Goal: Task Accomplishment & Management: Manage account settings

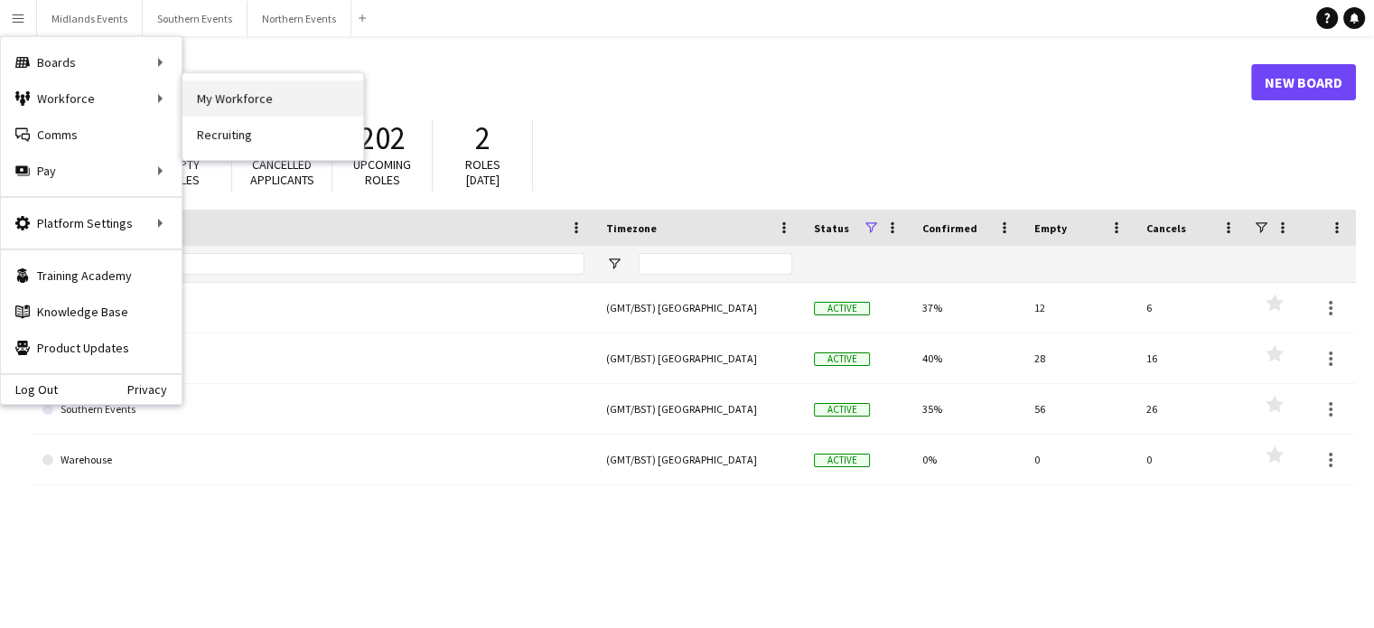
click at [226, 100] on link "My Workforce" at bounding box center [273, 98] width 181 height 36
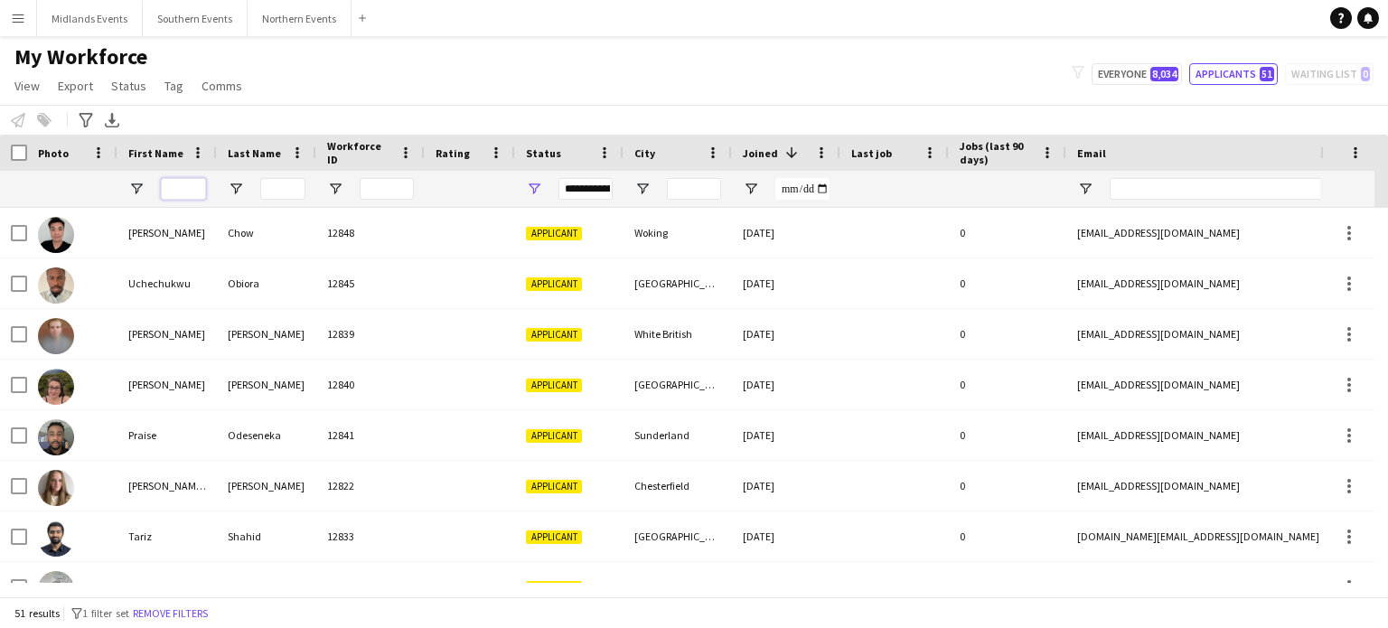
click at [189, 191] on input "First Name Filter Input" at bounding box center [183, 189] width 45 height 22
type input "*****"
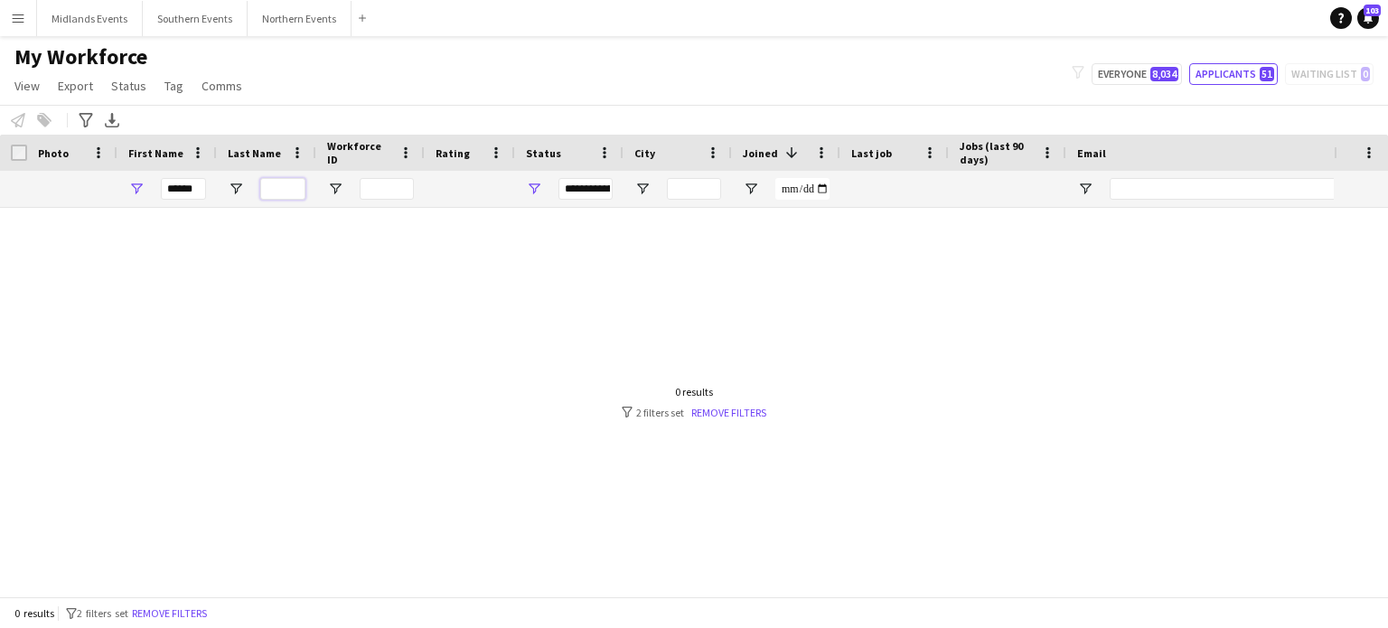
click at [278, 184] on input "Last Name Filter Input" at bounding box center [282, 189] width 45 height 22
type input "*"
click at [203, 183] on input "*****" at bounding box center [183, 189] width 45 height 22
type input "*****"
click at [1140, 79] on button "Everyone 8,034" at bounding box center [1137, 74] width 90 height 22
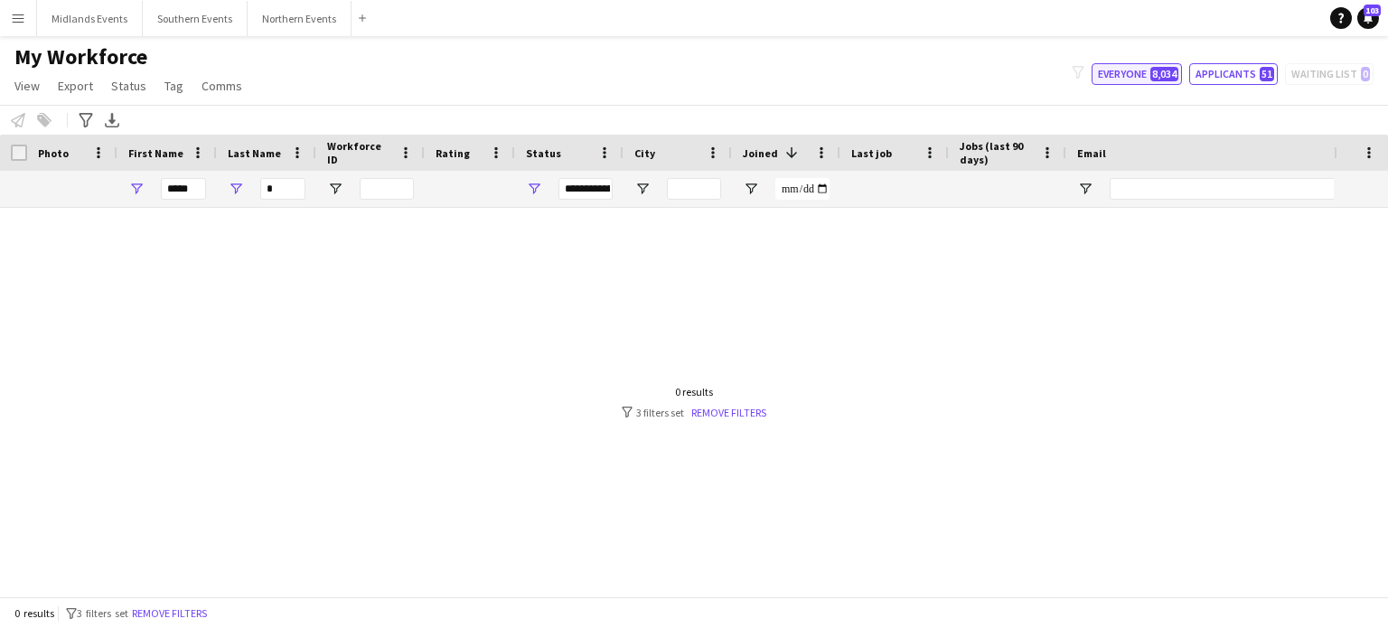
type input "**********"
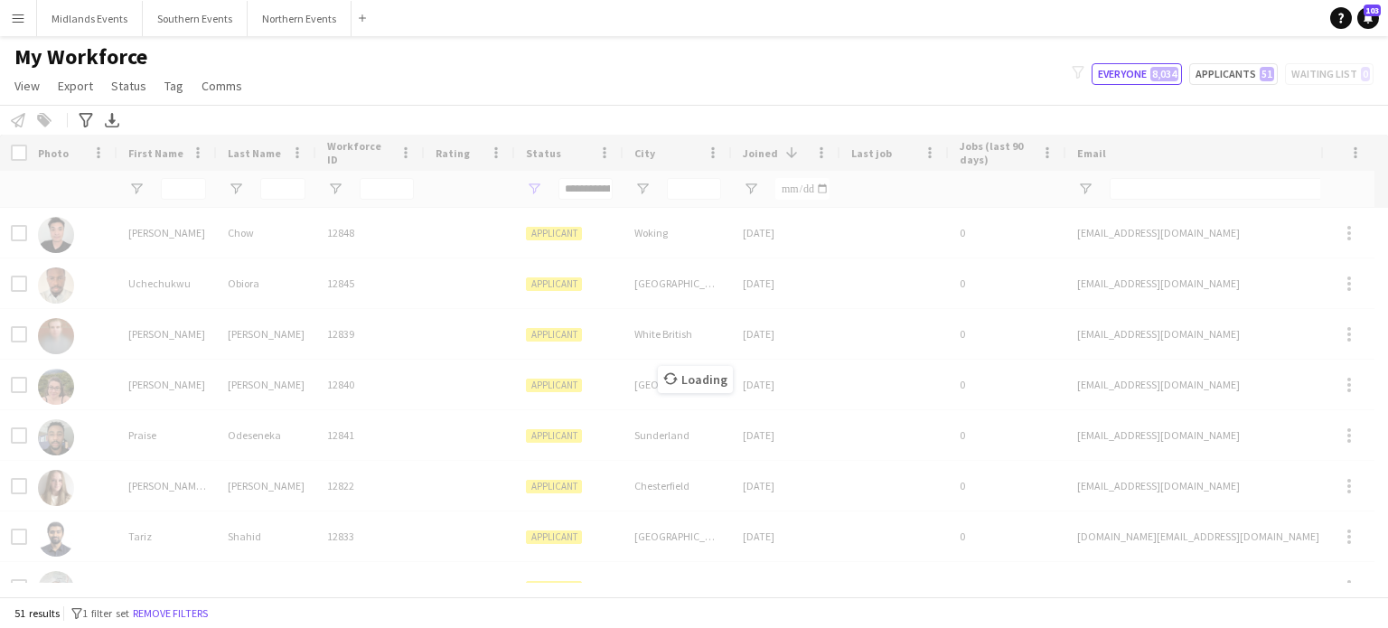
click at [199, 189] on div "Loading" at bounding box center [694, 366] width 1388 height 462
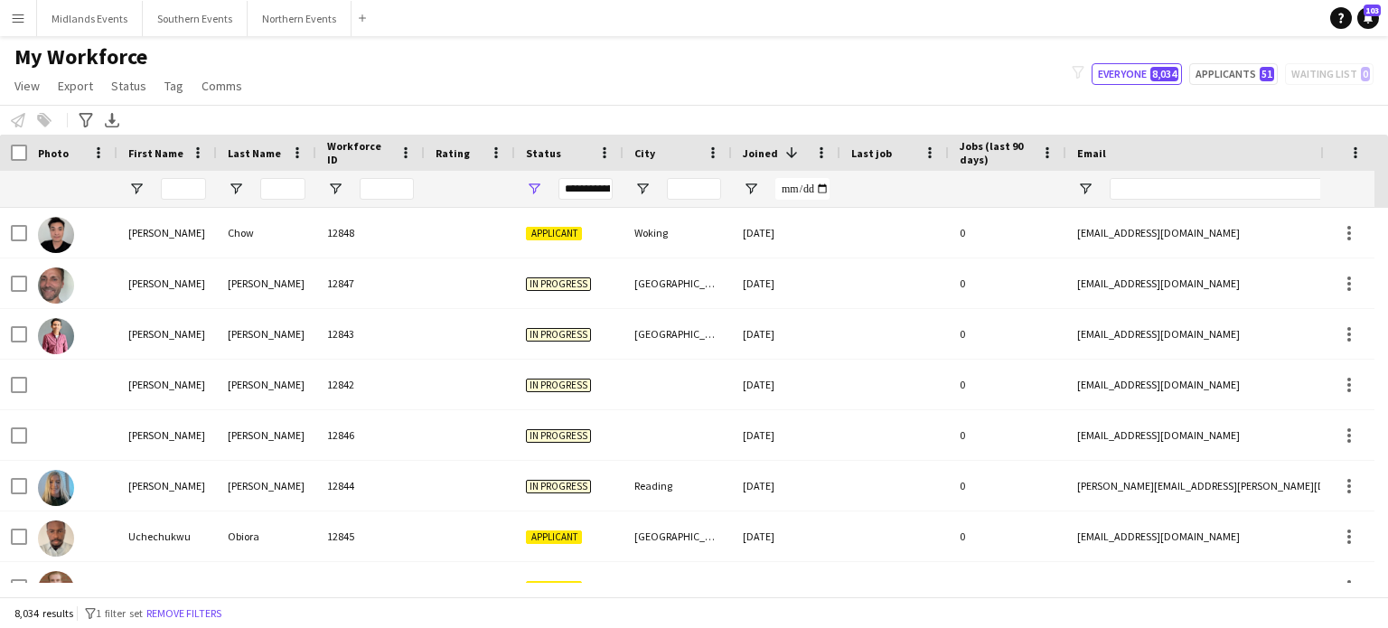
click at [187, 203] on div at bounding box center [183, 189] width 45 height 36
click at [188, 202] on div at bounding box center [183, 189] width 45 height 36
click at [188, 201] on div at bounding box center [183, 189] width 45 height 36
click at [182, 185] on input "First Name Filter Input" at bounding box center [183, 189] width 45 height 22
type input "*****"
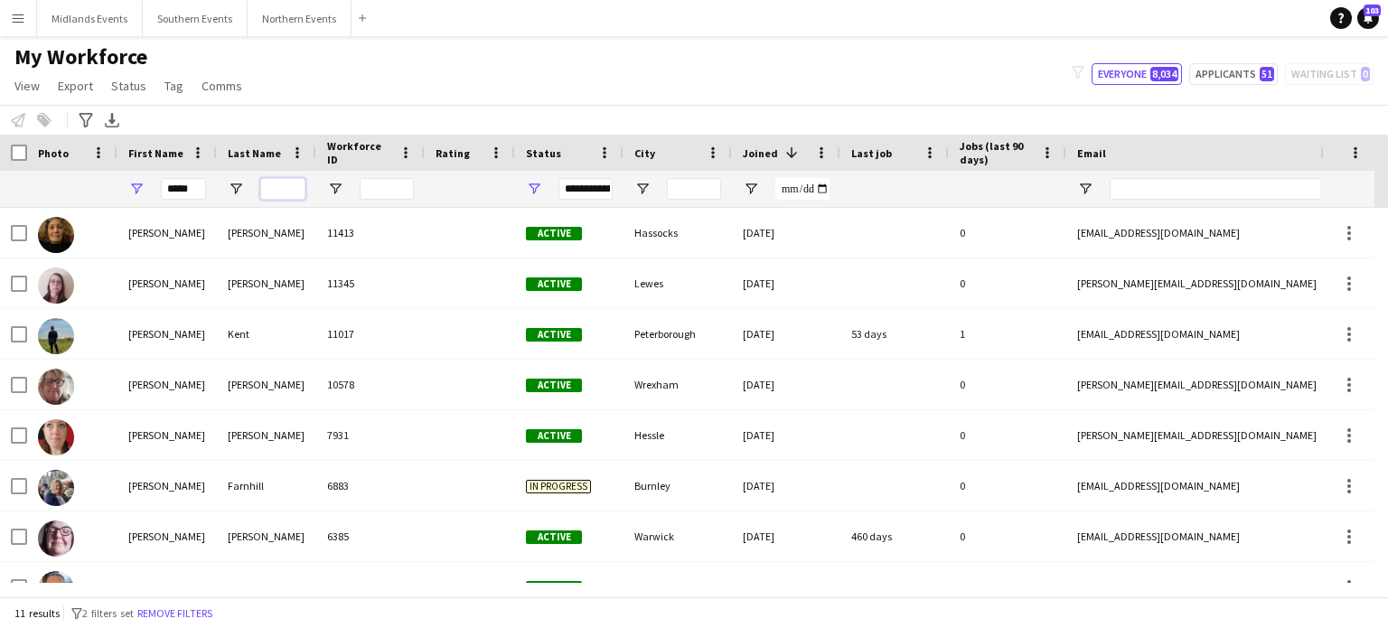
click at [275, 182] on input "Last Name Filter Input" at bounding box center [282, 189] width 45 height 22
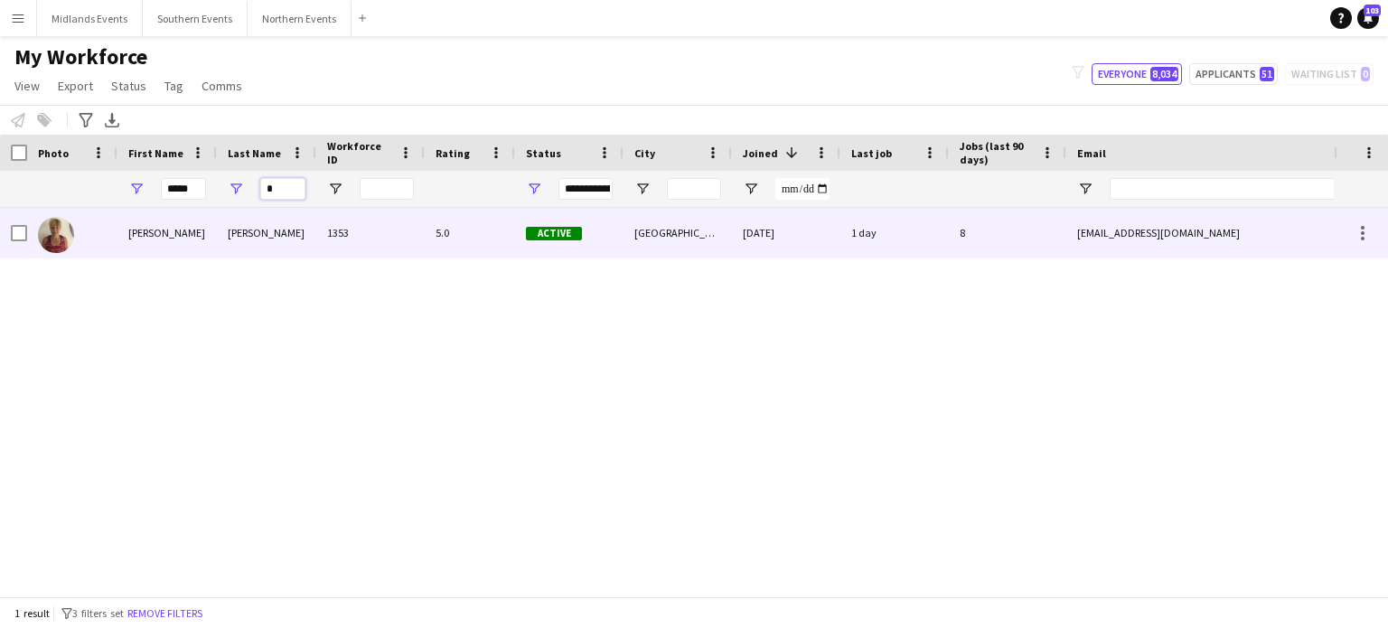
type input "*"
click at [242, 227] on div "Beckett" at bounding box center [266, 233] width 99 height 50
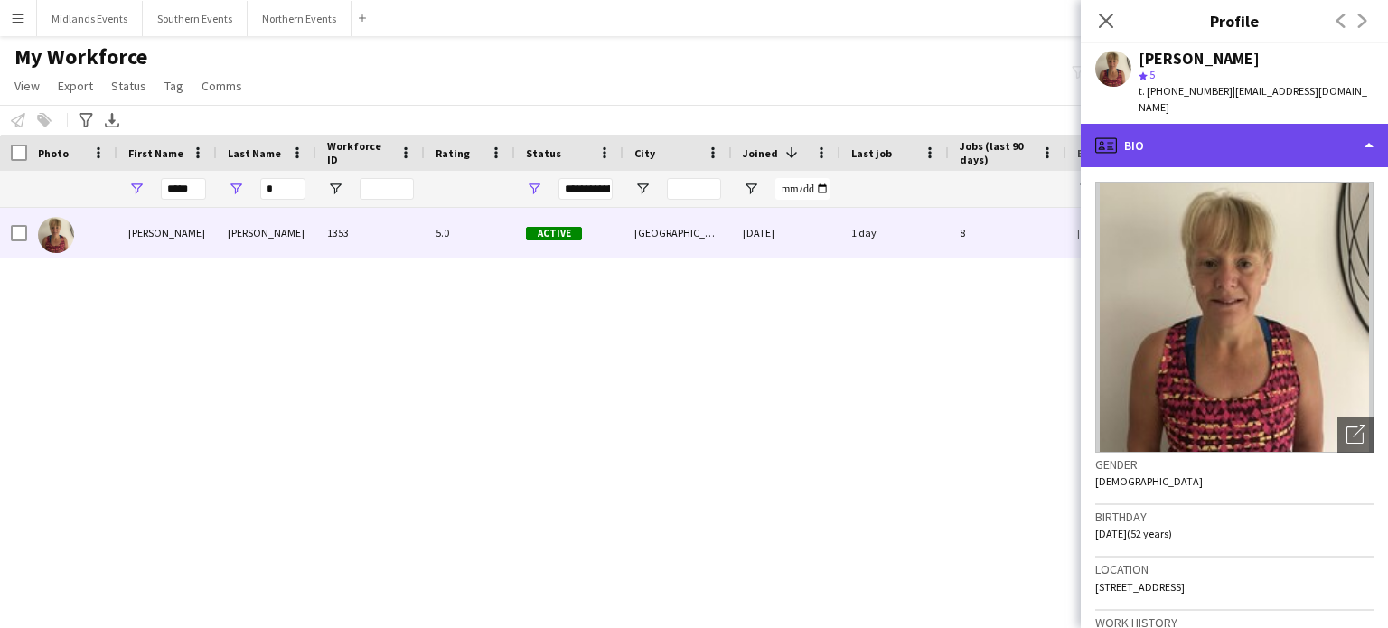
click at [1142, 124] on div "profile Bio" at bounding box center [1234, 145] width 307 height 43
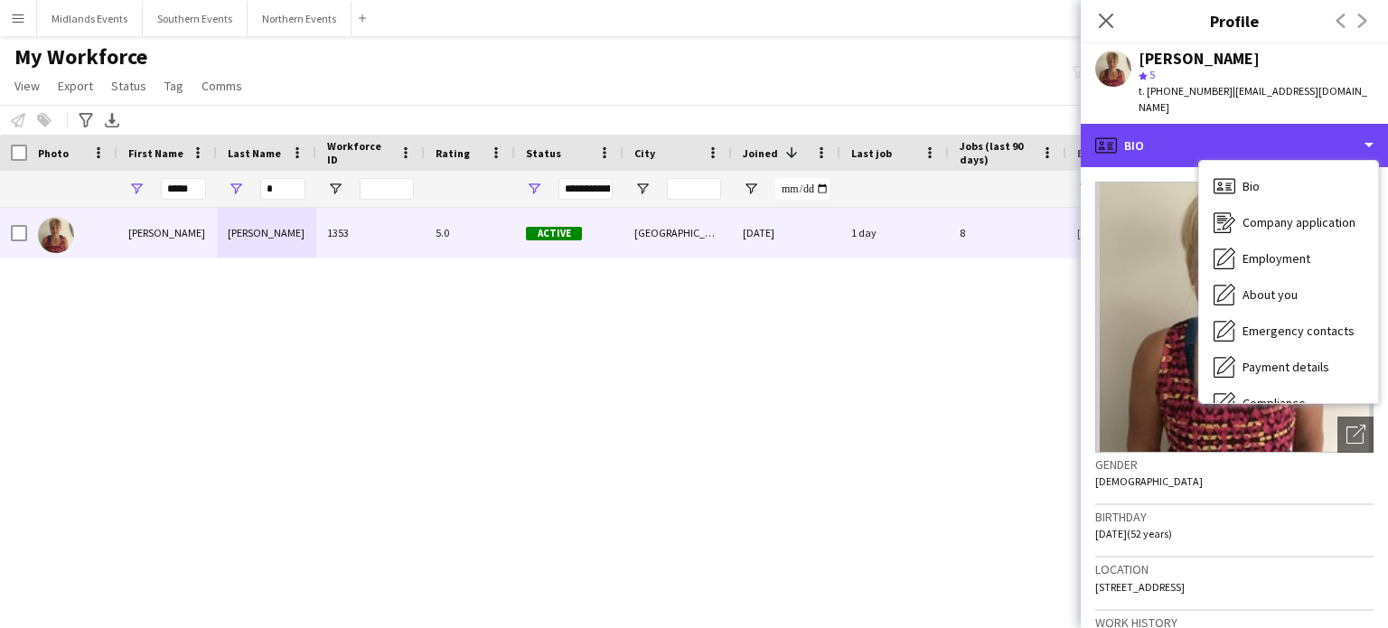
scroll to position [170, 0]
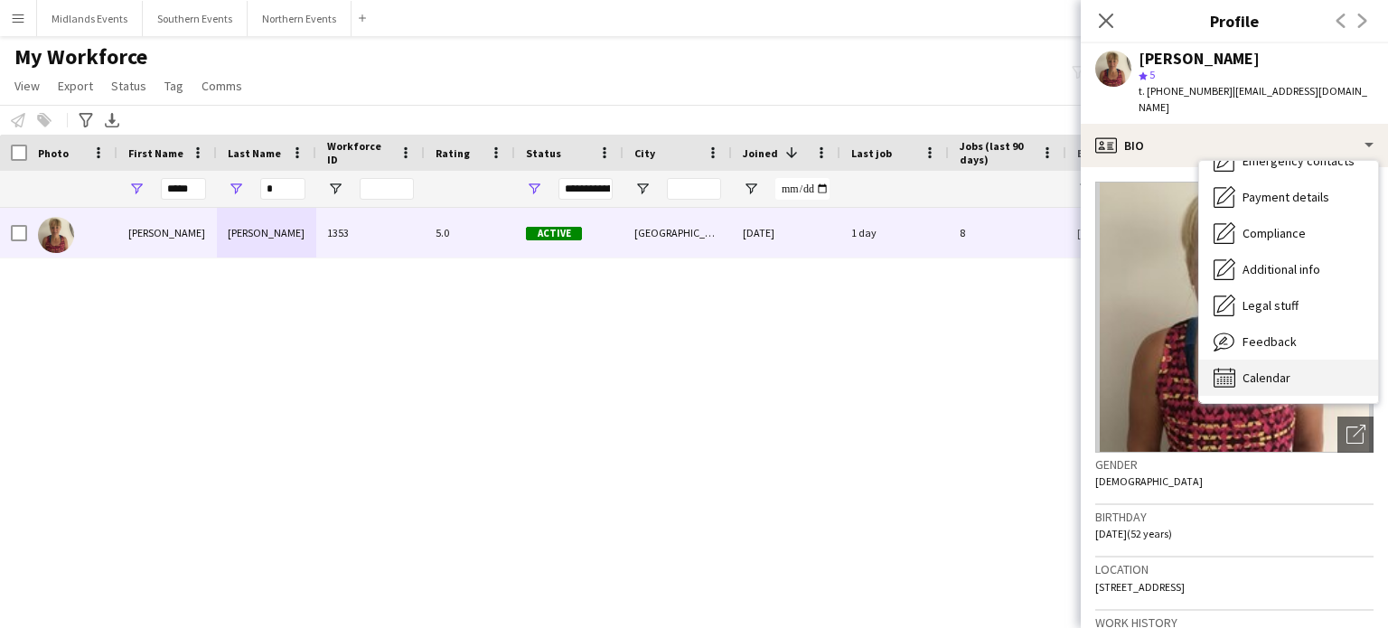
click at [1289, 370] on span "Calendar" at bounding box center [1266, 378] width 48 height 16
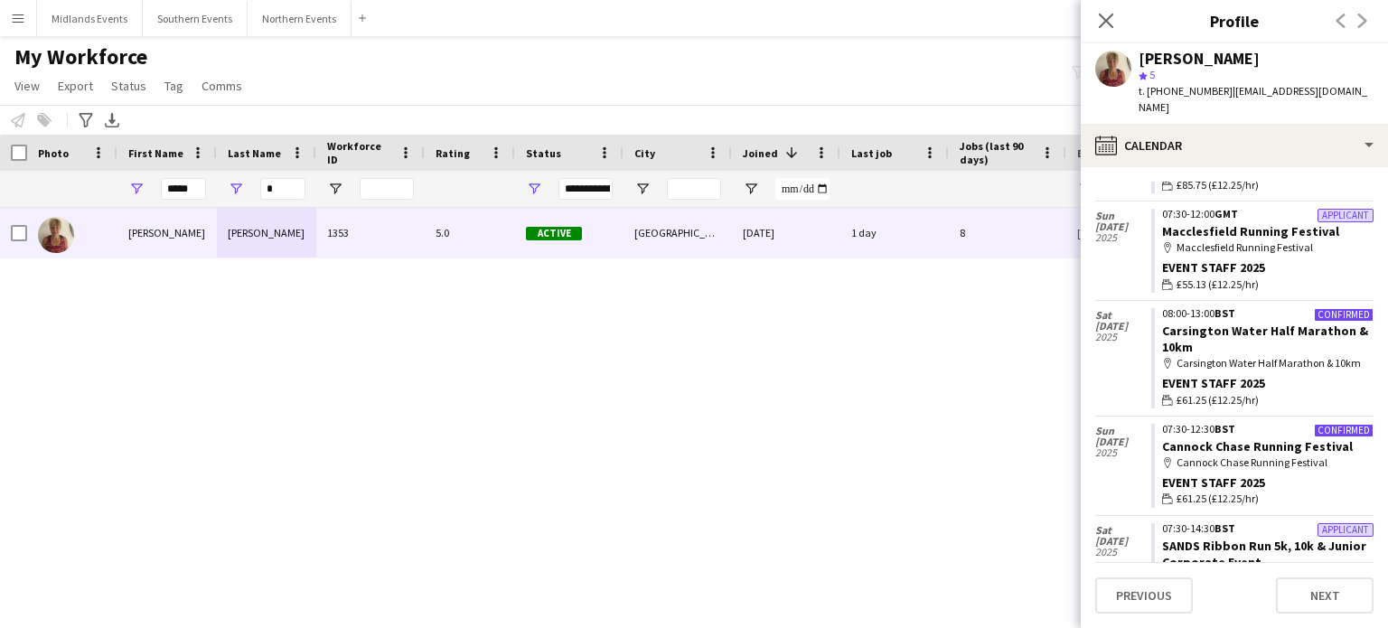
scroll to position [1012, 0]
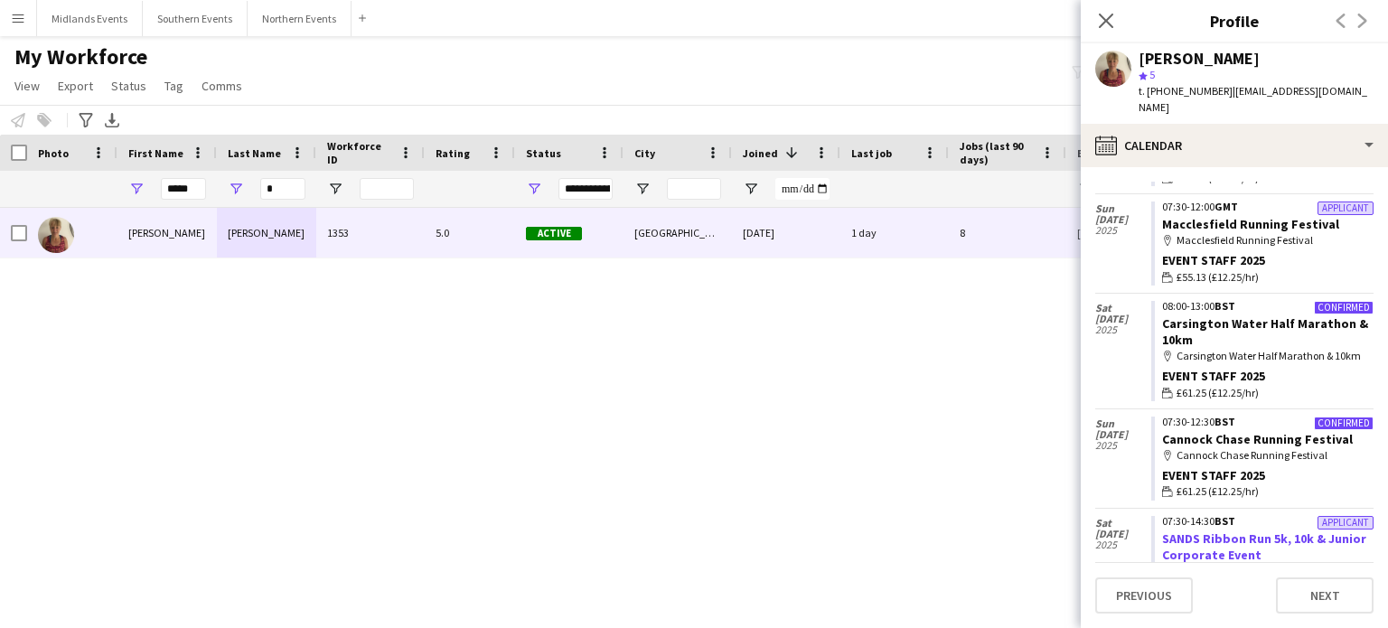
click at [1239, 530] on link "SANDS Ribbon Run 5k, 10k & Junior Corporate Event" at bounding box center [1264, 546] width 204 height 33
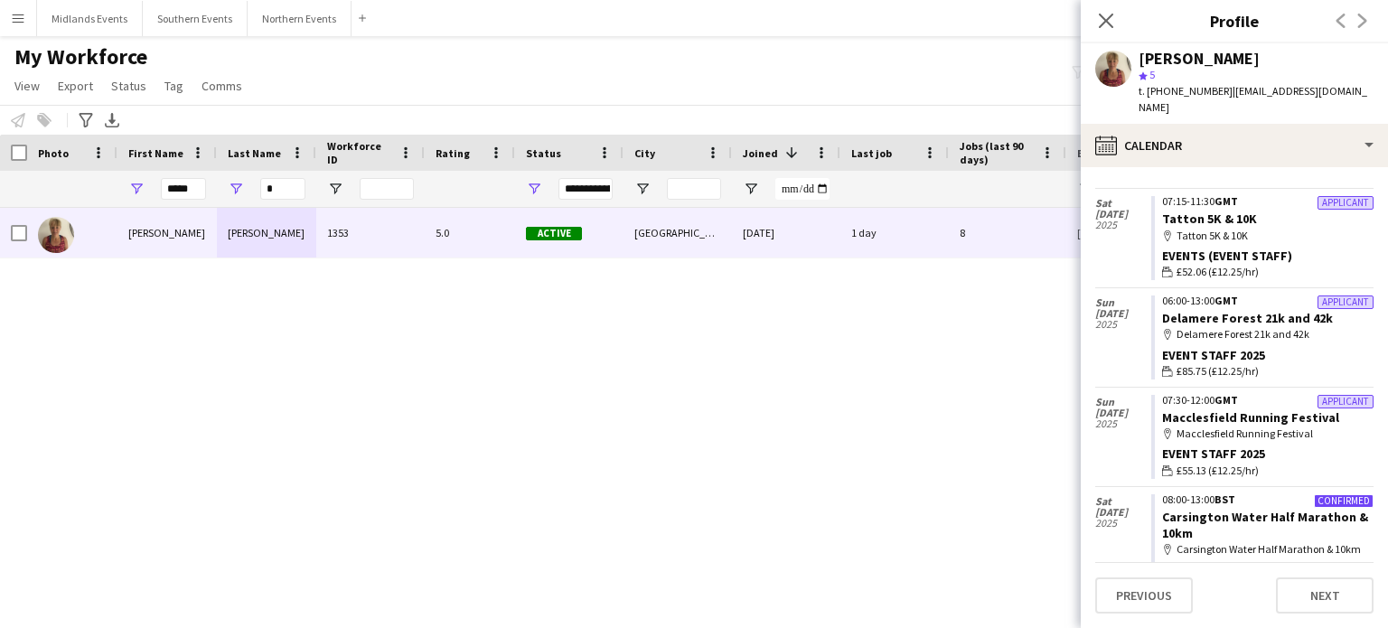
scroll to position [811, 0]
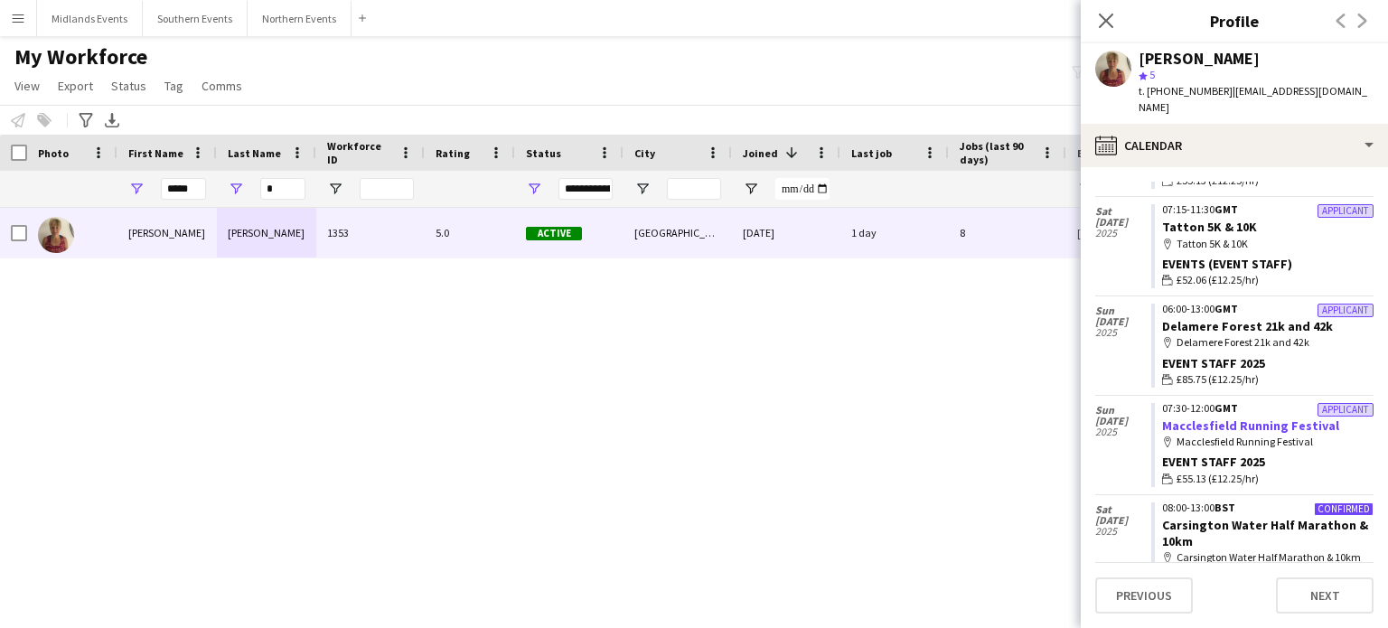
click at [1261, 417] on link "Macclesfield Running Festival" at bounding box center [1250, 425] width 177 height 16
click at [1188, 417] on link "Macclesfield Running Festival" at bounding box center [1250, 425] width 177 height 16
click at [1328, 304] on div "Applicant" at bounding box center [1345, 311] width 56 height 14
click at [1289, 318] on link "Delamere Forest 21k and 42k" at bounding box center [1247, 326] width 171 height 16
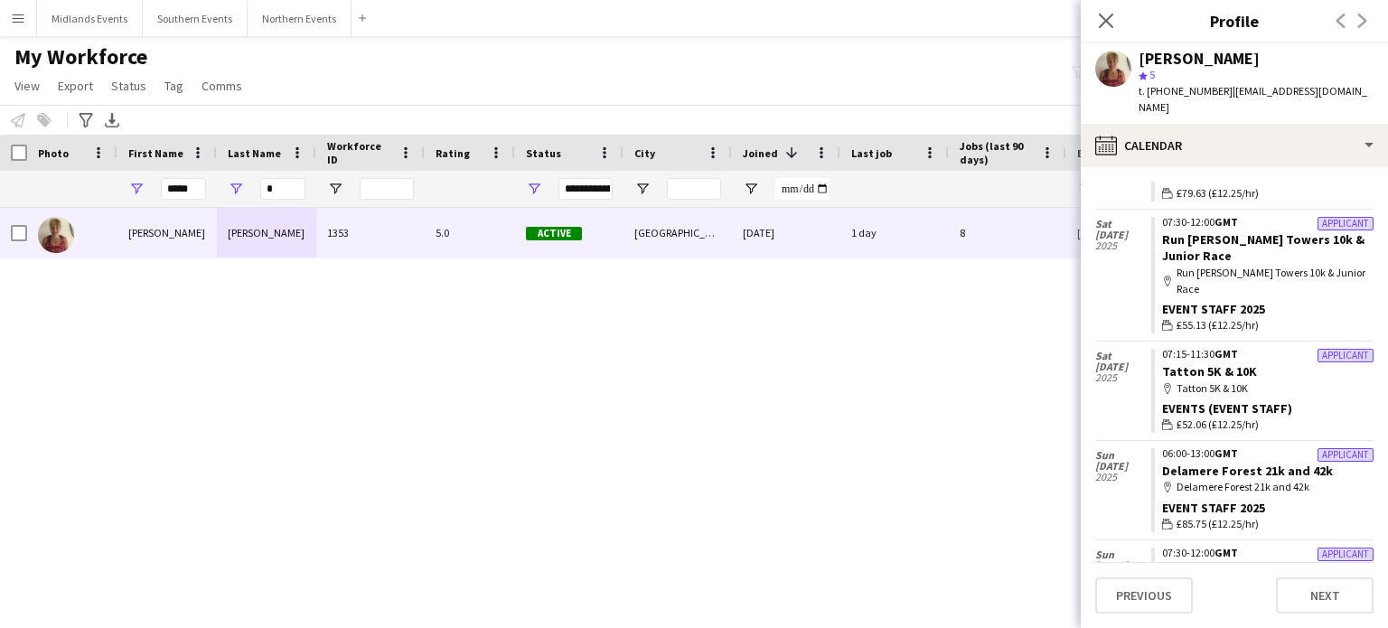
scroll to position [658, 0]
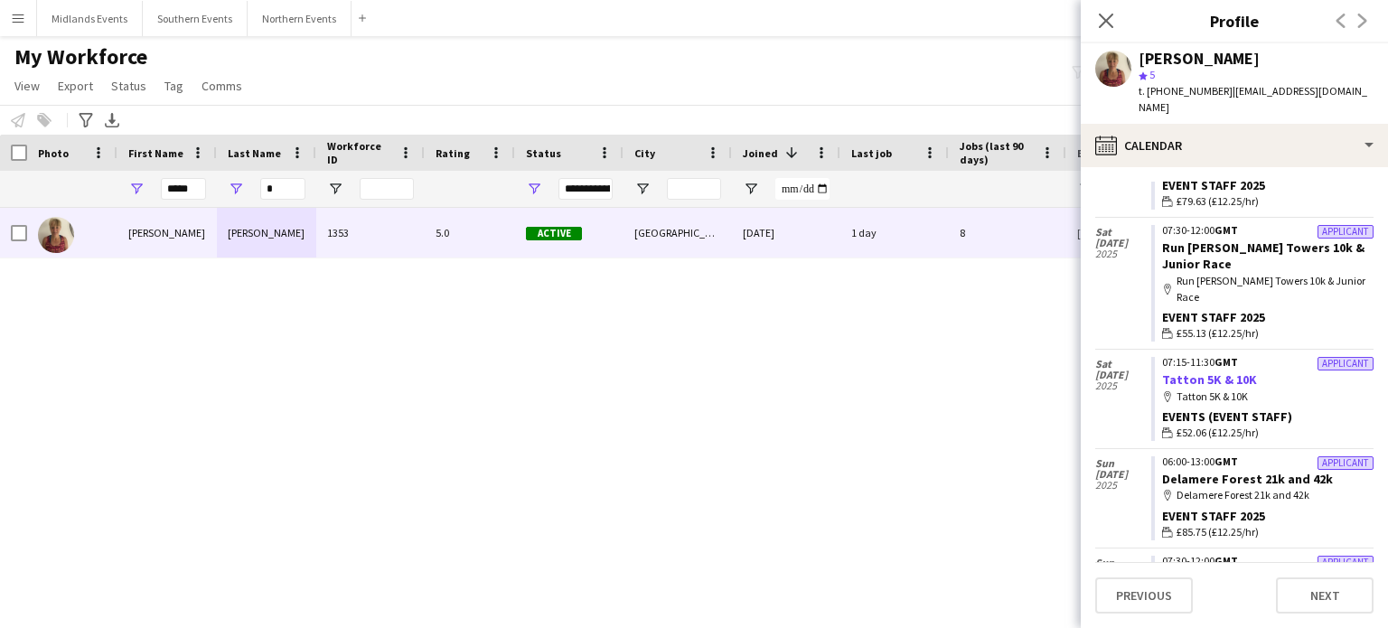
click at [1231, 371] on link "Tatton 5K & 10K" at bounding box center [1209, 379] width 95 height 16
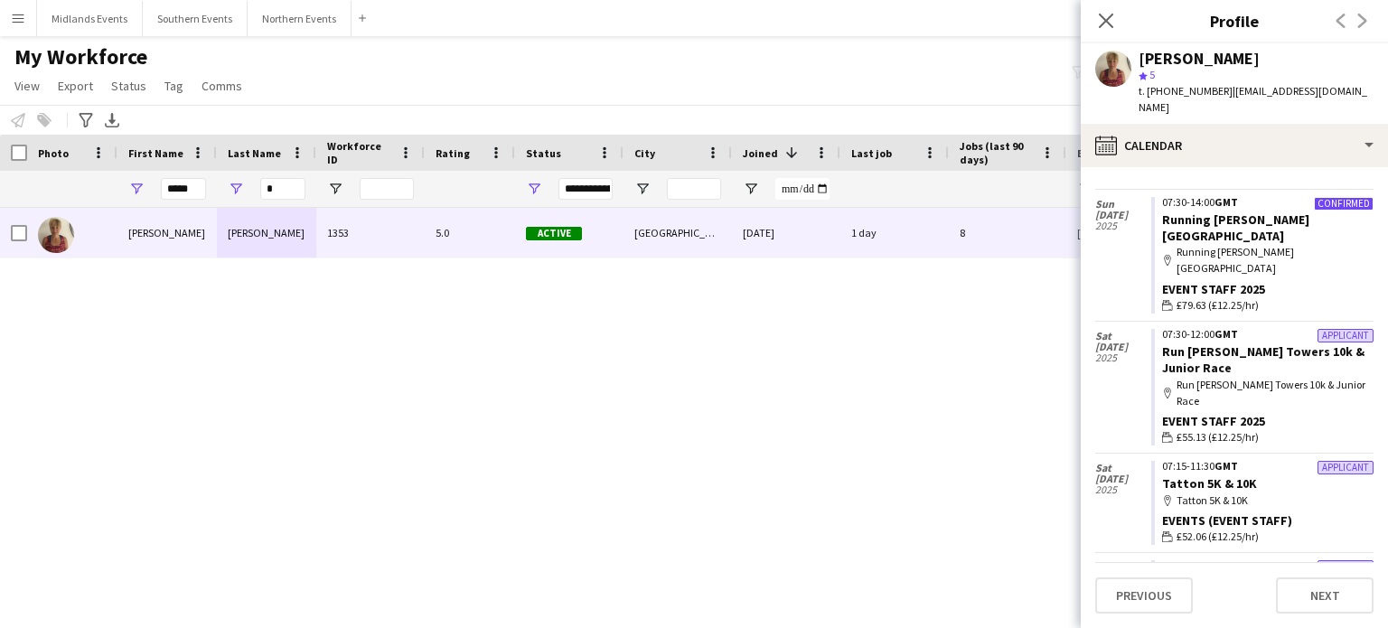
scroll to position [513, 0]
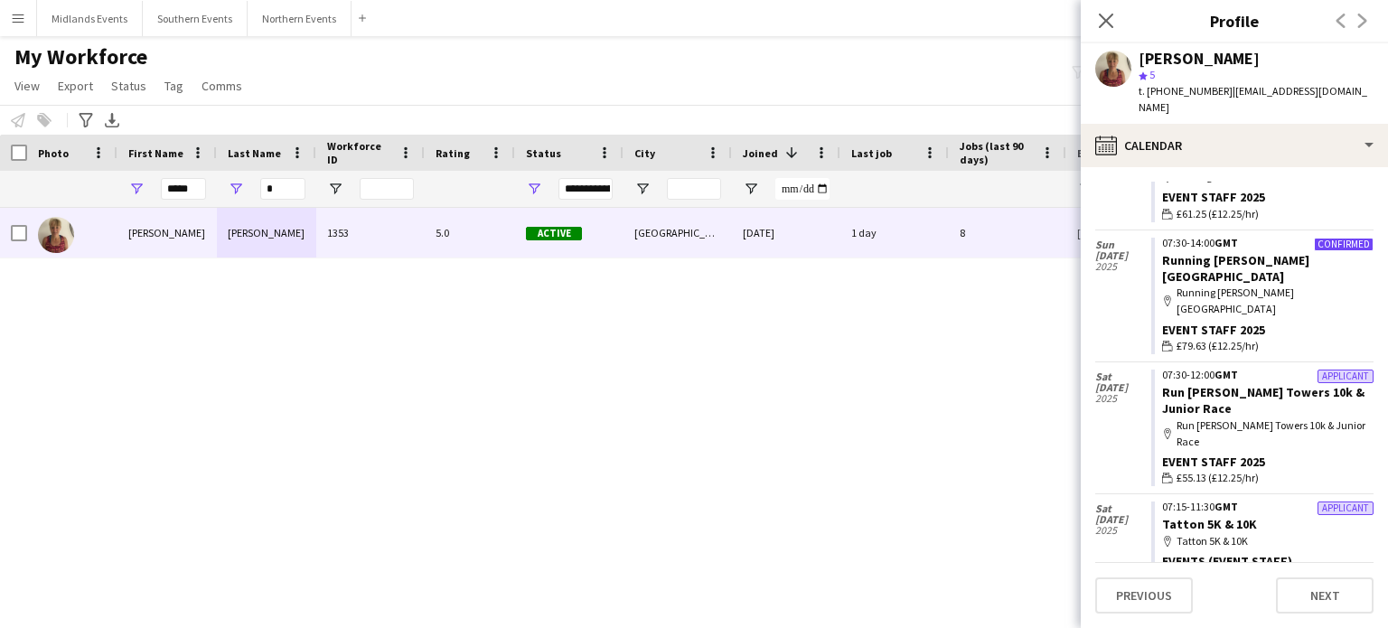
click at [1243, 417] on div "map-marker Run Alton Towers 10k & Junior Race" at bounding box center [1267, 433] width 211 height 33
click at [1242, 384] on link "Run Alton Towers 10k & Junior Race" at bounding box center [1263, 400] width 202 height 33
click at [1222, 252] on link "Running GP Oulton Park" at bounding box center [1235, 268] width 147 height 33
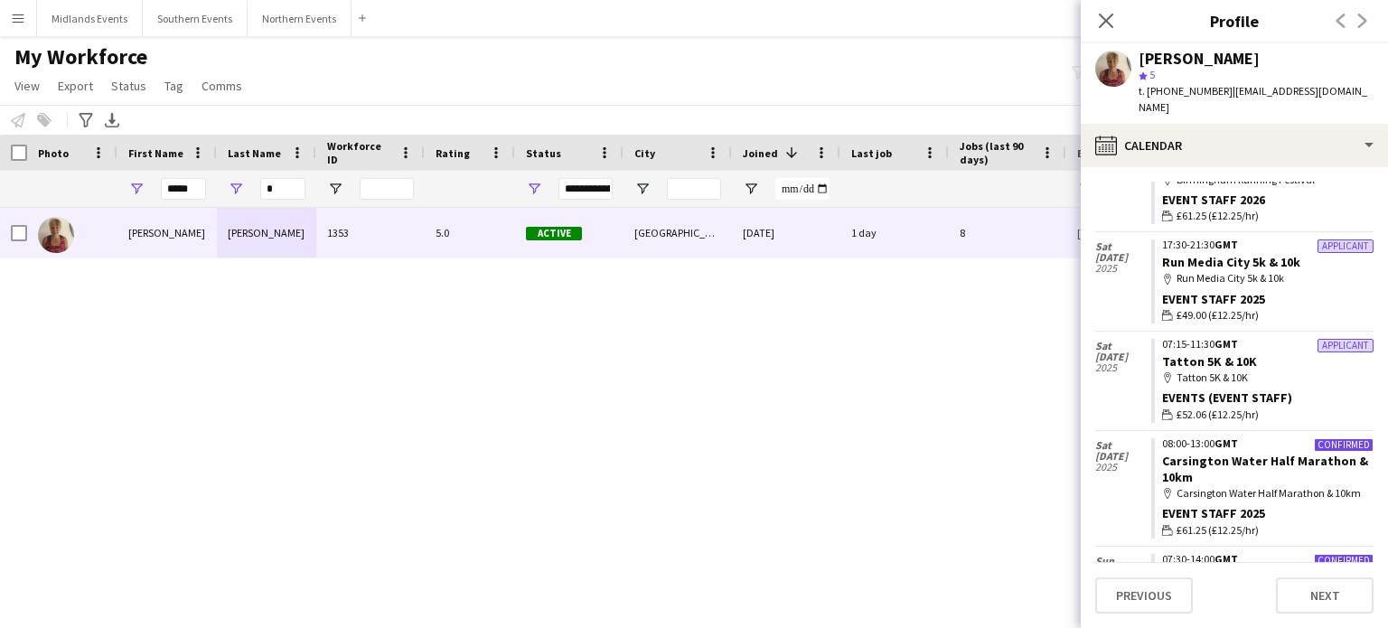
scroll to position [189, 0]
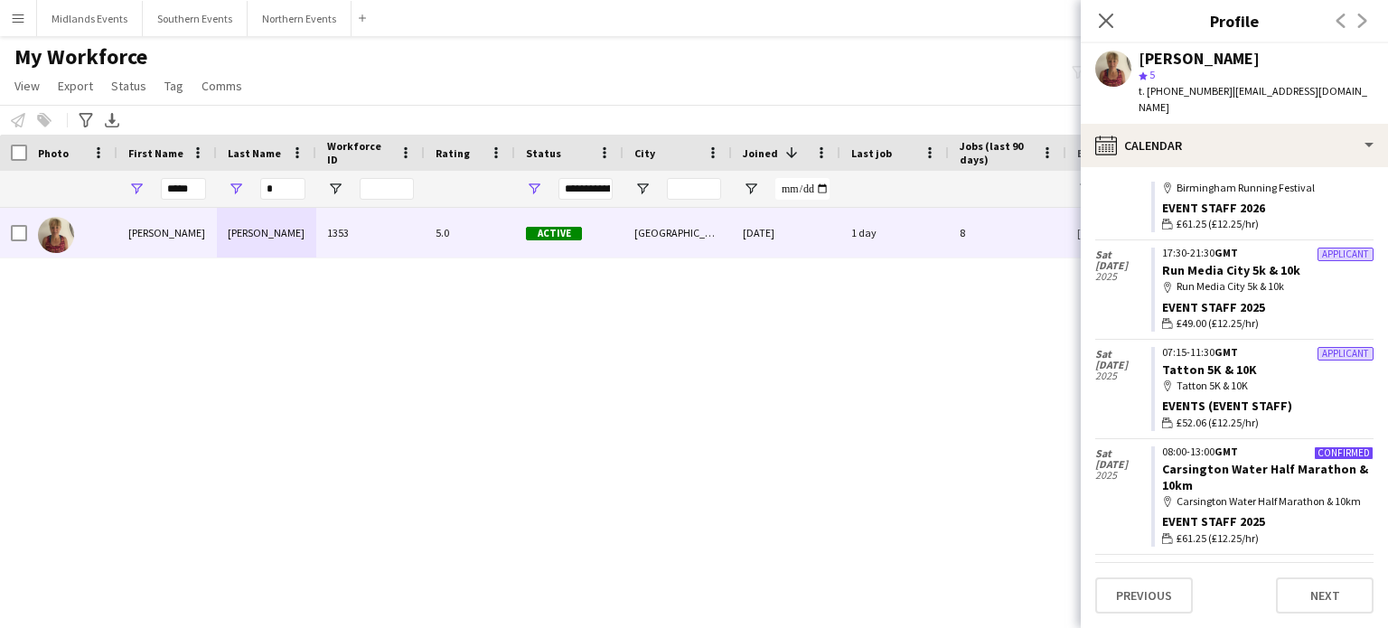
click at [1224, 378] on div "map-marker Tatton 5K & 10K" at bounding box center [1267, 386] width 211 height 16
click at [1218, 361] on link "Tatton 5K & 10K" at bounding box center [1209, 369] width 95 height 16
click at [1187, 262] on link "Run Media City 5k & 10k" at bounding box center [1231, 270] width 138 height 16
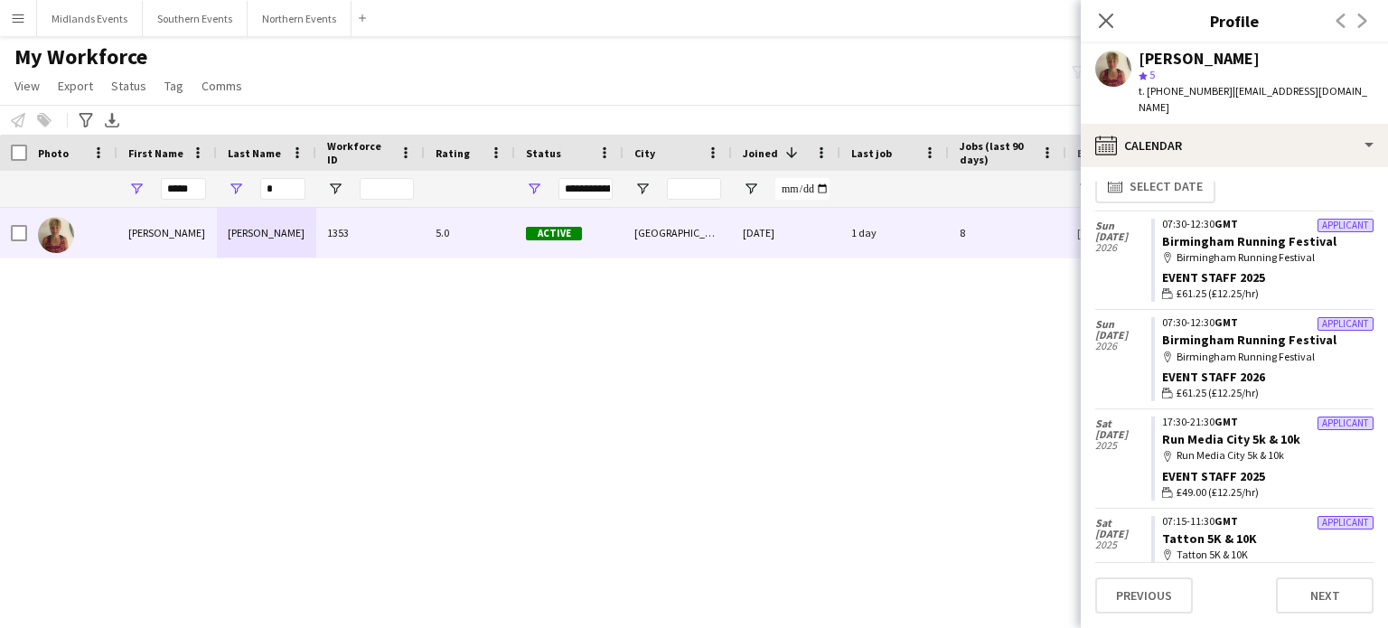
scroll to position [0, 0]
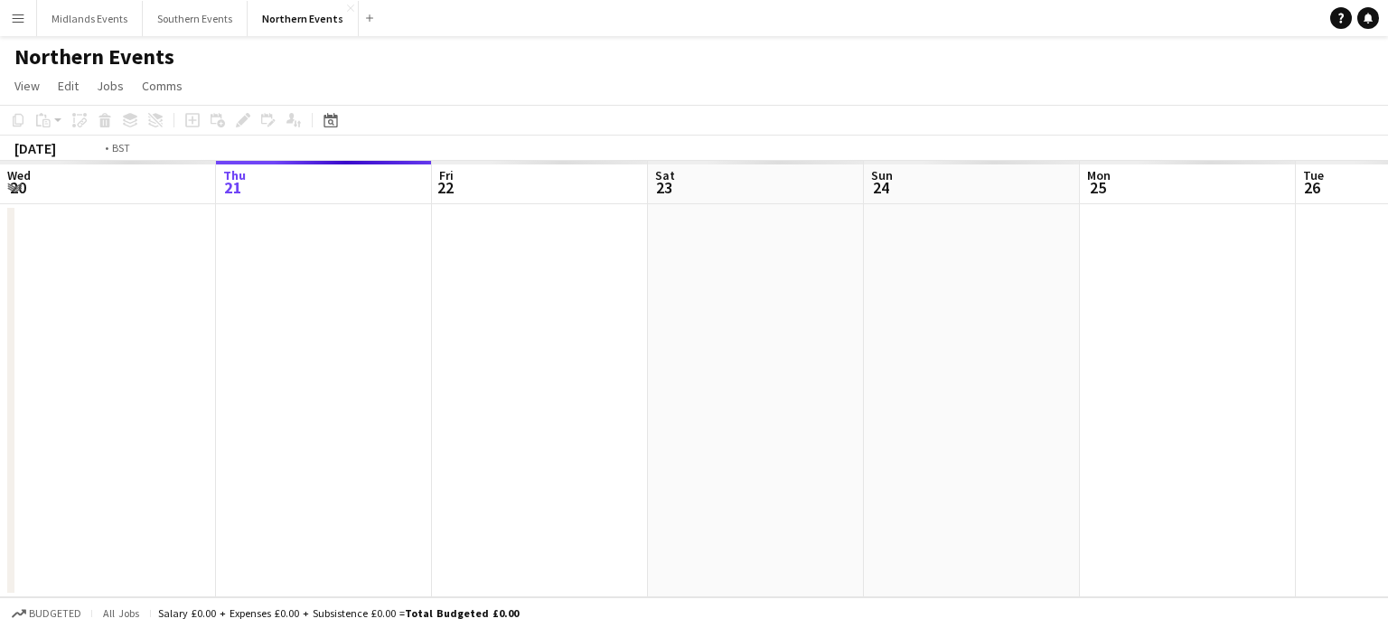
scroll to position [0, 622]
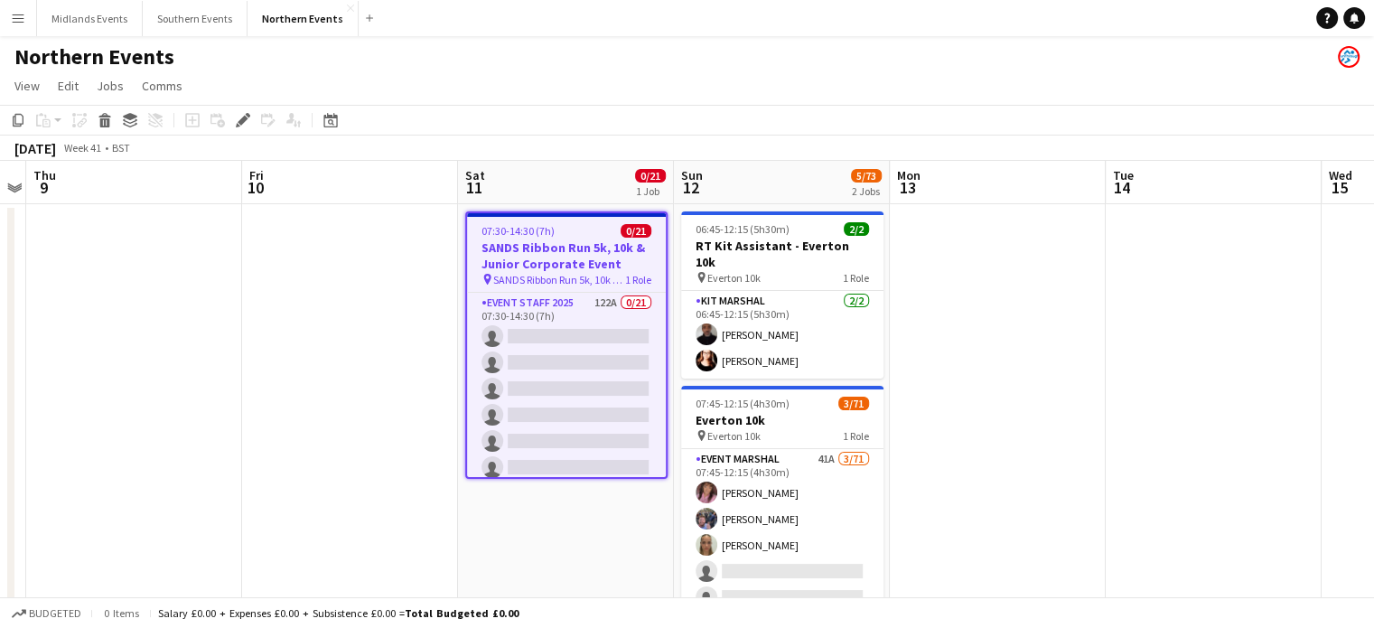
click at [570, 252] on h3 "SANDS Ribbon Run 5k, 10k & Junior Corporate Event" at bounding box center [566, 255] width 199 height 33
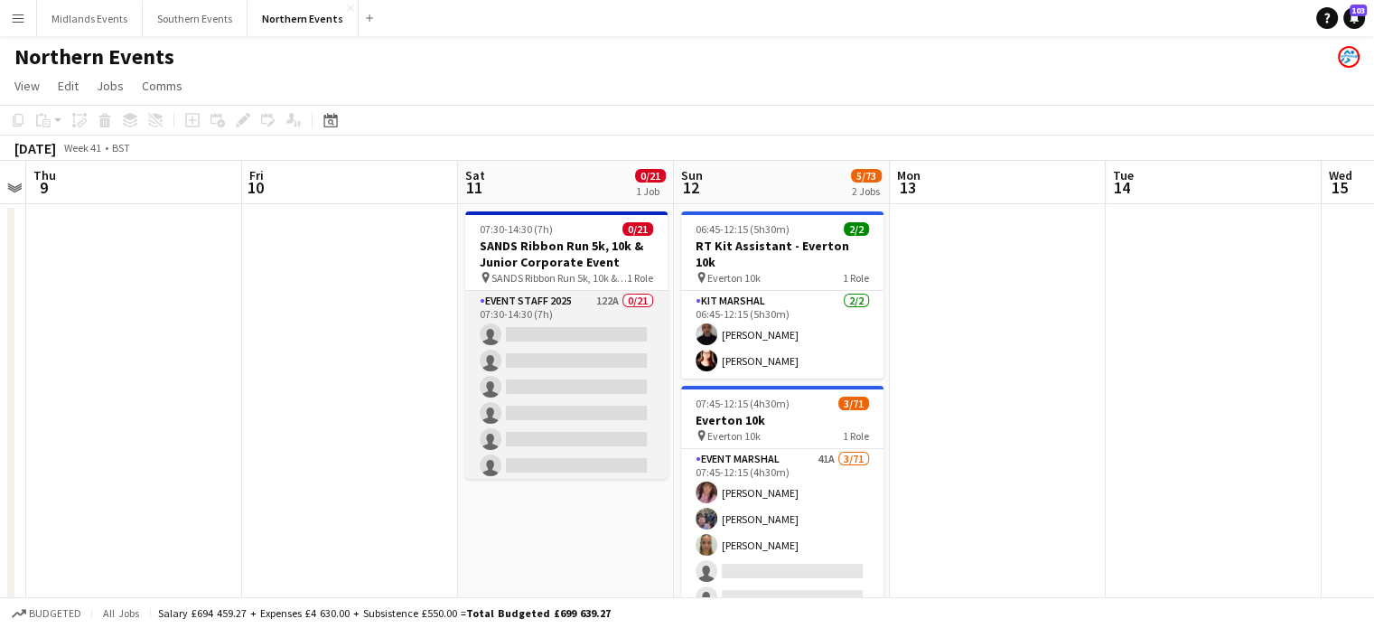
click at [567, 331] on app-card-role "Event Staff 2025 122A 0/21 07:30-14:30 (7h) single-neutral-actions single-neutr…" at bounding box center [566, 584] width 202 height 586
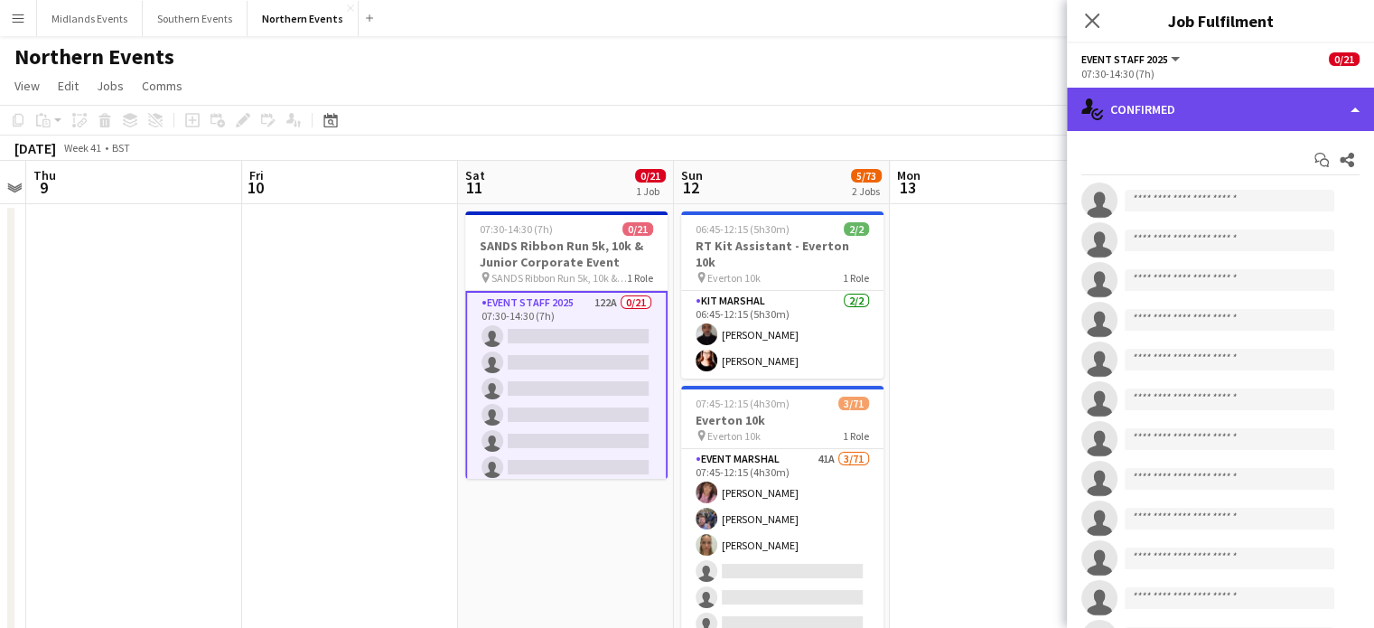
click at [1146, 107] on div "single-neutral-actions-check-2 Confirmed" at bounding box center [1220, 109] width 307 height 43
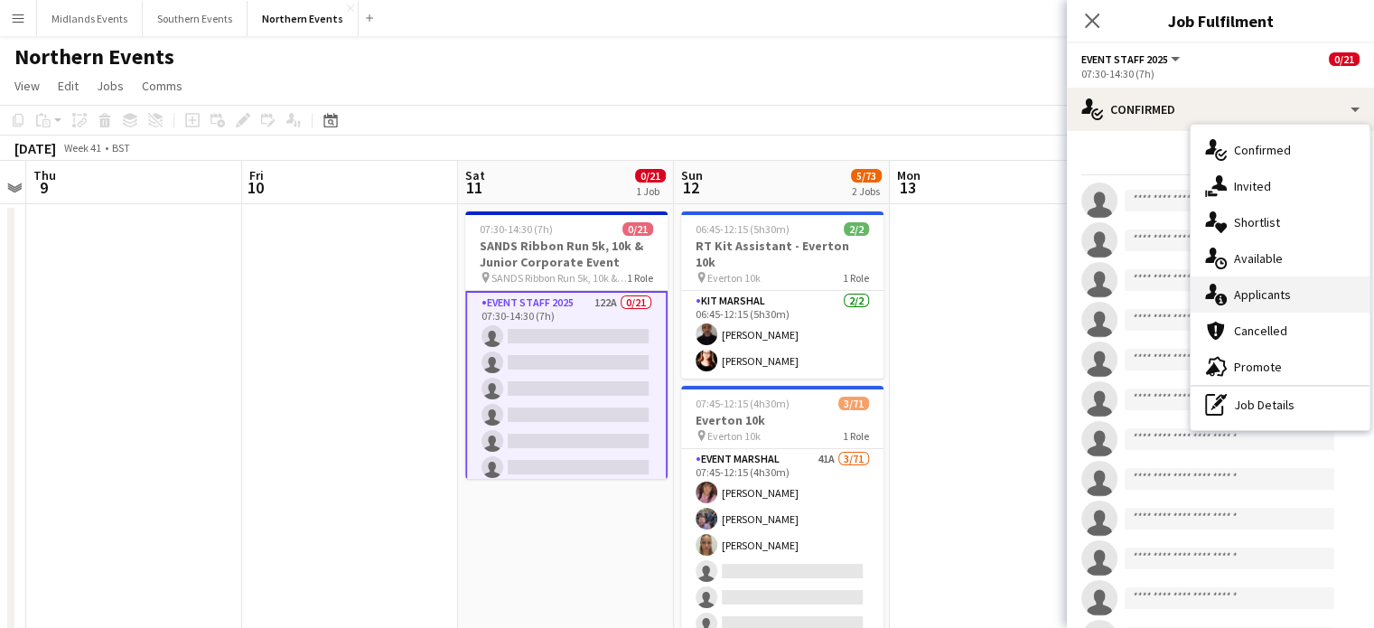
click at [1225, 295] on icon "single-neutral-actions-information" at bounding box center [1216, 295] width 22 height 22
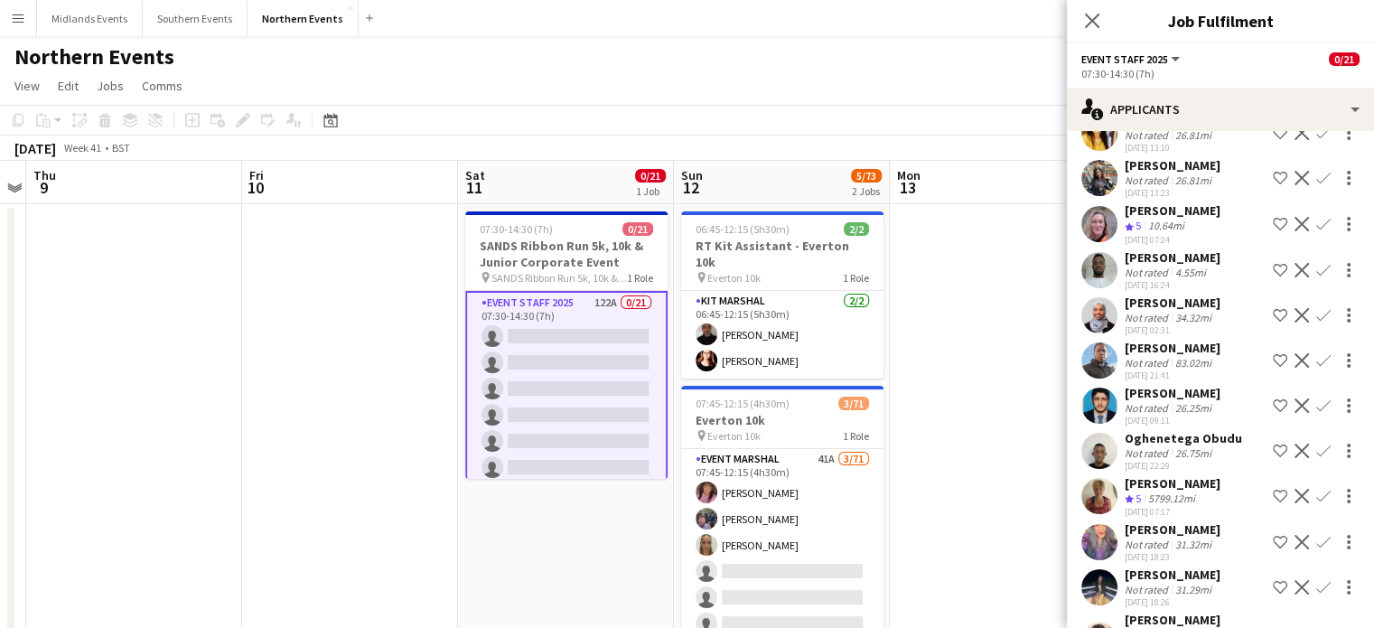
scroll to position [3671, 0]
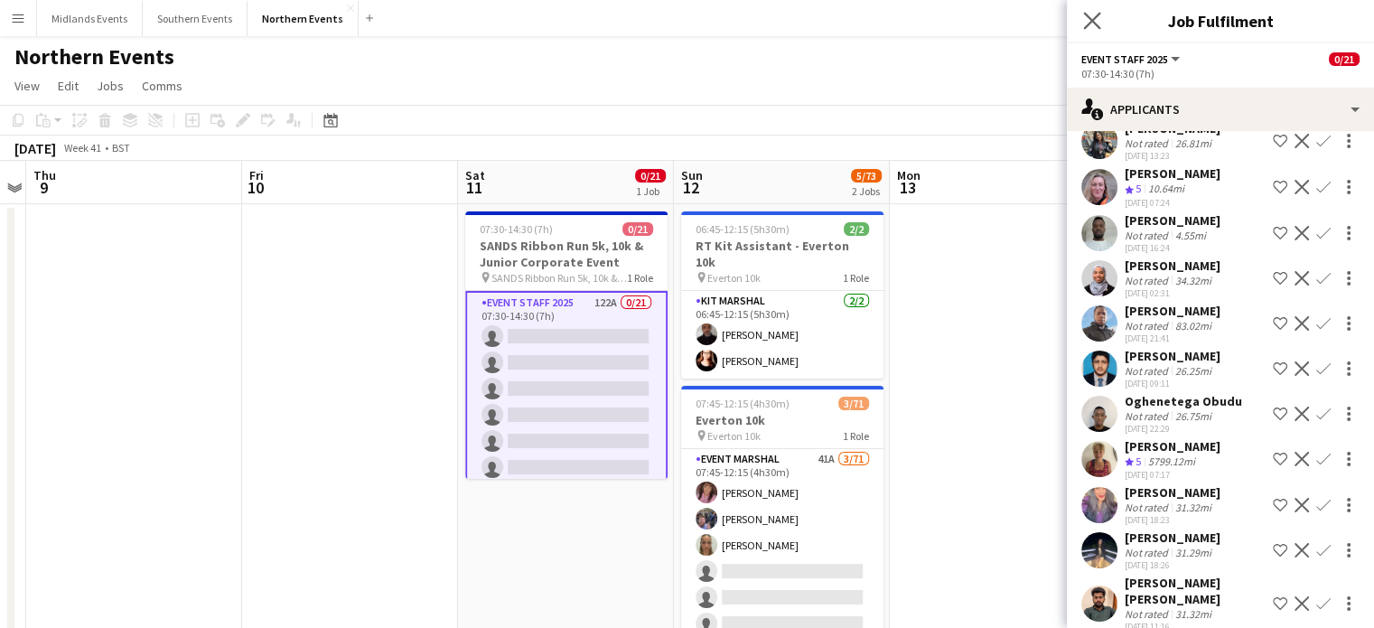
click at [1082, 28] on app-icon "Close pop-in" at bounding box center [1093, 21] width 26 height 26
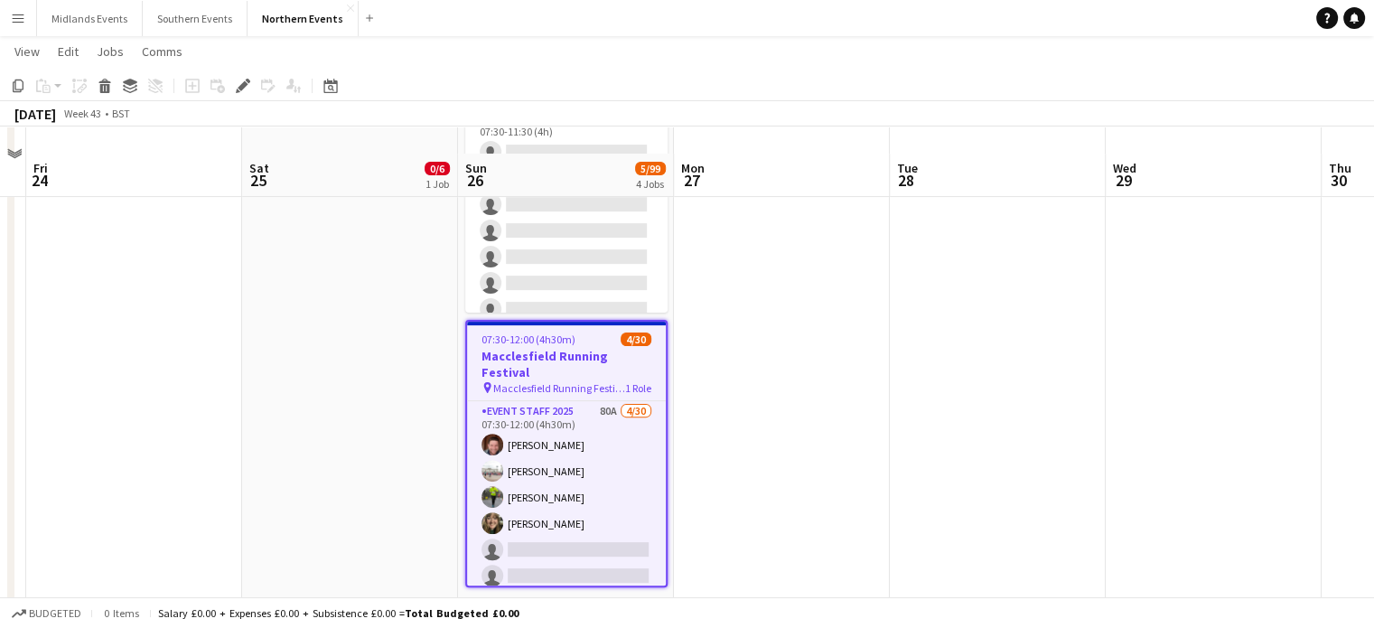
scroll to position [546, 0]
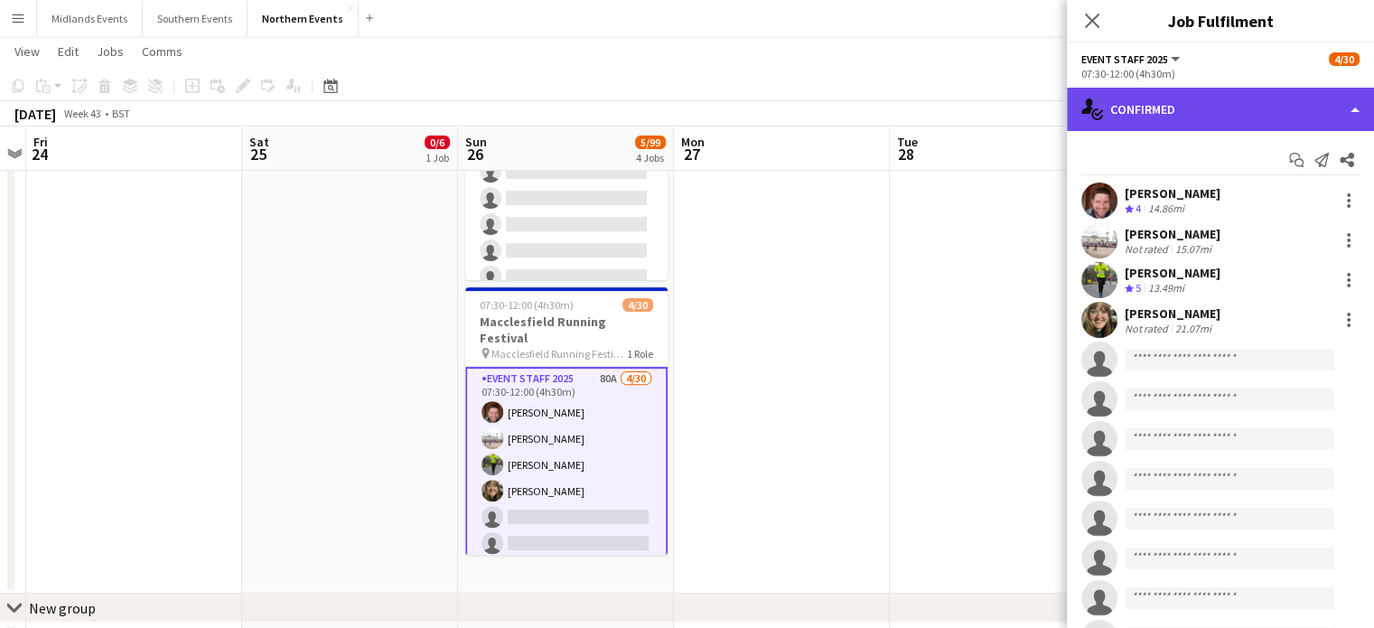
click at [1224, 109] on div "single-neutral-actions-check-2 Confirmed" at bounding box center [1220, 109] width 307 height 43
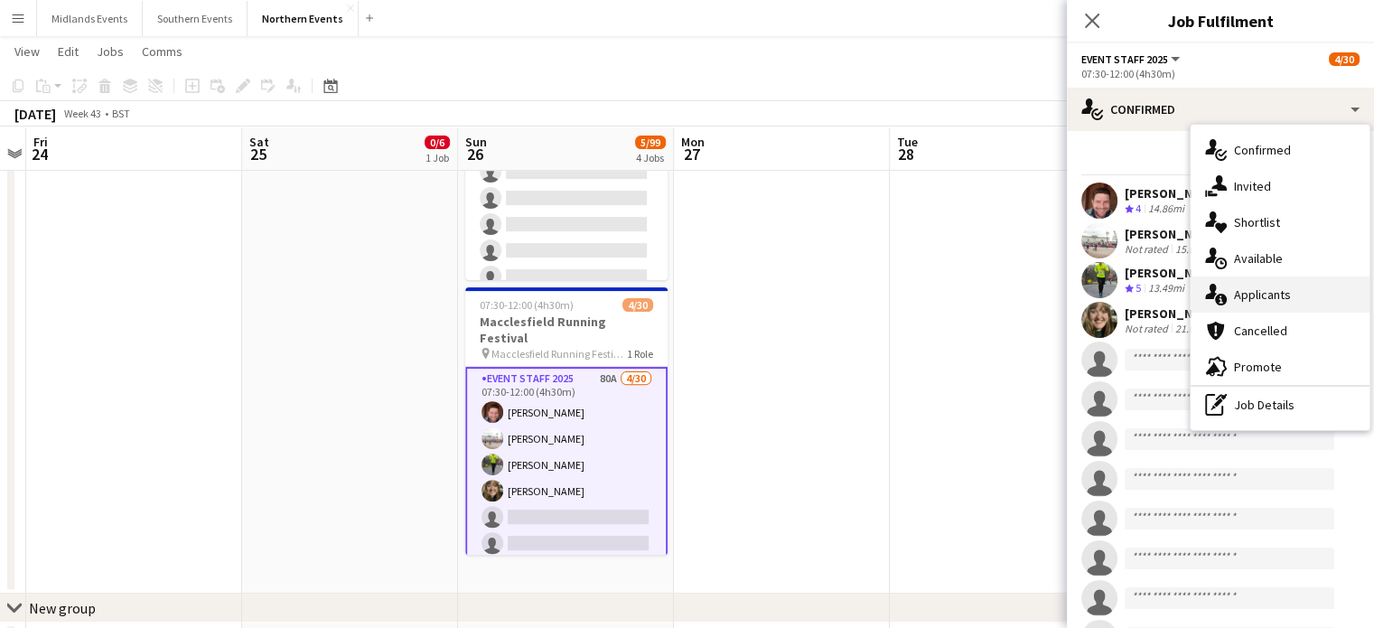
click at [1281, 279] on div "single-neutral-actions-information Applicants" at bounding box center [1280, 295] width 179 height 36
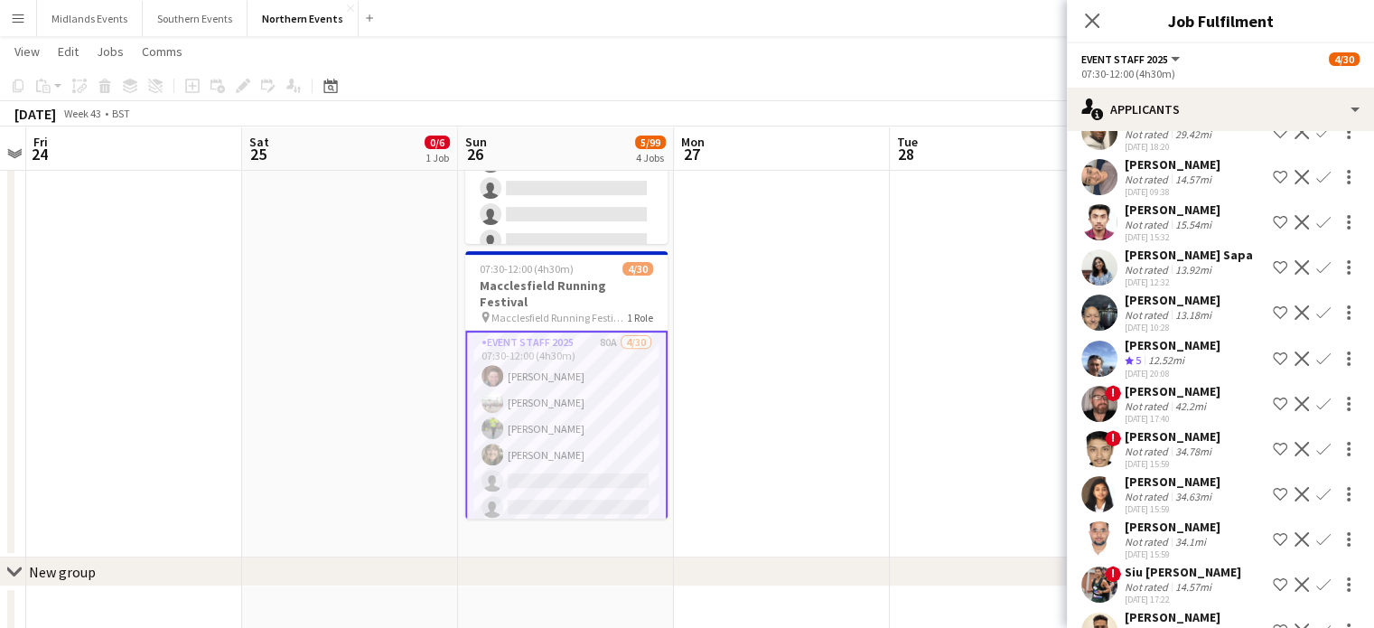
scroll to position [548, 0]
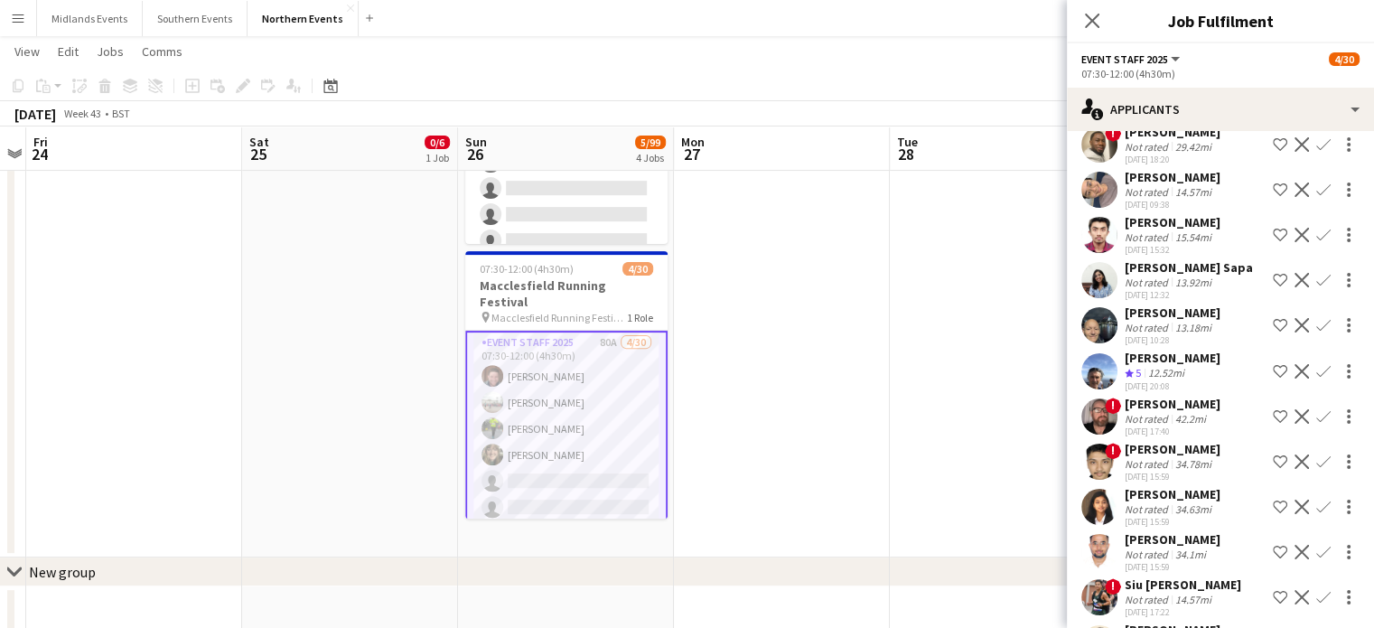
click at [1317, 367] on app-icon "Confirm" at bounding box center [1324, 371] width 14 height 14
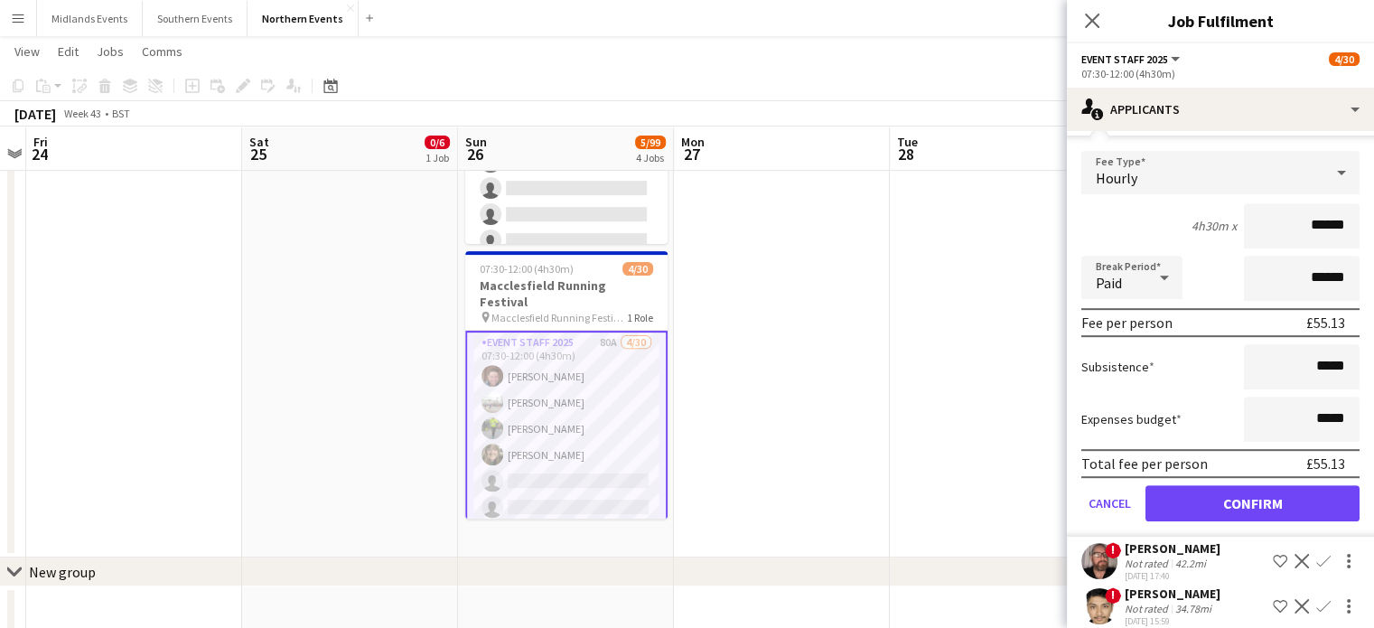
scroll to position [853, 0]
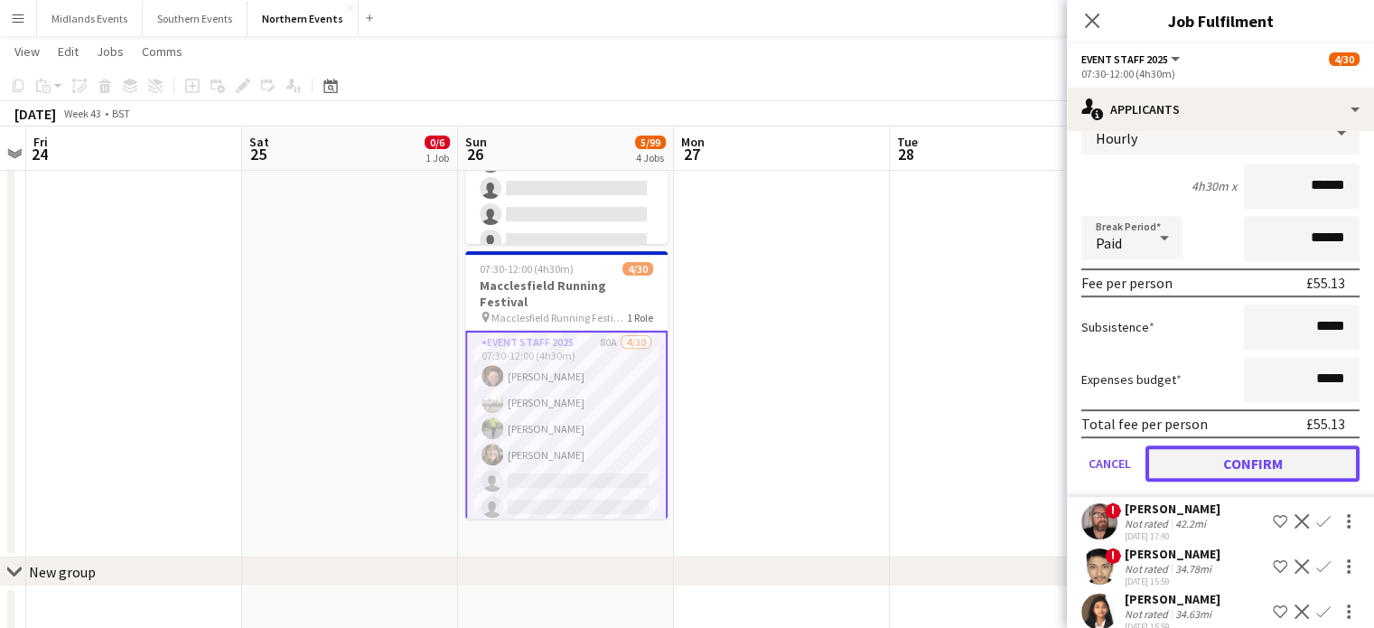
click at [1283, 464] on button "Confirm" at bounding box center [1253, 463] width 214 height 36
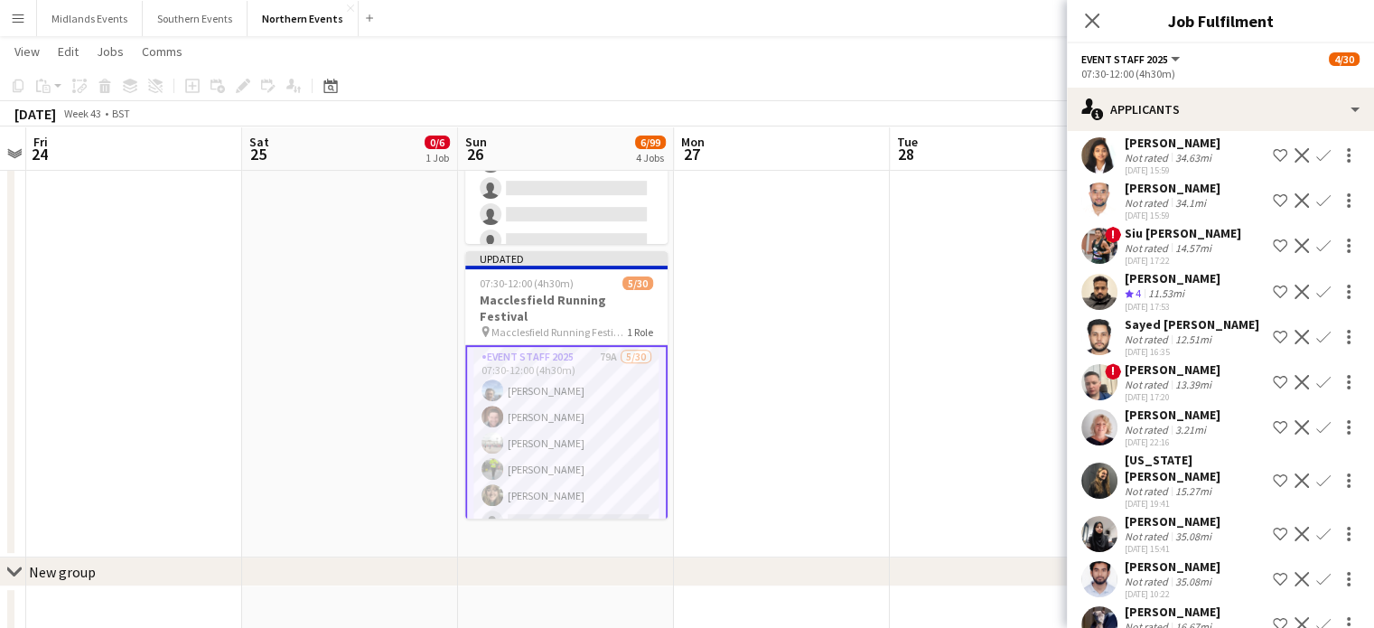
scroll to position [398, 0]
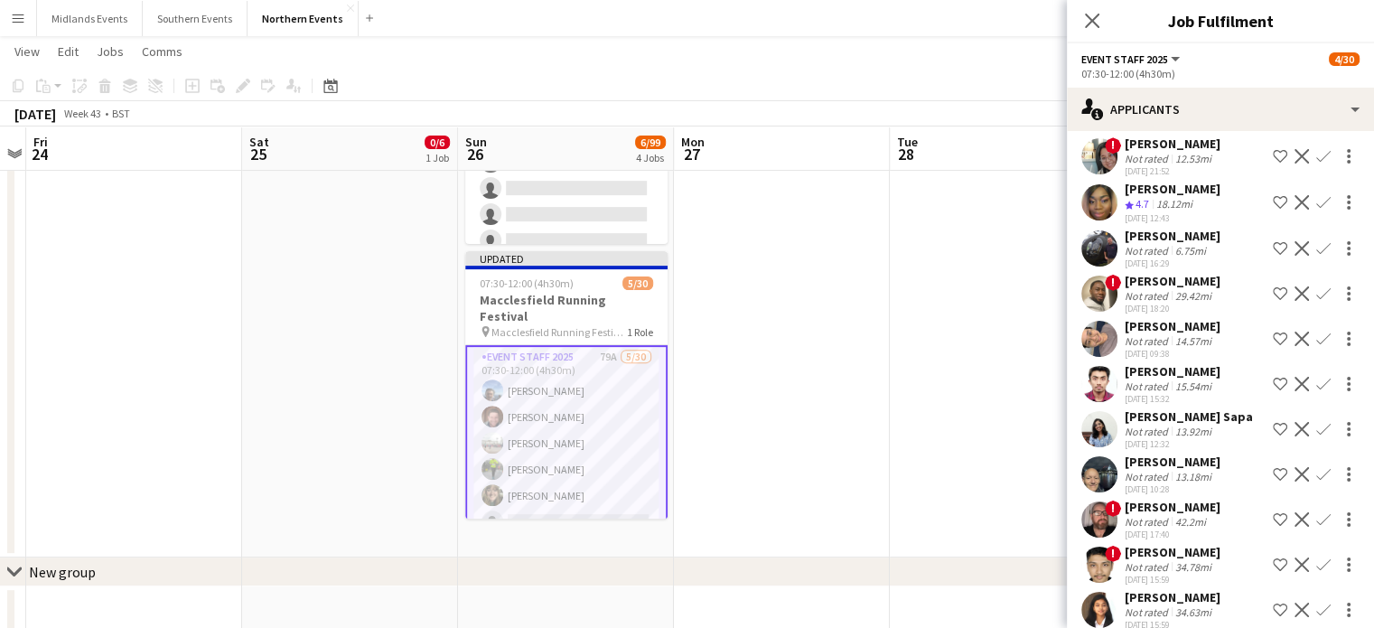
click at [1177, 507] on div "Mark Patrick" at bounding box center [1173, 507] width 96 height 16
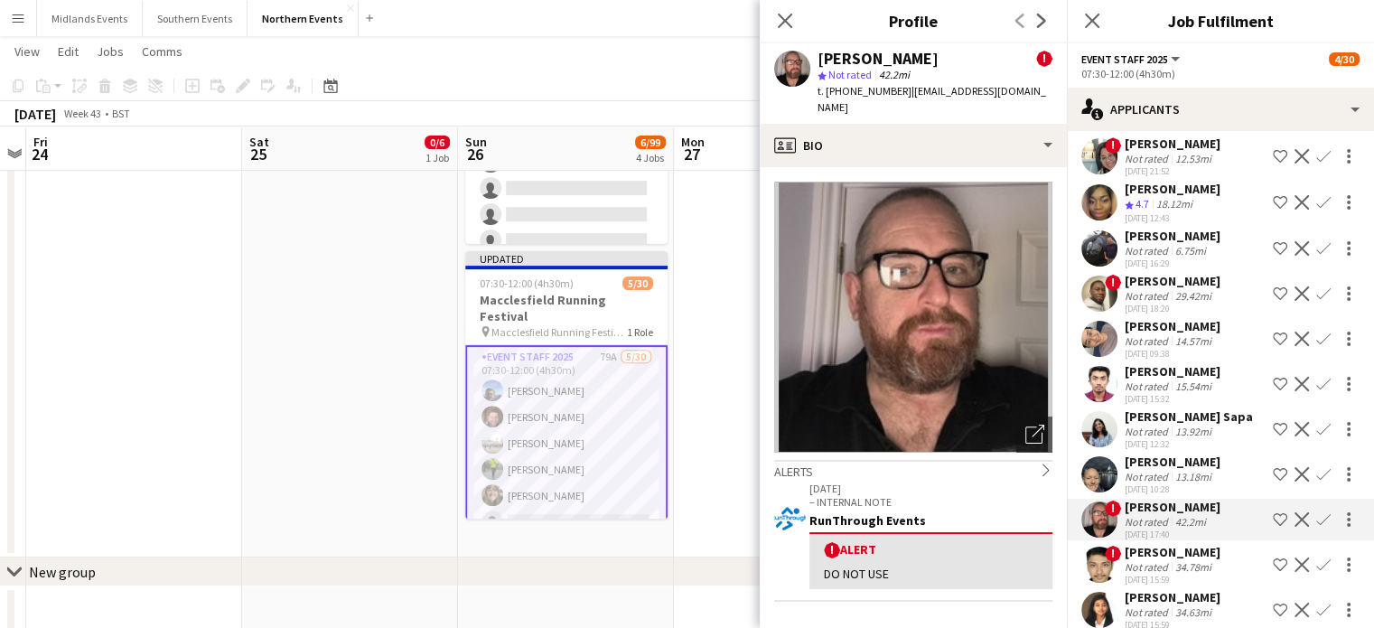
drag, startPoint x: 1177, startPoint y: 507, endPoint x: 1361, endPoint y: 258, distance: 310.1
click at [1361, 258] on mat-expansion-panel "users2 Applicants Send notification Applicants Declined Unavailable Gillian Gas…" at bounding box center [1220, 379] width 307 height 497
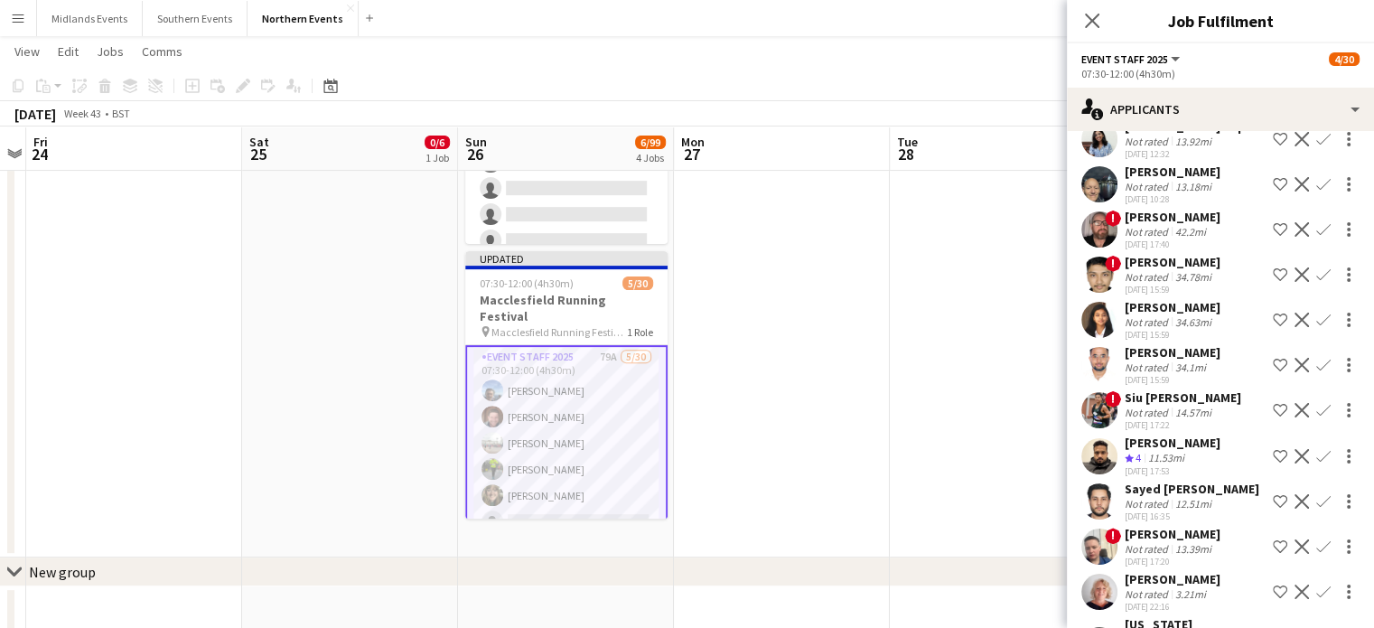
scroll to position [741, 0]
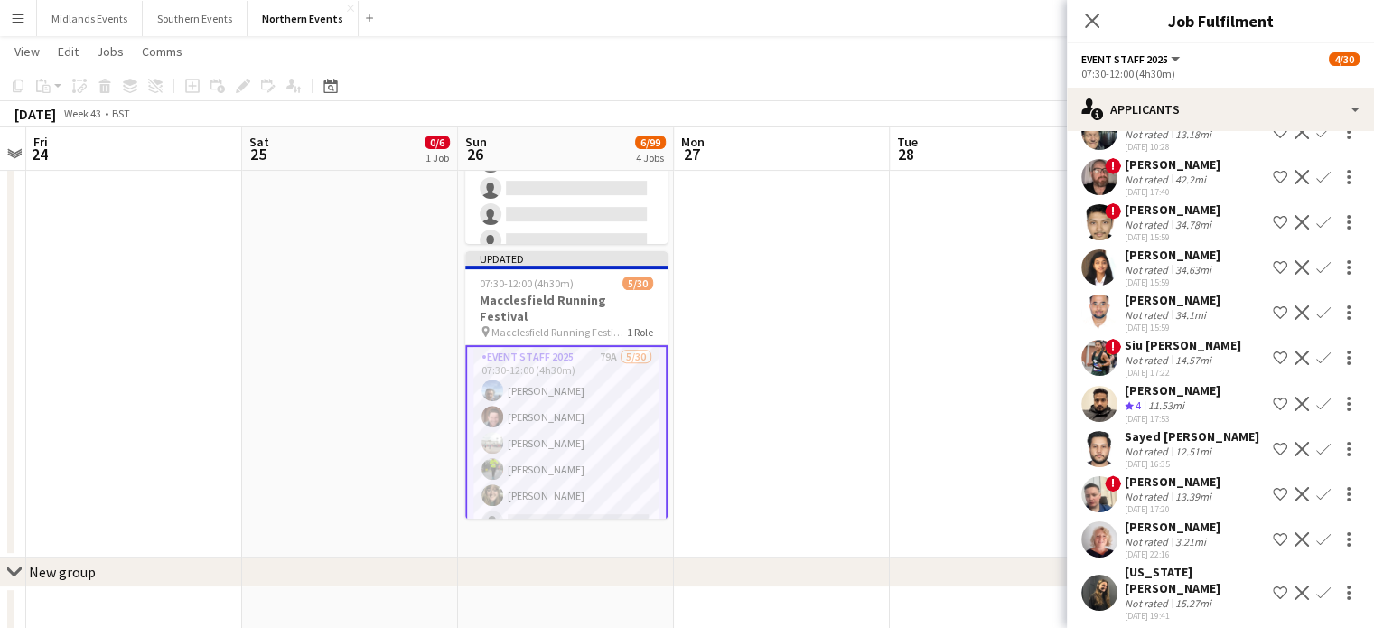
click at [1317, 403] on app-icon "Confirm" at bounding box center [1324, 404] width 14 height 14
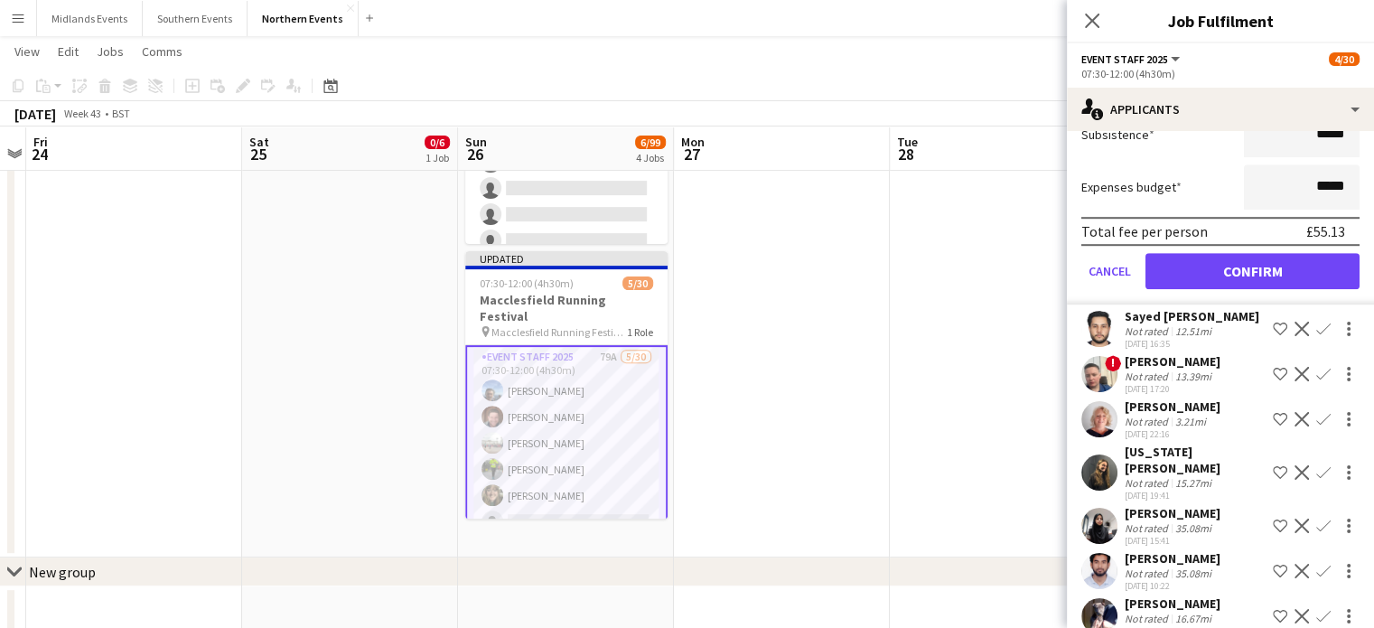
scroll to position [1369, 0]
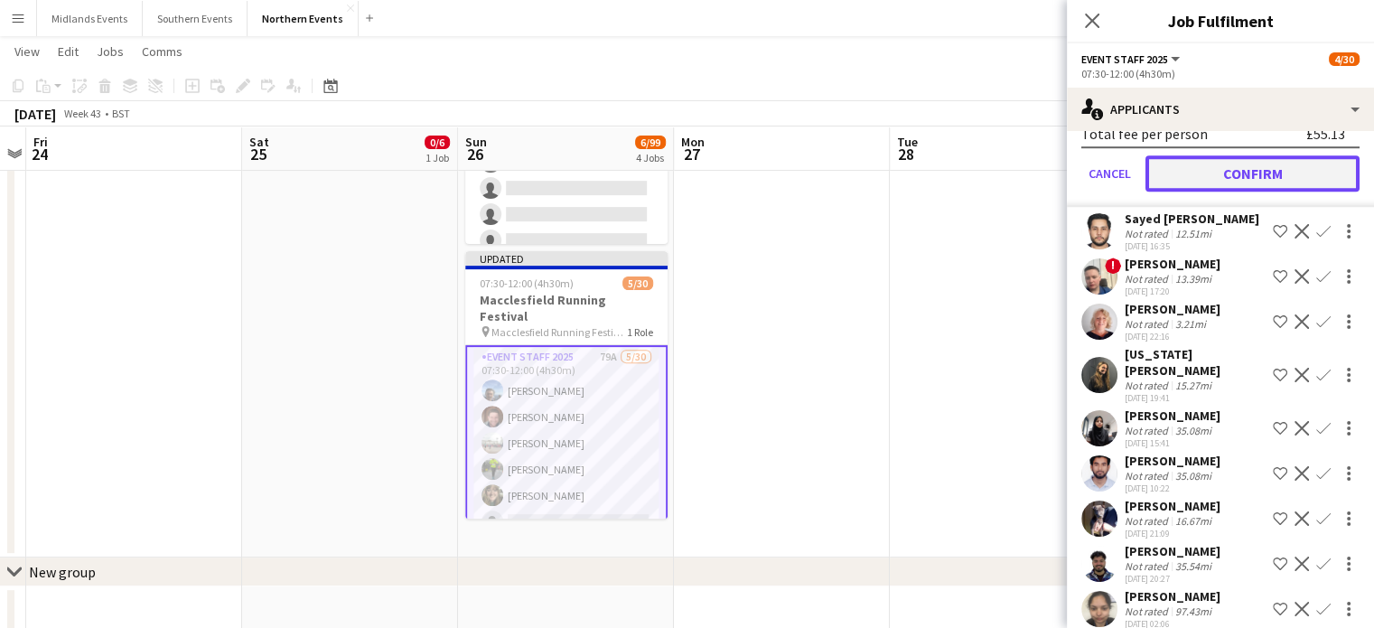
click at [1264, 168] on button "Confirm" at bounding box center [1253, 173] width 214 height 36
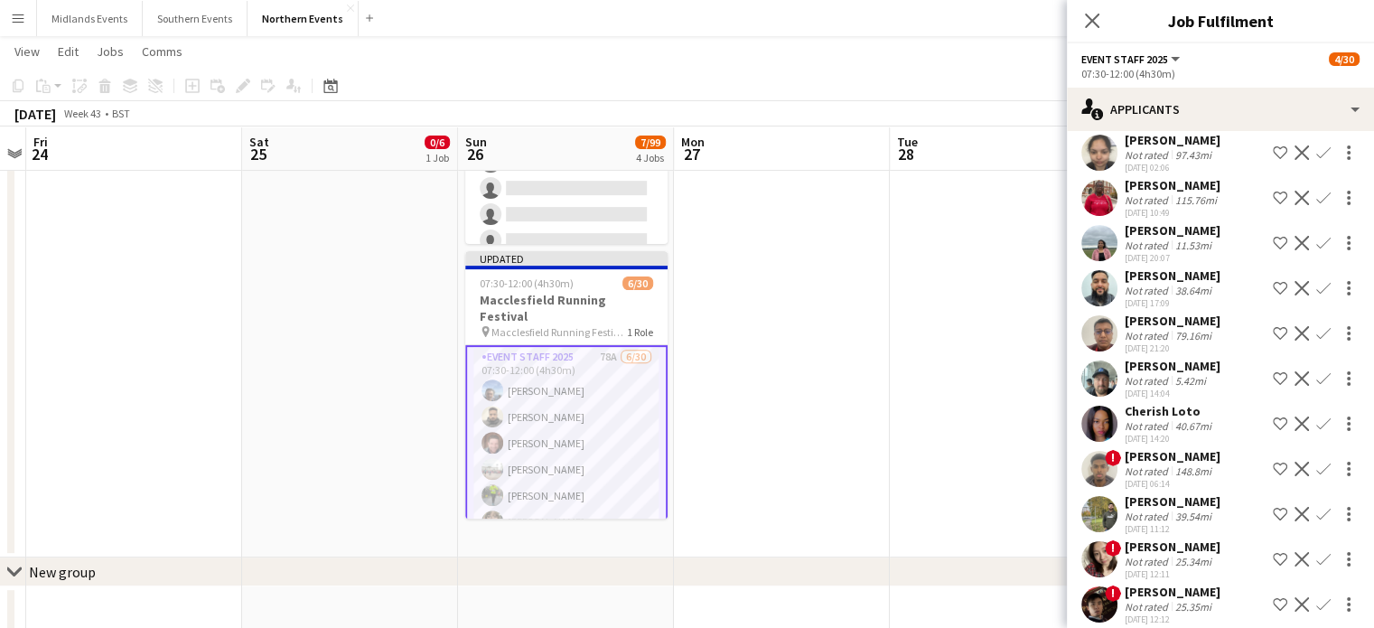
scroll to position [914, 0]
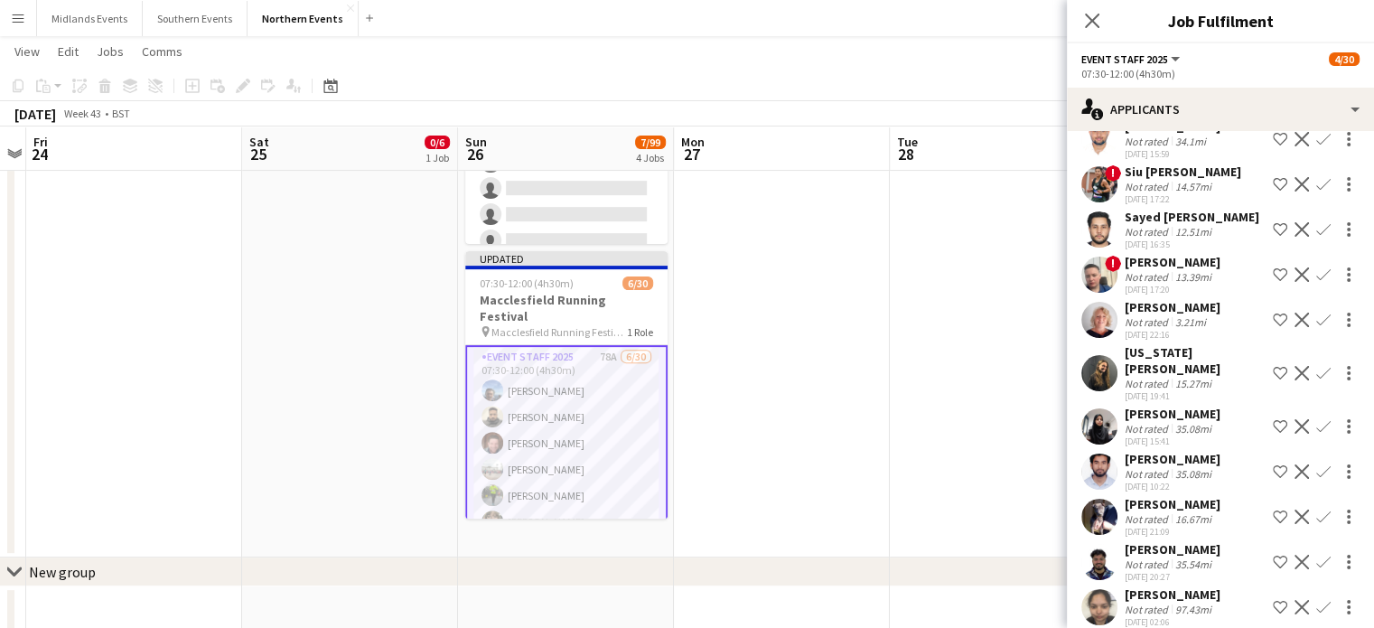
click at [1317, 510] on app-icon "Confirm" at bounding box center [1324, 517] width 14 height 14
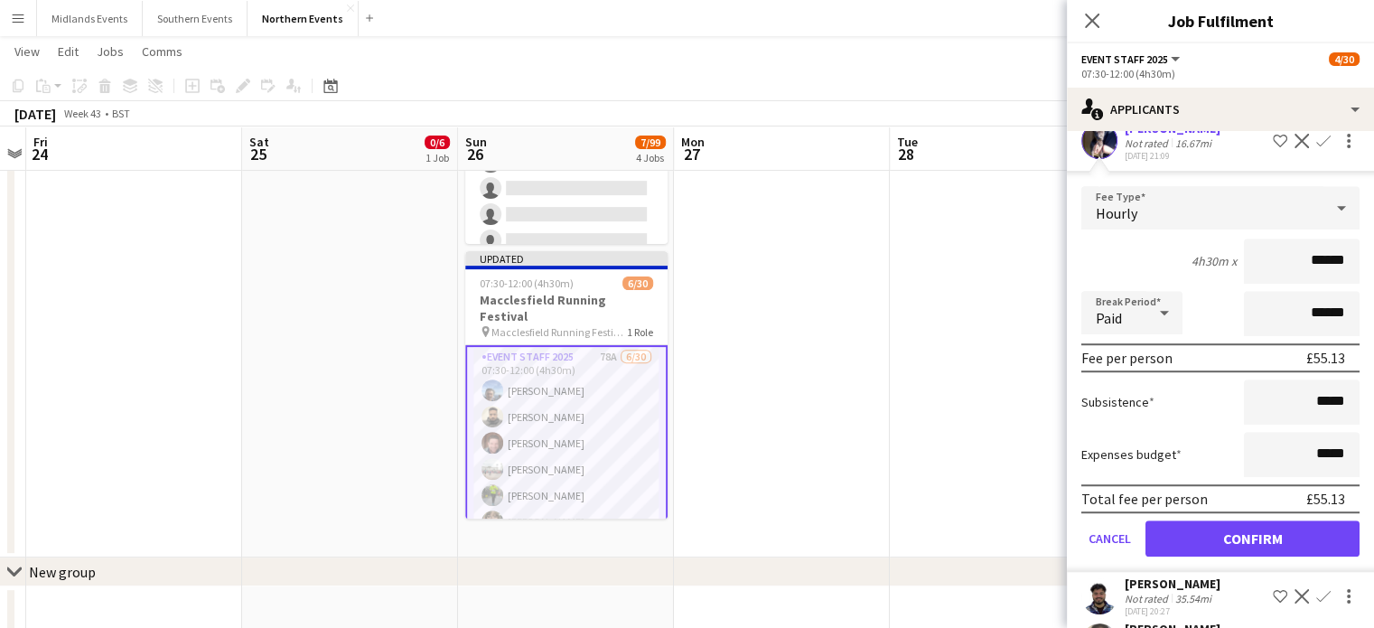
scroll to position [1425, 0]
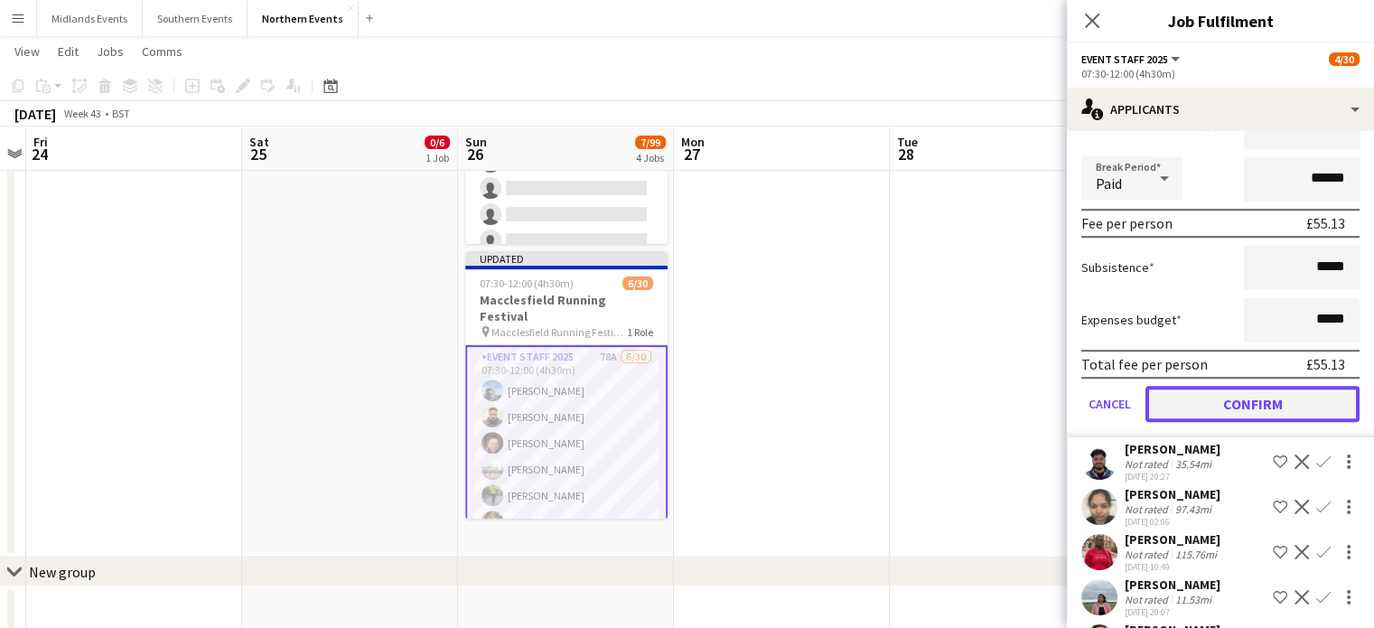
click at [1298, 386] on button "Confirm" at bounding box center [1253, 404] width 214 height 36
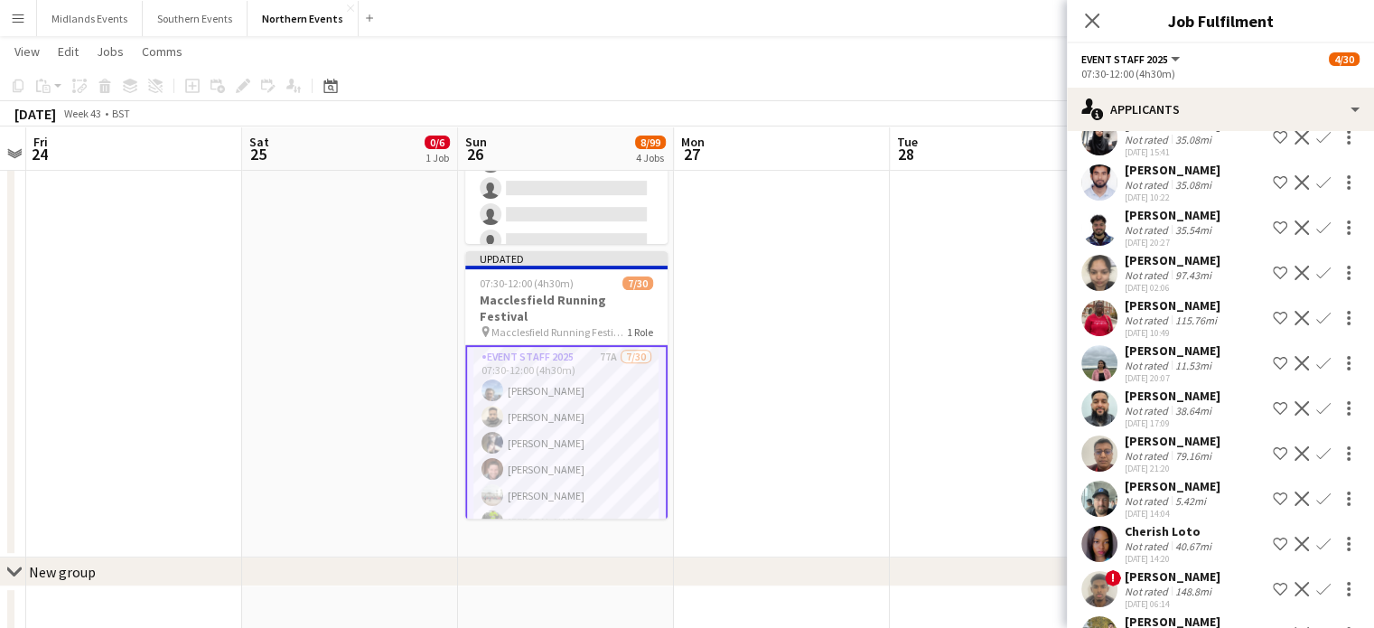
scroll to position [1214, 0]
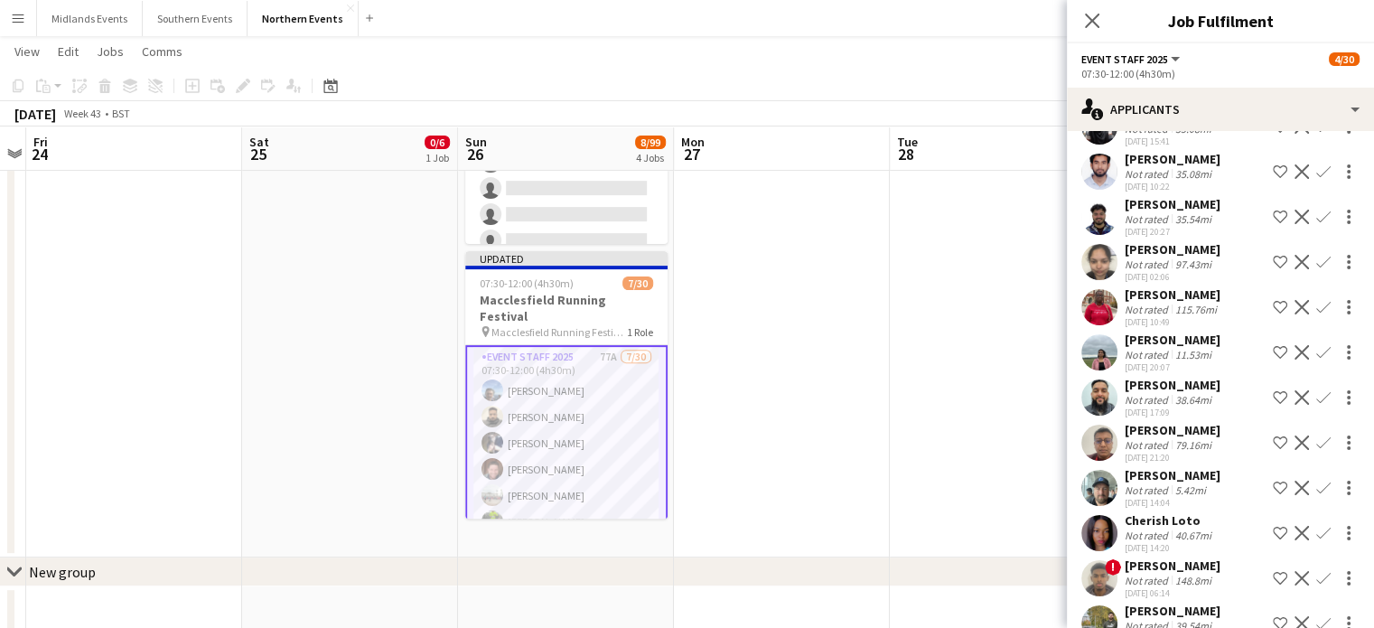
click at [1317, 359] on app-icon "Confirm" at bounding box center [1324, 352] width 14 height 14
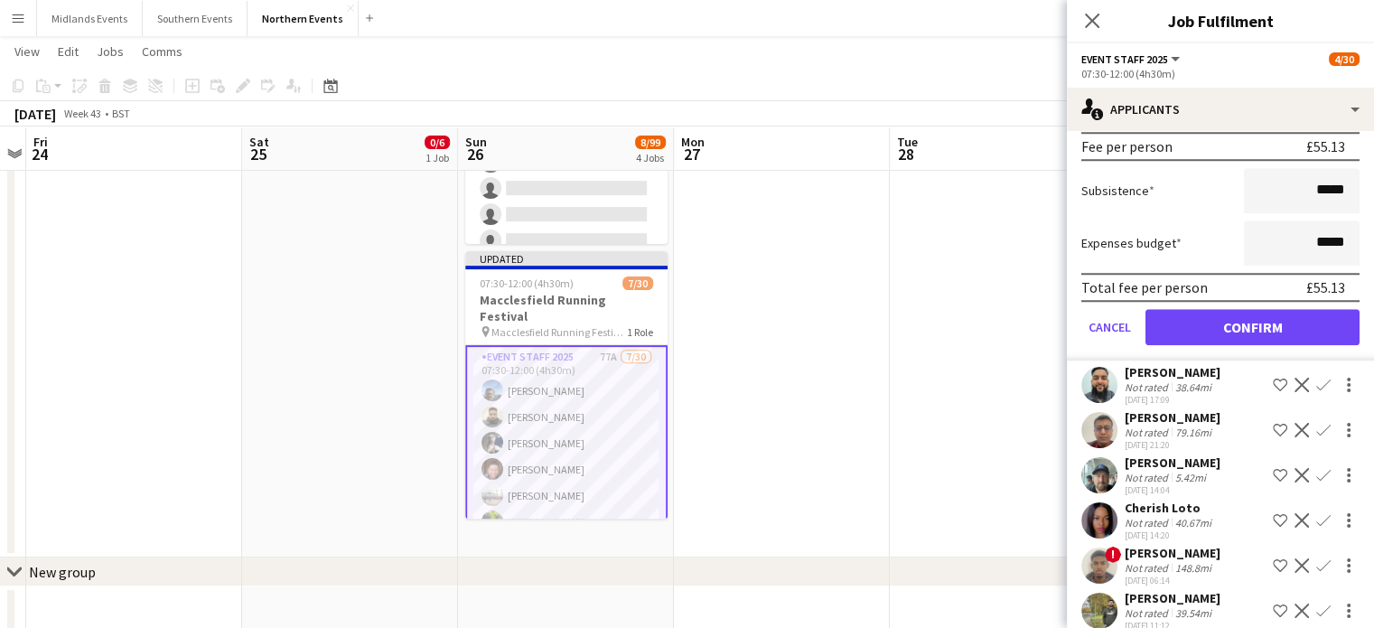
scroll to position [1645, 0]
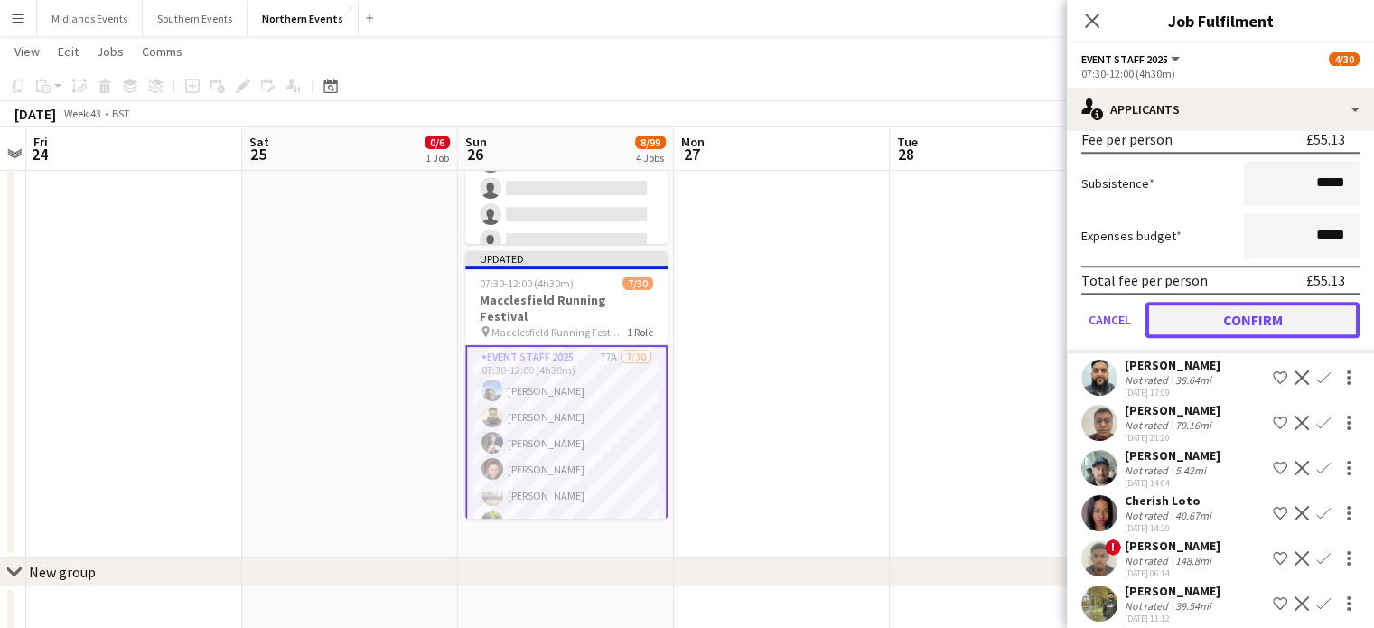
click at [1313, 338] on button "Confirm" at bounding box center [1253, 320] width 214 height 36
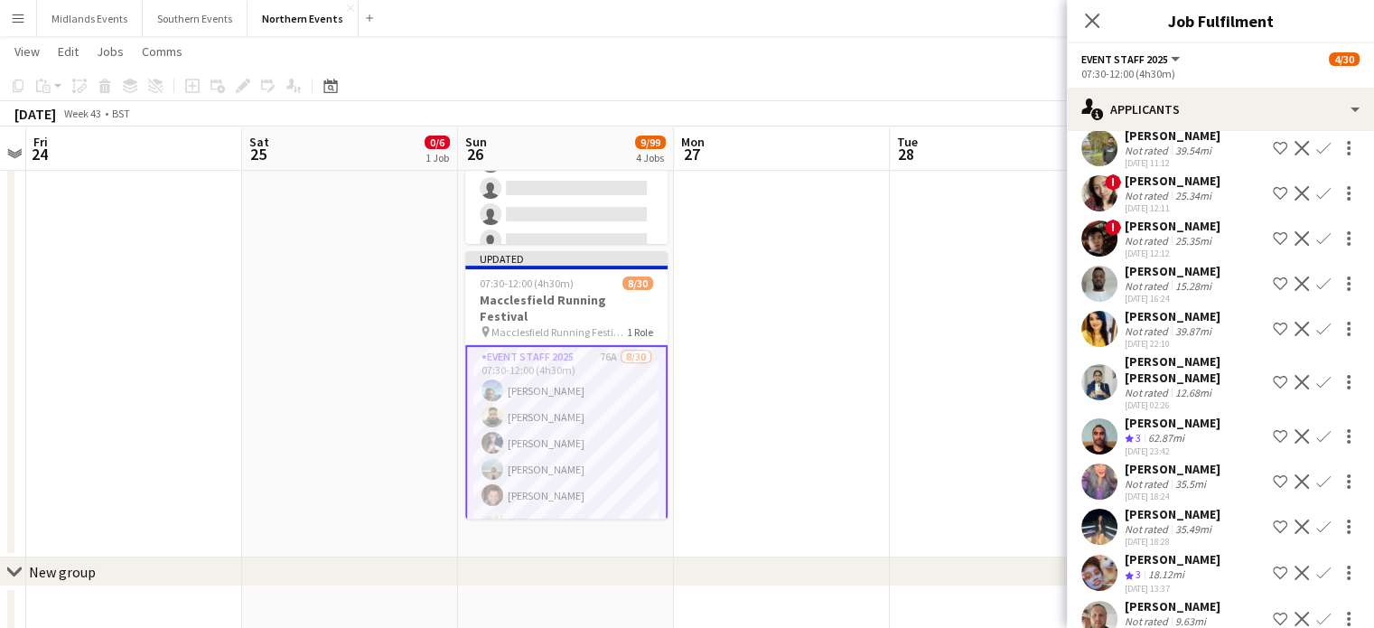
scroll to position [1175, 0]
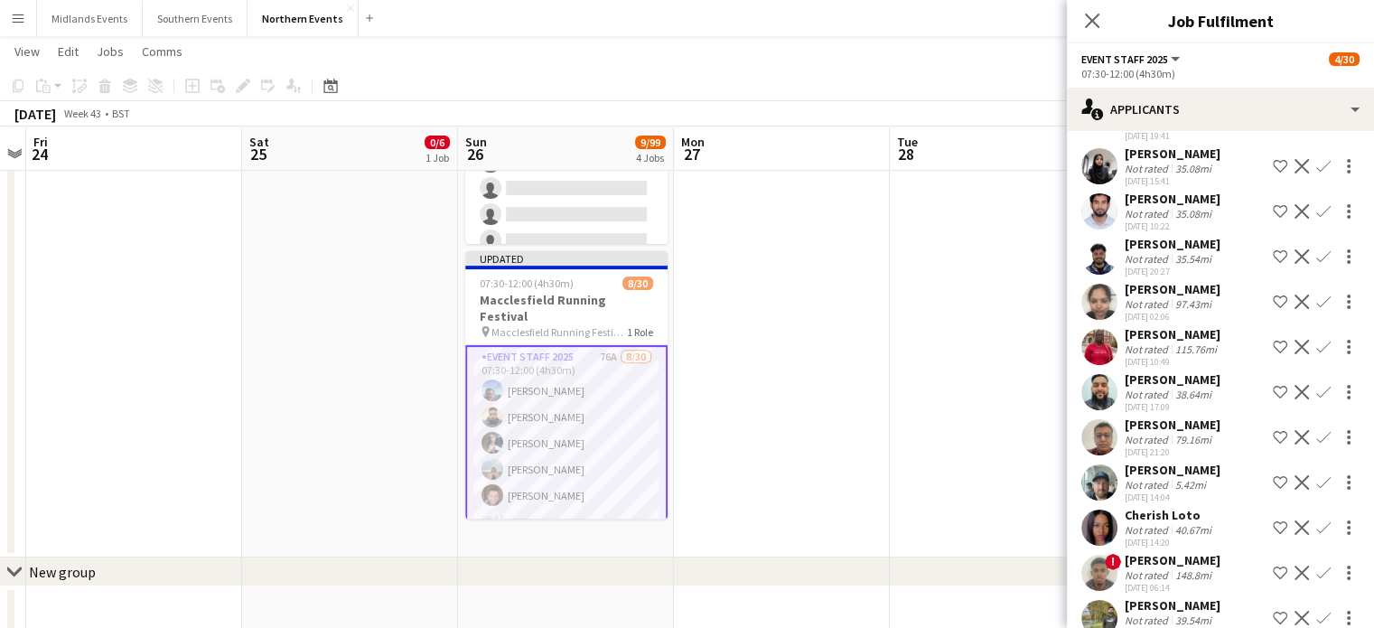
click at [1317, 385] on app-icon "Confirm" at bounding box center [1324, 392] width 14 height 14
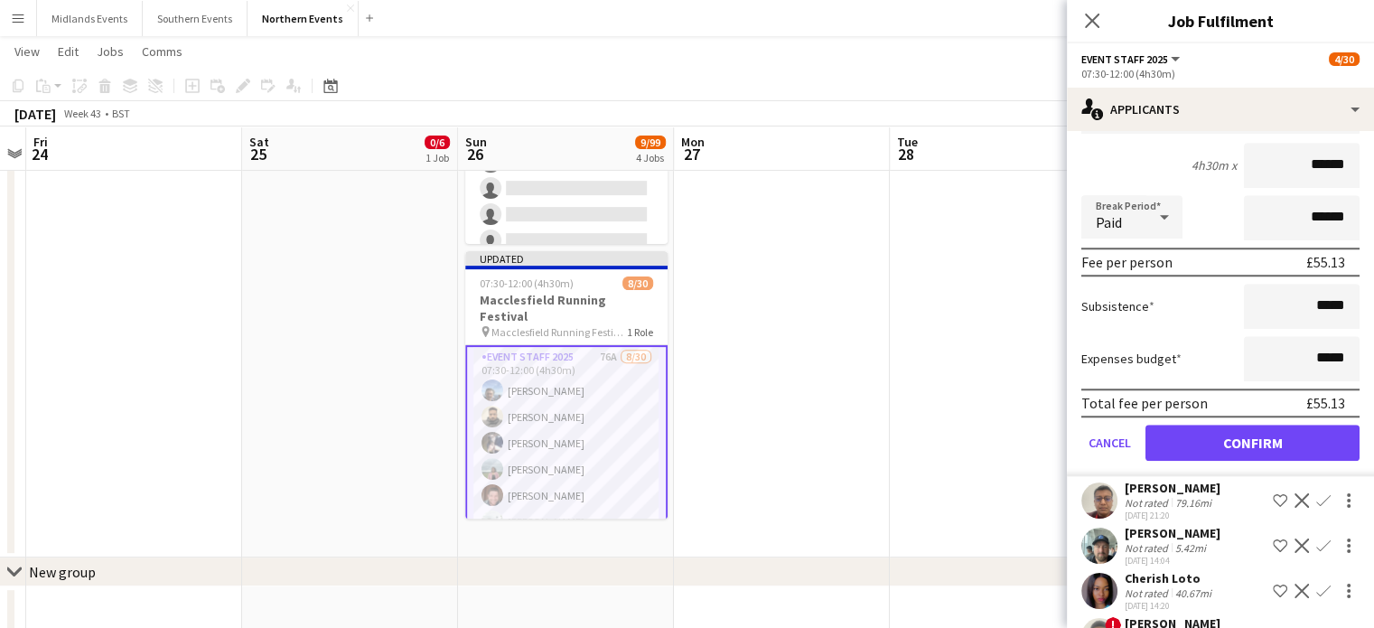
scroll to position [1616, 0]
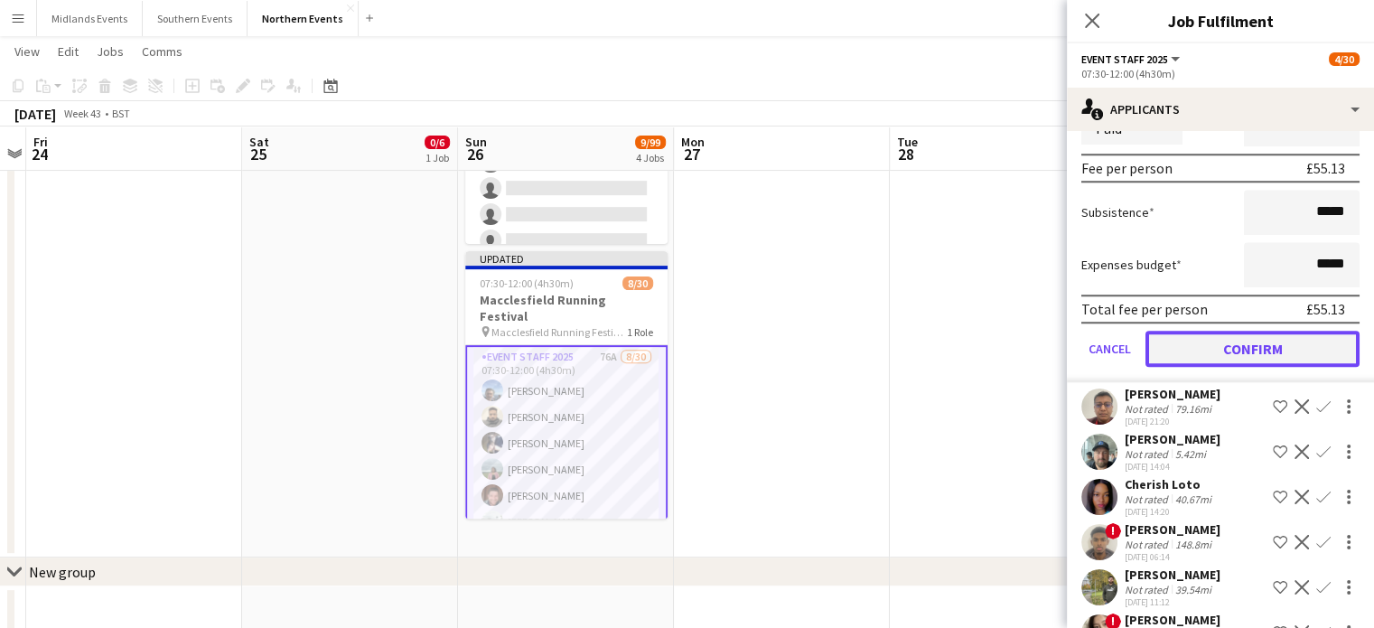
click at [1312, 347] on button "Confirm" at bounding box center [1253, 349] width 214 height 36
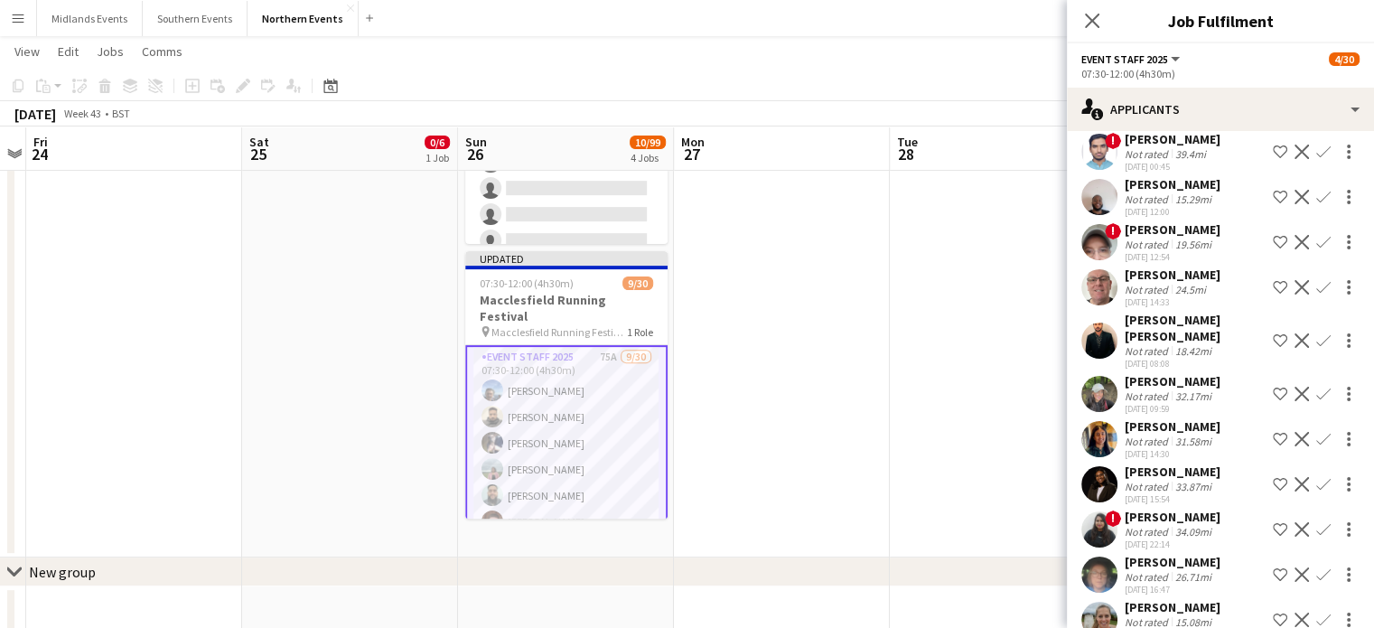
scroll to position [2208, 0]
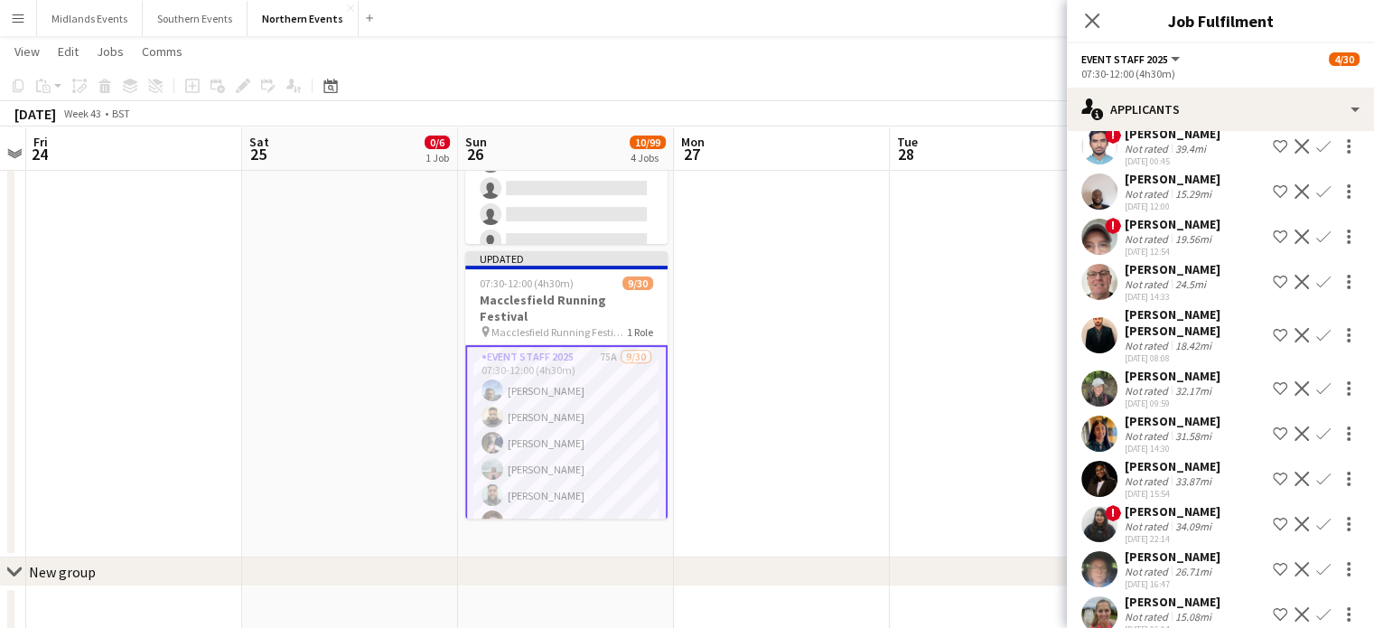
click at [1317, 381] on app-icon "Confirm" at bounding box center [1324, 388] width 14 height 14
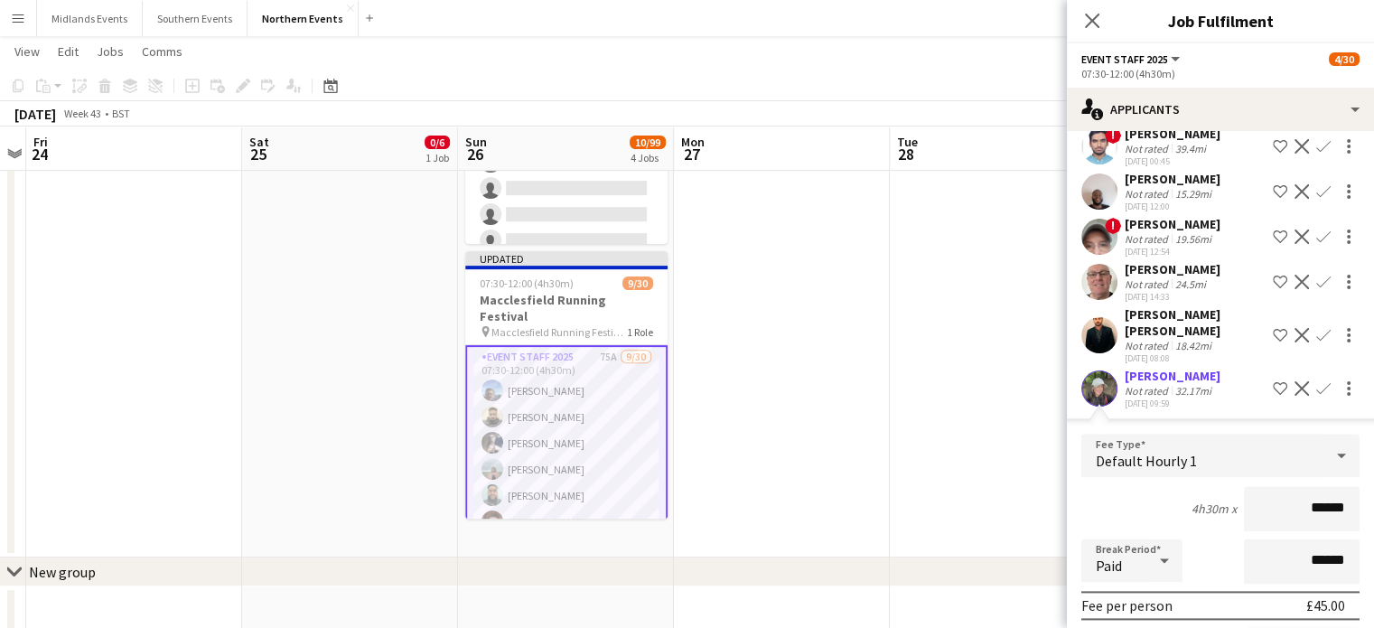
scroll to position [2452, 0]
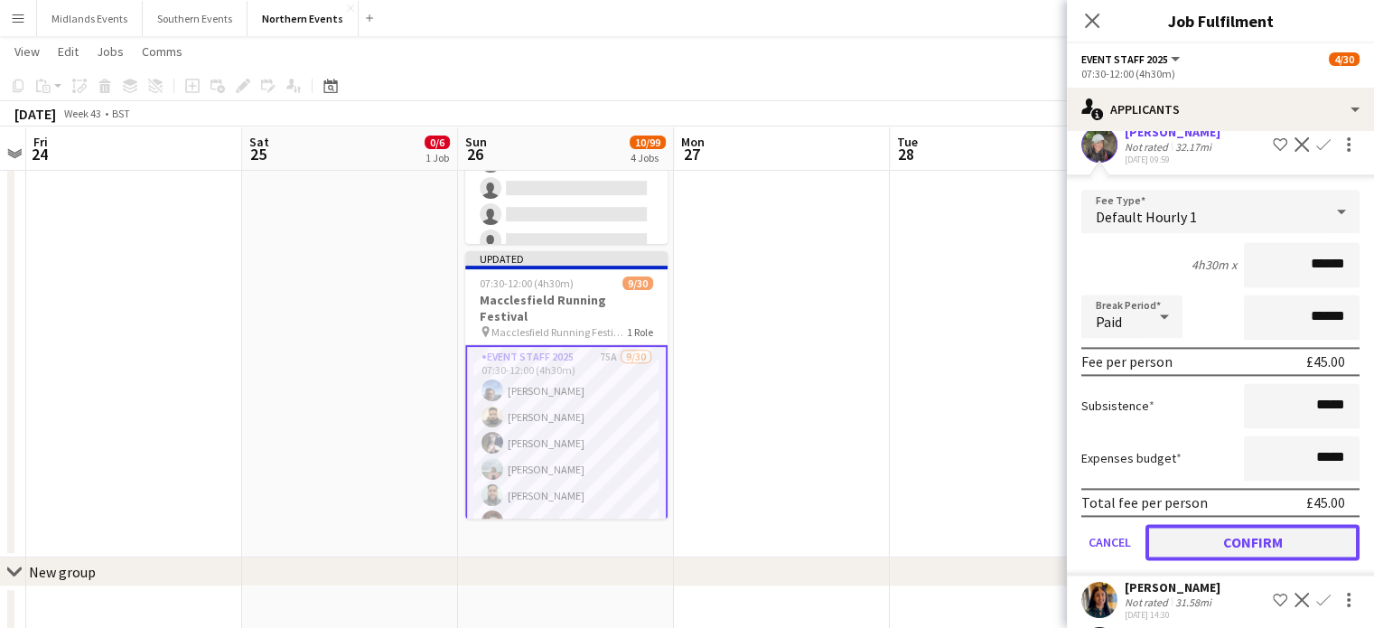
click at [1290, 524] on button "Confirm" at bounding box center [1253, 542] width 214 height 36
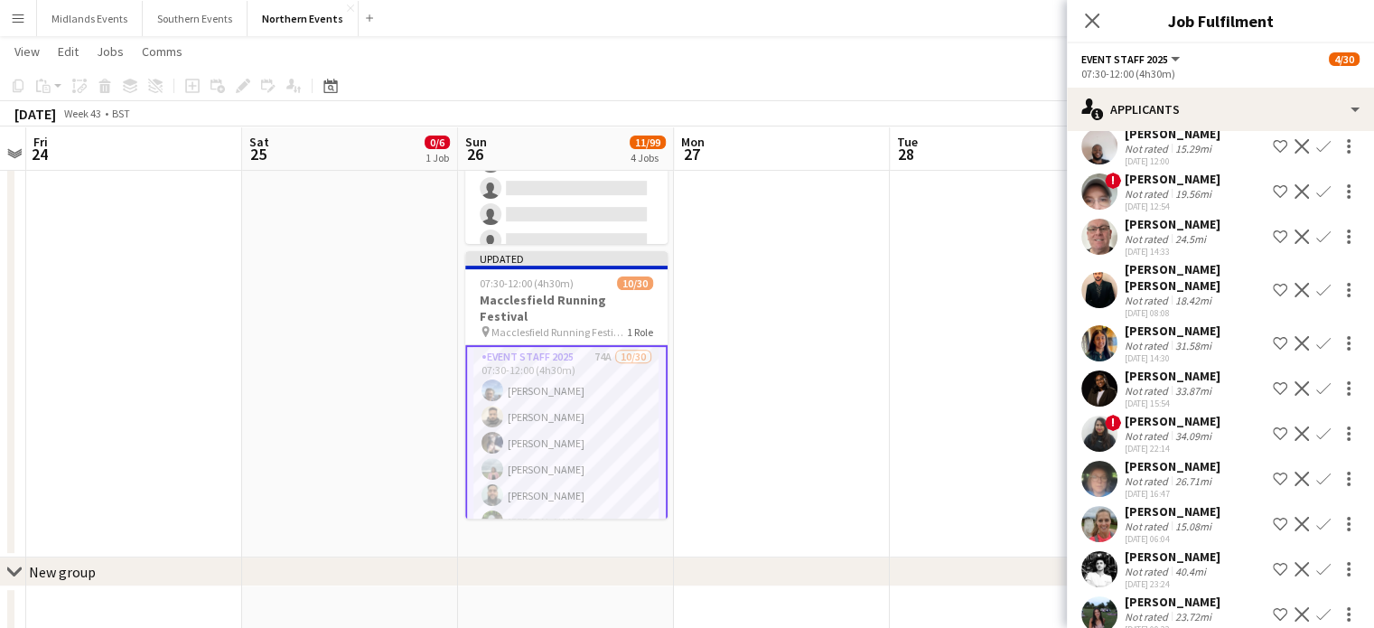
scroll to position [2285, 0]
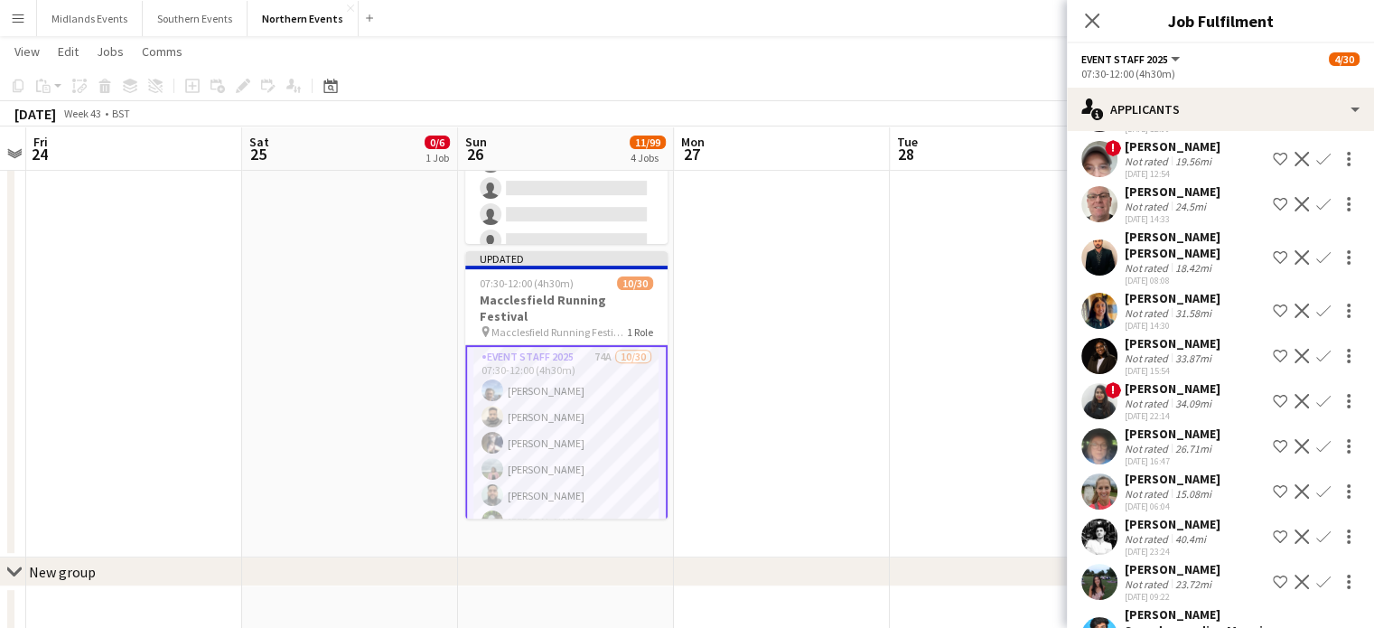
click at [1317, 484] on app-icon "Confirm" at bounding box center [1324, 491] width 14 height 14
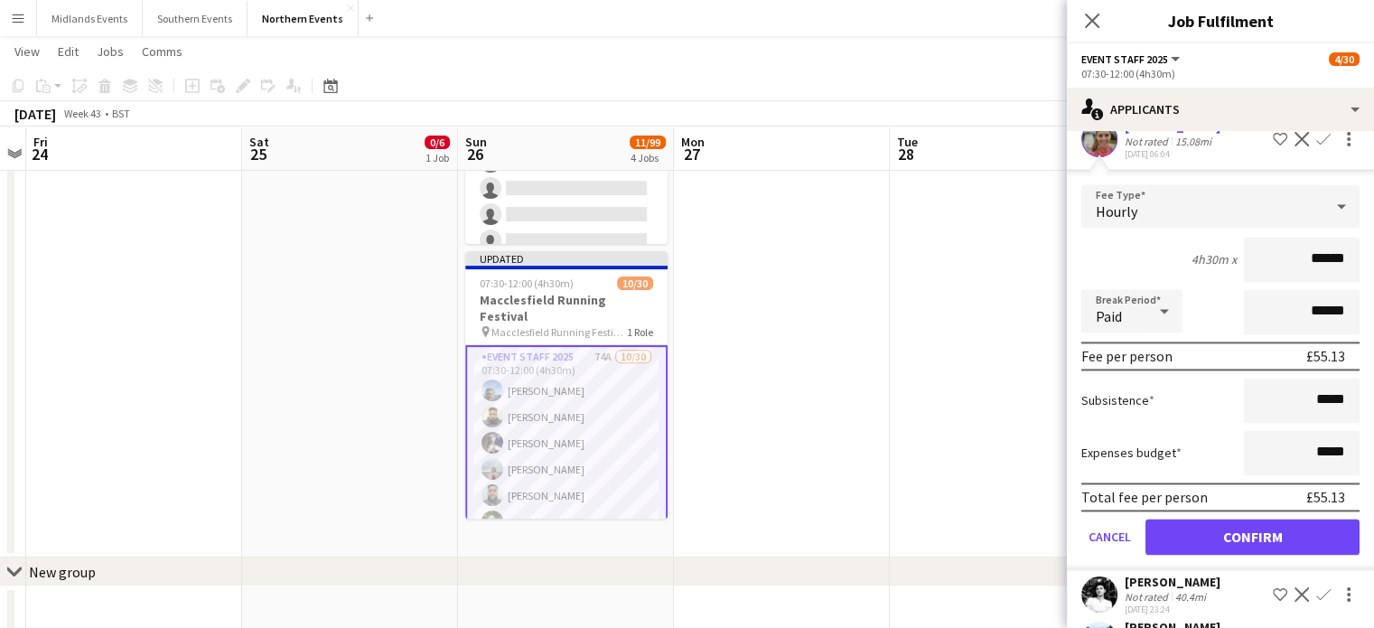
scroll to position [2803, 0]
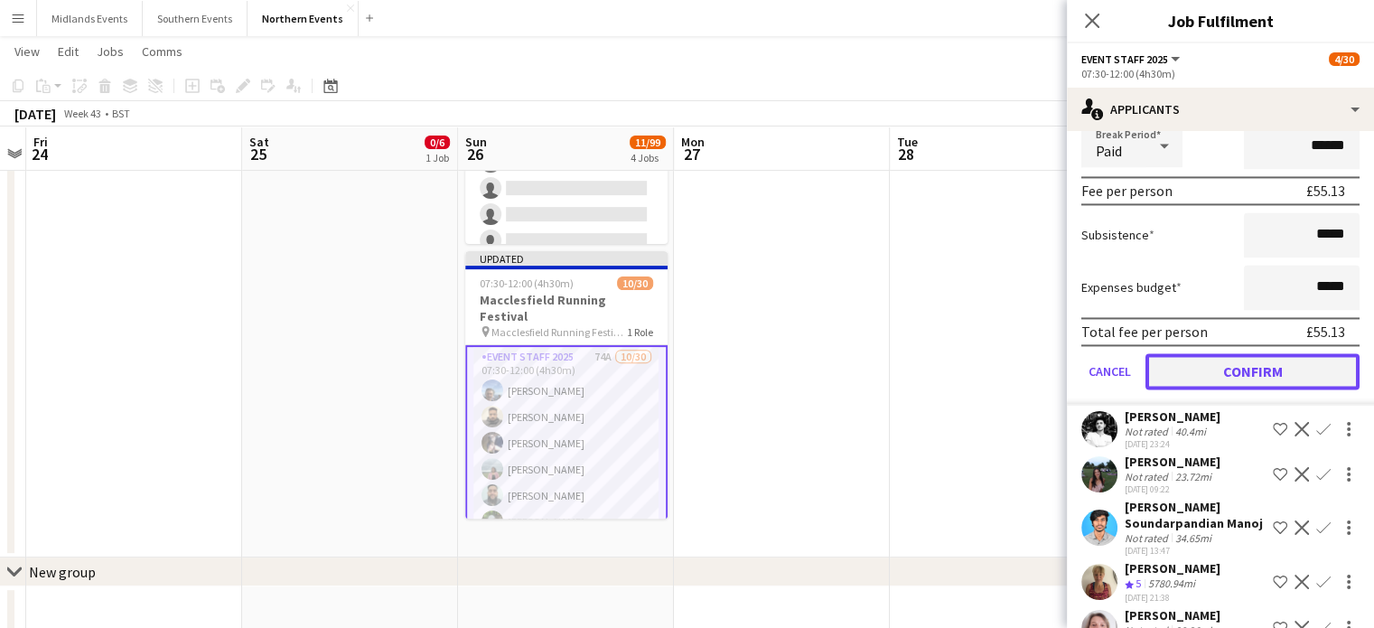
click at [1291, 353] on button "Confirm" at bounding box center [1253, 371] width 214 height 36
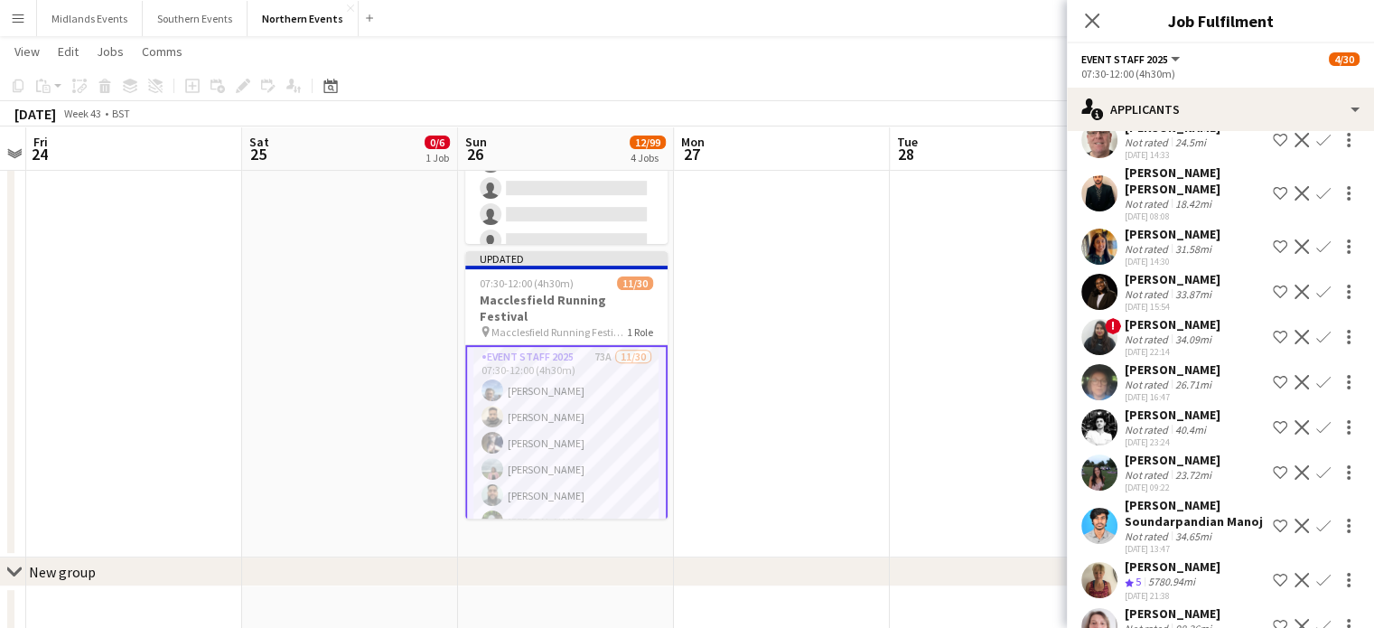
click at [1317, 575] on app-icon "Confirm" at bounding box center [1324, 580] width 14 height 14
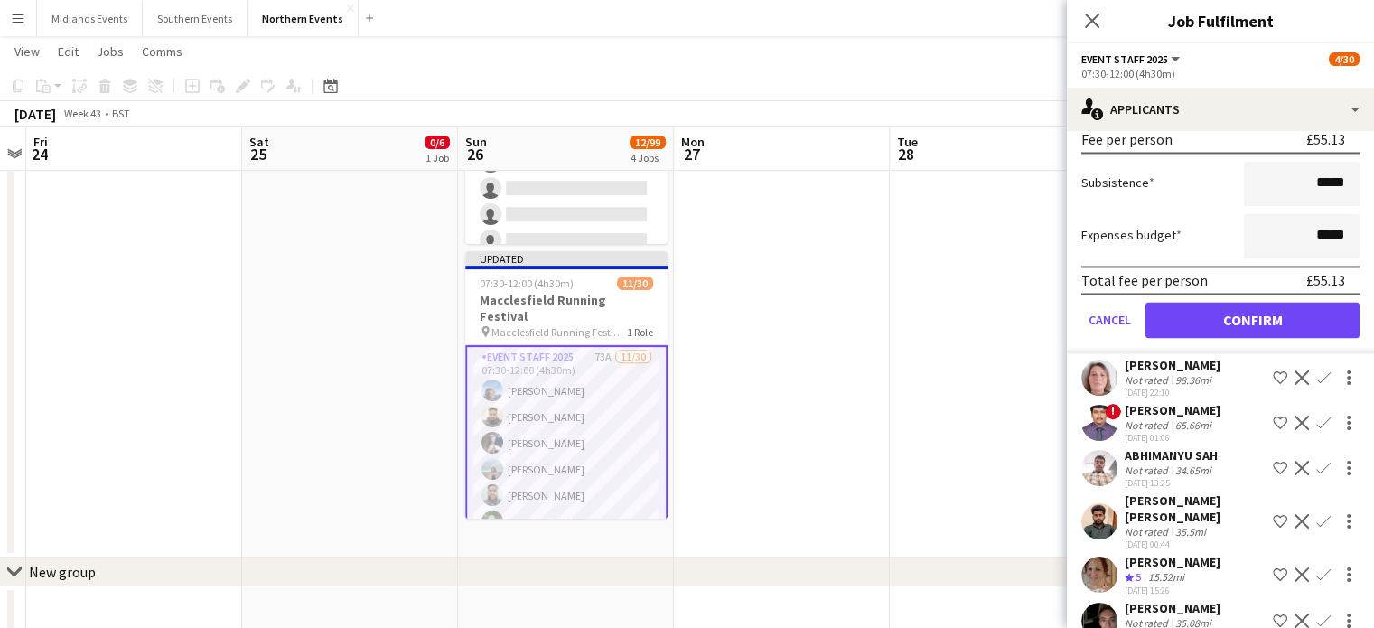
scroll to position [3112, 0]
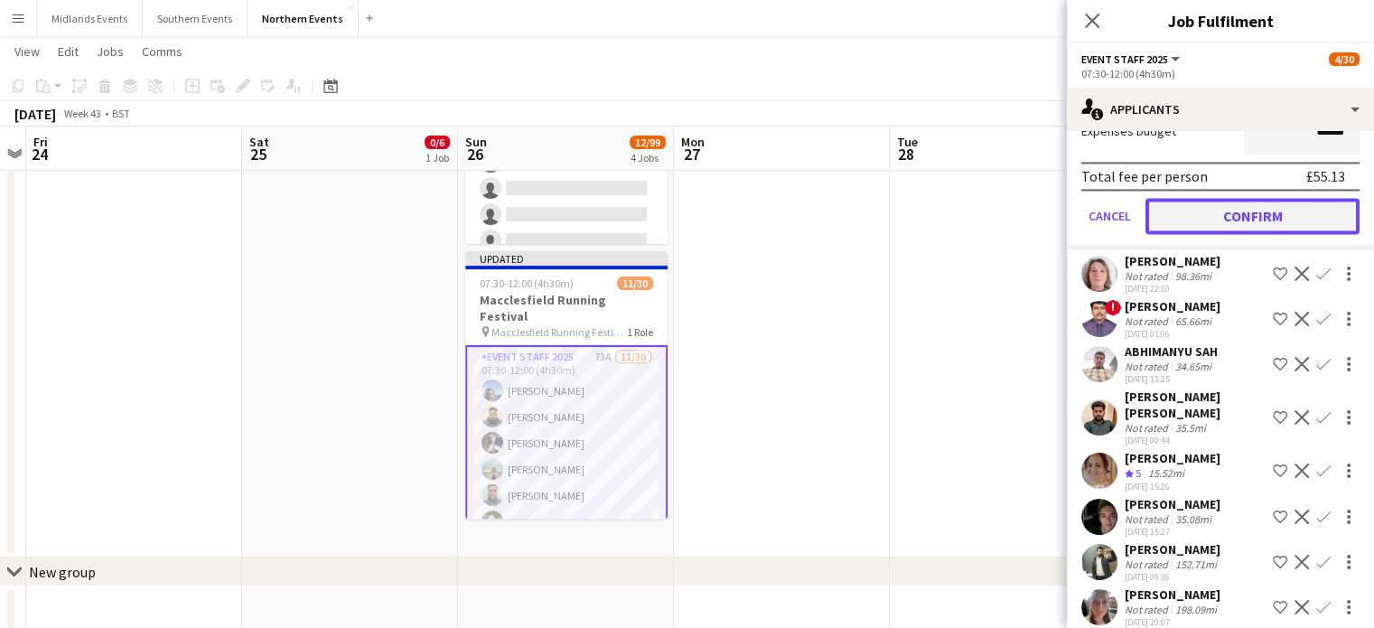
click at [1264, 204] on button "Confirm" at bounding box center [1253, 216] width 214 height 36
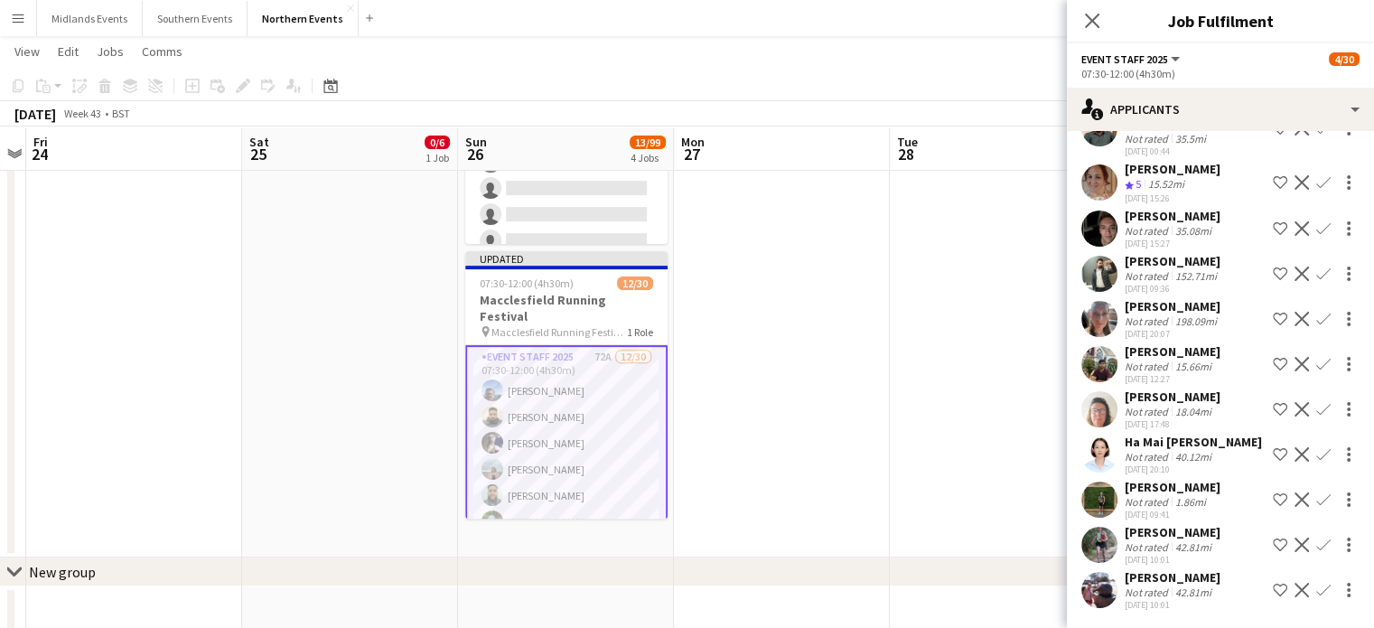
scroll to position [2658, 0]
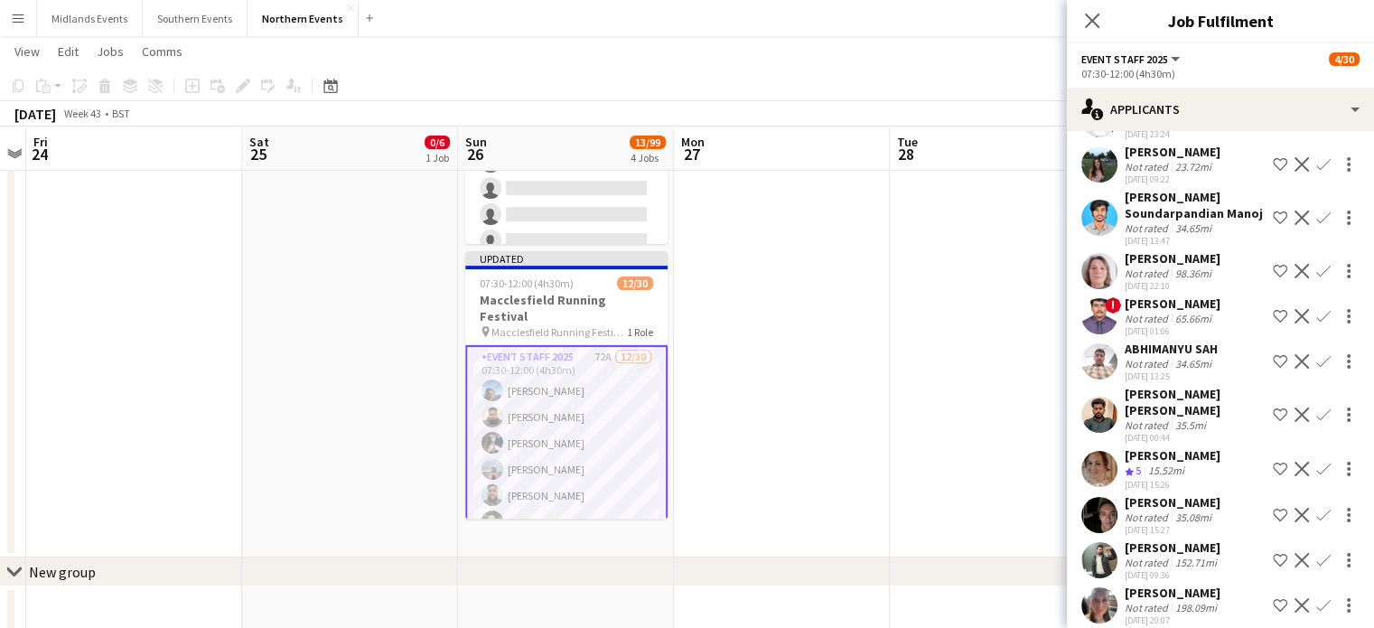
click at [1313, 465] on button "Confirm" at bounding box center [1324, 469] width 22 height 22
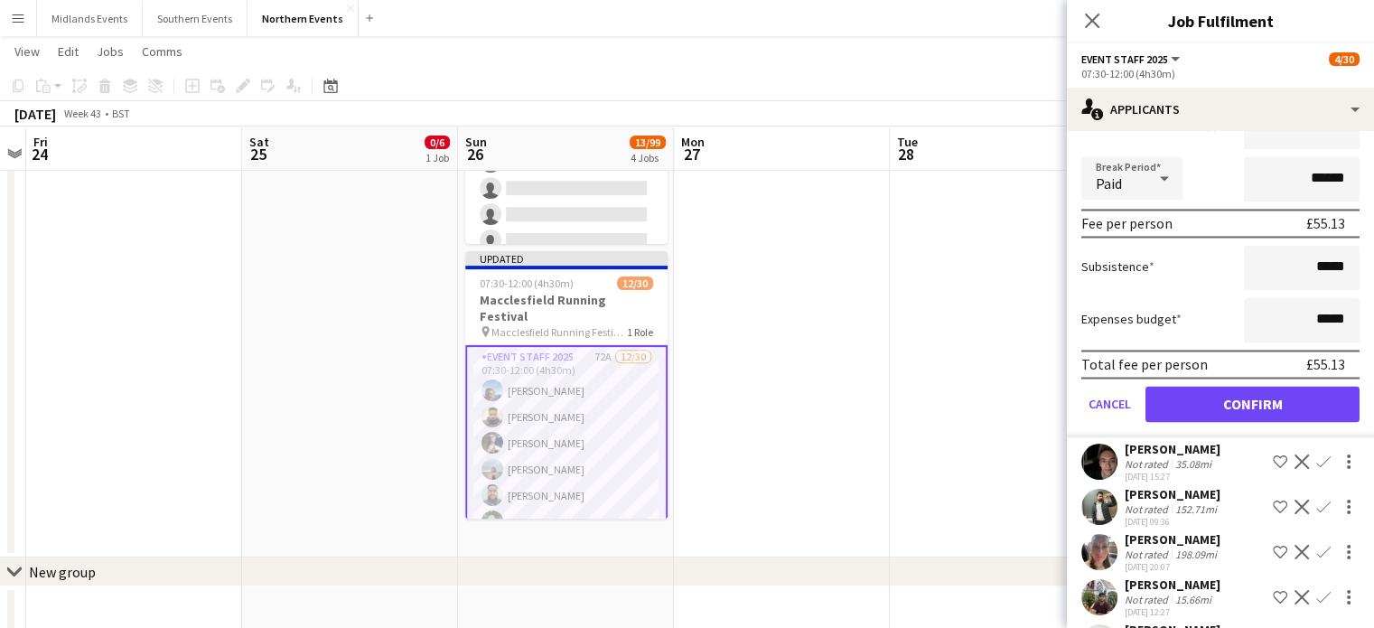
scroll to position [3134, 0]
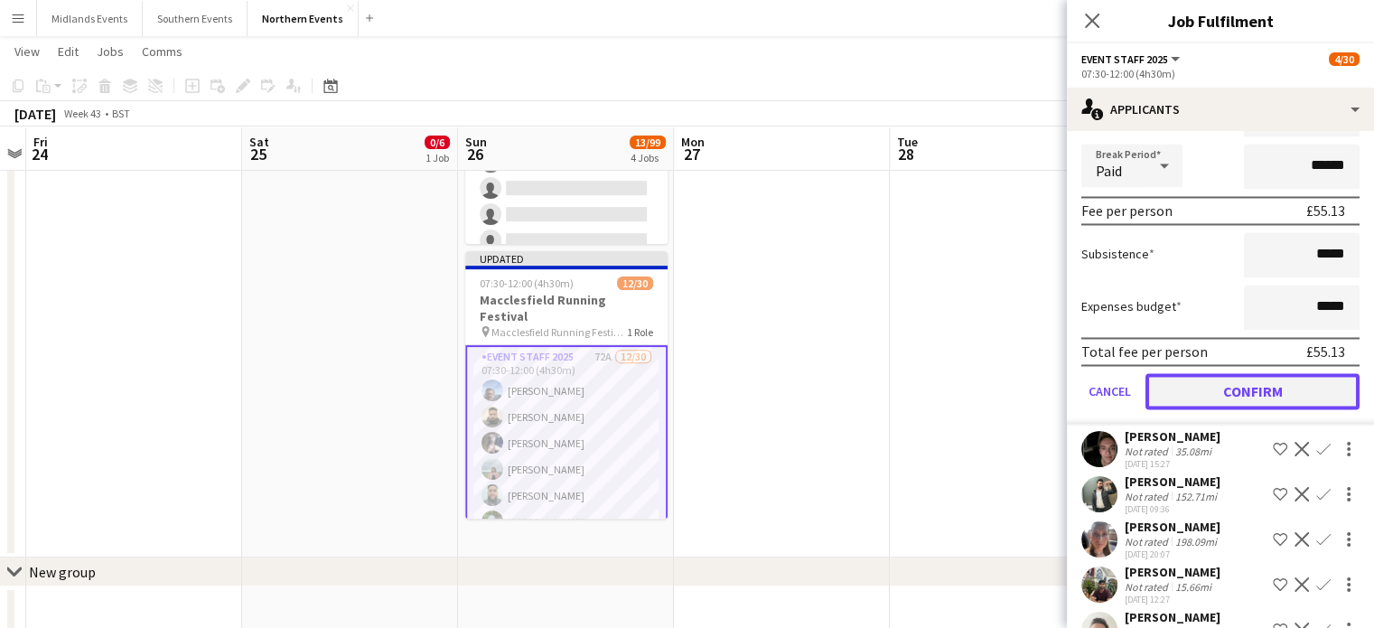
click at [1290, 385] on button "Confirm" at bounding box center [1253, 391] width 214 height 36
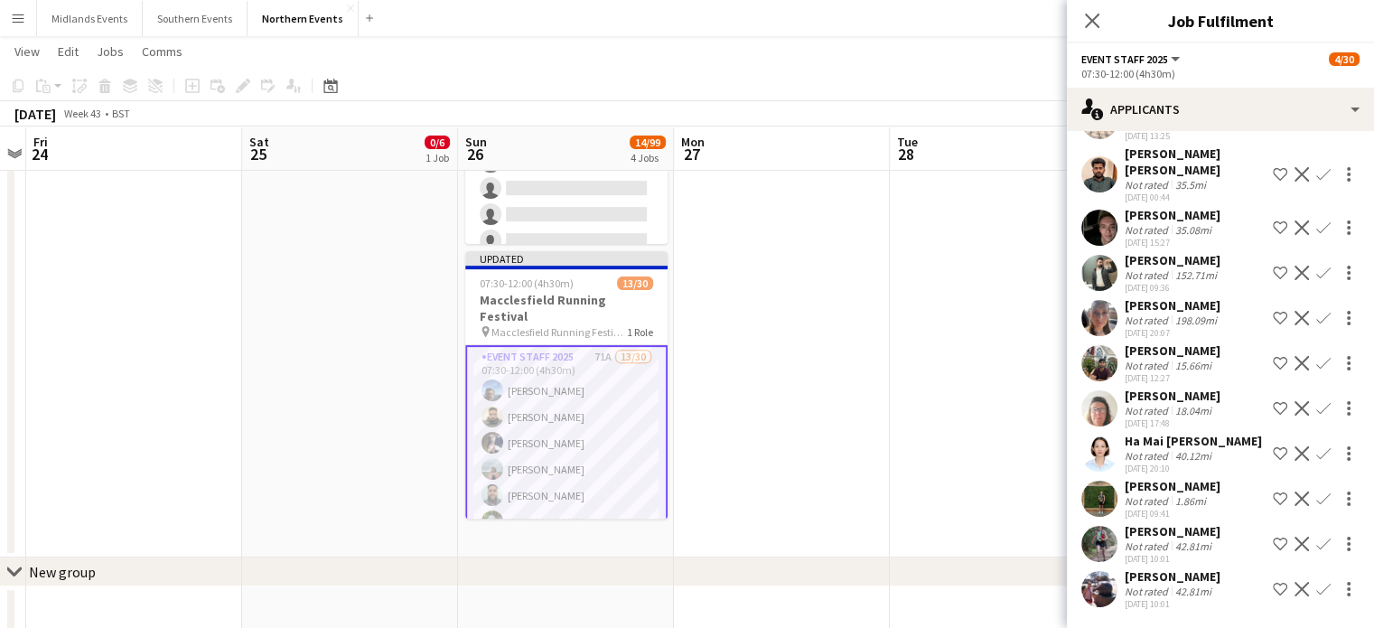
scroll to position [2679, 0]
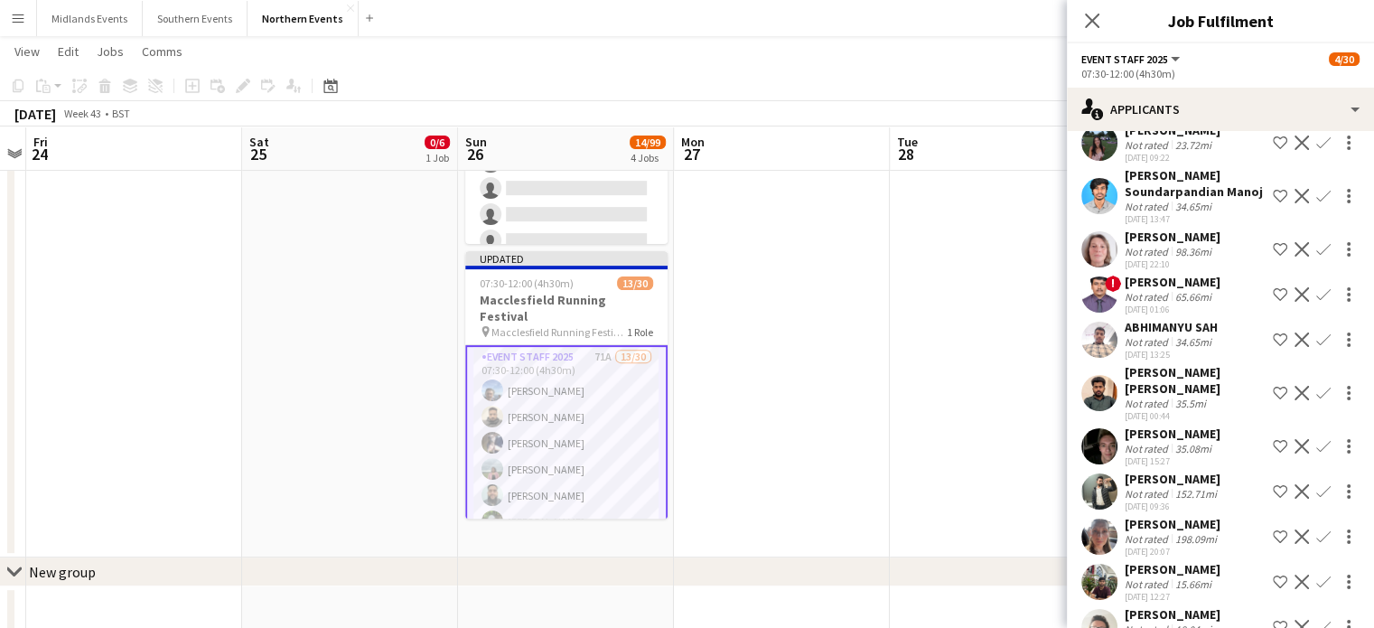
click at [1317, 440] on app-icon "Confirm" at bounding box center [1324, 446] width 14 height 14
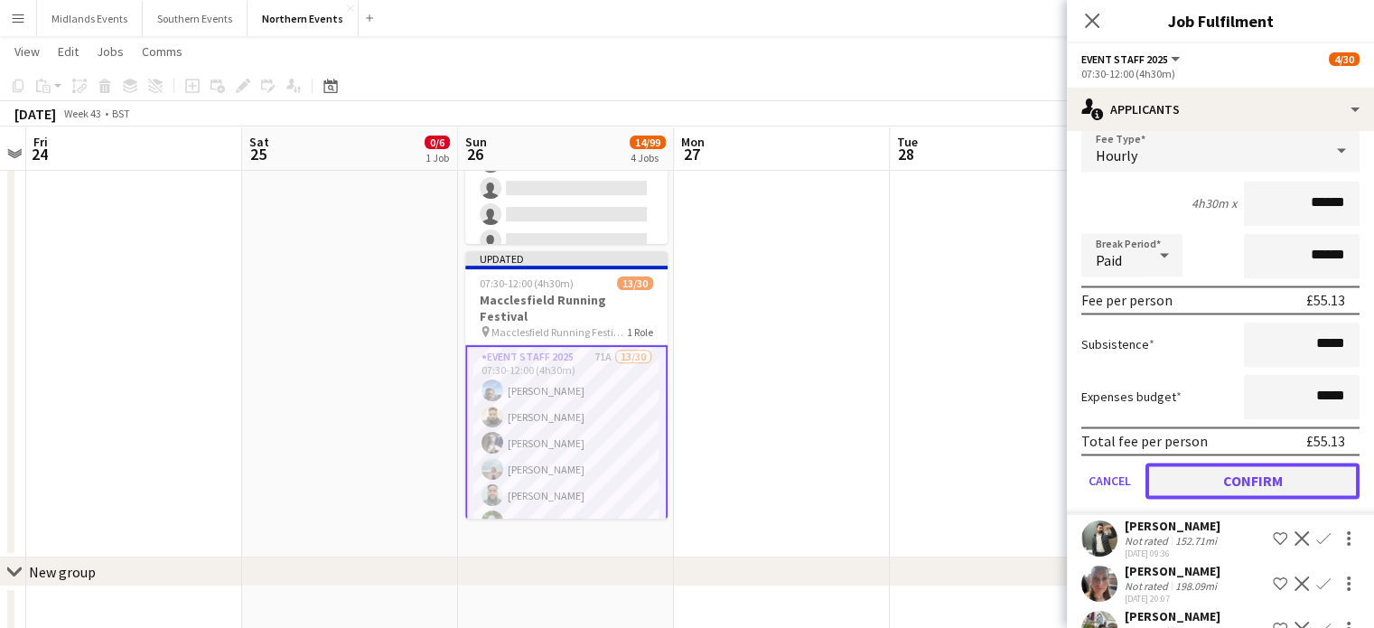
click at [1282, 469] on button "Confirm" at bounding box center [1253, 481] width 214 height 36
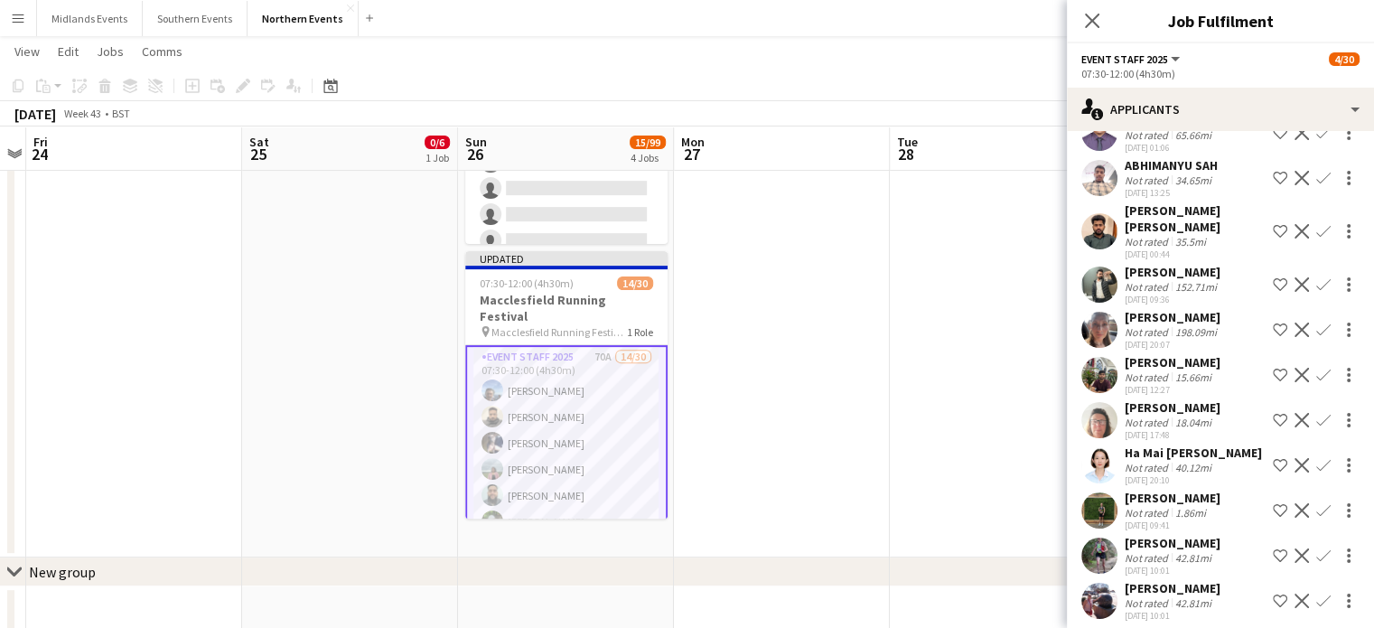
scroll to position [2849, 0]
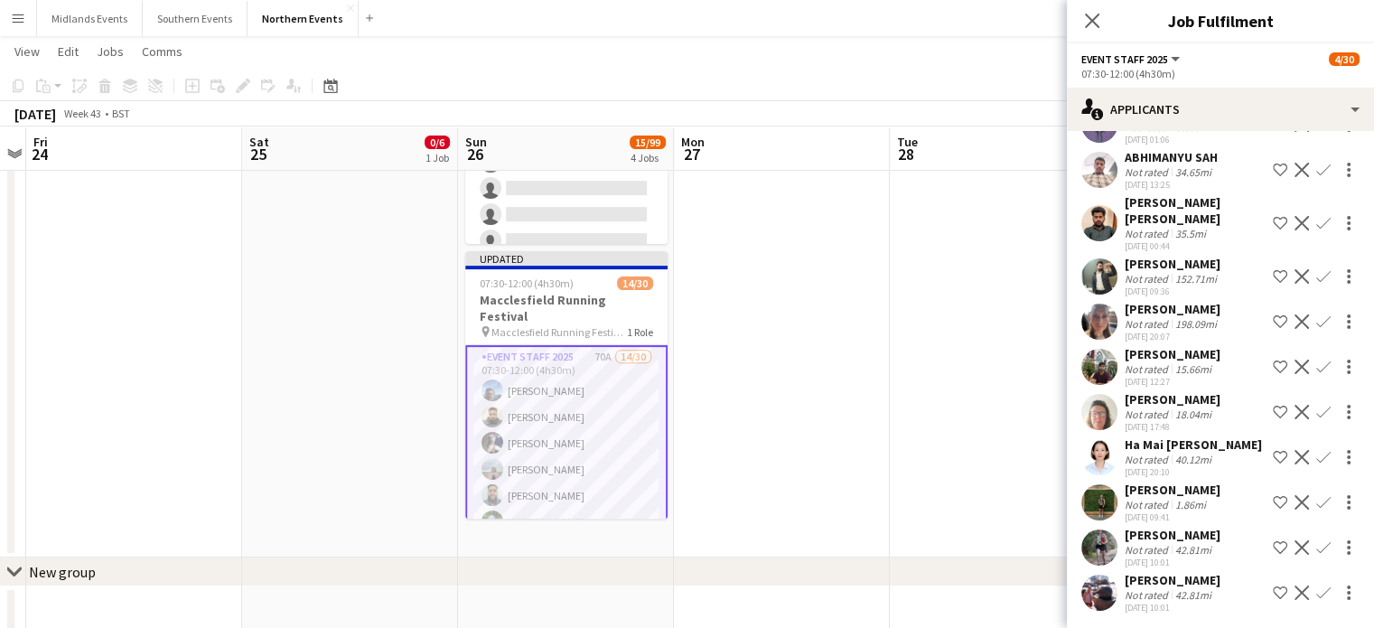
click at [1313, 537] on button "Confirm" at bounding box center [1324, 548] width 22 height 22
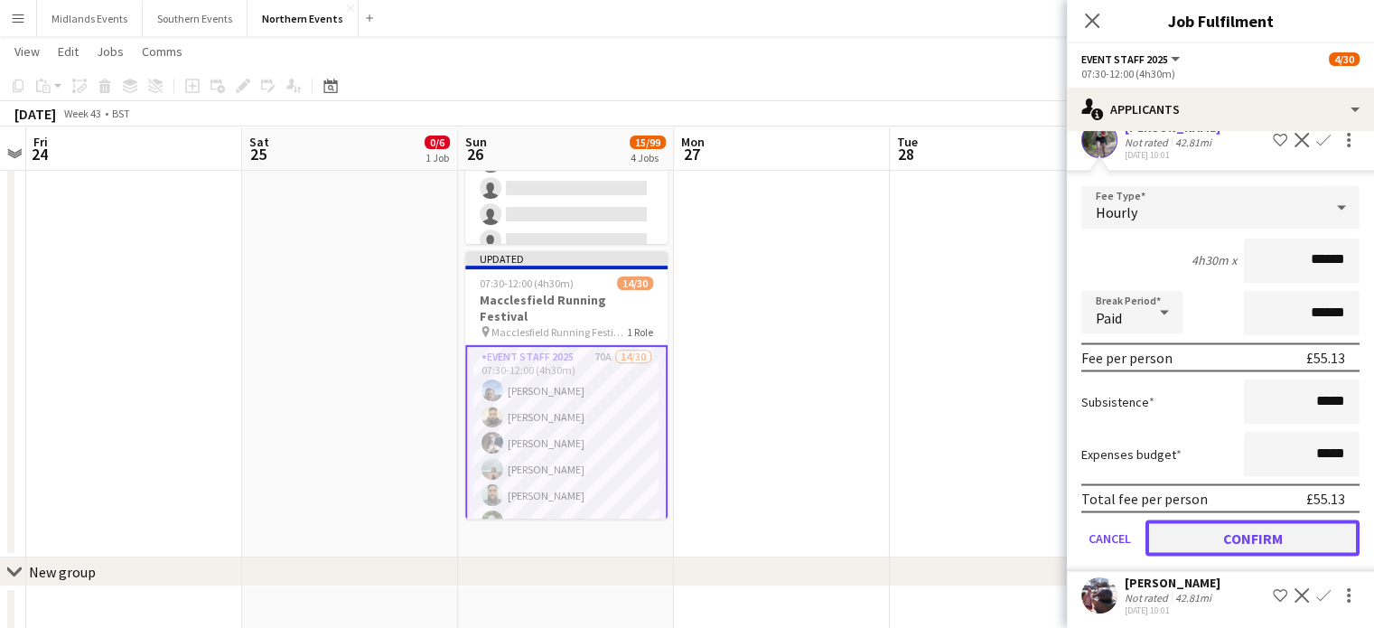
click at [1317, 521] on button "Confirm" at bounding box center [1253, 538] width 214 height 36
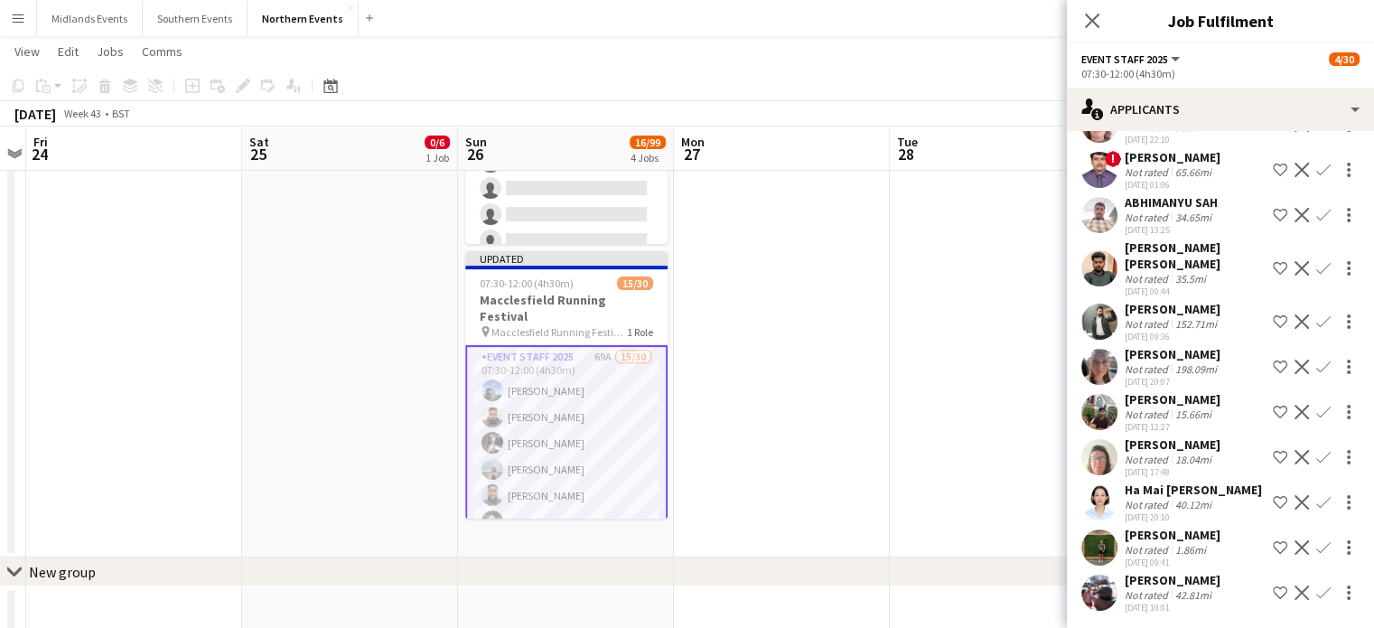
click at [1317, 586] on app-icon "Confirm" at bounding box center [1324, 593] width 14 height 14
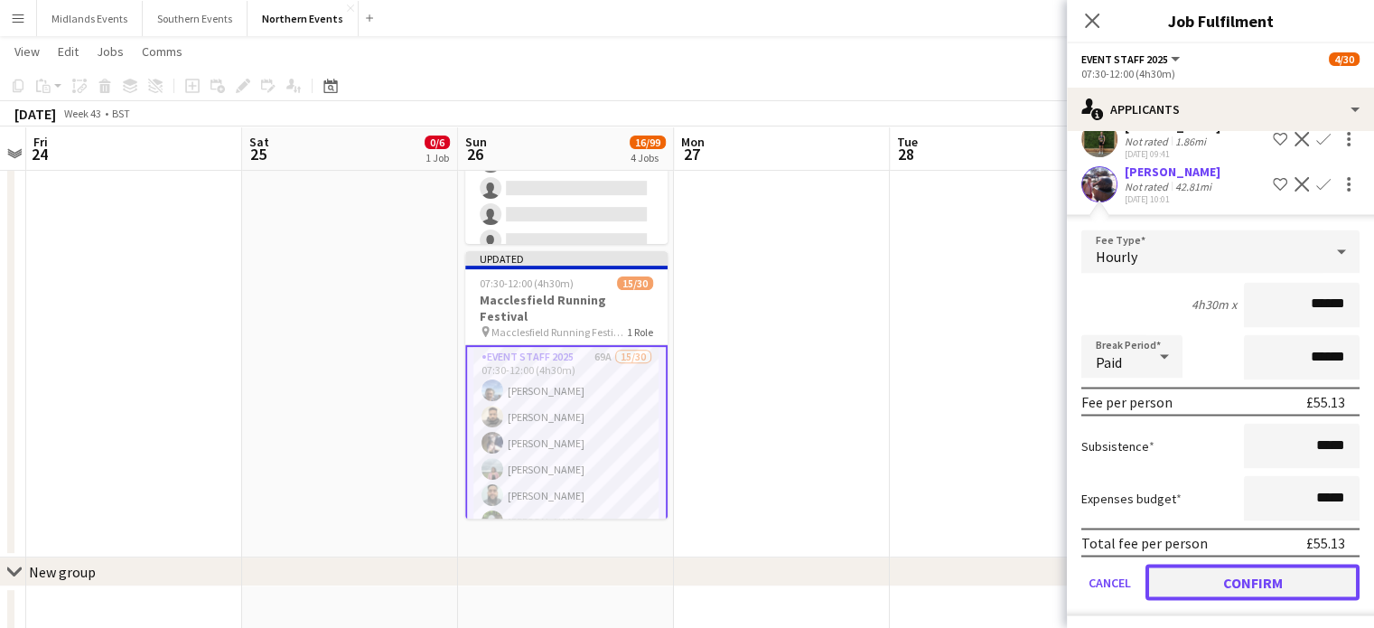
click at [1332, 577] on button "Confirm" at bounding box center [1253, 582] width 214 height 36
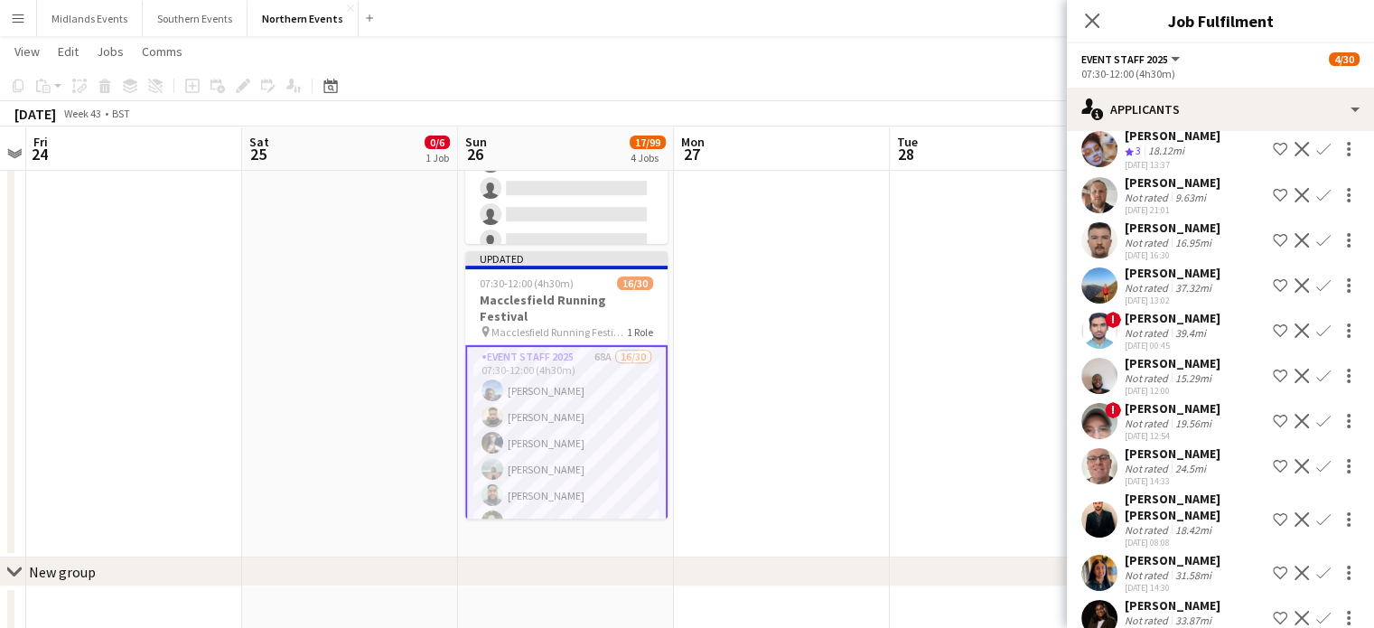
scroll to position [2013, 0]
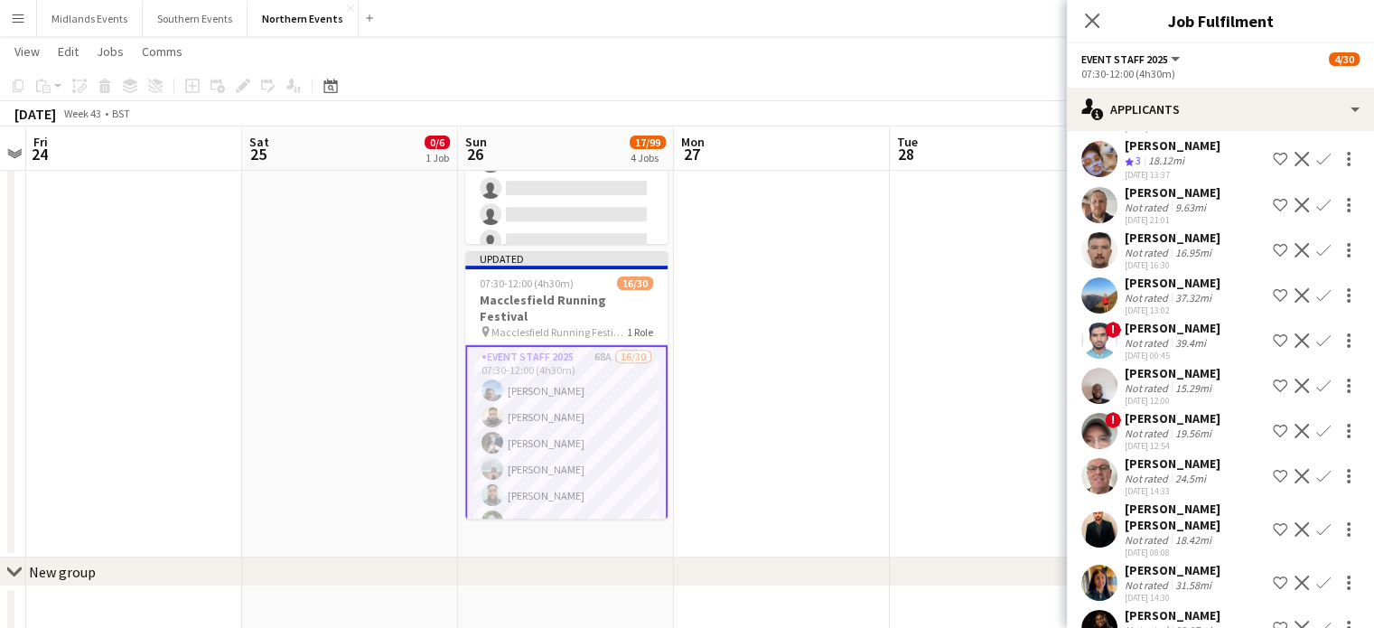
click at [1317, 469] on app-icon "Confirm" at bounding box center [1324, 476] width 14 height 14
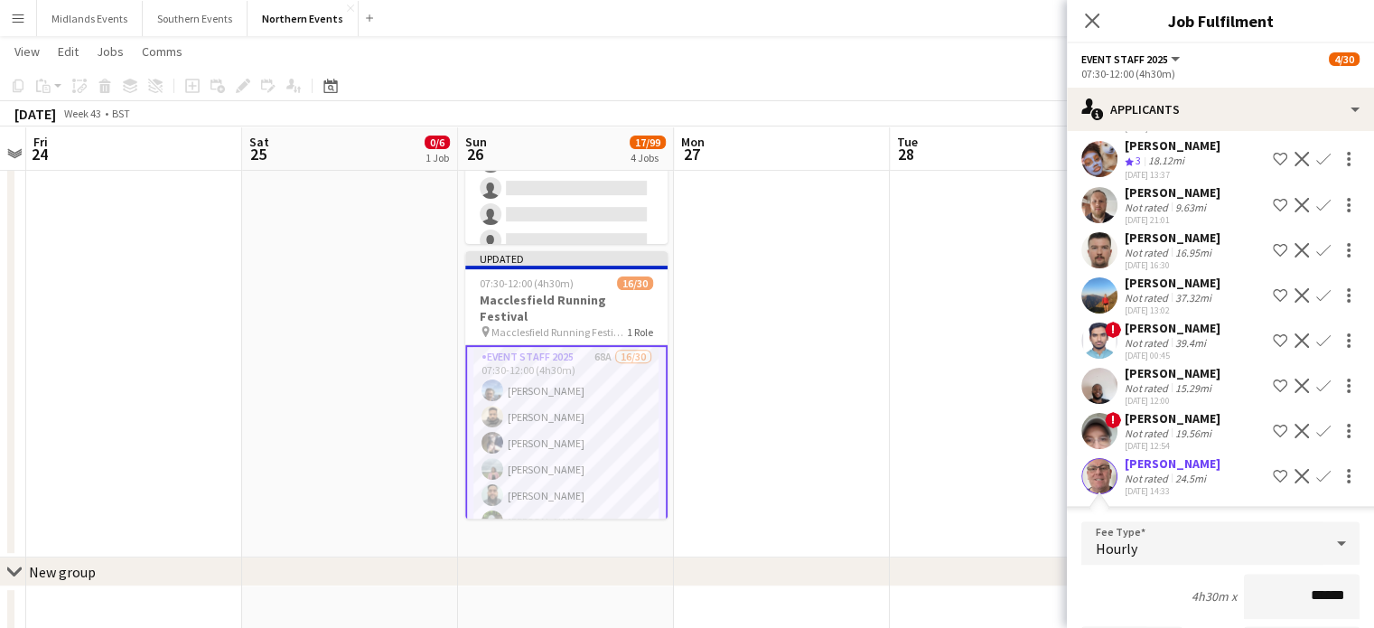
scroll to position [2689, 0]
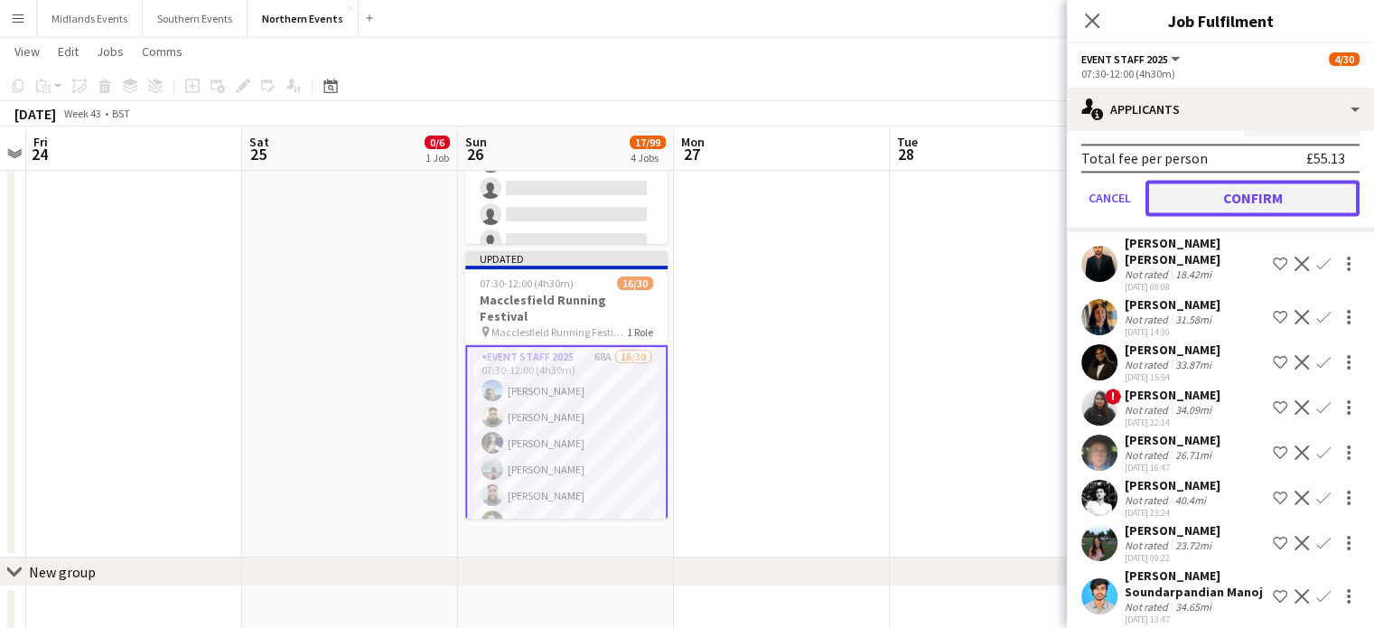
click at [1294, 180] on button "Confirm" at bounding box center [1253, 198] width 214 height 36
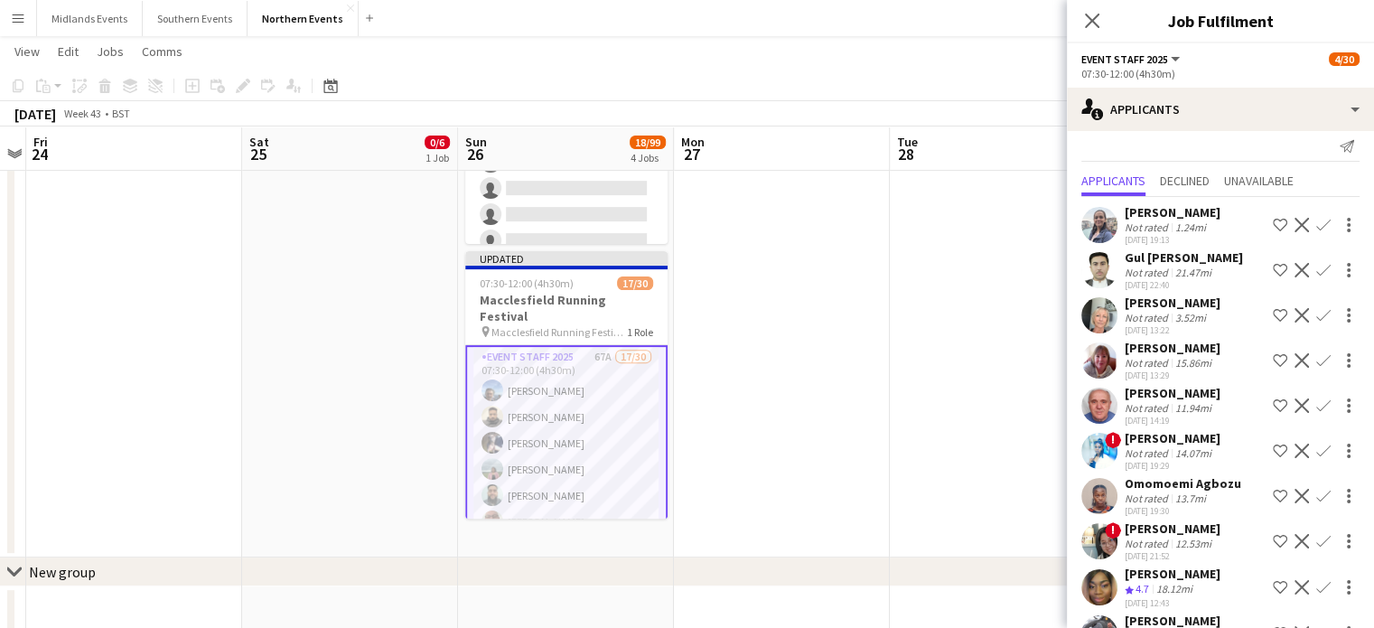
scroll to position [4, 0]
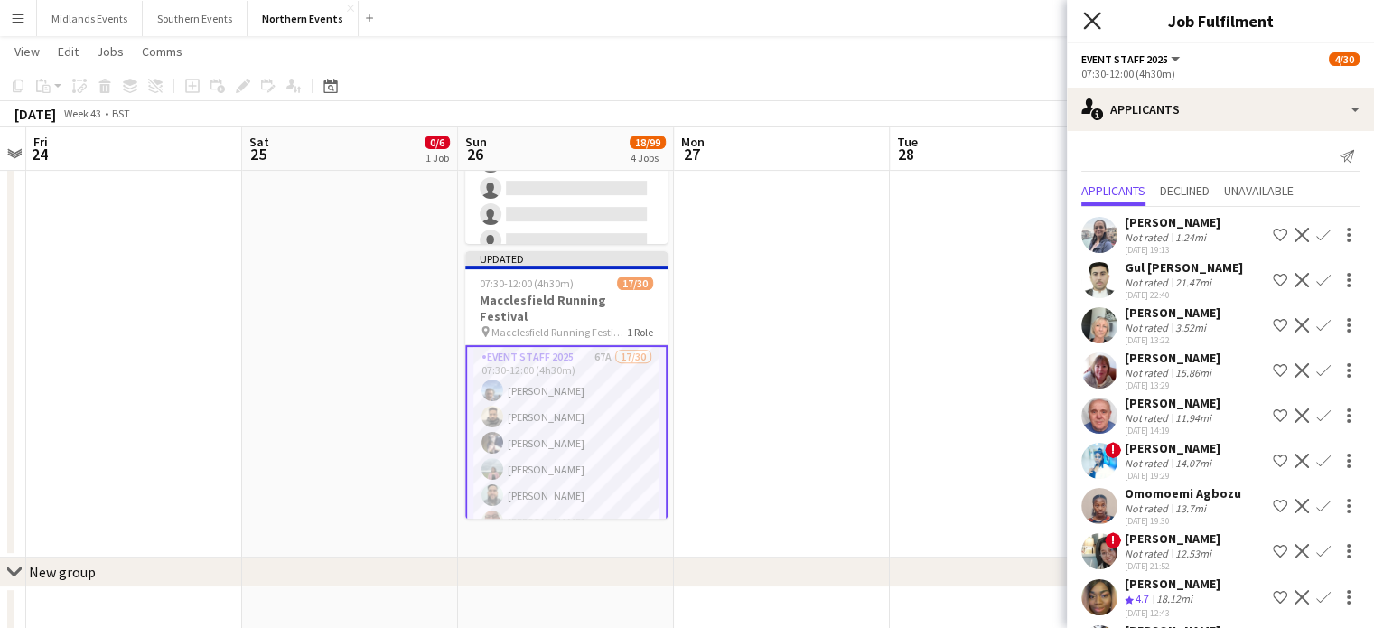
click at [1084, 24] on icon "Close pop-in" at bounding box center [1091, 20] width 17 height 17
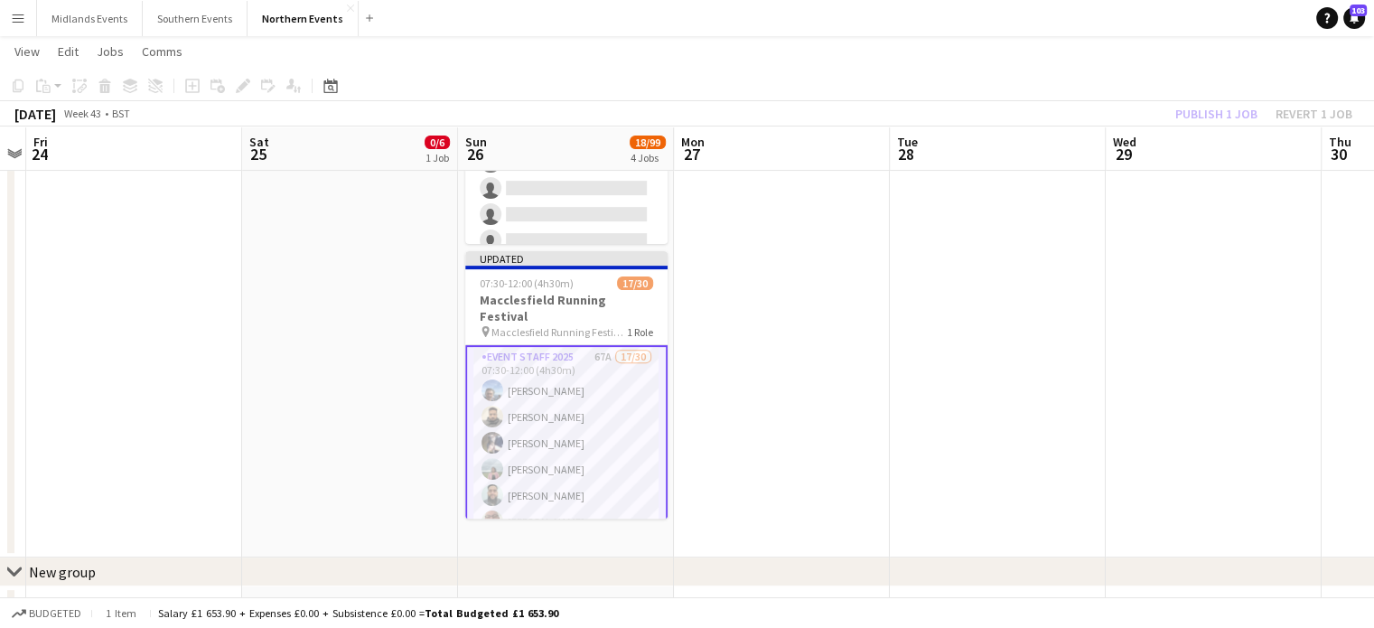
click at [1189, 112] on div "Publish 1 job Revert 1 job" at bounding box center [1264, 113] width 220 height 23
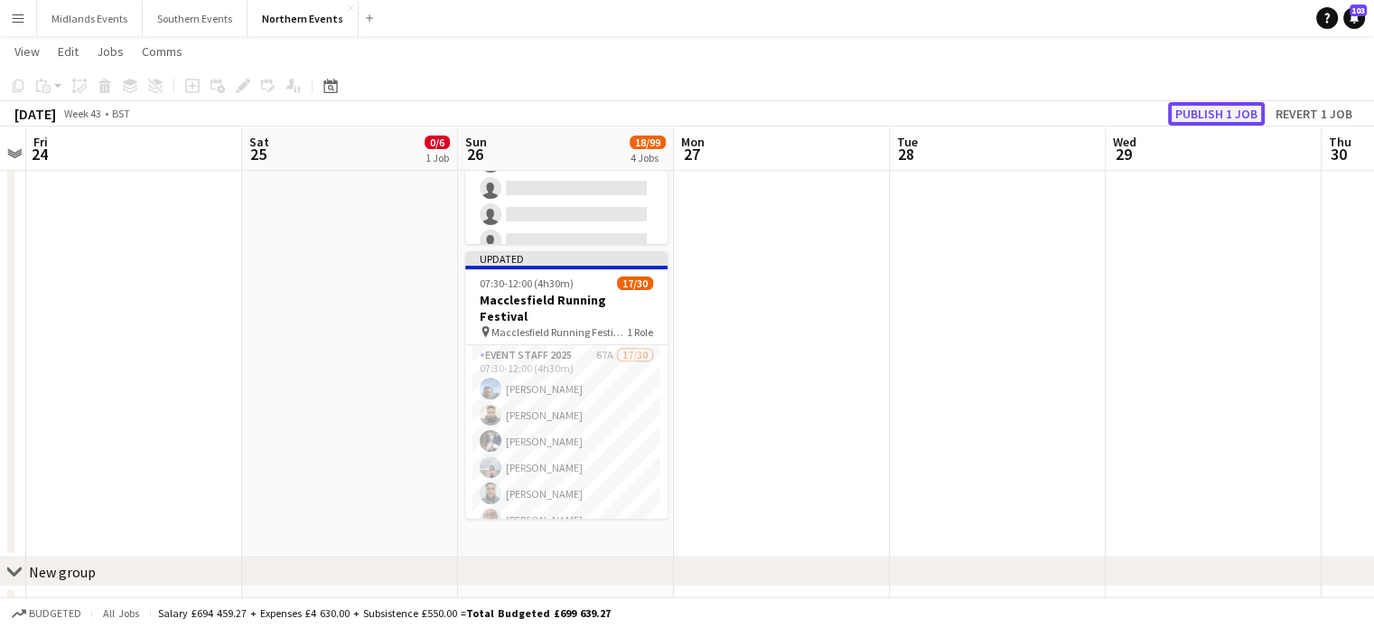
click at [1217, 115] on button "Publish 1 job" at bounding box center [1216, 113] width 97 height 23
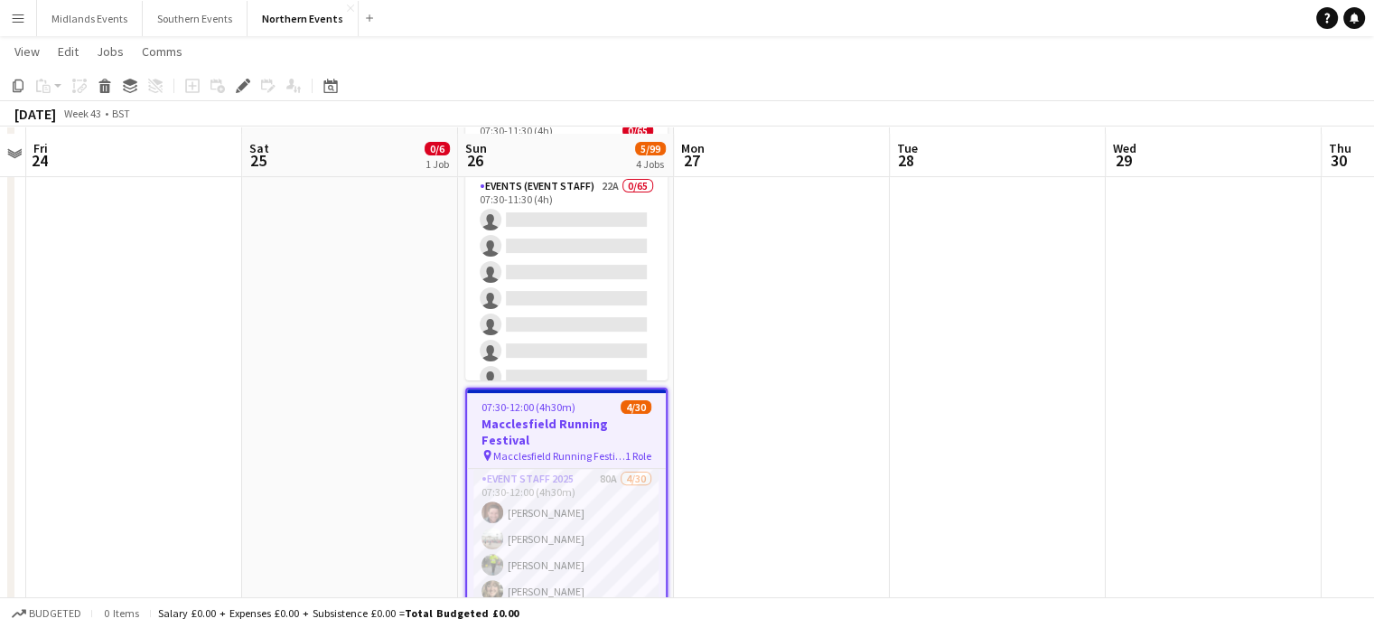
scroll to position [454, 0]
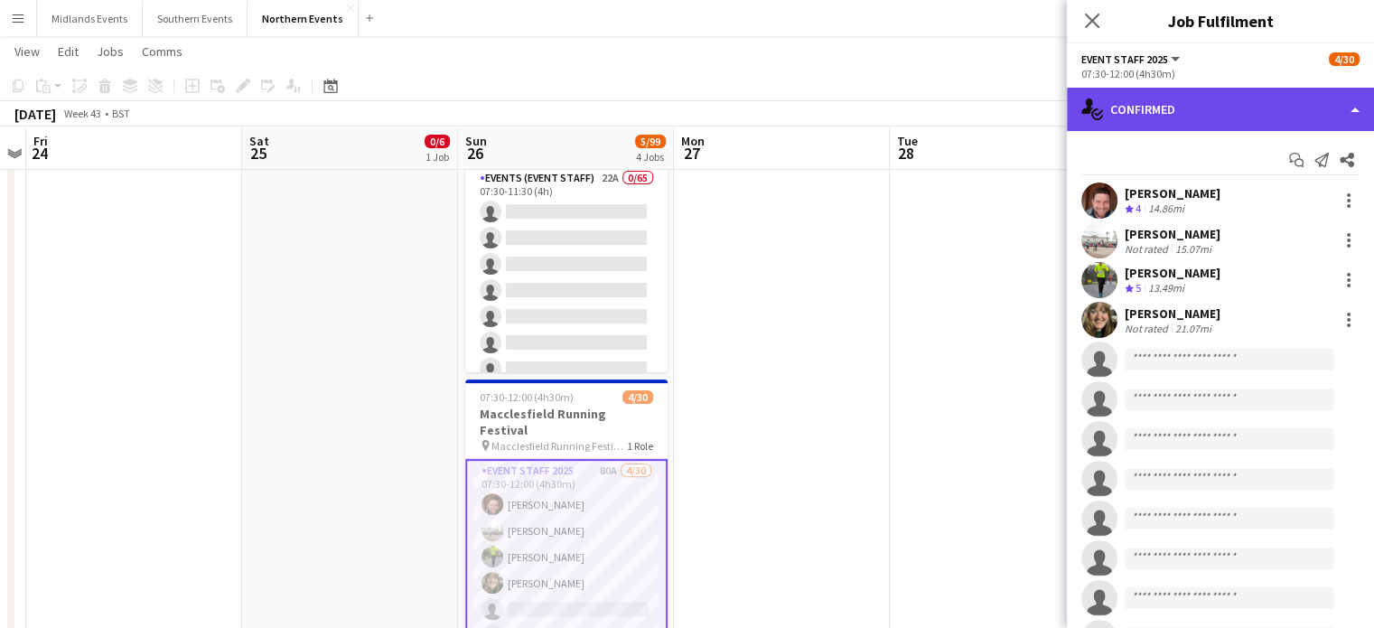
click at [1328, 111] on div "single-neutral-actions-check-2 Confirmed" at bounding box center [1220, 109] width 307 height 43
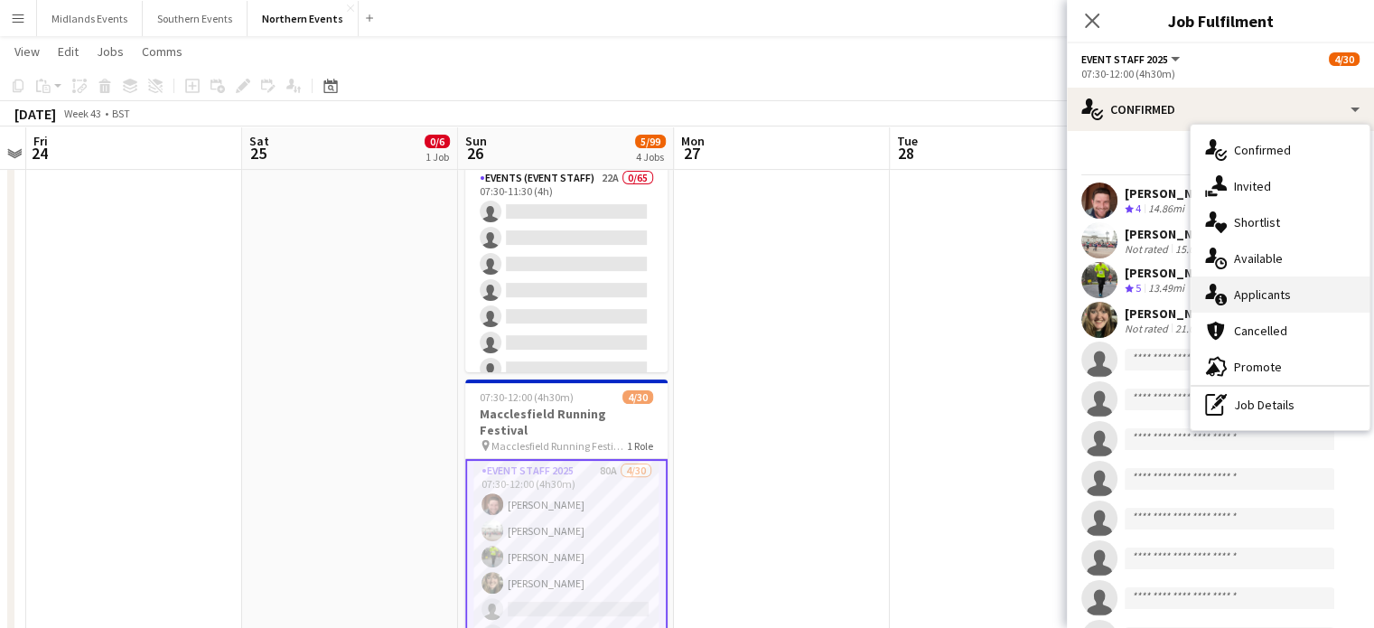
click at [1278, 292] on div "single-neutral-actions-information Applicants" at bounding box center [1280, 295] width 179 height 36
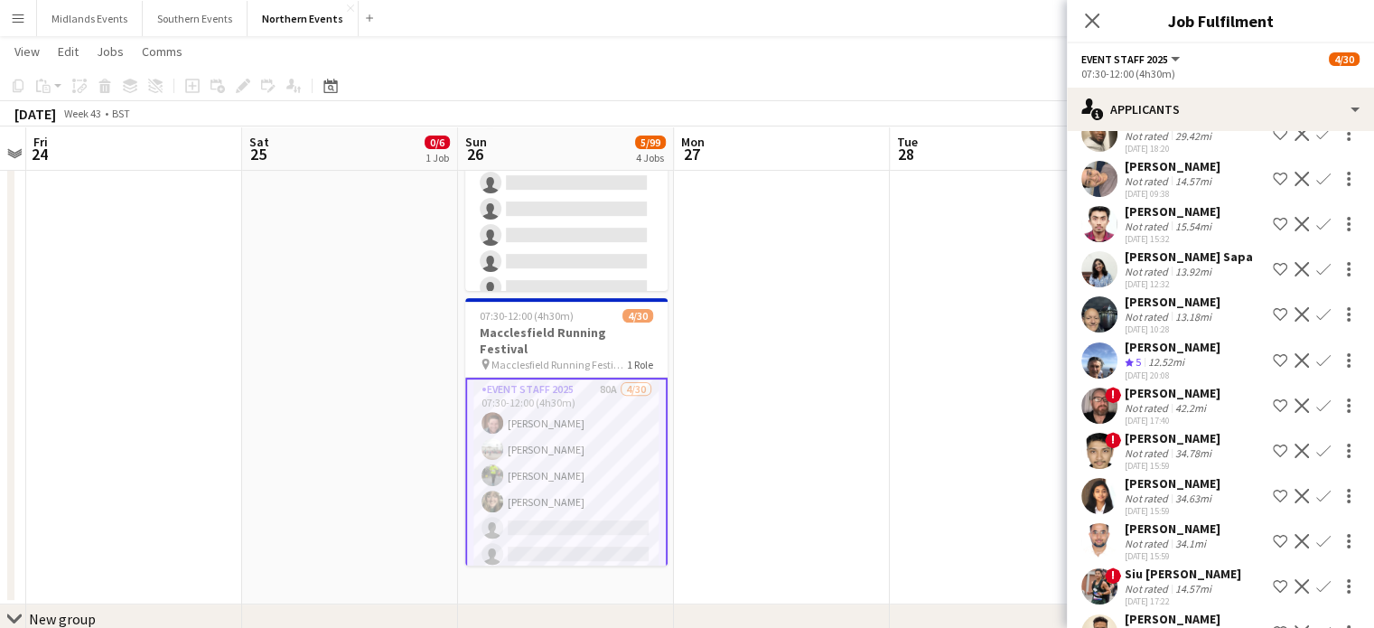
scroll to position [571, 0]
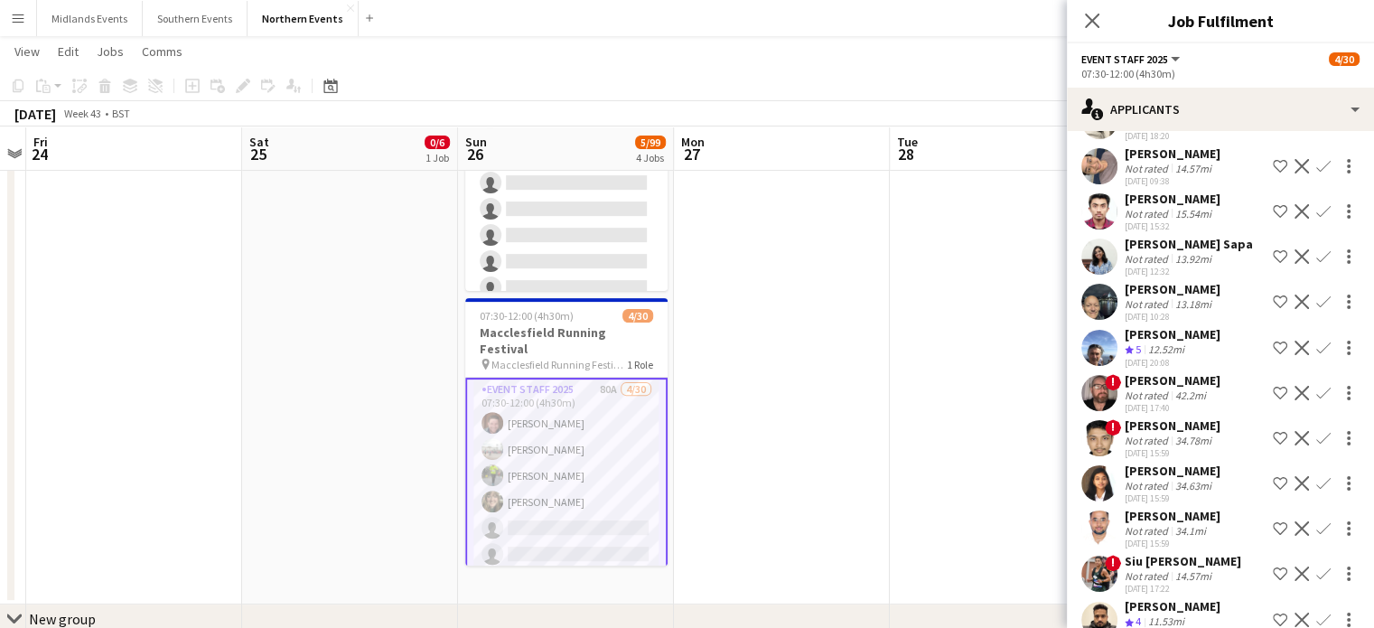
click at [1317, 343] on app-icon "Confirm" at bounding box center [1324, 348] width 14 height 14
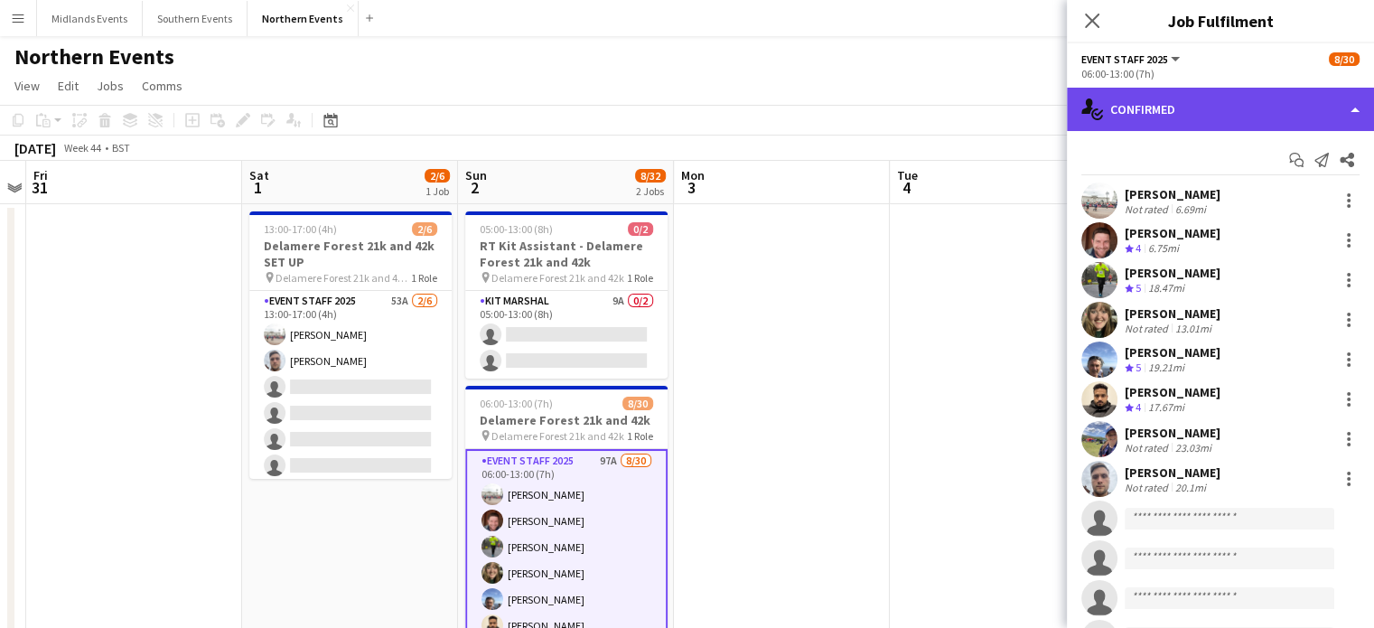
click at [1308, 114] on div "single-neutral-actions-check-2 Confirmed" at bounding box center [1220, 109] width 307 height 43
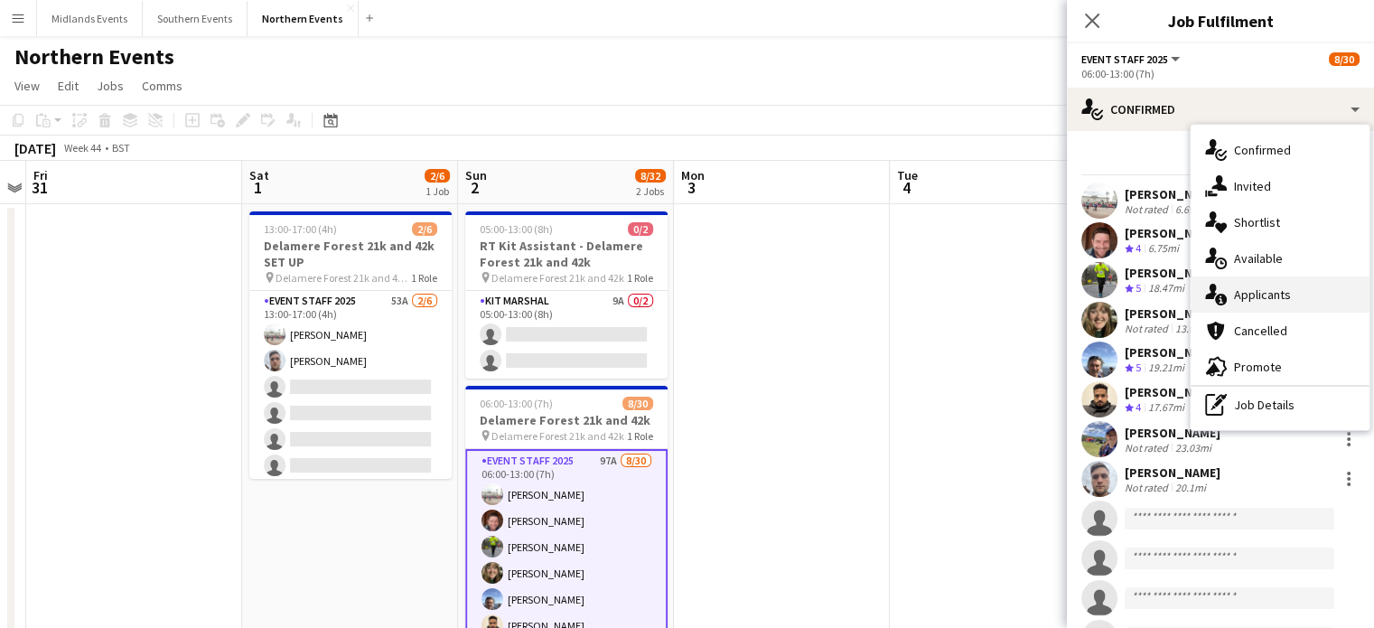
click at [1310, 284] on div "single-neutral-actions-information Applicants" at bounding box center [1280, 295] width 179 height 36
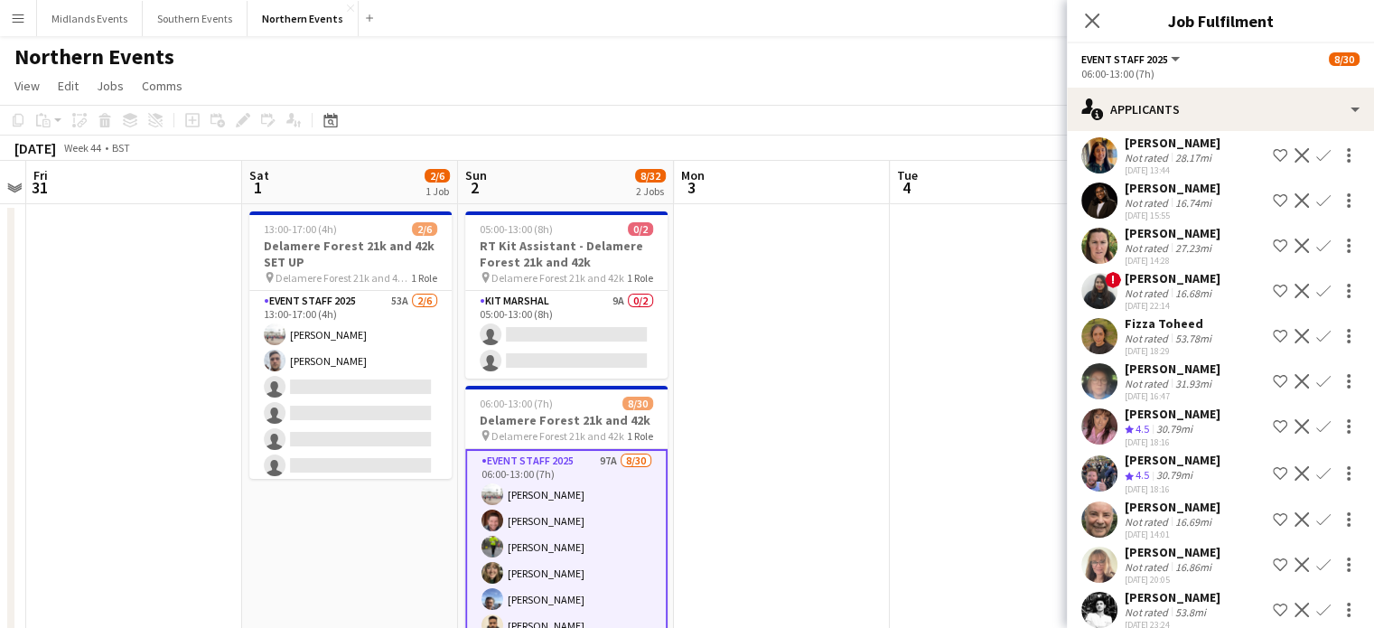
scroll to position [3481, 0]
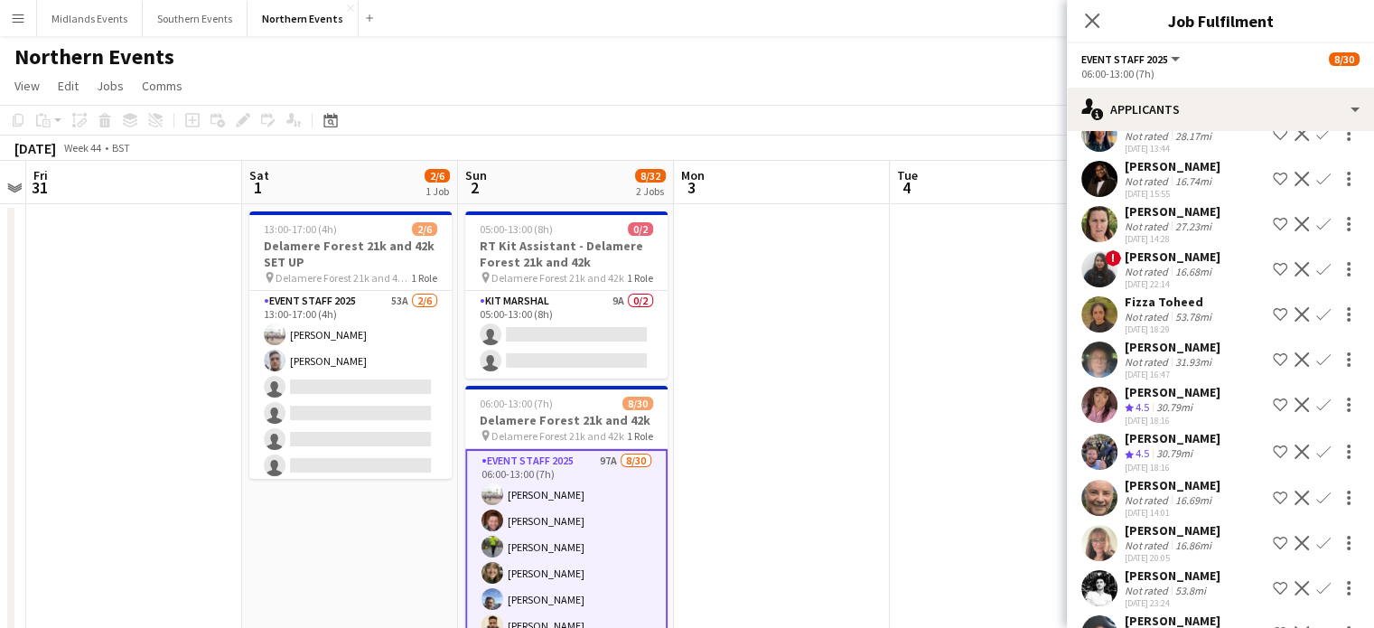
click at [1317, 398] on app-icon "Confirm" at bounding box center [1324, 405] width 14 height 14
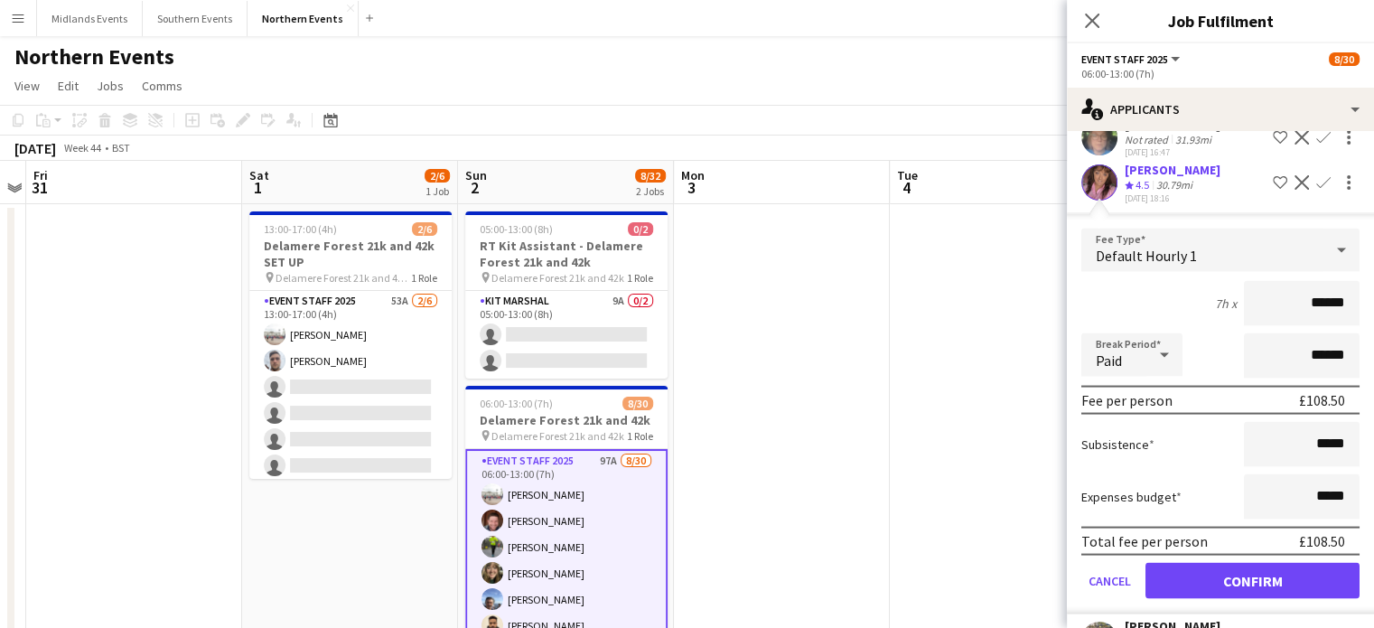
scroll to position [3719, 0]
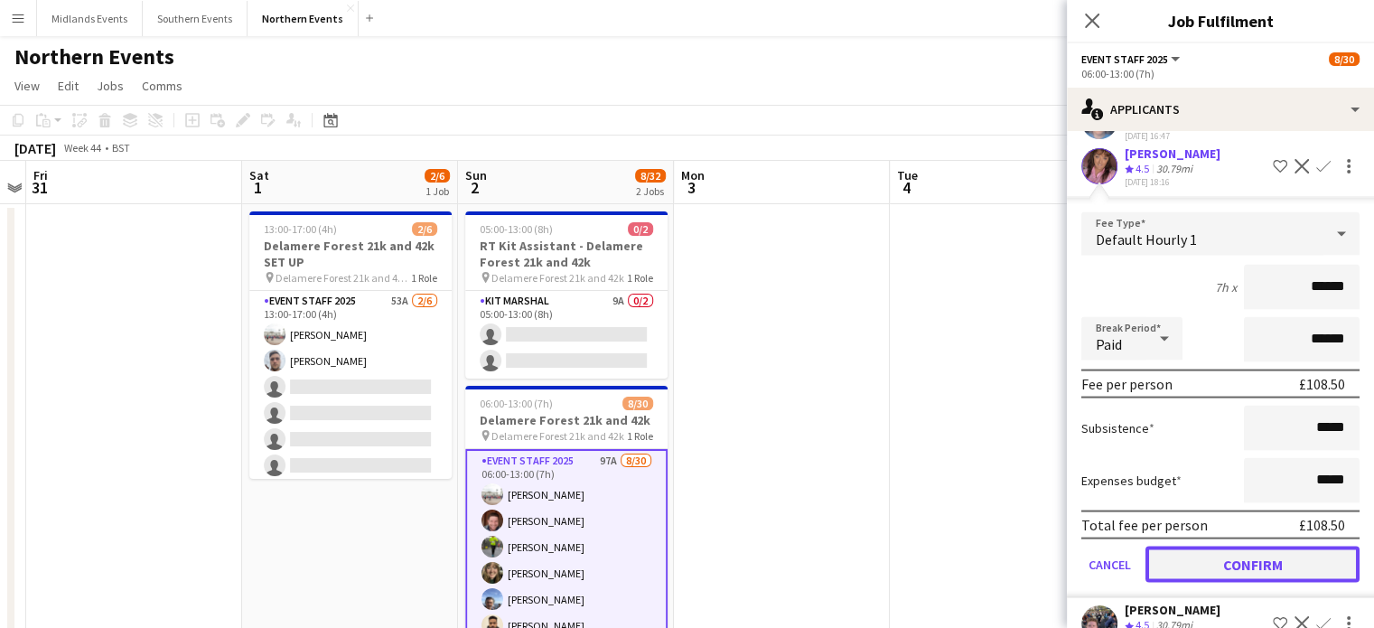
click at [1321, 559] on button "Confirm" at bounding box center [1253, 565] width 214 height 36
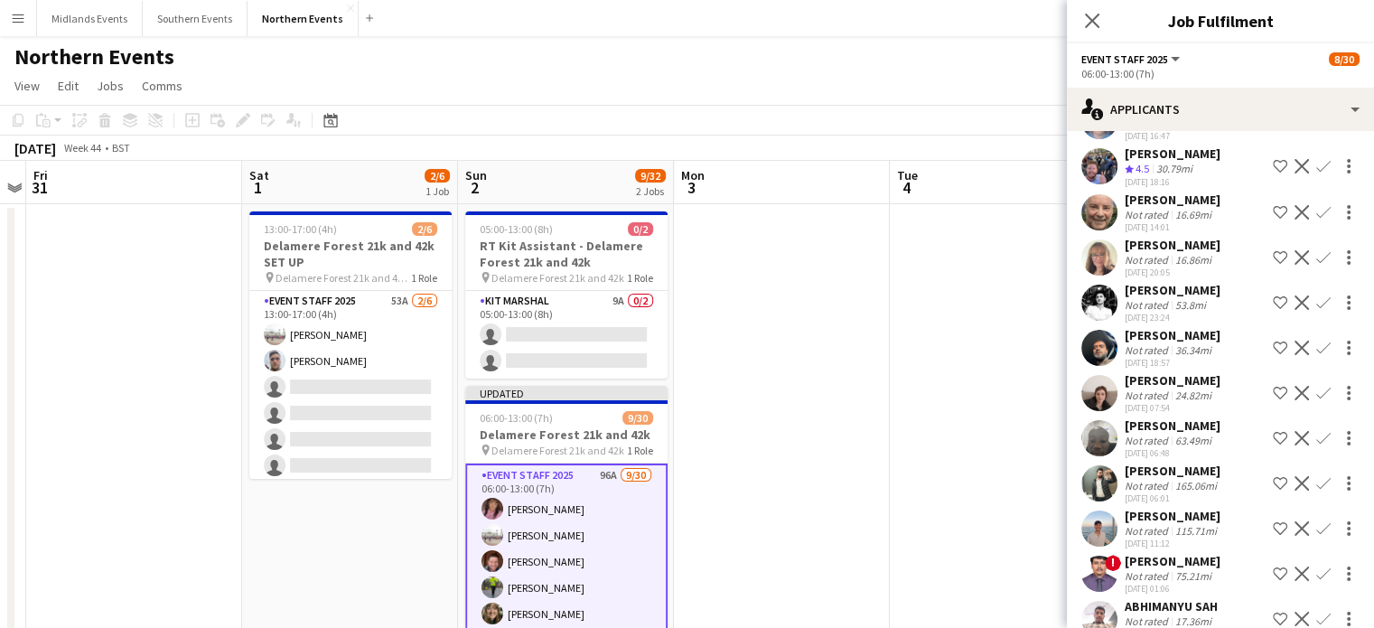
click at [1317, 161] on app-icon "Confirm" at bounding box center [1324, 166] width 14 height 14
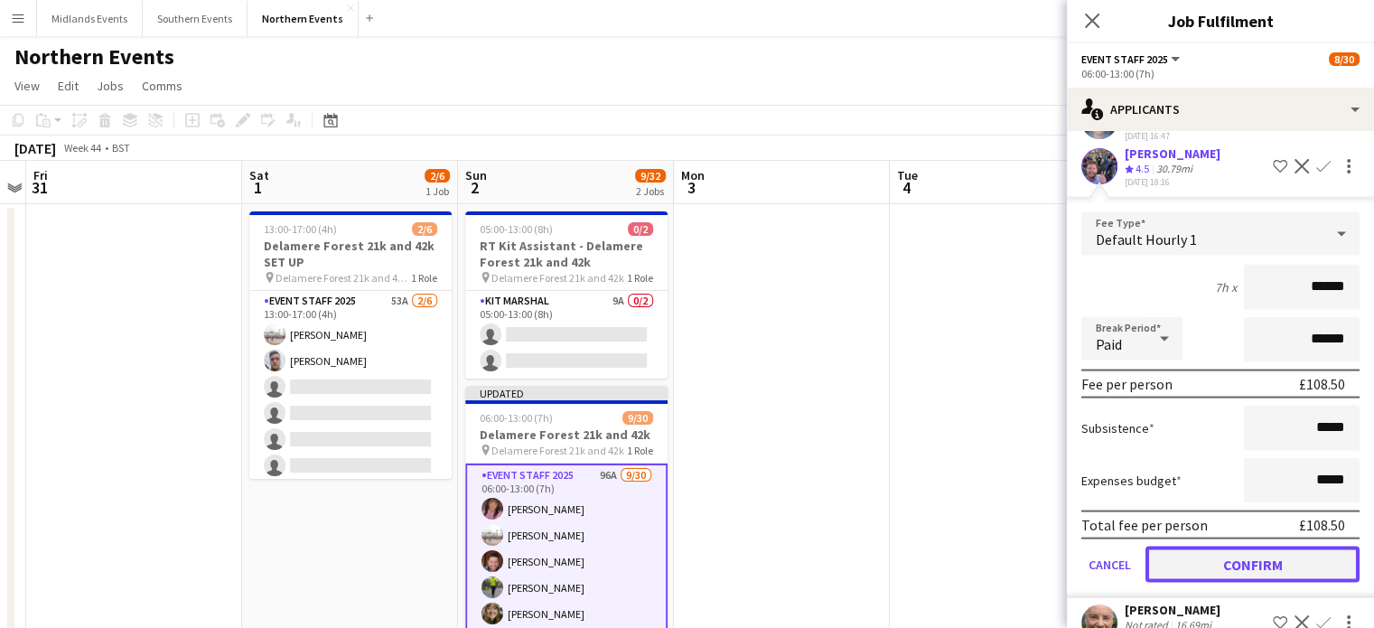
click at [1294, 547] on button "Confirm" at bounding box center [1253, 565] width 214 height 36
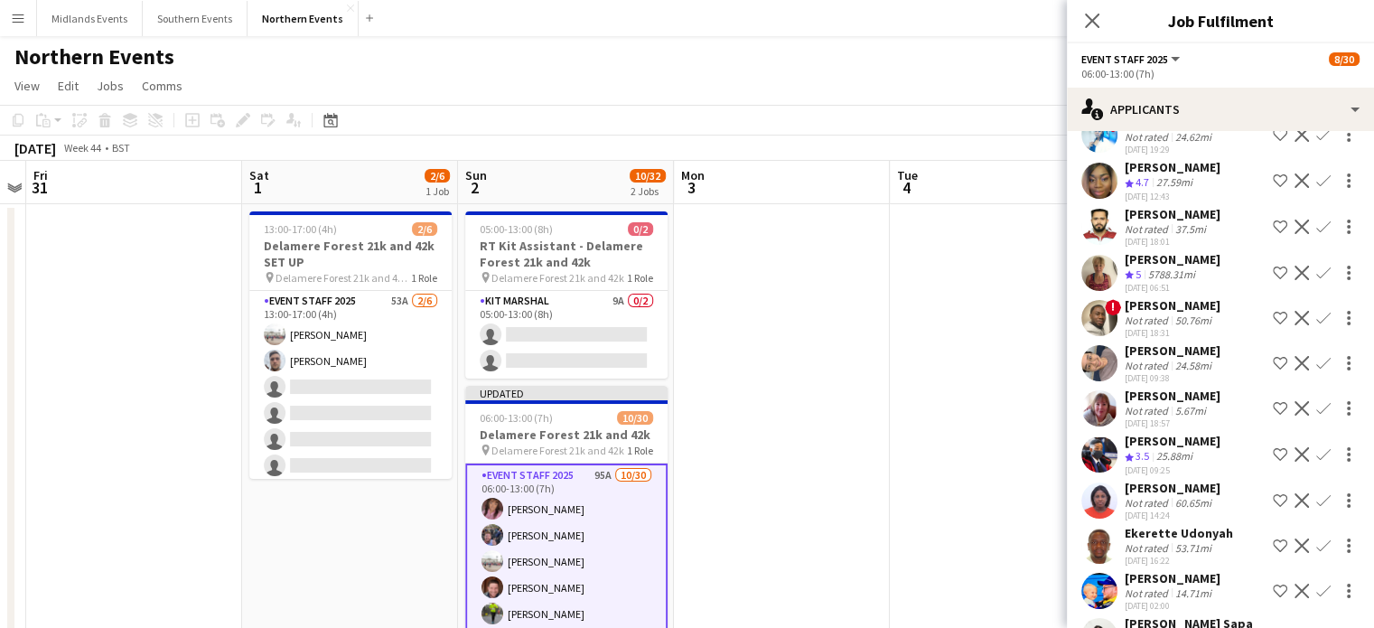
scroll to position [115, 0]
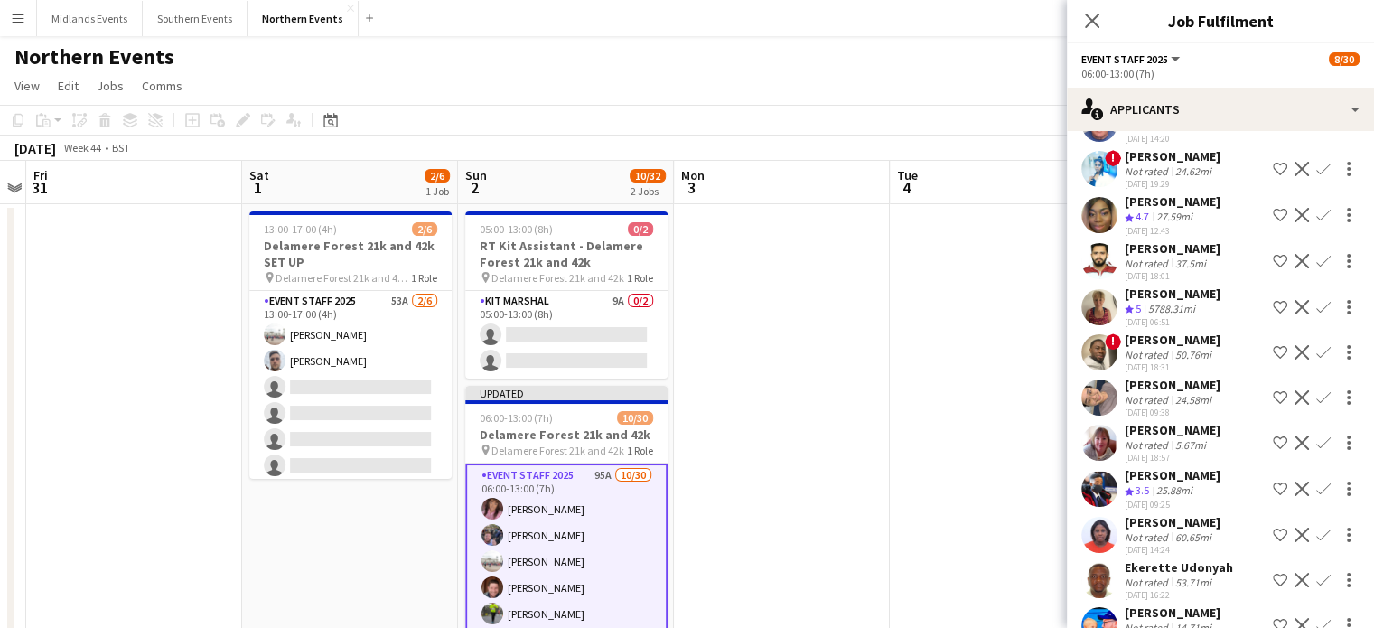
click at [1317, 307] on app-icon "Confirm" at bounding box center [1324, 307] width 14 height 14
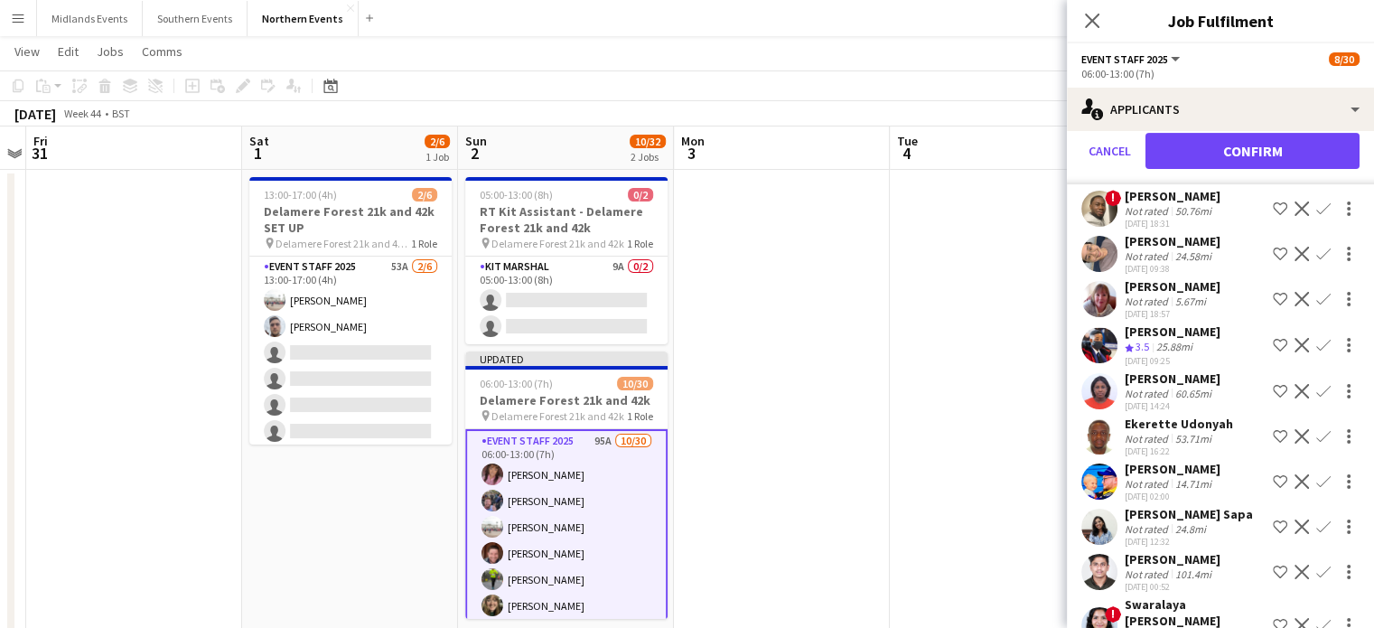
scroll to position [684, 0]
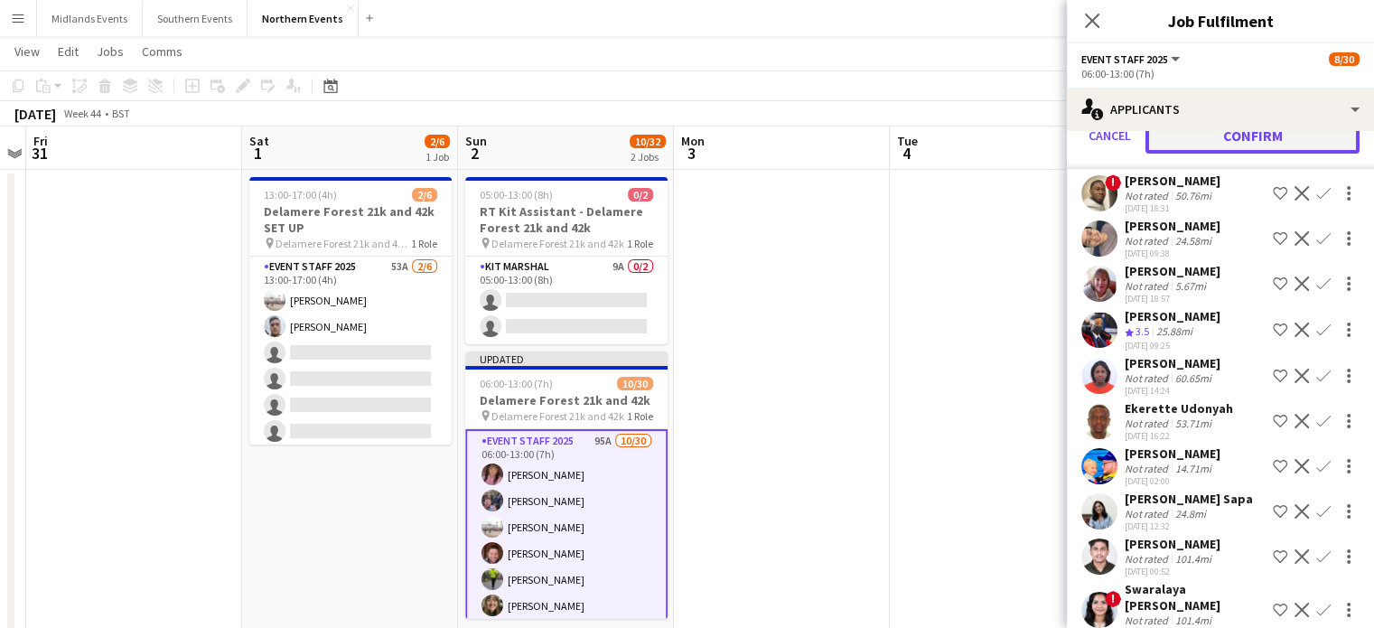
click at [1299, 140] on button "Confirm" at bounding box center [1253, 135] width 214 height 36
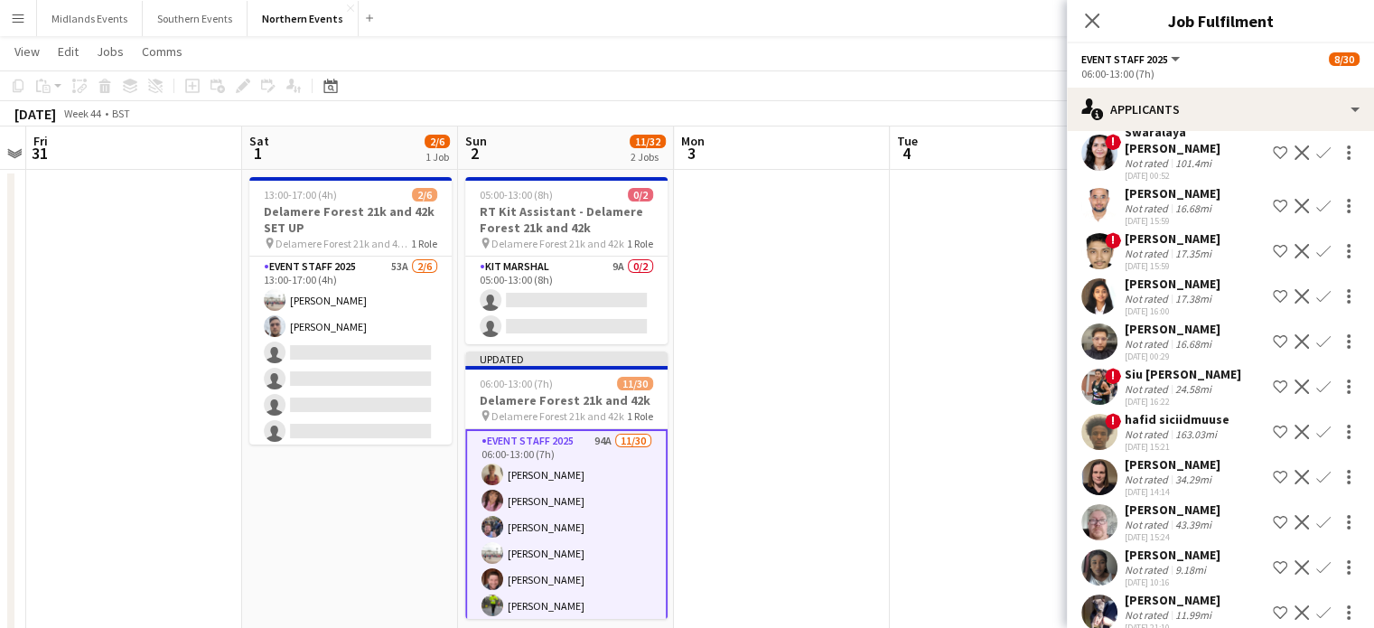
scroll to position [230, 0]
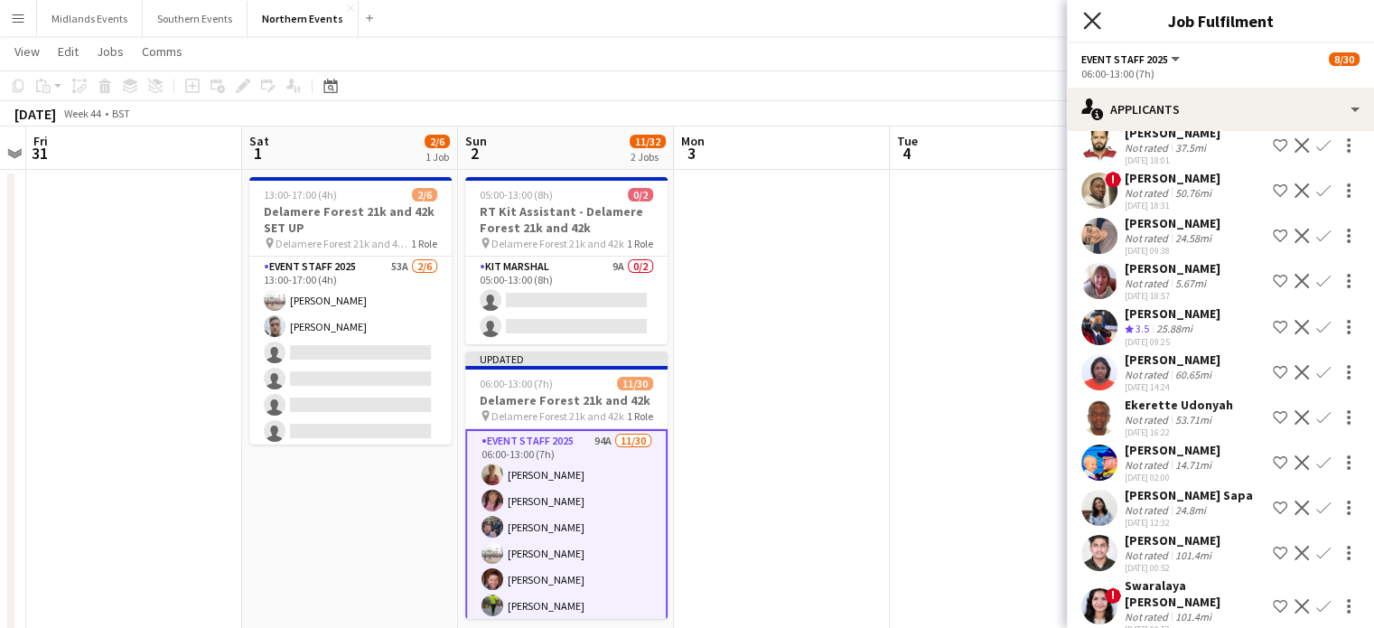
click at [1096, 14] on icon "Close pop-in" at bounding box center [1091, 20] width 17 height 17
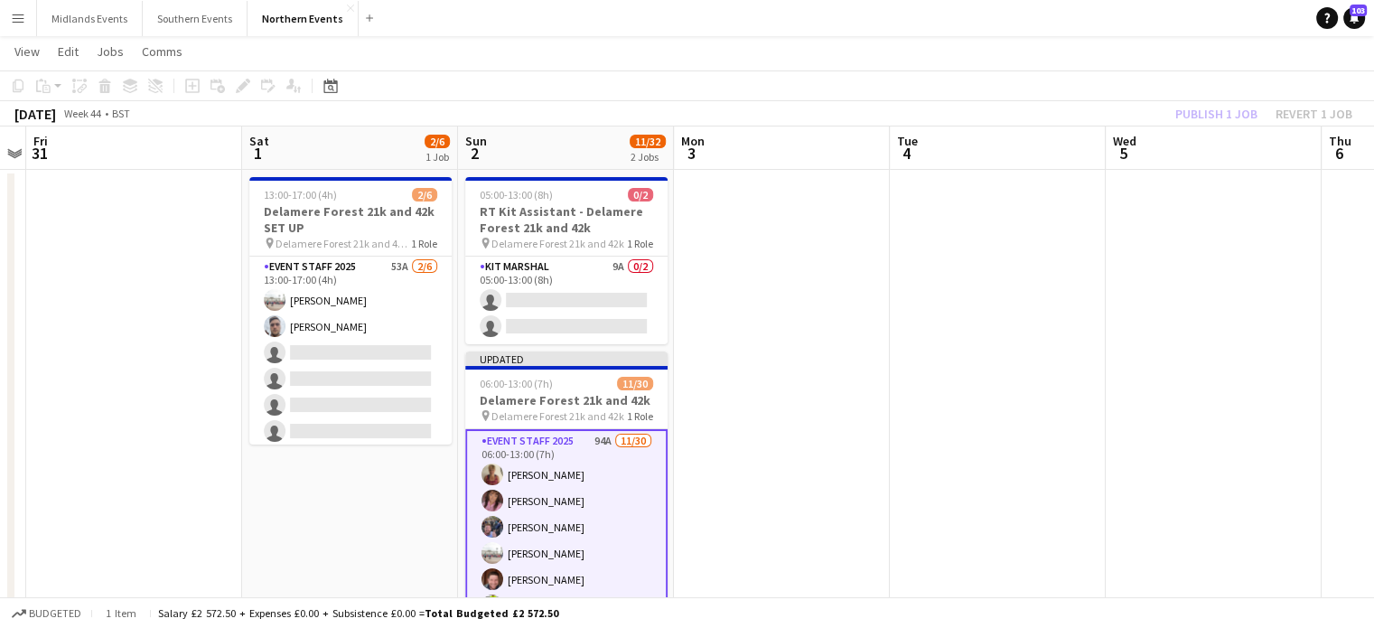
click at [1214, 114] on div "Publish 1 job Revert 1 job" at bounding box center [1264, 113] width 220 height 23
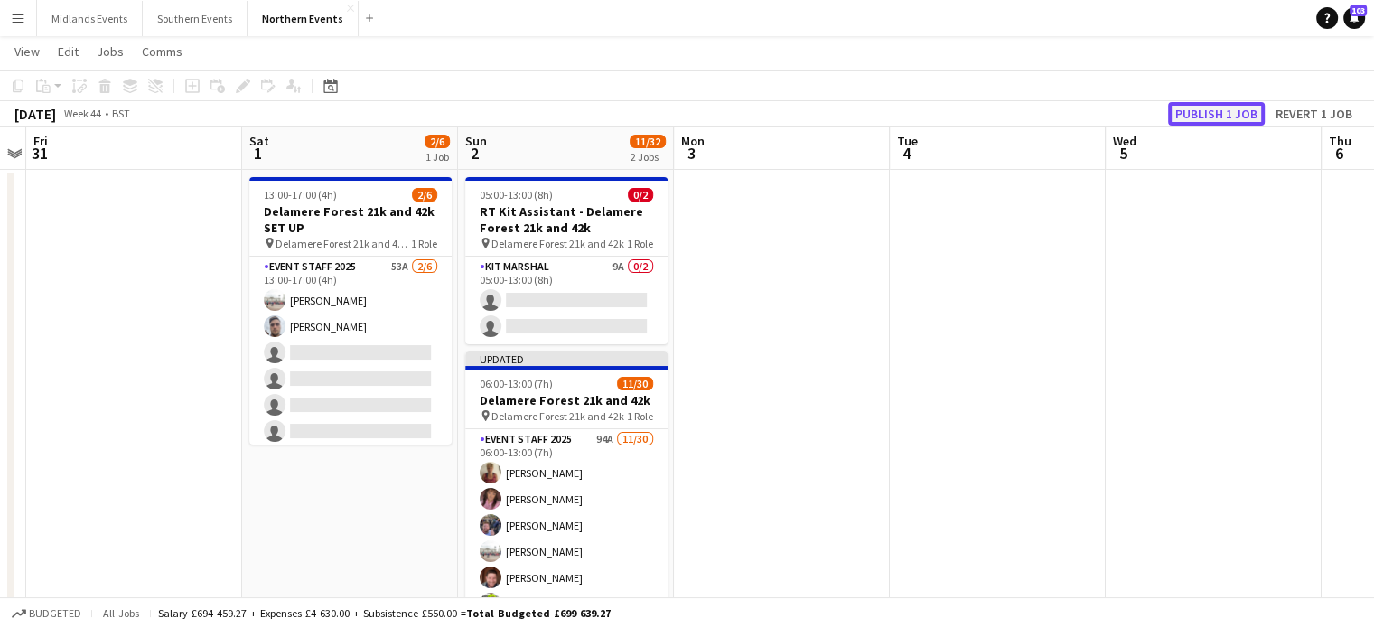
click at [1214, 115] on button "Publish 1 job" at bounding box center [1216, 113] width 97 height 23
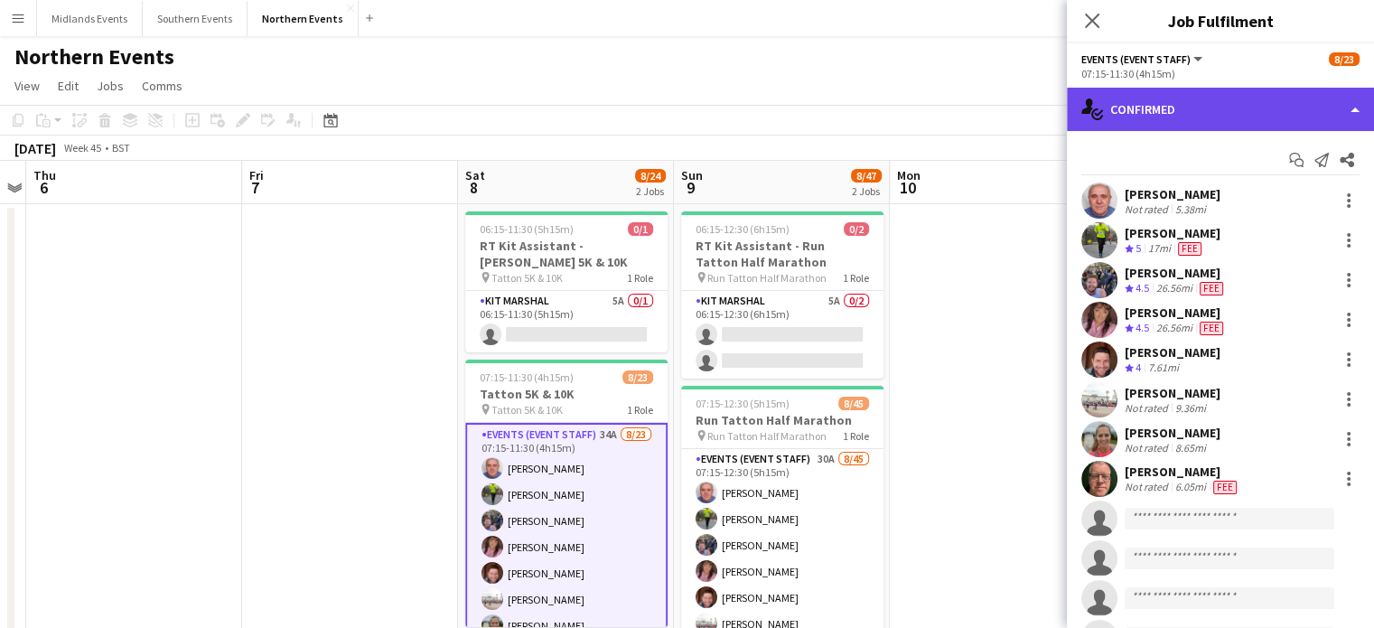
click at [1274, 106] on div "single-neutral-actions-check-2 Confirmed" at bounding box center [1220, 109] width 307 height 43
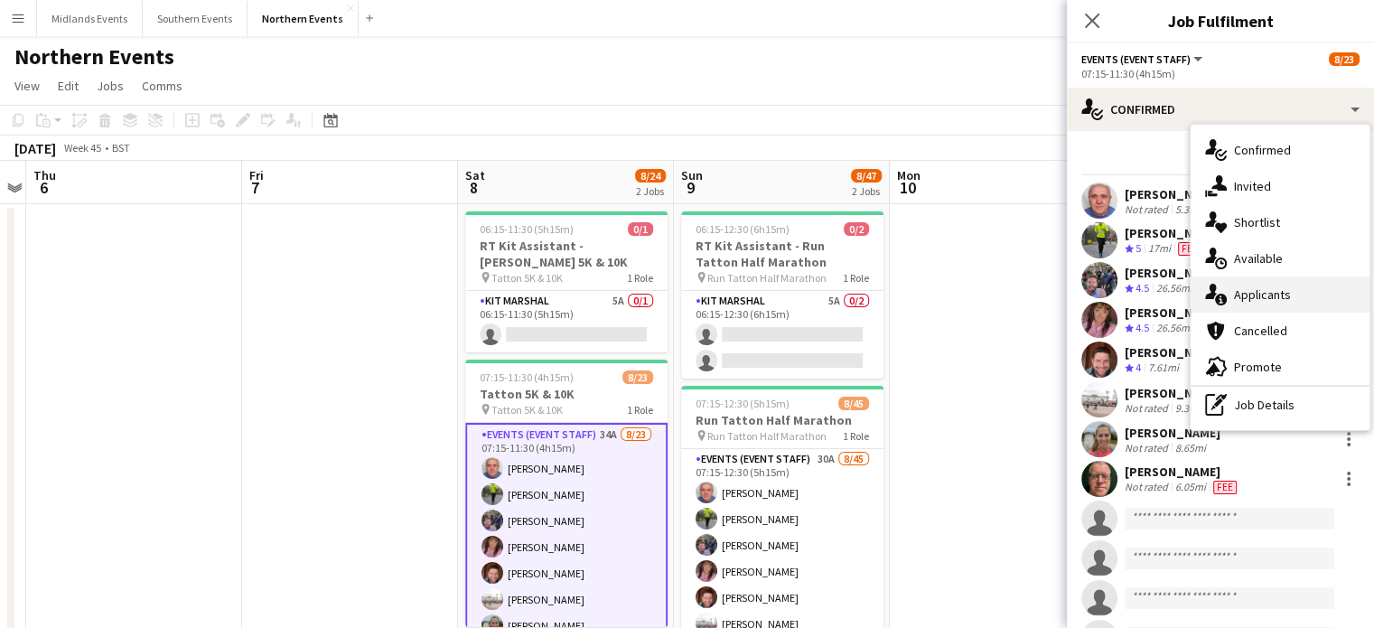
click at [1280, 295] on div "single-neutral-actions-information Applicants" at bounding box center [1280, 295] width 179 height 36
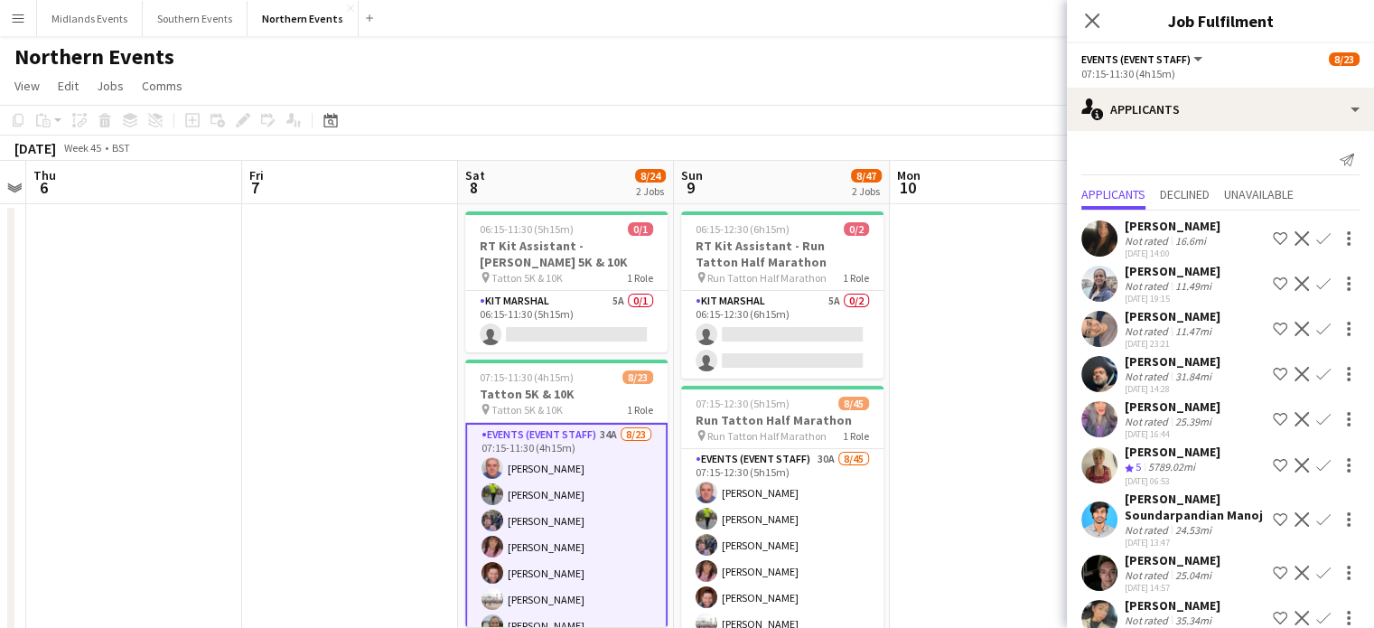
scroll to position [52, 0]
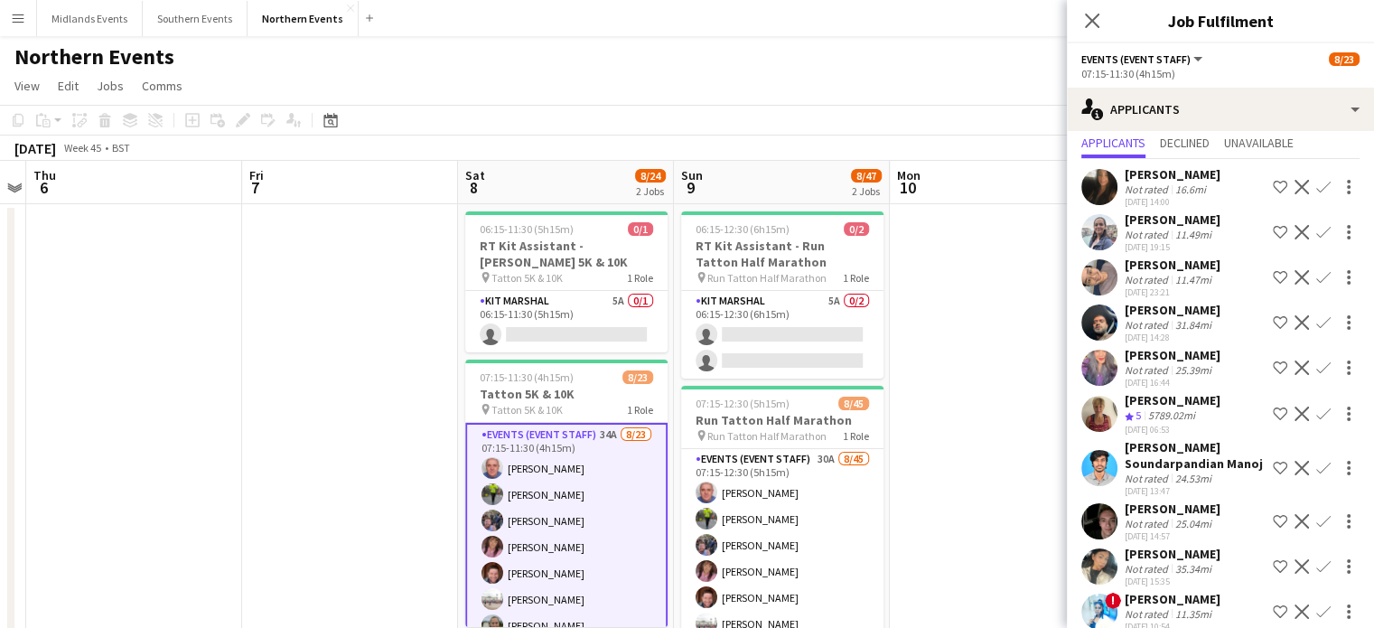
click at [1317, 408] on app-icon "Confirm" at bounding box center [1324, 414] width 14 height 14
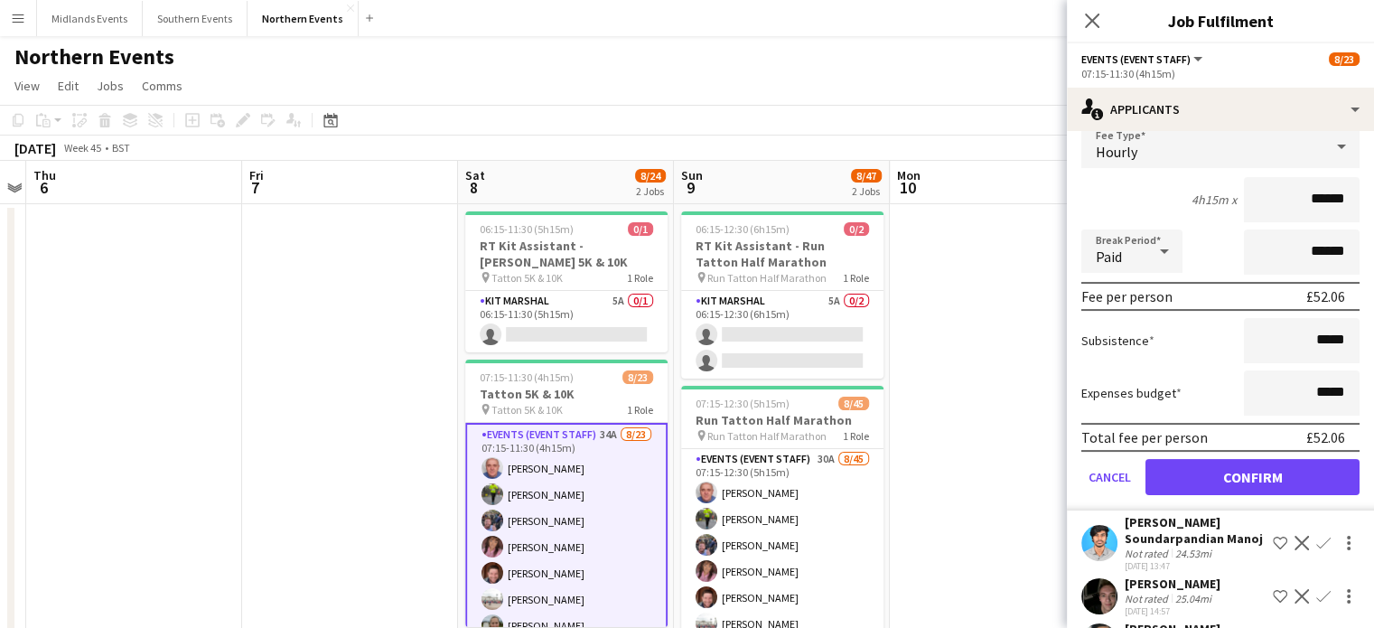
scroll to position [413, 0]
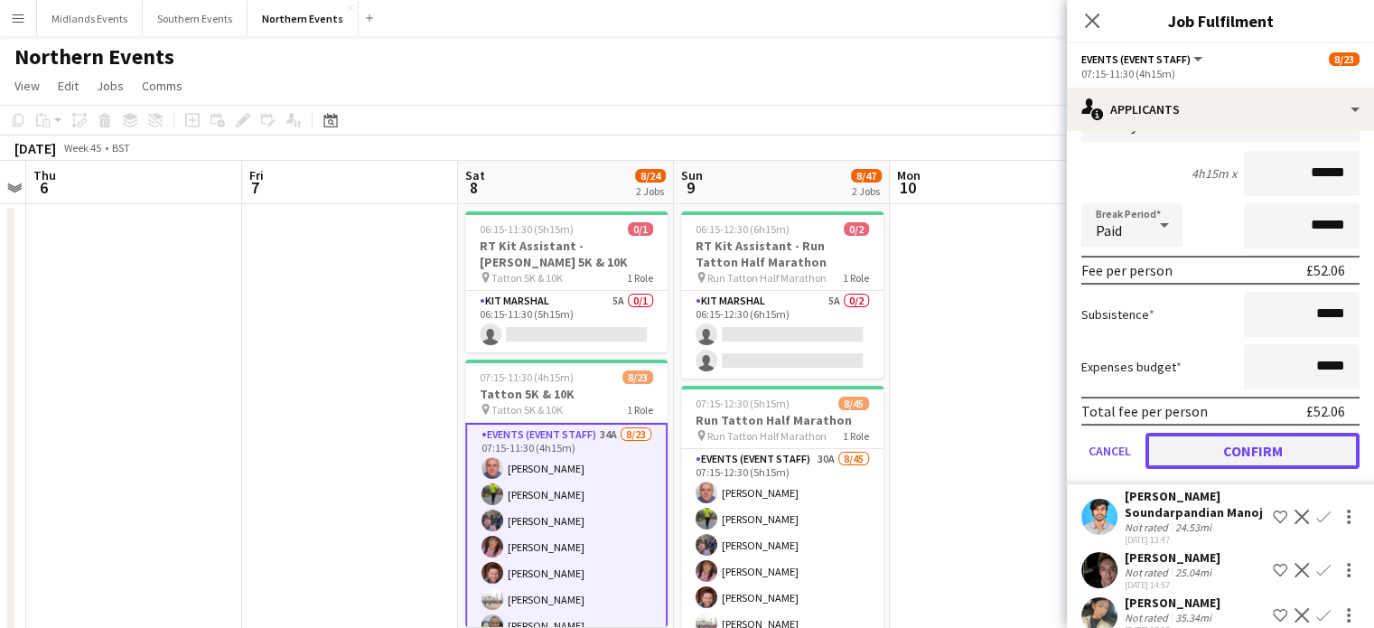
click at [1296, 445] on button "Confirm" at bounding box center [1253, 451] width 214 height 36
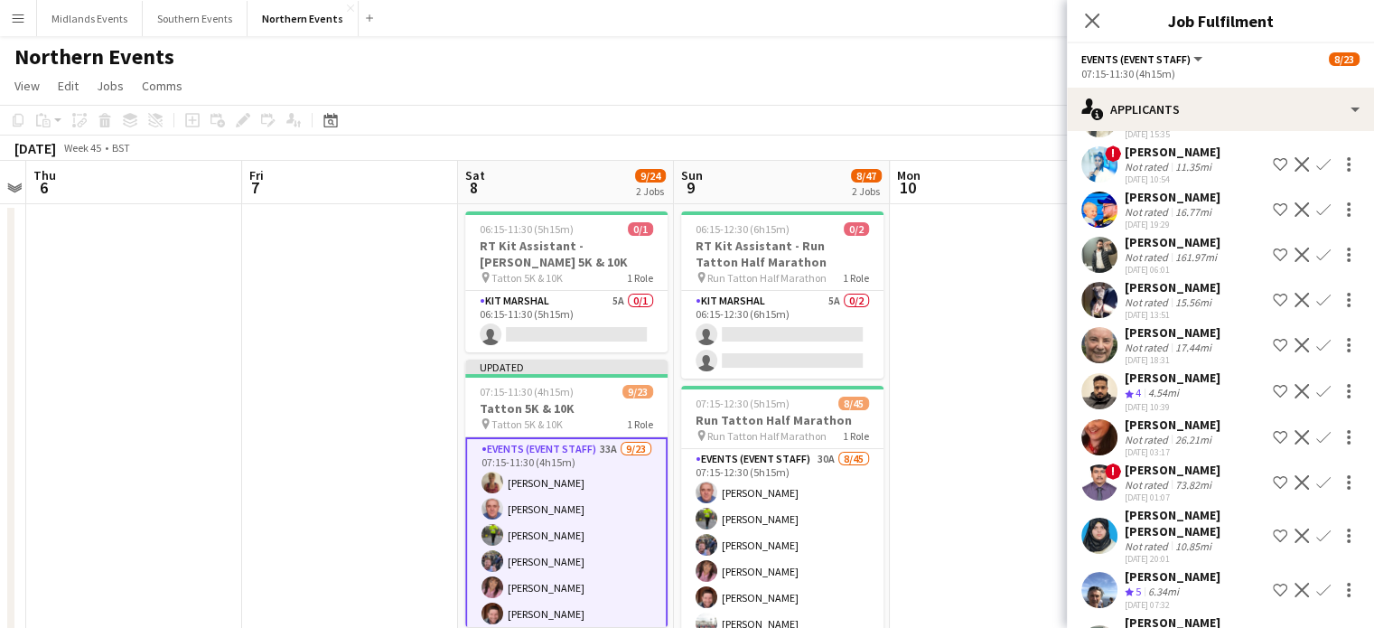
scroll to position [463, 0]
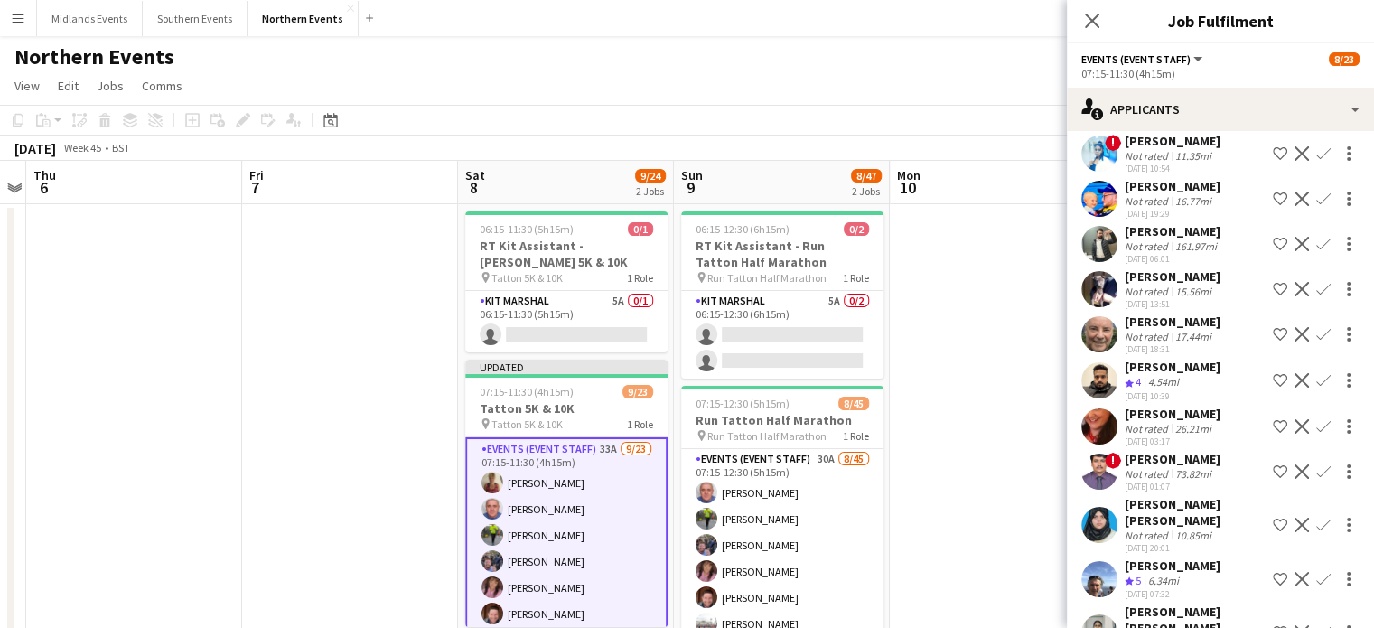
click at [1317, 388] on app-icon "Confirm" at bounding box center [1324, 380] width 14 height 14
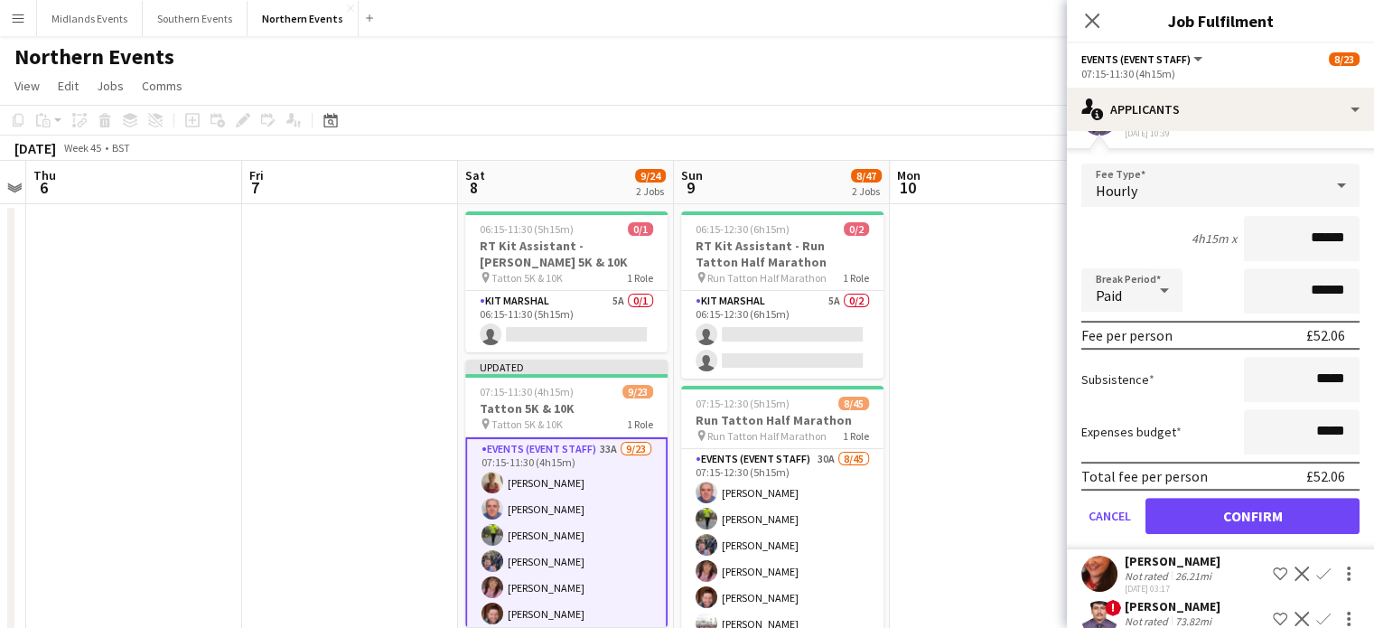
scroll to position [802, 0]
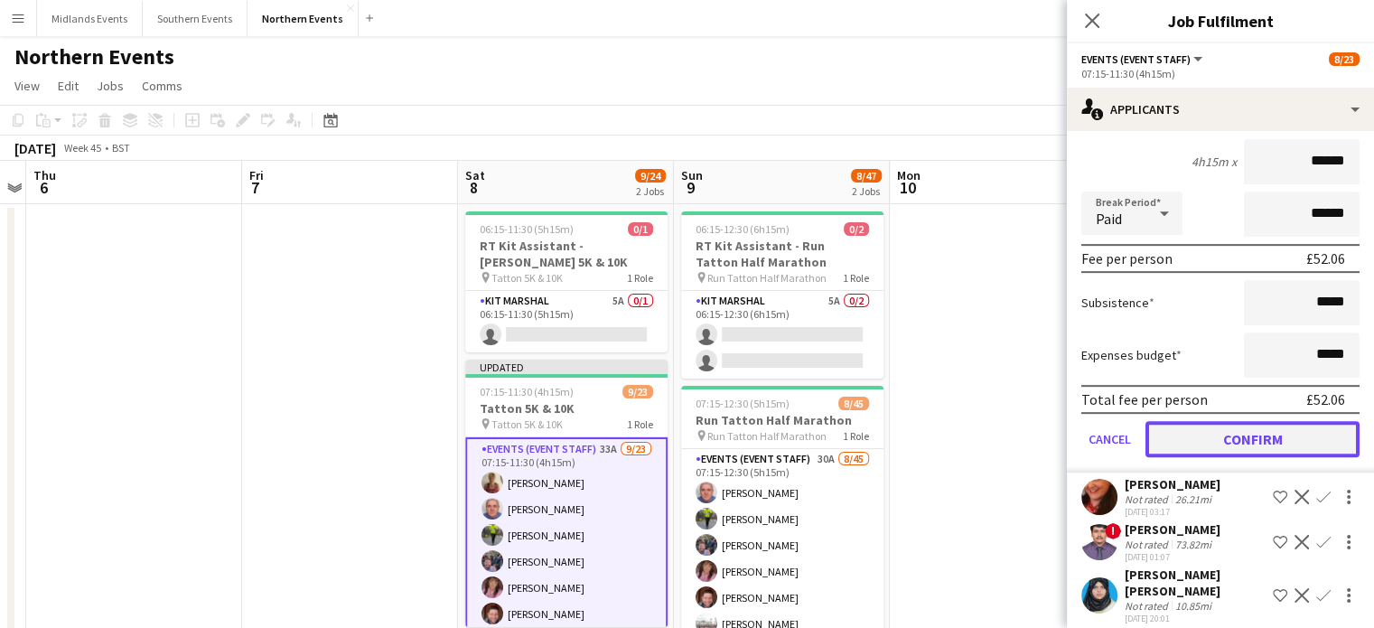
click at [1288, 450] on button "Confirm" at bounding box center [1253, 439] width 214 height 36
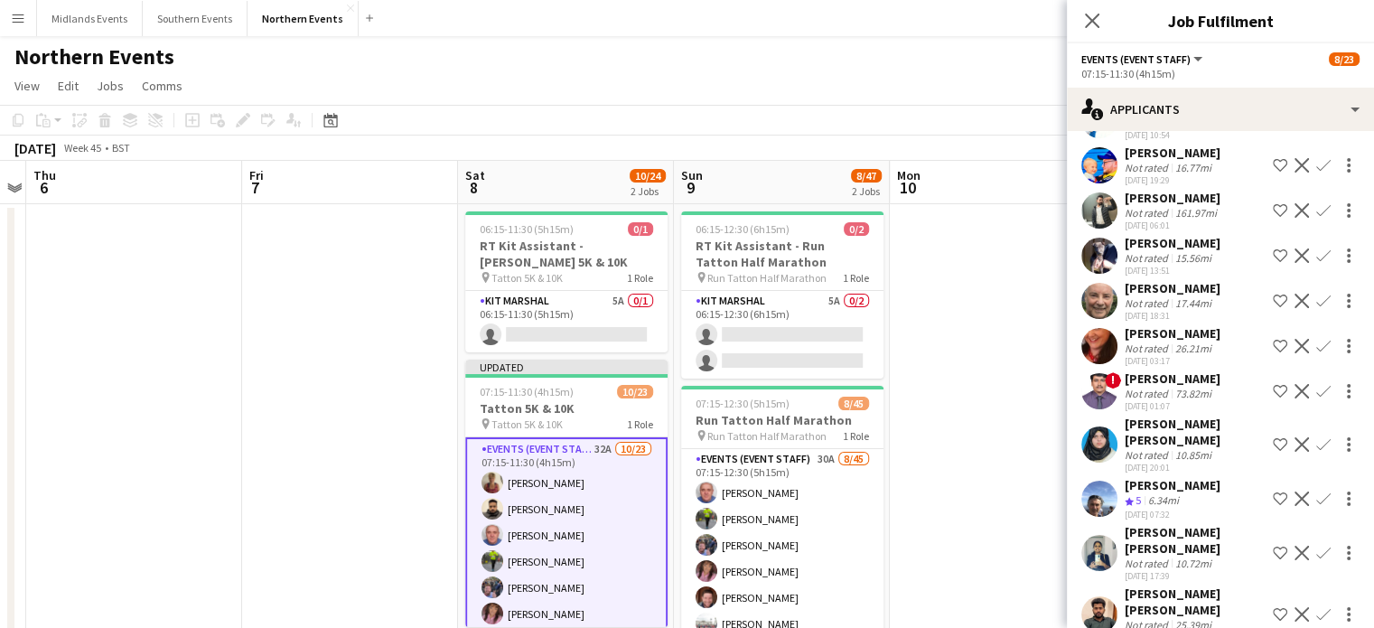
scroll to position [529, 0]
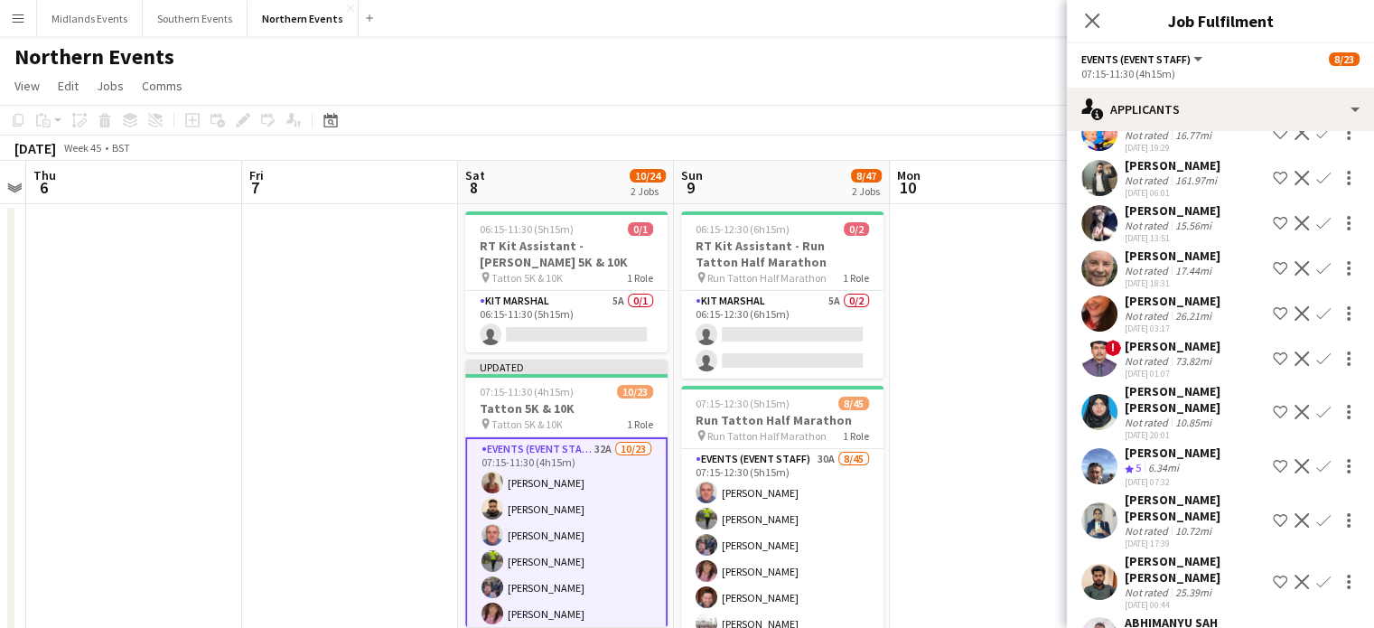
click at [1317, 467] on app-icon "Confirm" at bounding box center [1324, 466] width 14 height 14
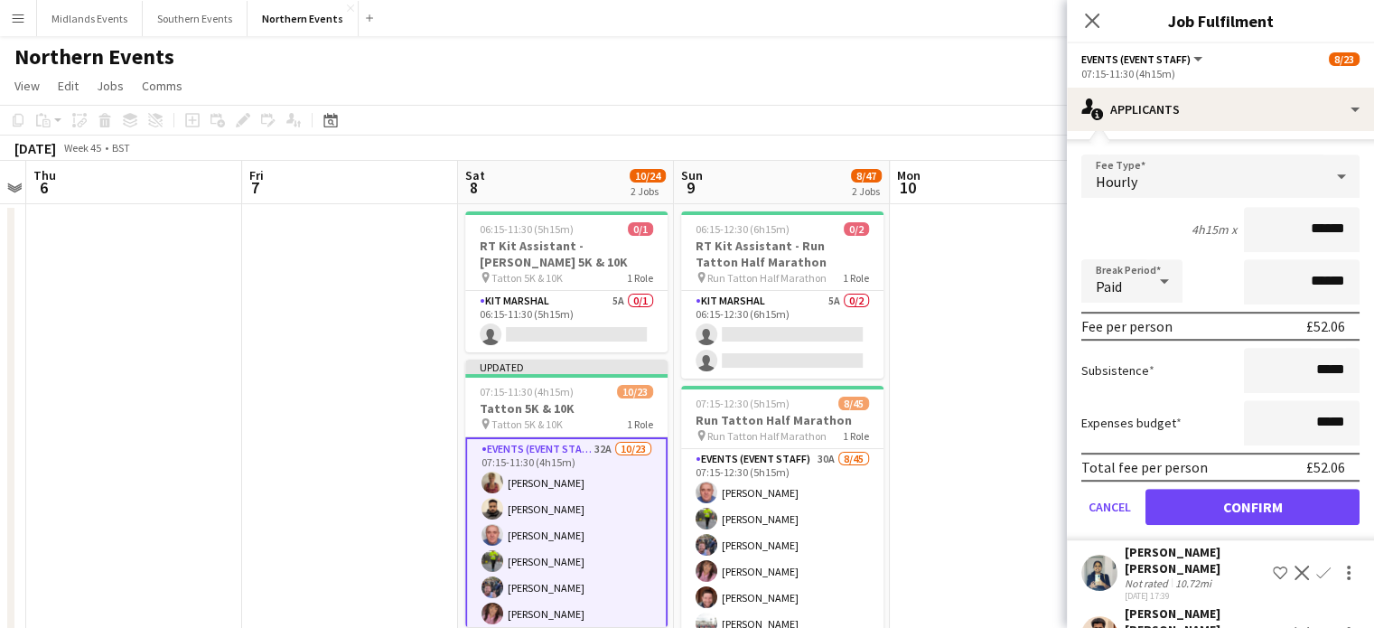
scroll to position [893, 0]
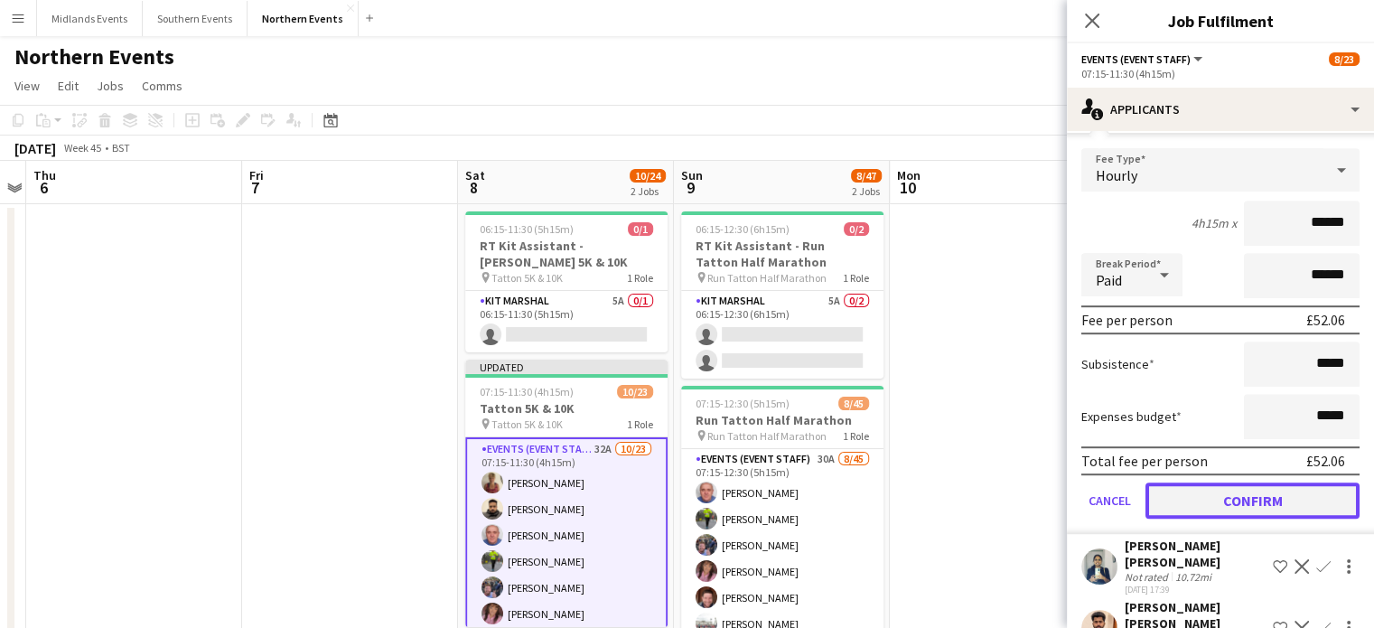
click at [1290, 499] on button "Confirm" at bounding box center [1253, 501] width 214 height 36
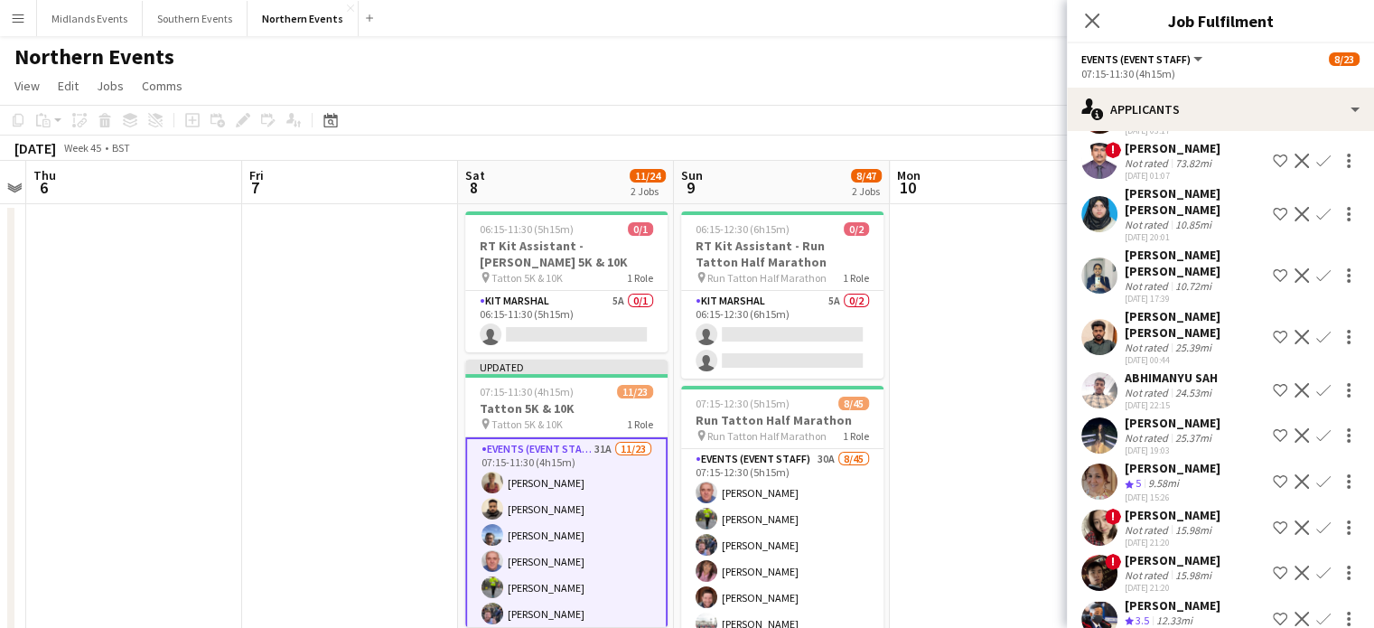
scroll to position [731, 0]
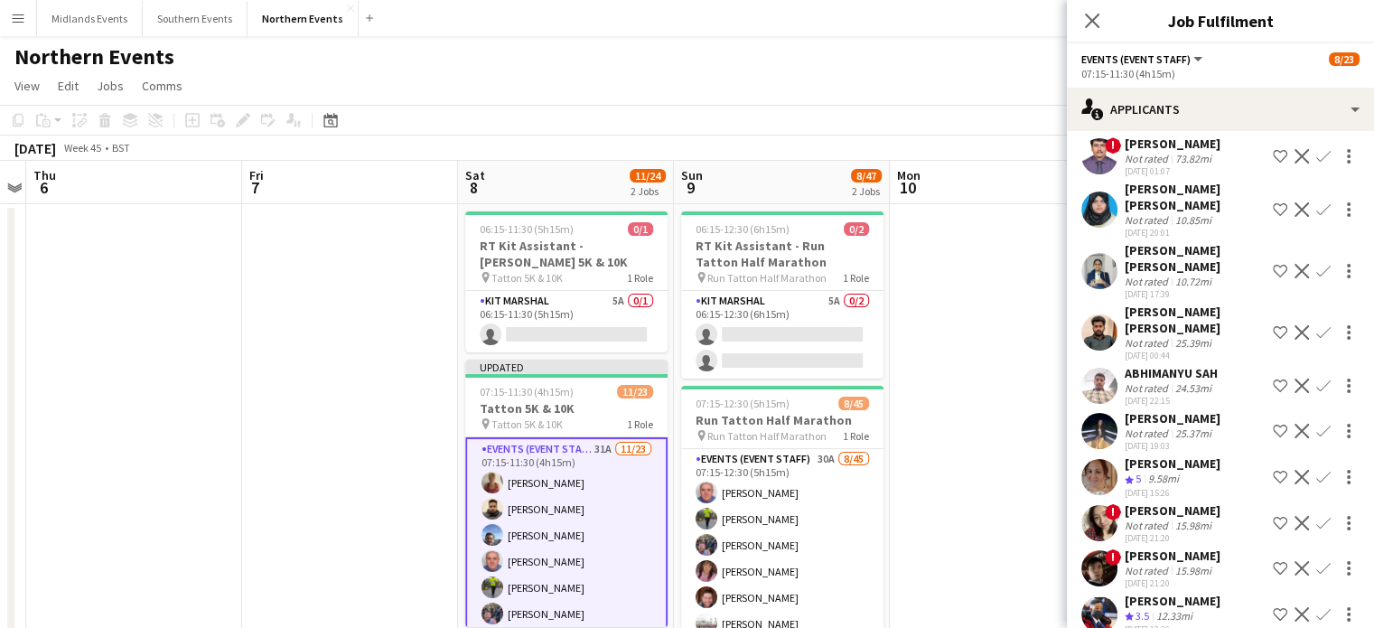
click at [1317, 470] on app-icon "Confirm" at bounding box center [1324, 477] width 14 height 14
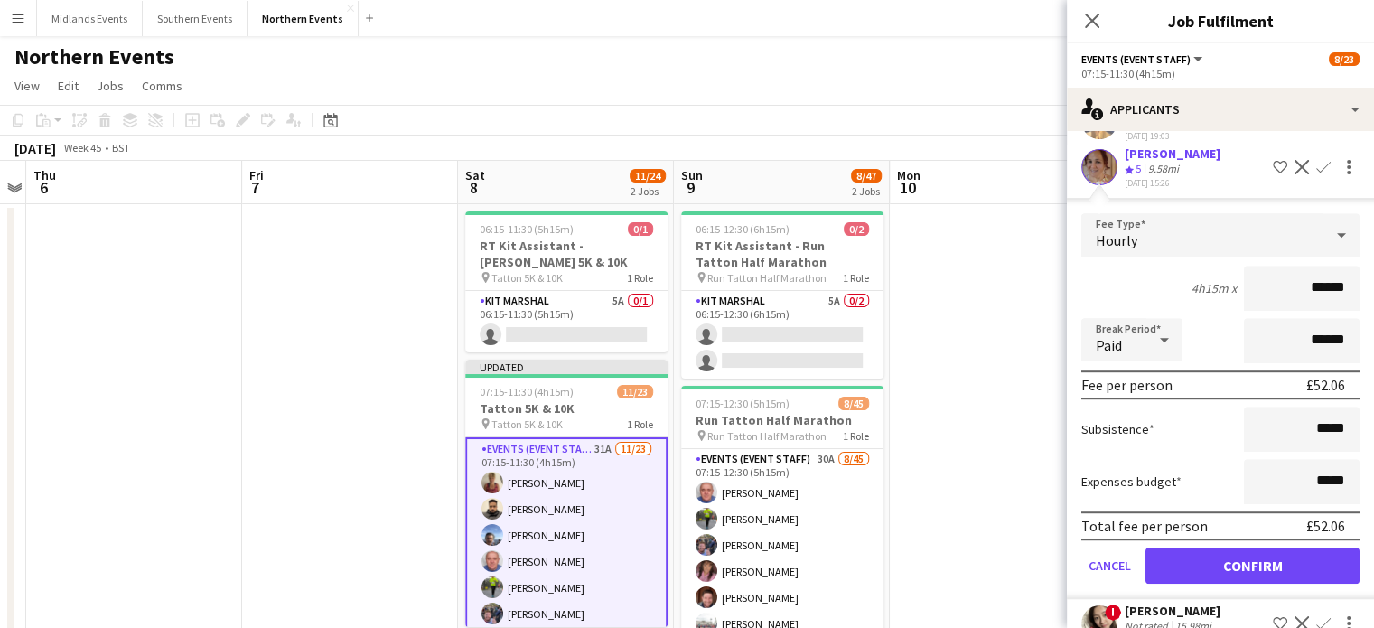
scroll to position [1120, 0]
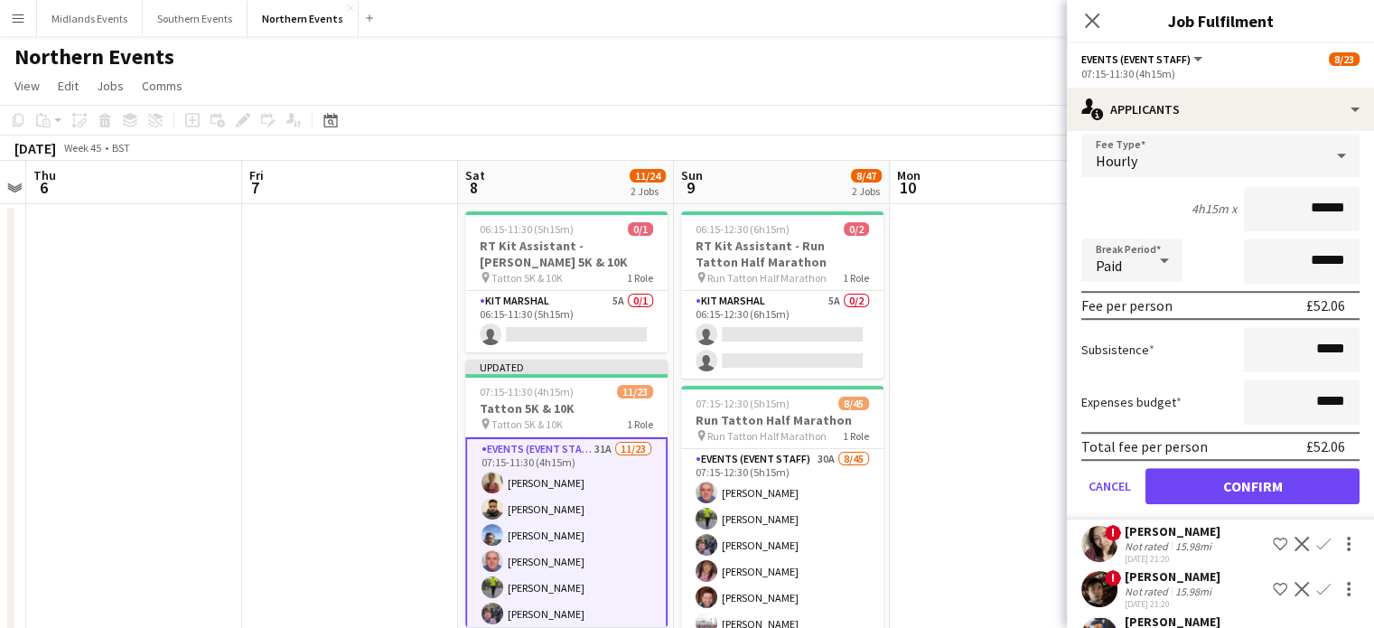
drag, startPoint x: 1294, startPoint y: 183, endPoint x: 1371, endPoint y: 181, distance: 76.9
click at [1371, 181] on mat-expansion-panel "users2 Applicants Send notification Applicants Declined Unavailable [PERSON_NAM…" at bounding box center [1220, 379] width 307 height 497
type input "*****"
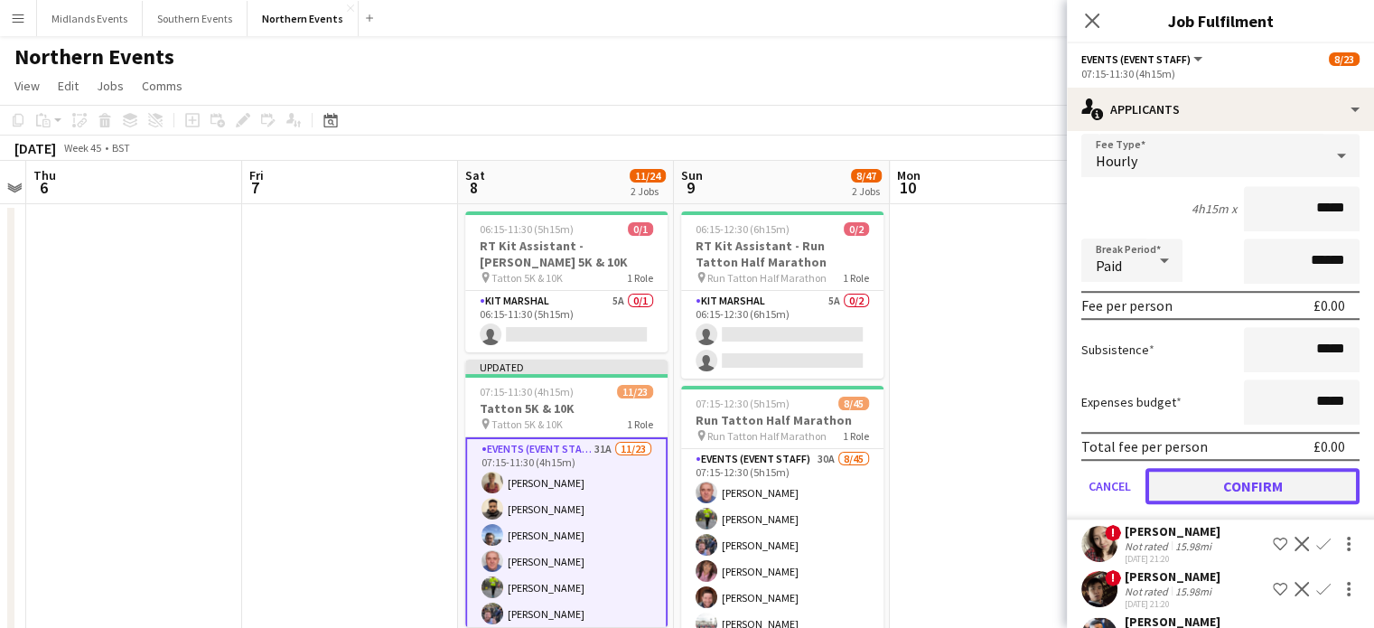
click at [1237, 468] on button "Confirm" at bounding box center [1253, 486] width 214 height 36
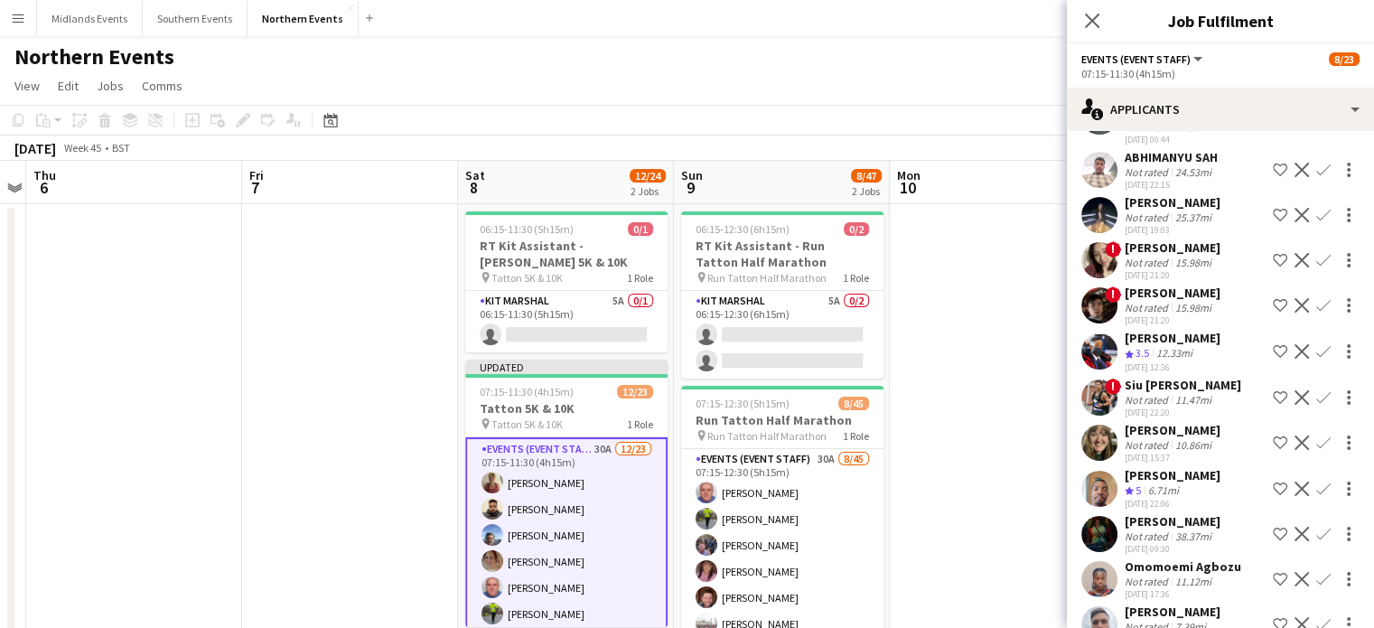
scroll to position [957, 0]
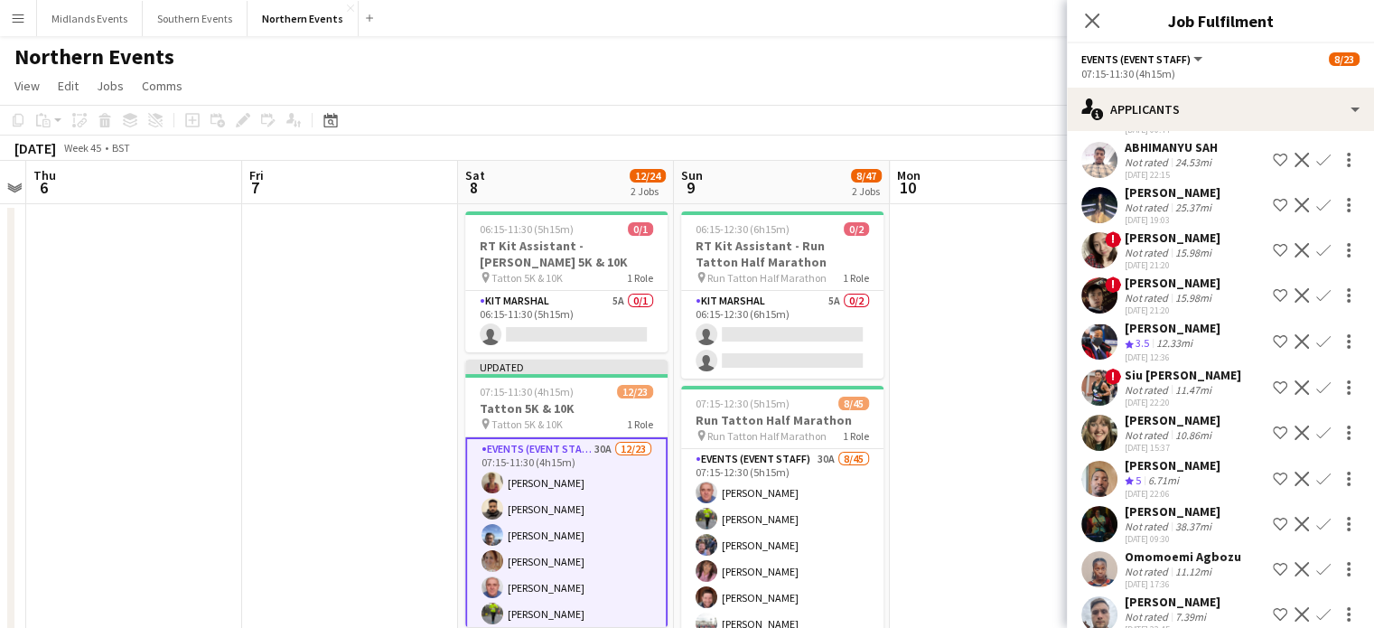
click at [1317, 472] on app-icon "Confirm" at bounding box center [1324, 479] width 14 height 14
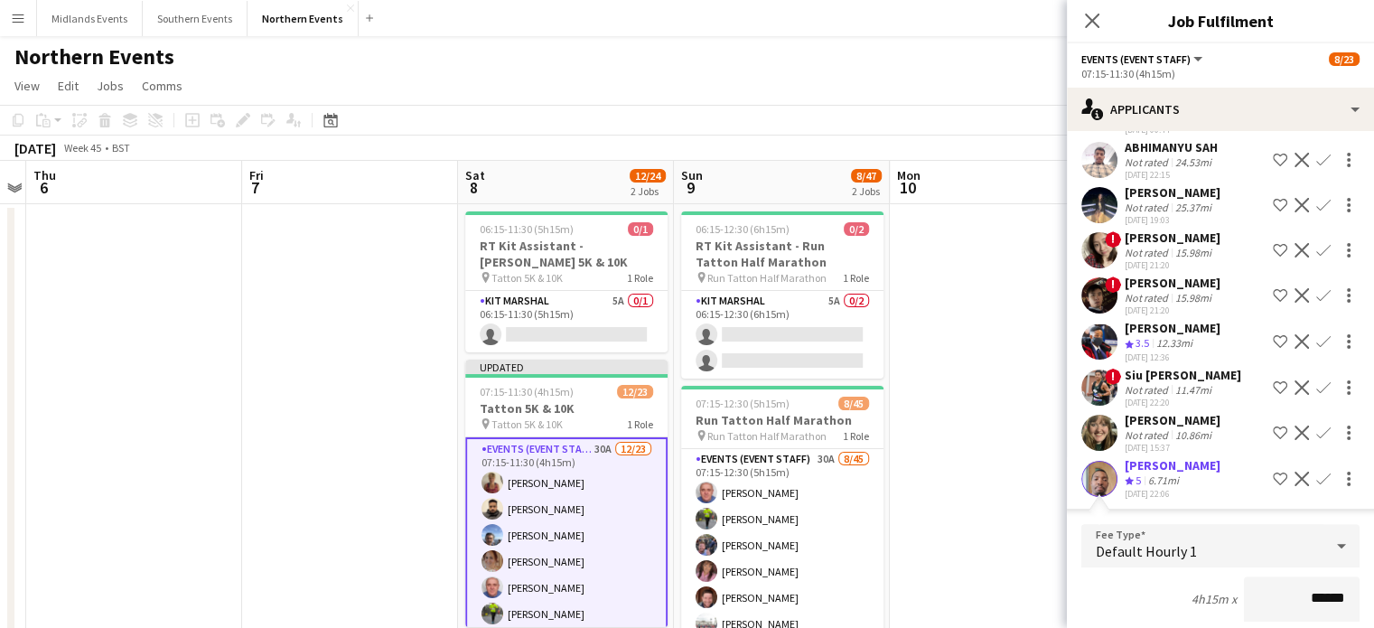
scroll to position [1185, 0]
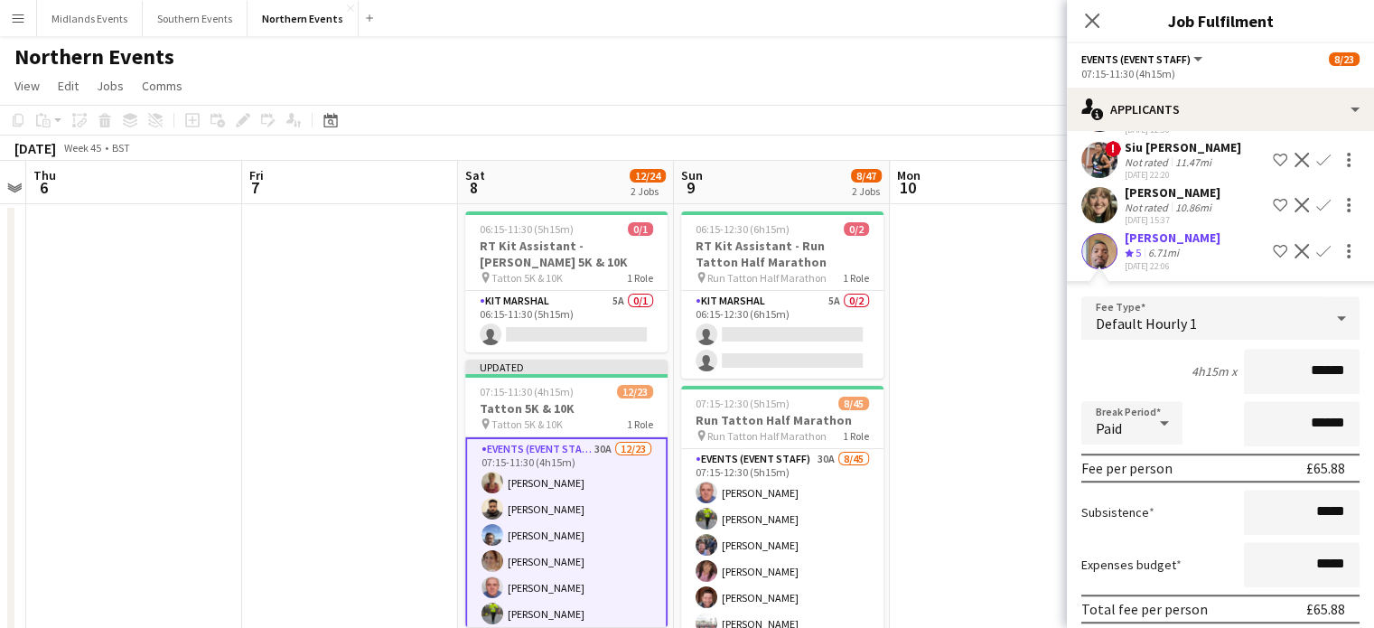
drag, startPoint x: 1289, startPoint y: 621, endPoint x: 1309, endPoint y: 616, distance: 20.4
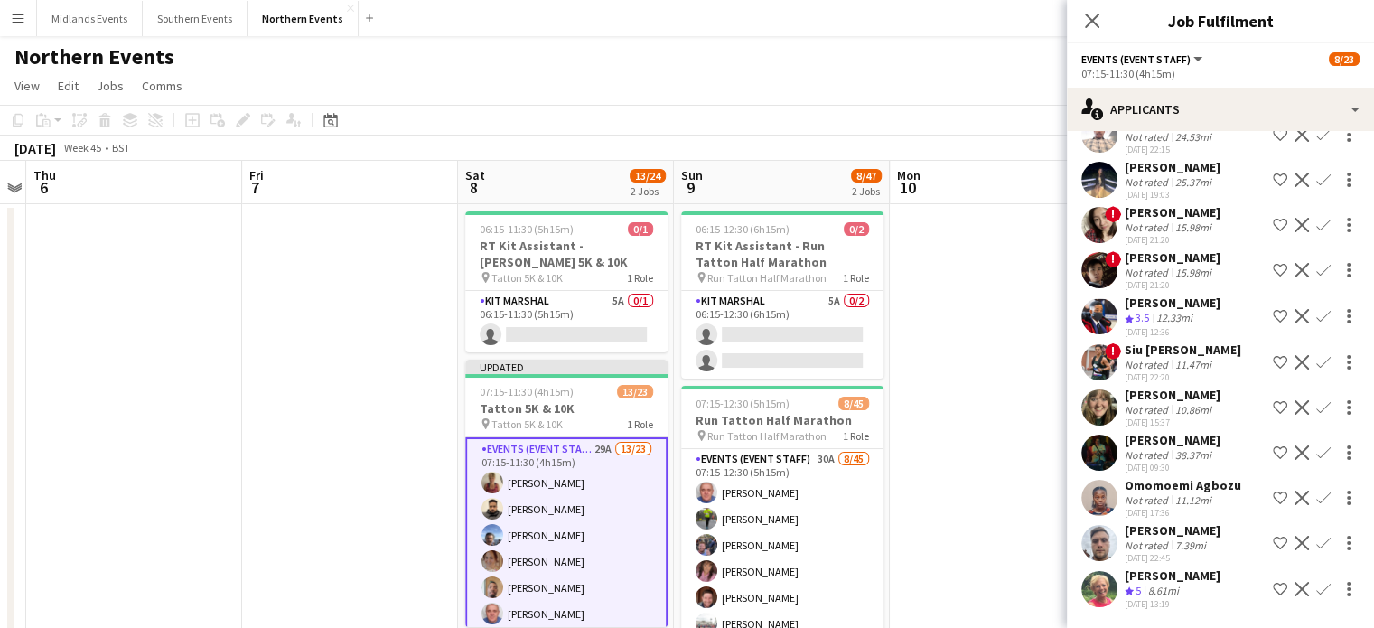
scroll to position [963, 0]
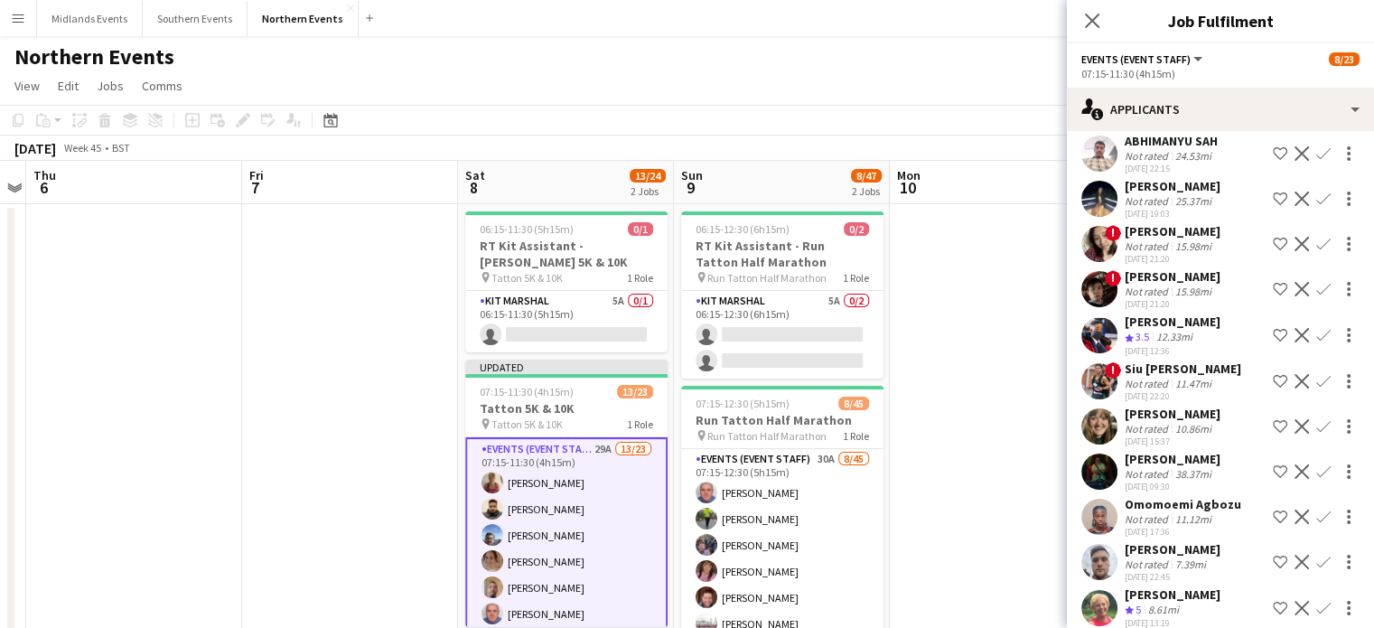
click at [1317, 419] on app-icon "Confirm" at bounding box center [1324, 426] width 14 height 14
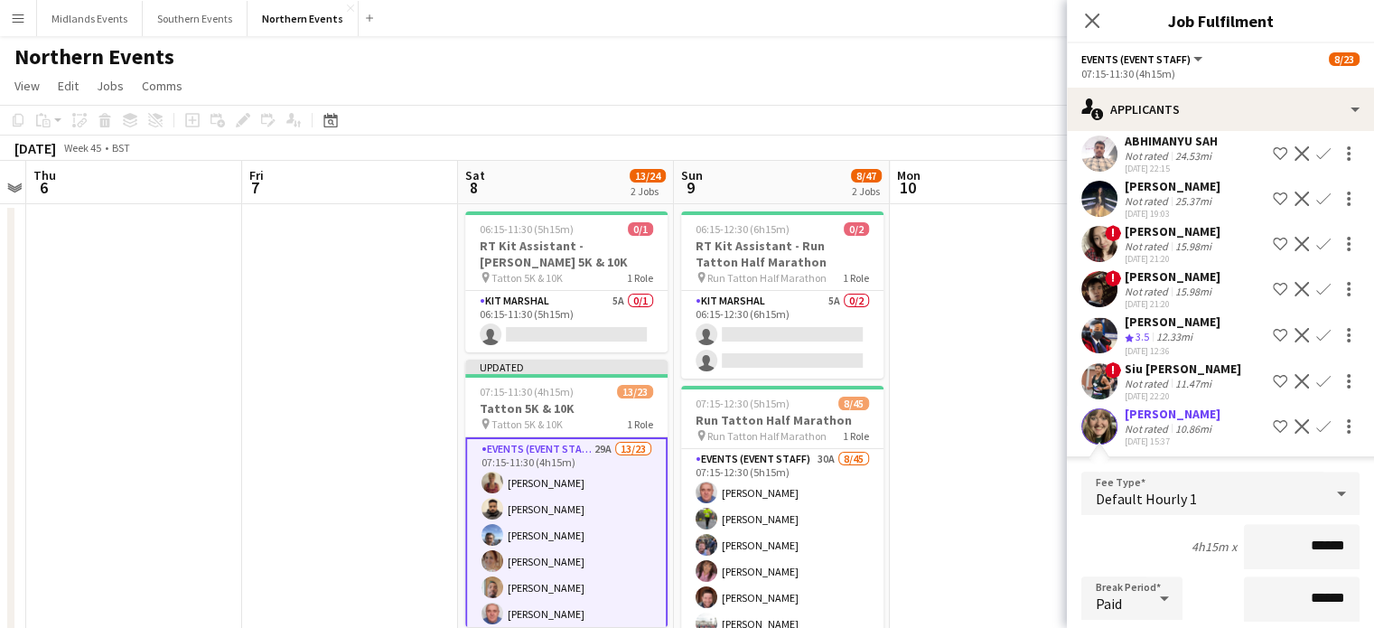
scroll to position [1148, 0]
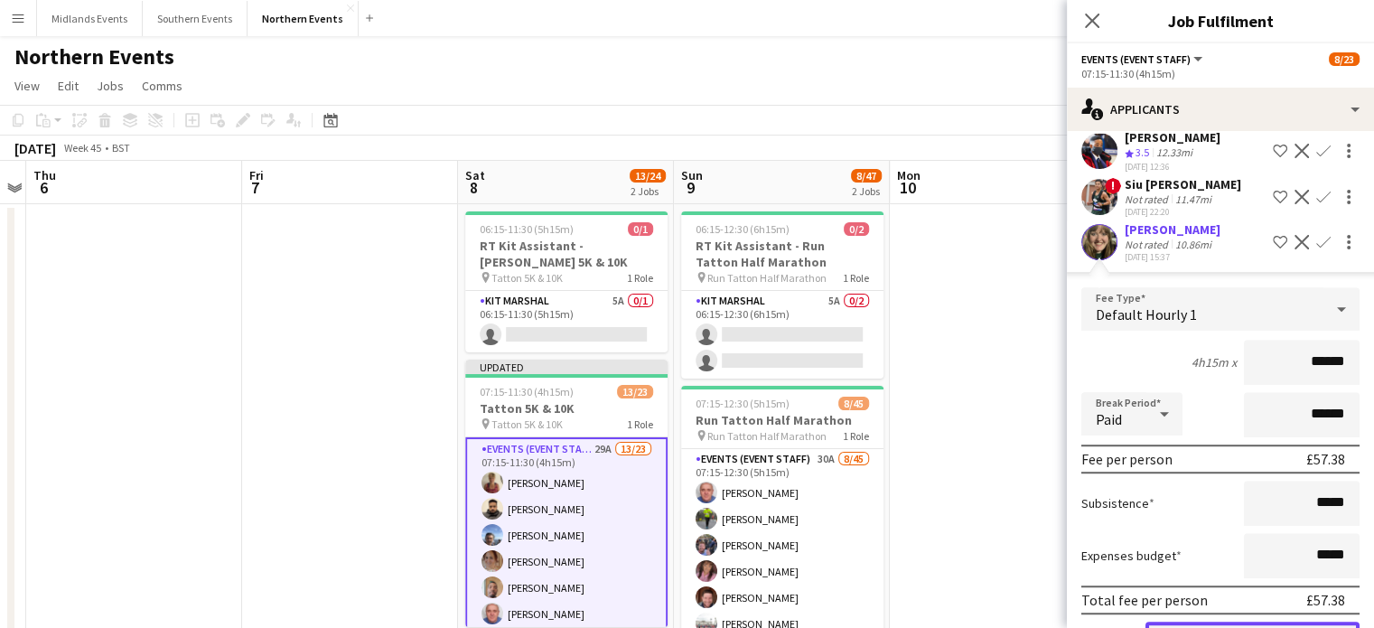
click at [1297, 622] on button "Confirm" at bounding box center [1253, 640] width 214 height 36
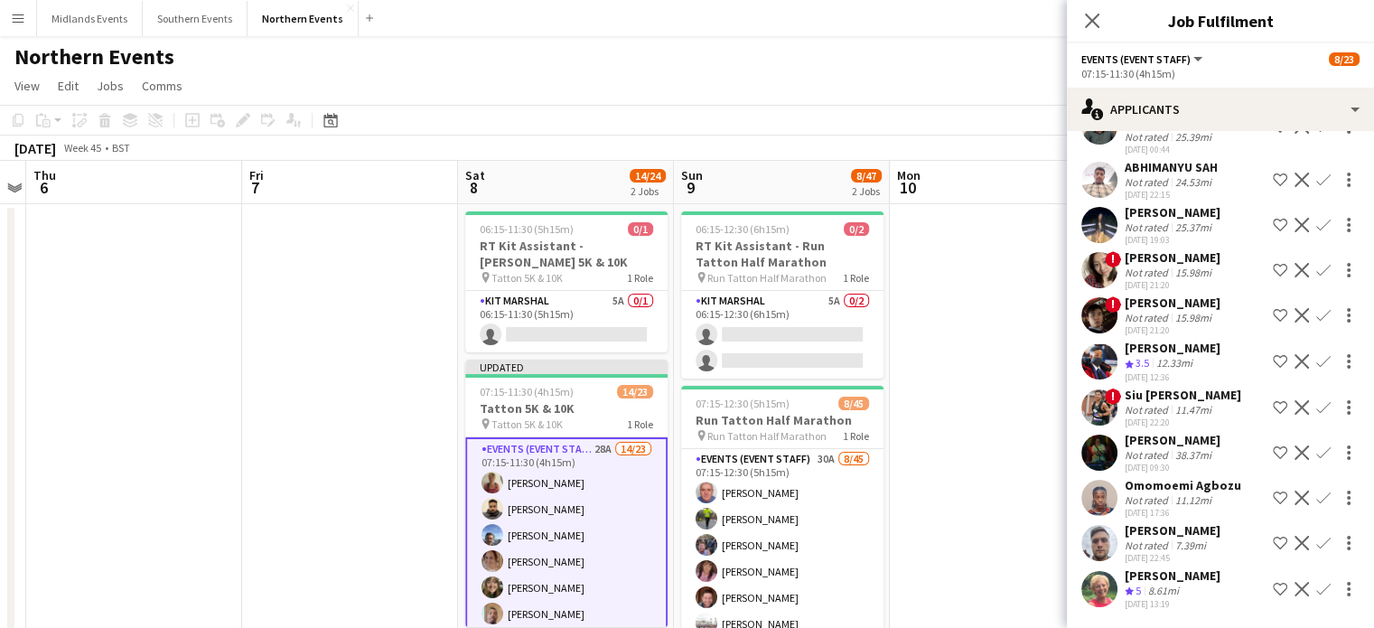
scroll to position [918, 0]
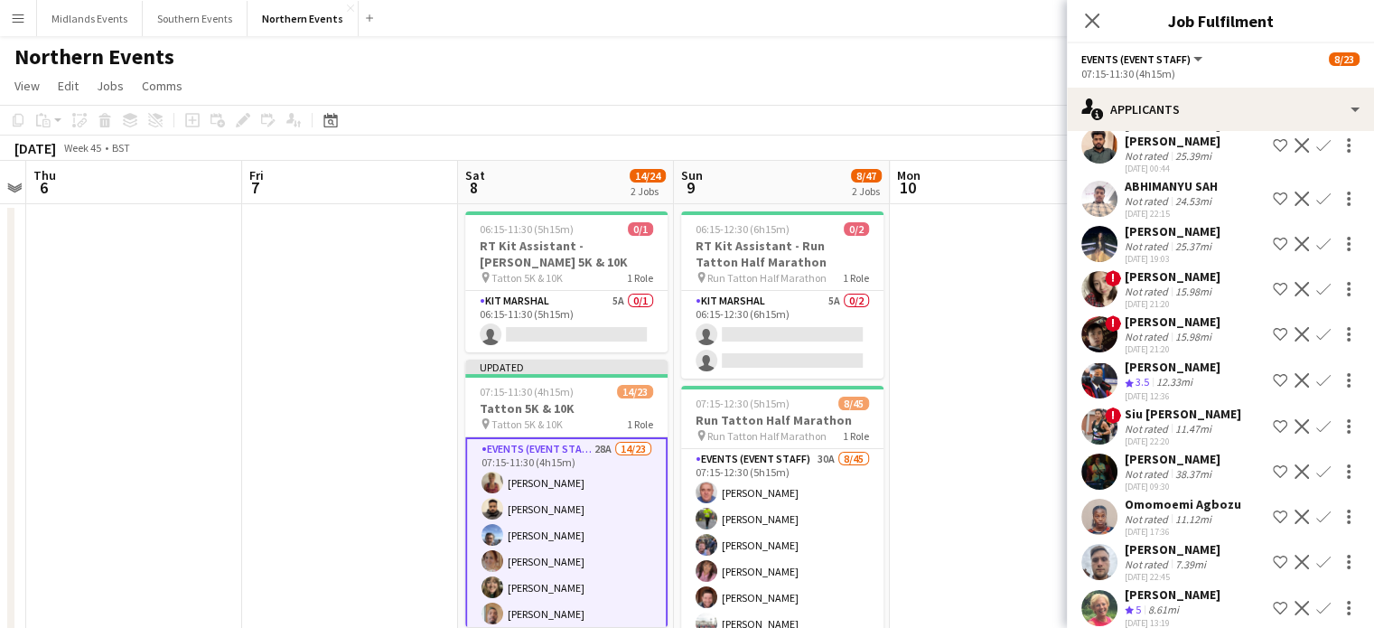
click at [1317, 555] on app-icon "Confirm" at bounding box center [1324, 562] width 14 height 14
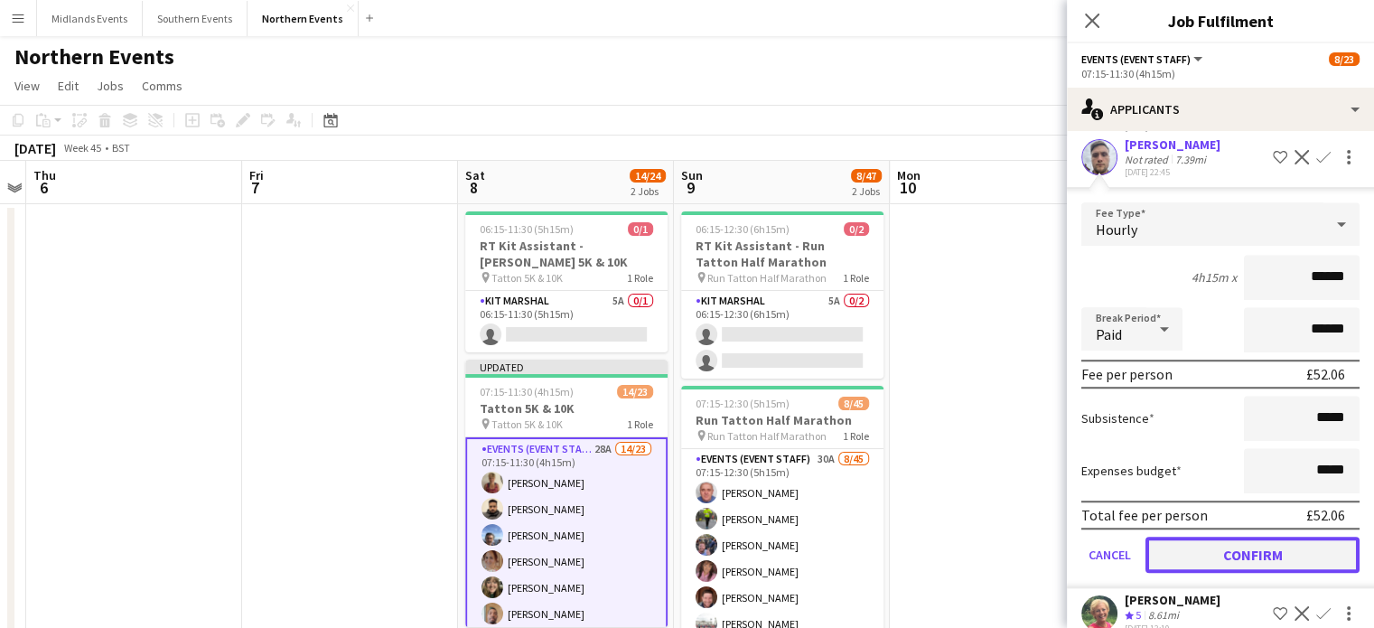
click at [1315, 537] on button "Confirm" at bounding box center [1253, 555] width 214 height 36
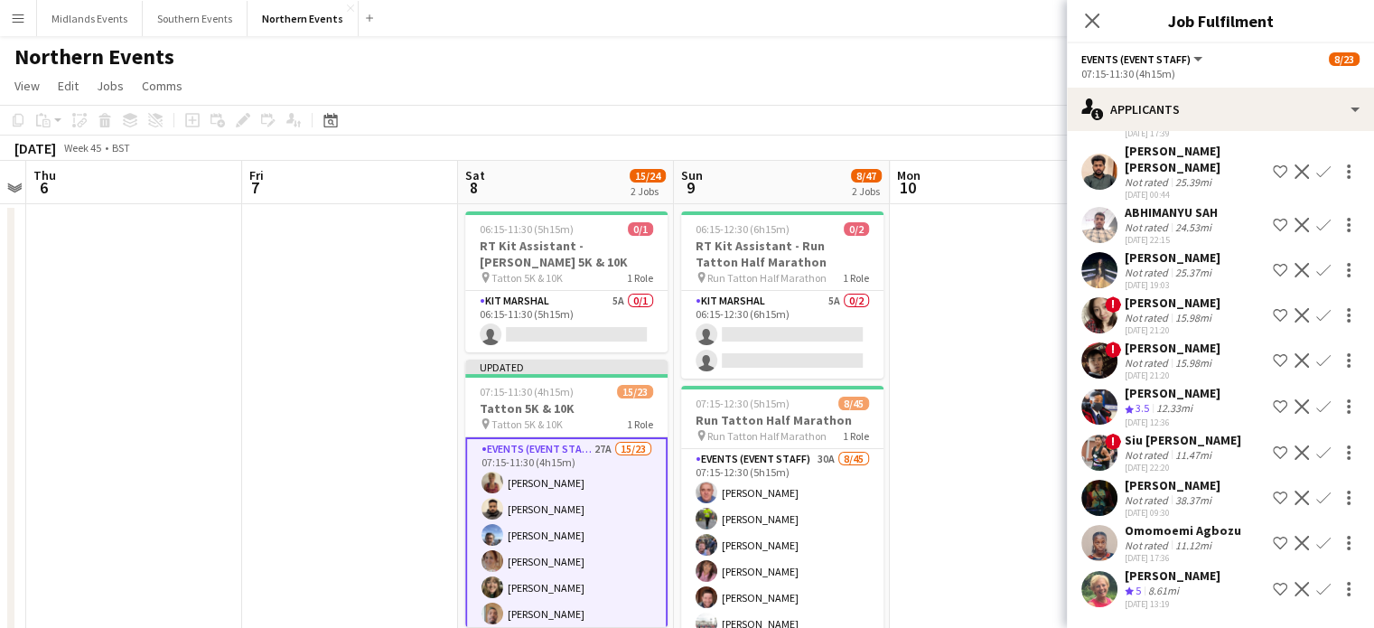
scroll to position [869, 0]
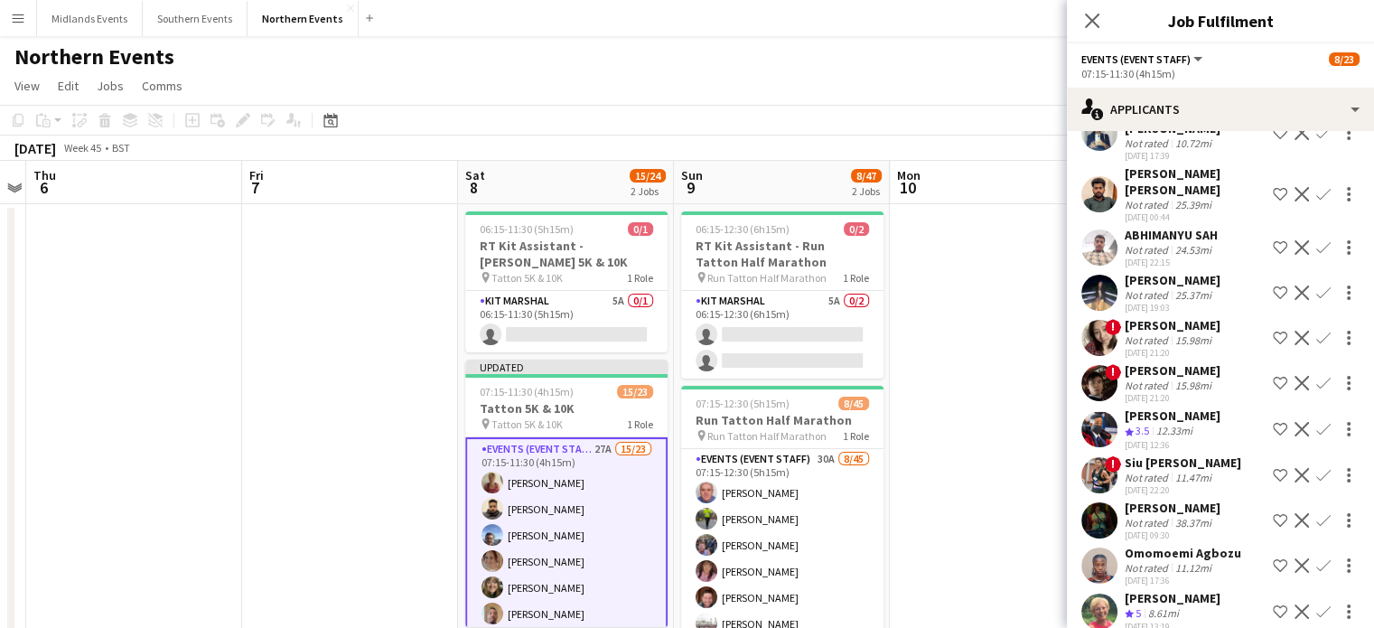
click at [1317, 605] on app-icon "Confirm" at bounding box center [1324, 612] width 14 height 14
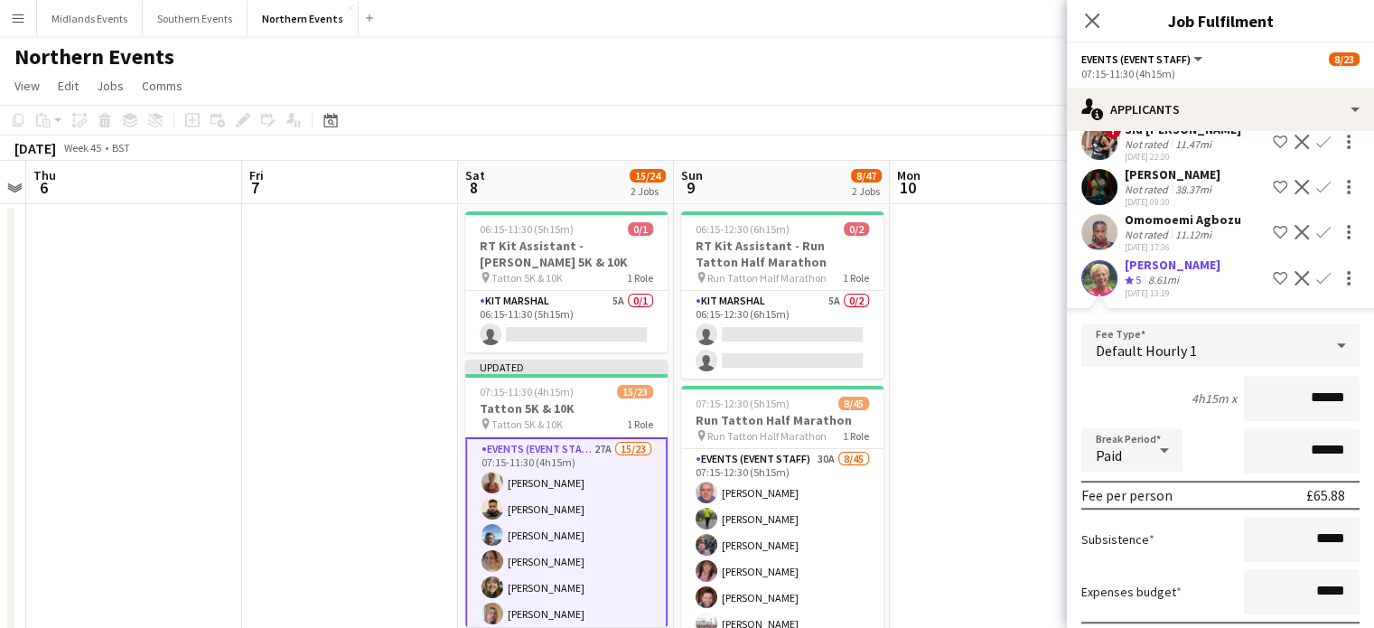
scroll to position [1281, 0]
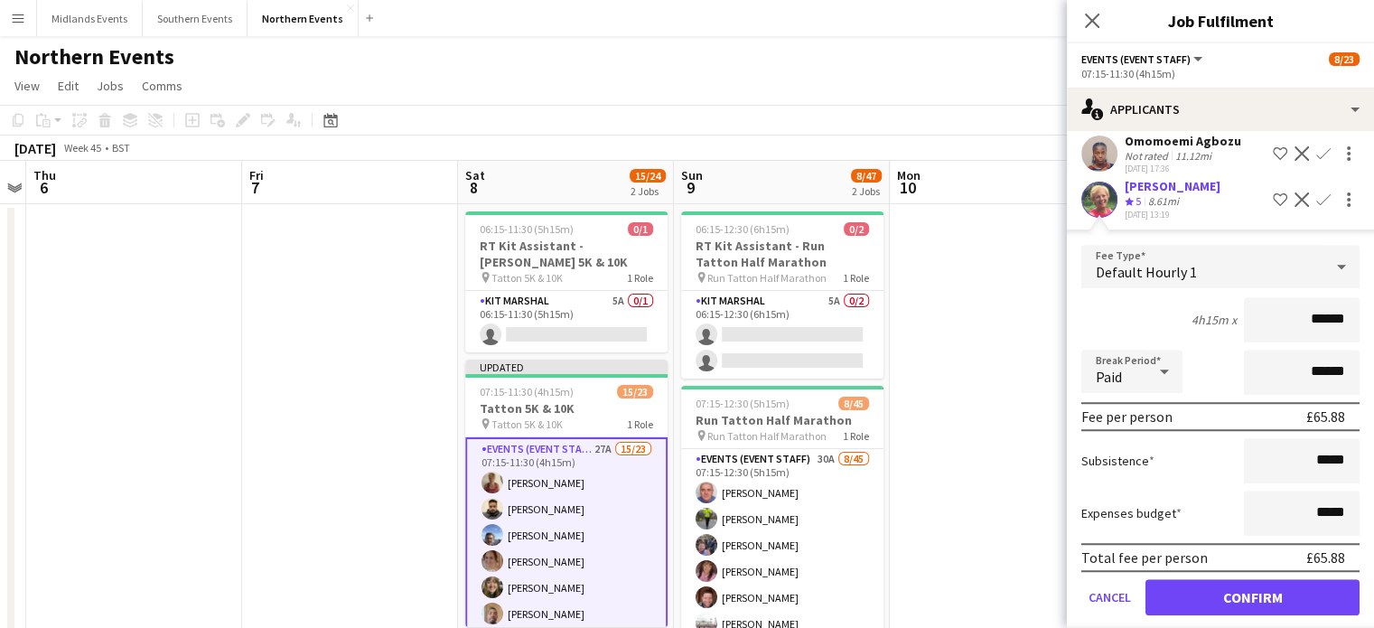
click at [1323, 556] on form "Fee Type Default Hourly 1 4h15m x ****** Break Period Paid ****** Fee per perso…" at bounding box center [1220, 438] width 307 height 386
click at [1319, 579] on button "Confirm" at bounding box center [1253, 597] width 214 height 36
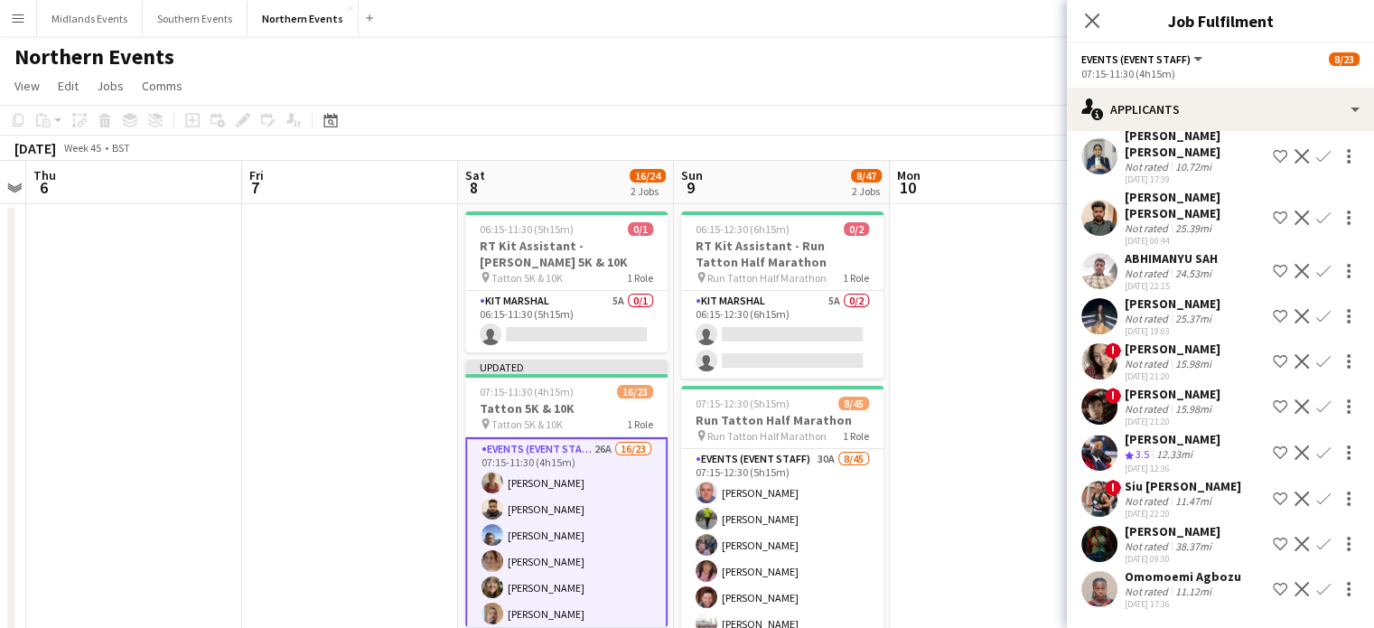
scroll to position [828, 0]
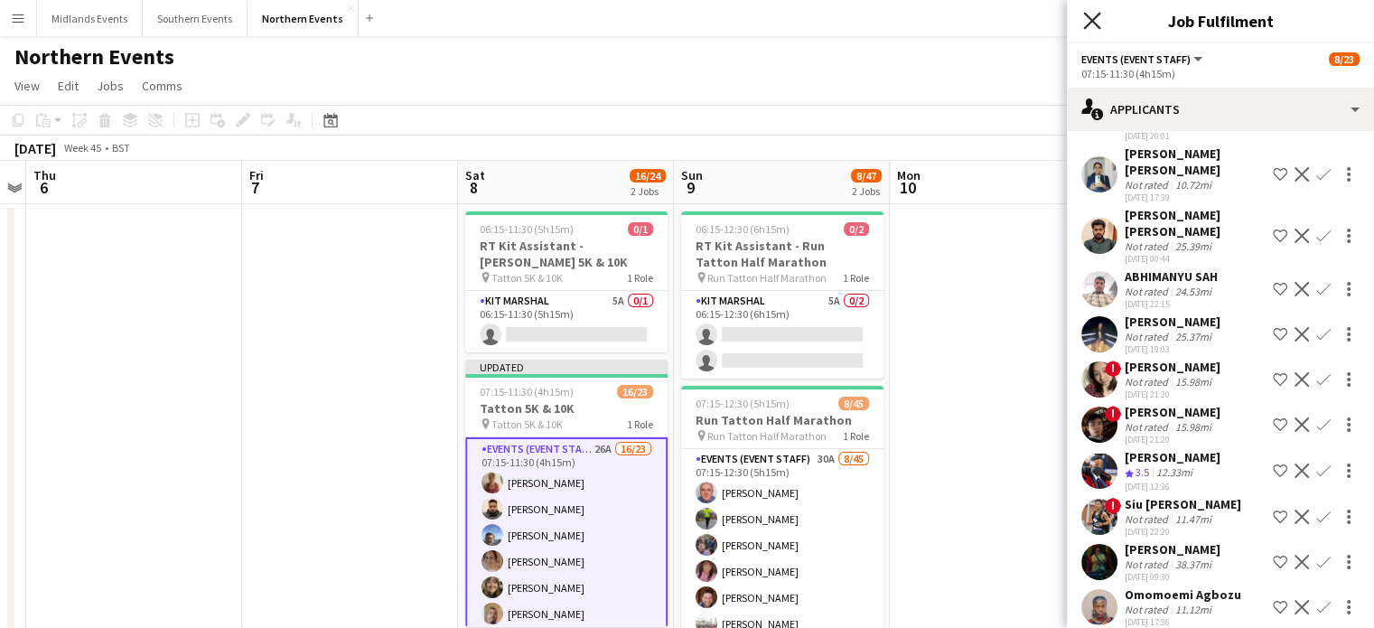
click at [1085, 21] on icon "Close pop-in" at bounding box center [1091, 20] width 17 height 17
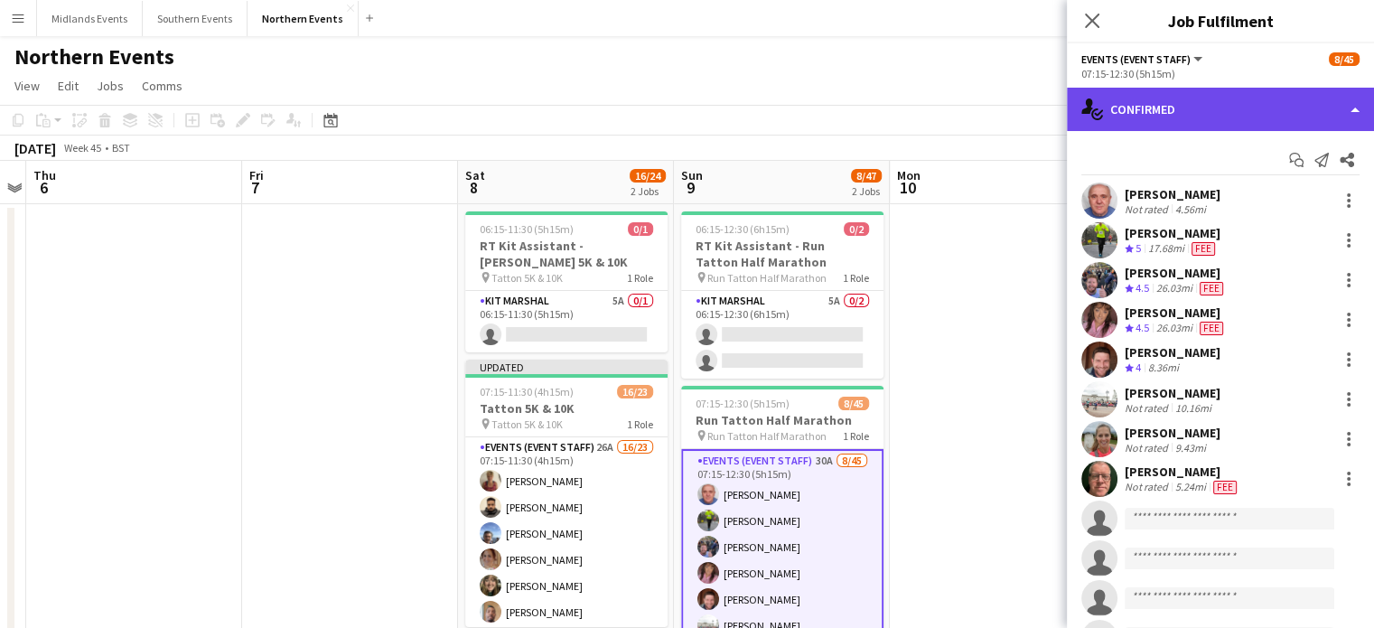
click at [1253, 111] on div "single-neutral-actions-check-2 Confirmed" at bounding box center [1220, 109] width 307 height 43
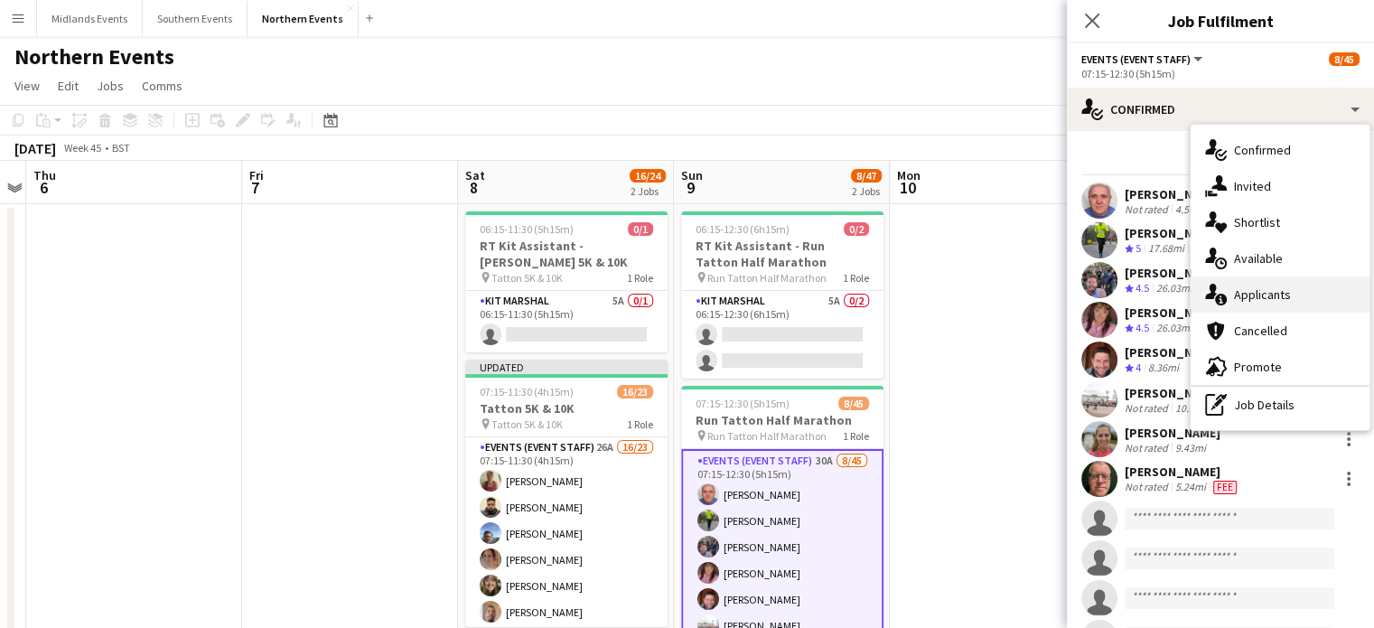
click at [1283, 294] on div "single-neutral-actions-information Applicants" at bounding box center [1280, 295] width 179 height 36
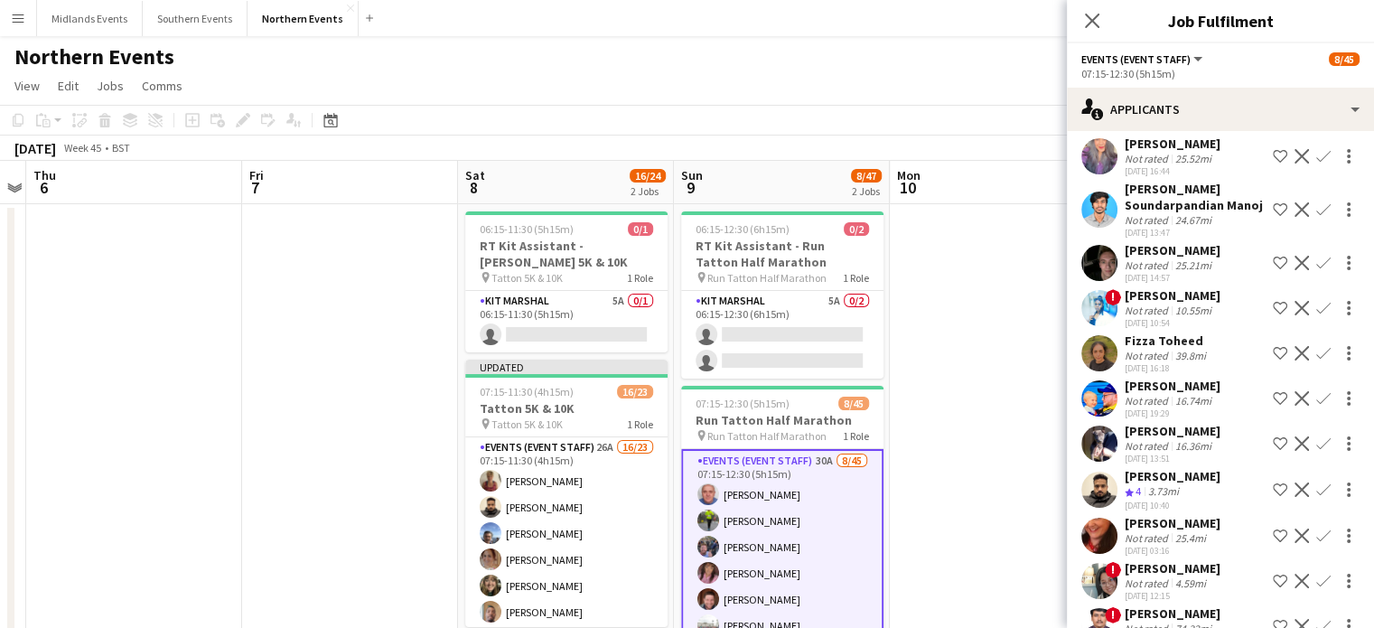
scroll to position [401, 0]
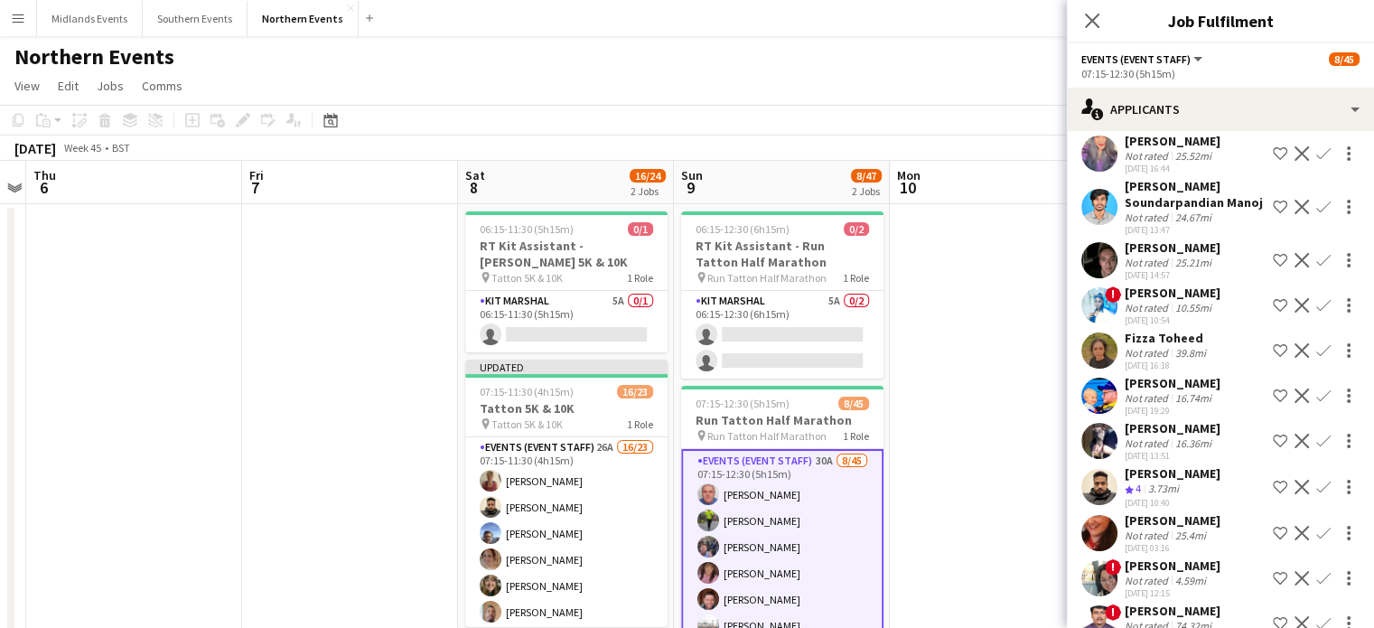
click at [1317, 494] on app-icon "Confirm" at bounding box center [1324, 487] width 14 height 14
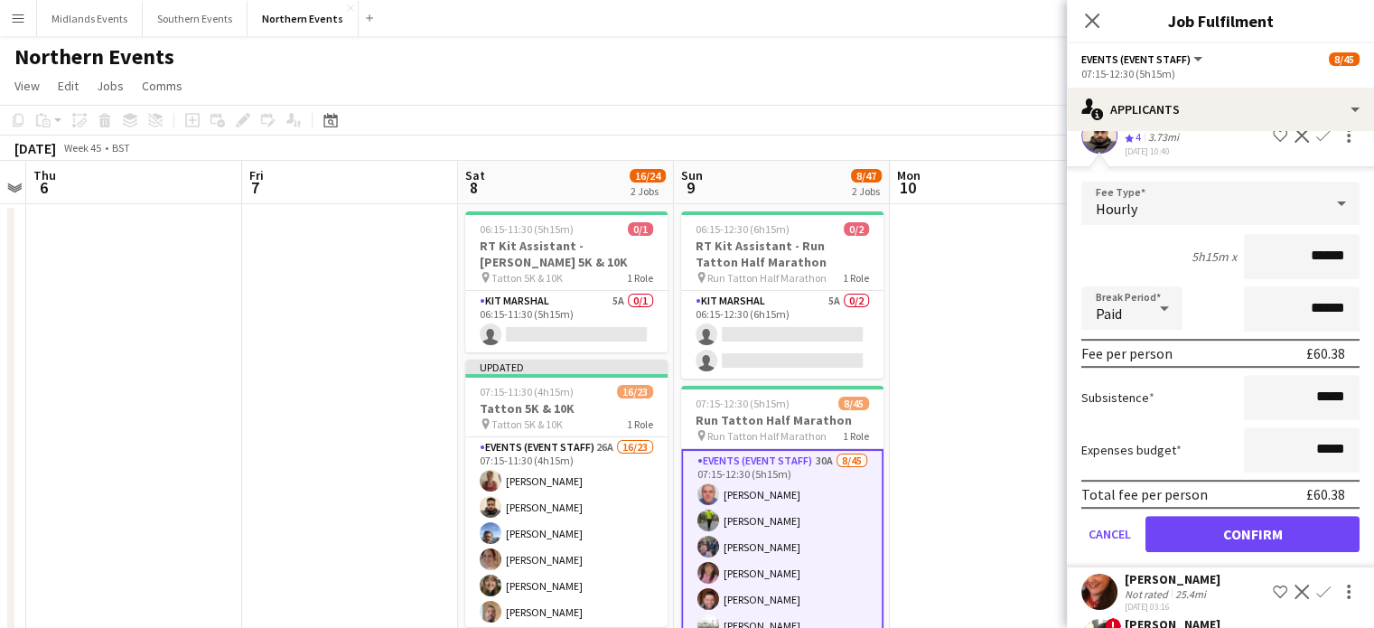
scroll to position [759, 0]
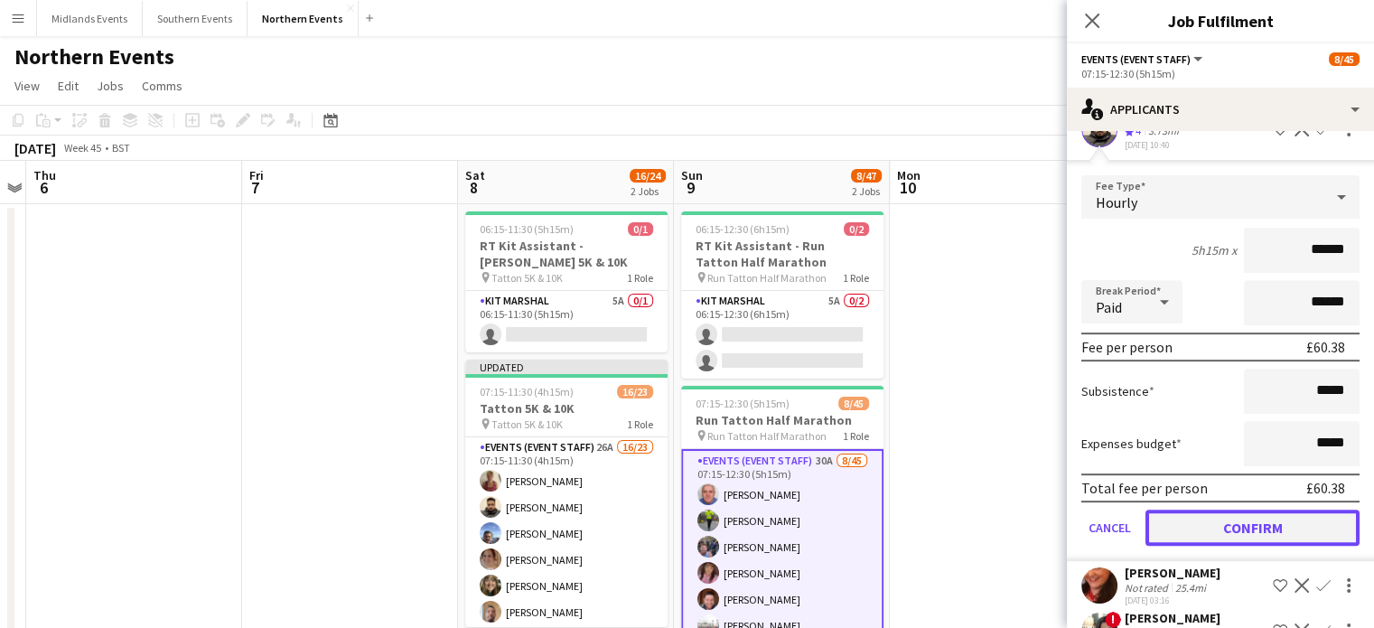
click at [1302, 537] on button "Confirm" at bounding box center [1253, 528] width 214 height 36
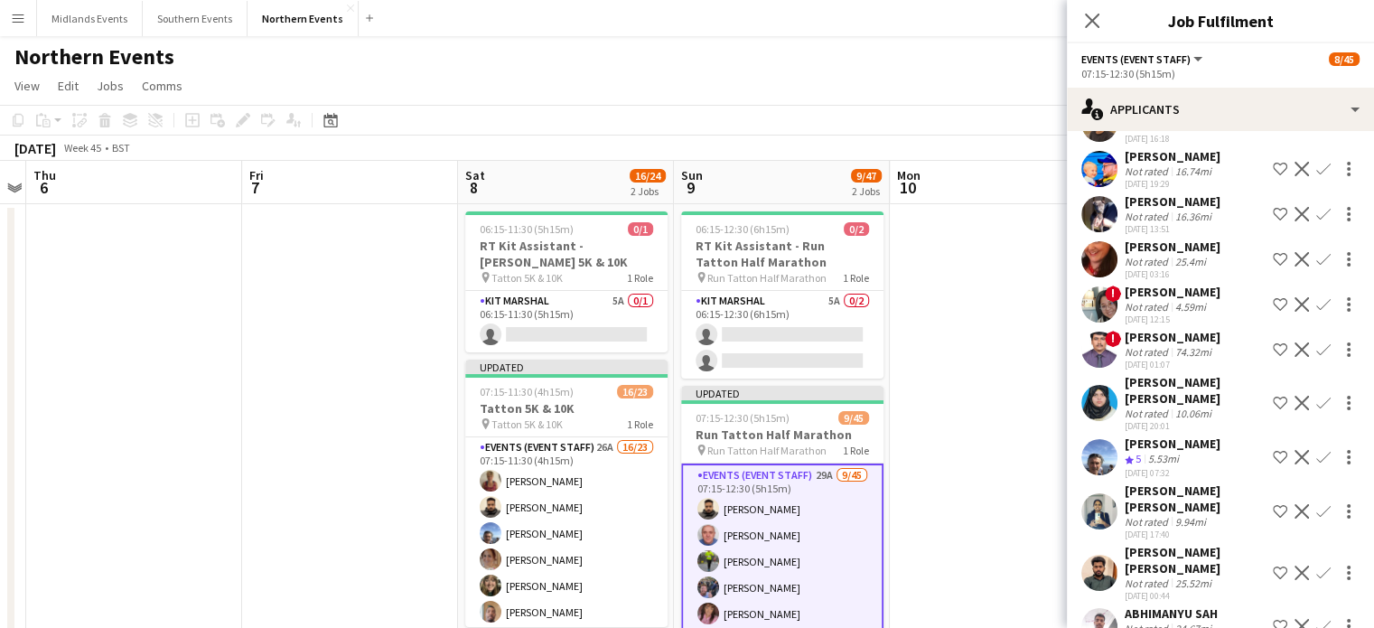
scroll to position [639, 0]
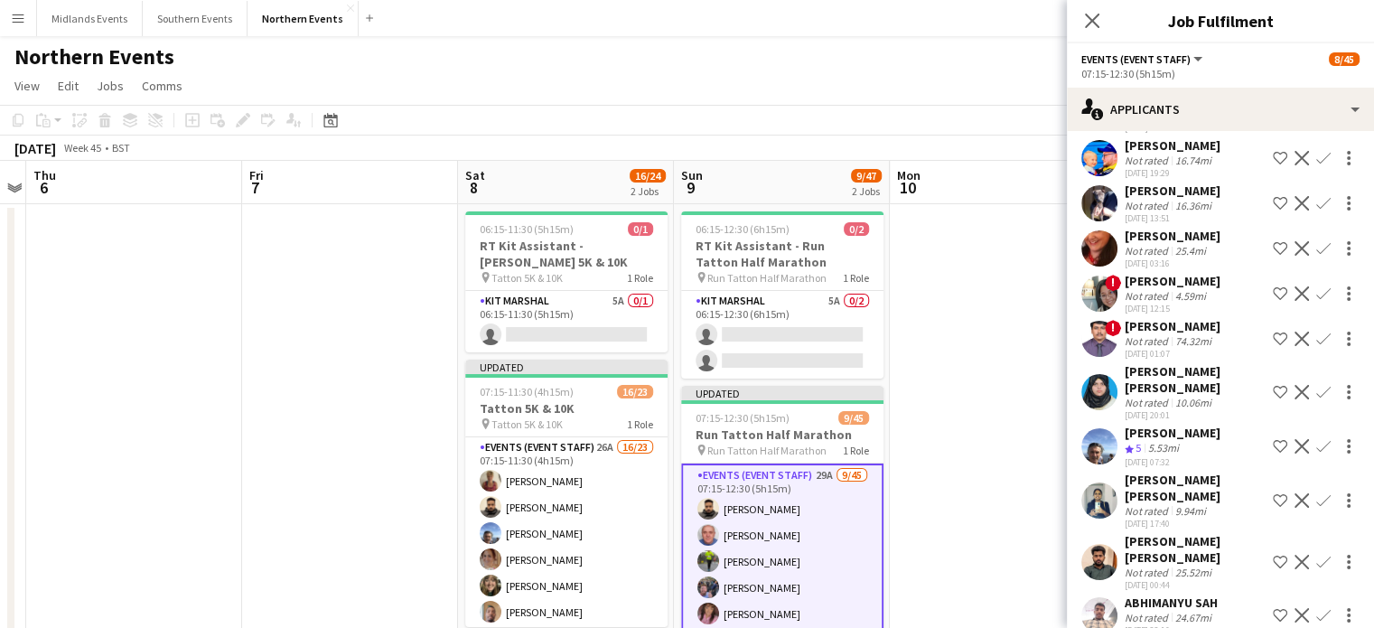
click at [1317, 440] on app-icon "Confirm" at bounding box center [1324, 446] width 14 height 14
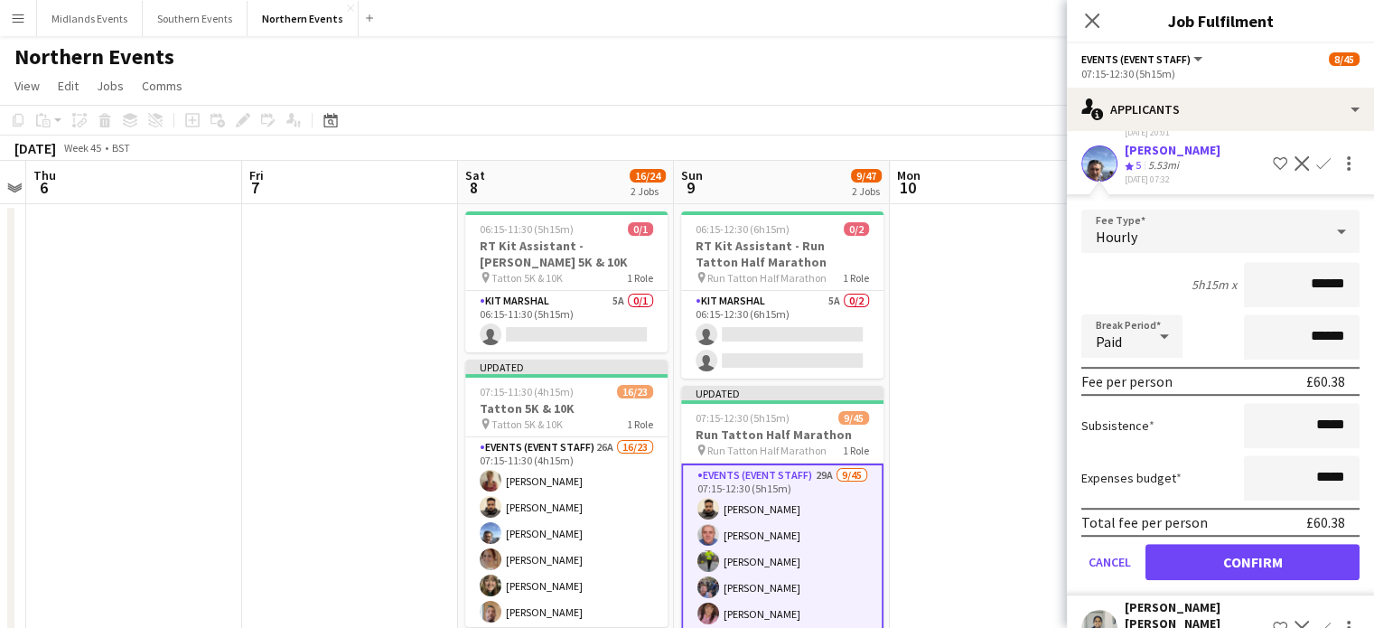
scroll to position [1025, 0]
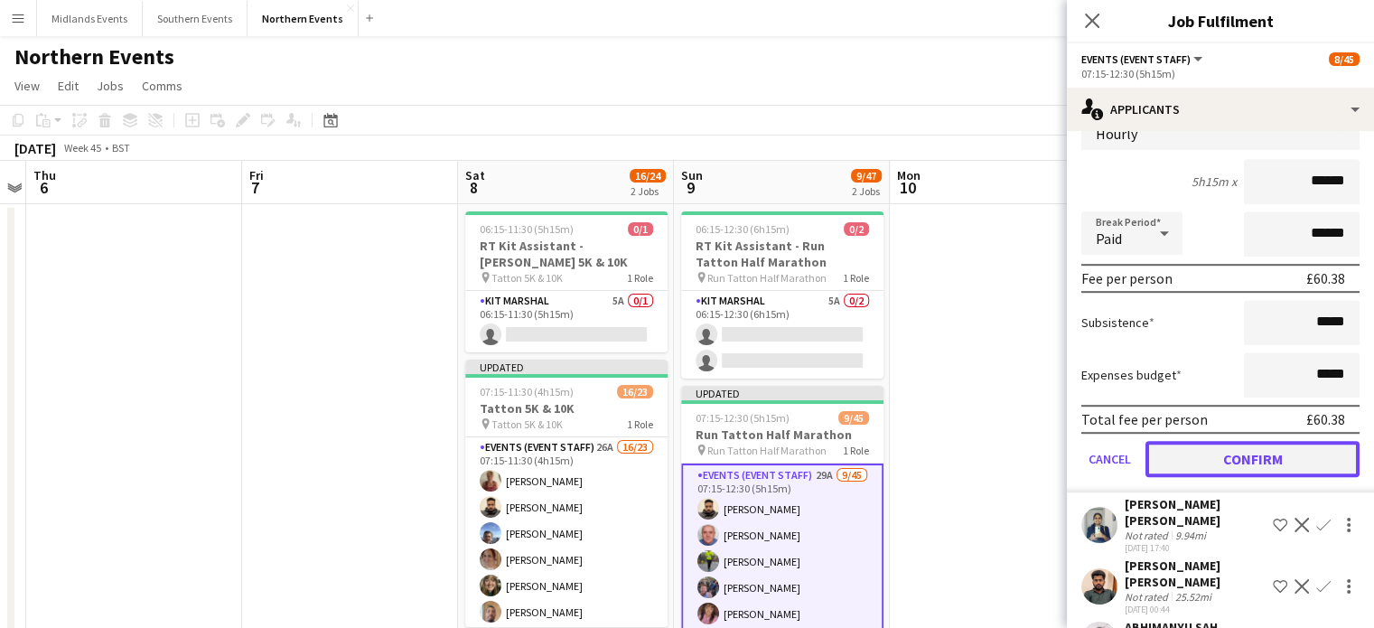
click at [1301, 453] on button "Confirm" at bounding box center [1253, 459] width 214 height 36
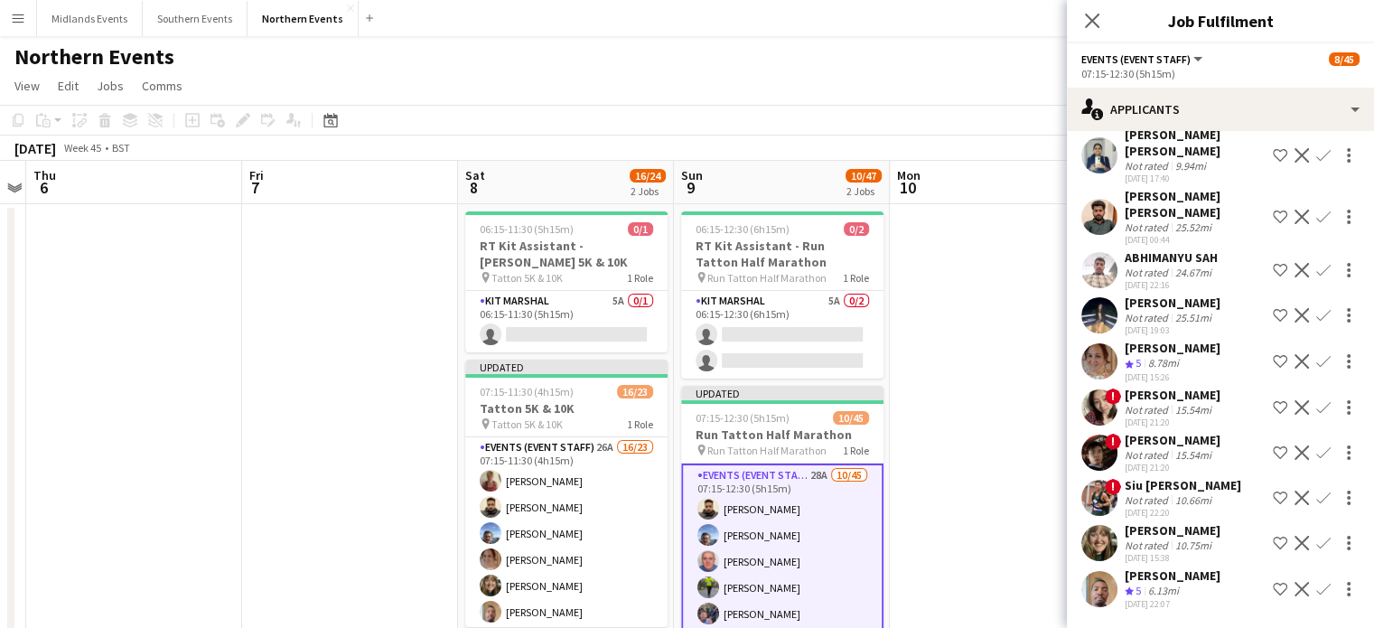
scroll to position [571, 0]
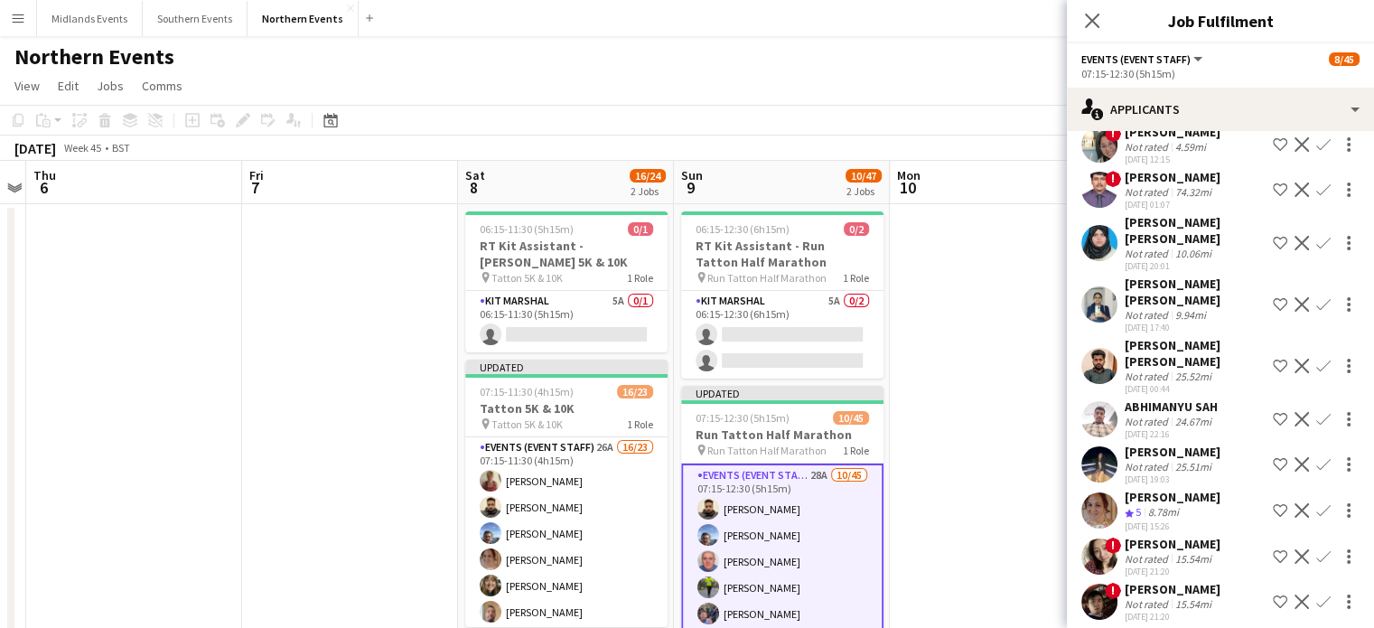
click at [1317, 503] on app-icon "Confirm" at bounding box center [1324, 510] width 14 height 14
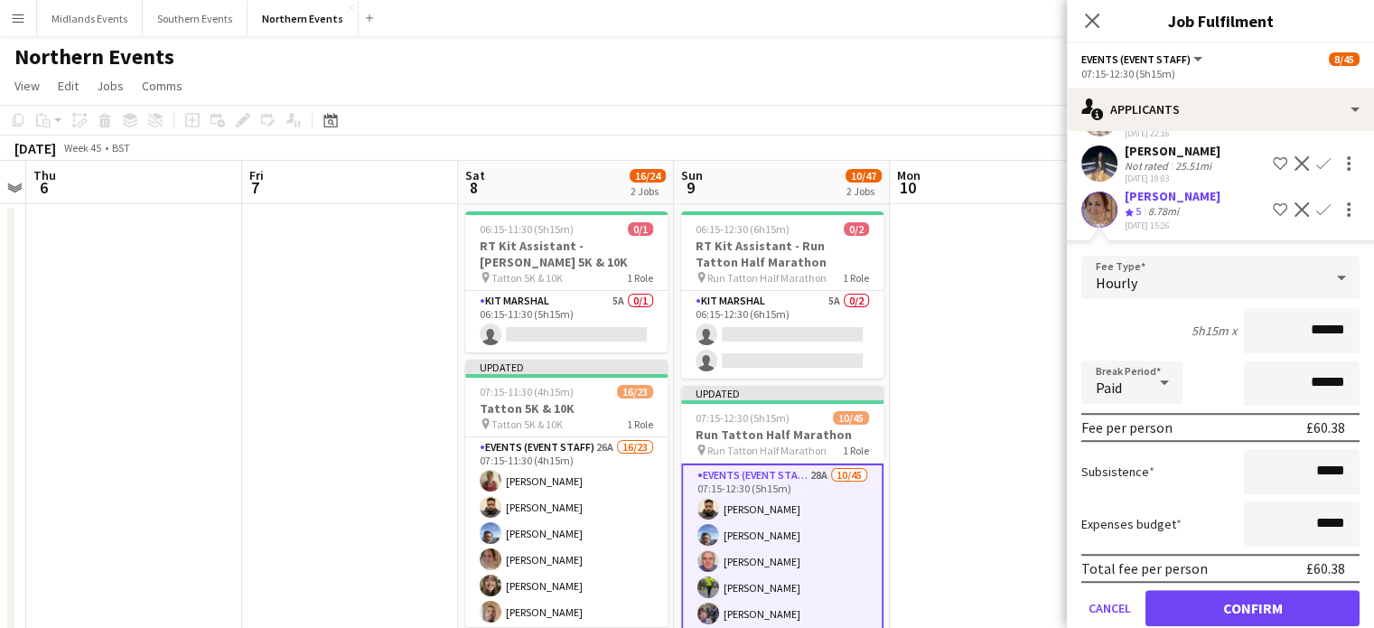
scroll to position [1157, 0]
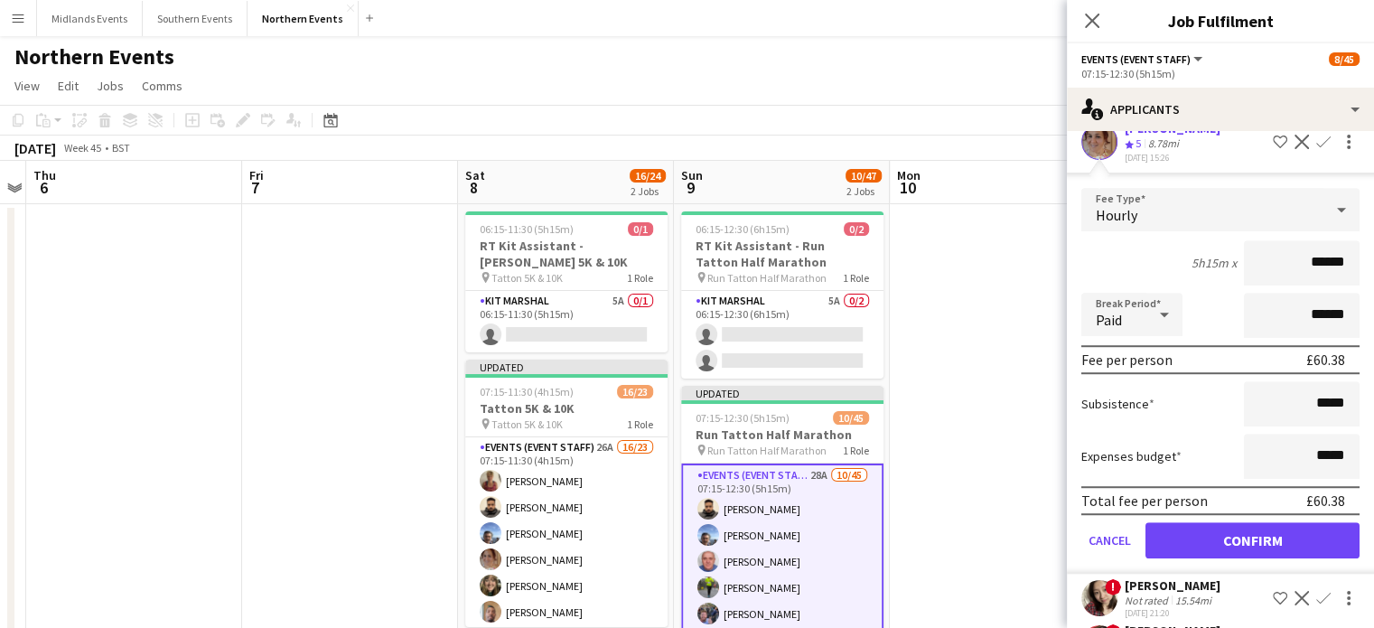
drag, startPoint x: 1277, startPoint y: 248, endPoint x: 1364, endPoint y: 251, distance: 86.8
click at [1364, 251] on mat-expansion-panel "users2 Applicants Send notification Applicants Declined Unavailable Louise John…" at bounding box center [1220, 379] width 307 height 497
type input "*****"
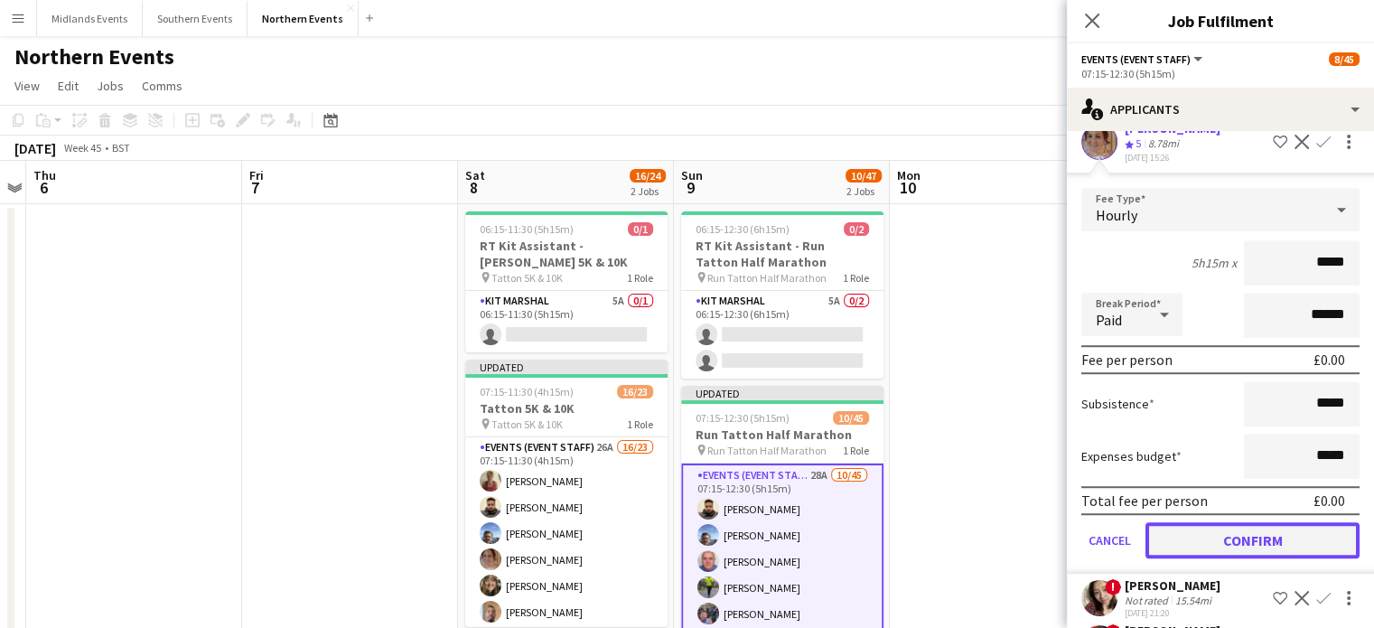
click at [1265, 522] on button "Confirm" at bounding box center [1253, 540] width 214 height 36
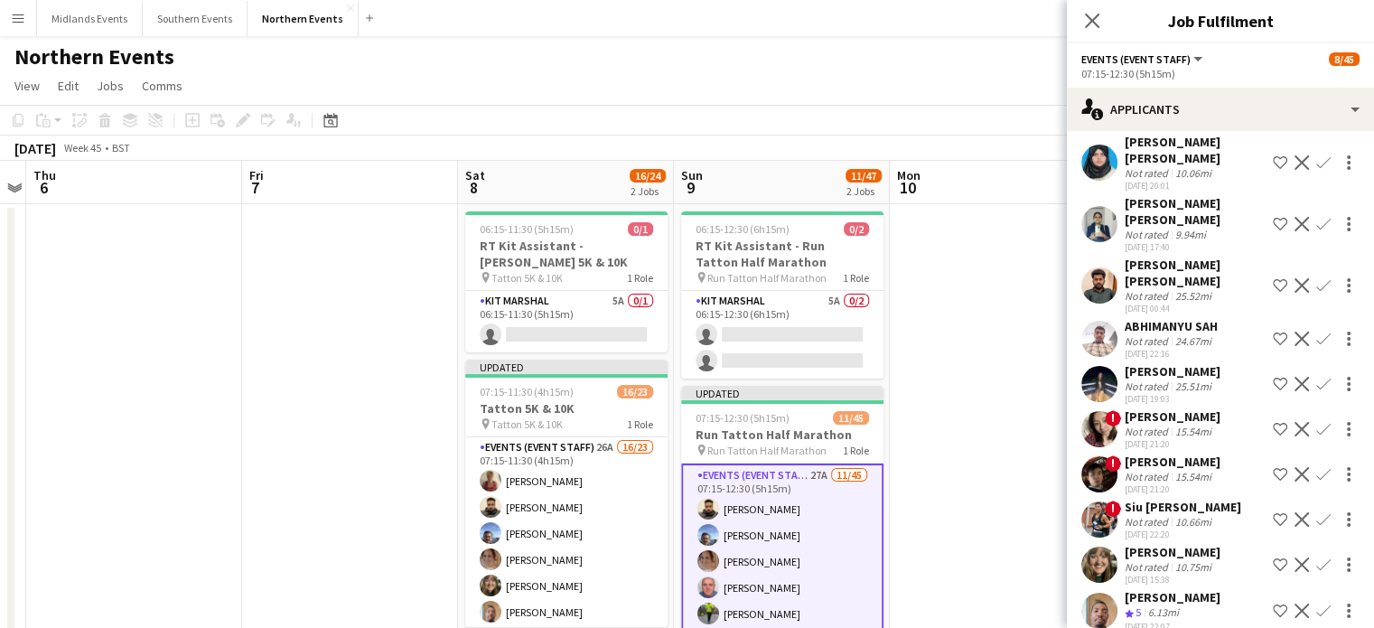
scroll to position [872, 0]
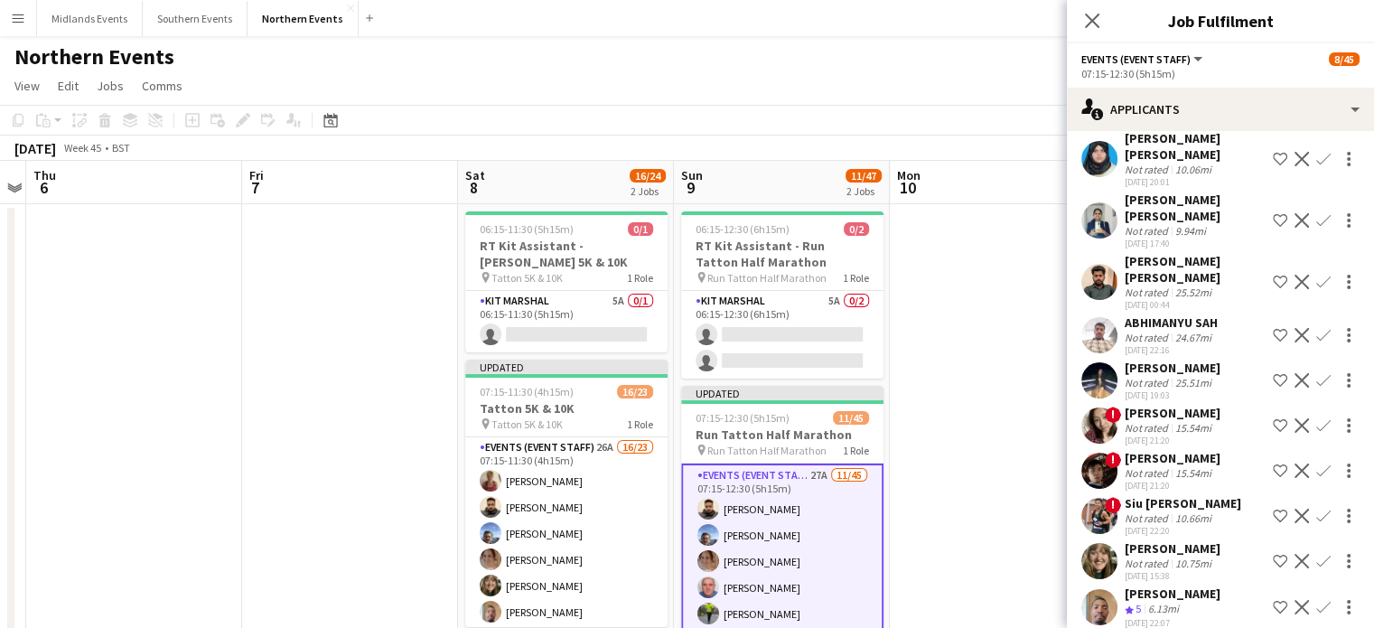
click at [1317, 554] on app-icon "Confirm" at bounding box center [1324, 561] width 14 height 14
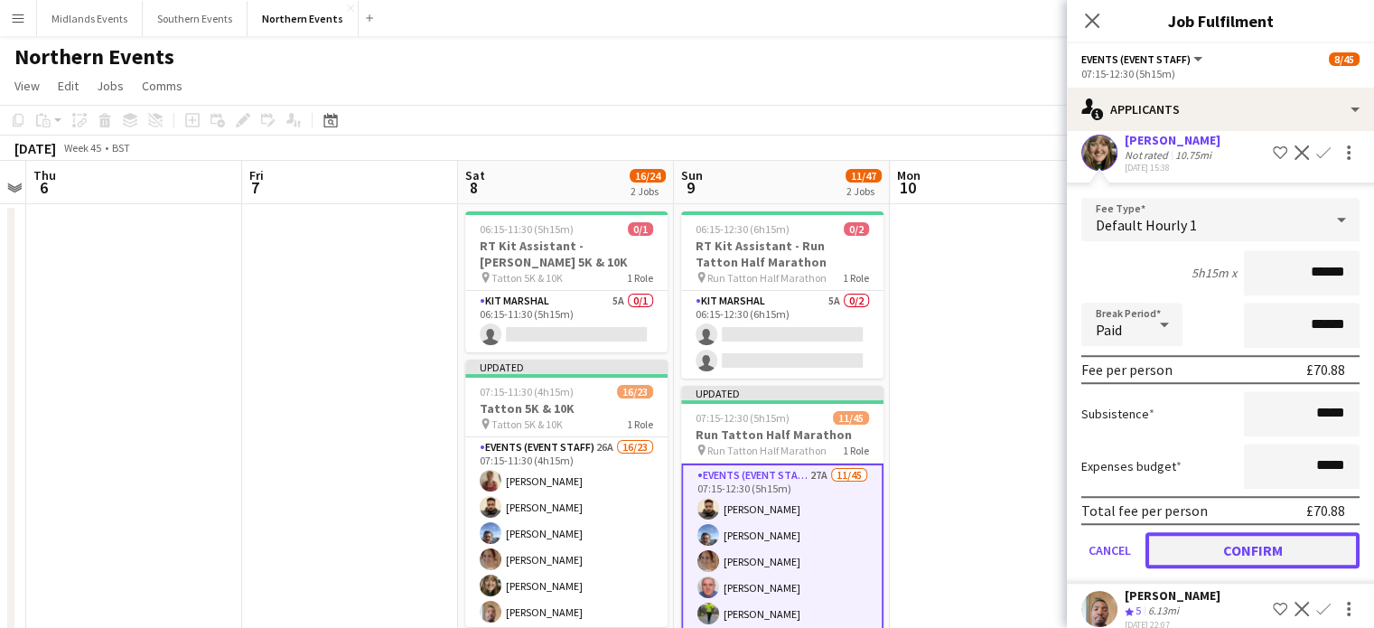
click at [1319, 532] on button "Confirm" at bounding box center [1253, 550] width 214 height 36
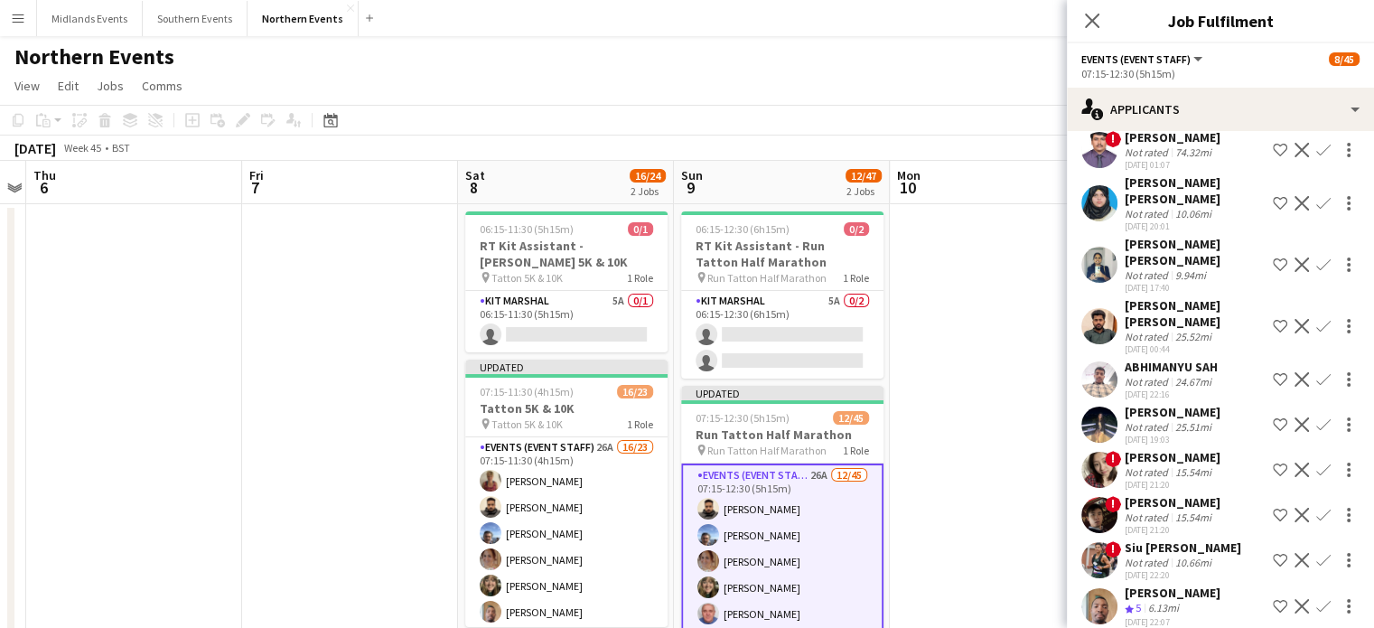
click at [1317, 599] on app-icon "Confirm" at bounding box center [1324, 606] width 14 height 14
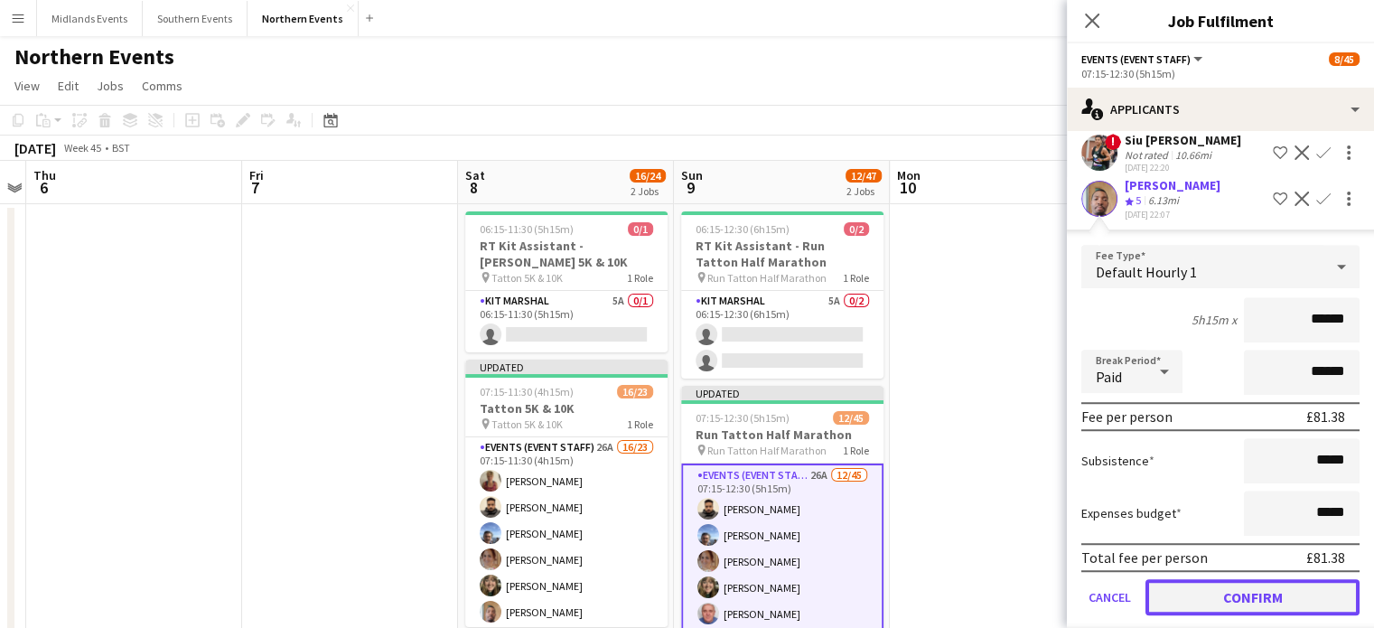
click at [1325, 579] on button "Confirm" at bounding box center [1253, 597] width 214 height 36
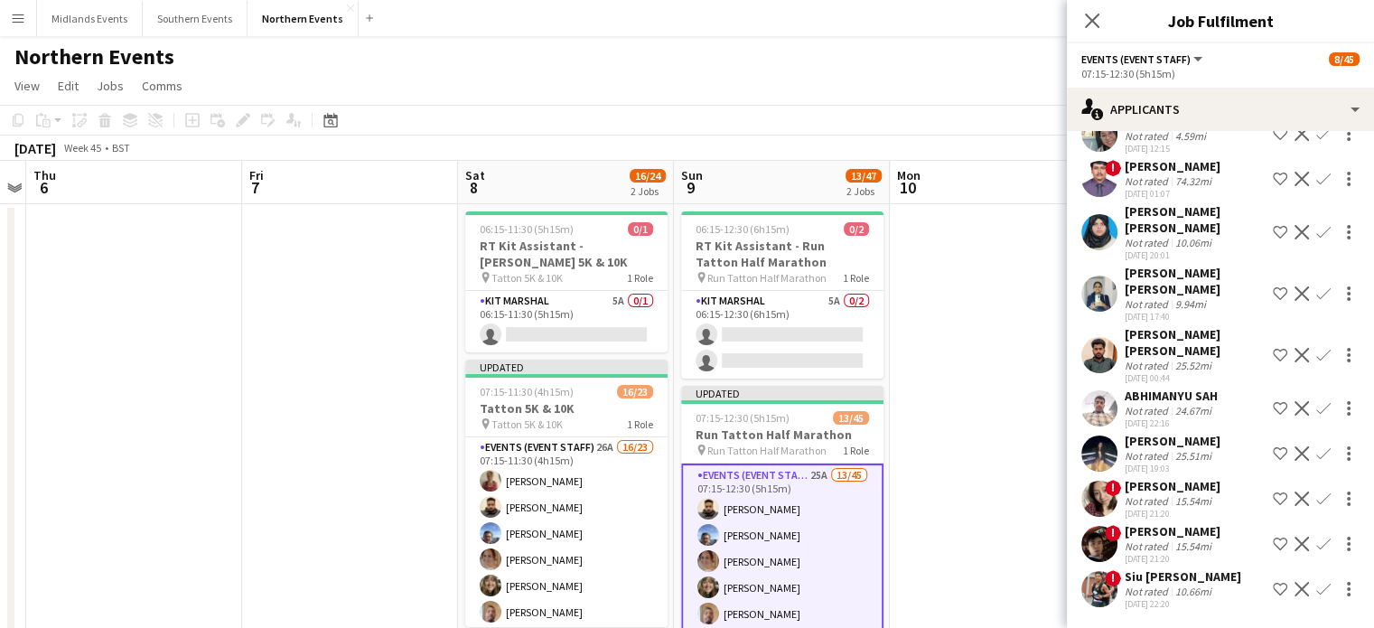
scroll to position [782, 0]
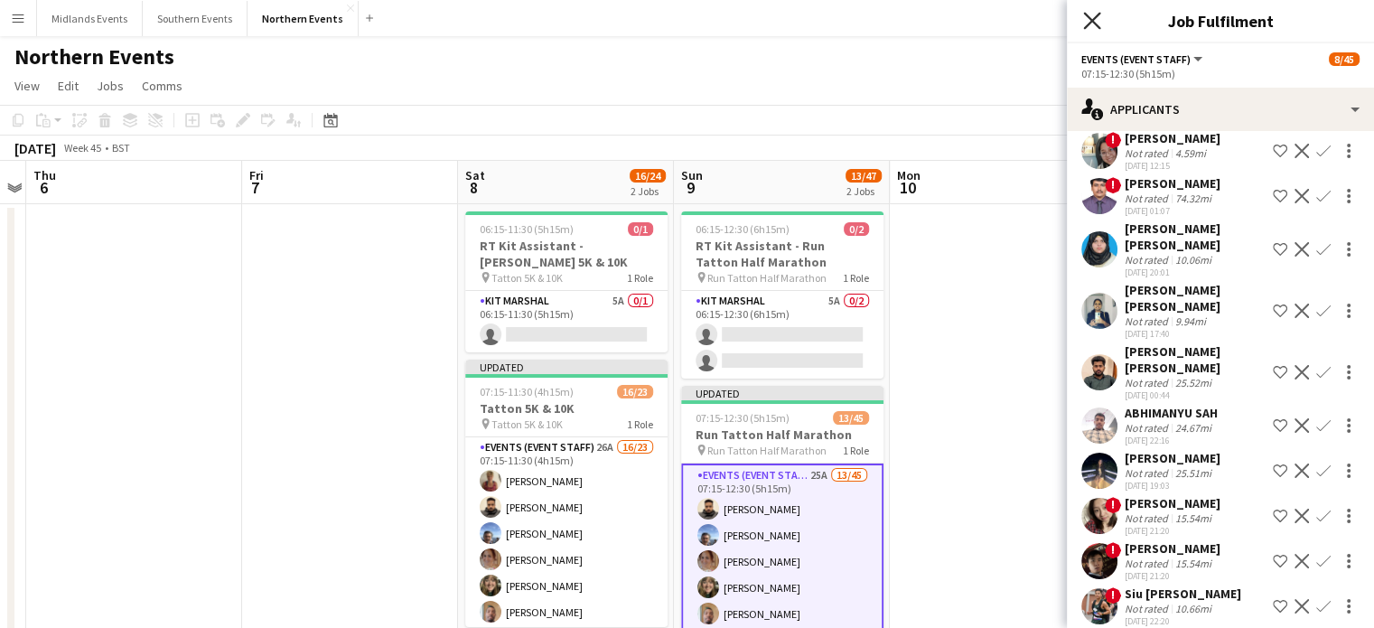
click at [1092, 20] on icon at bounding box center [1091, 20] width 17 height 17
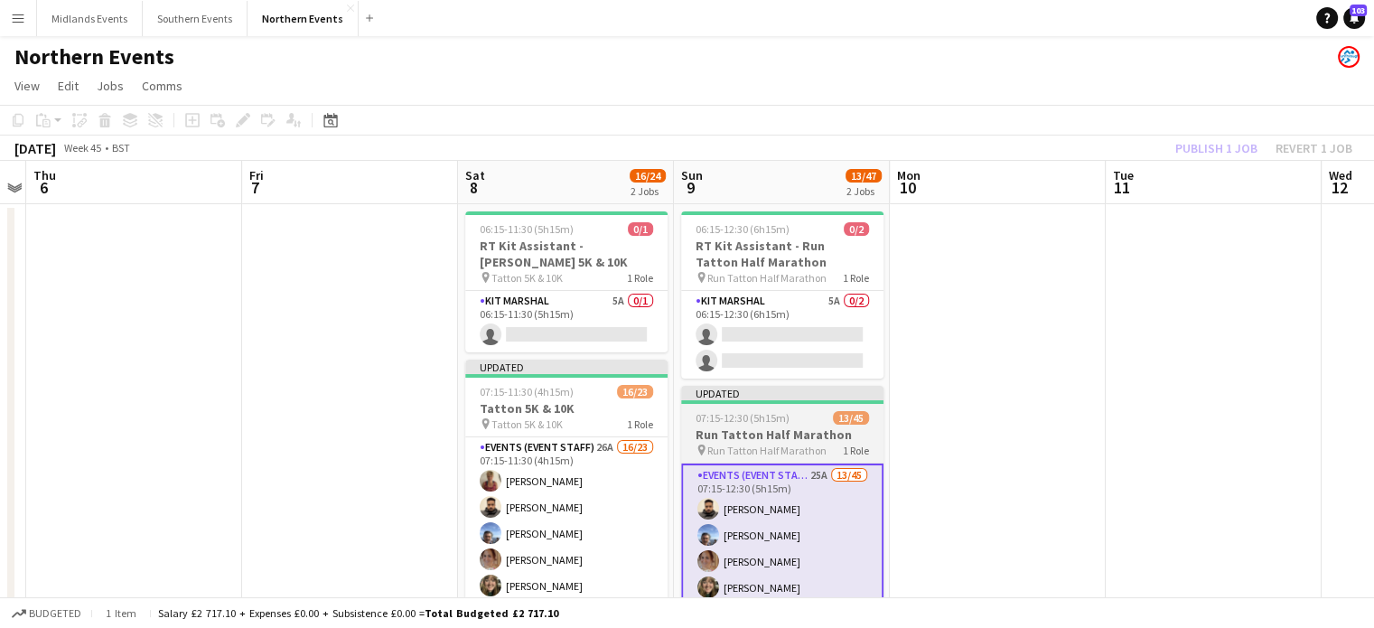
click at [766, 437] on h3 "Run Tatton Half Marathon" at bounding box center [782, 435] width 202 height 16
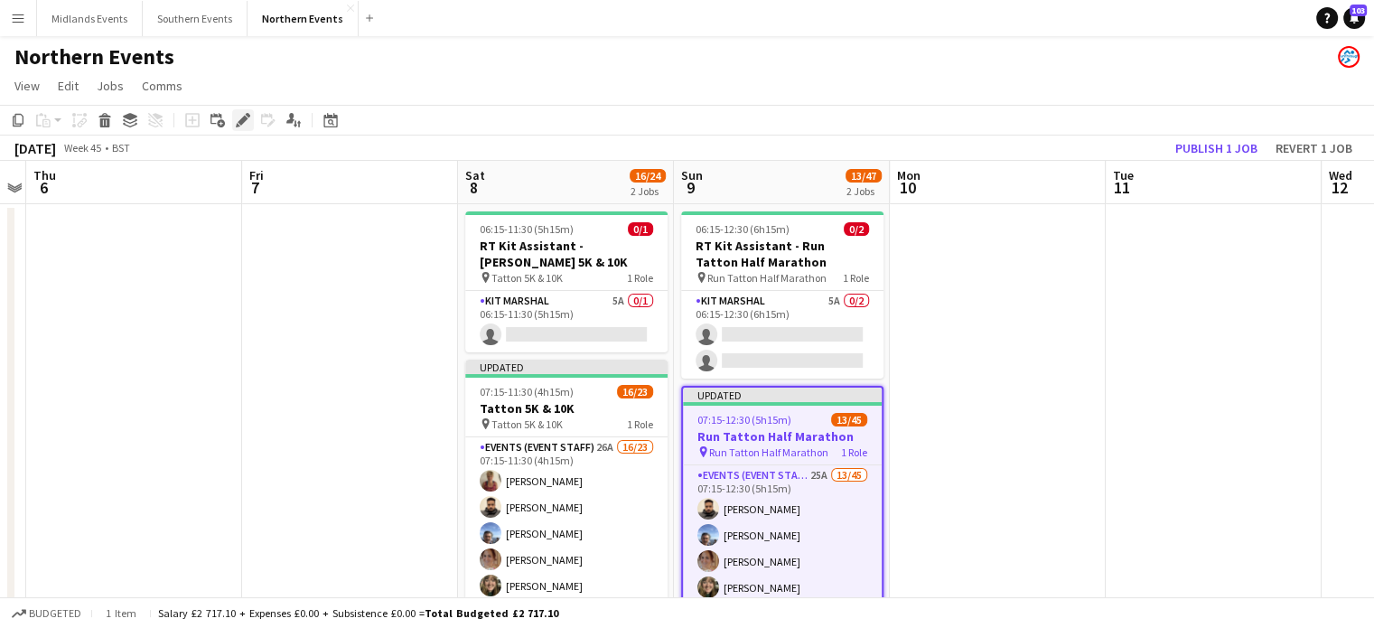
click at [242, 117] on icon at bounding box center [243, 121] width 10 height 10
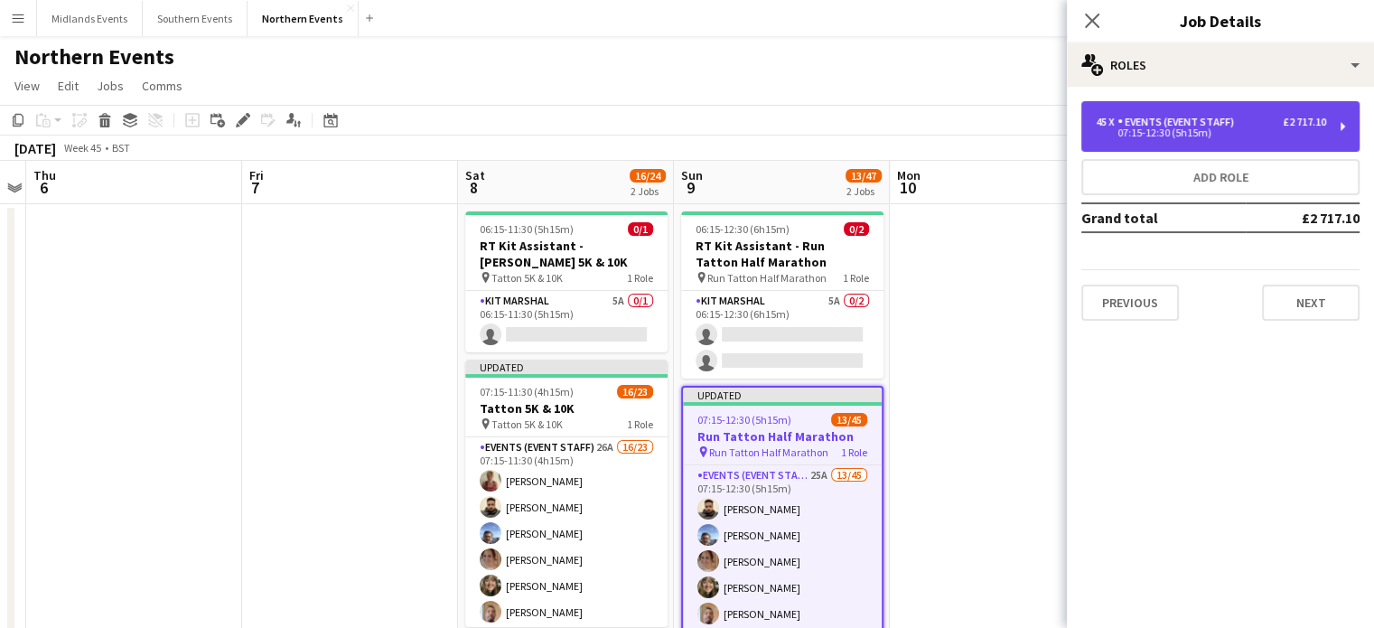
click at [1192, 151] on div "45 x Events (Event Staff) £2 717.10 07:15-12:30 (5h15m)" at bounding box center [1221, 126] width 278 height 51
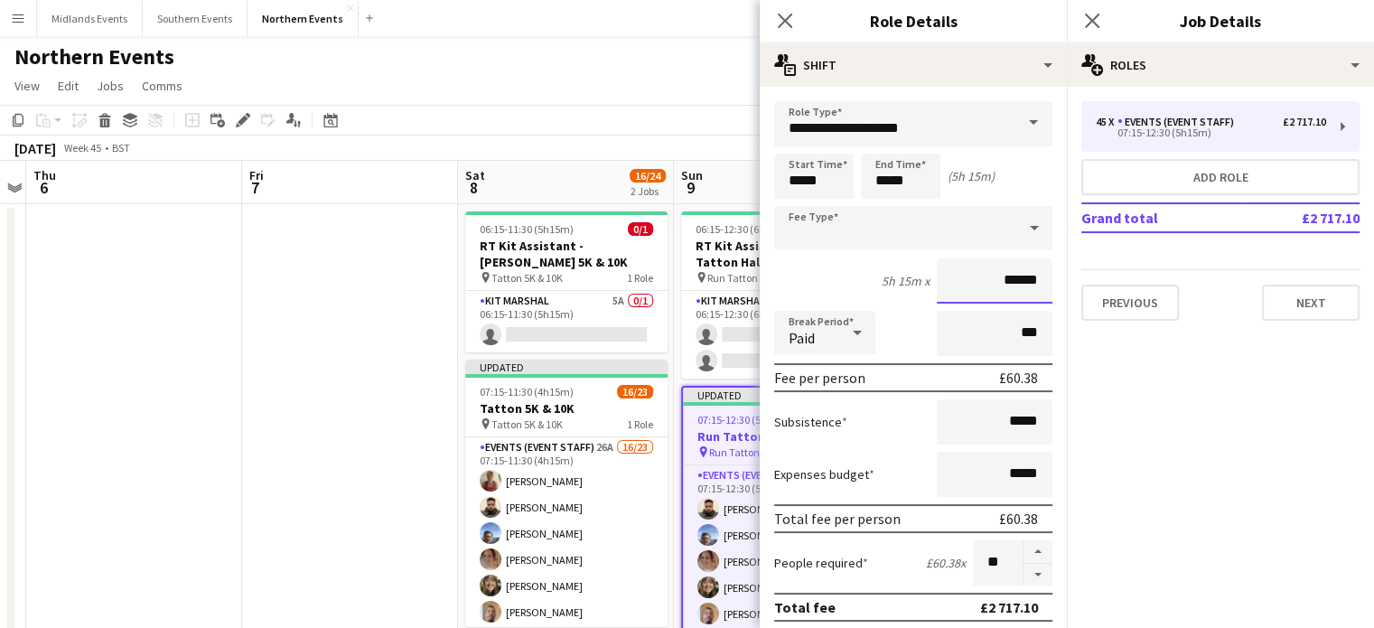
drag, startPoint x: 976, startPoint y: 270, endPoint x: 1085, endPoint y: 265, distance: 109.5
click at [1085, 265] on body "Menu Boards Boards Boards All jobs Status Workforce Workforce My Workforce Recr…" at bounding box center [687, 444] width 1374 height 888
drag, startPoint x: 994, startPoint y: 278, endPoint x: 1069, endPoint y: 288, distance: 75.7
click at [1069, 288] on body "Menu Boards Boards Boards All jobs Status Workforce Workforce My Workforce Recr…" at bounding box center [687, 444] width 1374 height 888
drag, startPoint x: 1022, startPoint y: 280, endPoint x: 977, endPoint y: 291, distance: 46.5
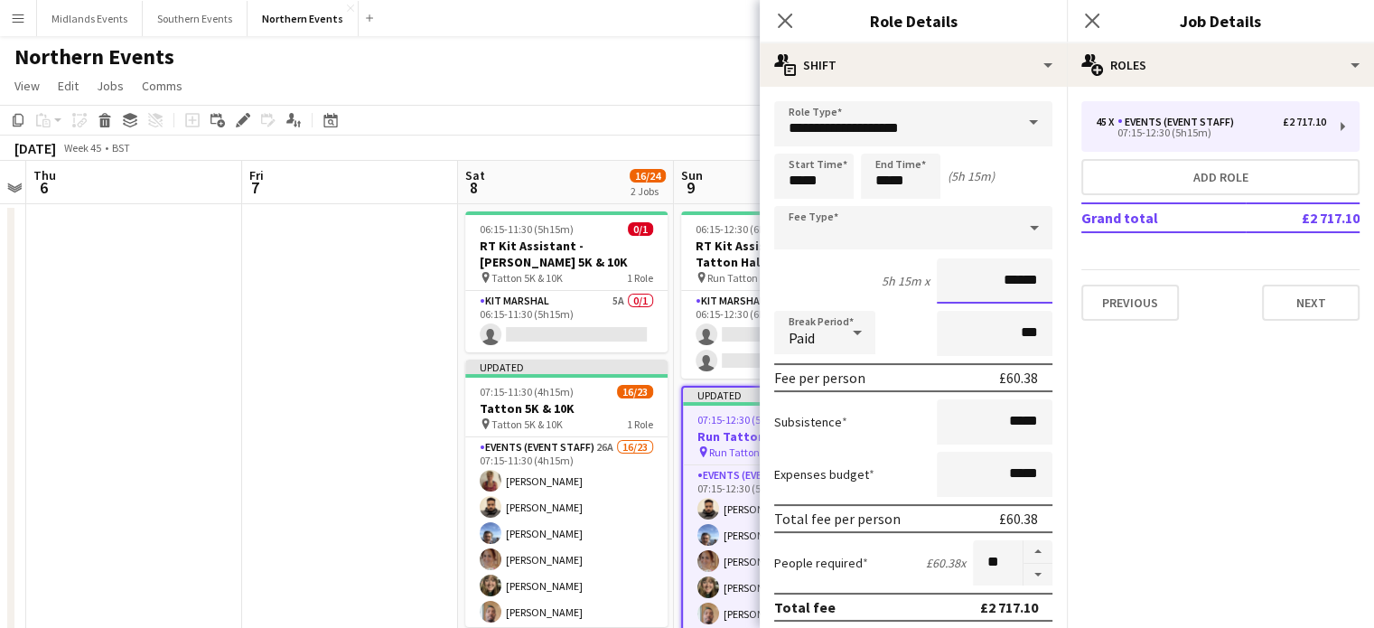
click at [977, 291] on input "******" at bounding box center [995, 280] width 116 height 45
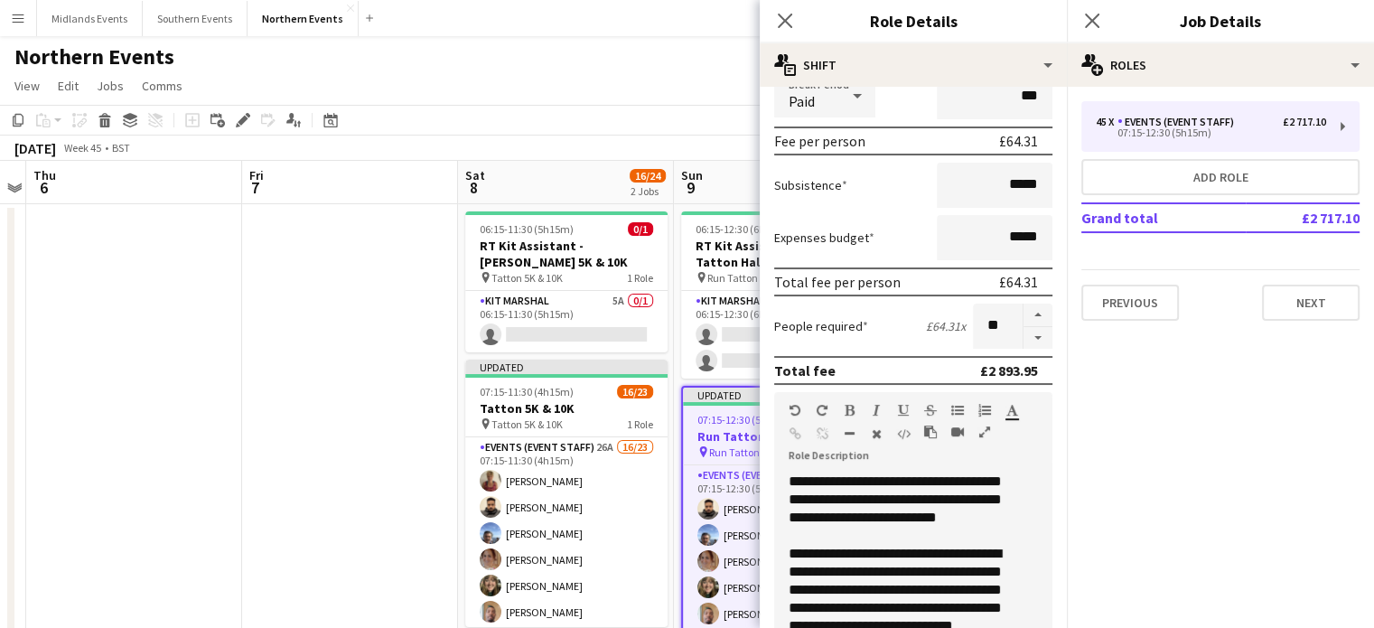
scroll to position [264, 0]
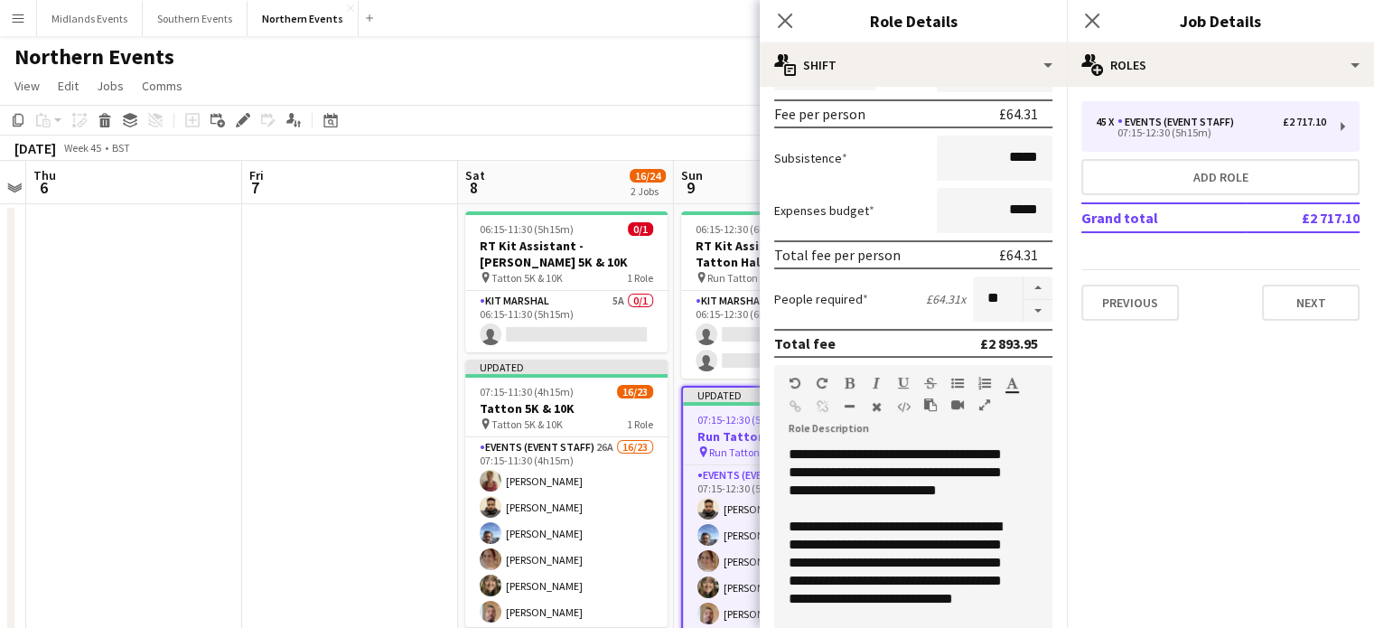
type input "******"
drag, startPoint x: 1079, startPoint y: 408, endPoint x: 1084, endPoint y: 485, distance: 77.0
click at [1084, 485] on mat-expansion-panel "pencil3 General details 45 x Events (Event Staff) £2 717.10 07:15-12:30 (5h15m)…" at bounding box center [1220, 357] width 307 height 541
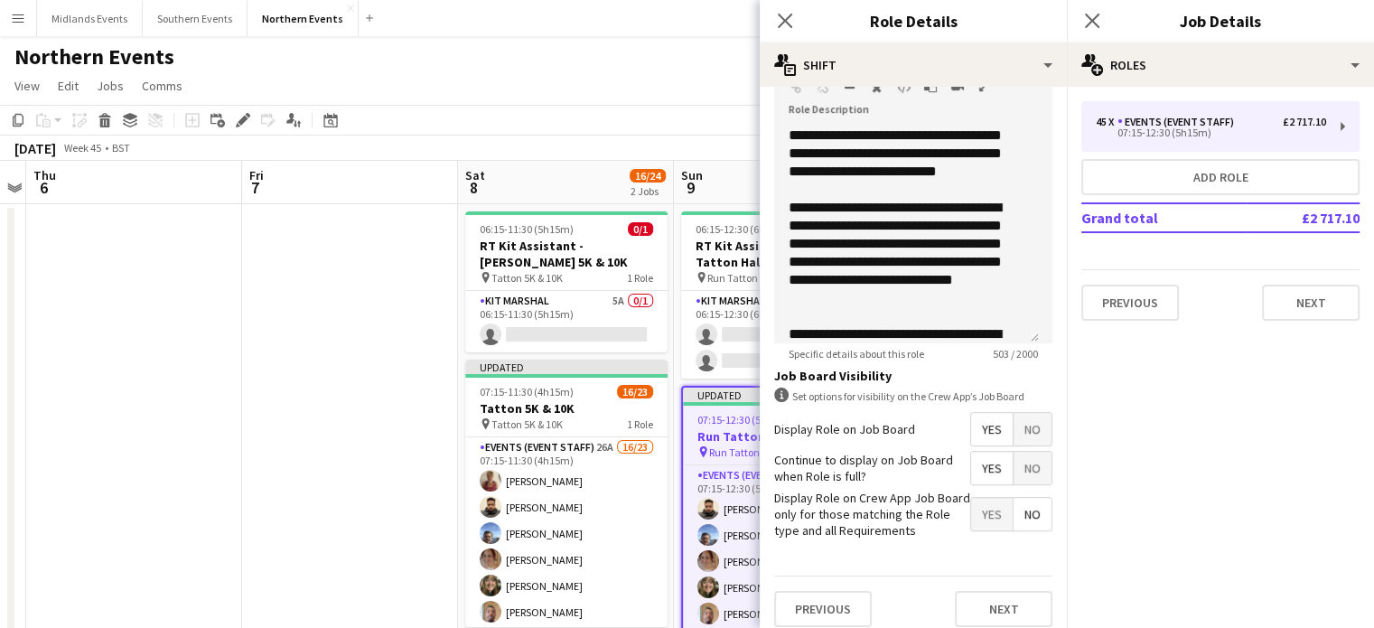
scroll to position [591, 0]
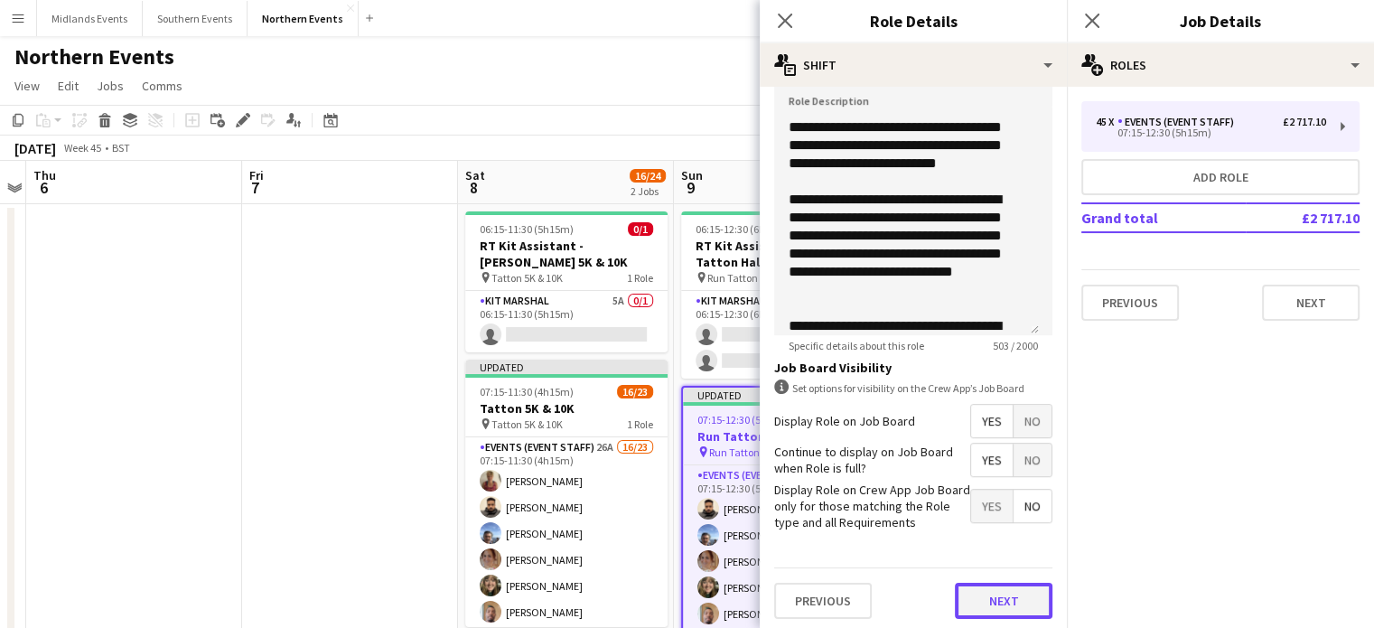
click at [989, 595] on button "Next" at bounding box center [1004, 601] width 98 height 36
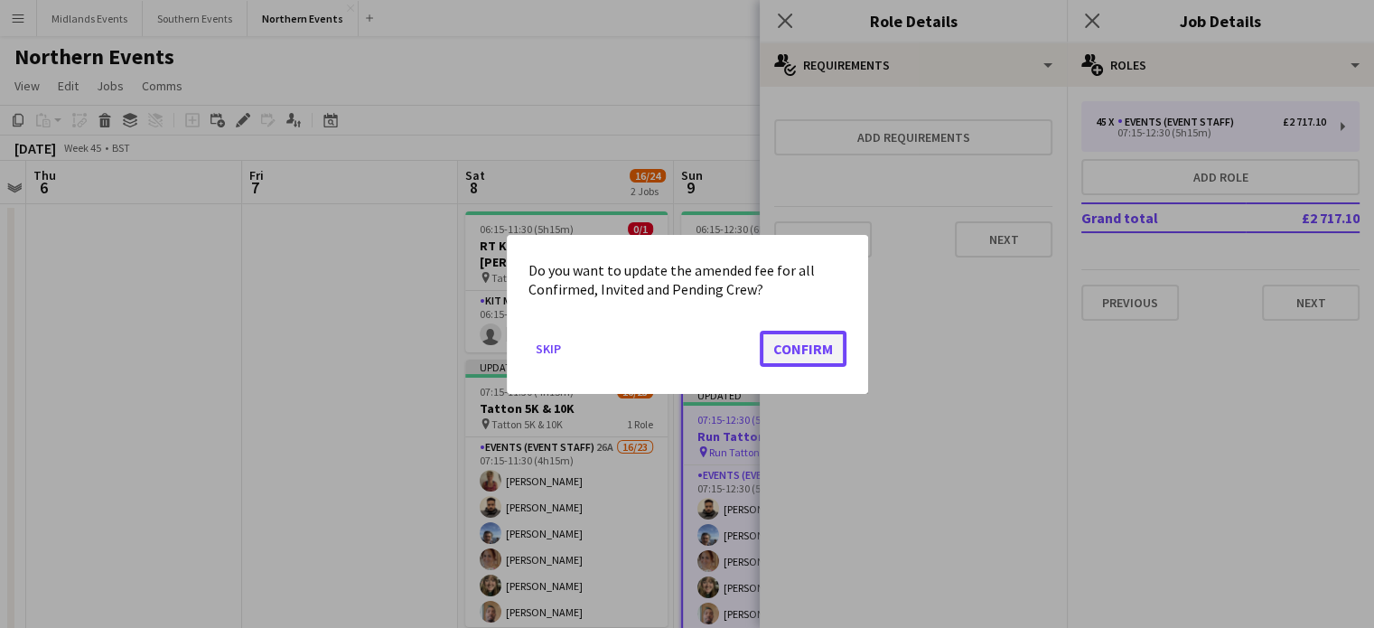
click at [820, 339] on button "Confirm" at bounding box center [803, 348] width 87 height 36
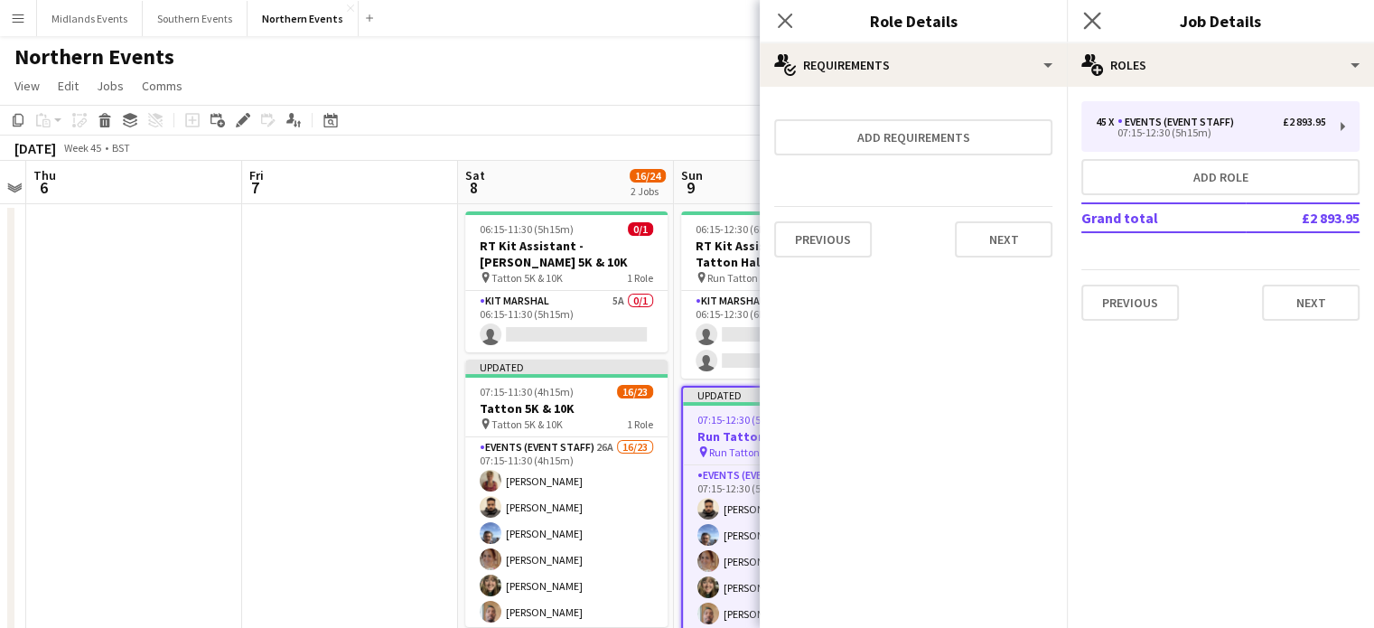
click at [1092, 11] on app-icon "Close pop-in" at bounding box center [1093, 21] width 26 height 26
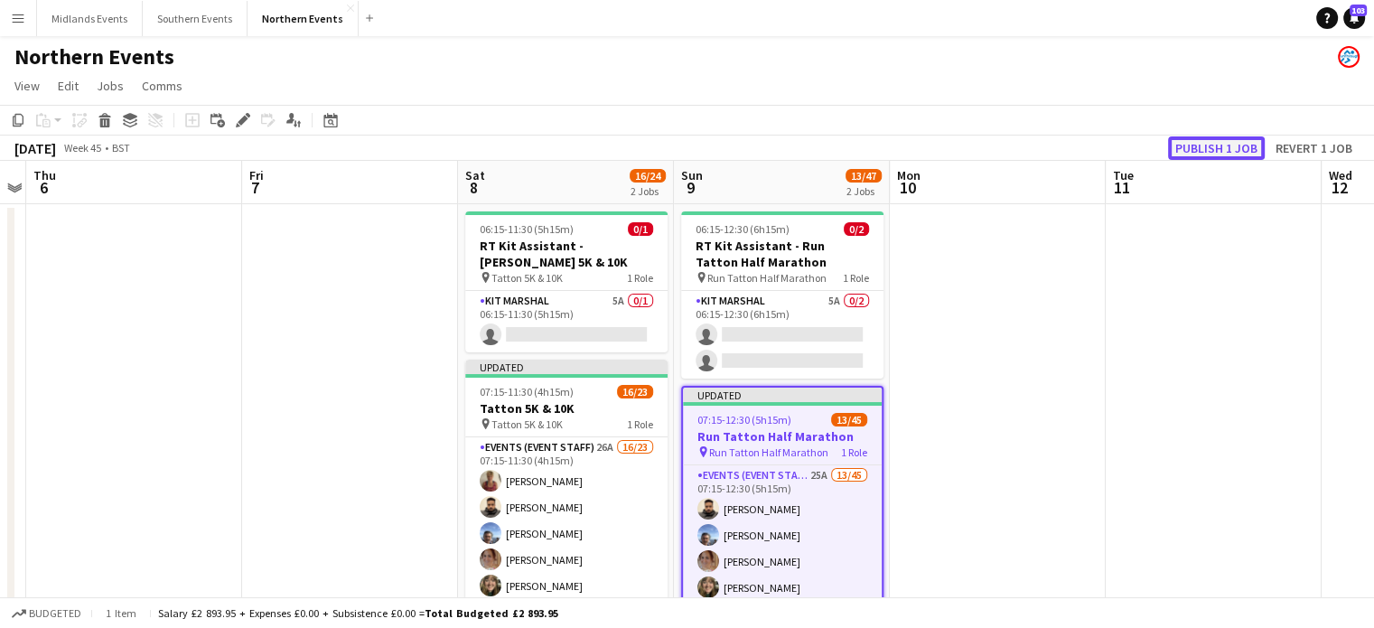
click at [1213, 144] on button "Publish 1 job" at bounding box center [1216, 147] width 97 height 23
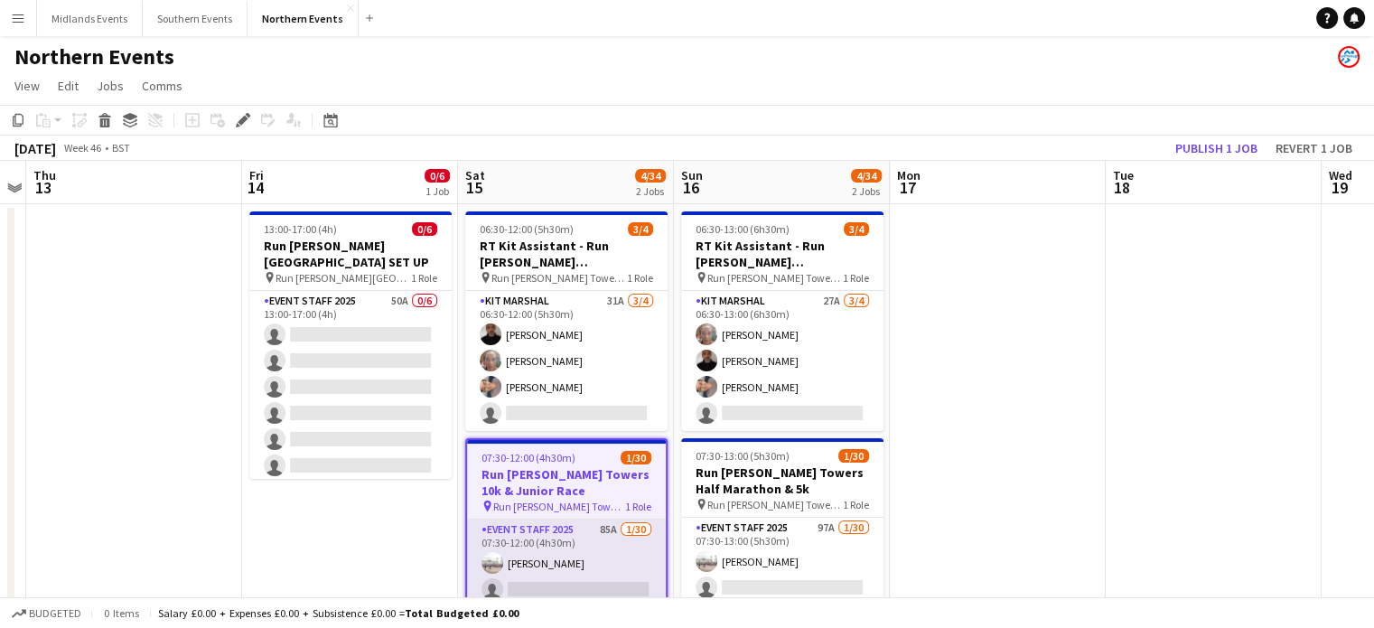
drag, startPoint x: 583, startPoint y: 548, endPoint x: 581, endPoint y: 573, distance: 25.4
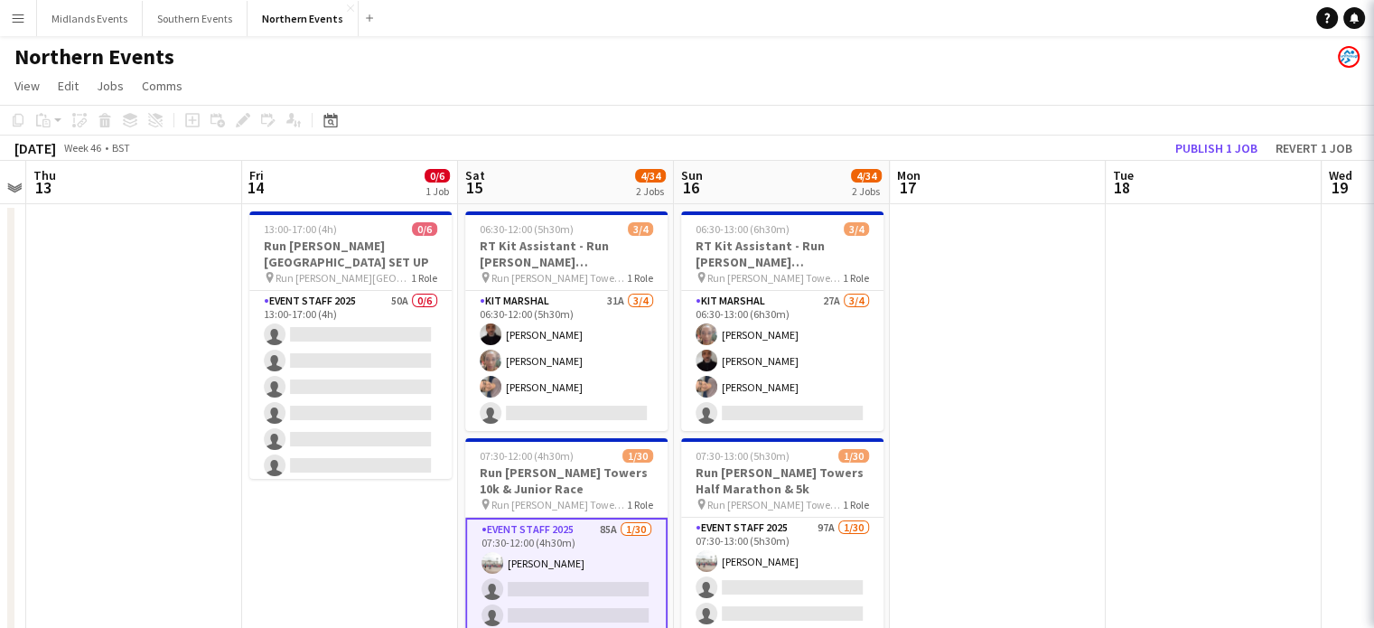
scroll to position [0, 620]
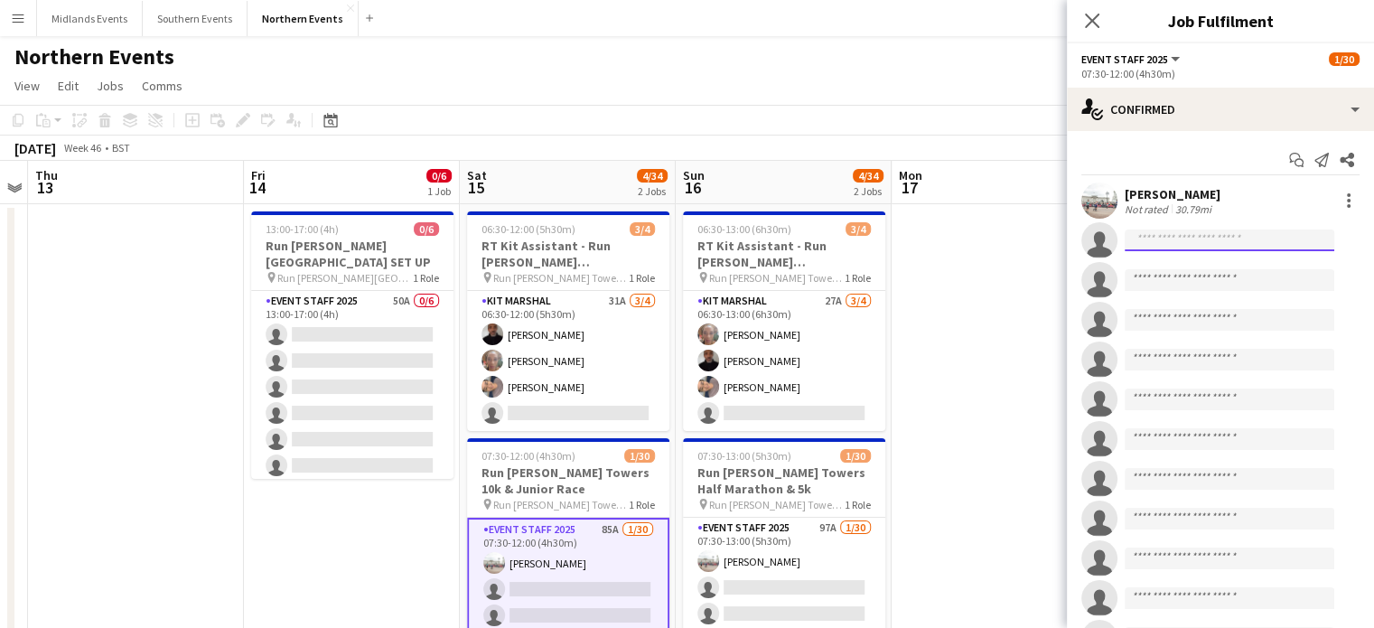
click at [1158, 241] on input at bounding box center [1230, 241] width 210 height 22
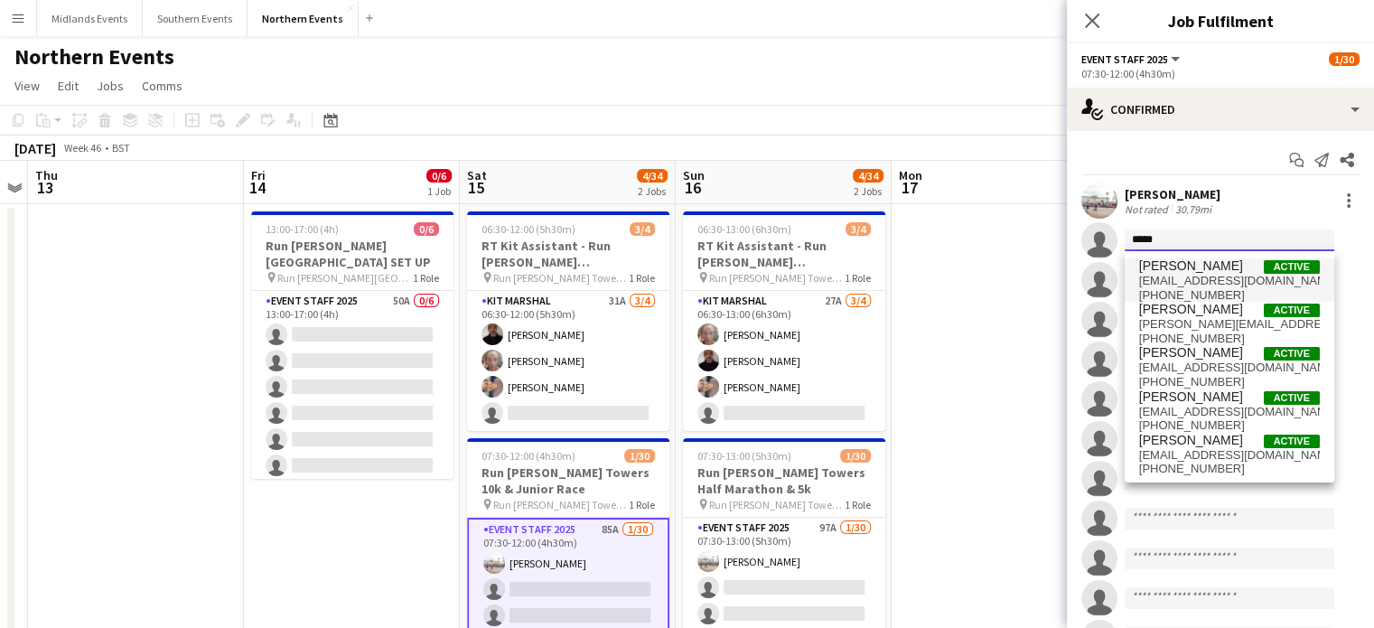
type input "*****"
click at [1182, 262] on span "[PERSON_NAME]" at bounding box center [1191, 265] width 104 height 15
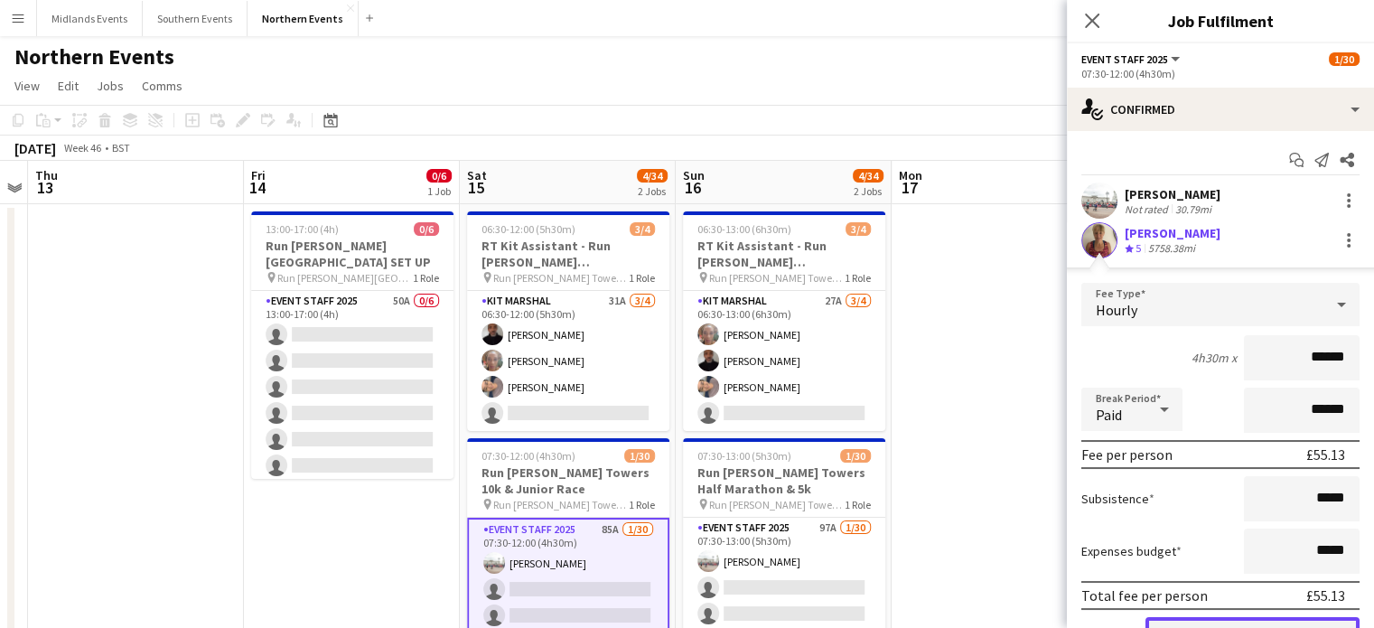
click at [1304, 617] on button "Confirm" at bounding box center [1253, 635] width 214 height 36
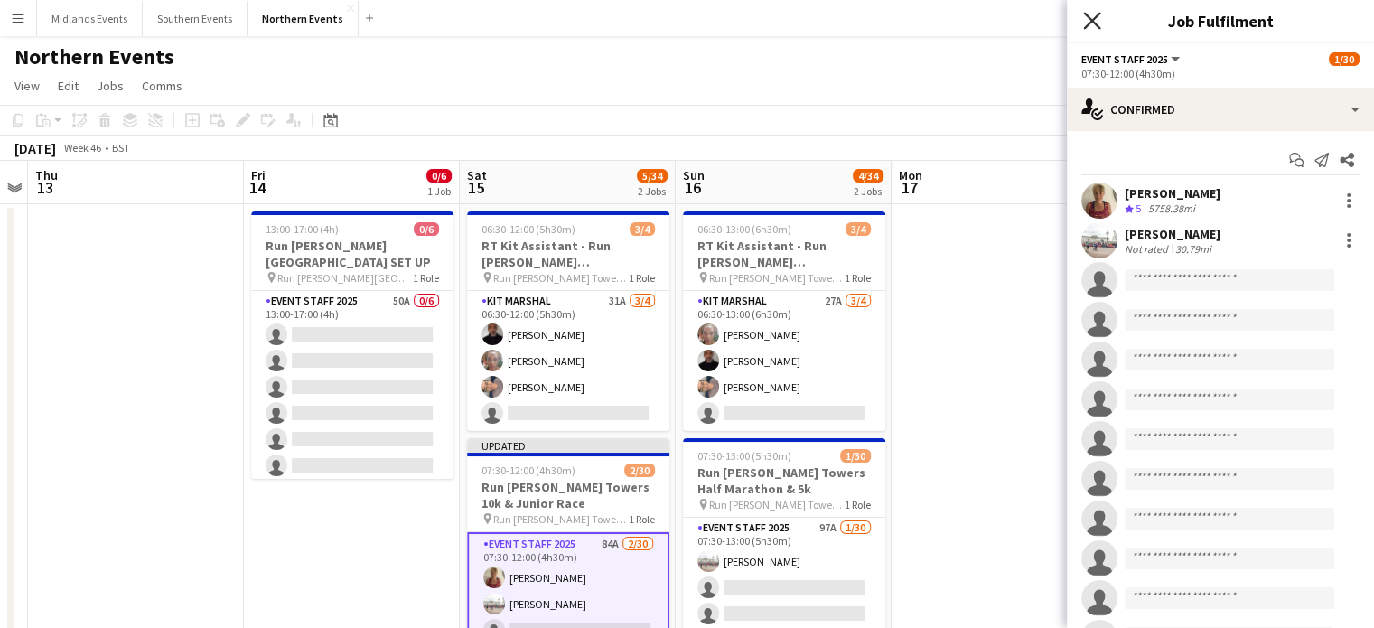
click at [1084, 18] on icon "Close pop-in" at bounding box center [1091, 20] width 17 height 17
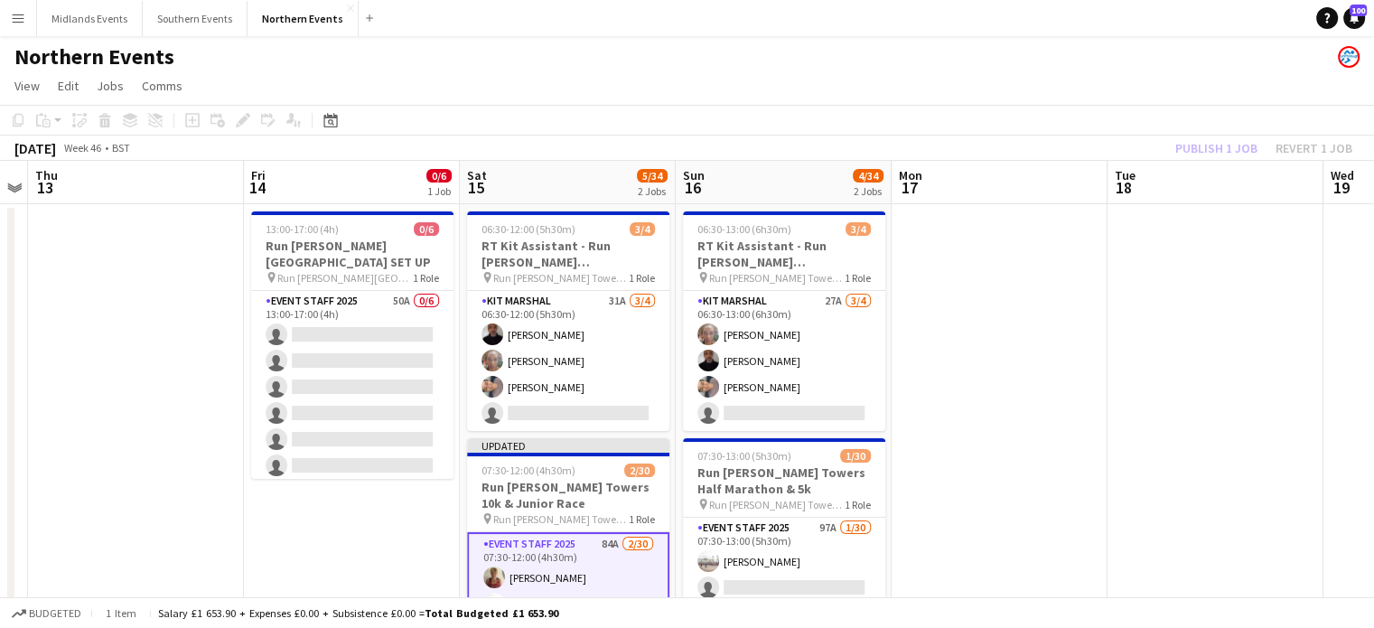
click at [1220, 142] on div "Publish 1 job Revert 1 job" at bounding box center [1264, 147] width 220 height 23
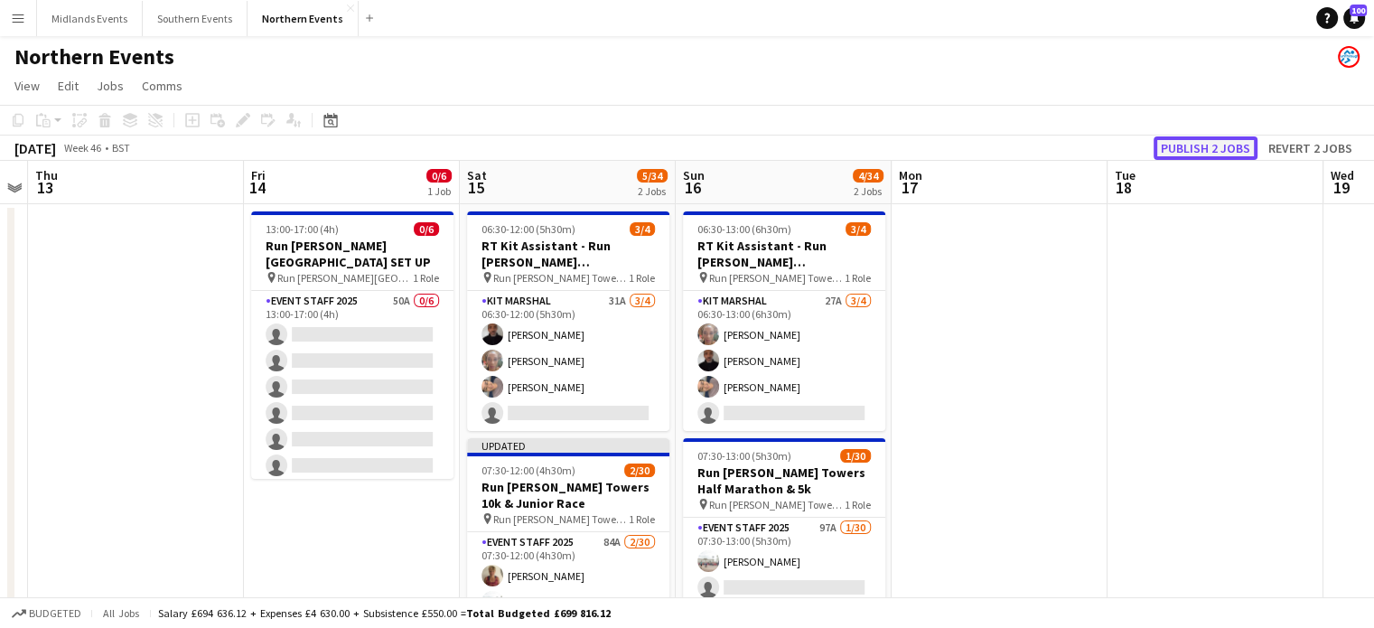
click at [1219, 144] on button "Publish 2 jobs" at bounding box center [1206, 147] width 104 height 23
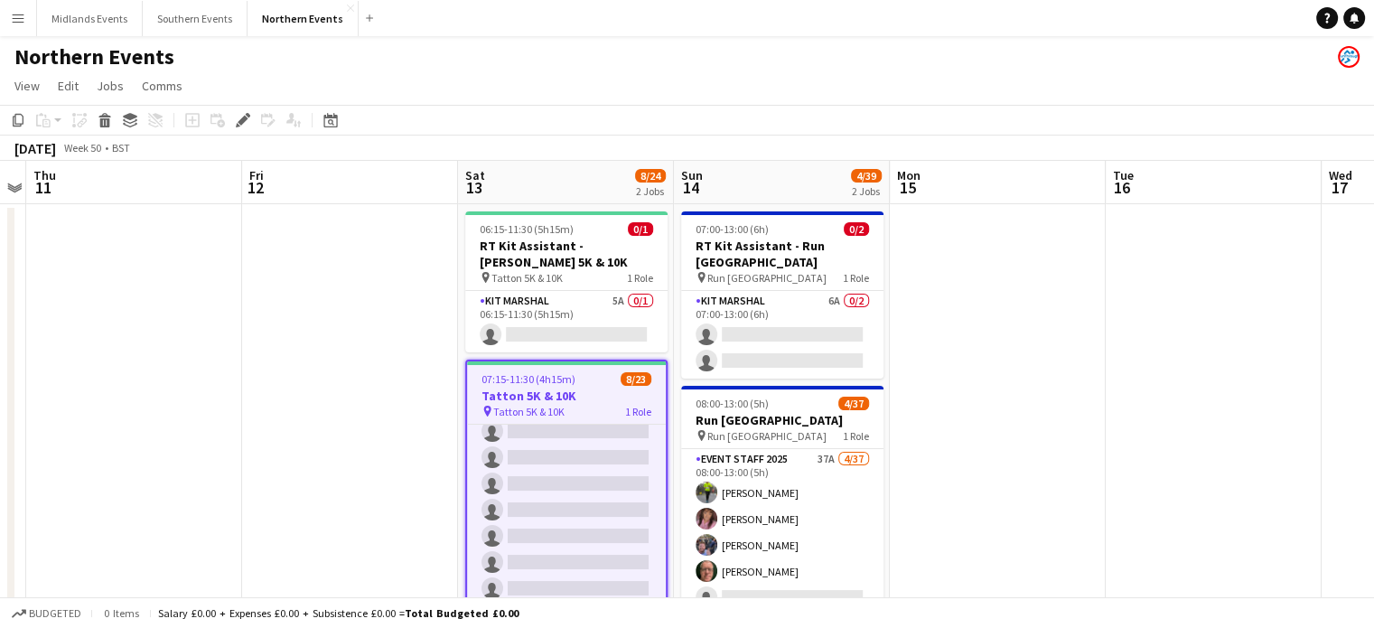
scroll to position [228, 0]
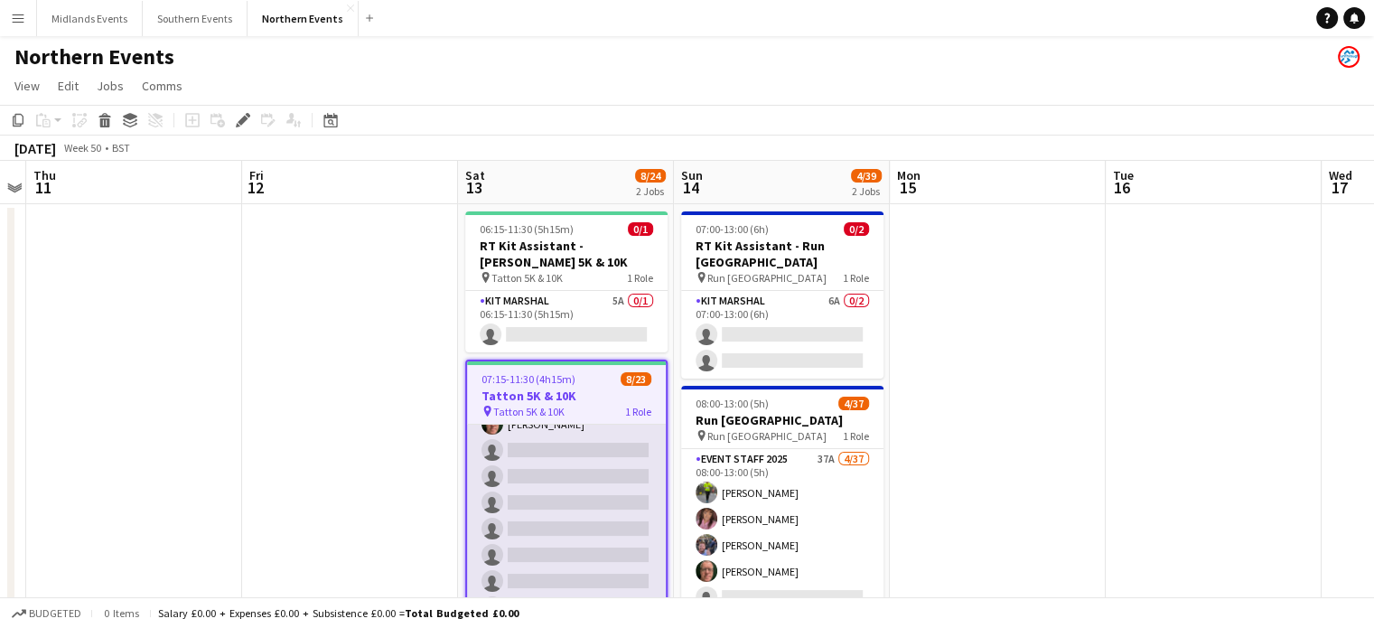
click at [575, 448] on app-card-role "Events (Event Staff) 28A [DATE] 07:15-11:30 (4h15m) [PERSON_NAME] [PERSON_NAME]…" at bounding box center [566, 516] width 199 height 638
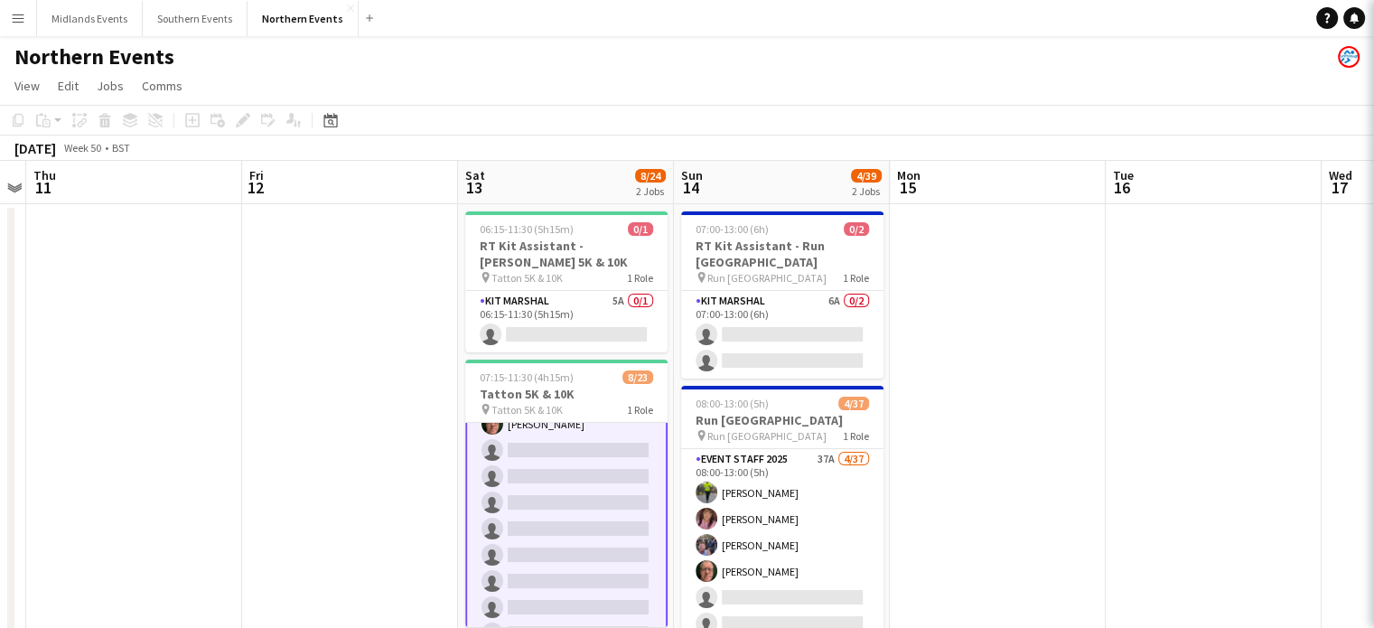
scroll to position [229, 0]
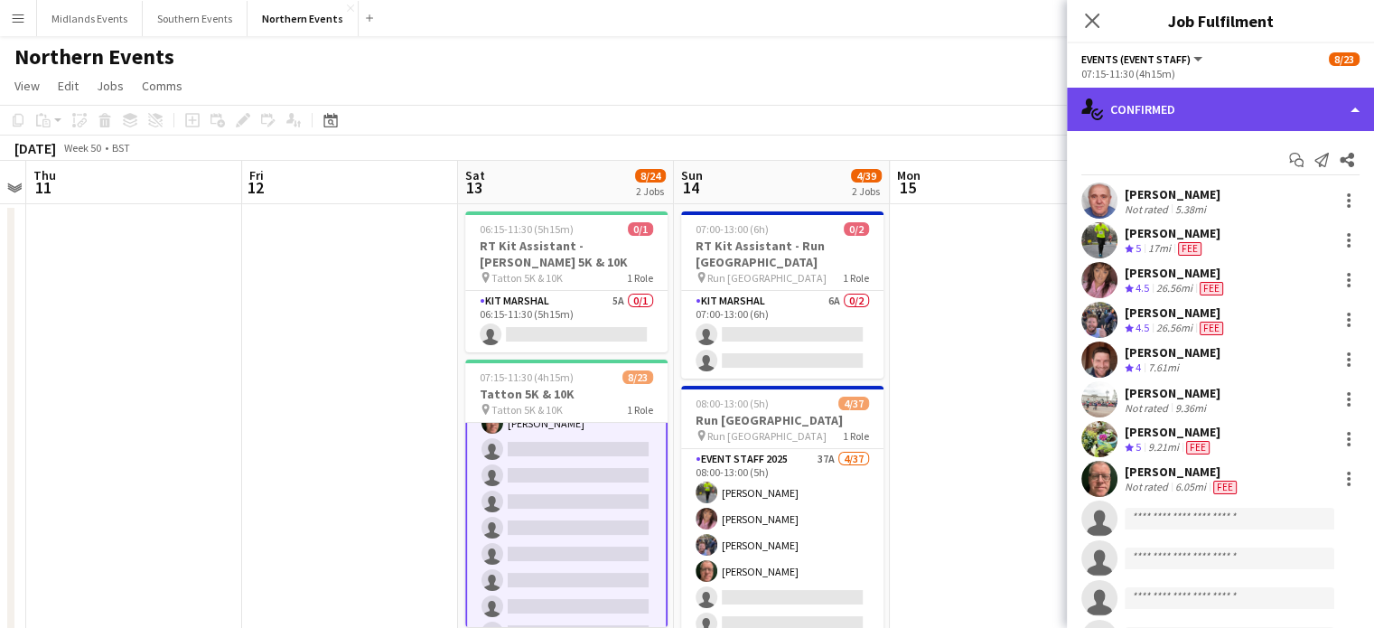
click at [1228, 114] on div "single-neutral-actions-check-2 Confirmed" at bounding box center [1220, 109] width 307 height 43
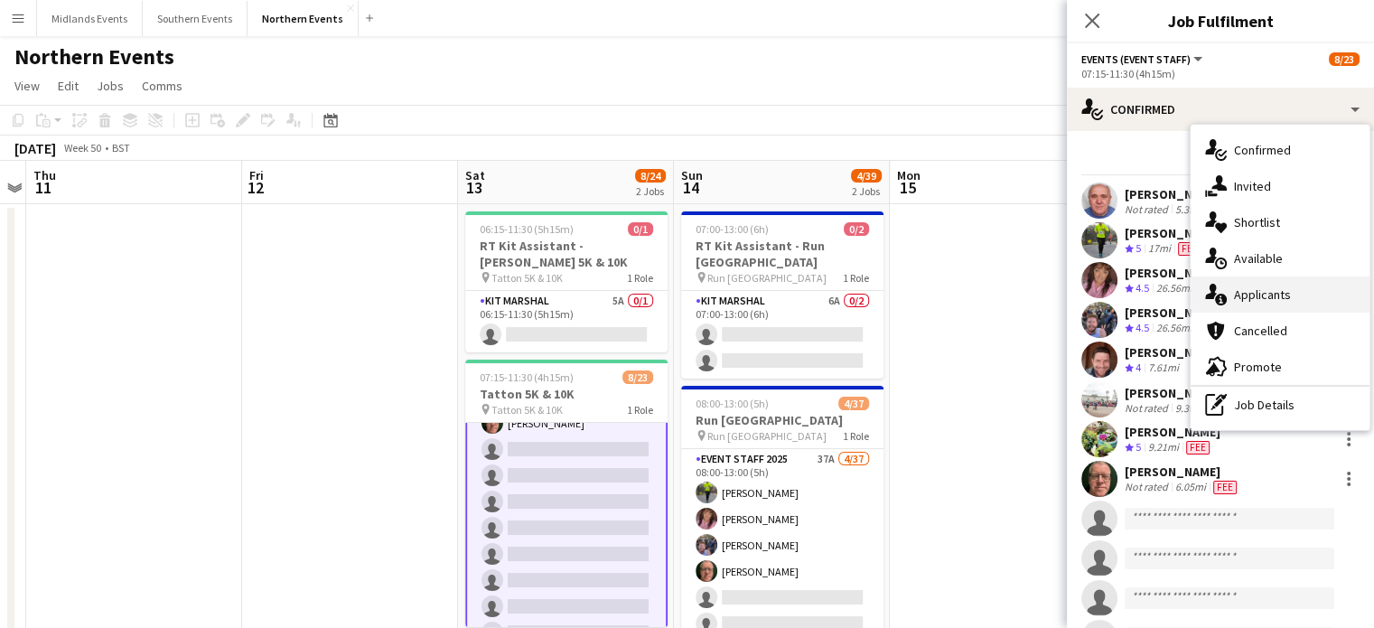
click at [1265, 297] on div "single-neutral-actions-information Applicants" at bounding box center [1280, 295] width 179 height 36
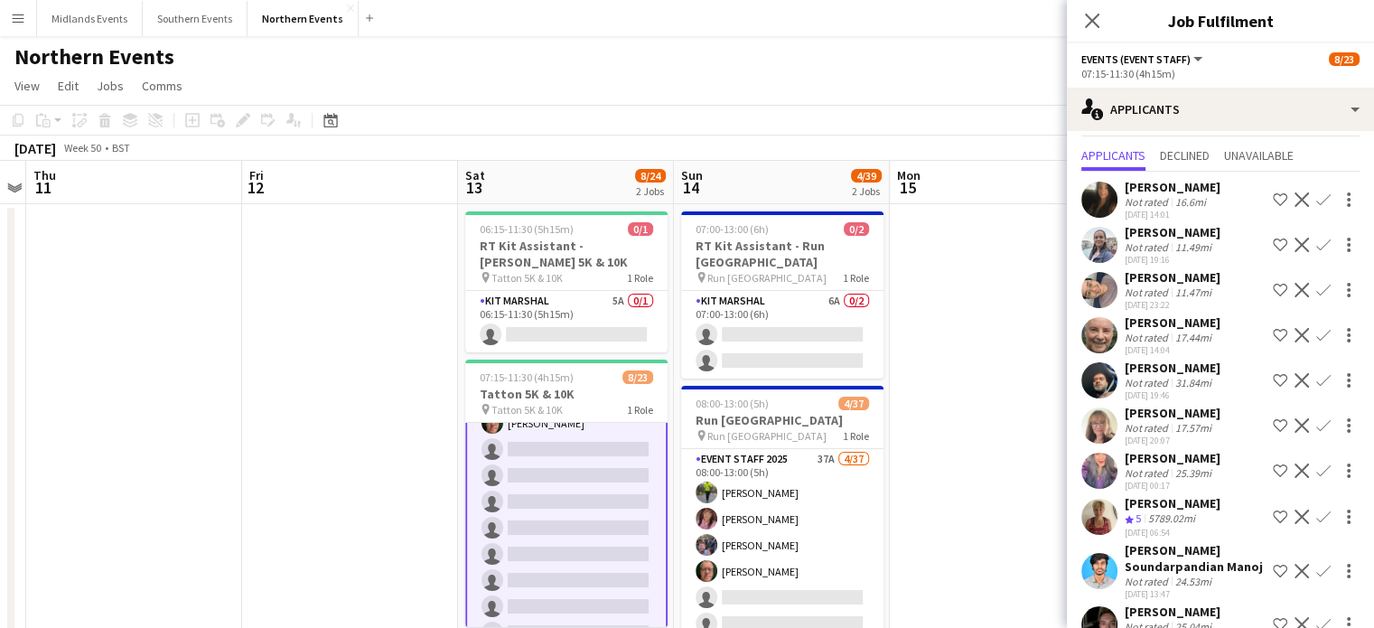
scroll to position [95, 0]
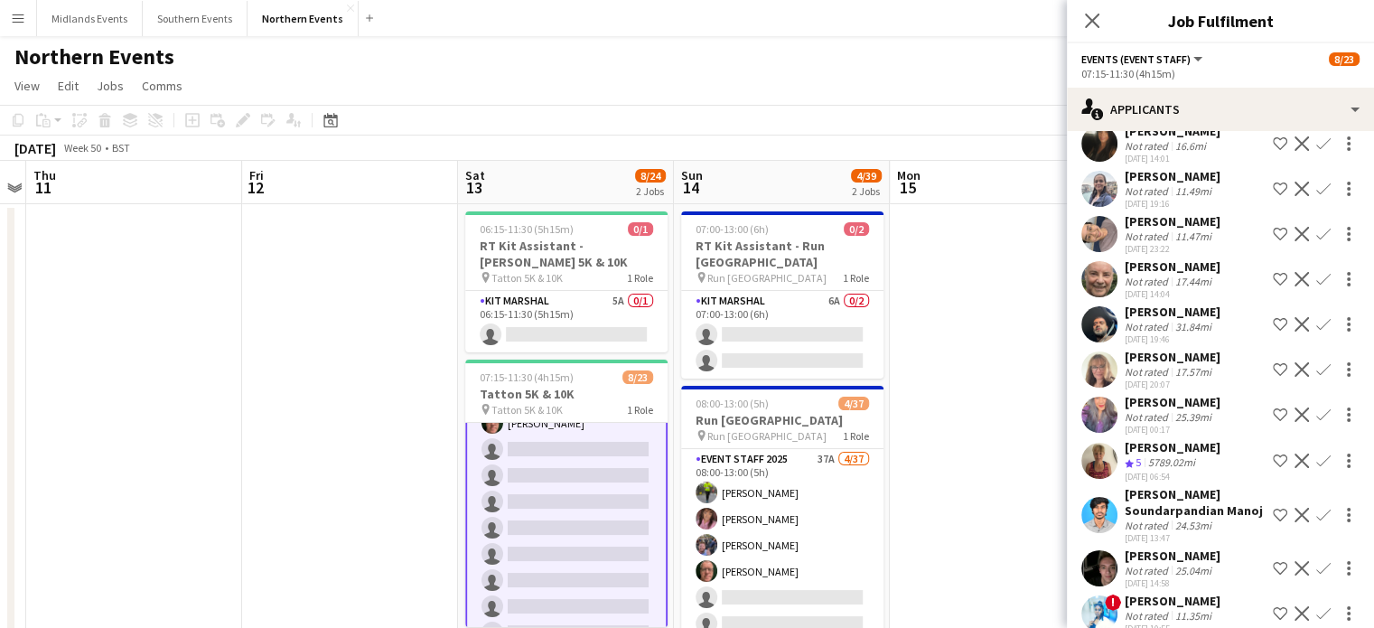
click at [1317, 462] on app-icon "Confirm" at bounding box center [1324, 461] width 14 height 14
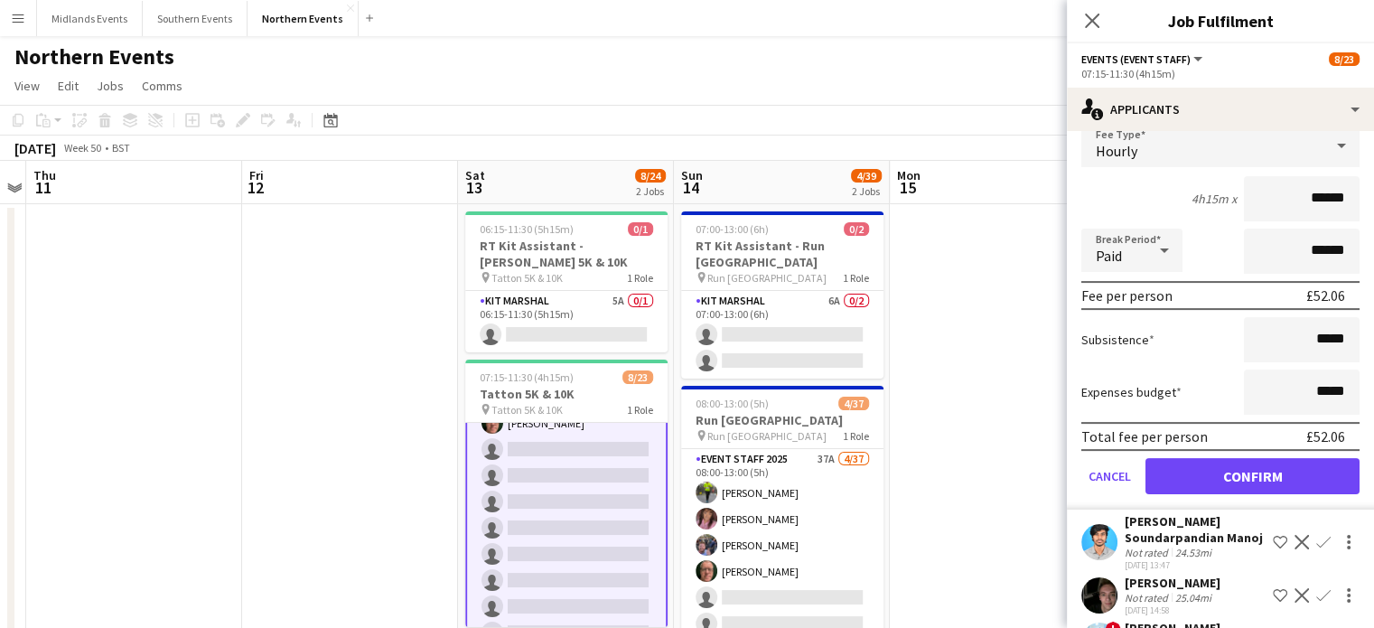
scroll to position [481, 0]
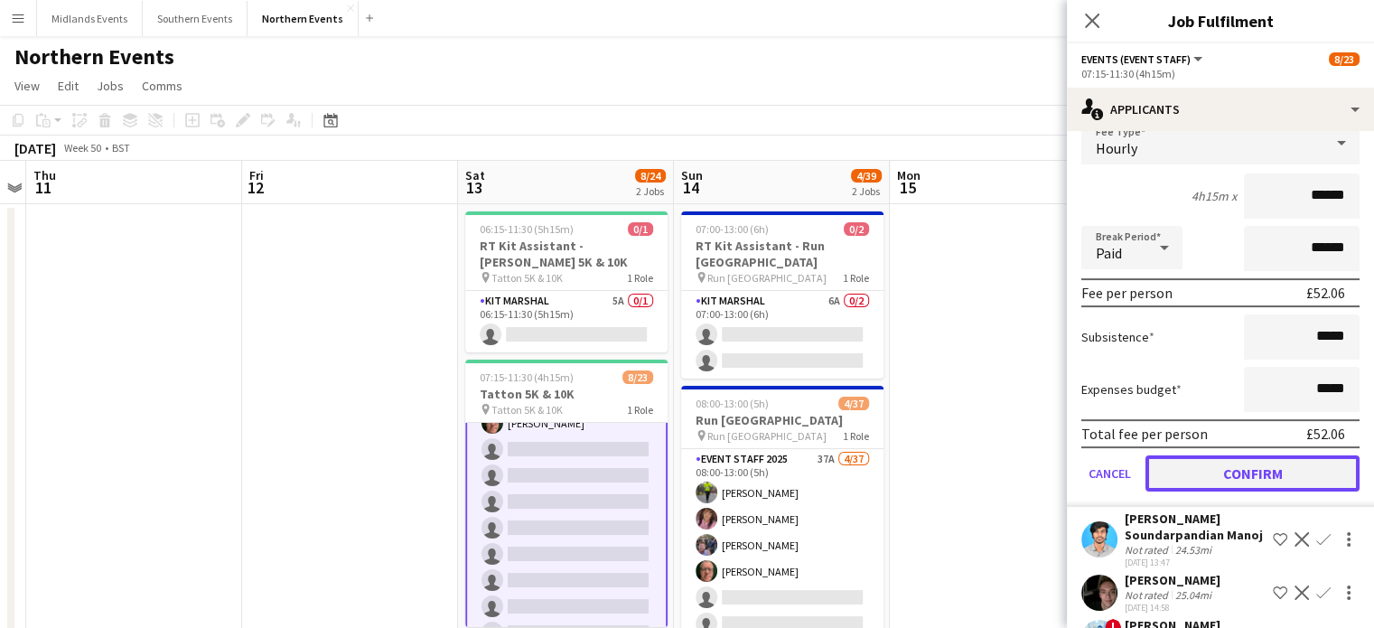
click at [1287, 477] on button "Confirm" at bounding box center [1253, 473] width 214 height 36
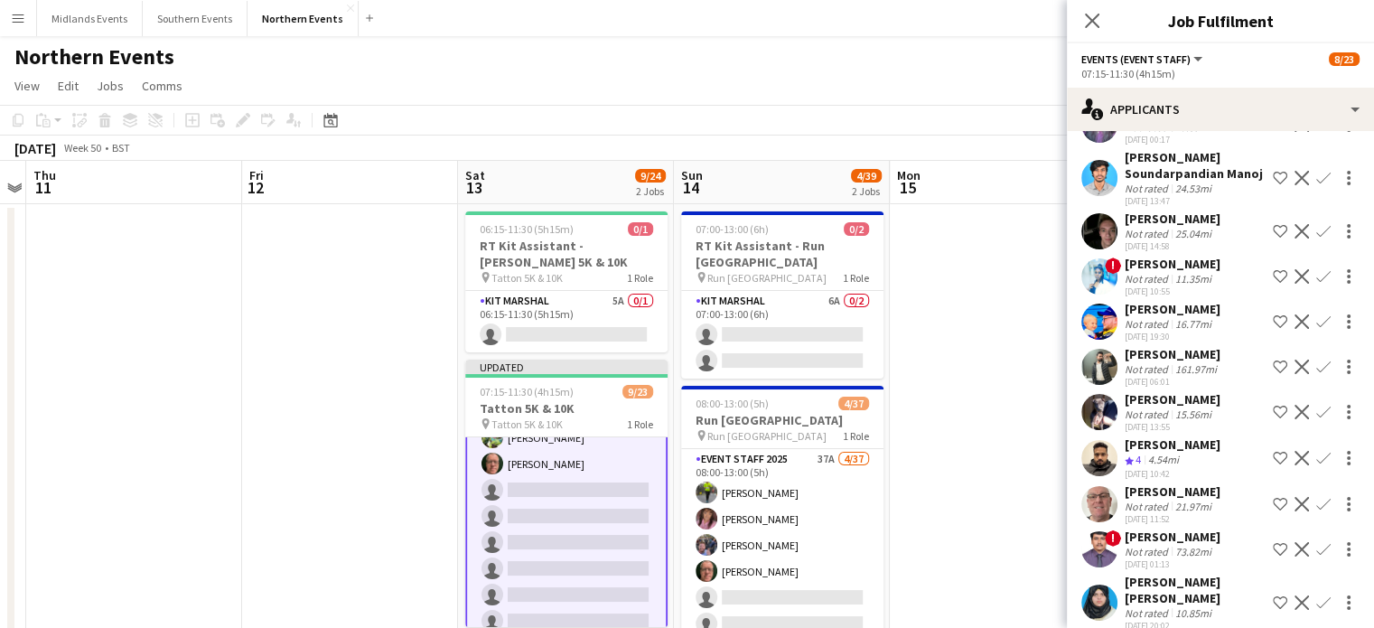
scroll to position [387, 0]
click at [1317, 464] on app-icon "Confirm" at bounding box center [1324, 456] width 14 height 14
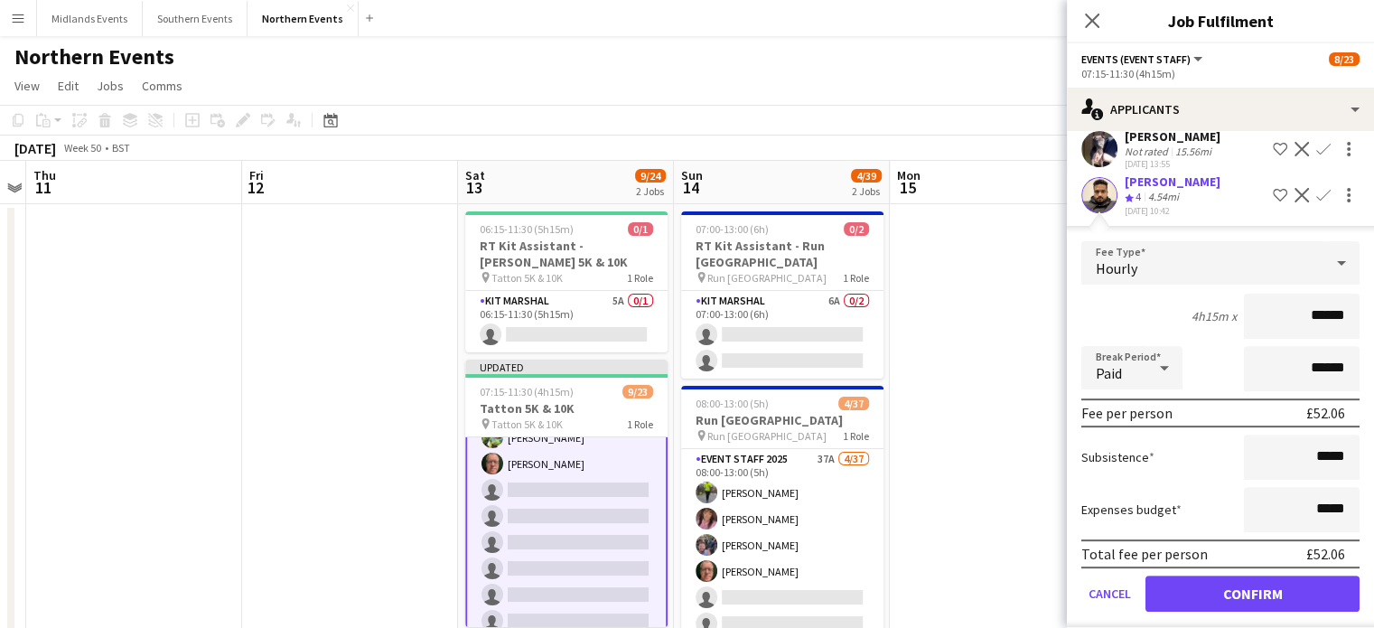
scroll to position [654, 0]
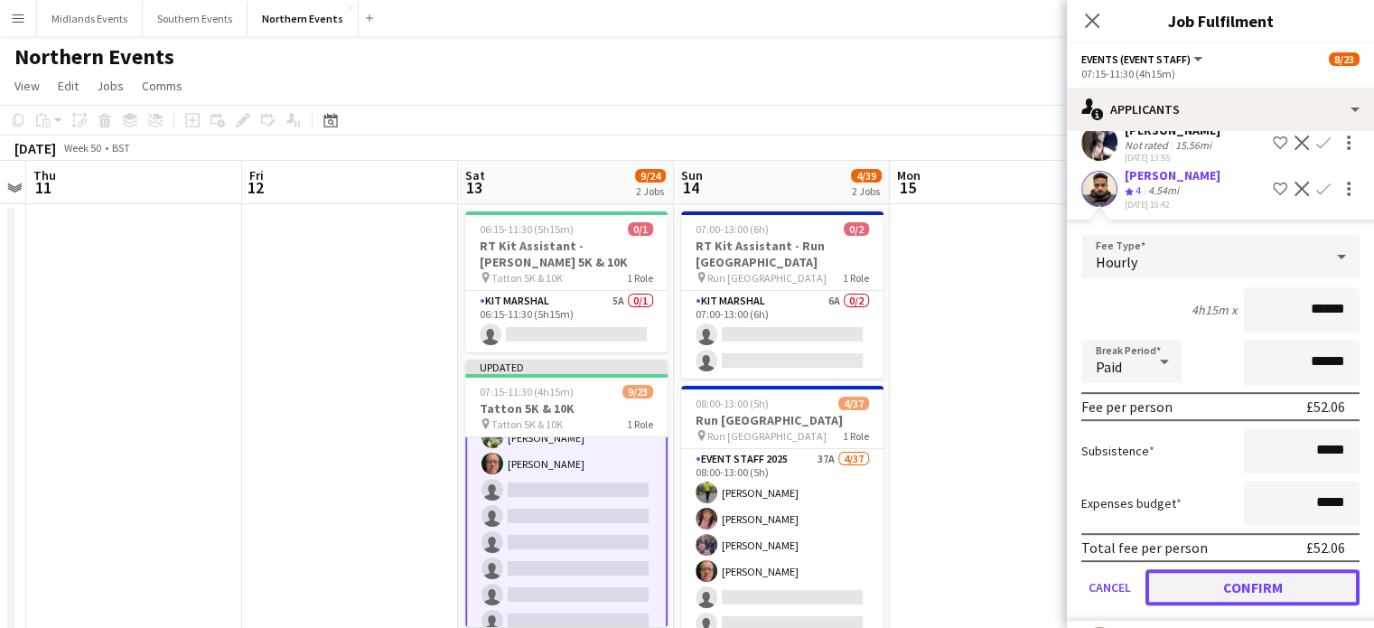
click at [1308, 605] on button "Confirm" at bounding box center [1253, 587] width 214 height 36
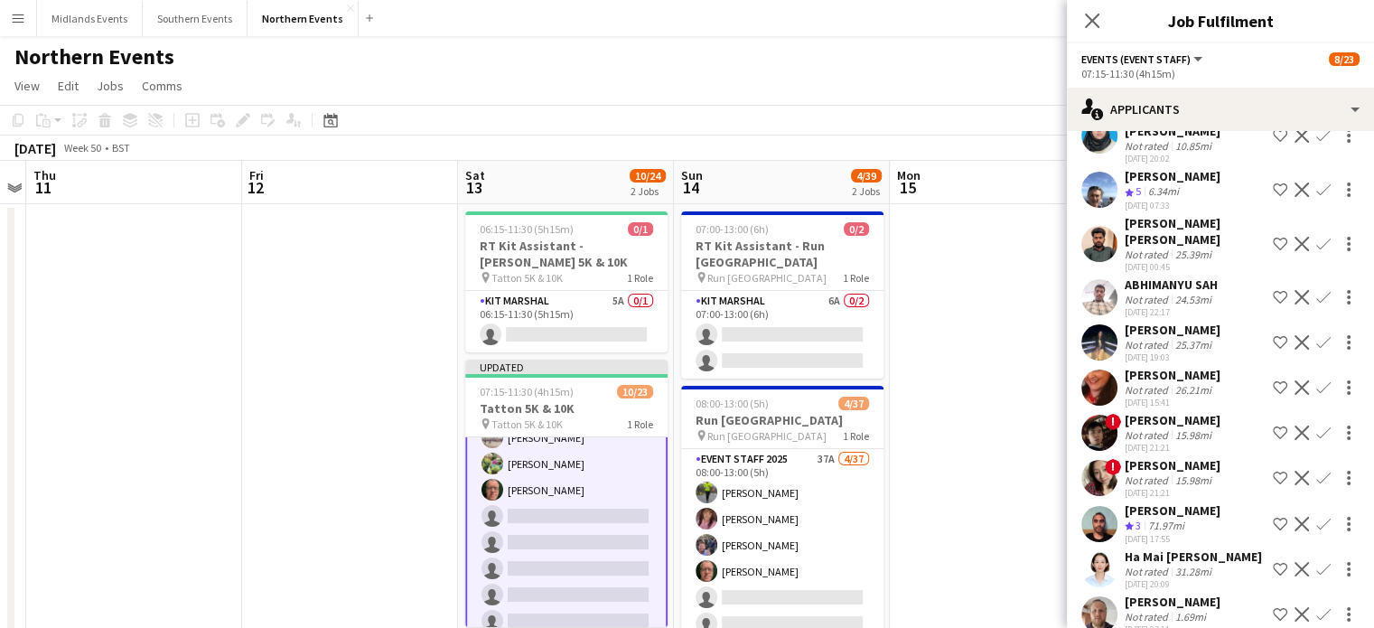
scroll to position [828, 0]
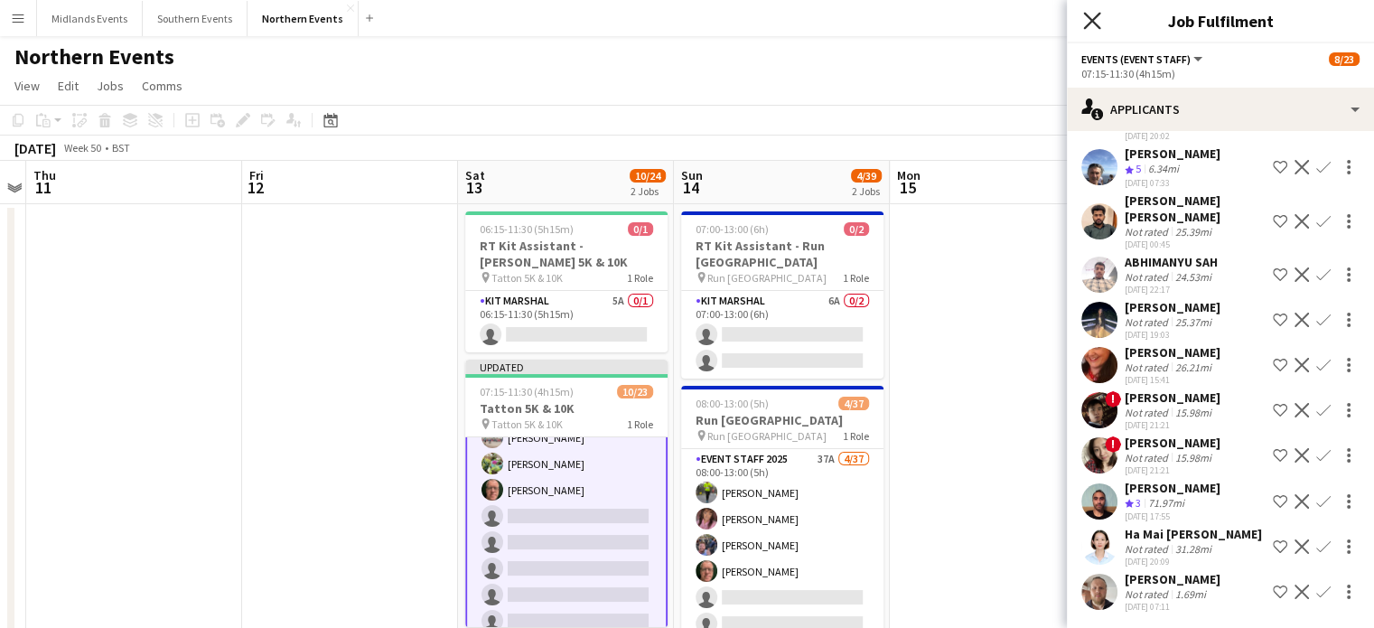
click at [1088, 12] on icon "Close pop-in" at bounding box center [1091, 20] width 17 height 17
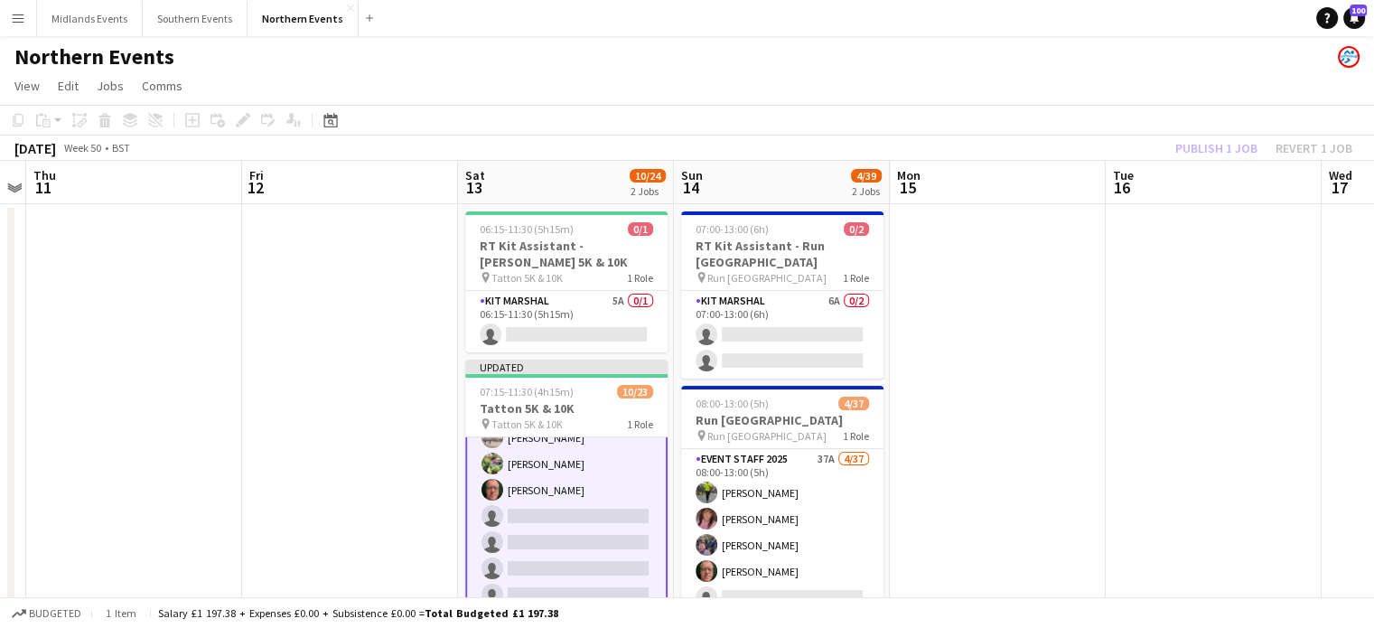
click at [1211, 148] on div "Publish 1 job Revert 1 job" at bounding box center [1264, 147] width 220 height 23
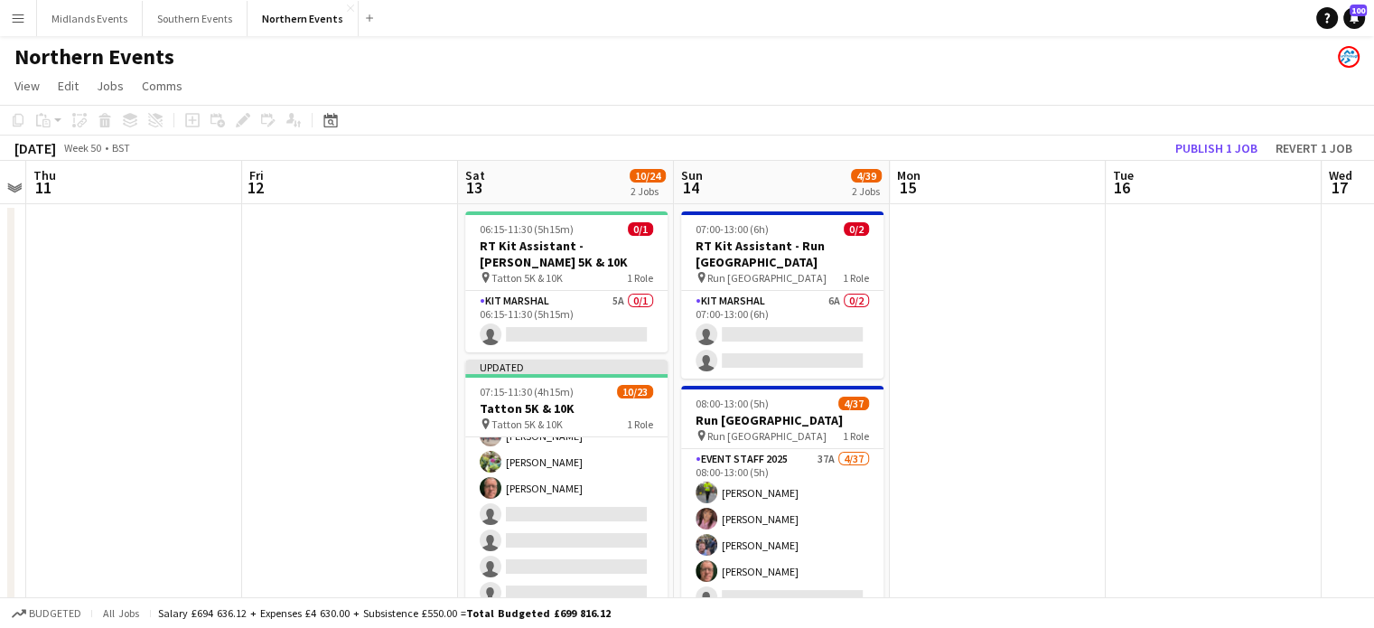
scroll to position [228, 0]
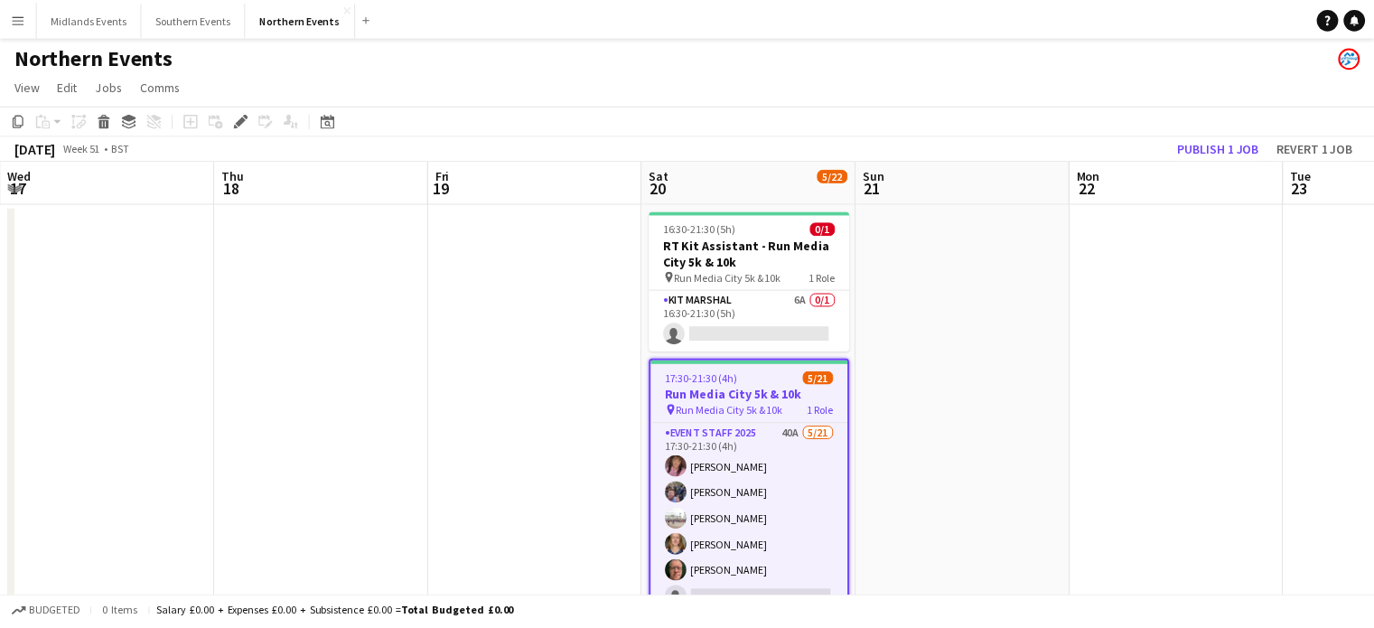
scroll to position [0, 622]
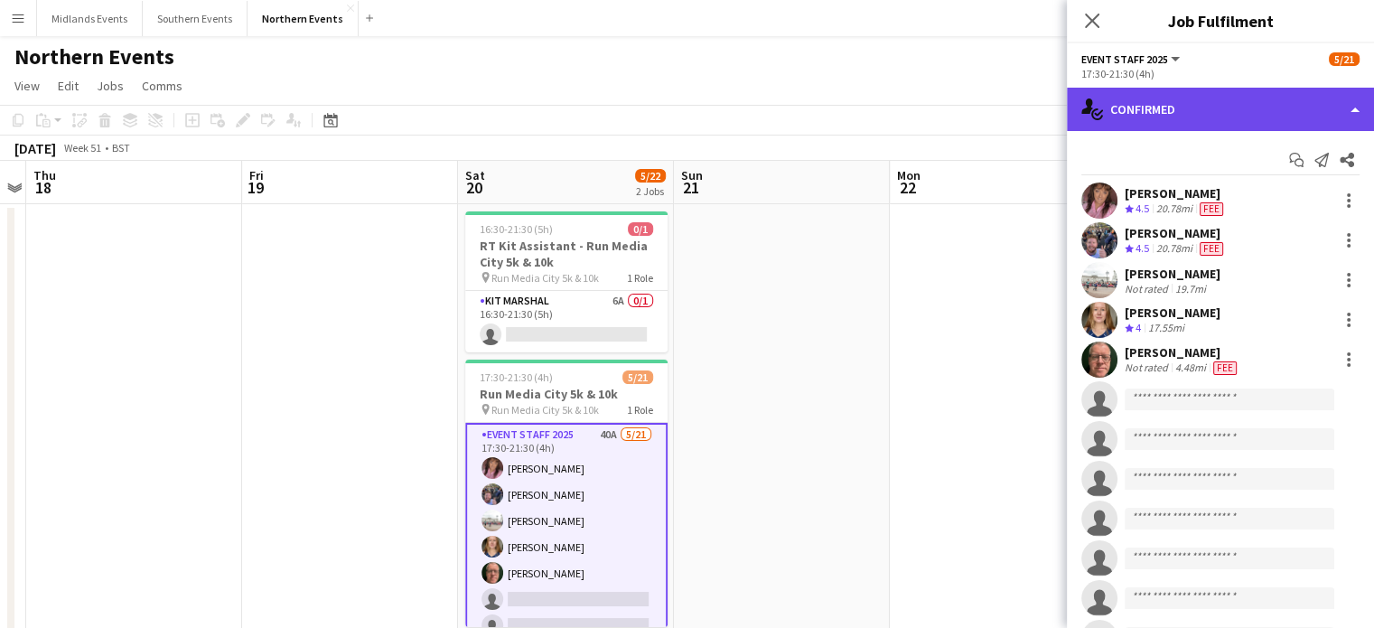
click at [1258, 114] on div "single-neutral-actions-check-2 Confirmed" at bounding box center [1220, 109] width 307 height 43
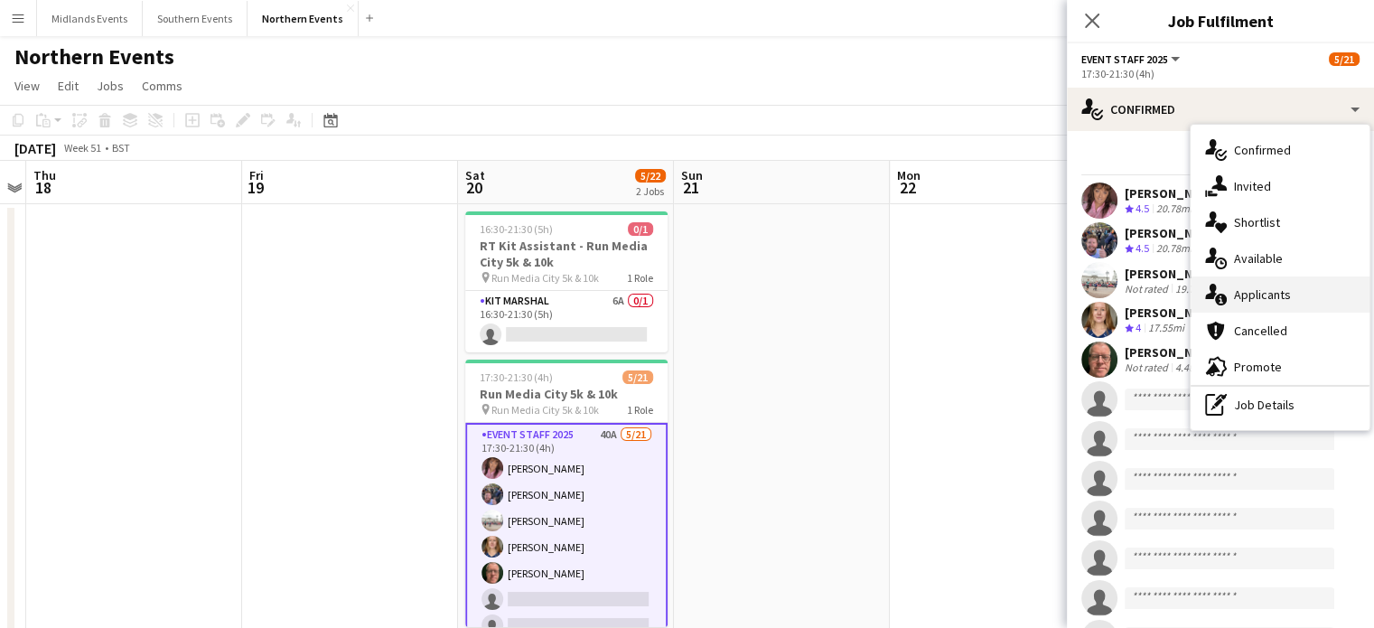
click at [1290, 295] on div "single-neutral-actions-information Applicants" at bounding box center [1280, 295] width 179 height 36
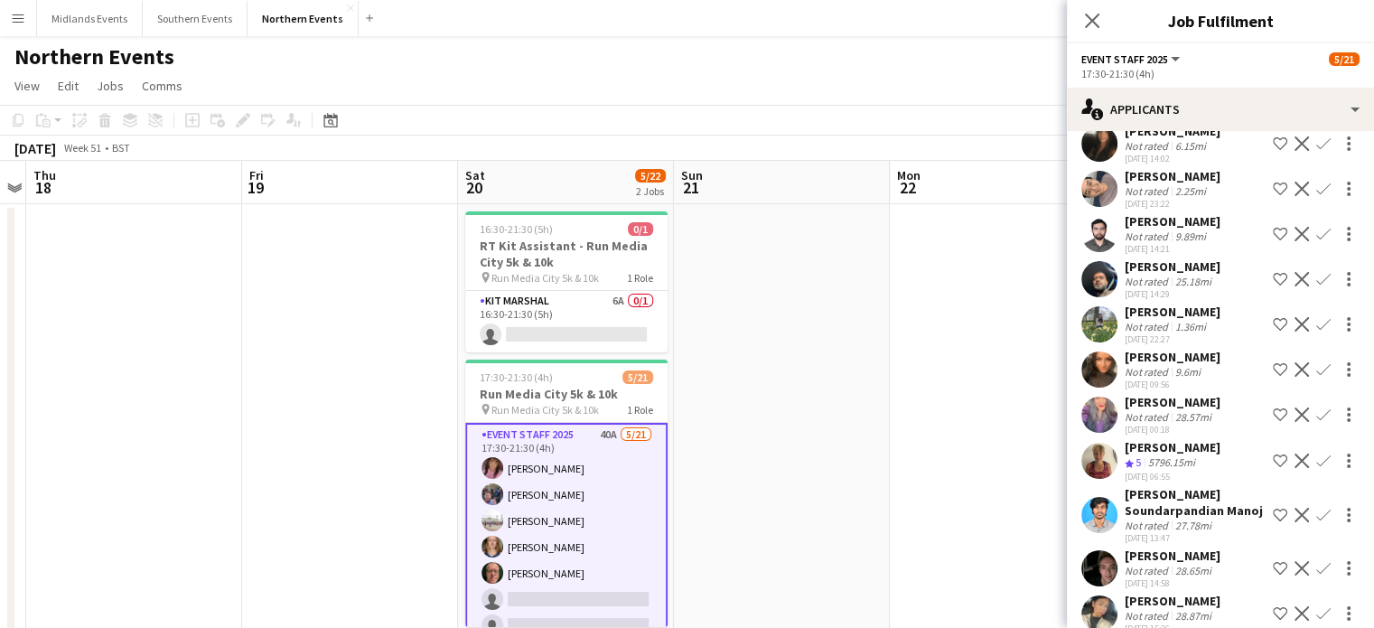
scroll to position [242, 0]
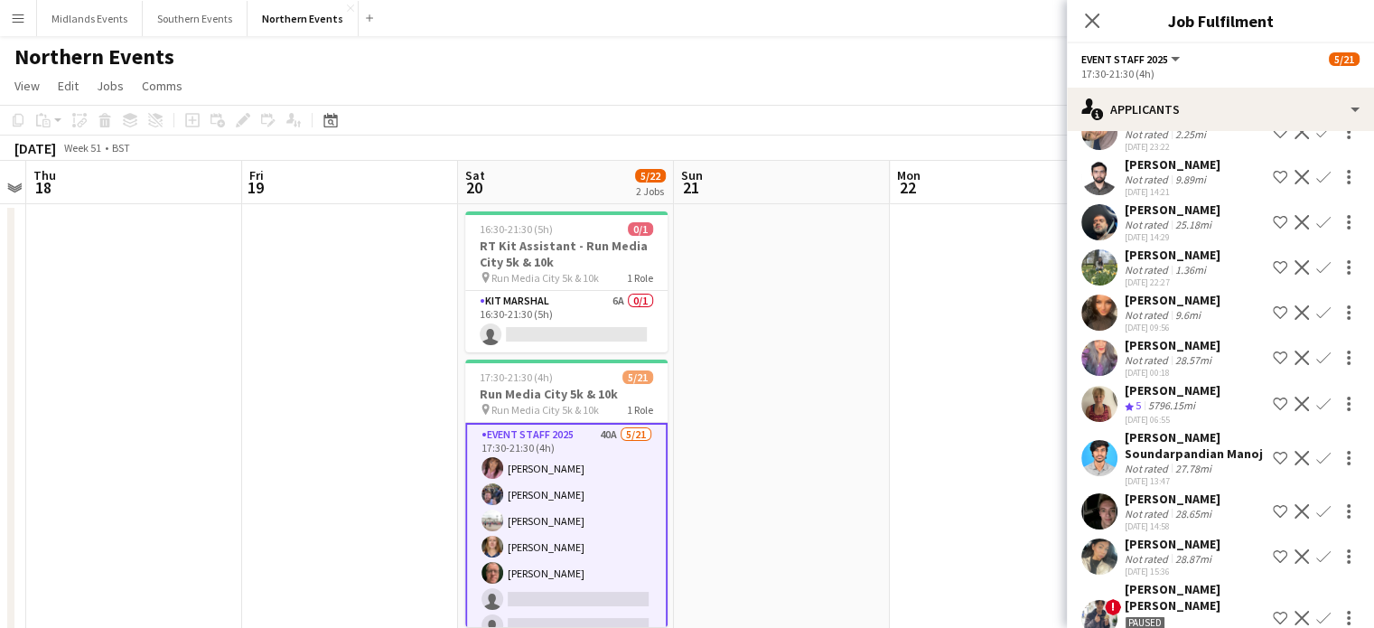
click at [1317, 406] on app-icon "Confirm" at bounding box center [1324, 404] width 14 height 14
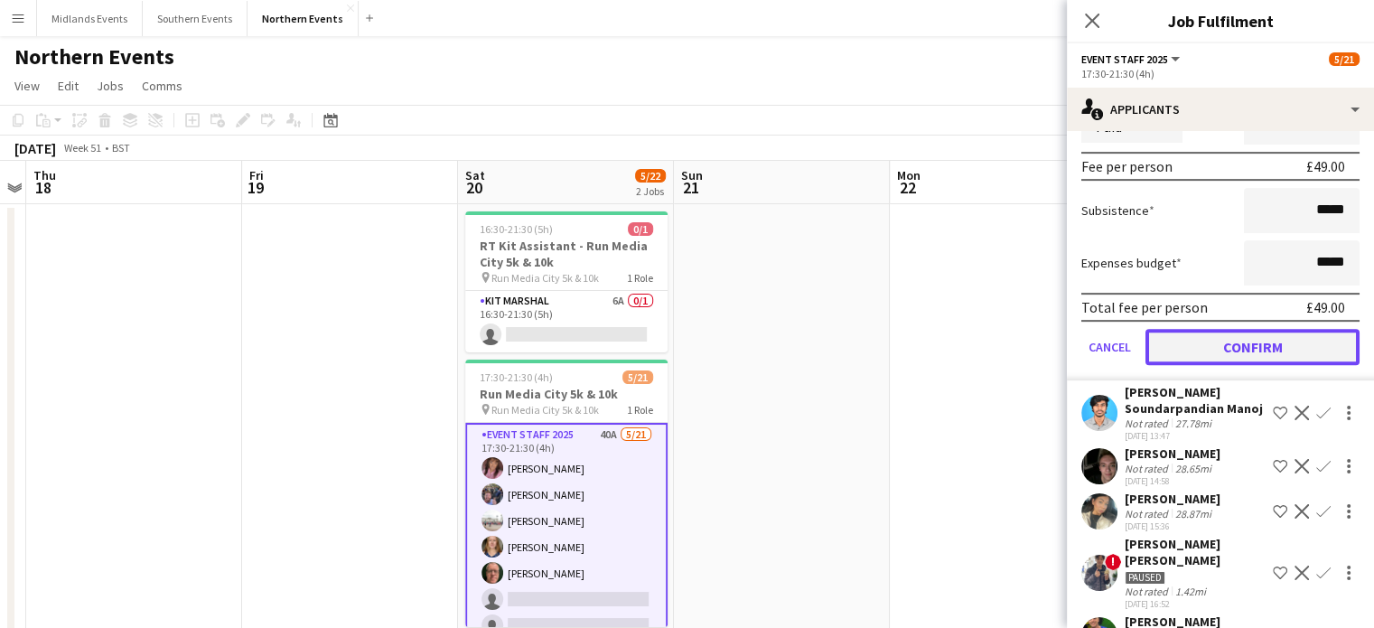
click at [1297, 333] on button "Confirm" at bounding box center [1253, 347] width 214 height 36
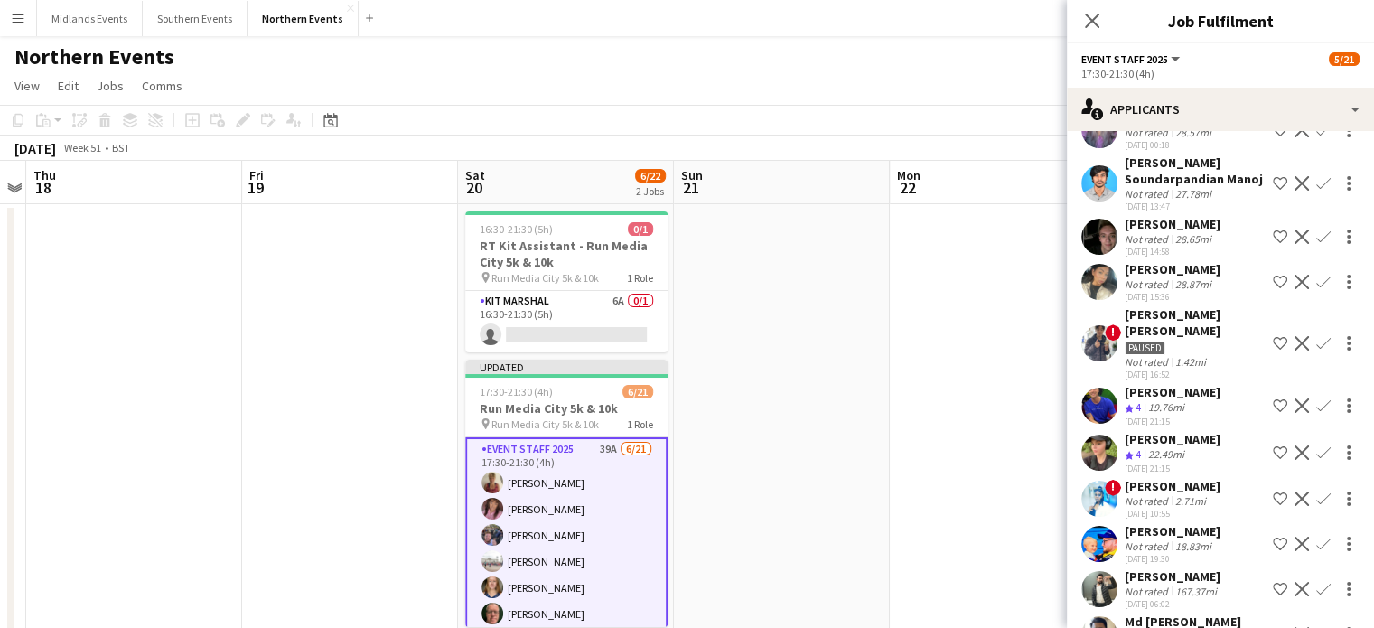
scroll to position [501, 0]
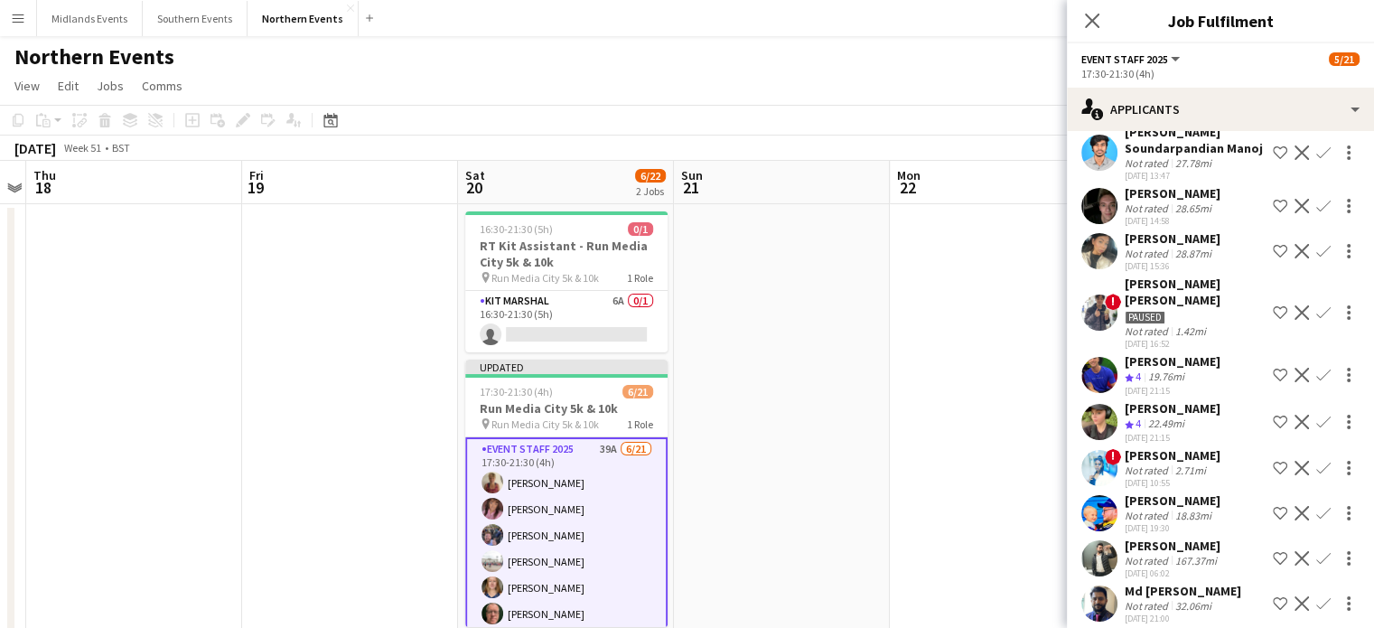
click at [1317, 376] on app-icon "Confirm" at bounding box center [1324, 375] width 14 height 14
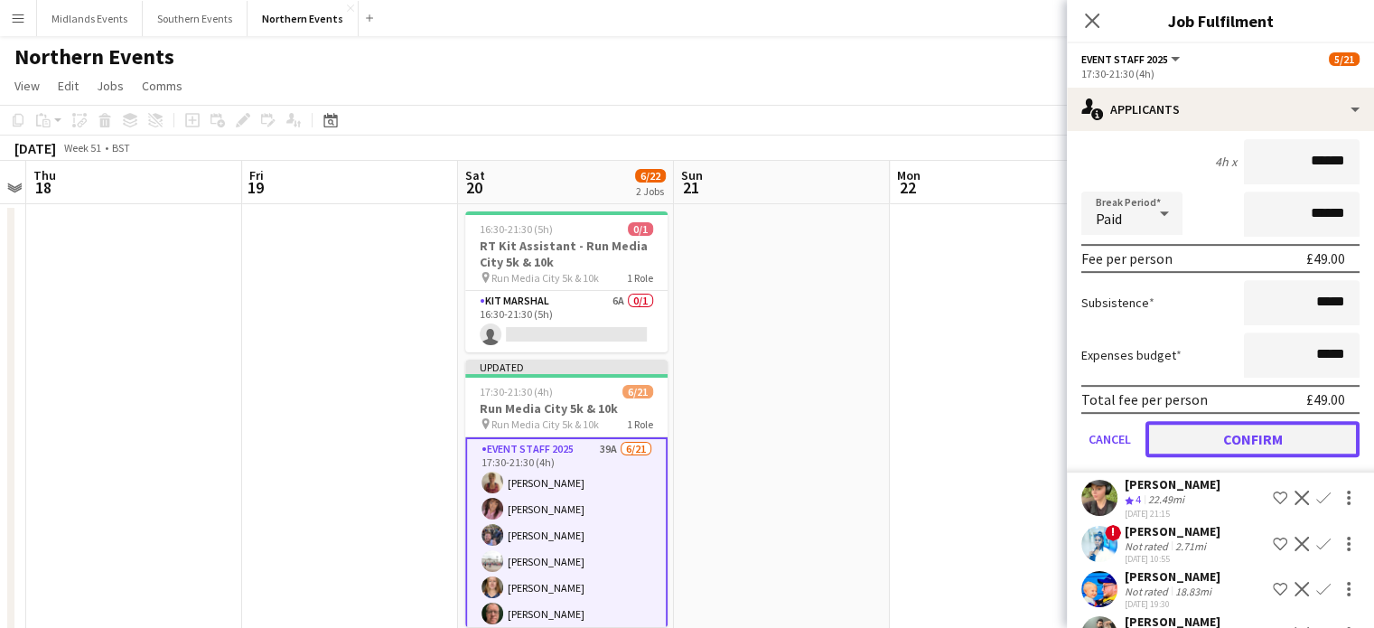
click at [1318, 427] on button "Confirm" at bounding box center [1253, 439] width 214 height 36
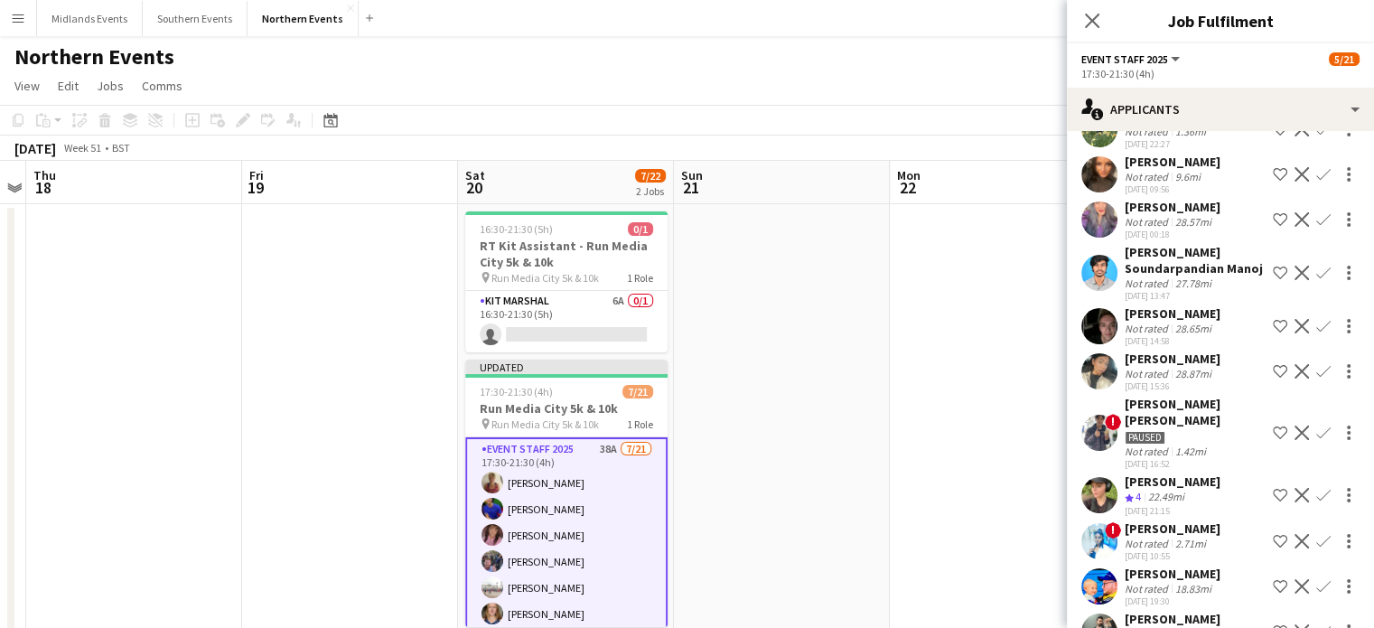
click at [1317, 491] on app-icon "Confirm" at bounding box center [1324, 495] width 14 height 14
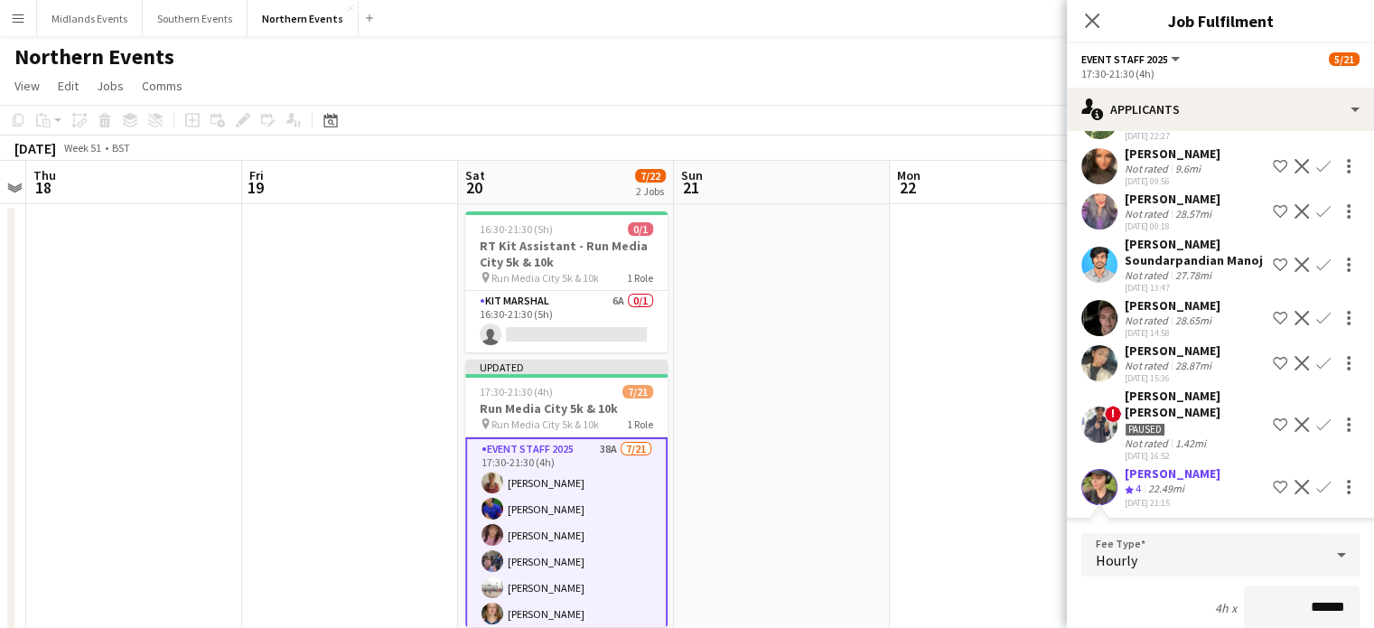
click at [1317, 483] on app-icon "Confirm" at bounding box center [1324, 487] width 14 height 14
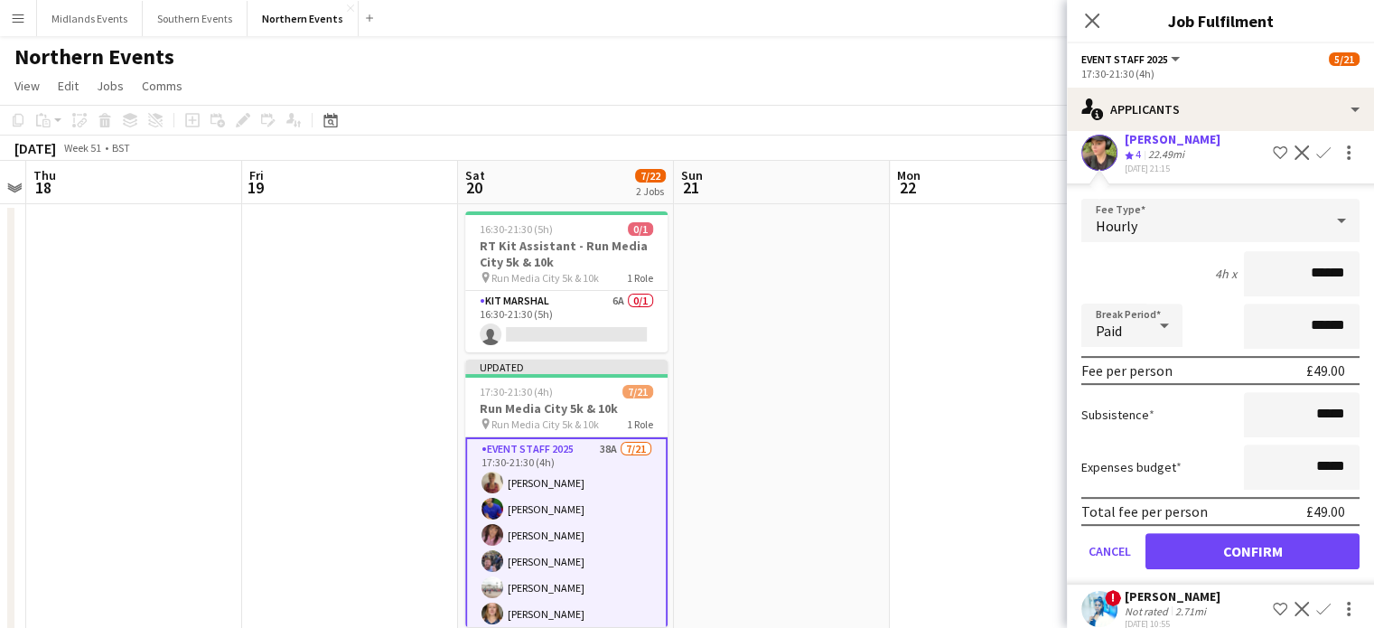
scroll to position [730, 0]
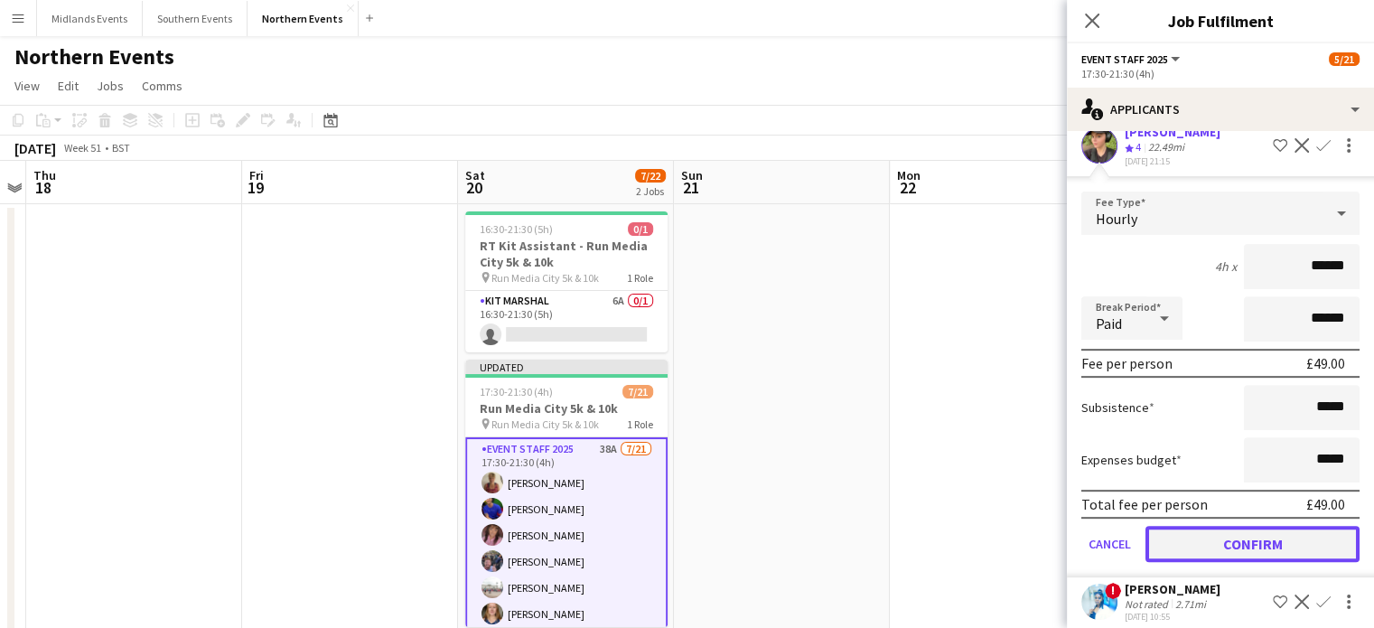
click at [1293, 547] on button "Confirm" at bounding box center [1253, 544] width 214 height 36
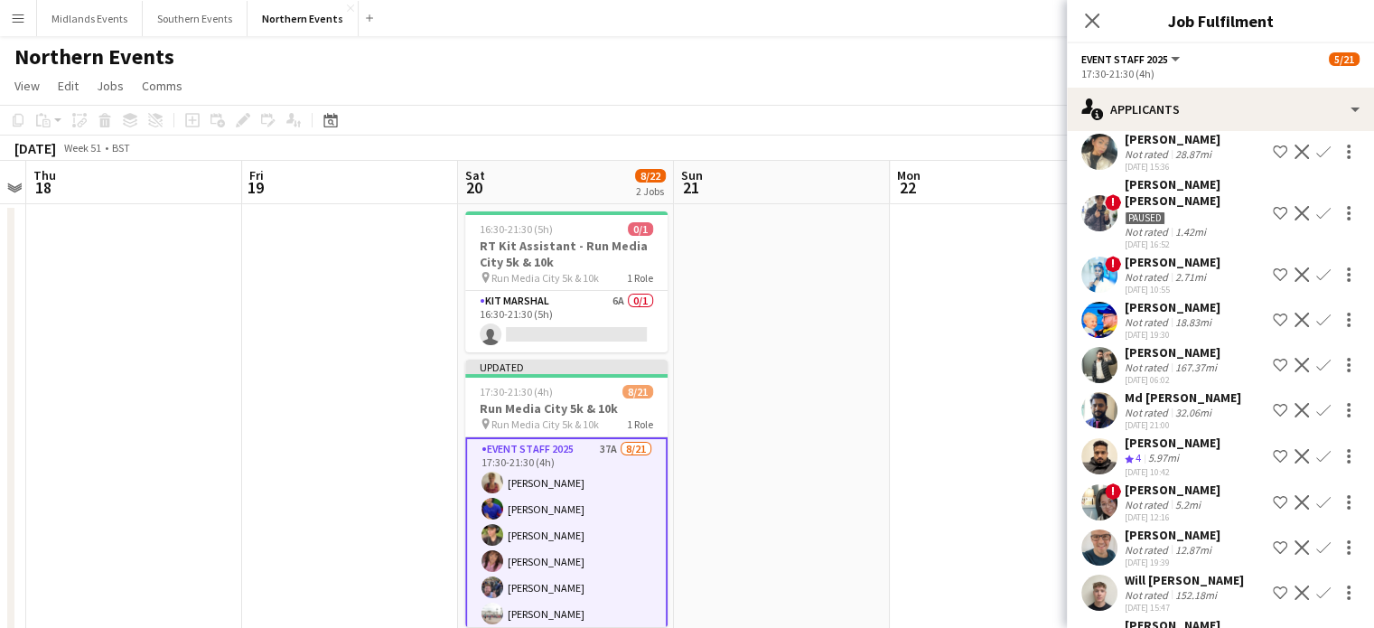
scroll to position [604, 0]
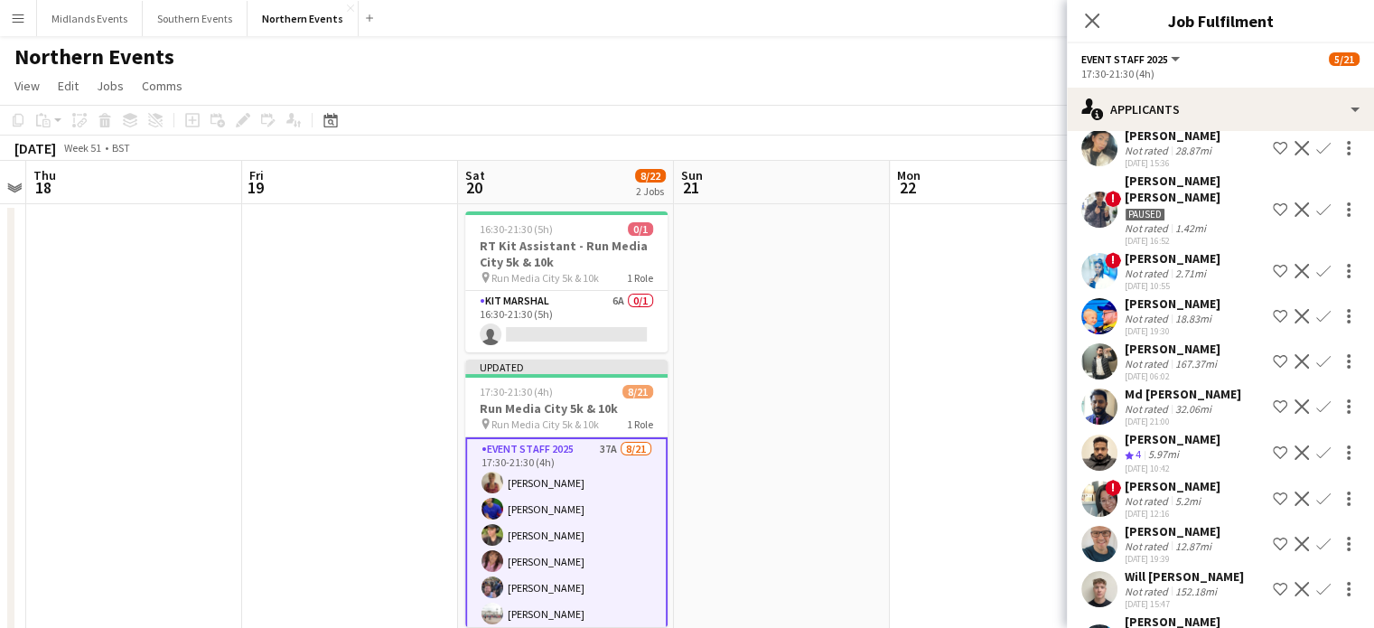
click at [1317, 449] on app-icon "Confirm" at bounding box center [1324, 452] width 14 height 14
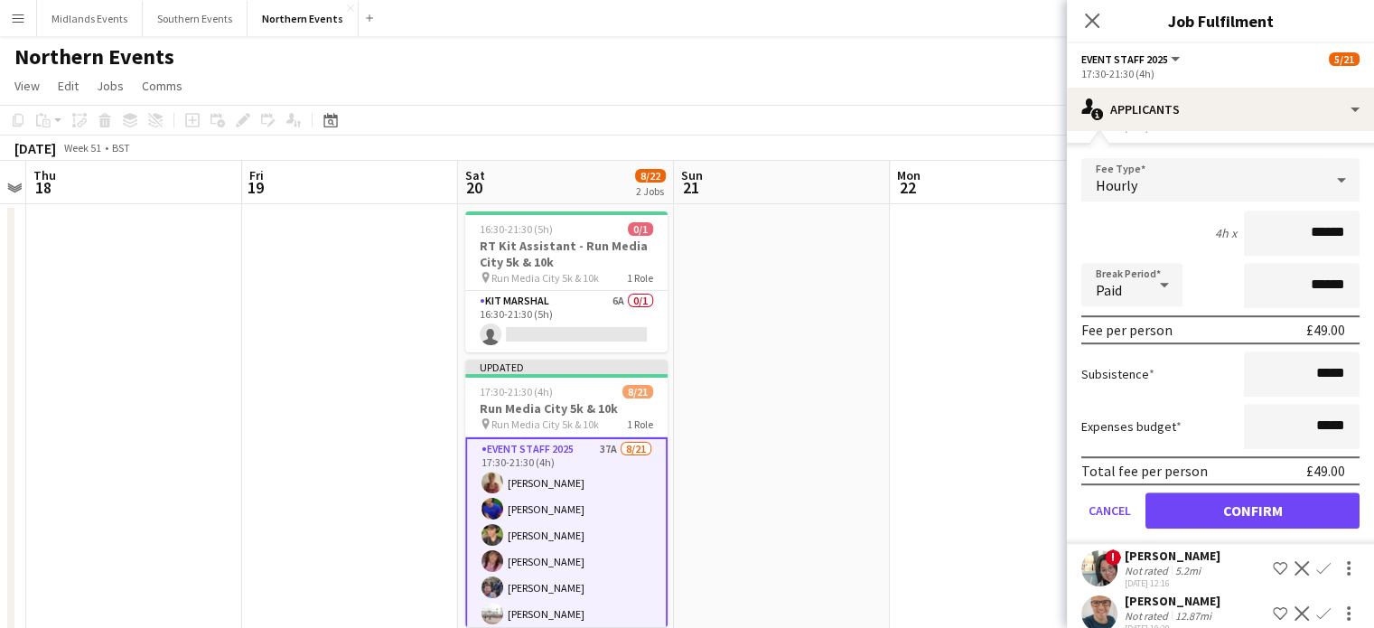
scroll to position [955, 0]
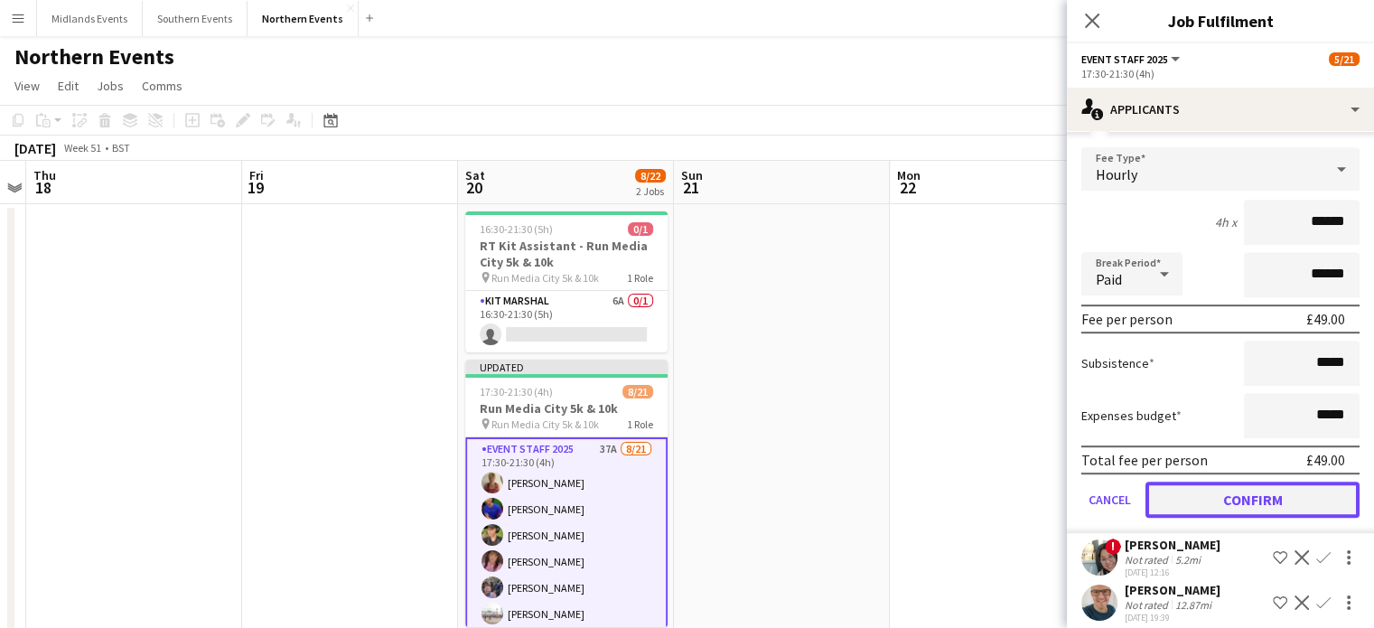
click at [1308, 501] on button "Confirm" at bounding box center [1253, 500] width 214 height 36
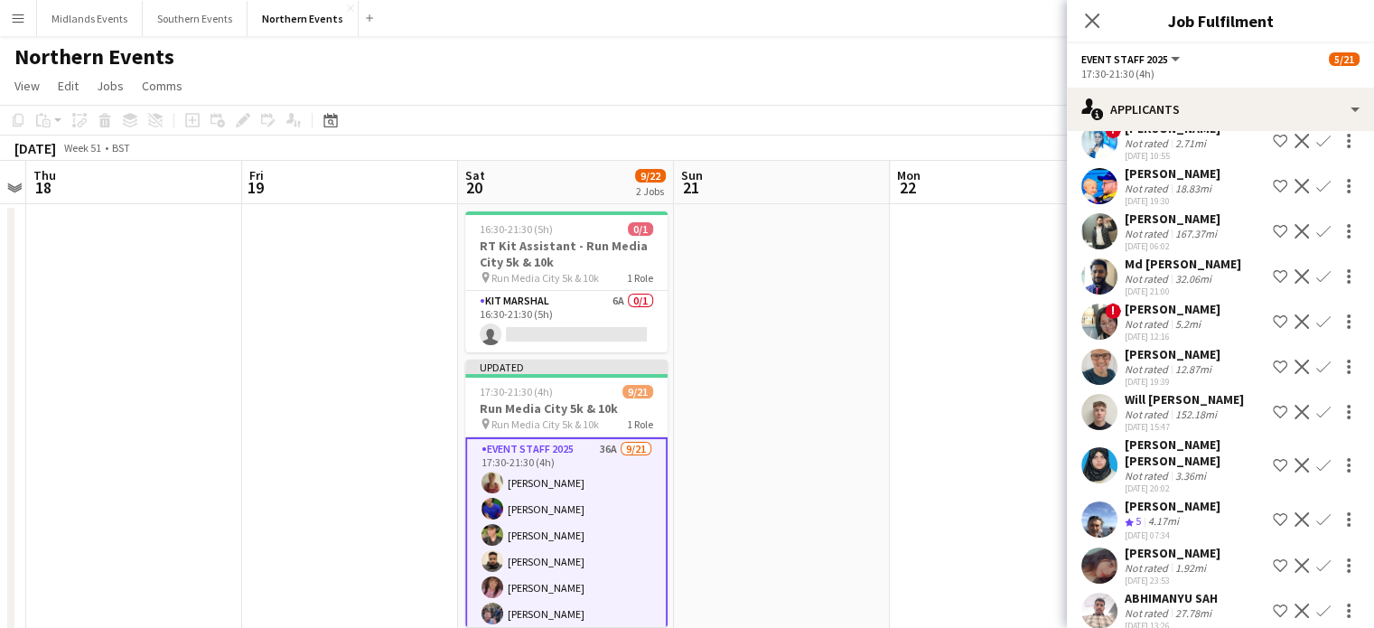
scroll to position [748, 0]
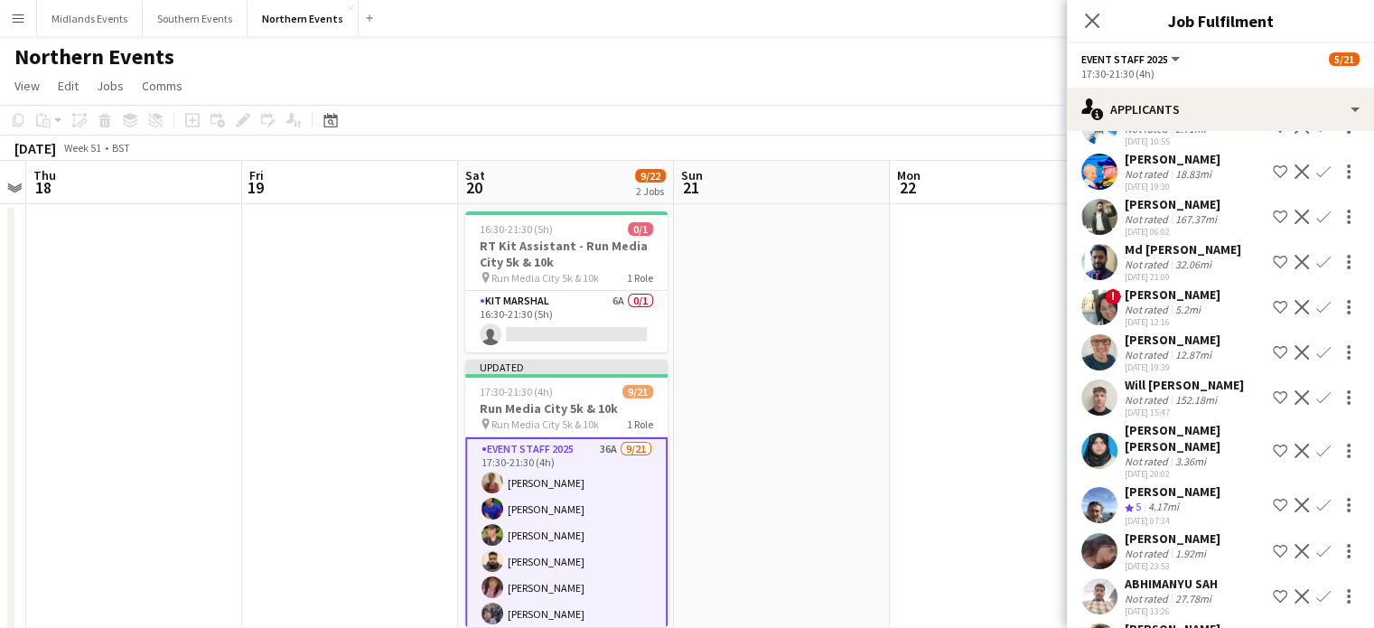
click at [1317, 498] on app-icon "Confirm" at bounding box center [1324, 505] width 14 height 14
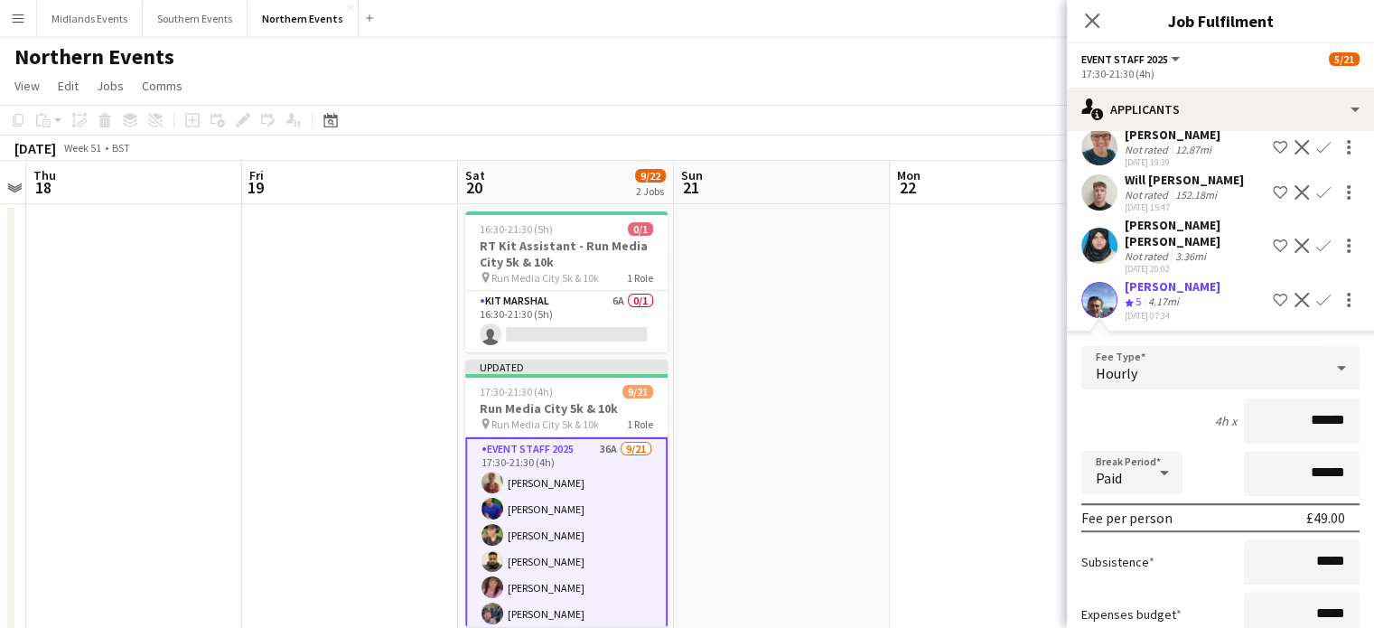
scroll to position [1233, 0]
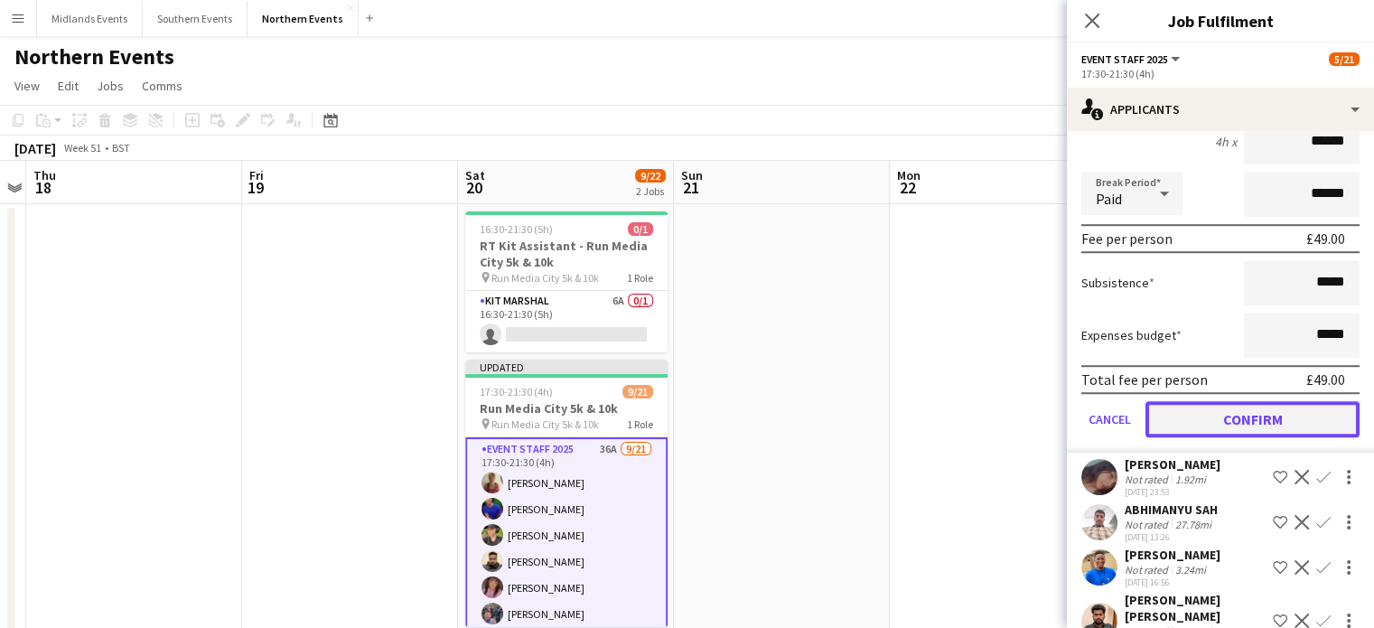
click at [1308, 401] on button "Confirm" at bounding box center [1253, 419] width 214 height 36
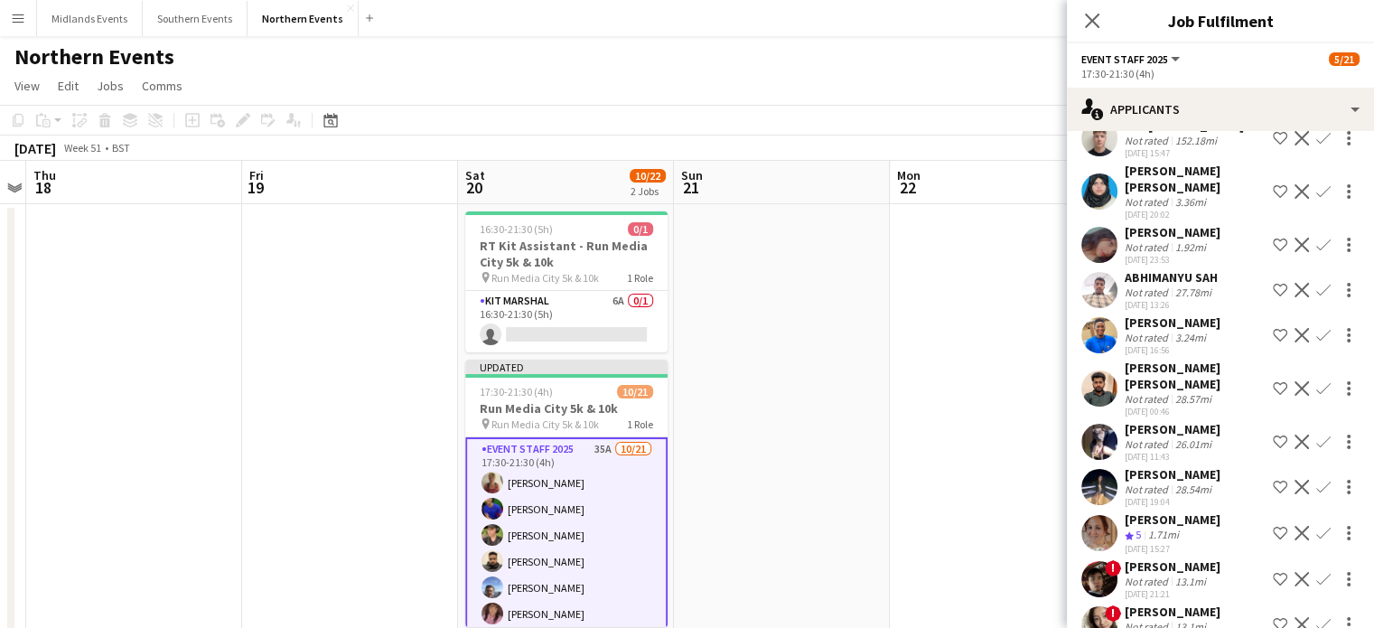
scroll to position [1013, 0]
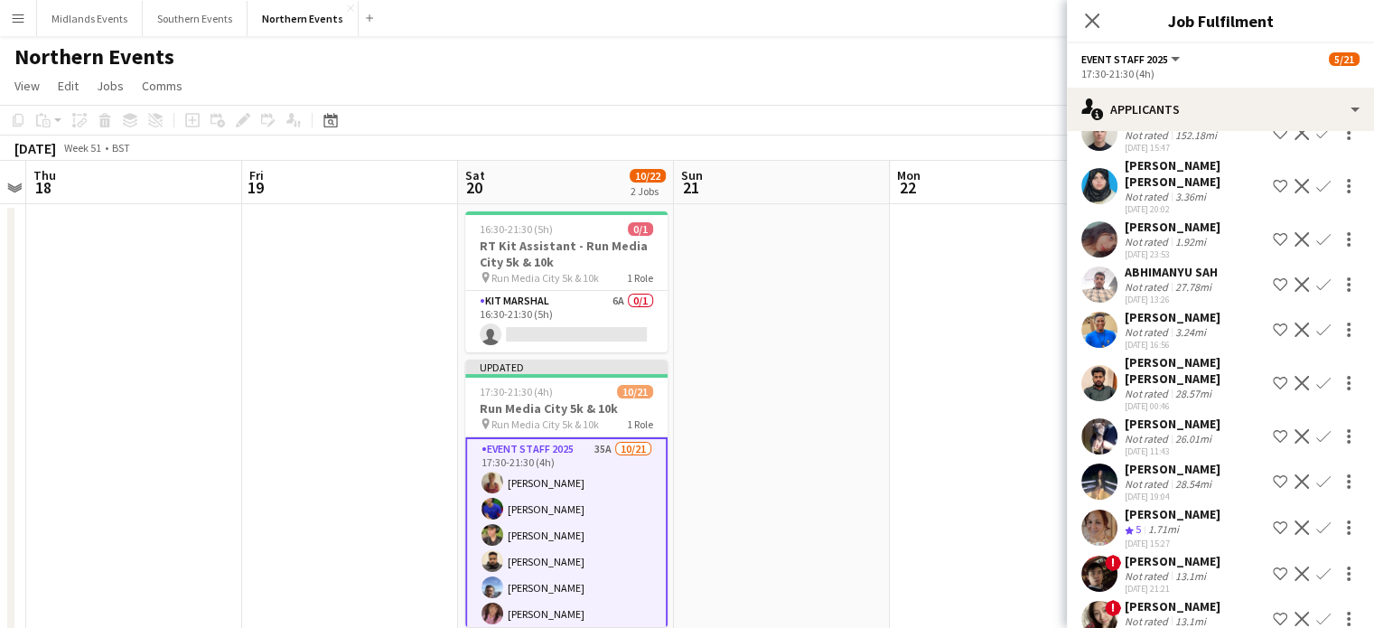
click at [1317, 520] on app-icon "Confirm" at bounding box center [1324, 527] width 14 height 14
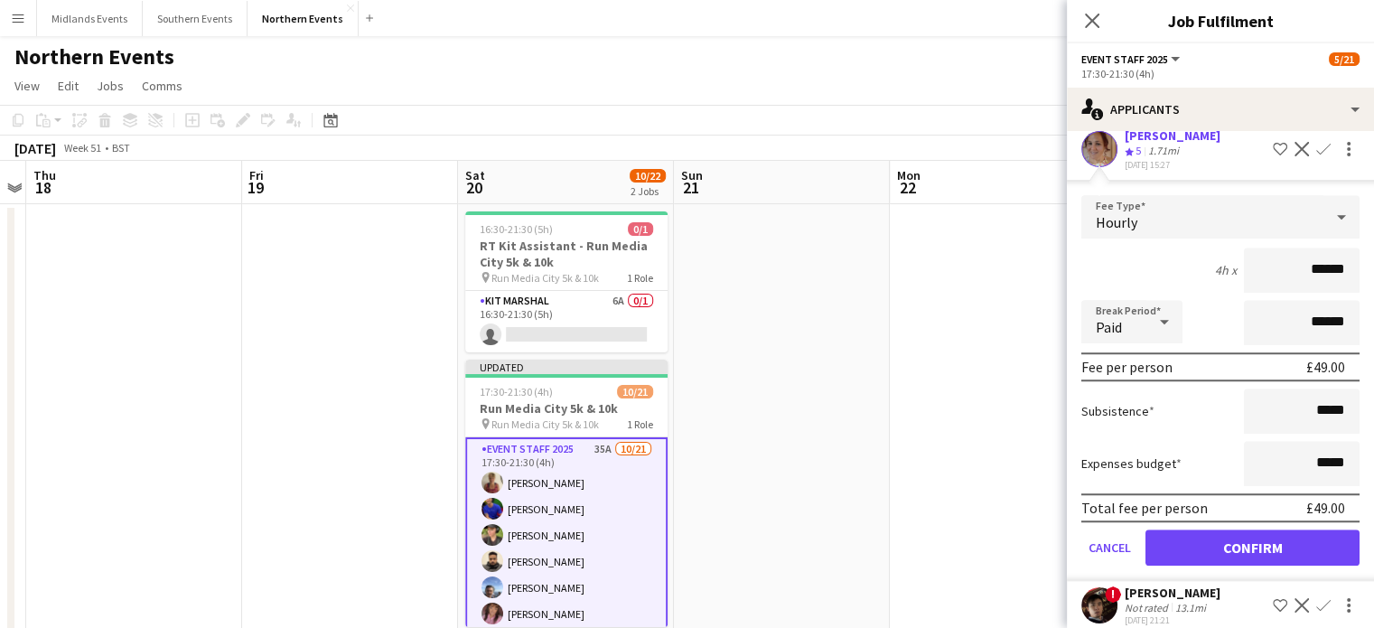
scroll to position [1516, 0]
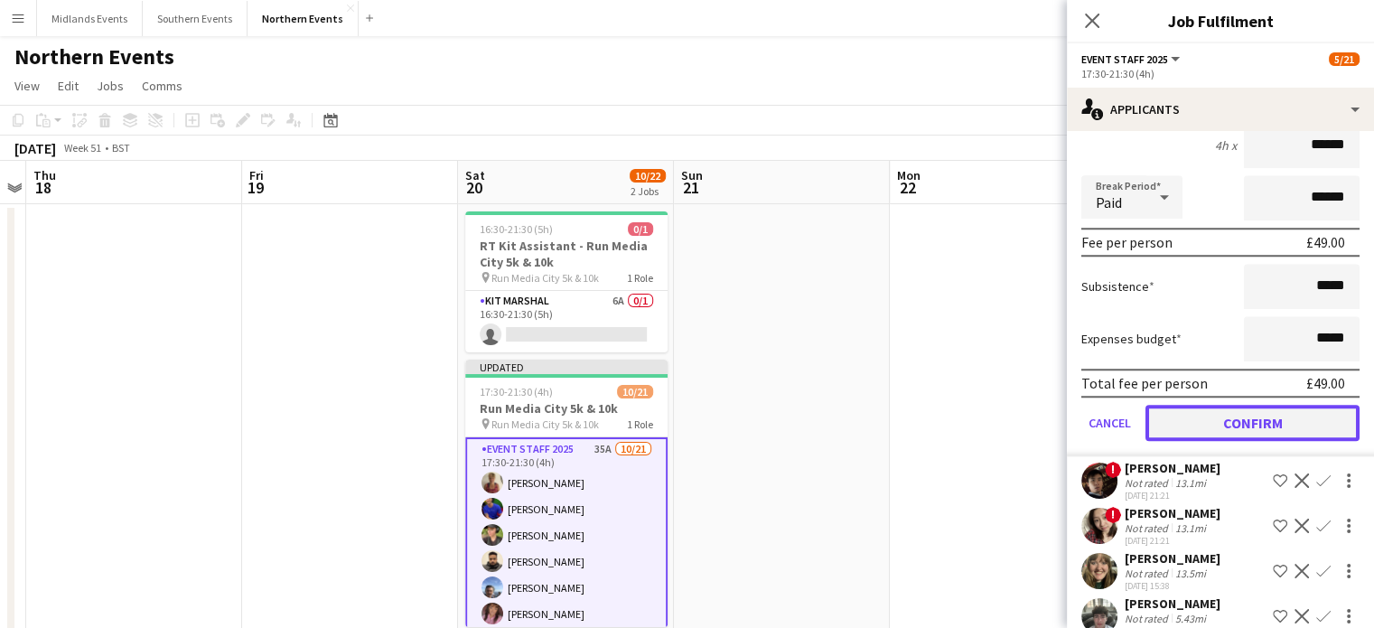
click at [1261, 406] on button "Confirm" at bounding box center [1253, 423] width 214 height 36
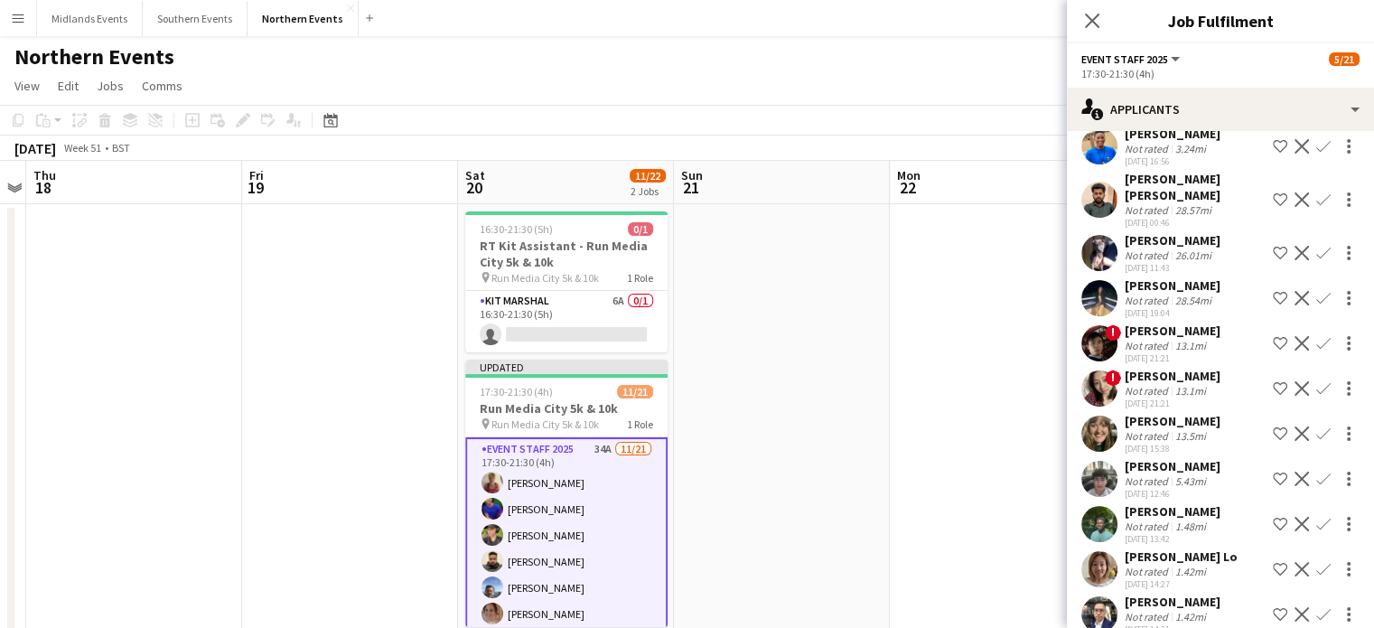
scroll to position [1205, 0]
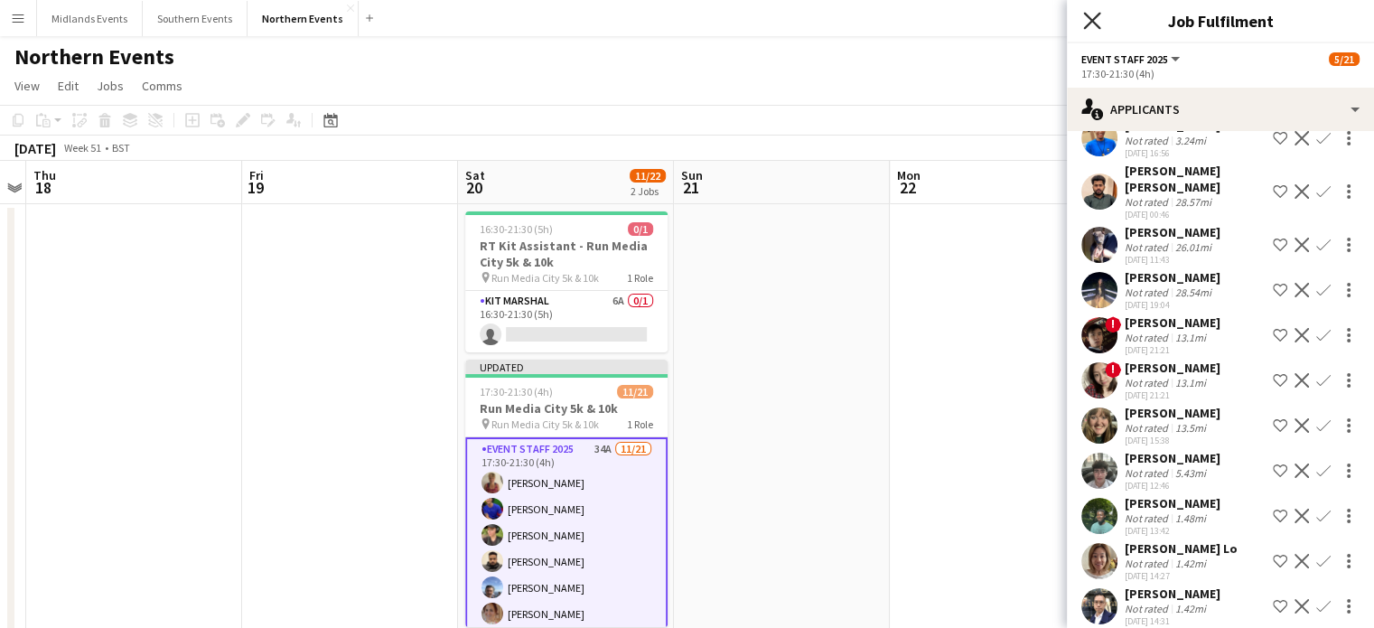
click at [1091, 14] on icon "Close pop-in" at bounding box center [1091, 20] width 17 height 17
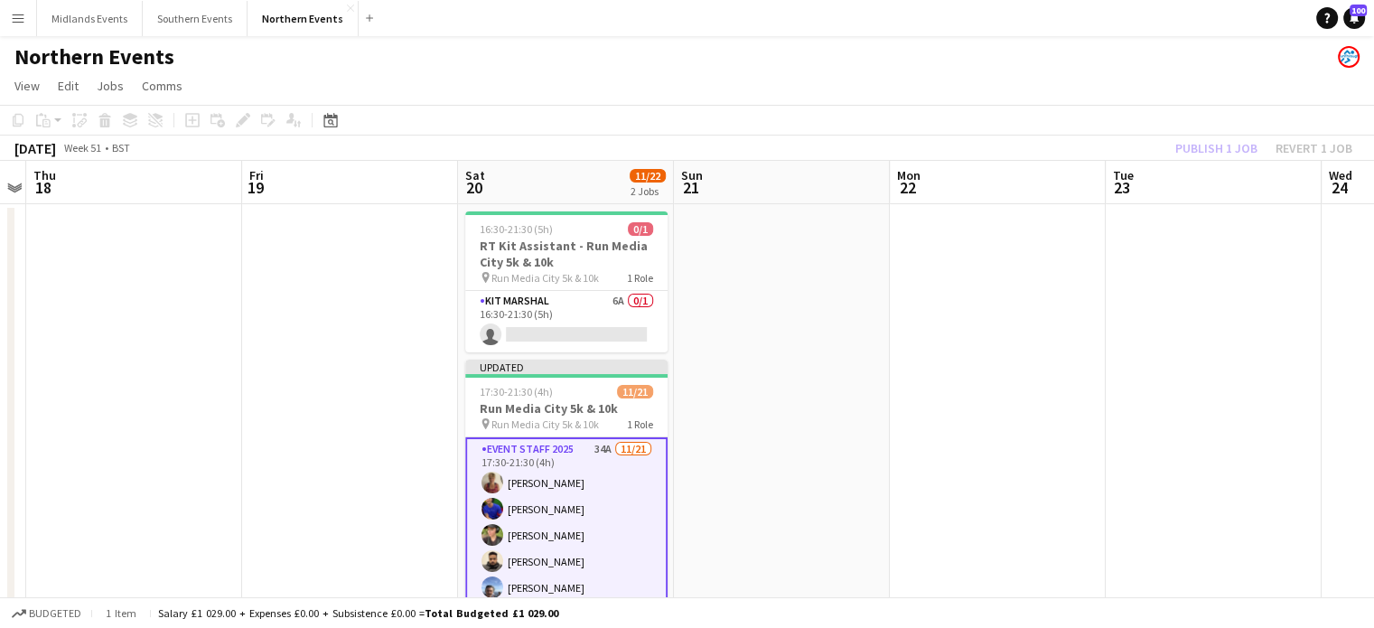
click at [1211, 159] on div "Publish 1 job Revert 1 job" at bounding box center [1264, 147] width 220 height 23
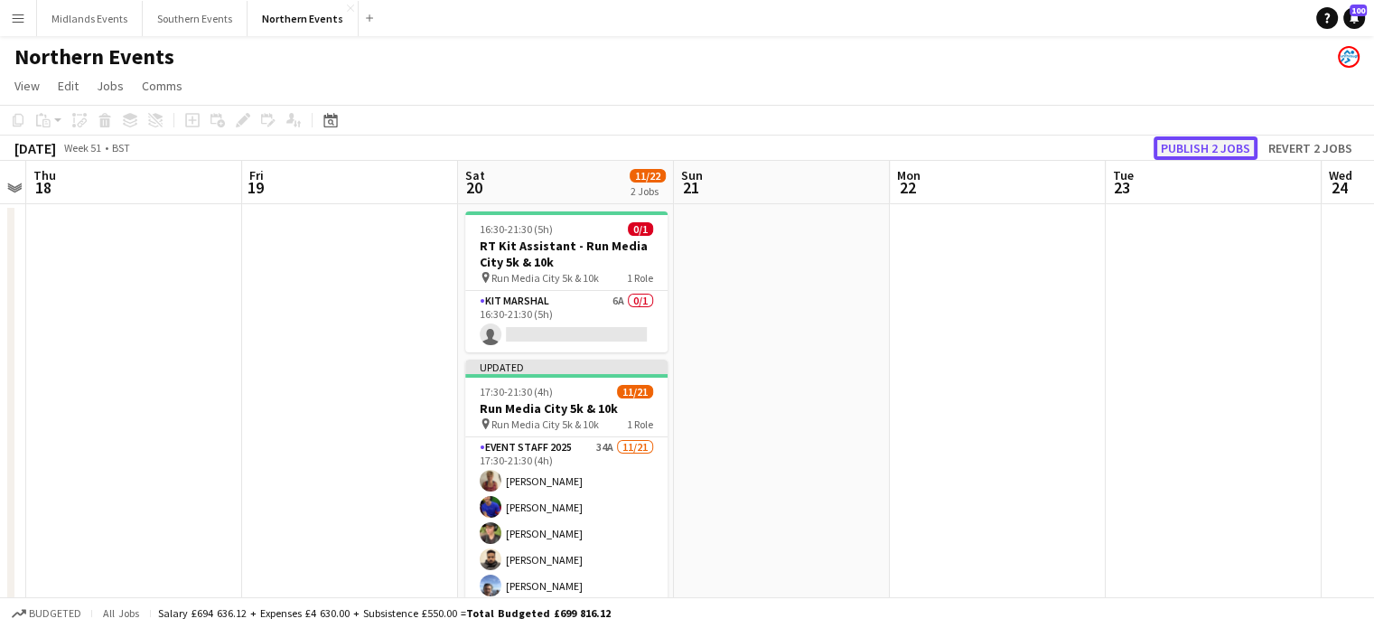
click at [1211, 149] on button "Publish 2 jobs" at bounding box center [1206, 147] width 104 height 23
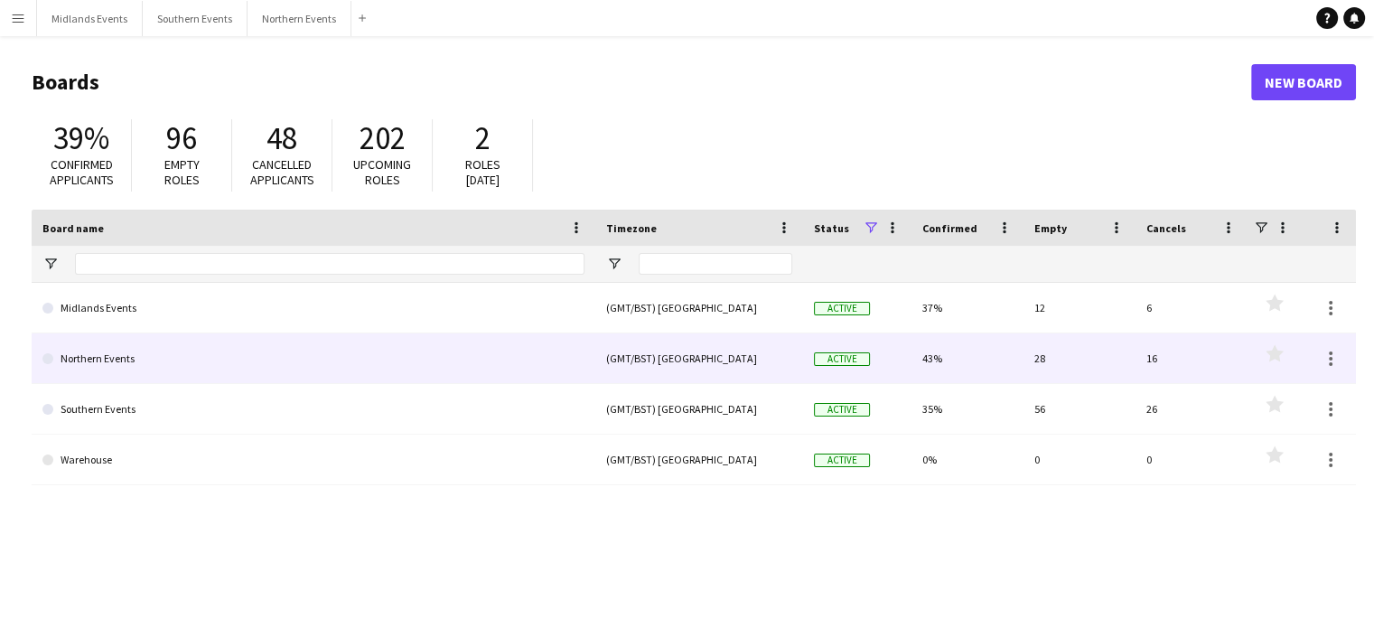
click at [76, 364] on link "Northern Events" at bounding box center [313, 358] width 542 height 51
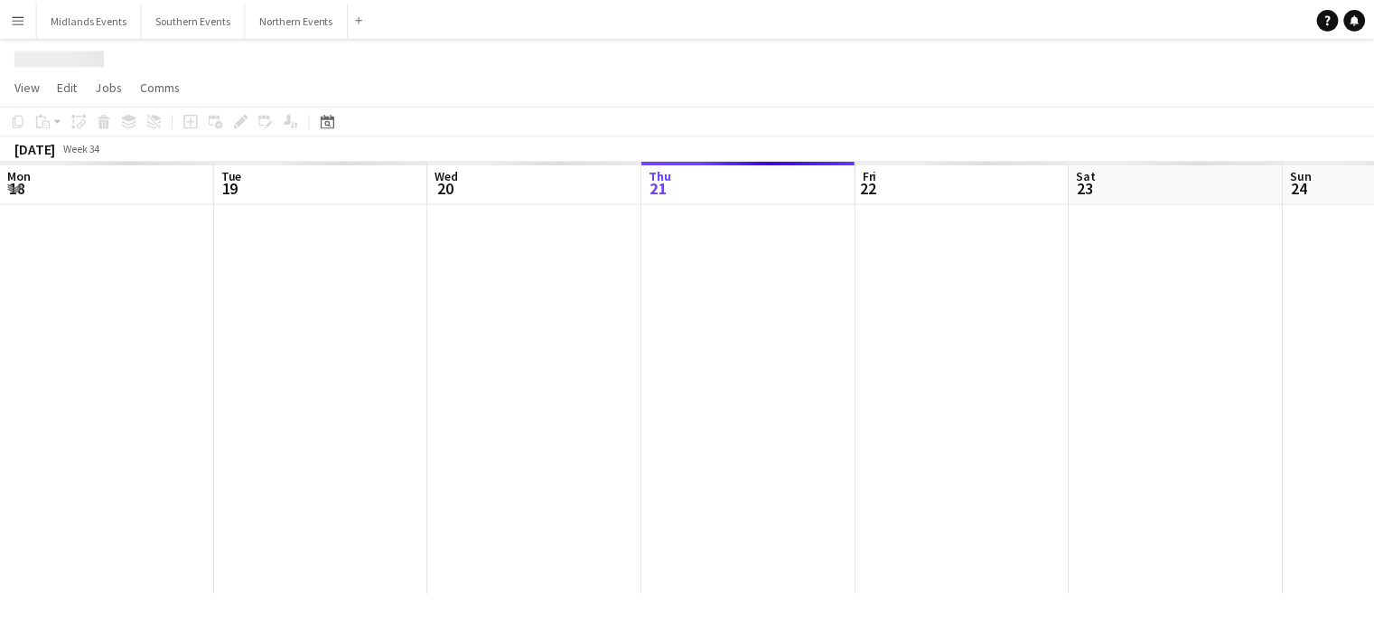
scroll to position [0, 432]
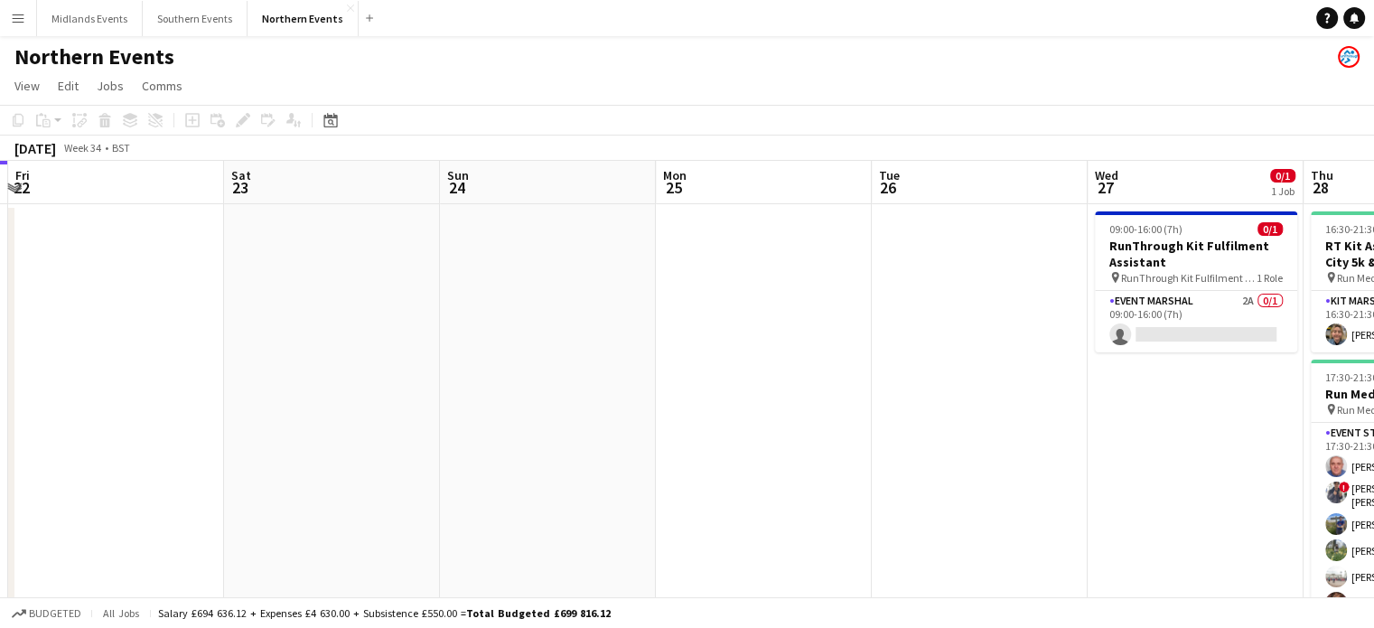
drag, startPoint x: 1019, startPoint y: 333, endPoint x: 555, endPoint y: 426, distance: 473.5
click at [555, 426] on app-calendar-viewport "Mon 18 Tue 19 Wed 20 29/29 2 Jobs Thu 21 Fri 22 Sat 23 Sun 24 Mon 25 Tue 26 Wed…" at bounding box center [687, 509] width 1374 height 697
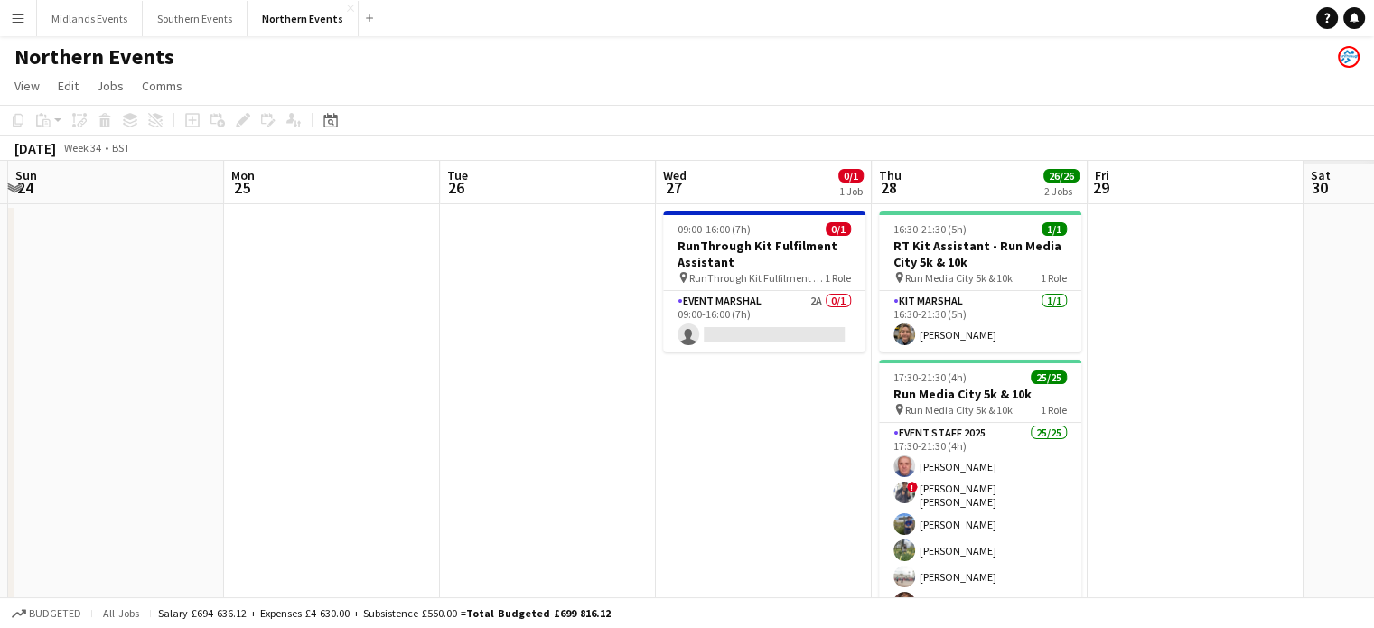
scroll to position [0, 464]
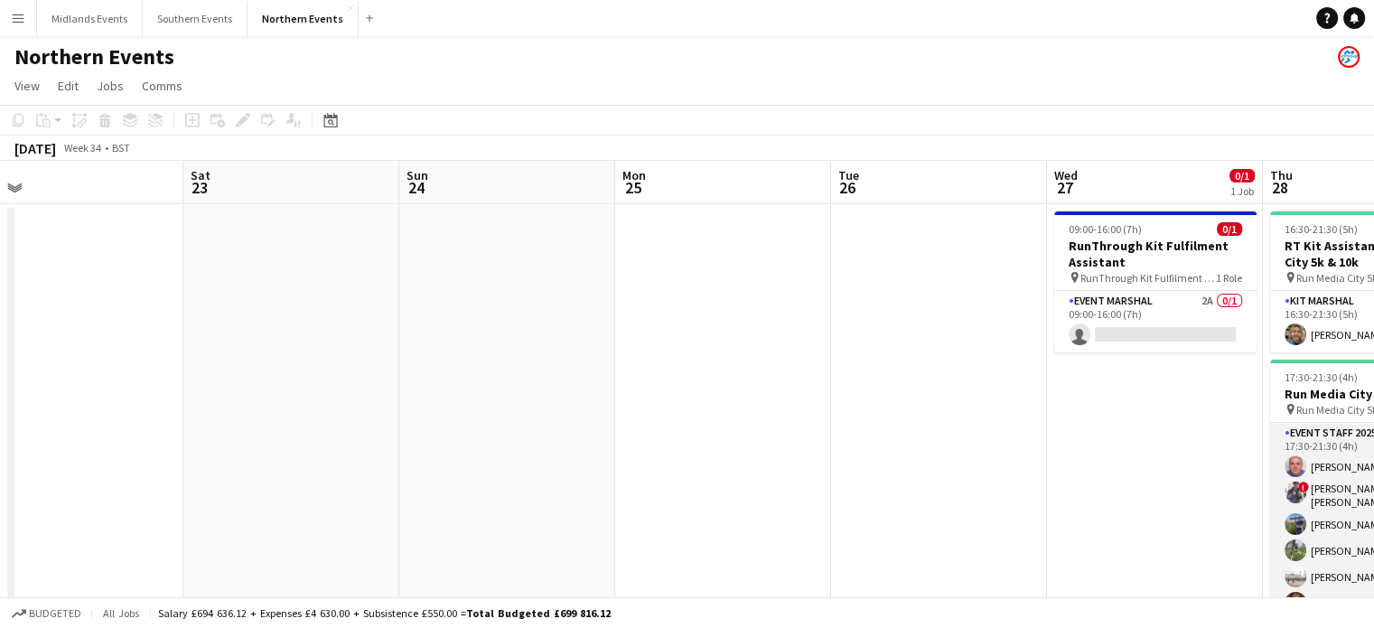
click at [1300, 483] on span "!" at bounding box center [1304, 487] width 11 height 11
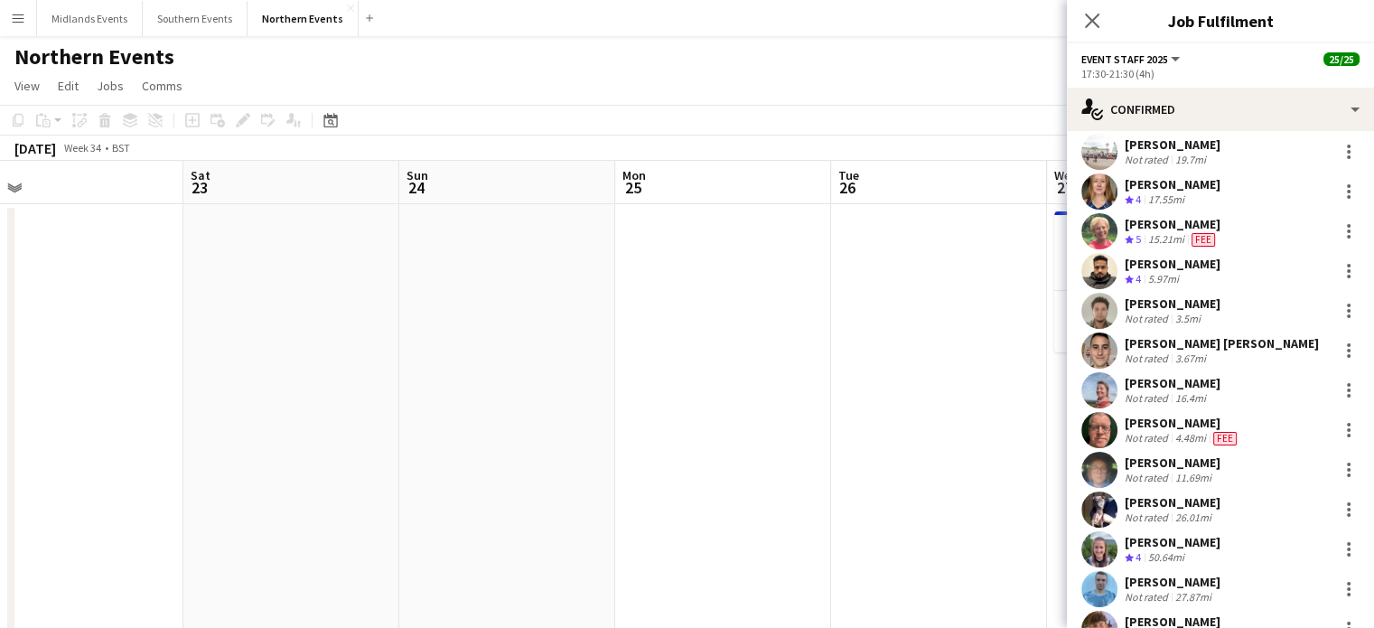
scroll to position [396, 0]
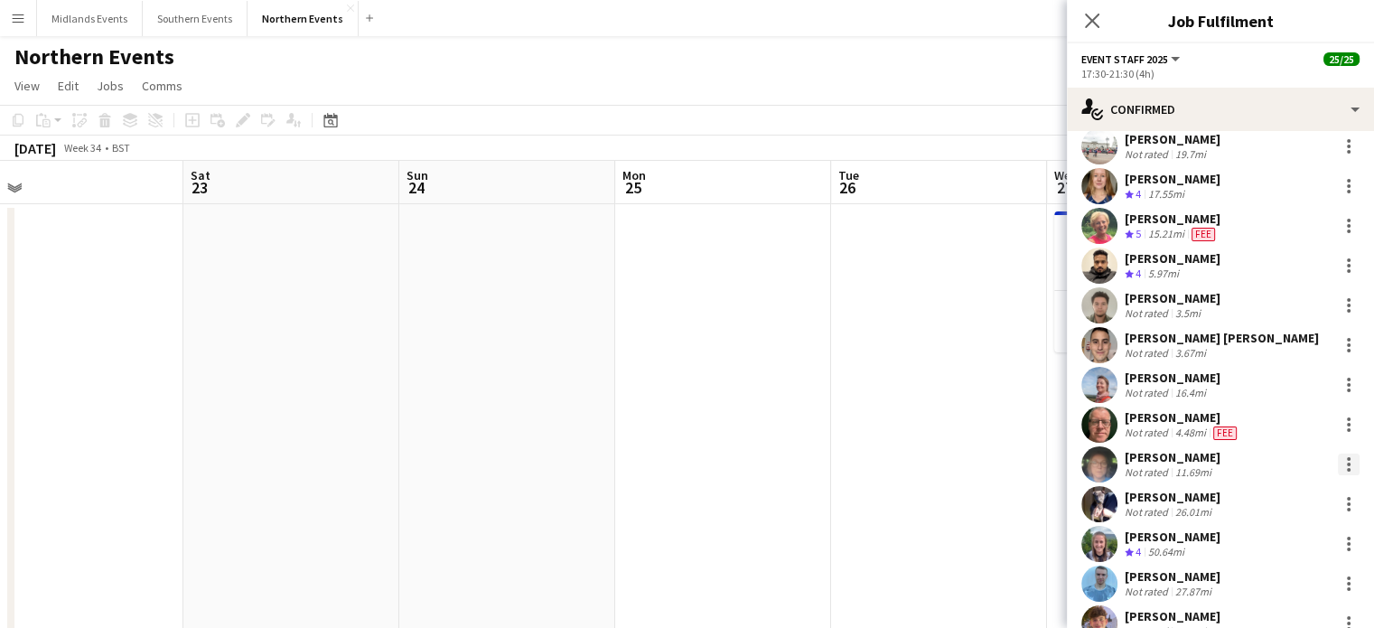
click at [1338, 455] on div at bounding box center [1349, 465] width 22 height 22
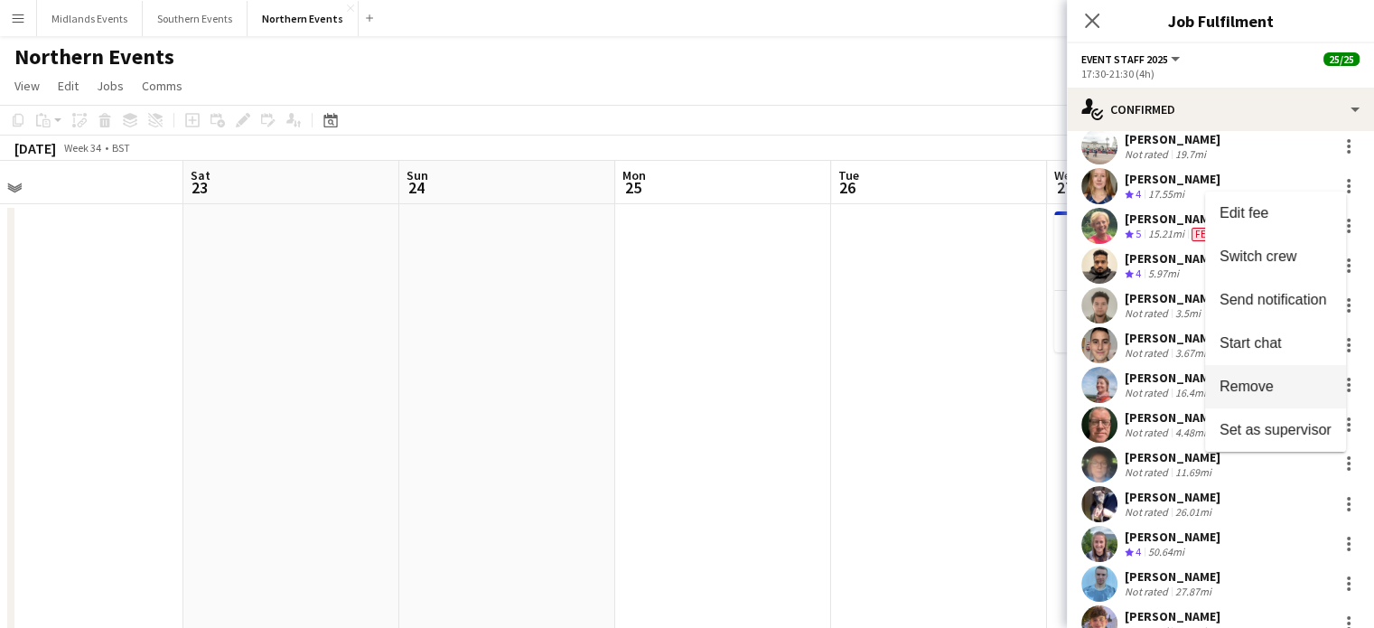
click at [1295, 394] on span "Remove" at bounding box center [1276, 387] width 112 height 16
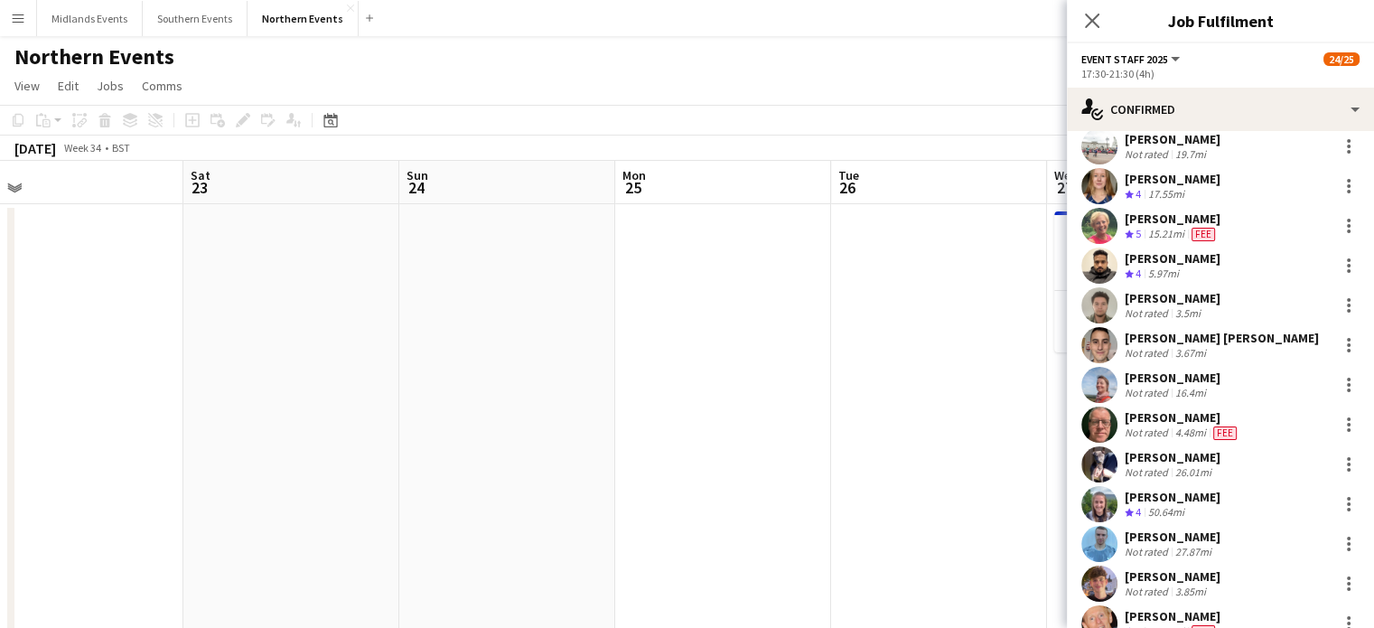
click at [927, 59] on div "Northern Events" at bounding box center [687, 53] width 1374 height 34
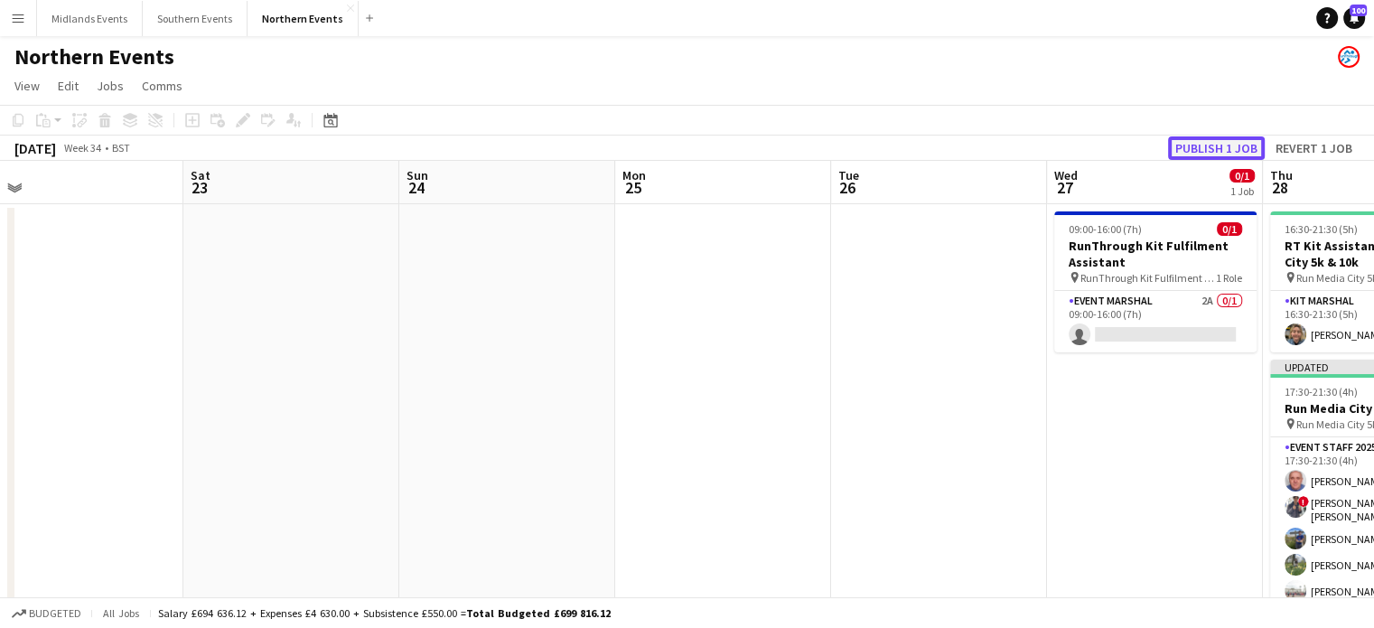
click at [1222, 141] on button "Publish 1 job" at bounding box center [1216, 147] width 97 height 23
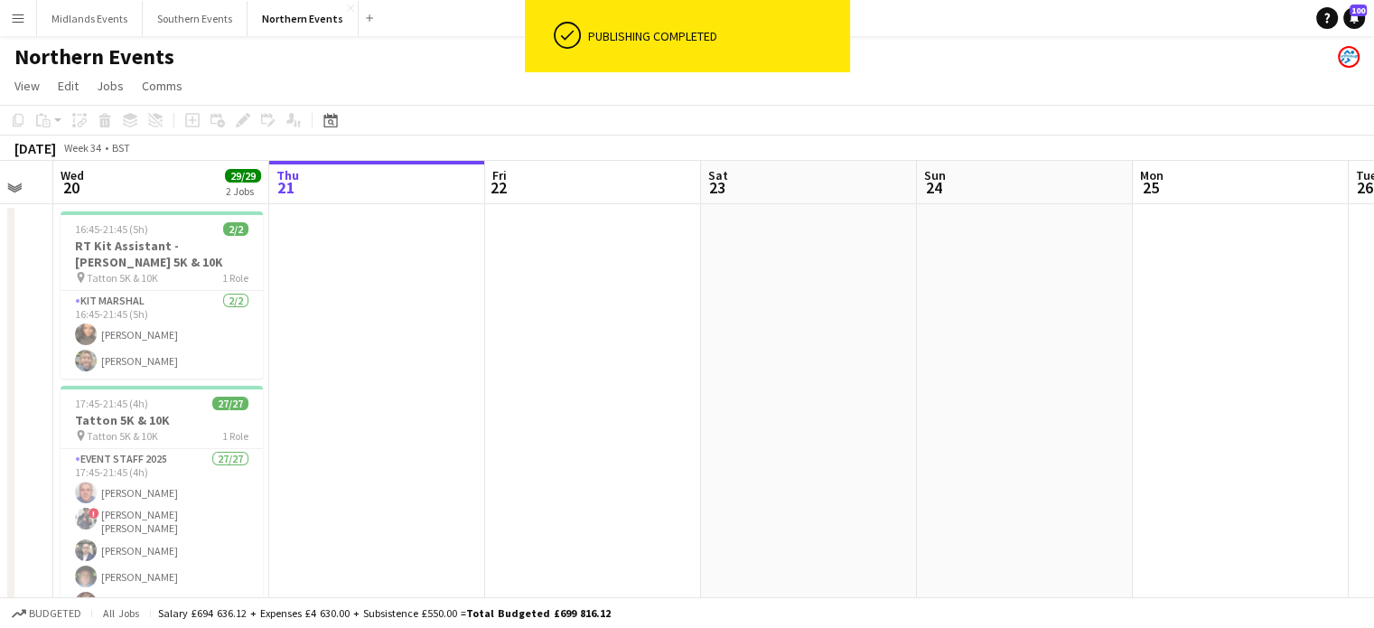
drag, startPoint x: 371, startPoint y: 421, endPoint x: 920, endPoint y: 389, distance: 549.4
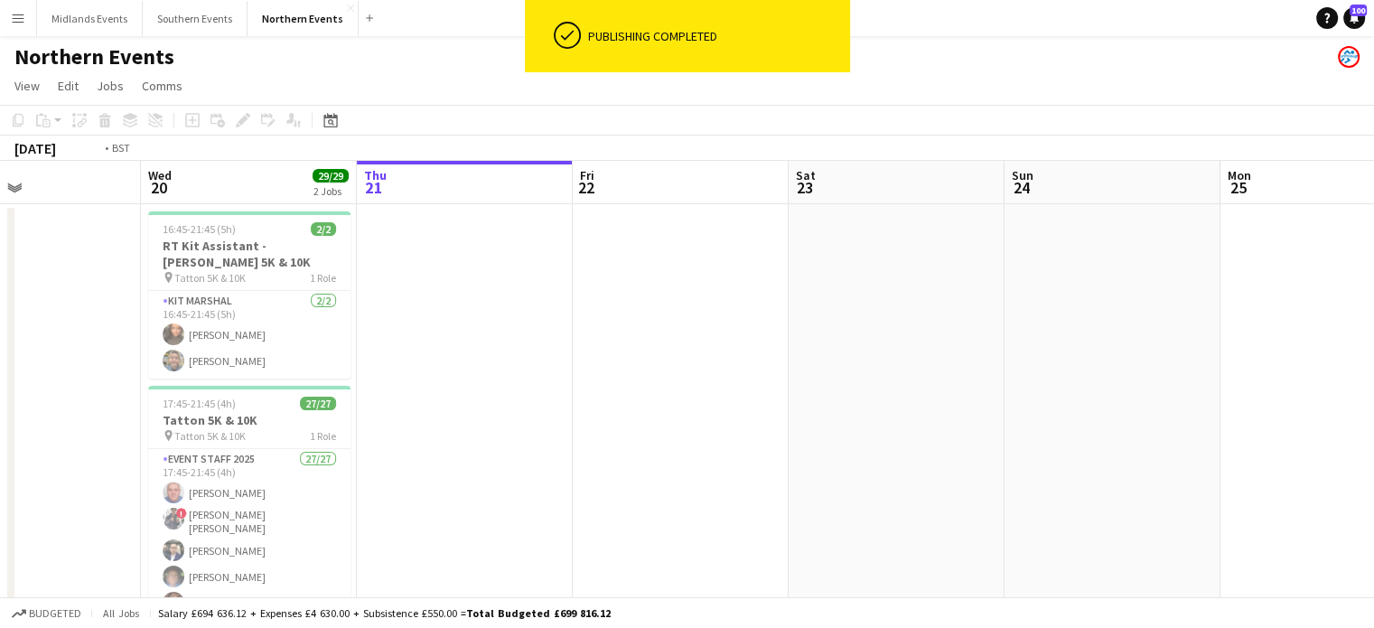
drag, startPoint x: 635, startPoint y: 426, endPoint x: 1211, endPoint y: 330, distance: 583.5
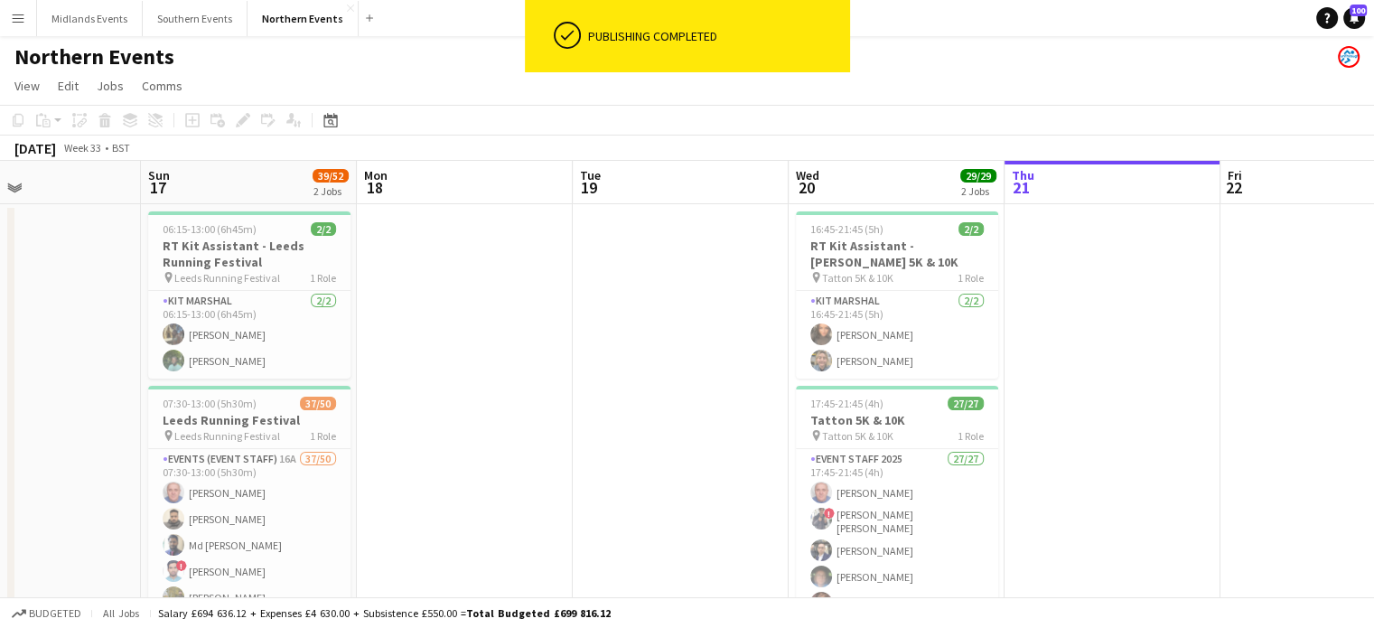
scroll to position [0, 478]
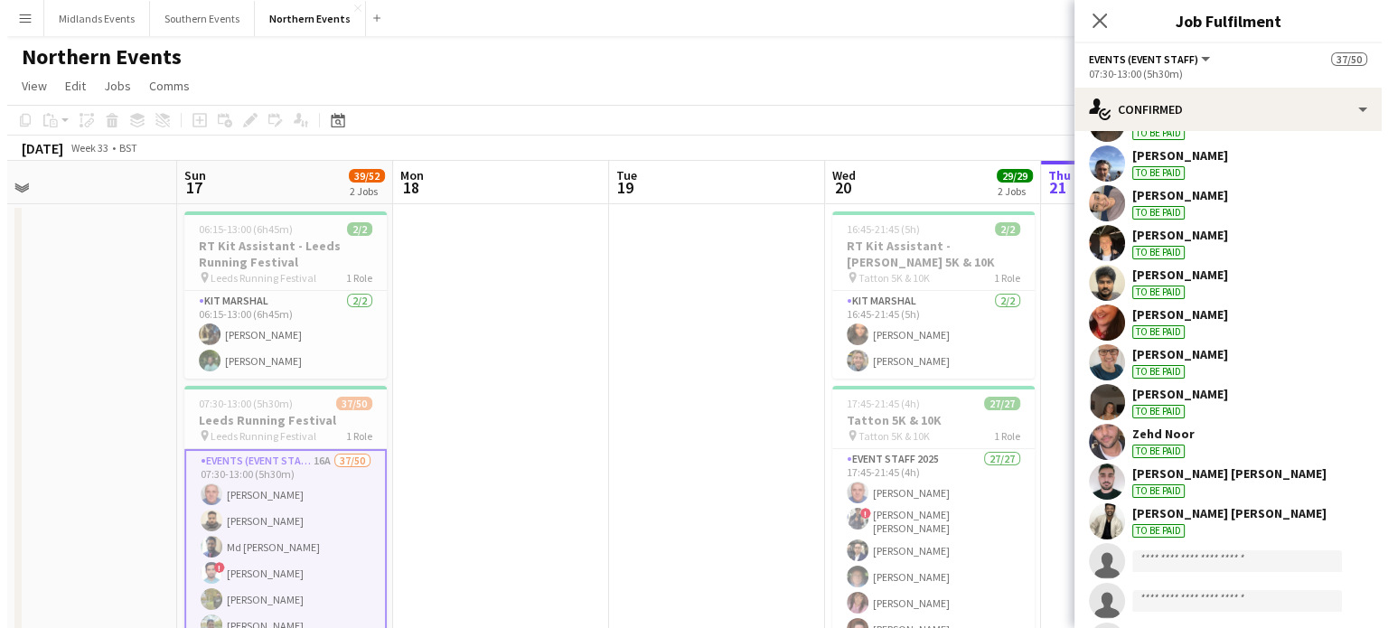
scroll to position [1167, 0]
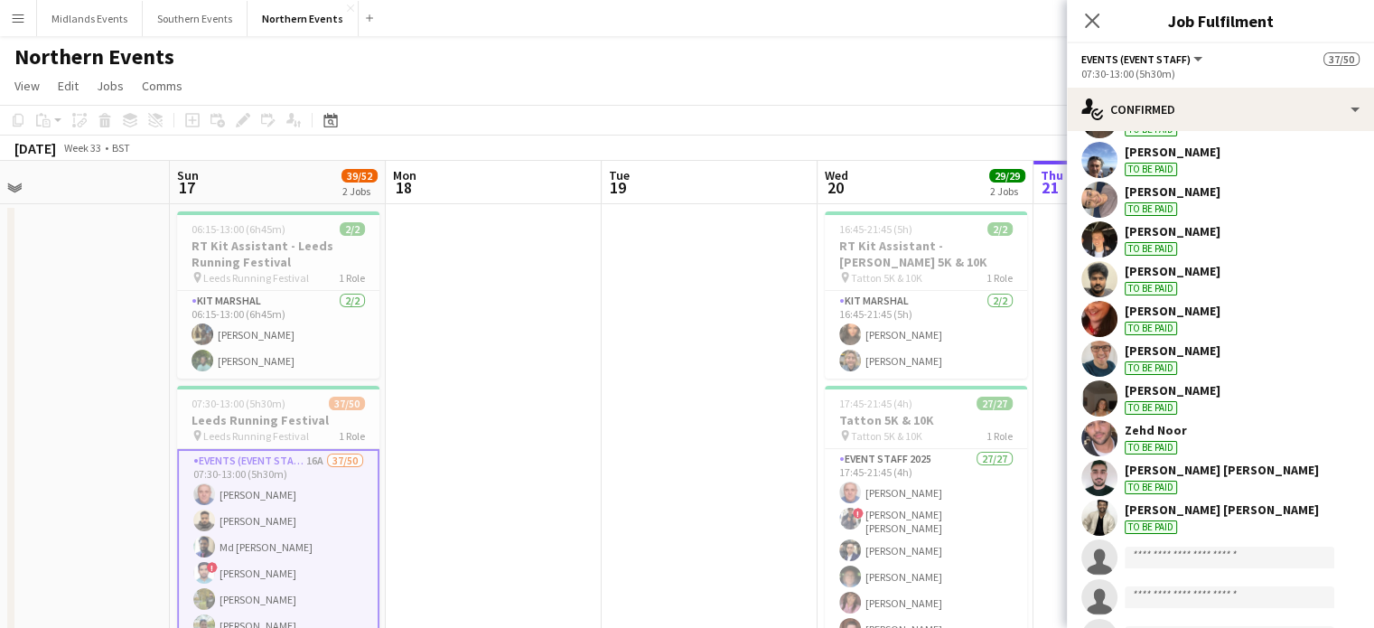
click at [6, 8] on button "Menu" at bounding box center [18, 18] width 36 height 36
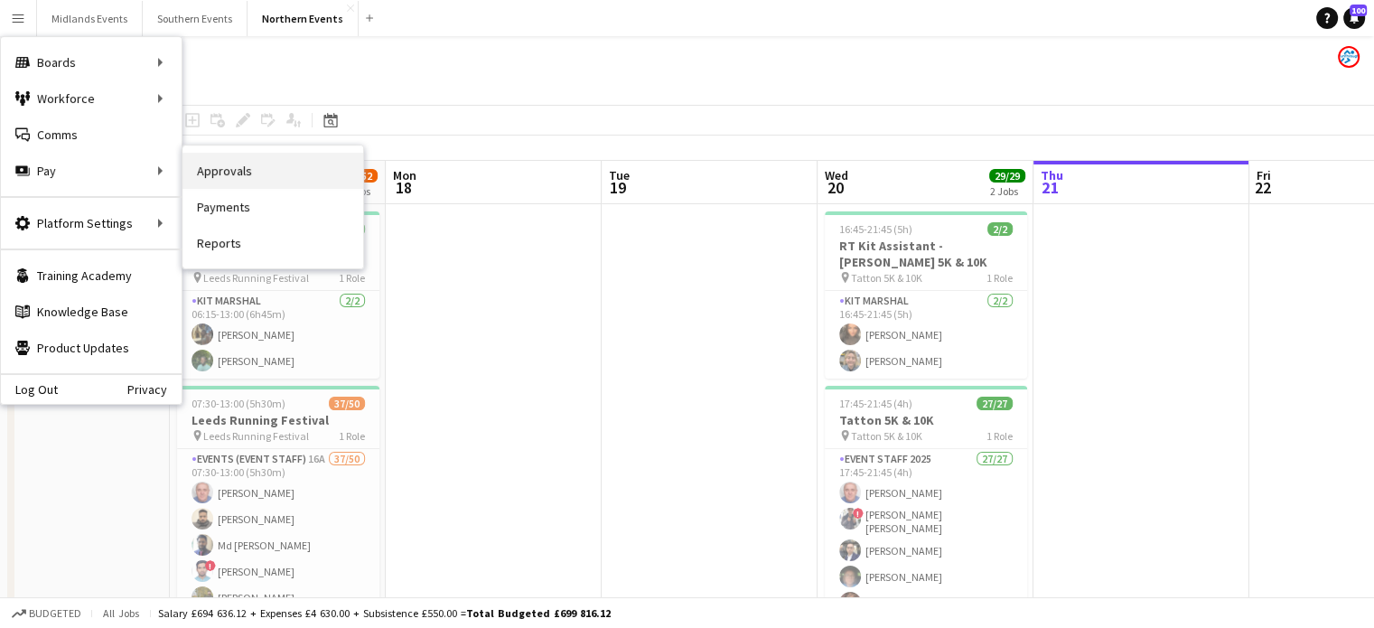
click at [228, 179] on link "Approvals" at bounding box center [273, 171] width 181 height 36
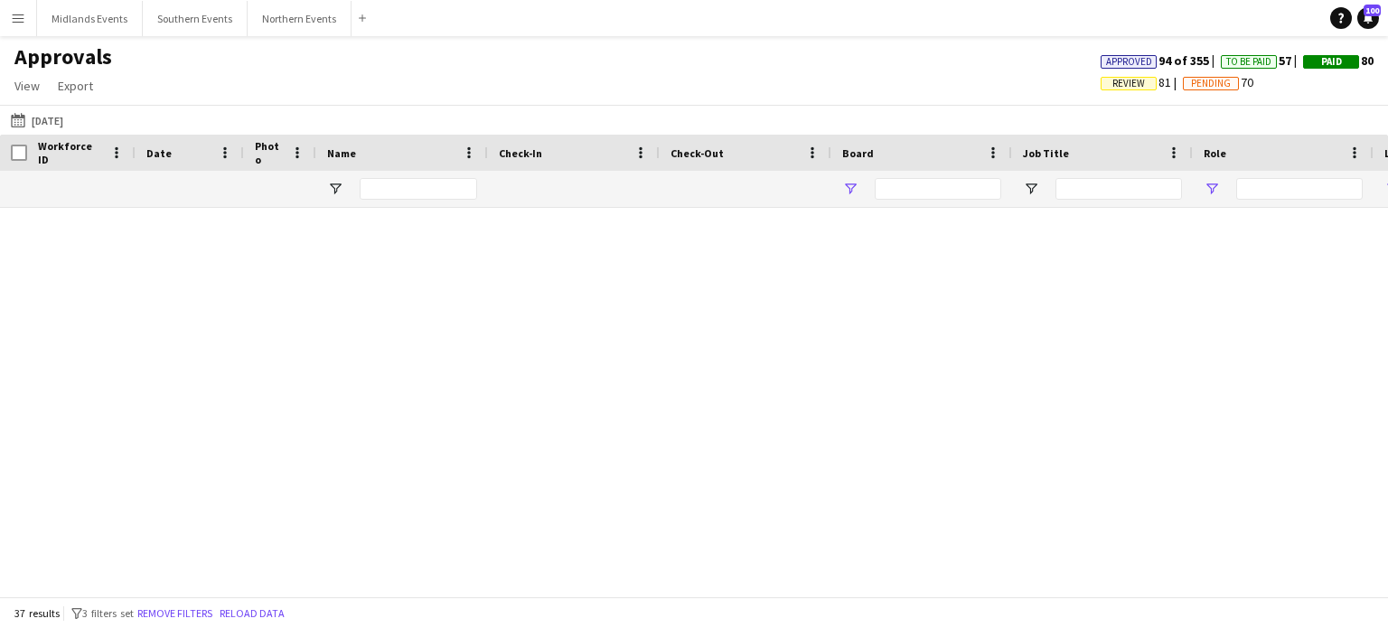
type input "**"
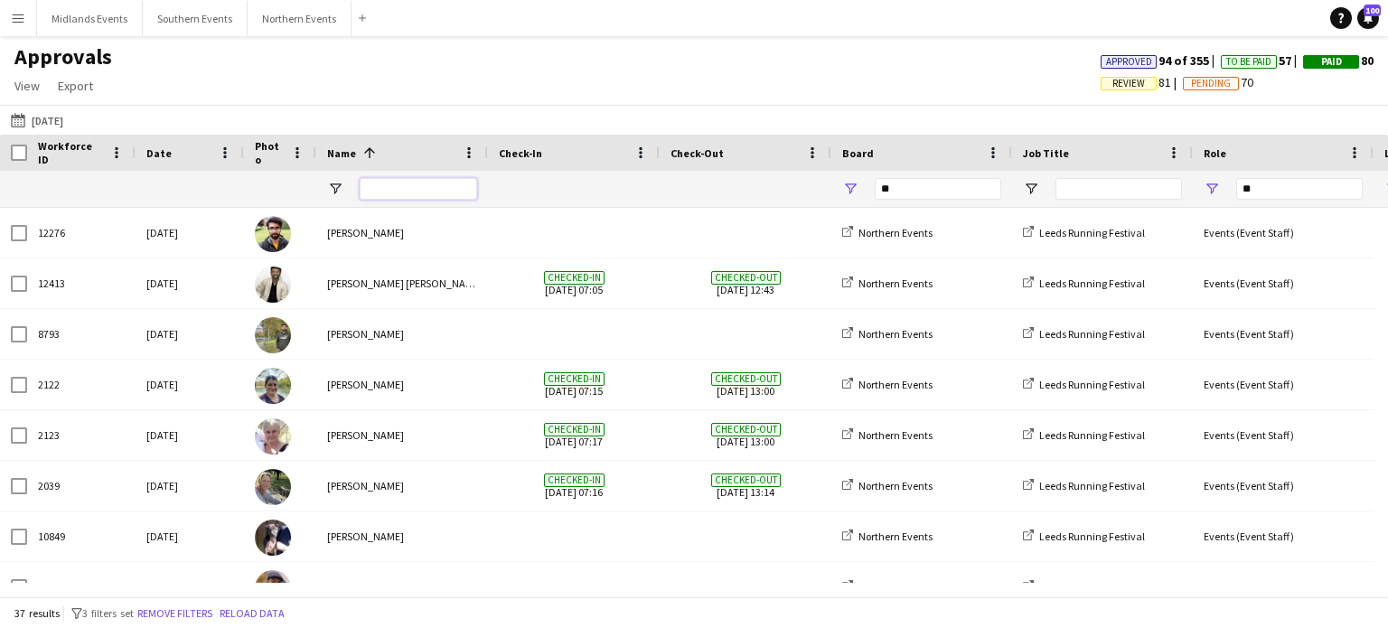
click at [383, 185] on input "Name Filter Input" at bounding box center [418, 189] width 117 height 22
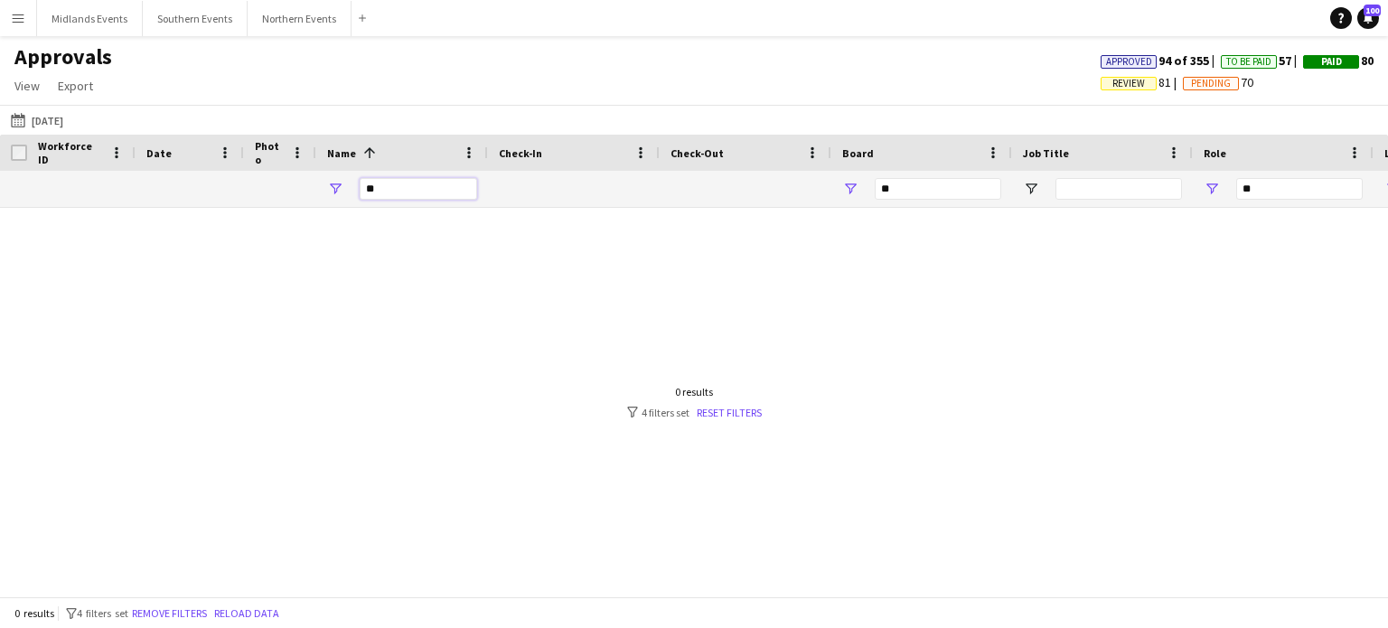
type input "*"
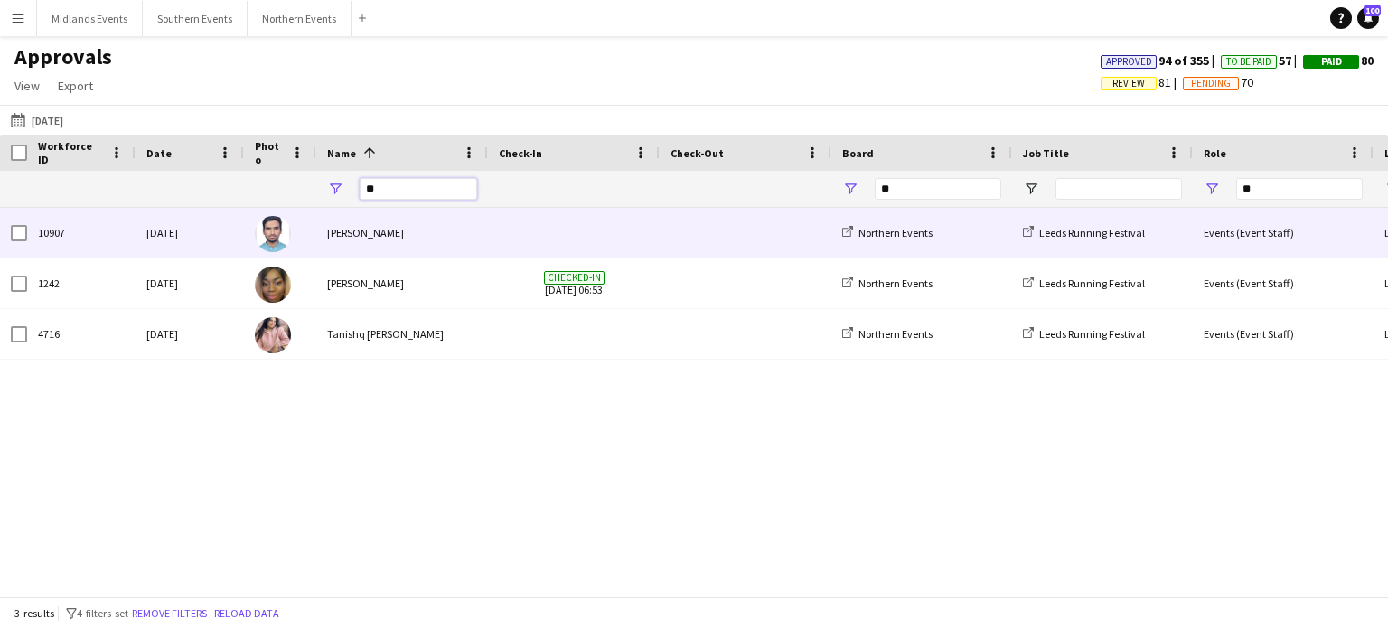
type input "**"
click at [378, 238] on div "Farhan Tariq" at bounding box center [402, 233] width 172 height 50
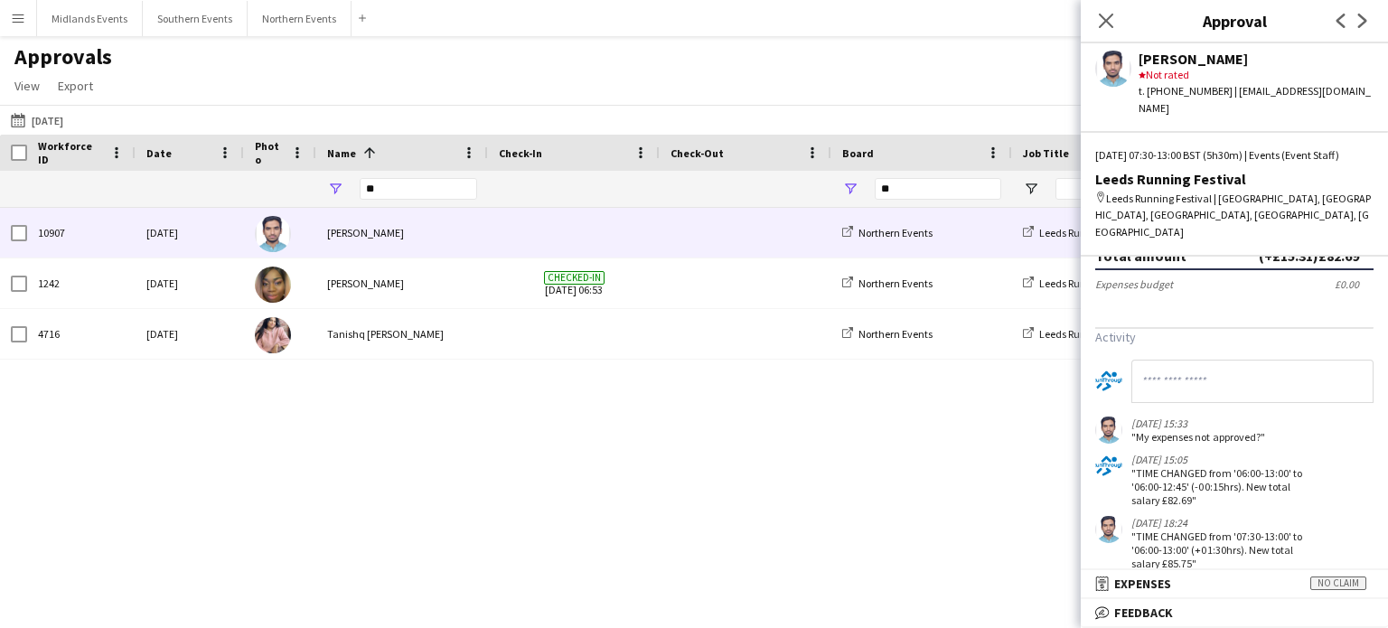
scroll to position [353, 0]
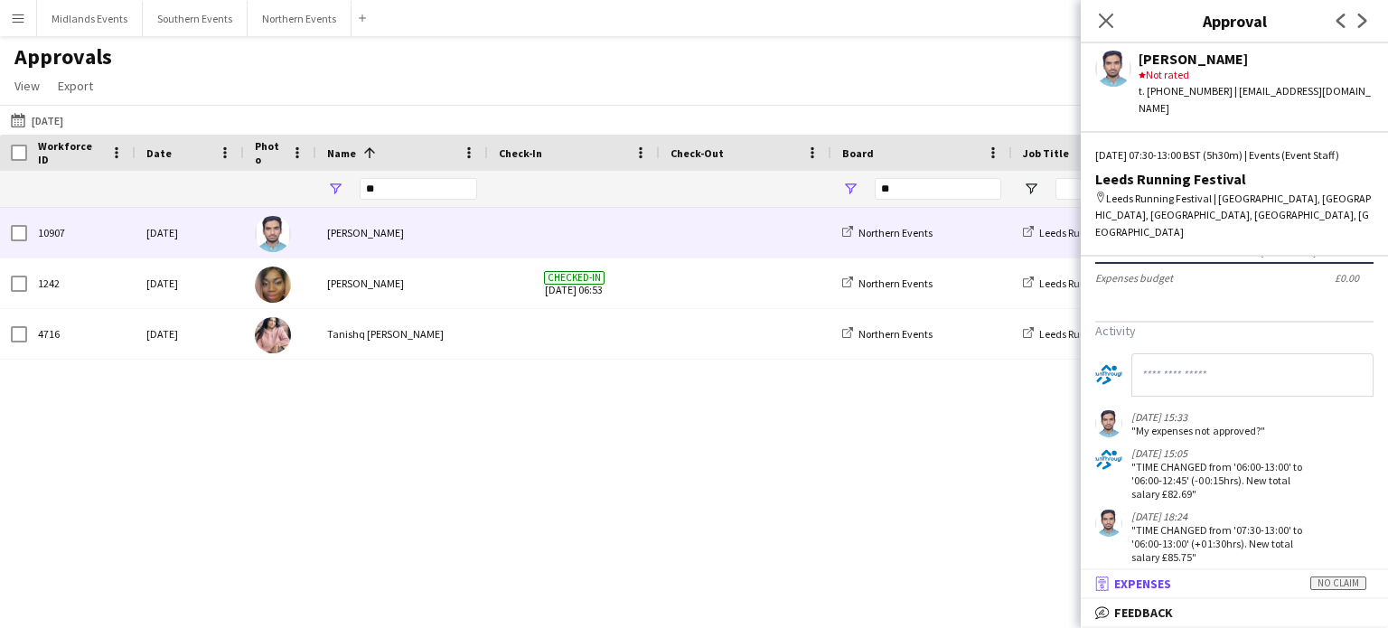
click at [1330, 584] on span "No claim" at bounding box center [1338, 584] width 56 height 14
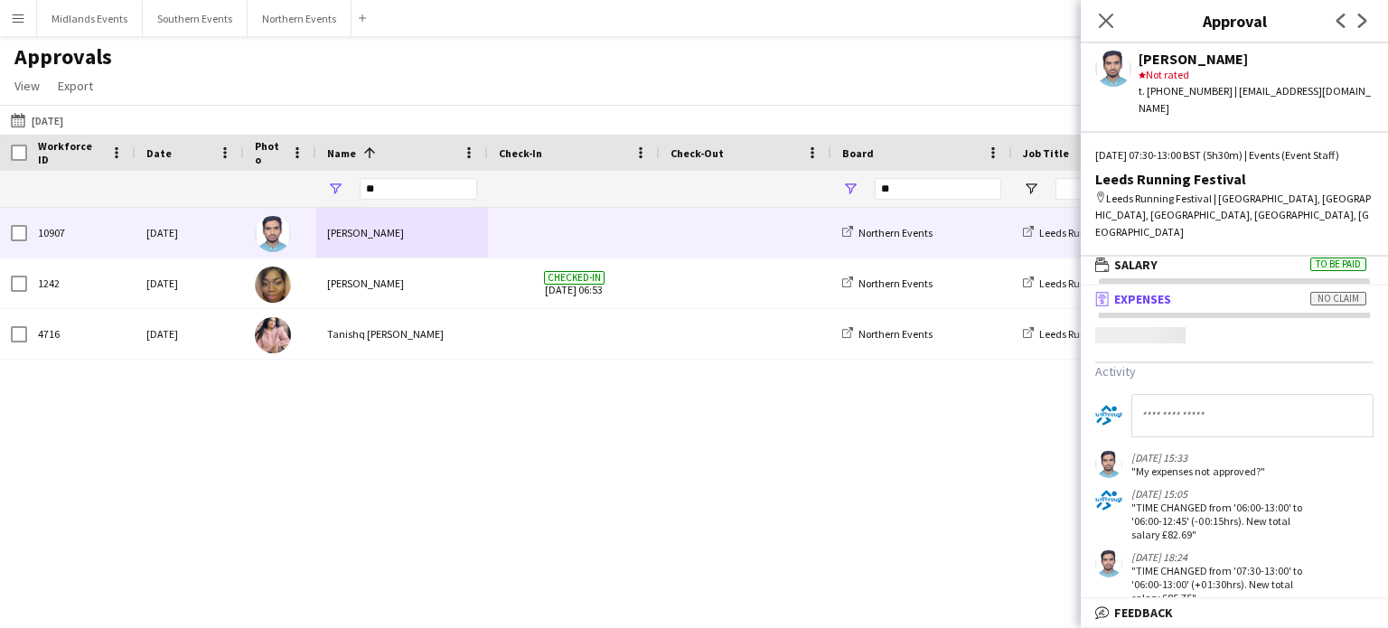
scroll to position [4, 0]
click at [1277, 404] on input at bounding box center [1252, 415] width 242 height 43
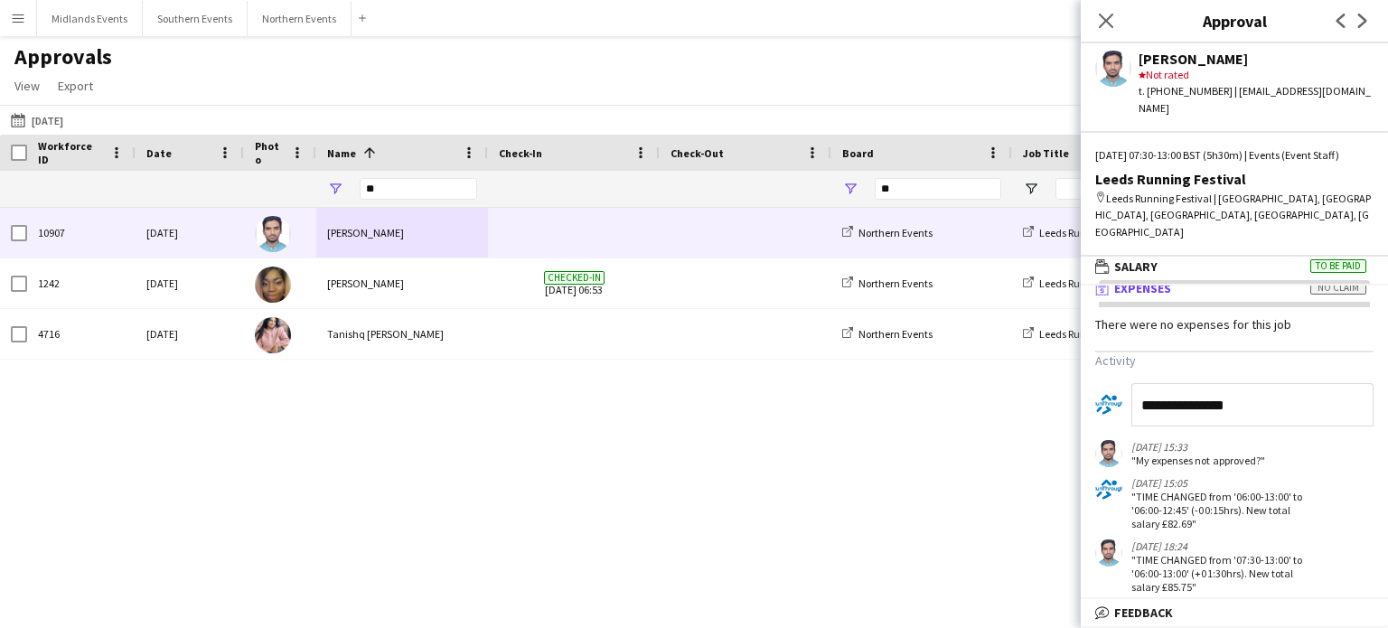
scroll to position [0, 0]
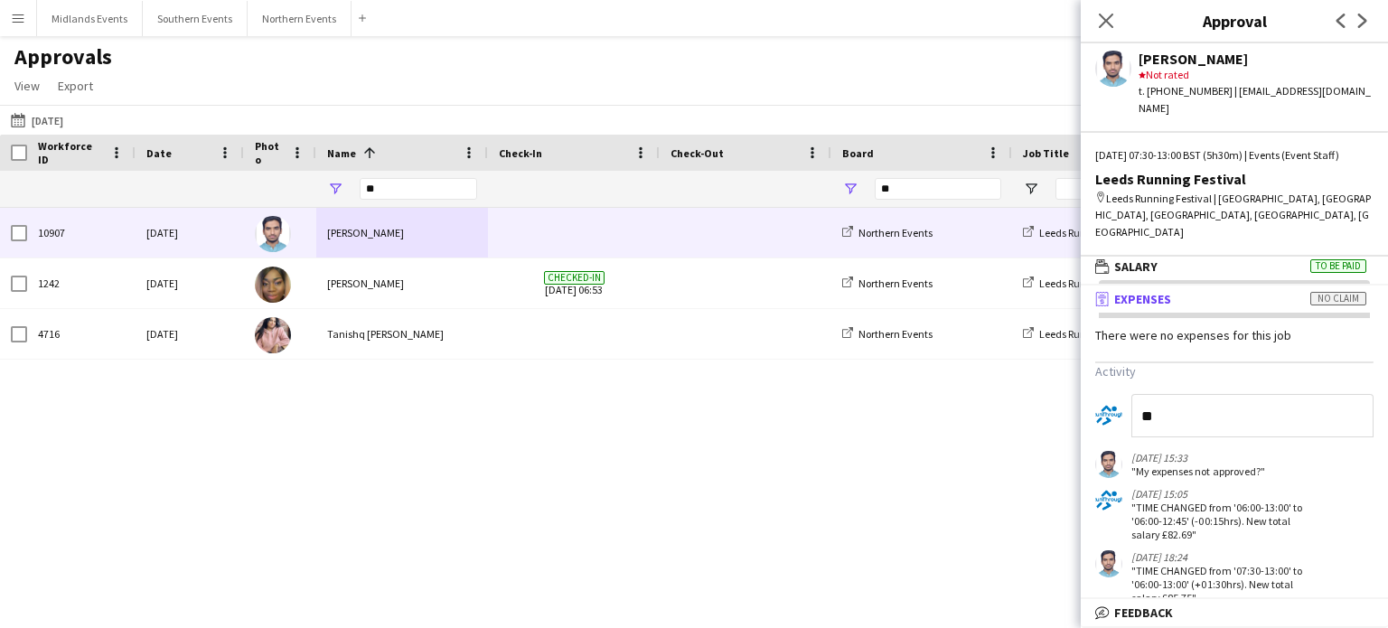
type input "*"
type input "**********"
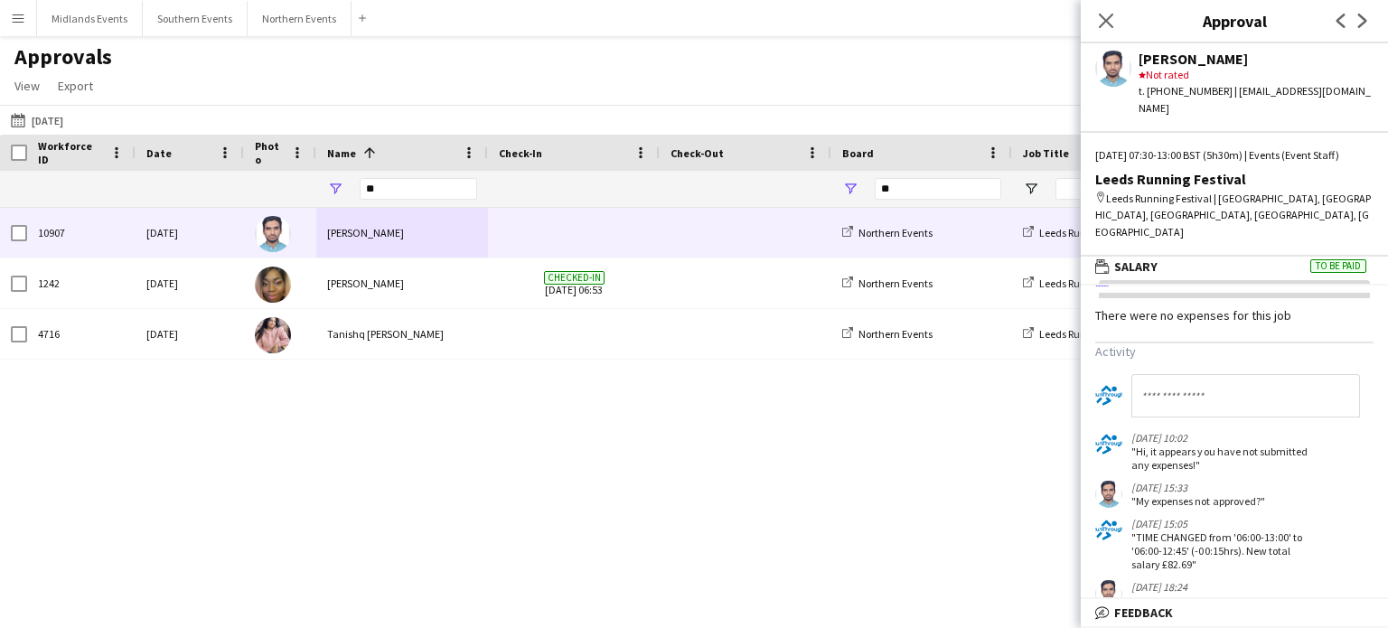
scroll to position [0, 0]
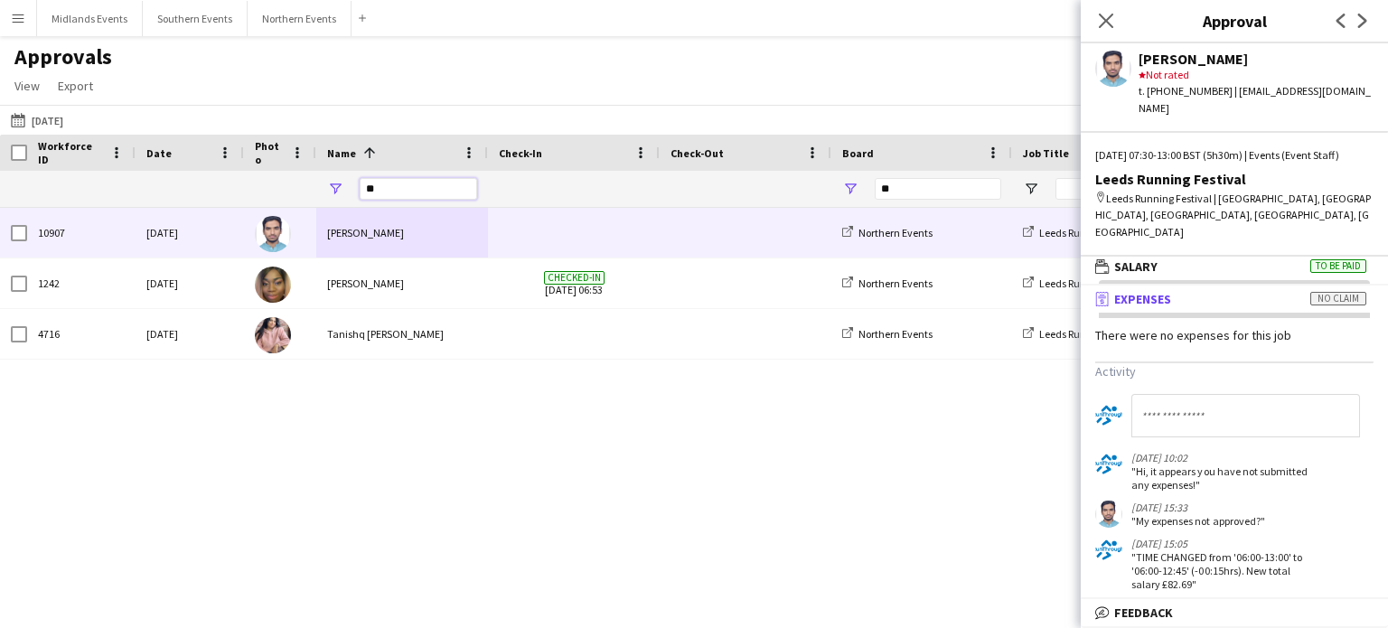
click at [397, 194] on input "**" at bounding box center [418, 189] width 117 height 22
type input "*"
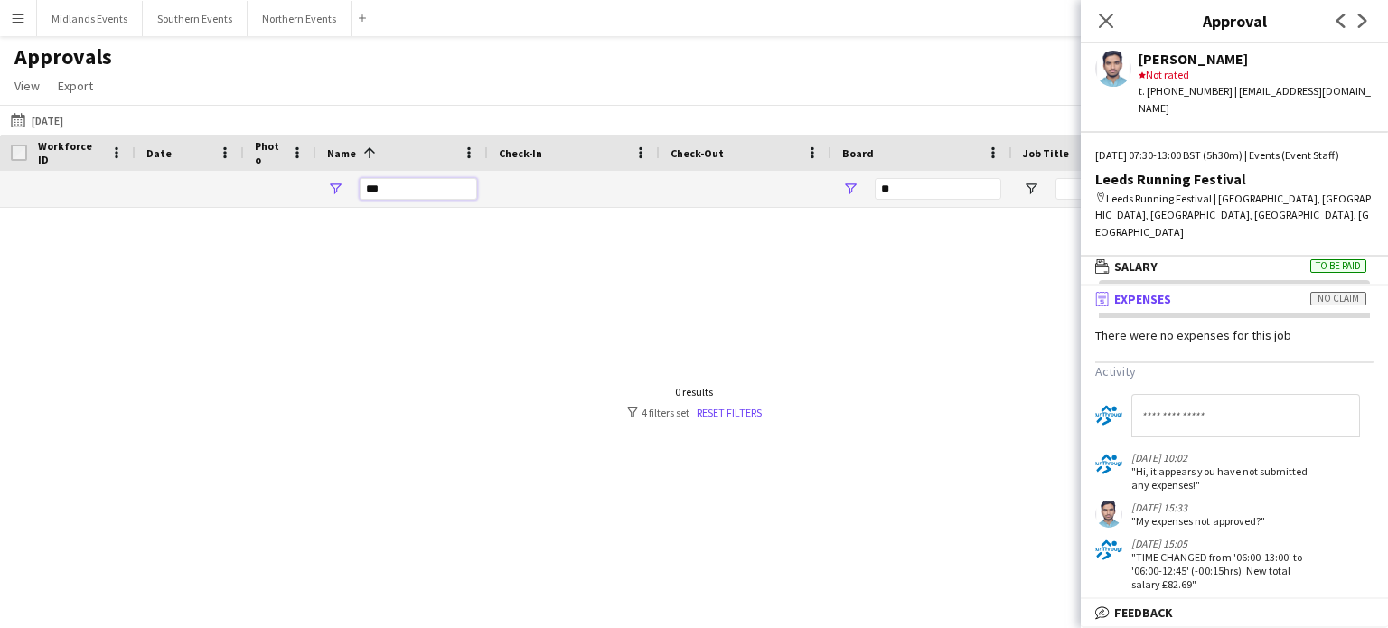
type input "***"
click at [25, 20] on button "Menu" at bounding box center [18, 18] width 36 height 36
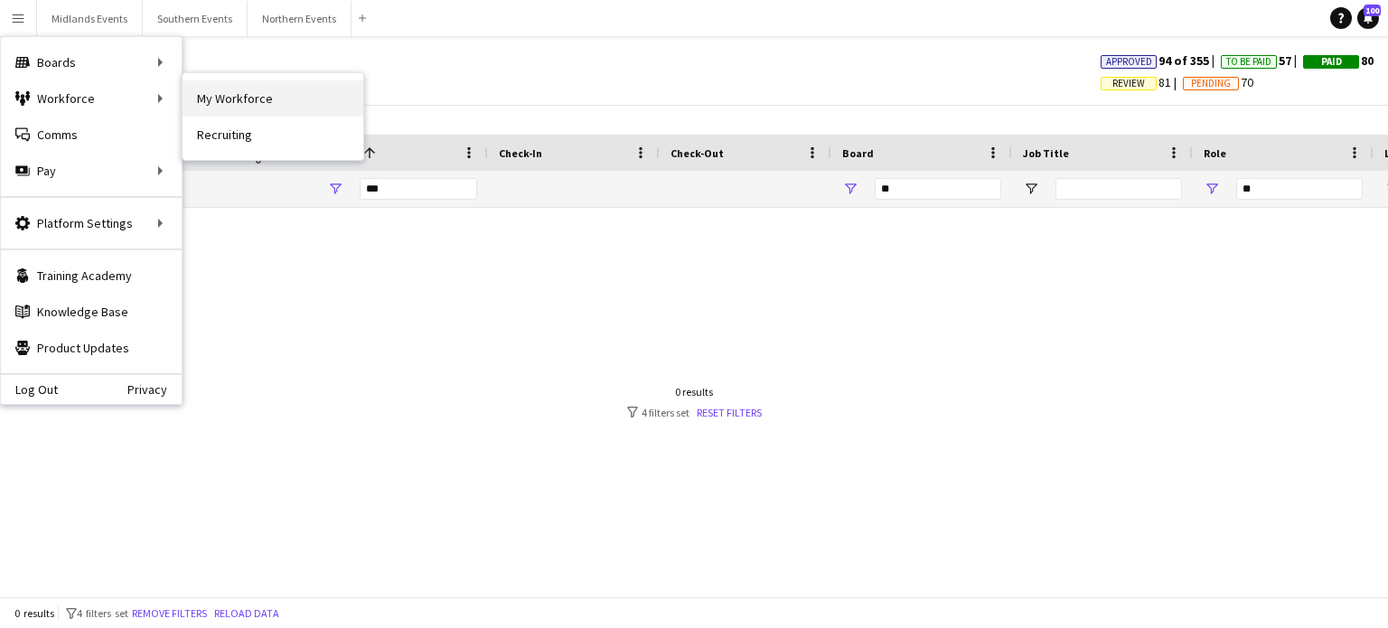
click at [199, 103] on link "My Workforce" at bounding box center [273, 98] width 181 height 36
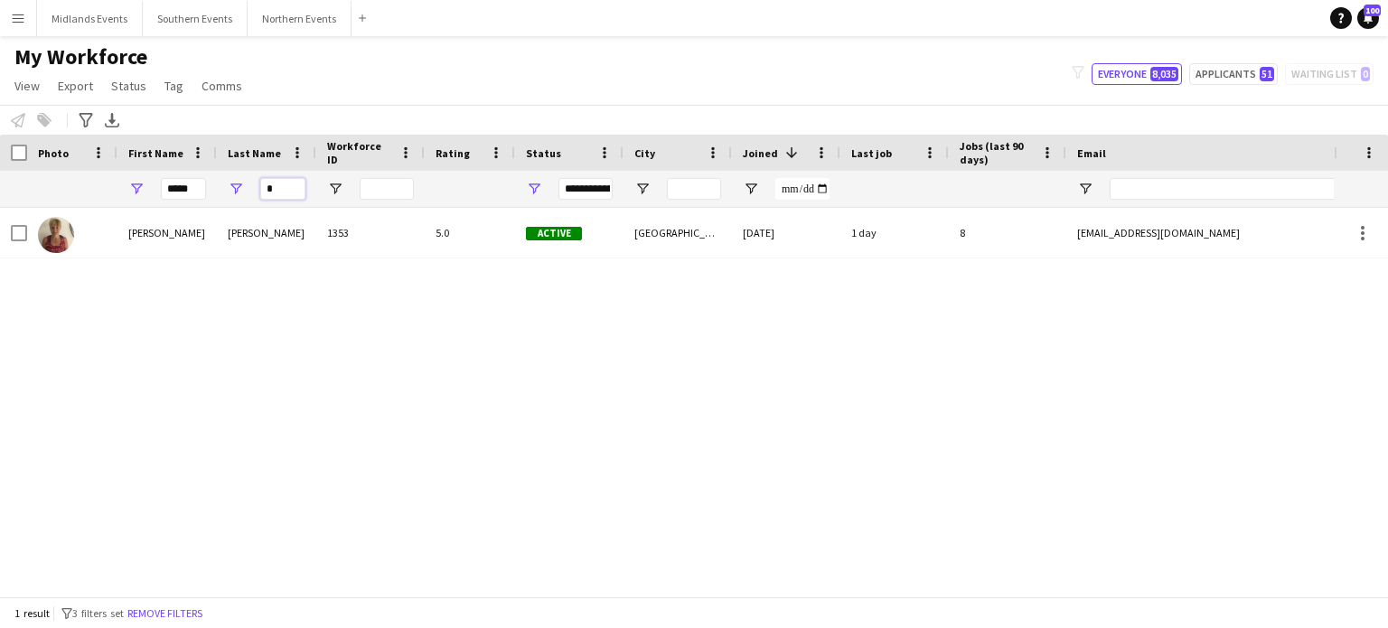
click at [287, 189] on input "*" at bounding box center [282, 189] width 45 height 22
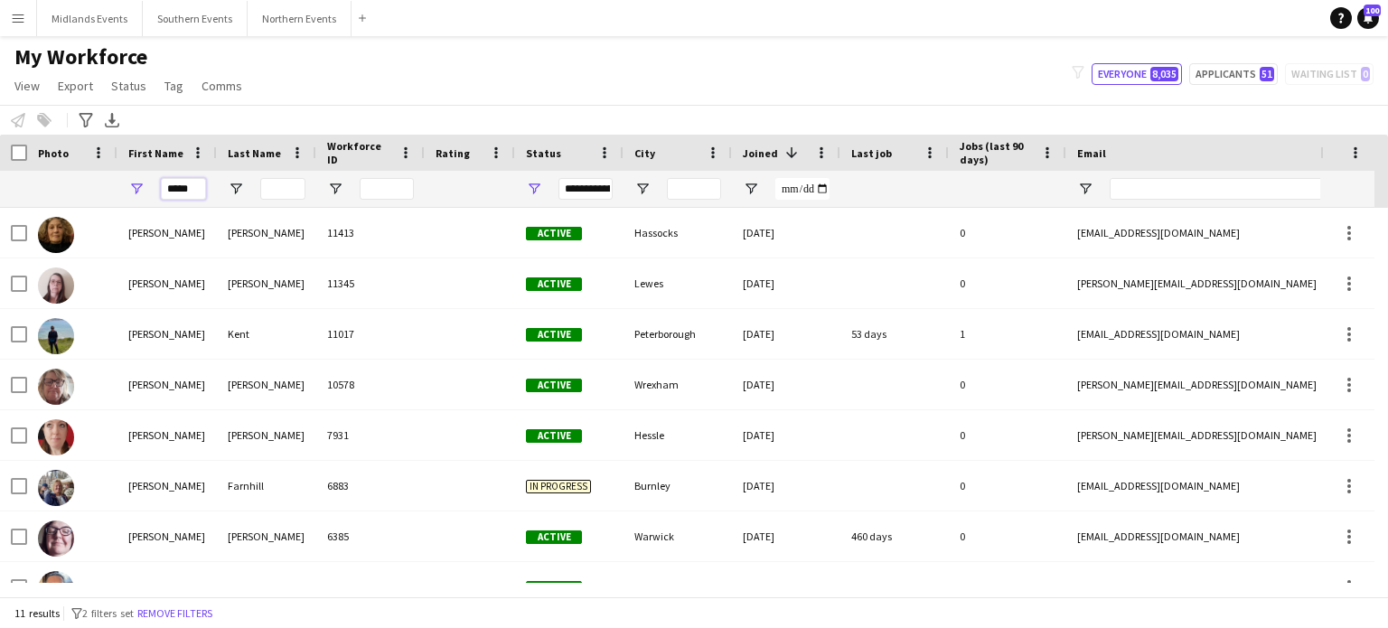
drag, startPoint x: 199, startPoint y: 186, endPoint x: 159, endPoint y: 192, distance: 40.1
click at [159, 192] on div "*****" at bounding box center [166, 189] width 99 height 36
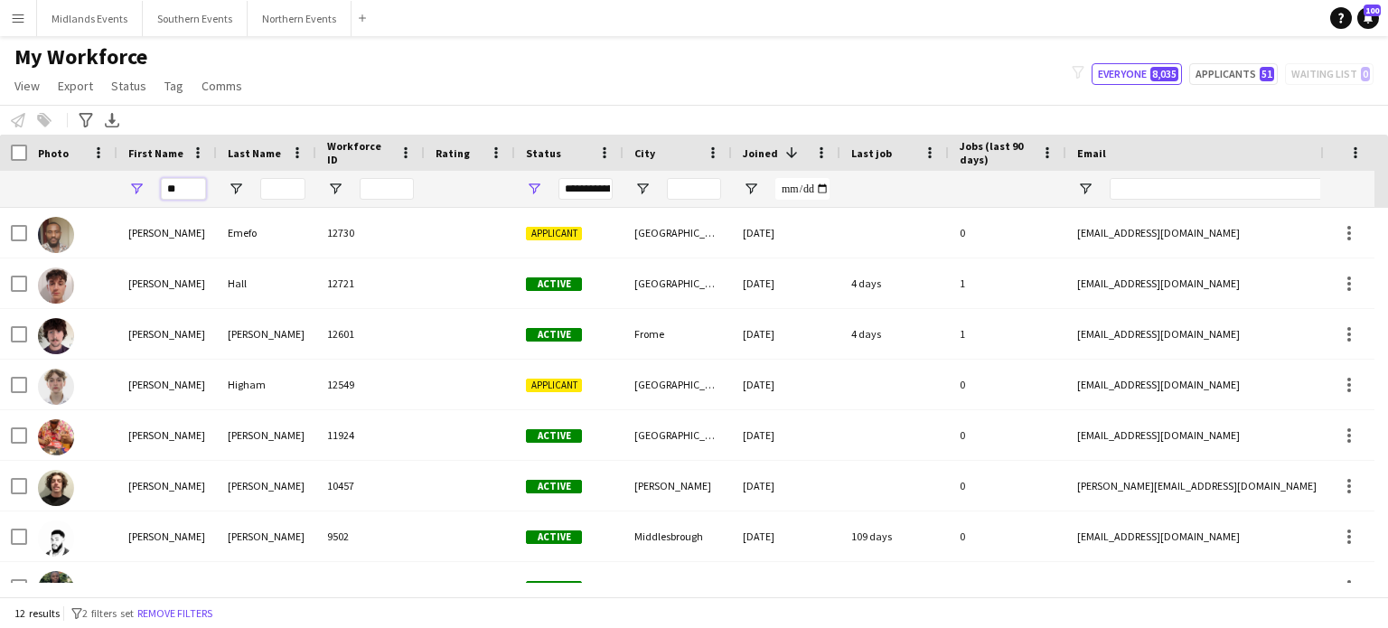
type input "*"
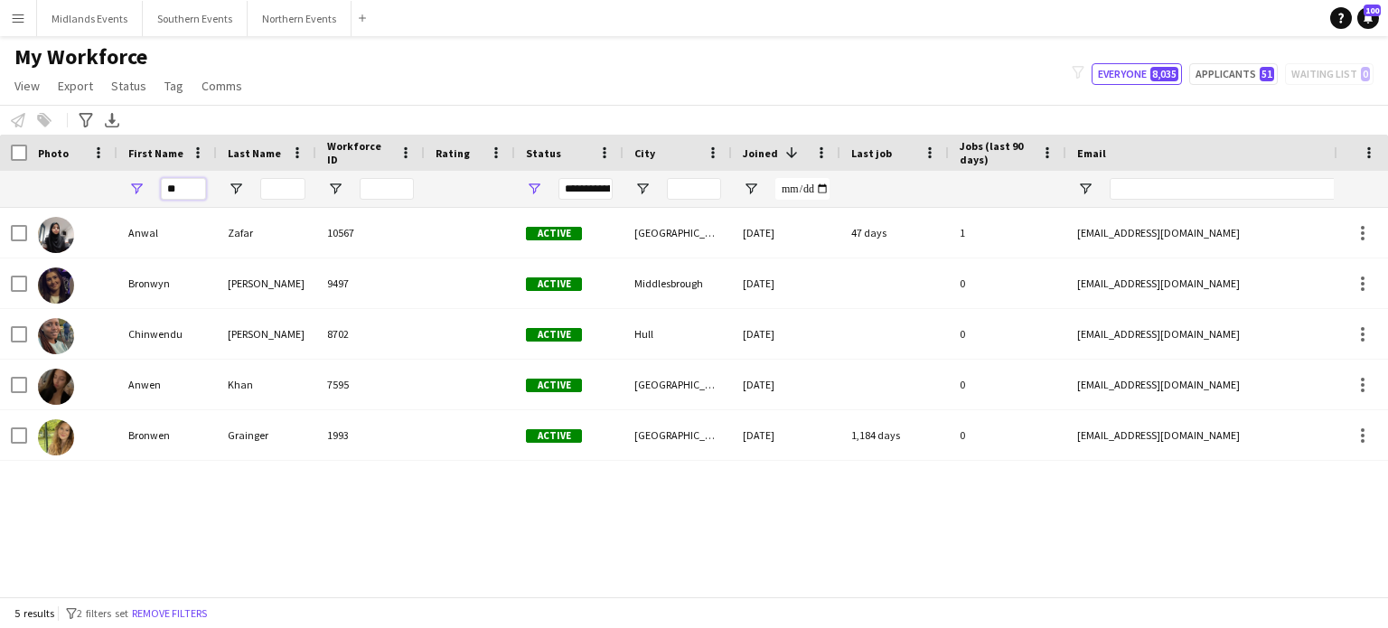
type input "*"
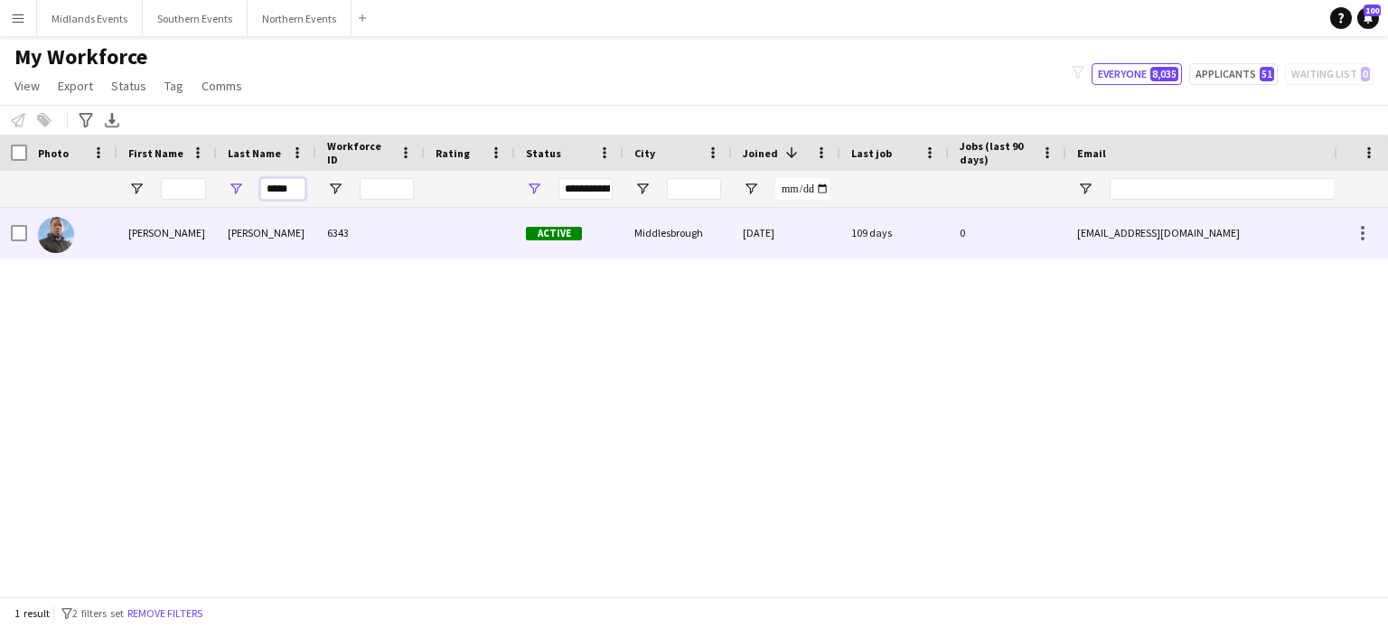
type input "*****"
click at [246, 230] on div "[PERSON_NAME]" at bounding box center [266, 233] width 99 height 50
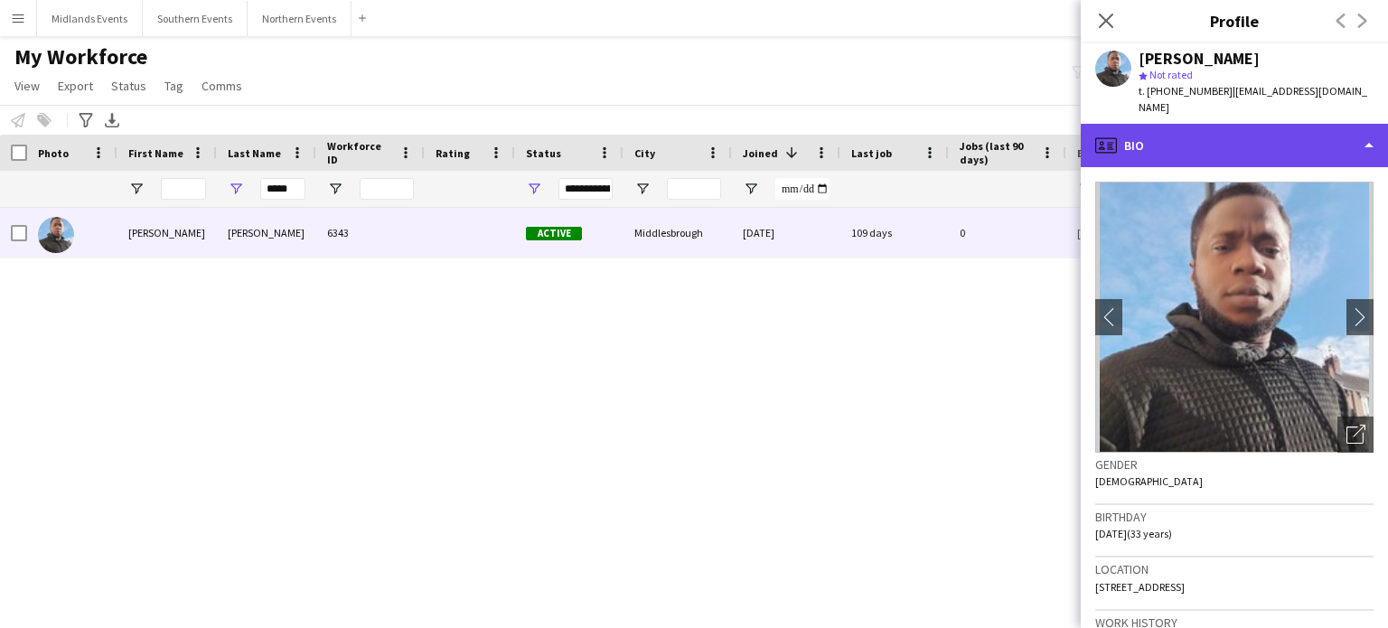
click at [1276, 126] on div "profile Bio" at bounding box center [1234, 145] width 307 height 43
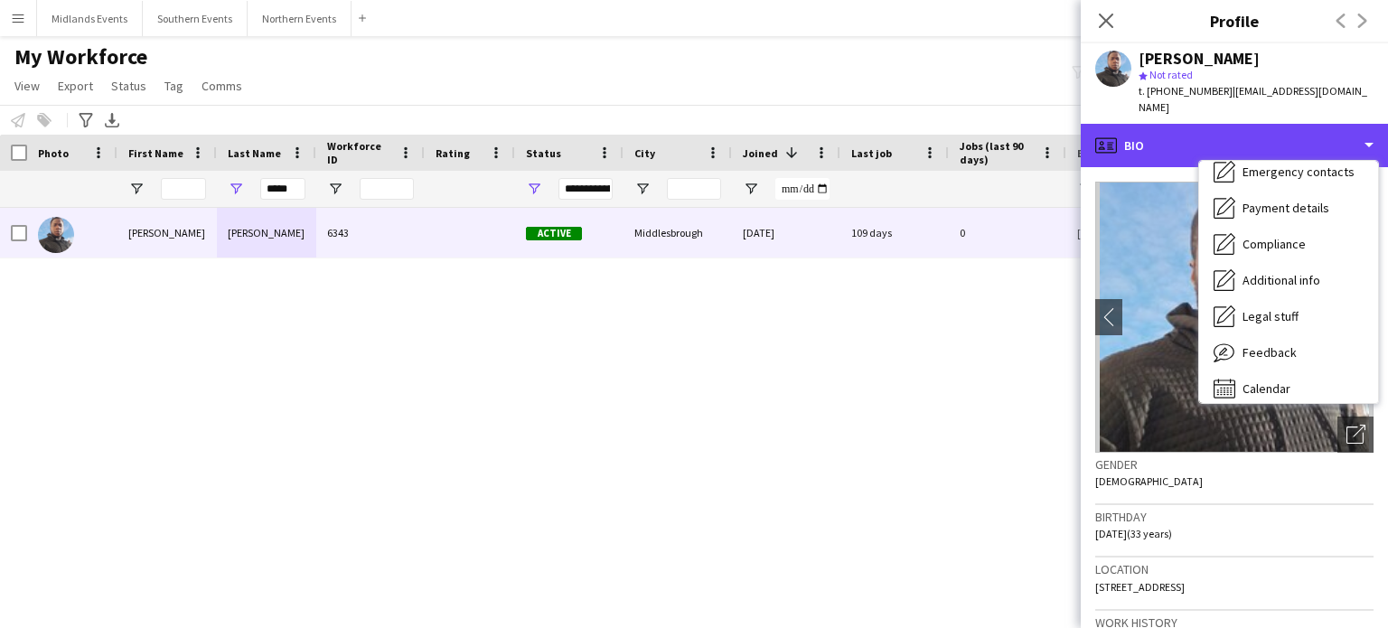
scroll to position [170, 0]
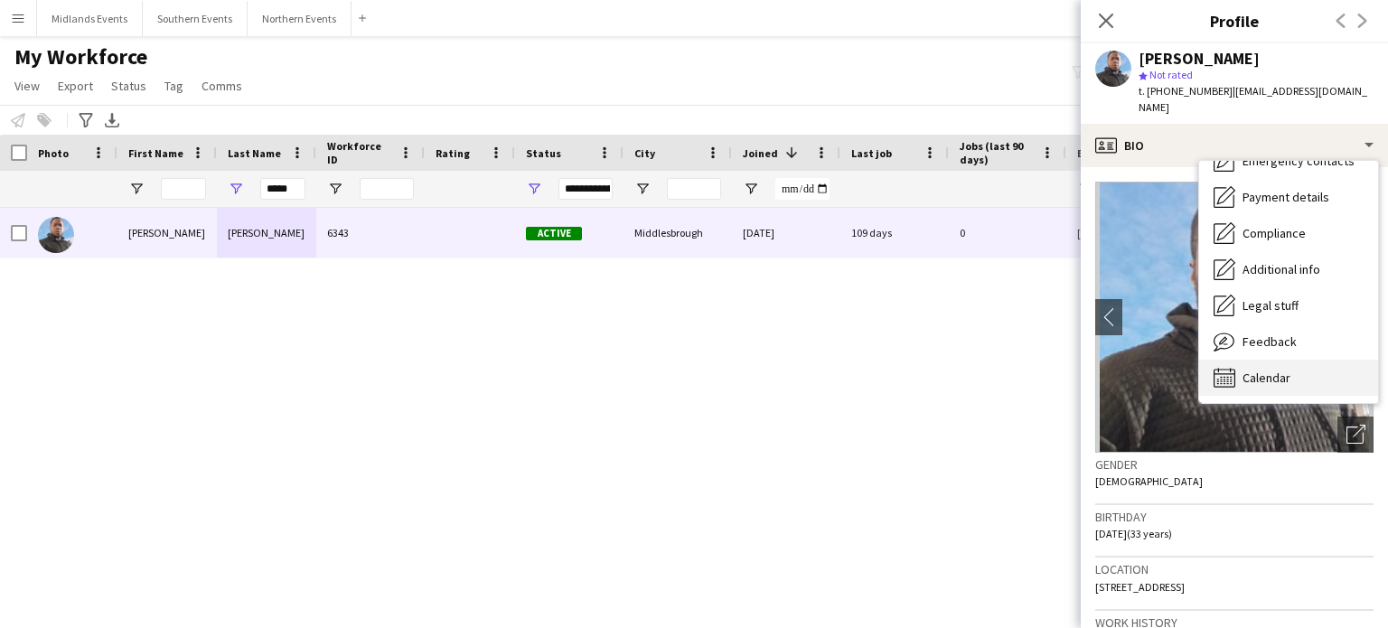
click at [1285, 370] on span "Calendar" at bounding box center [1266, 378] width 48 height 16
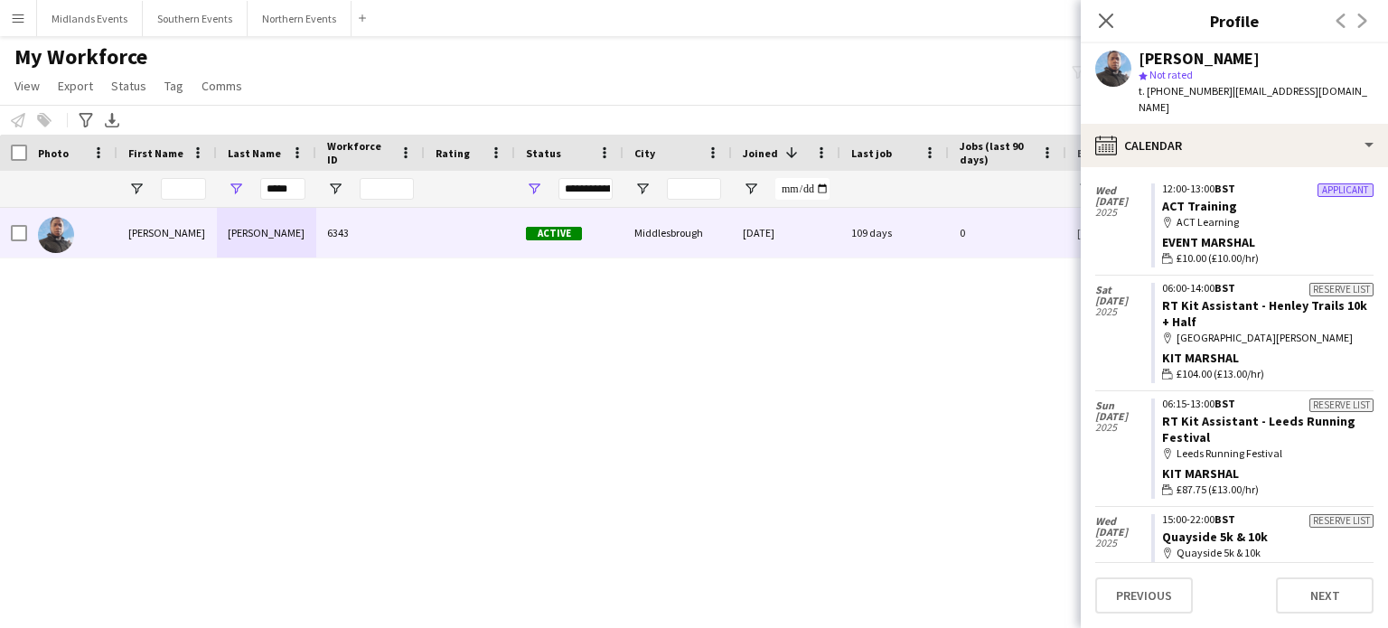
scroll to position [745, 0]
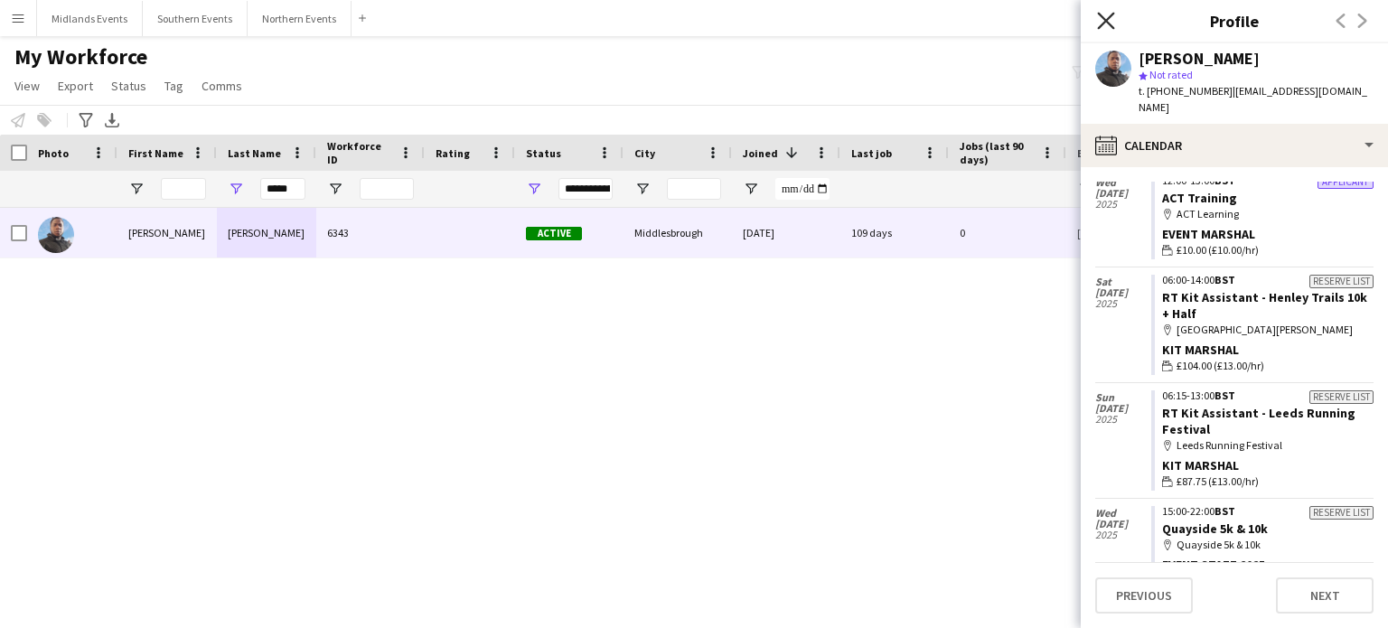
click at [1098, 28] on icon at bounding box center [1105, 20] width 17 height 17
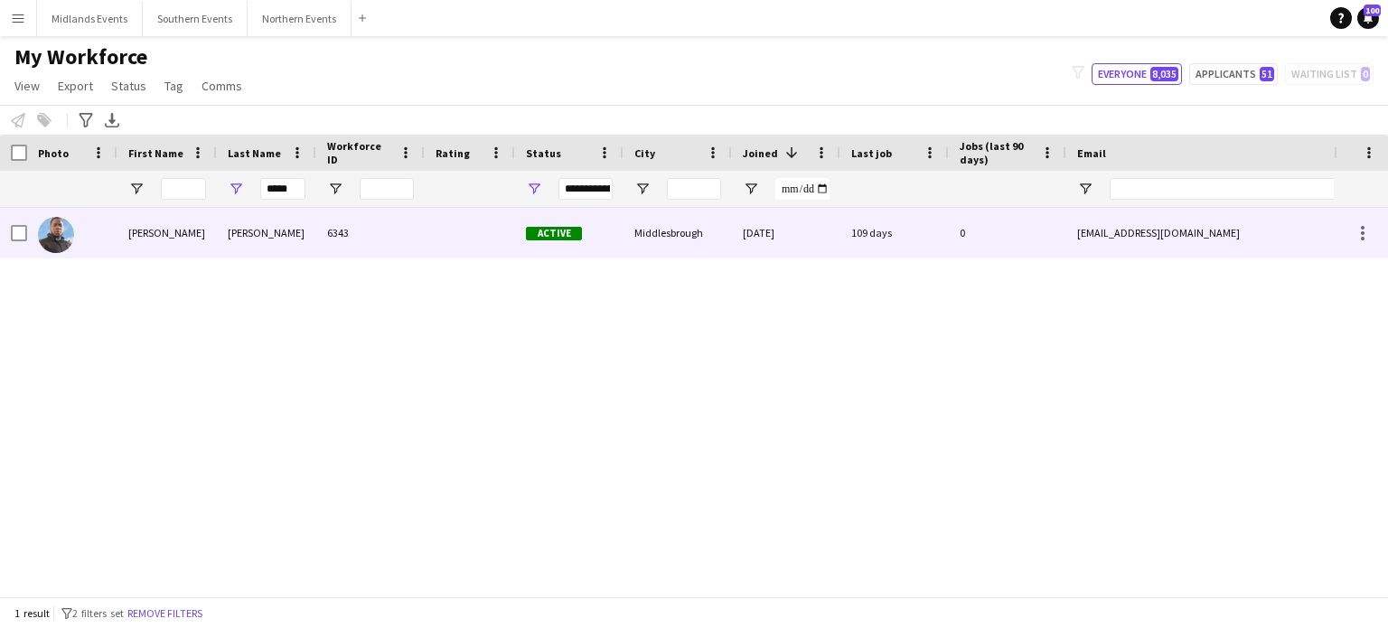
drag, startPoint x: 169, startPoint y: 241, endPoint x: 114, endPoint y: 246, distance: 55.3
click at [114, 246] on div "Henry Nwoke 6343 Active Middlesbrough 29-03-2024 109 days 0 sirwoo1200@gmail.co…" at bounding box center [979, 233] width 1959 height 51
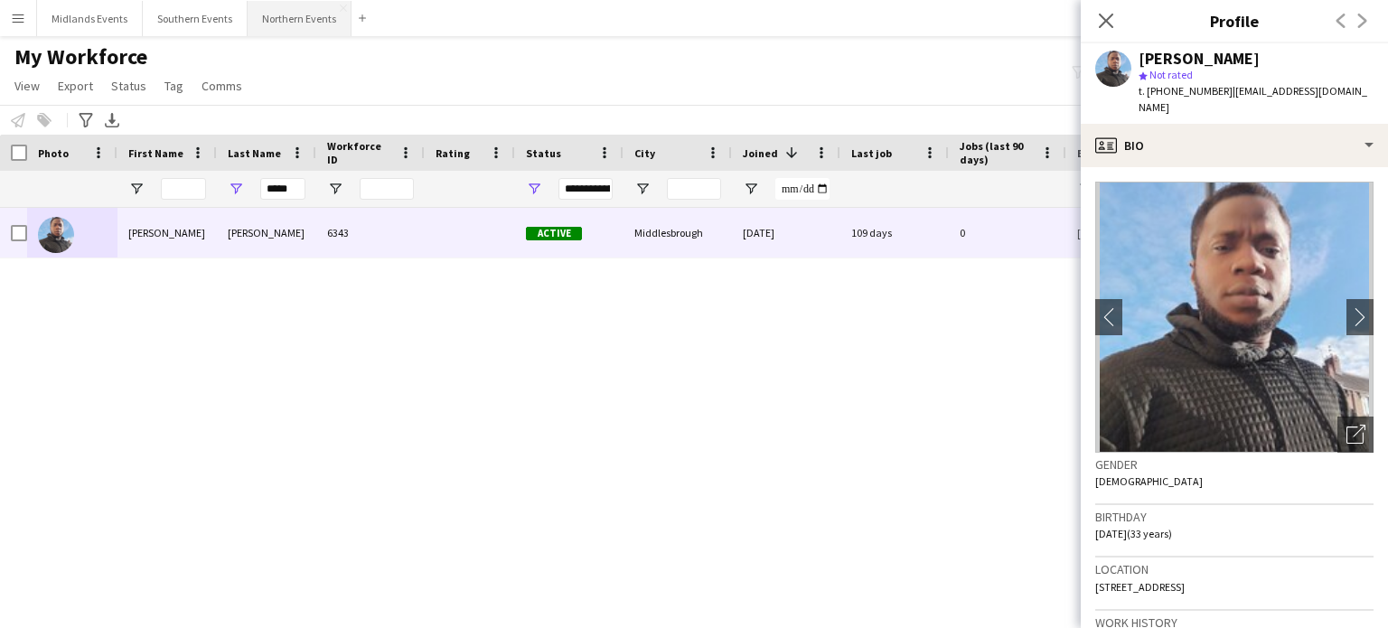
click at [278, 20] on button "Northern Events Close" at bounding box center [300, 18] width 104 height 35
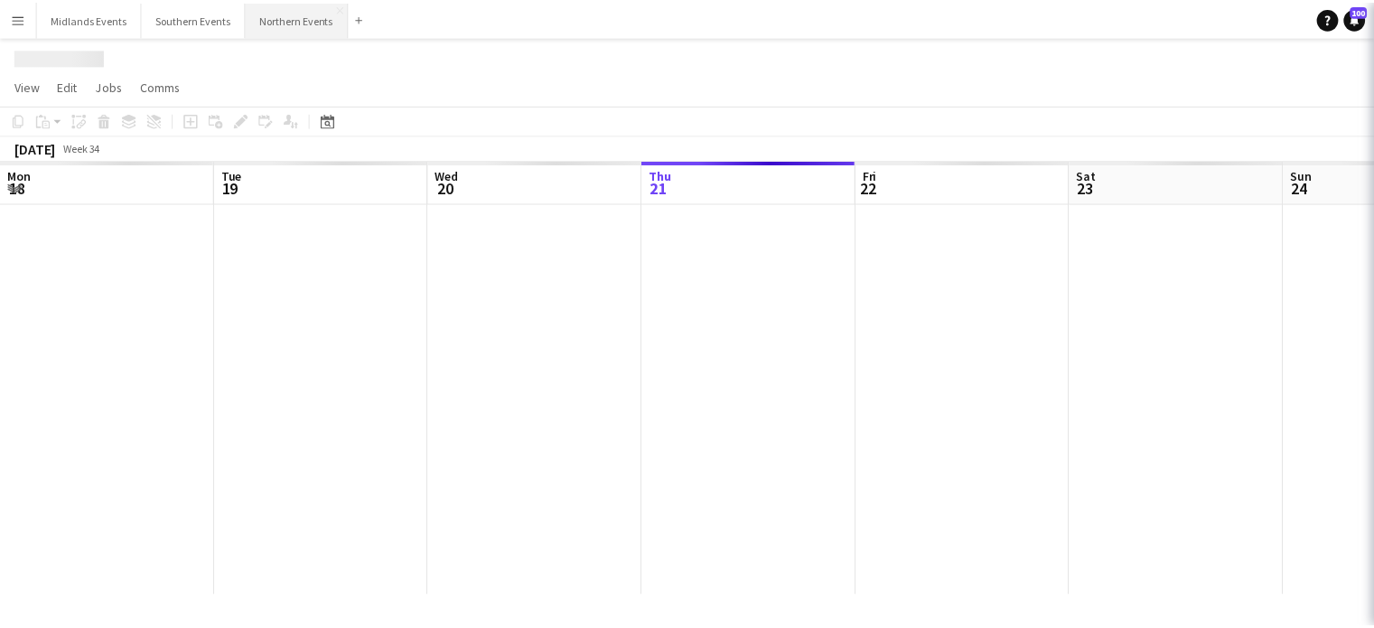
scroll to position [0, 432]
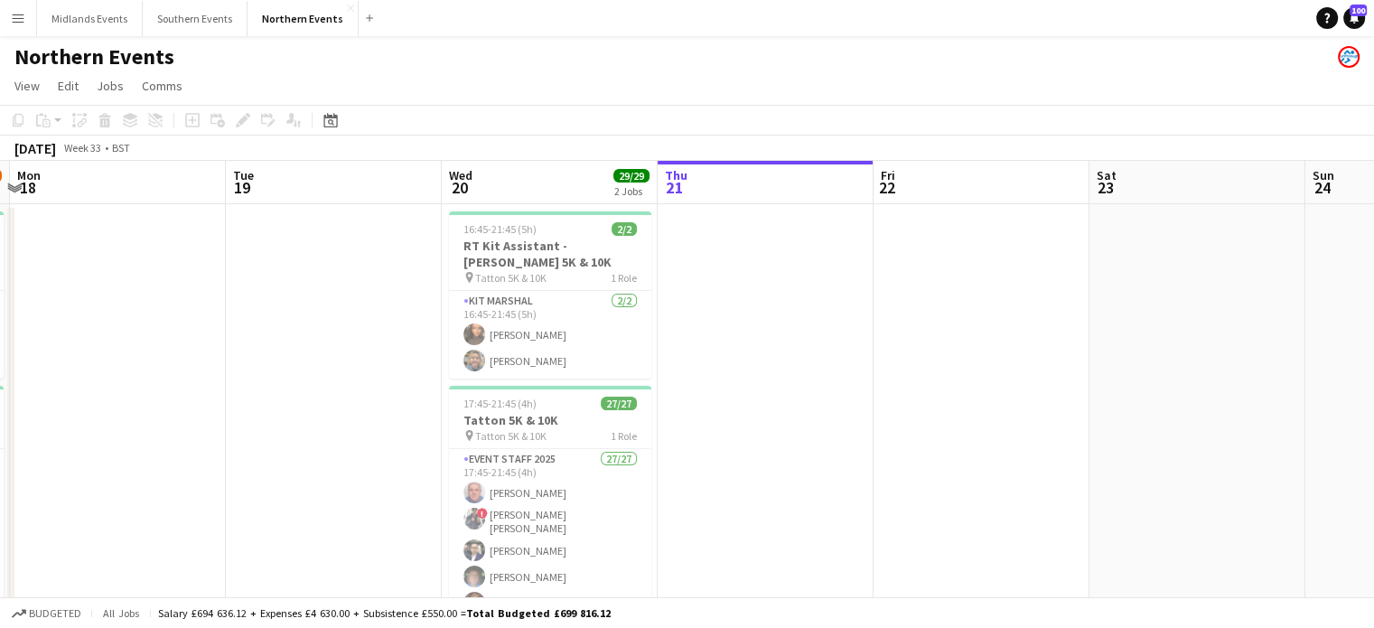
drag, startPoint x: 80, startPoint y: 333, endPoint x: 521, endPoint y: 342, distance: 442.0
click at [521, 342] on app-calendar-viewport "Sat 16 Sun 17 39/52 2 Jobs Mon 18 Tue 19 Wed 20 29/29 2 Jobs Thu 21 Fri 22 Sat …" at bounding box center [687, 509] width 1374 height 697
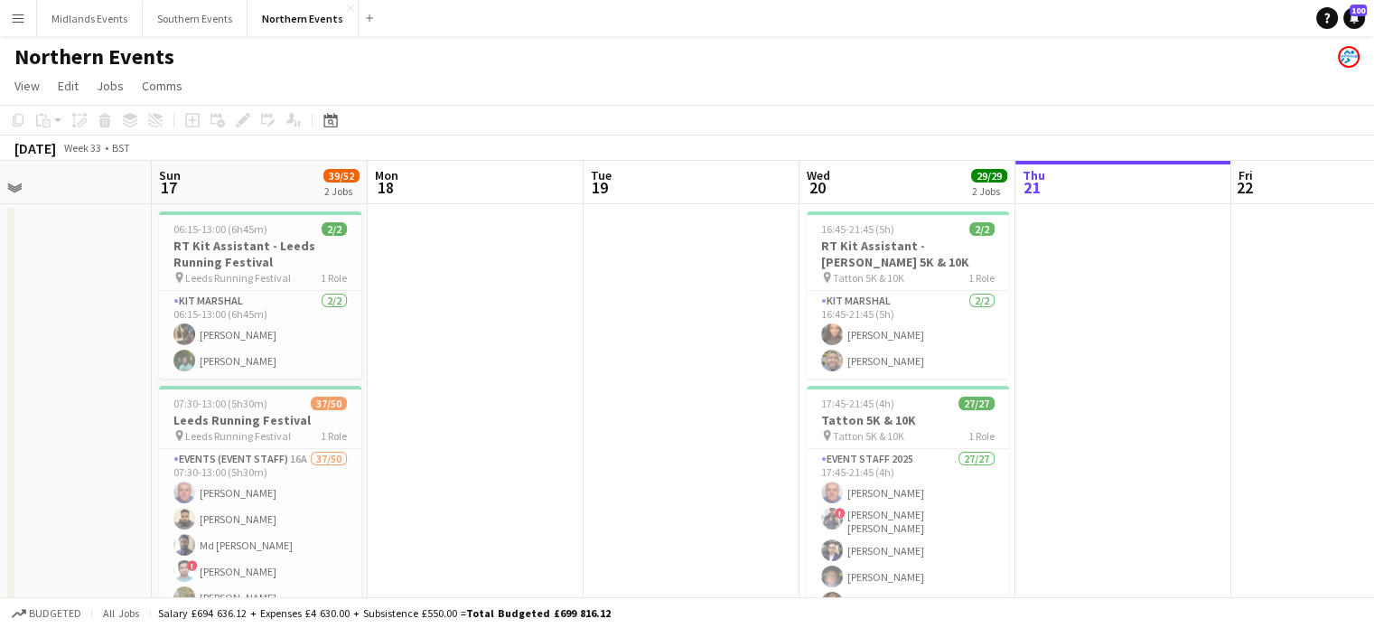
scroll to position [0, 568]
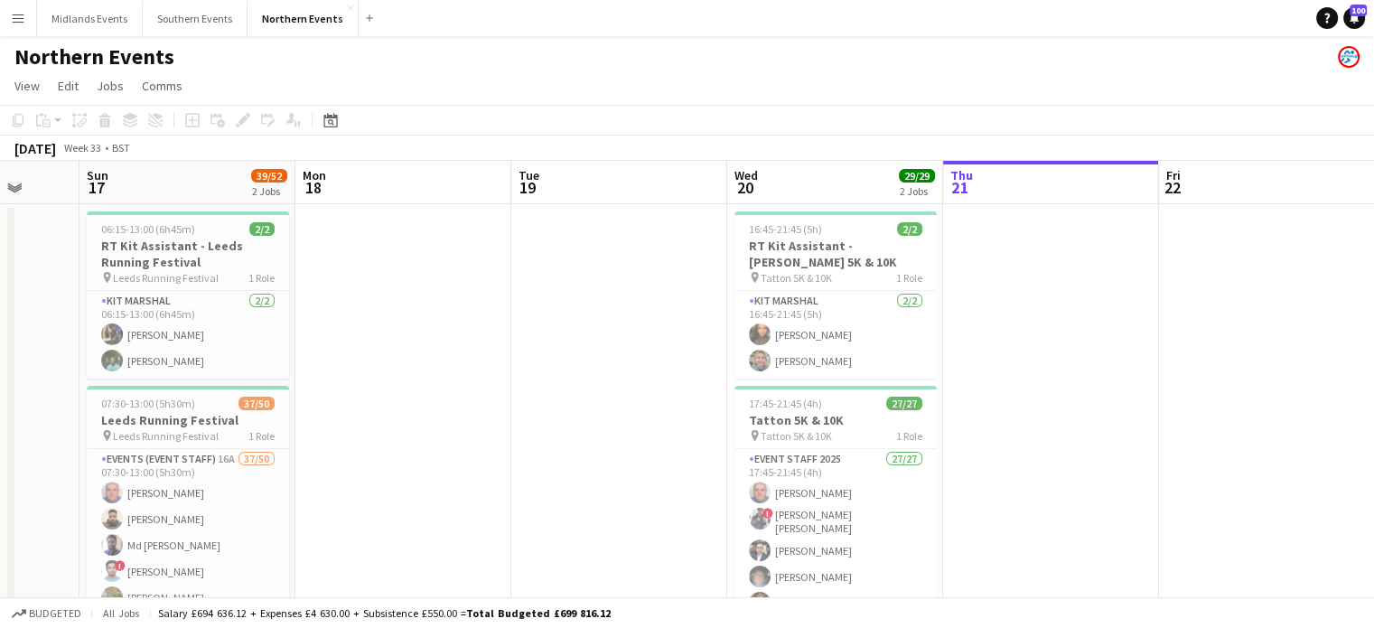
drag, startPoint x: 348, startPoint y: 374, endPoint x: 849, endPoint y: 448, distance: 507.0
click at [849, 448] on app-calendar-viewport "Thu 14 Fri 15 Sat 16 Sun 17 39/52 2 Jobs Mon 18 Tue 19 Wed 20 29/29 2 Jobs Thu …" at bounding box center [687, 509] width 1374 height 697
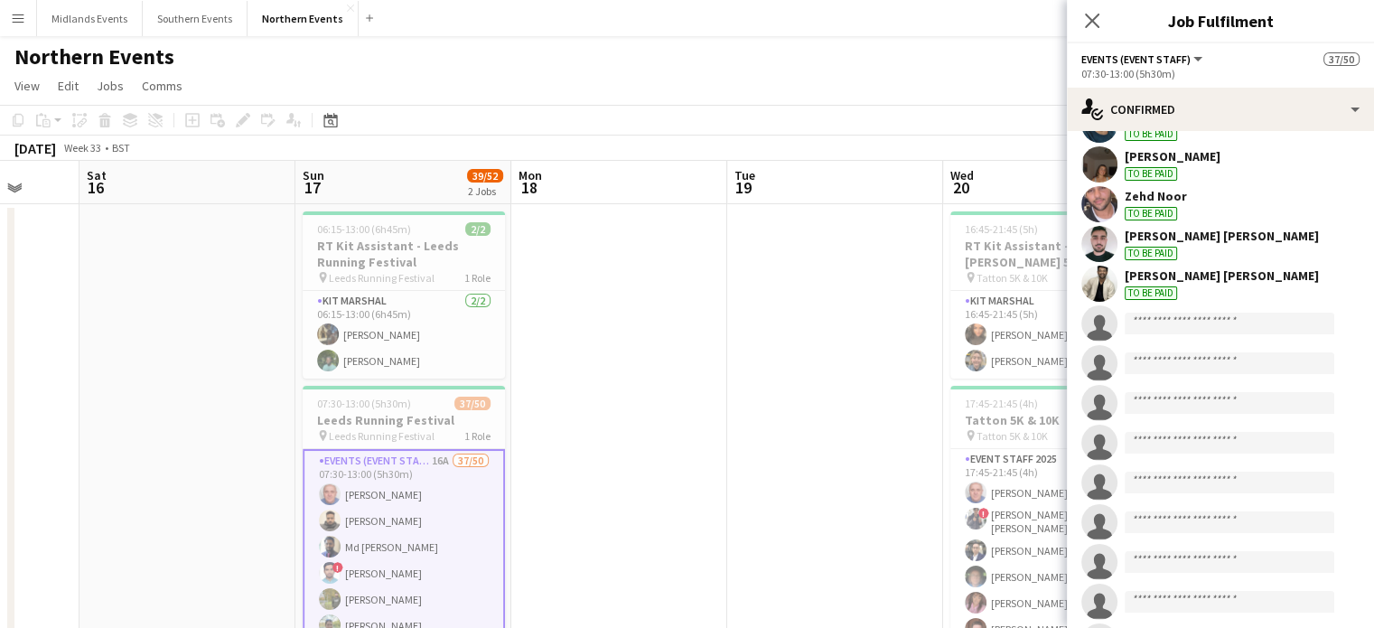
scroll to position [1418, 0]
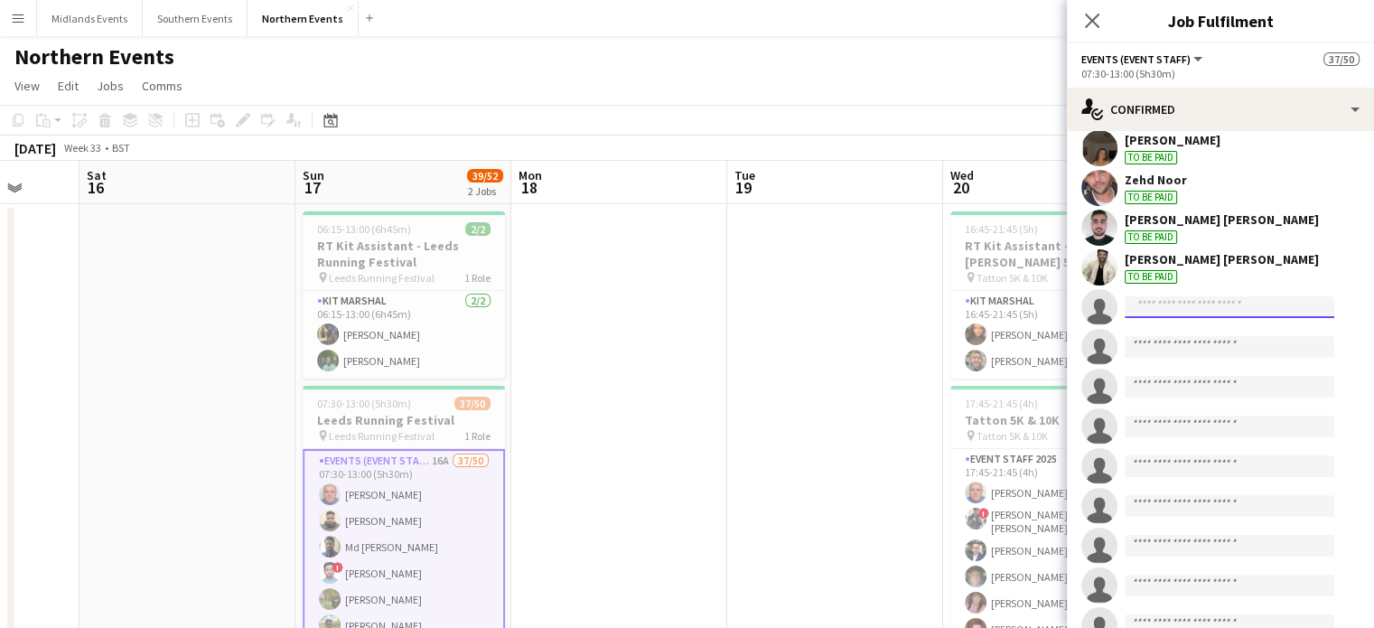
click at [1214, 296] on input at bounding box center [1230, 307] width 210 height 22
type input "*"
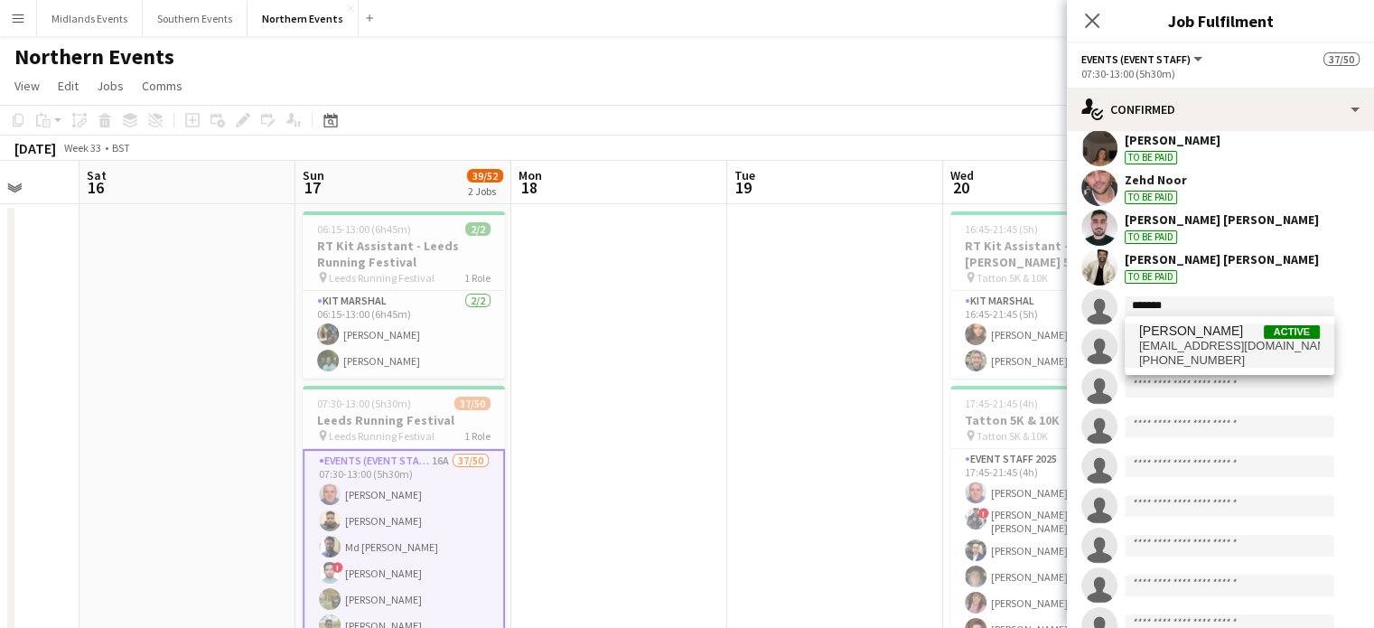
type input "*******"
click at [1222, 350] on span "[EMAIL_ADDRESS][DOMAIN_NAME]" at bounding box center [1229, 346] width 181 height 14
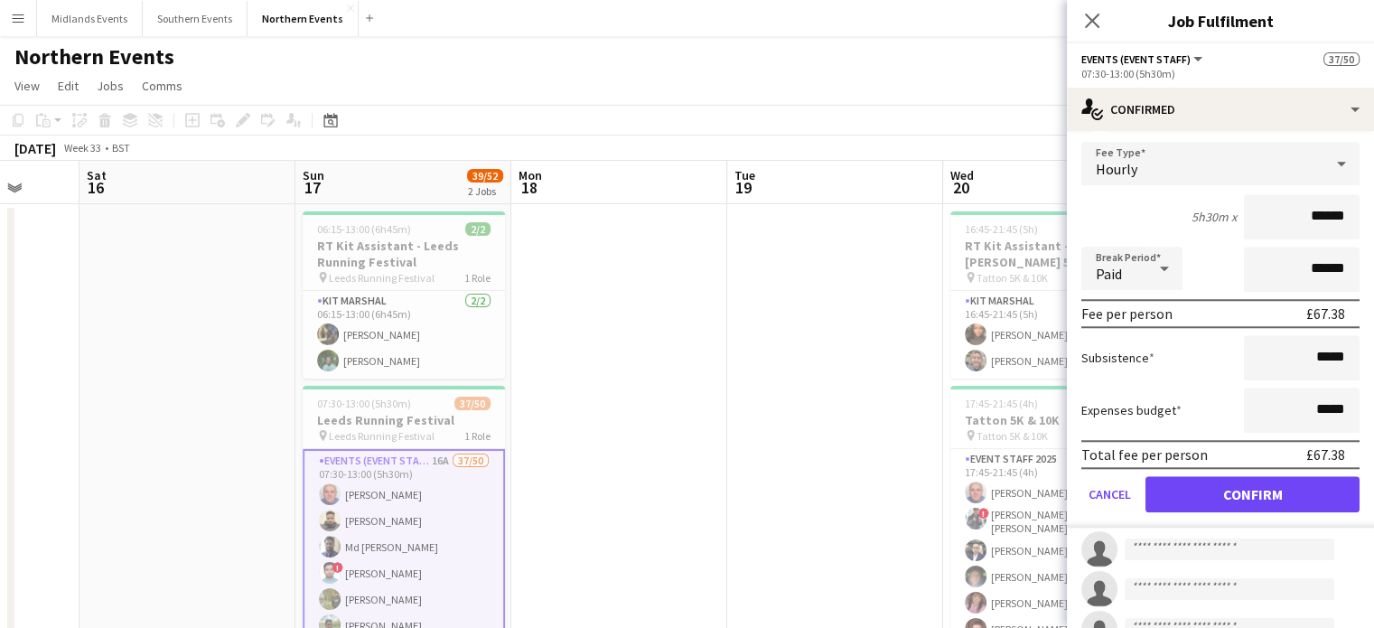
scroll to position [1749, 0]
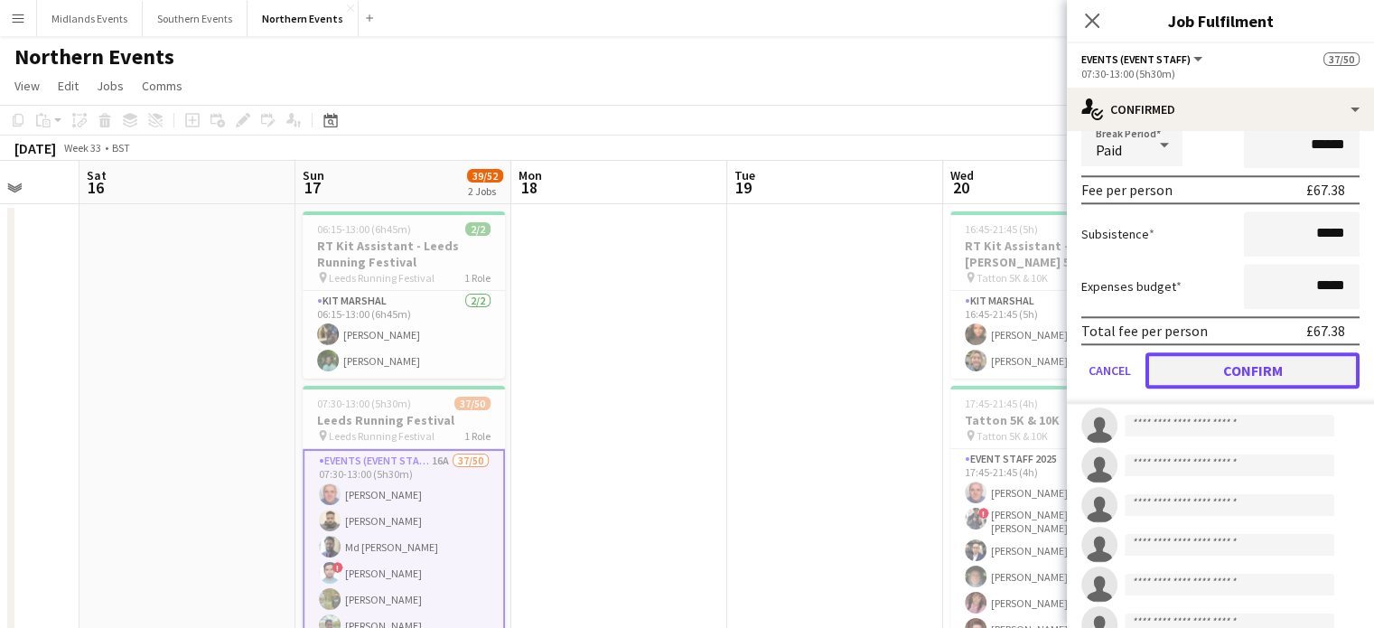
click at [1250, 361] on button "Confirm" at bounding box center [1253, 370] width 214 height 36
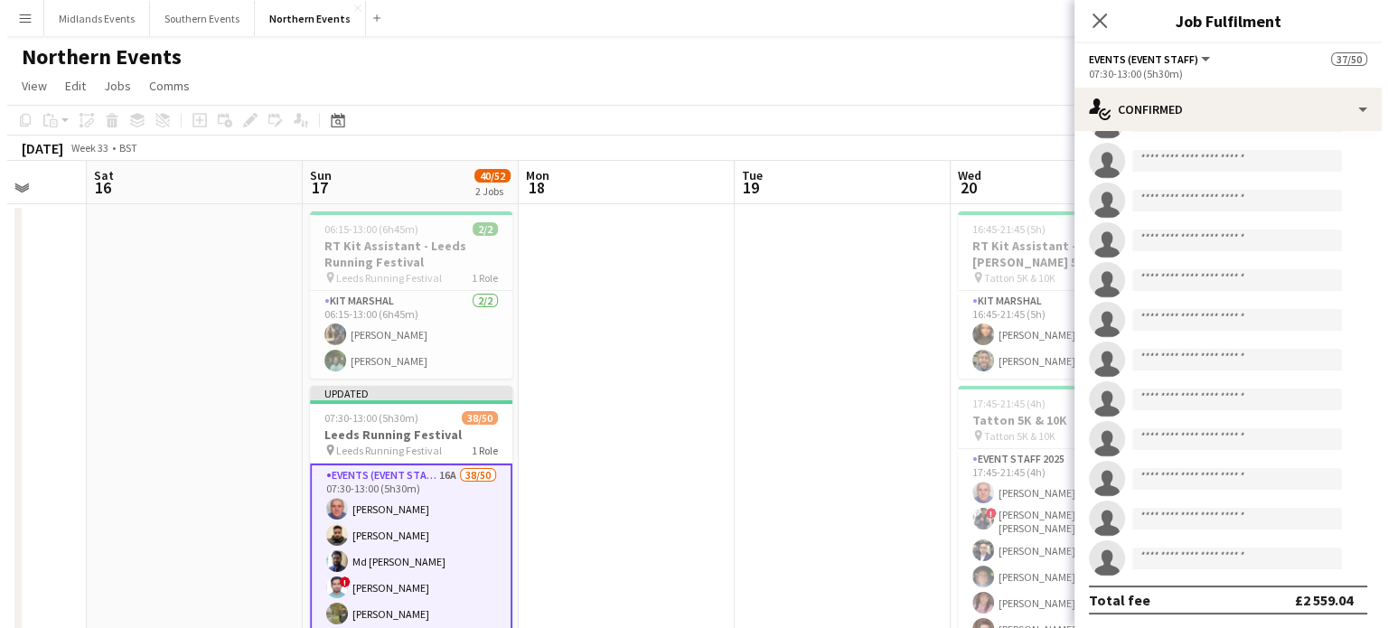
scroll to position [1643, 0]
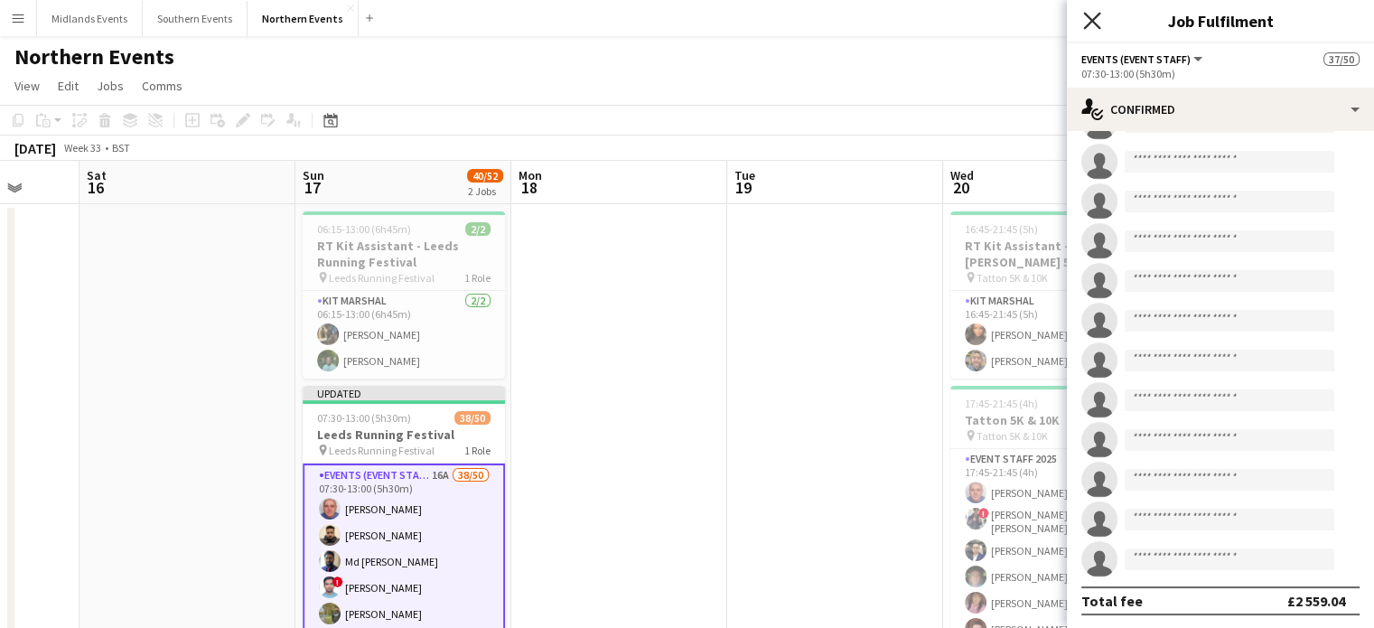
click at [1092, 24] on icon "Close pop-in" at bounding box center [1091, 20] width 17 height 17
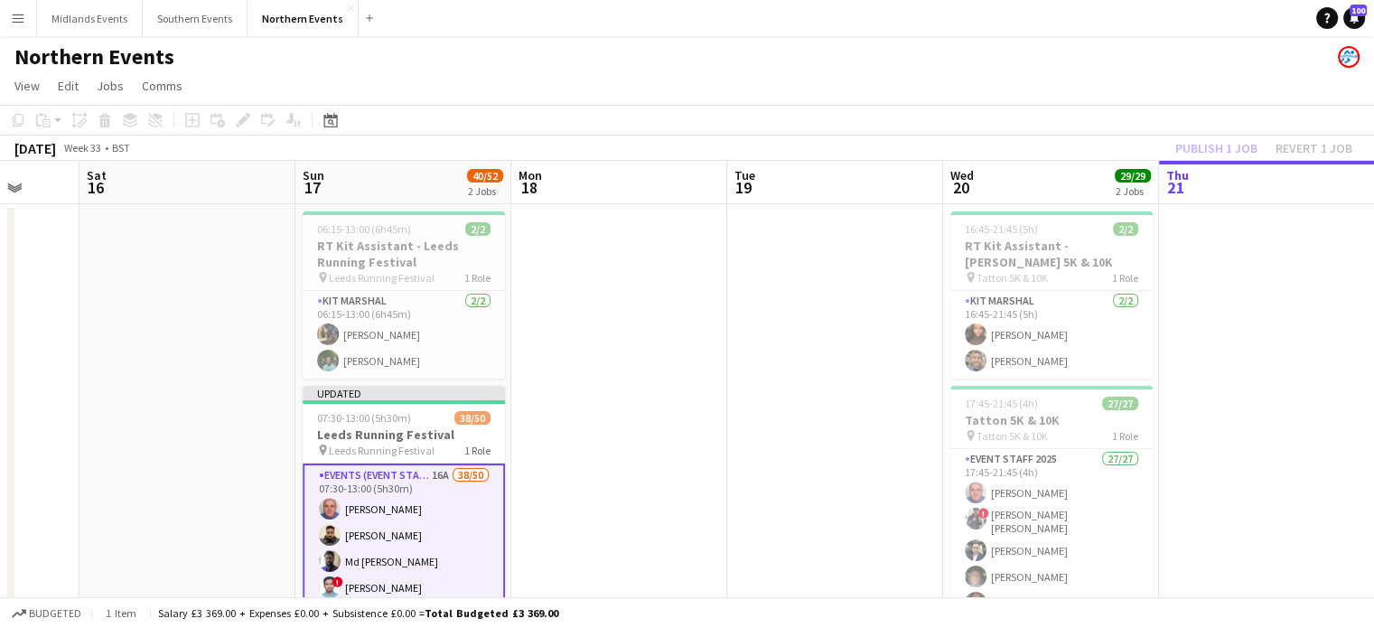
click at [1216, 148] on div "Publish 1 job Revert 1 job" at bounding box center [1264, 147] width 220 height 23
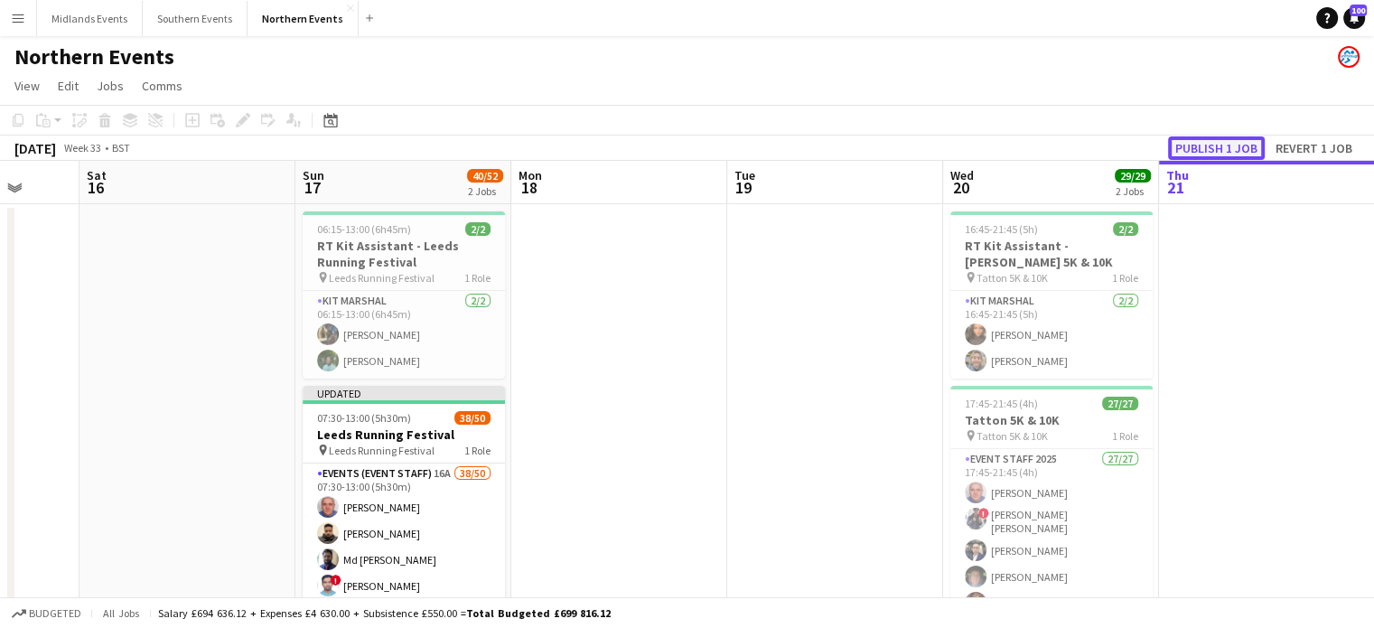
click at [1216, 148] on button "Publish 1 job" at bounding box center [1216, 147] width 97 height 23
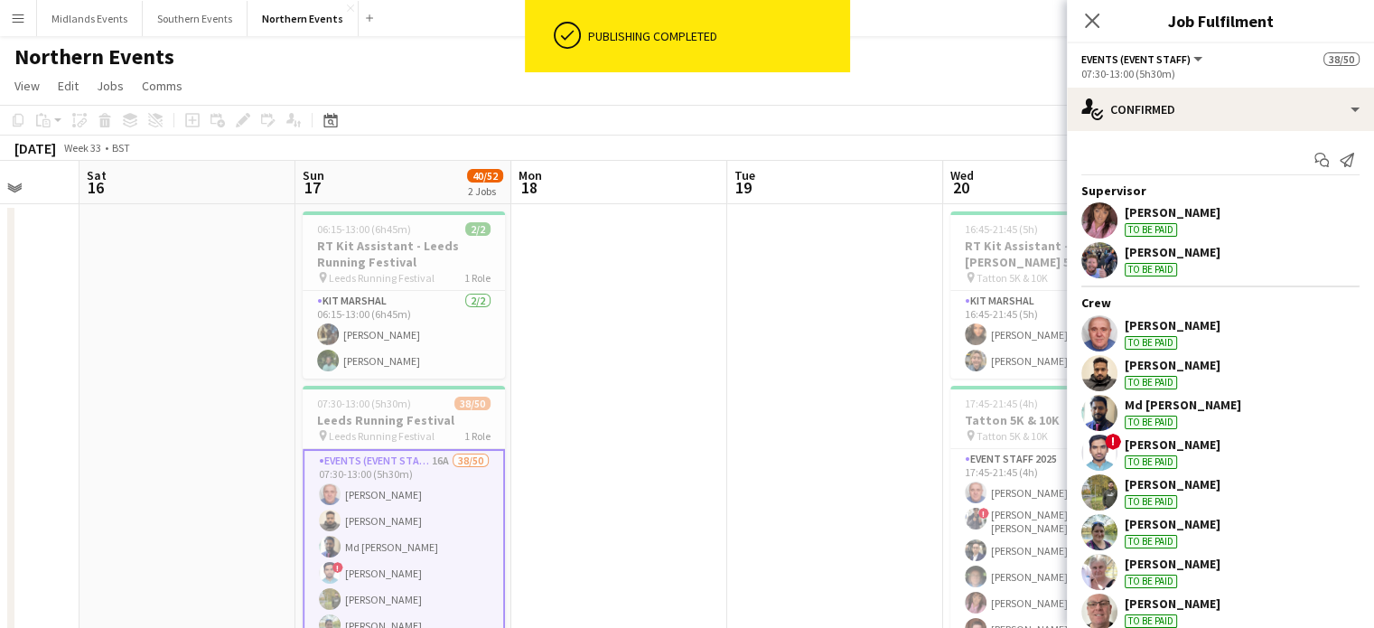
click at [22, 22] on app-icon "Menu" at bounding box center [18, 18] width 14 height 14
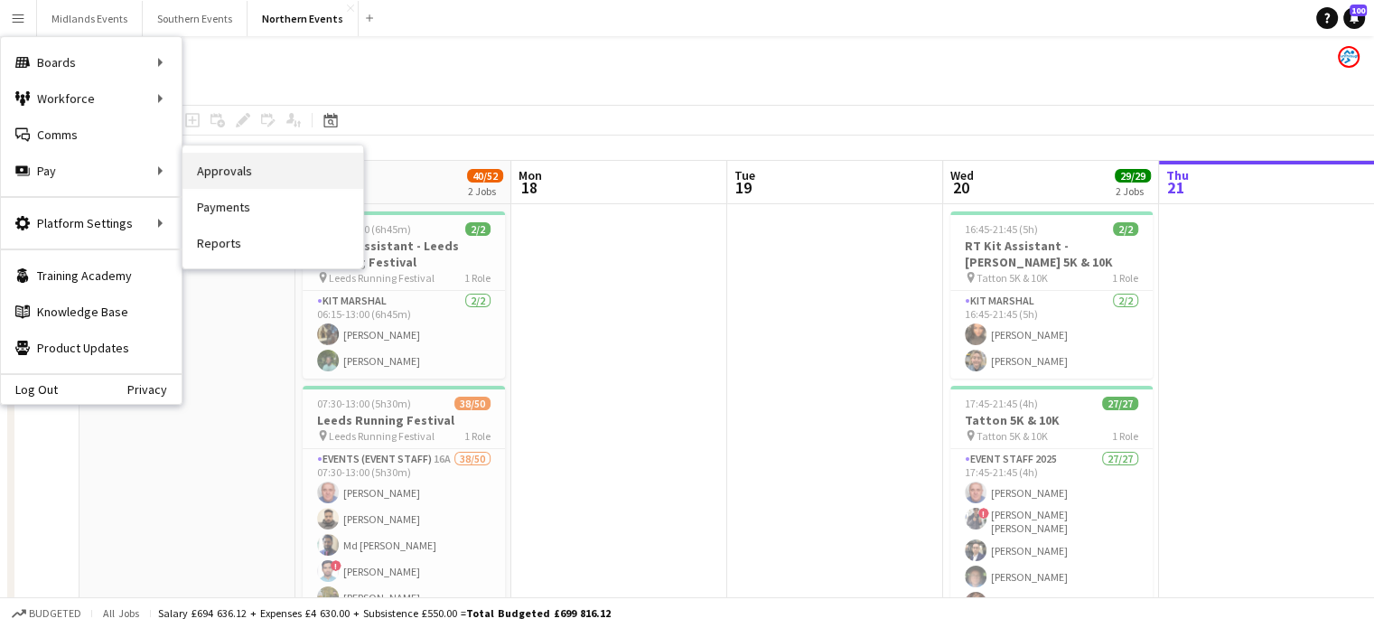
click at [245, 183] on link "Approvals" at bounding box center [273, 171] width 181 height 36
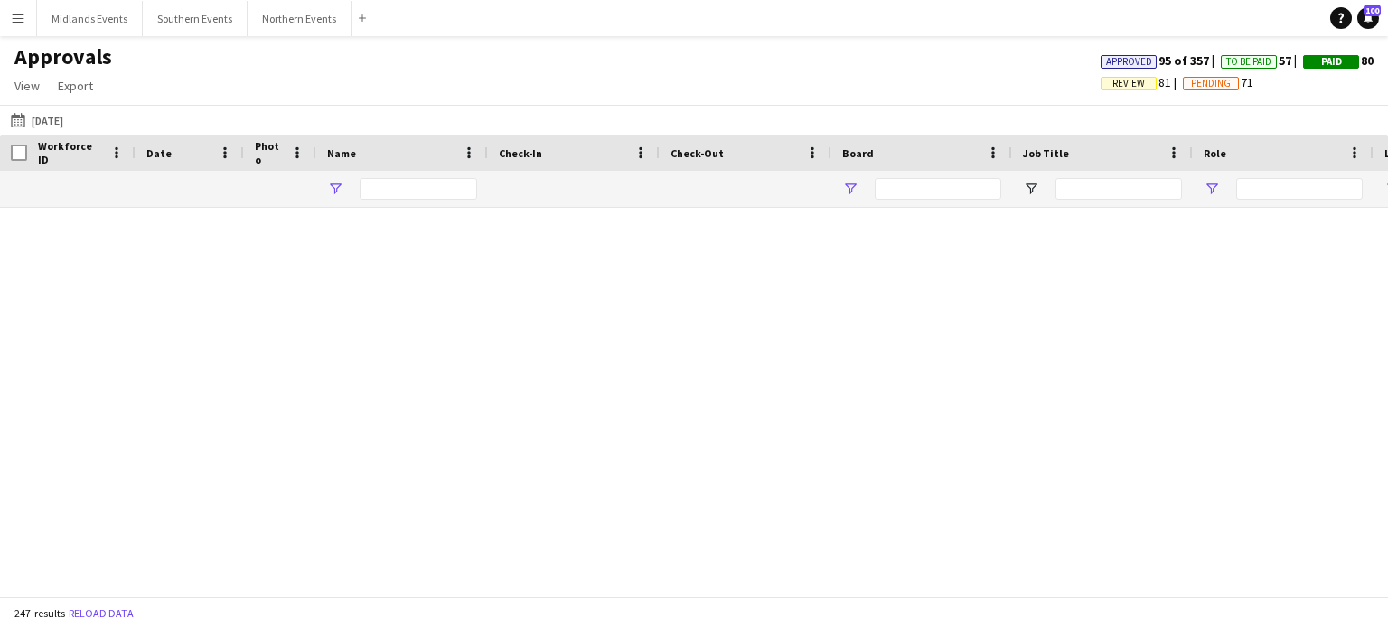
type input "***"
type input "**"
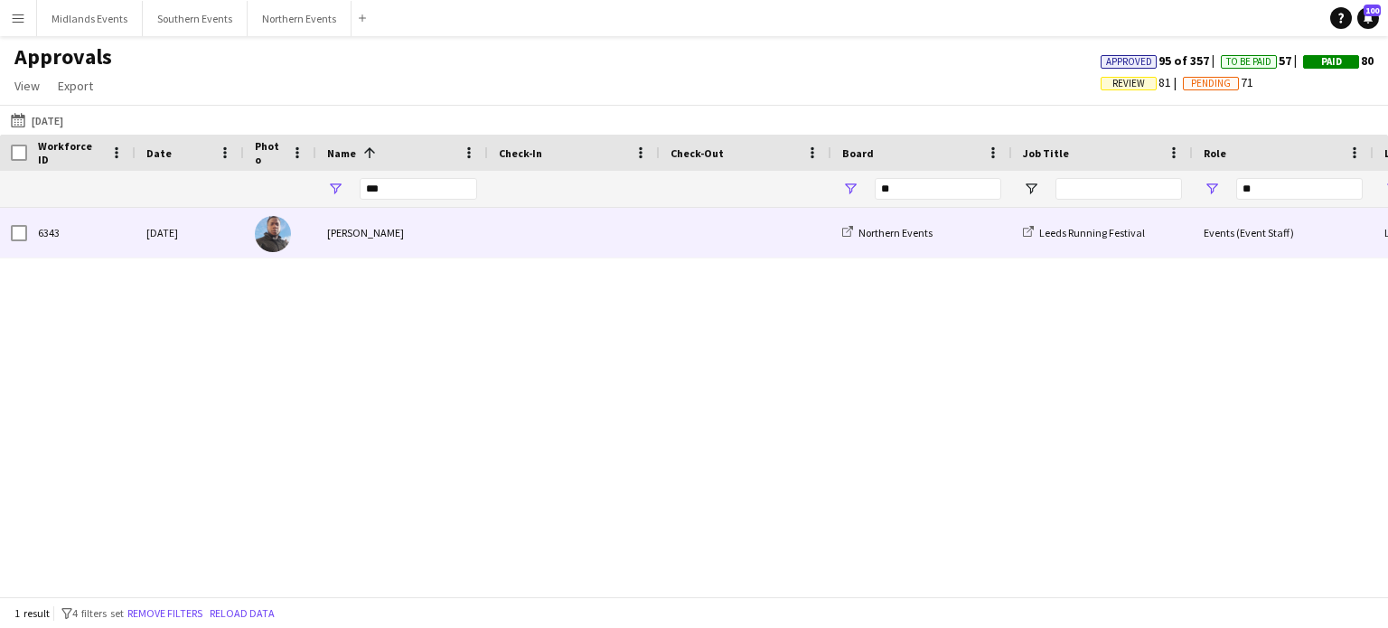
click at [173, 241] on div "Sun, 17 Aug 2025" at bounding box center [190, 233] width 108 height 50
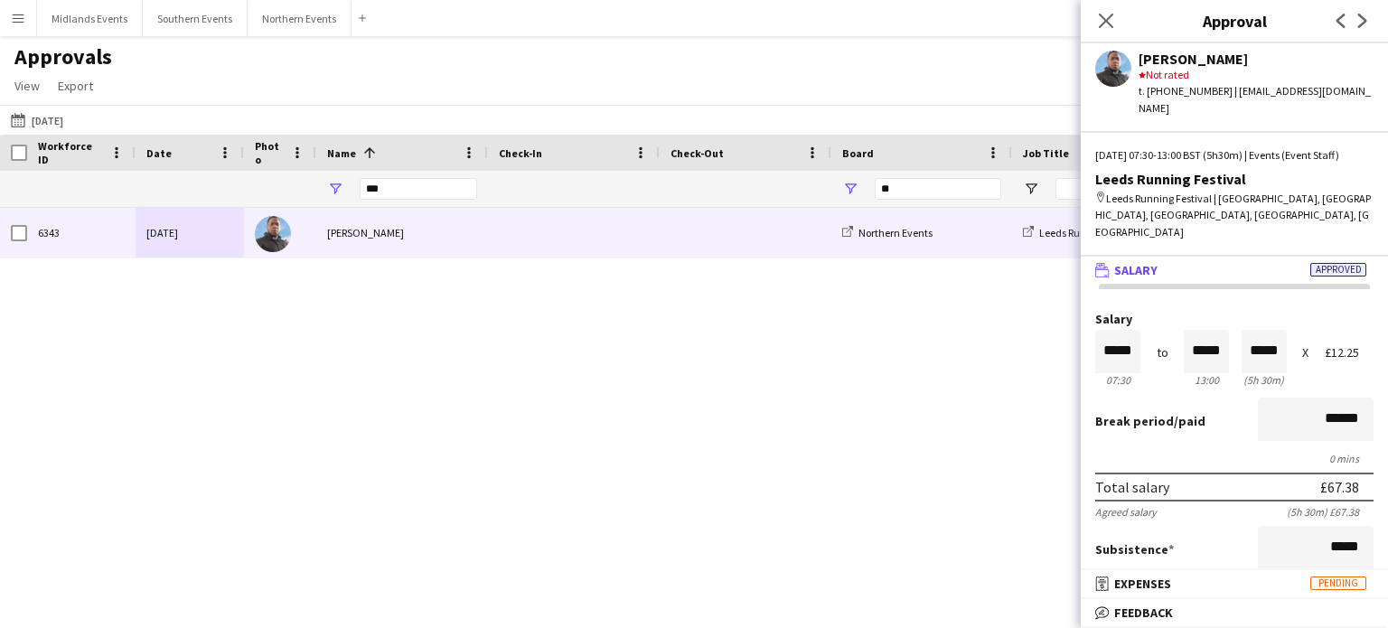
click at [1141, 328] on div "Salary ***** 07:30 to ***** 13:00 ***** (5h 30m) X £12.25" at bounding box center [1234, 352] width 278 height 78
click at [1135, 332] on input "*****" at bounding box center [1117, 351] width 45 height 43
type input "*****"
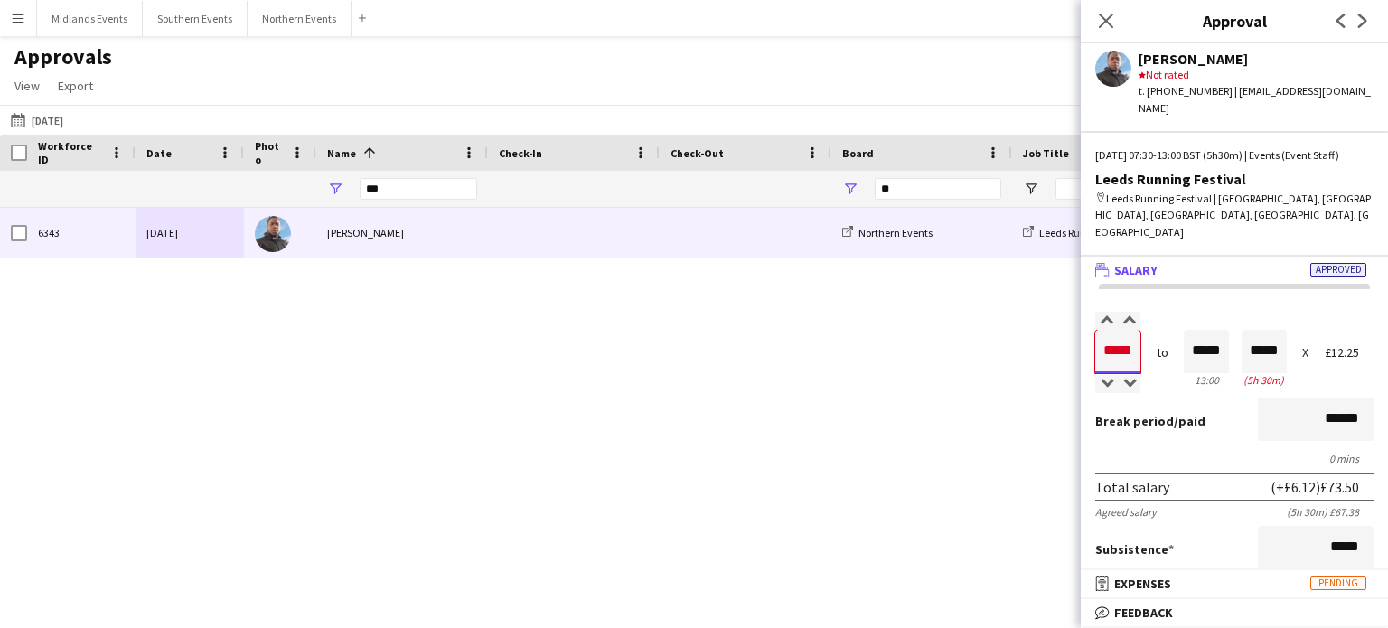
type input "*****"
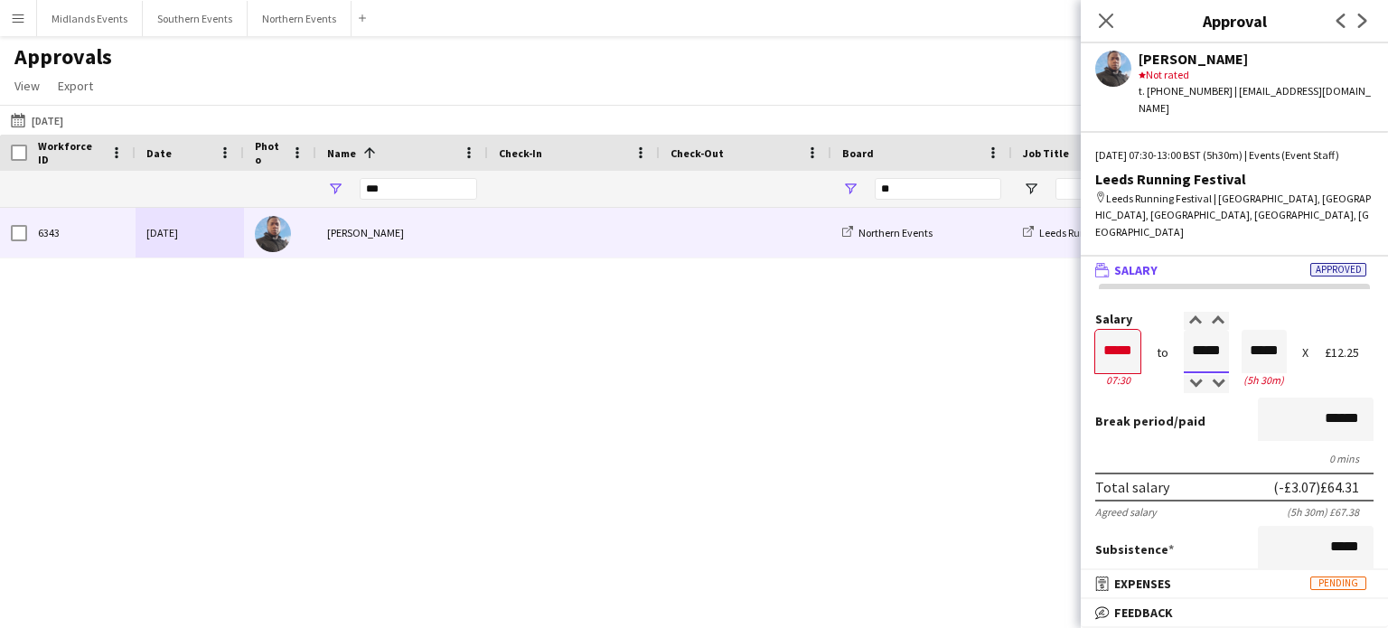
type input "*****"
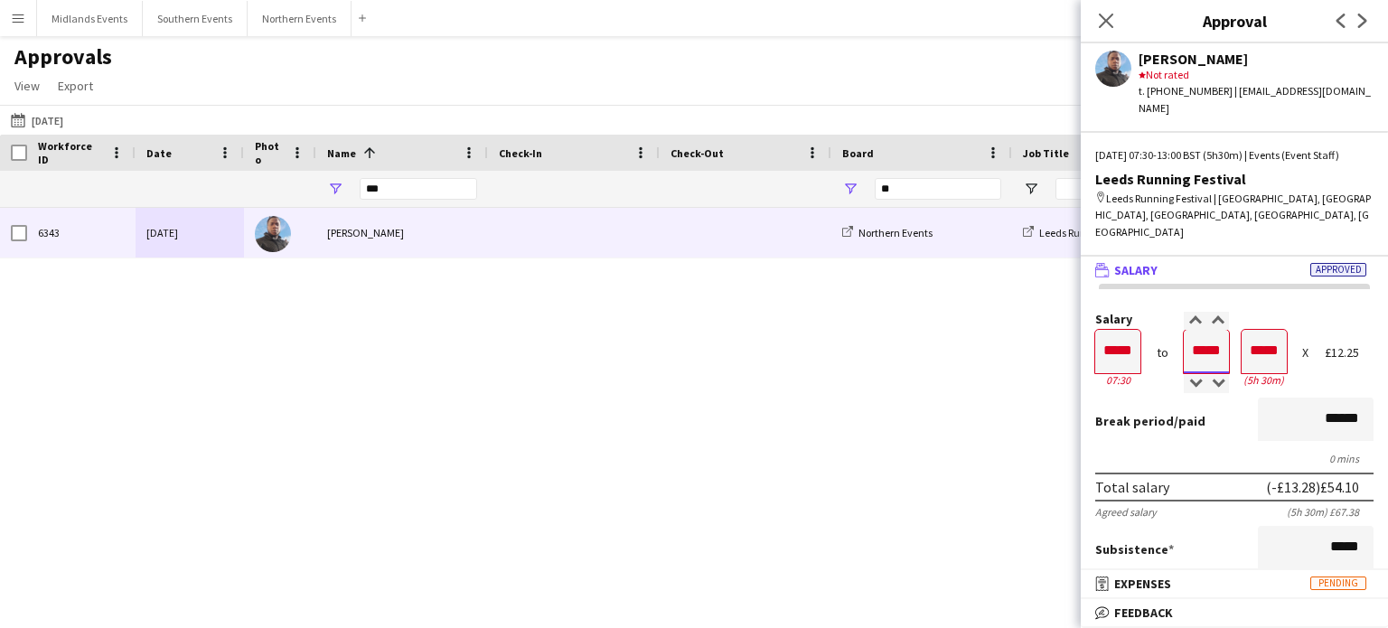
type input "*****"
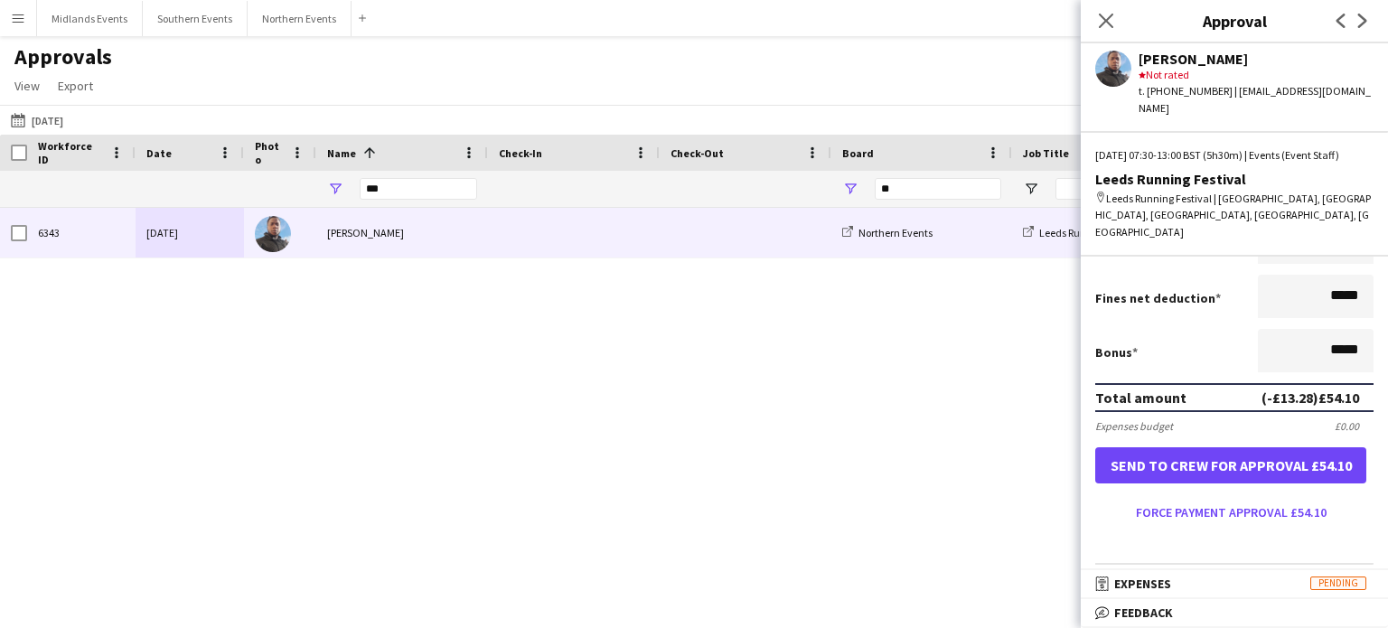
scroll to position [390, 0]
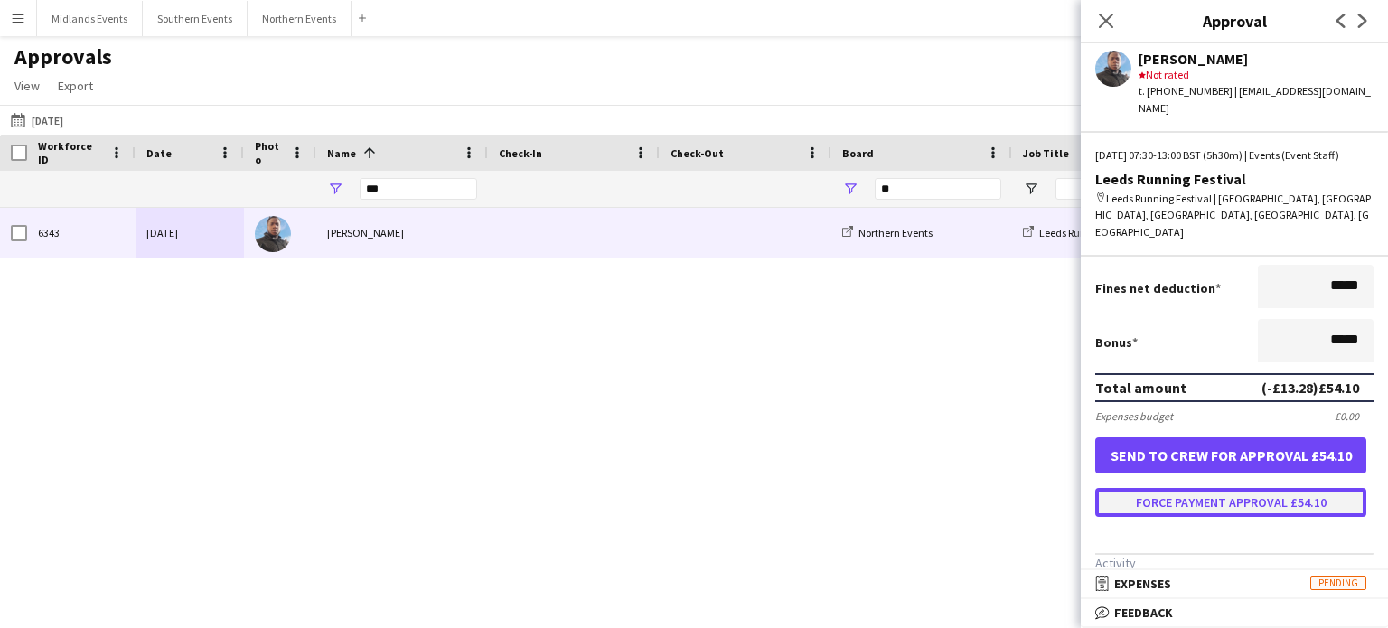
click at [1290, 488] on button "Force payment approval £54.10" at bounding box center [1230, 502] width 271 height 29
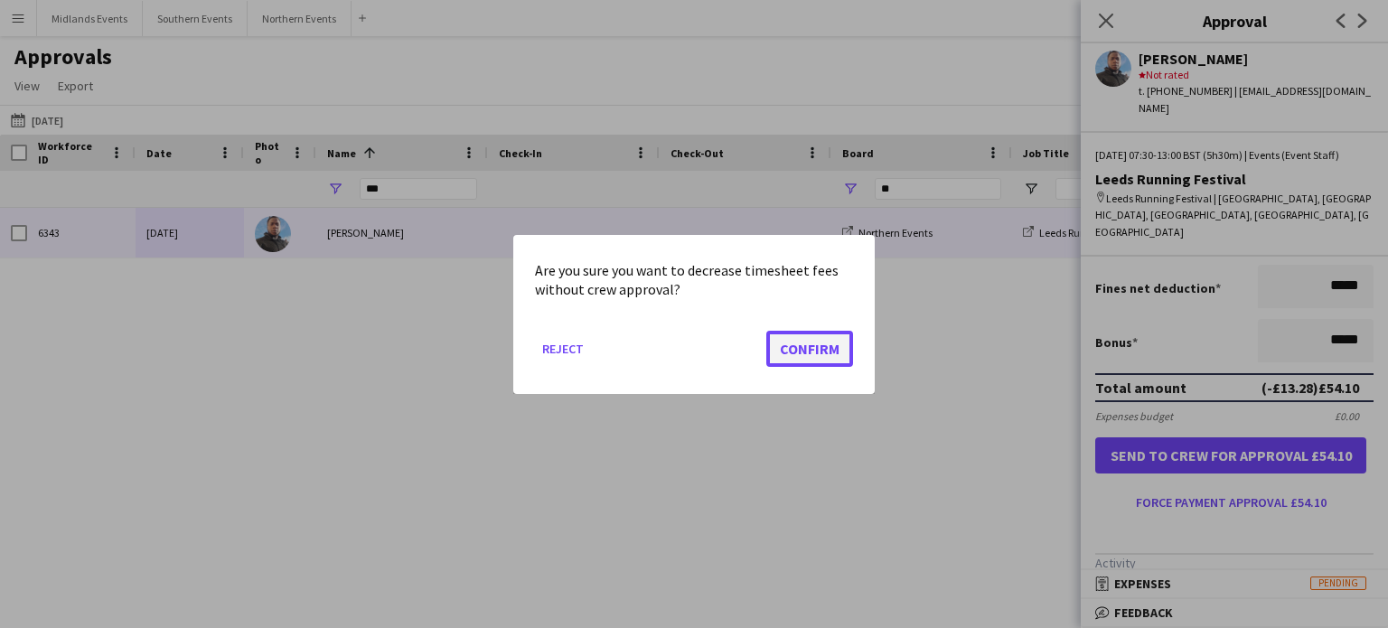
click at [820, 357] on button "Confirm" at bounding box center [809, 348] width 87 height 36
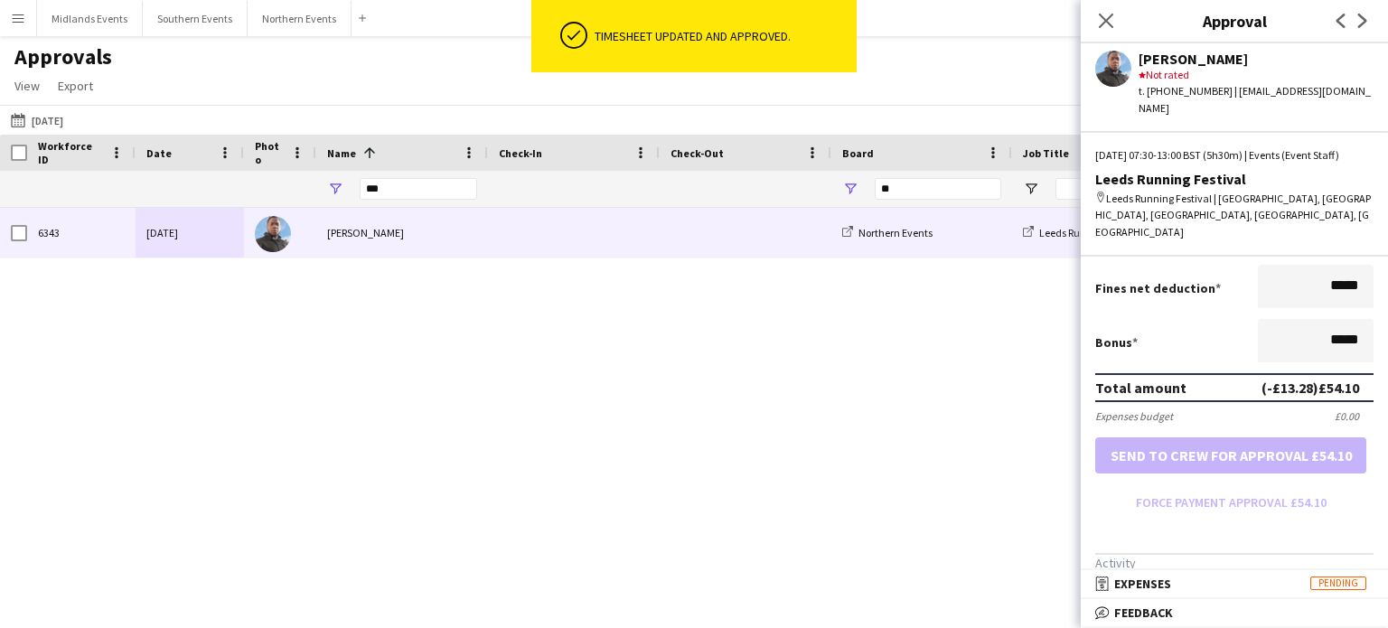
click at [1156, 64] on div "Henry Nwoke" at bounding box center [1256, 59] width 235 height 16
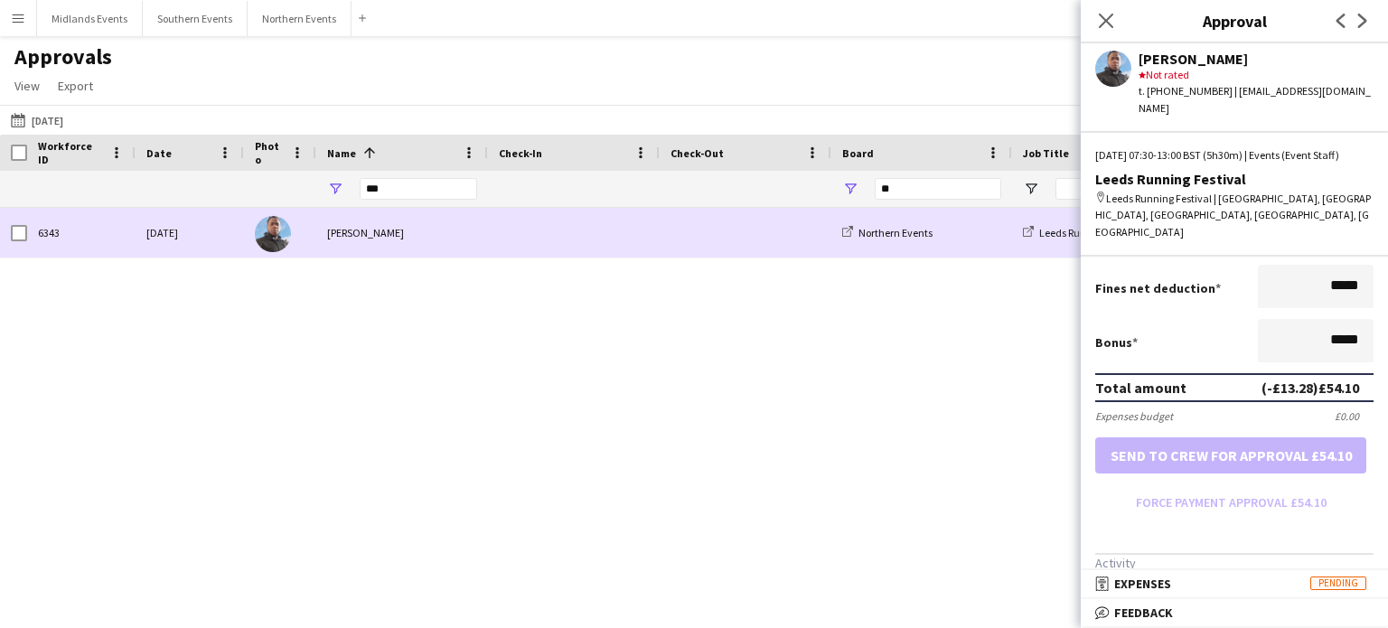
click at [342, 230] on div "Henry Nwoke" at bounding box center [402, 233] width 172 height 50
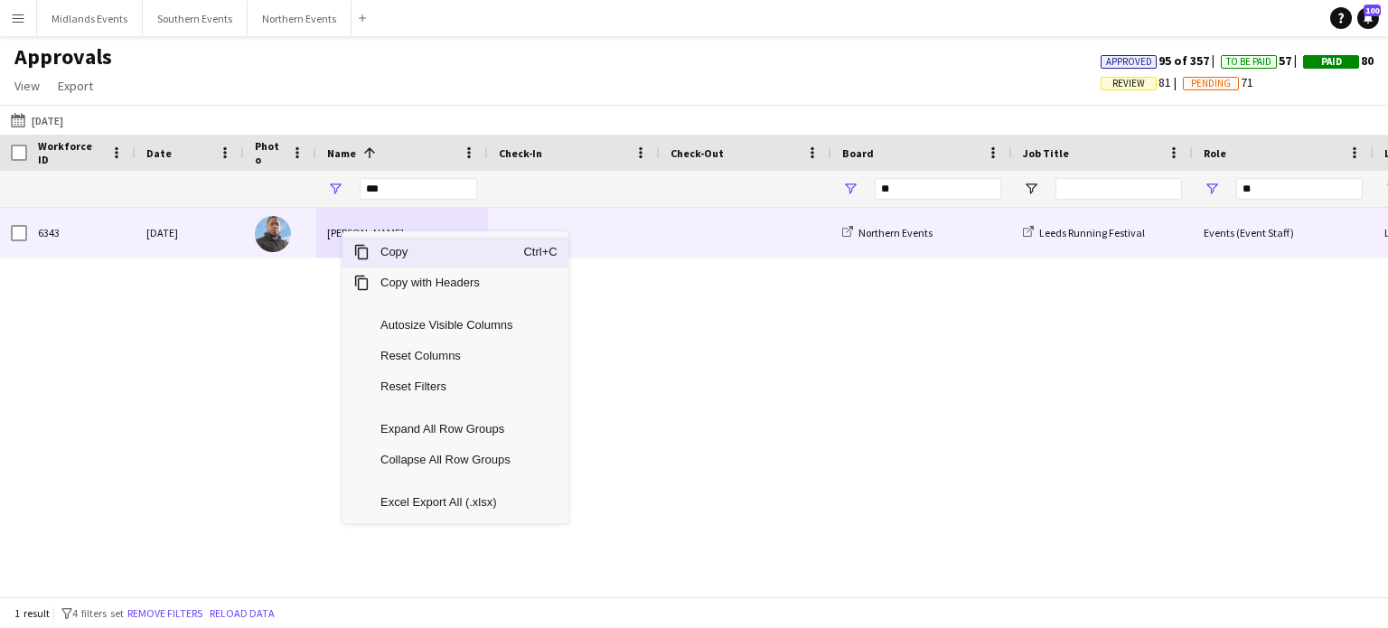
click at [336, 233] on div "Henry Nwoke" at bounding box center [402, 233] width 172 height 50
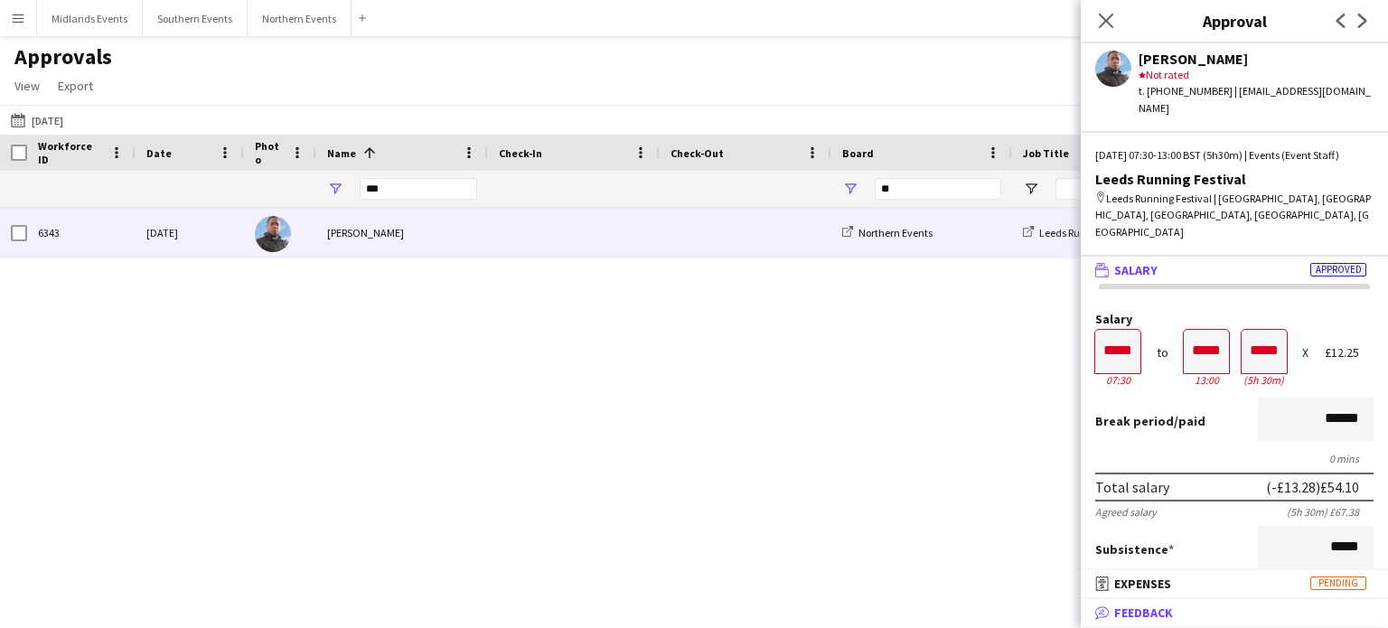
click at [1225, 617] on mat-panel-title "bubble-pencil Feedback" at bounding box center [1231, 613] width 300 height 16
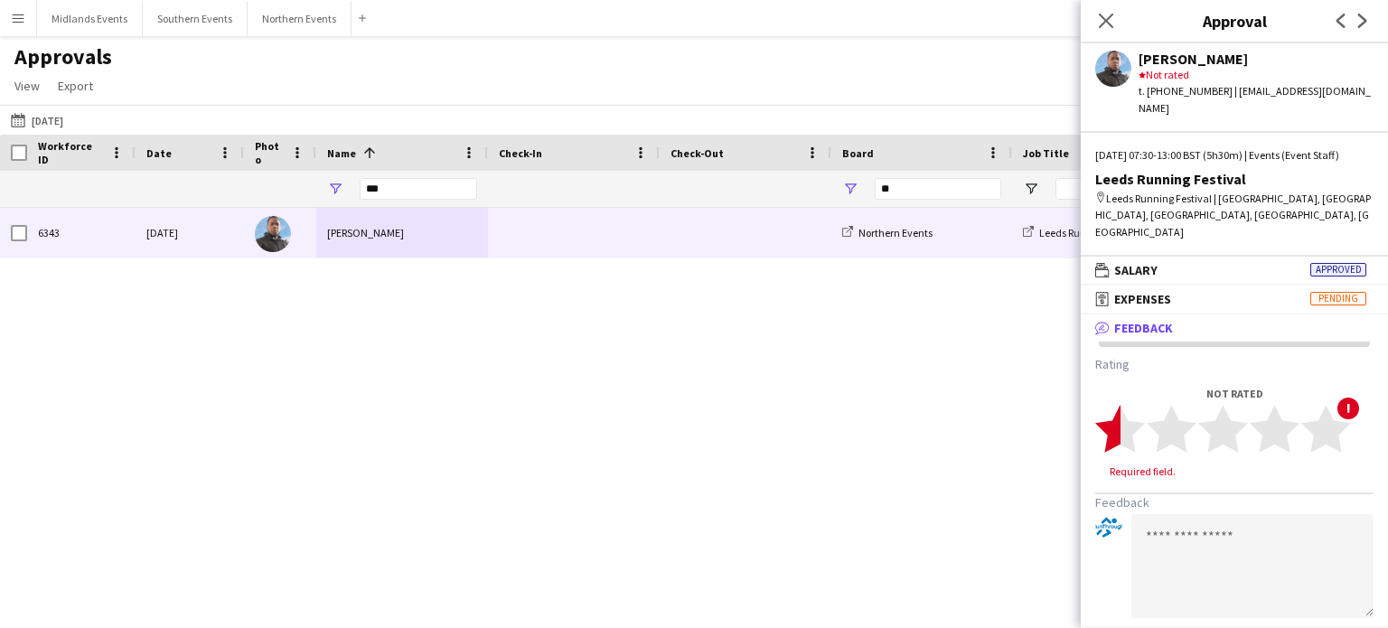
click at [1099, 425] on icon "star" at bounding box center [1120, 429] width 50 height 50
click at [1157, 572] on textarea at bounding box center [1252, 549] width 242 height 104
type textarea "**********"
drag, startPoint x: 1251, startPoint y: 488, endPoint x: 1098, endPoint y: 521, distance: 156.3
click at [1098, 521] on div "**********" at bounding box center [1234, 559] width 278 height 124
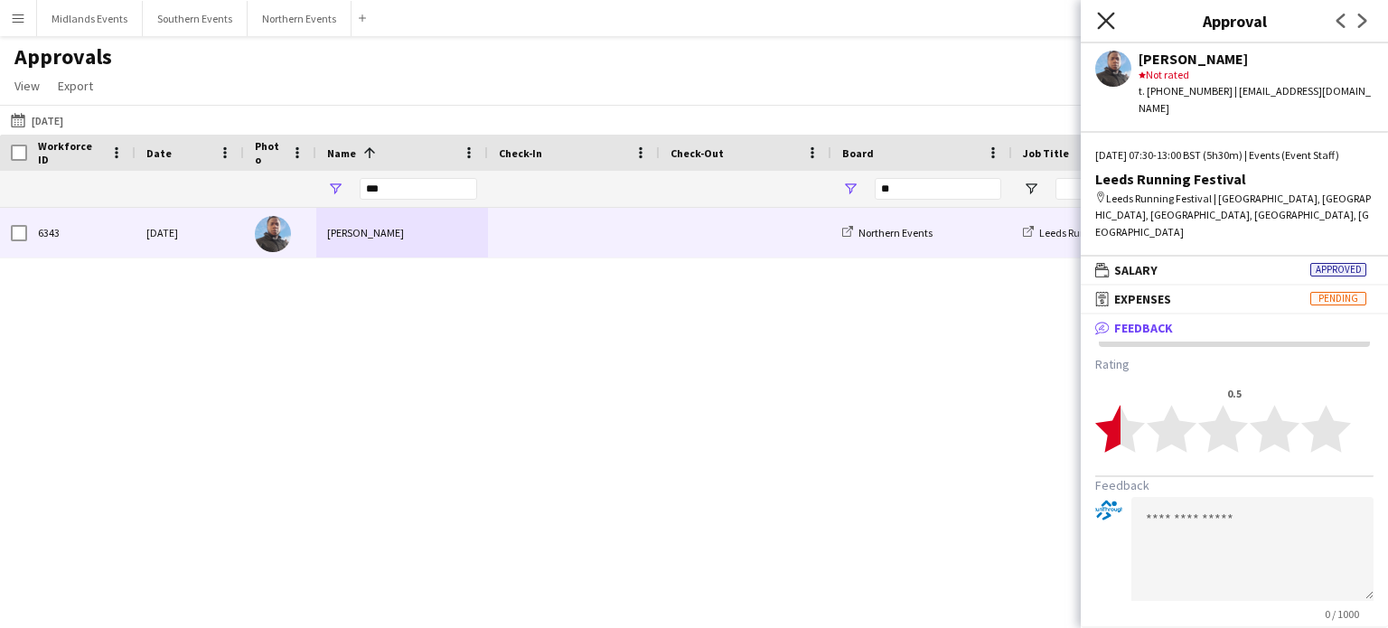
click at [1107, 25] on icon "Close pop-in" at bounding box center [1105, 20] width 17 height 17
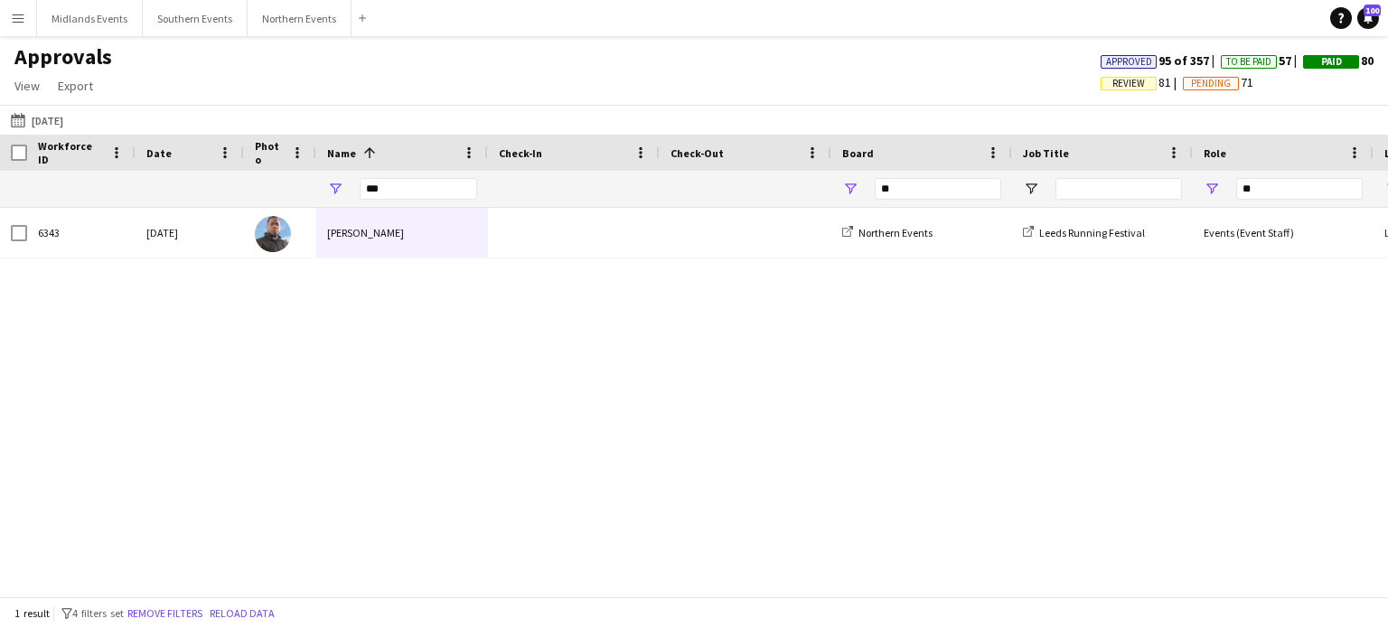
click at [14, 20] on app-icon "Menu" at bounding box center [18, 18] width 14 height 14
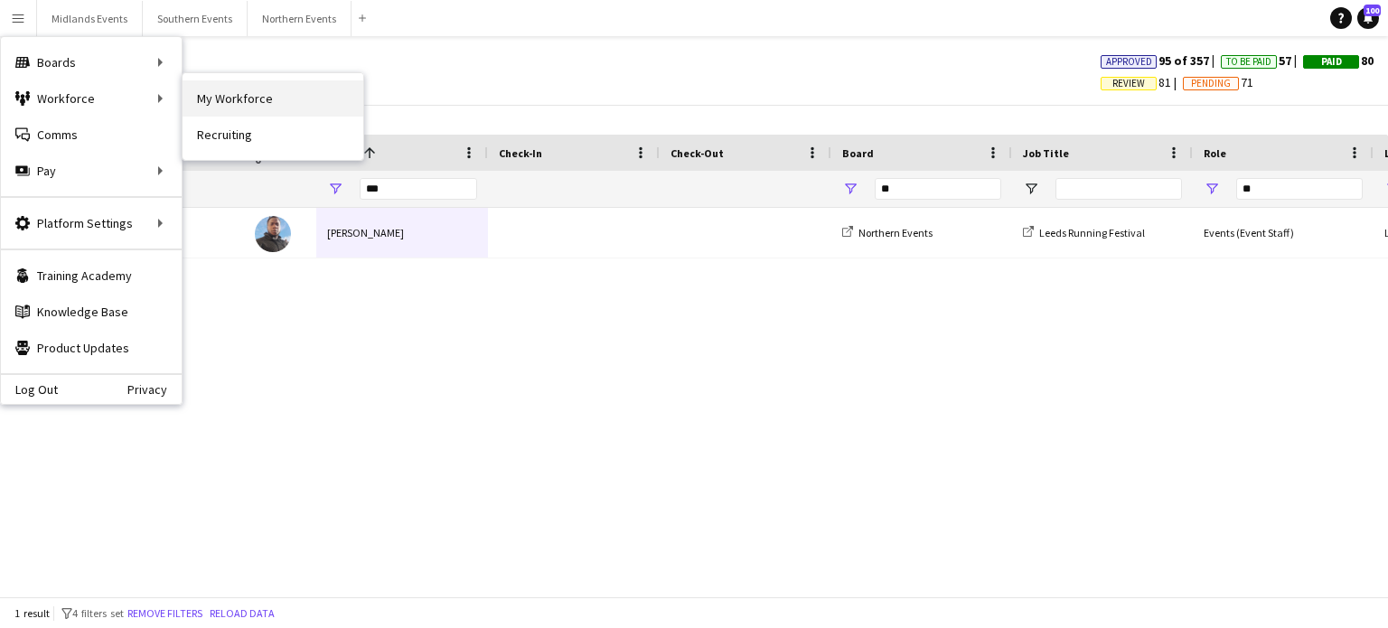
click at [227, 113] on link "My Workforce" at bounding box center [273, 98] width 181 height 36
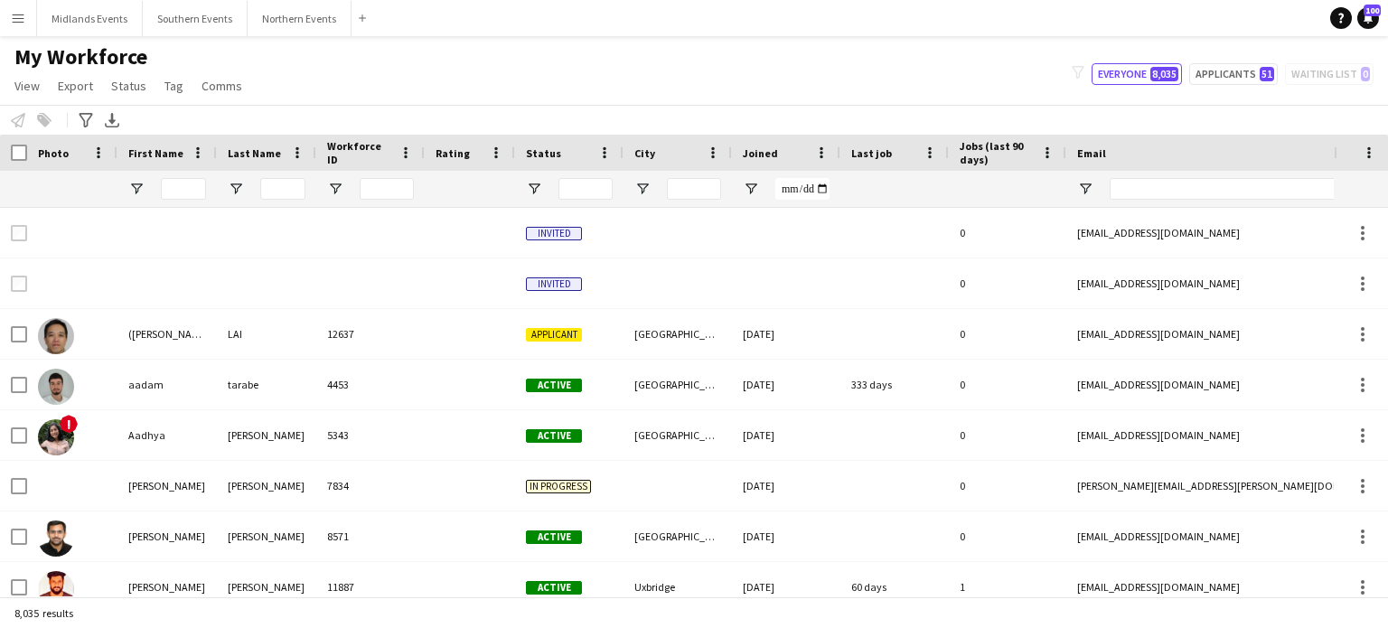
type input "*****"
type input "**********"
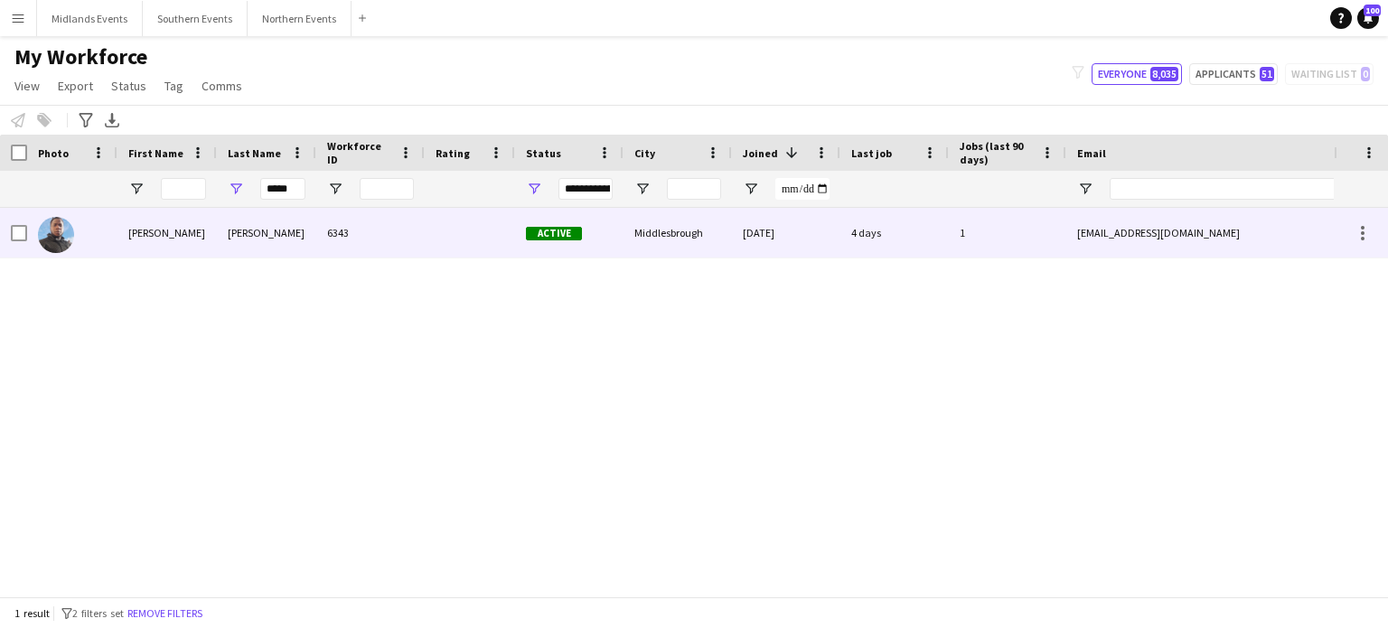
click at [134, 239] on div "[PERSON_NAME]" at bounding box center [166, 233] width 99 height 50
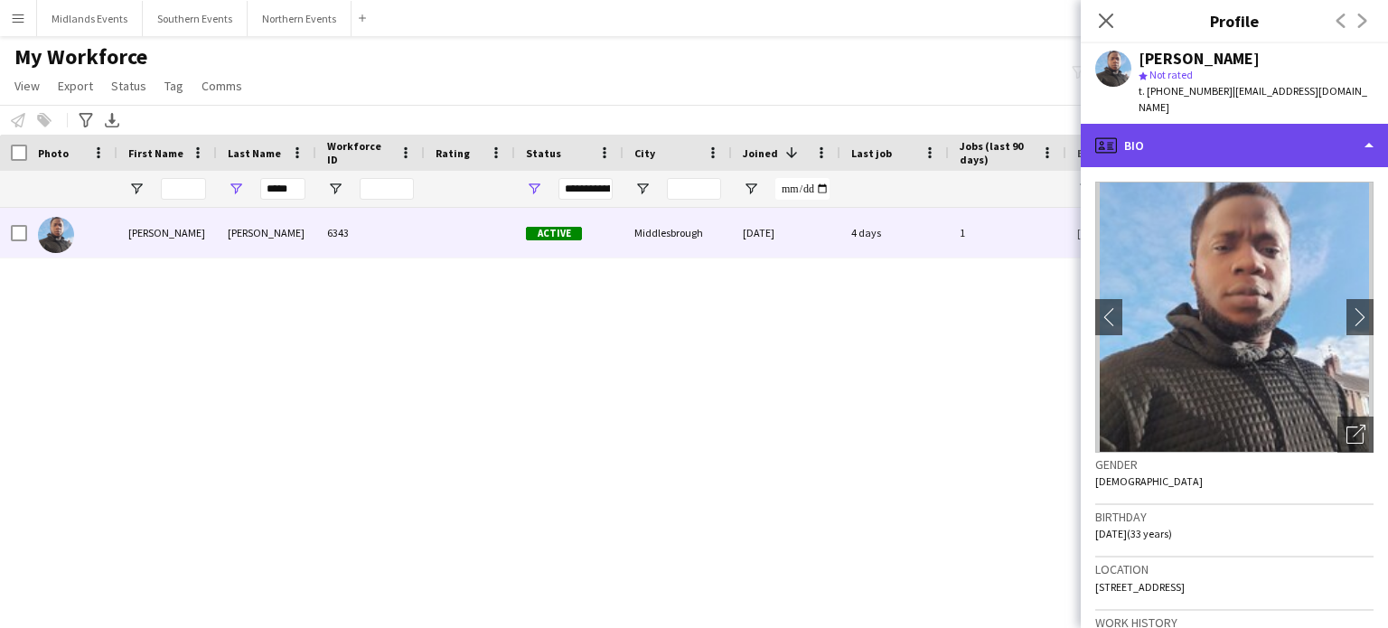
click at [1092, 145] on div "profile Bio" at bounding box center [1234, 145] width 307 height 43
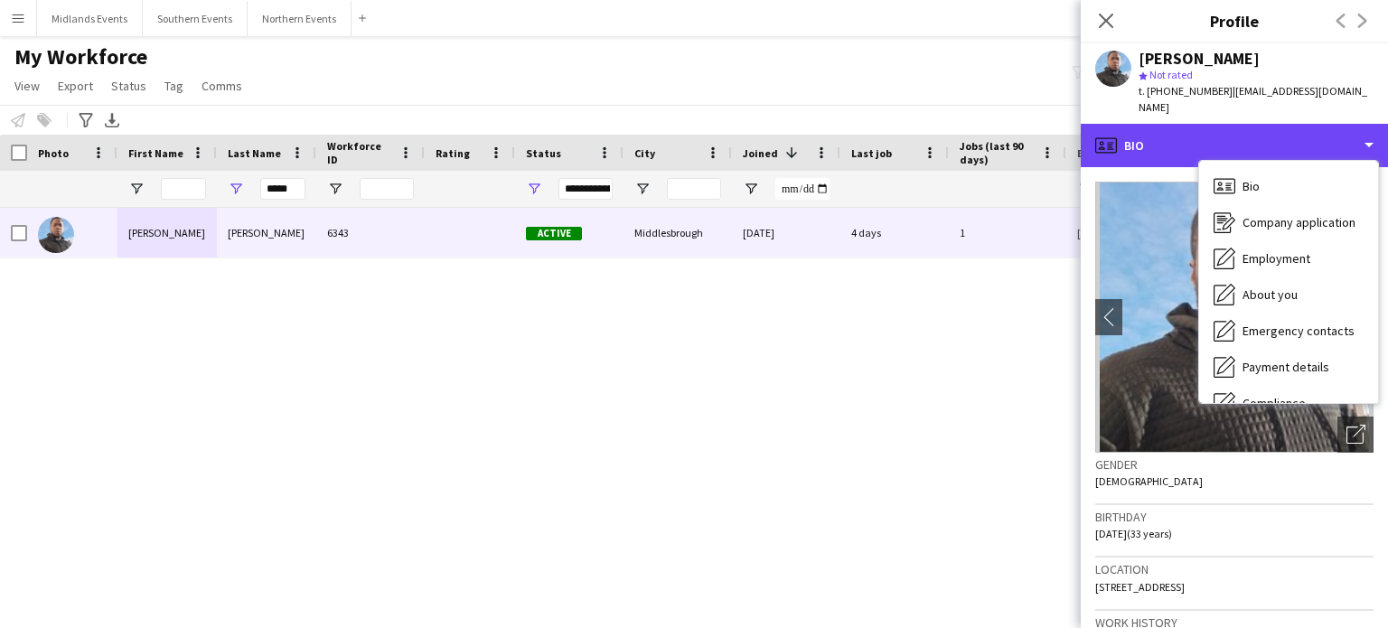
scroll to position [170, 0]
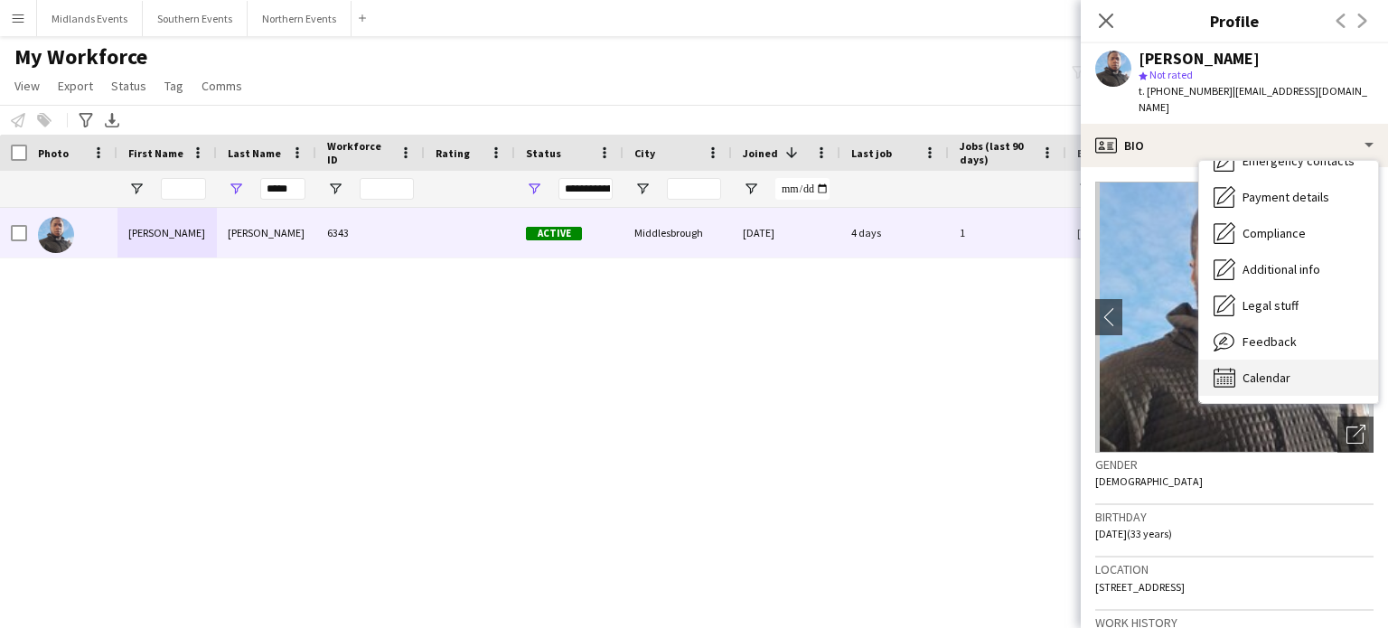
click at [1282, 370] on span "Calendar" at bounding box center [1266, 378] width 48 height 16
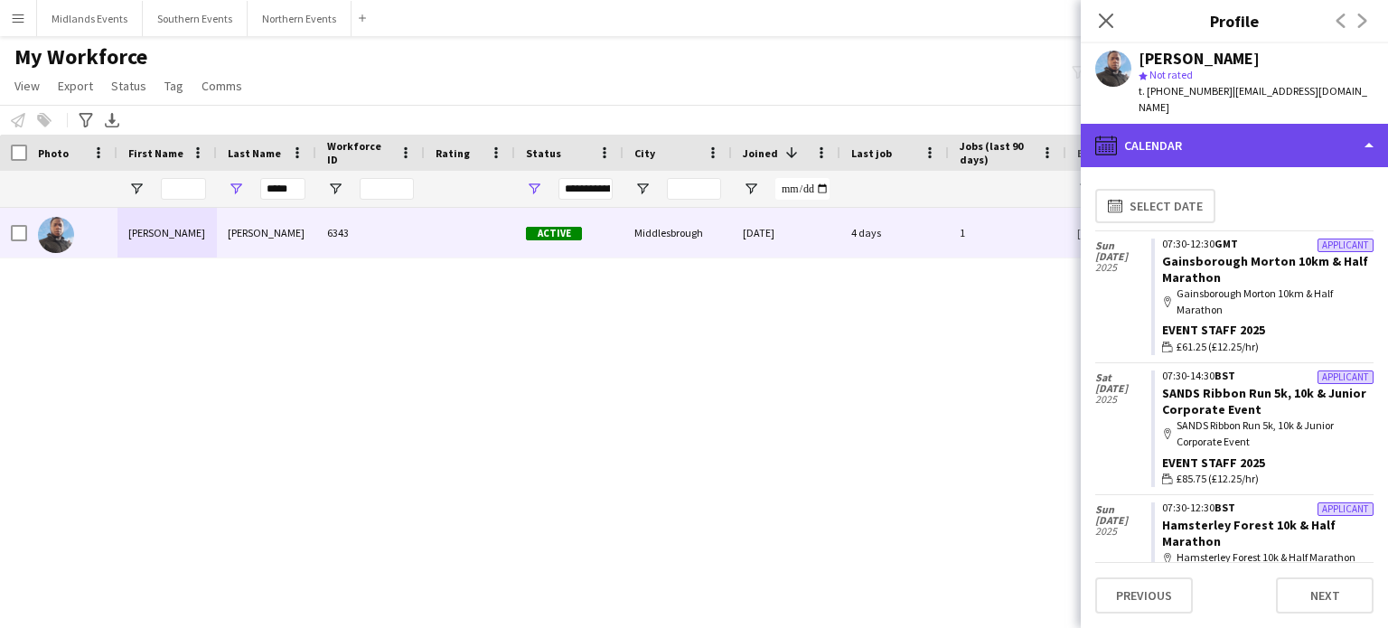
click at [1237, 124] on div "calendar-full Calendar" at bounding box center [1234, 145] width 307 height 43
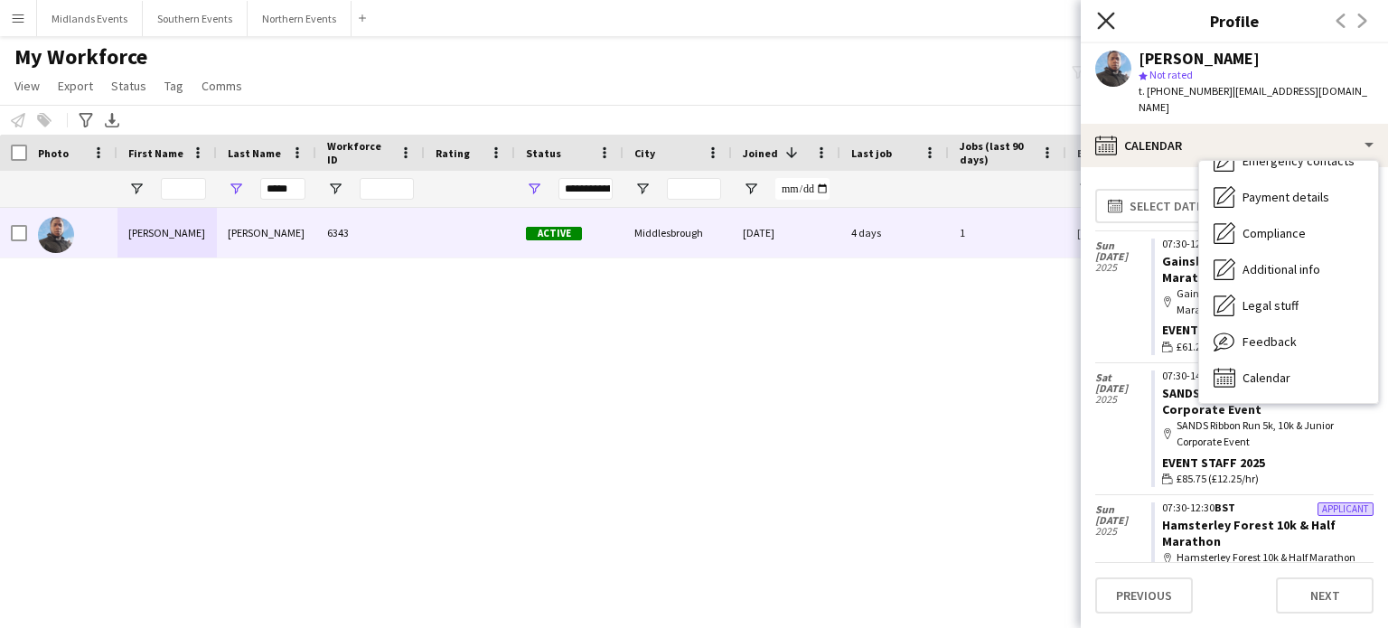
click at [1107, 28] on icon "Close pop-in" at bounding box center [1105, 20] width 17 height 17
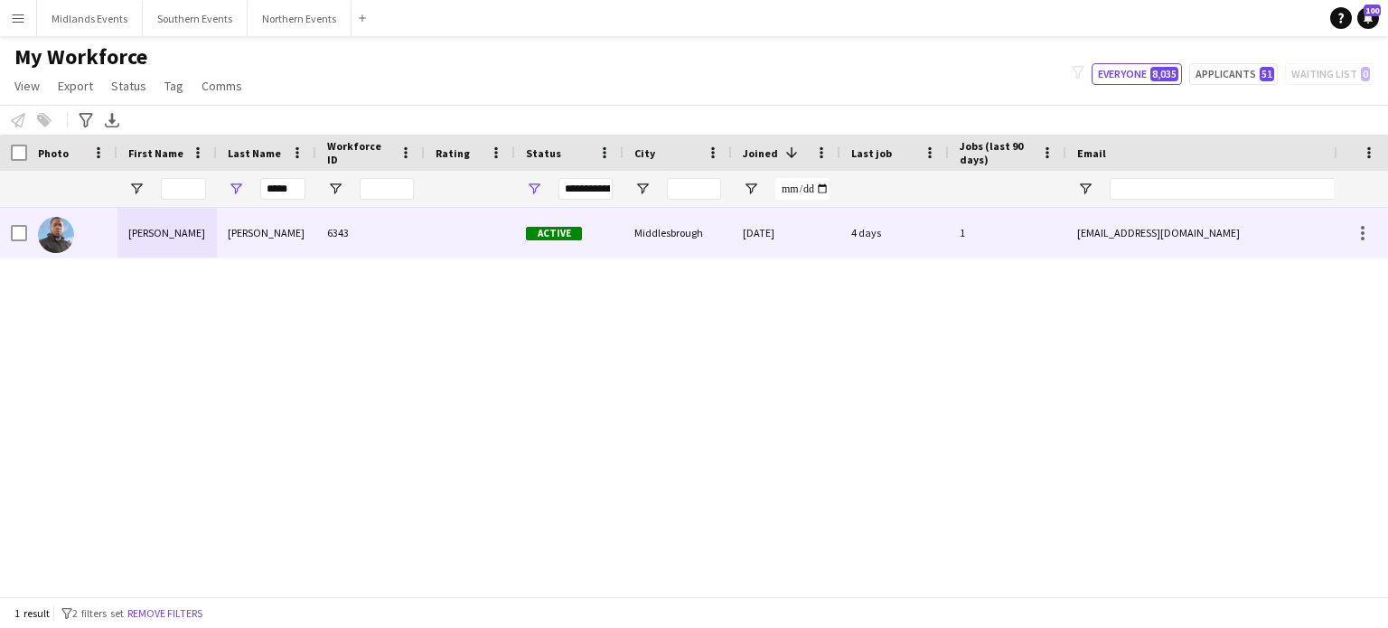
click at [256, 228] on div "[PERSON_NAME]" at bounding box center [266, 233] width 99 height 50
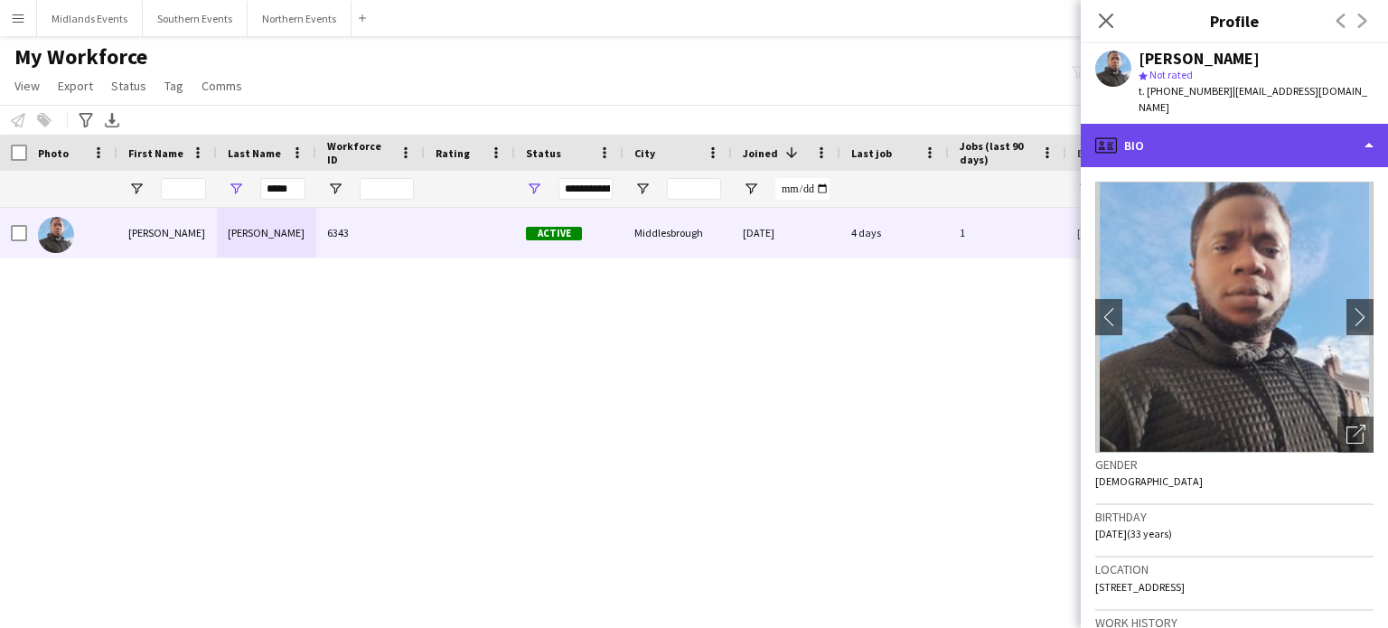
click at [1160, 124] on div "profile Bio" at bounding box center [1234, 145] width 307 height 43
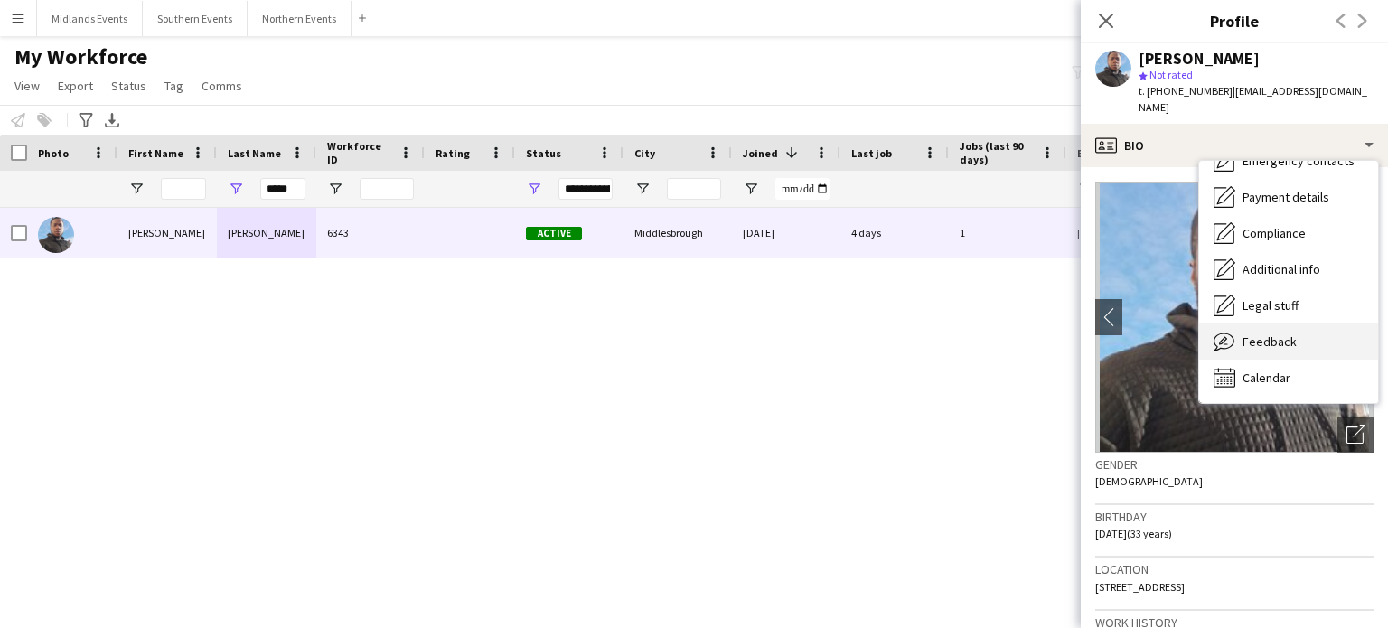
click at [1295, 329] on div "Feedback Feedback" at bounding box center [1288, 341] width 179 height 36
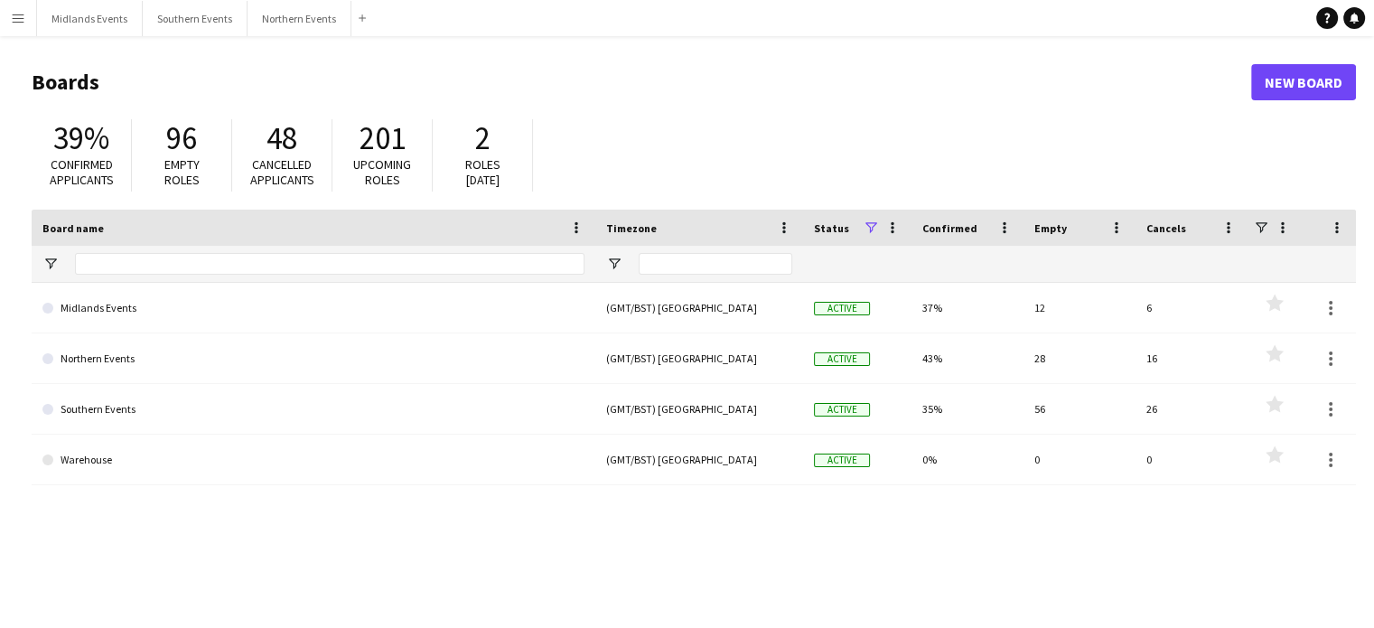
click at [21, 21] on app-icon "Menu" at bounding box center [18, 18] width 14 height 14
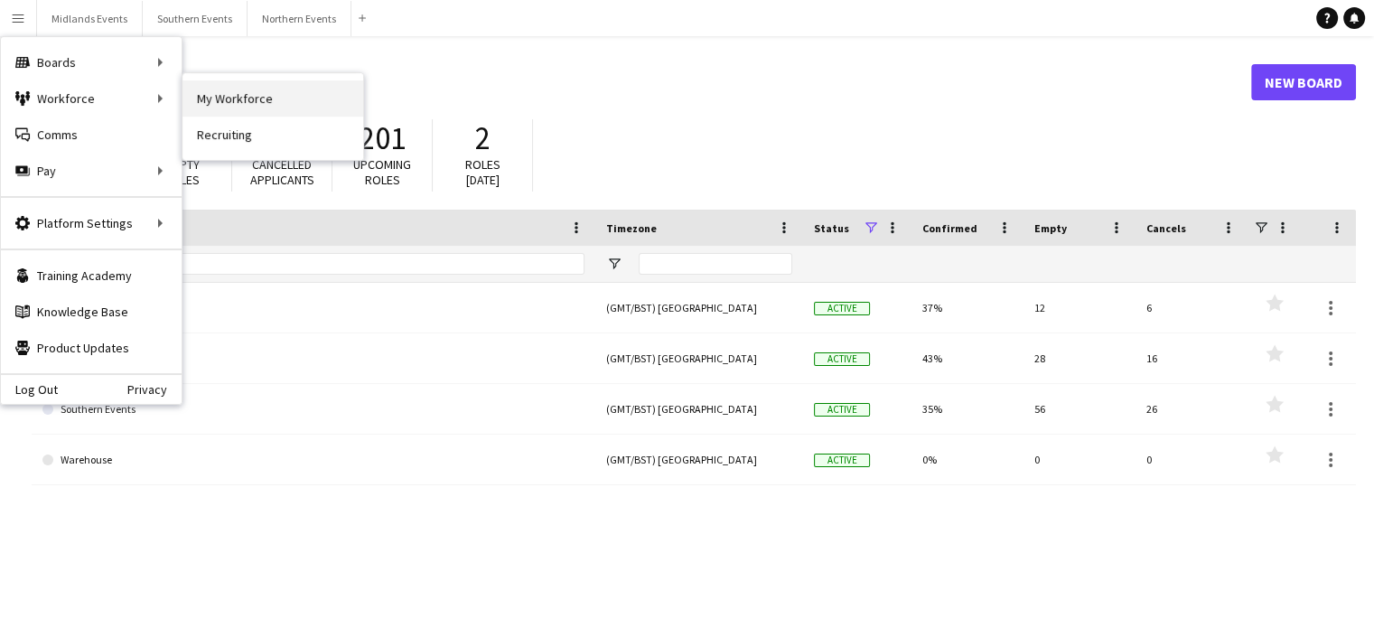
click at [212, 100] on link "My Workforce" at bounding box center [273, 98] width 181 height 36
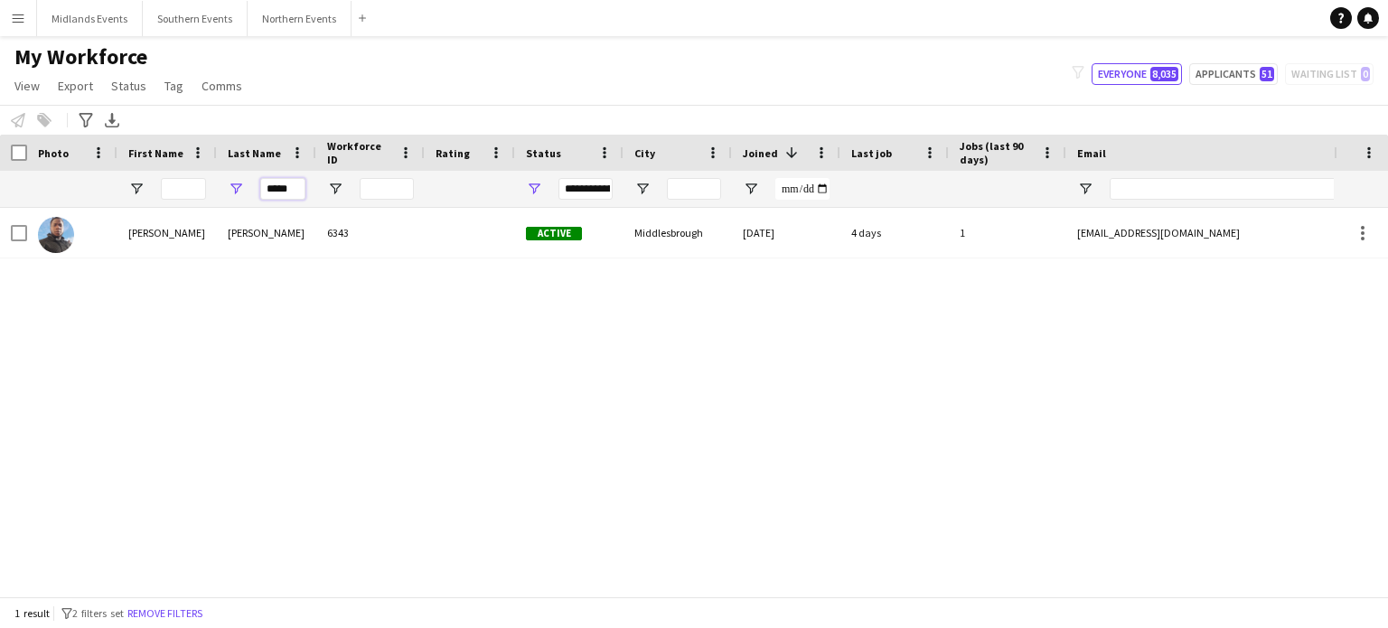
click at [283, 188] on input "*****" at bounding box center [282, 189] width 45 height 22
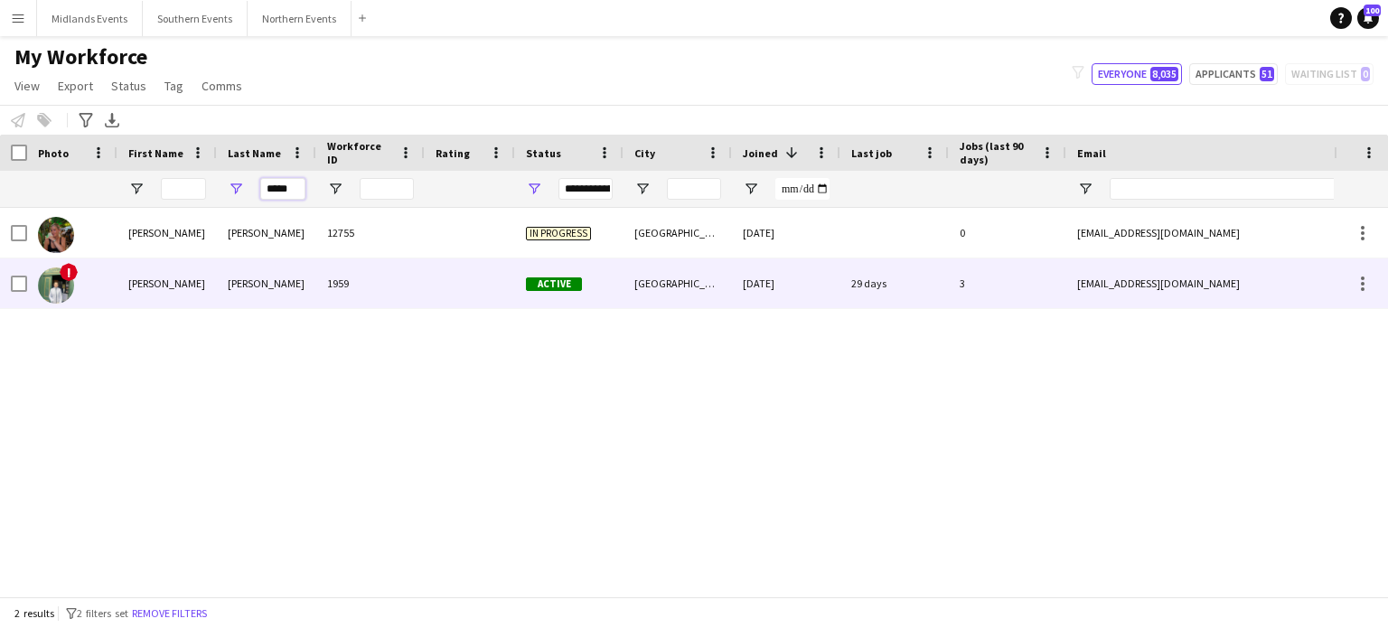
type input "*****"
click at [248, 285] on div "[PERSON_NAME]" at bounding box center [266, 283] width 99 height 50
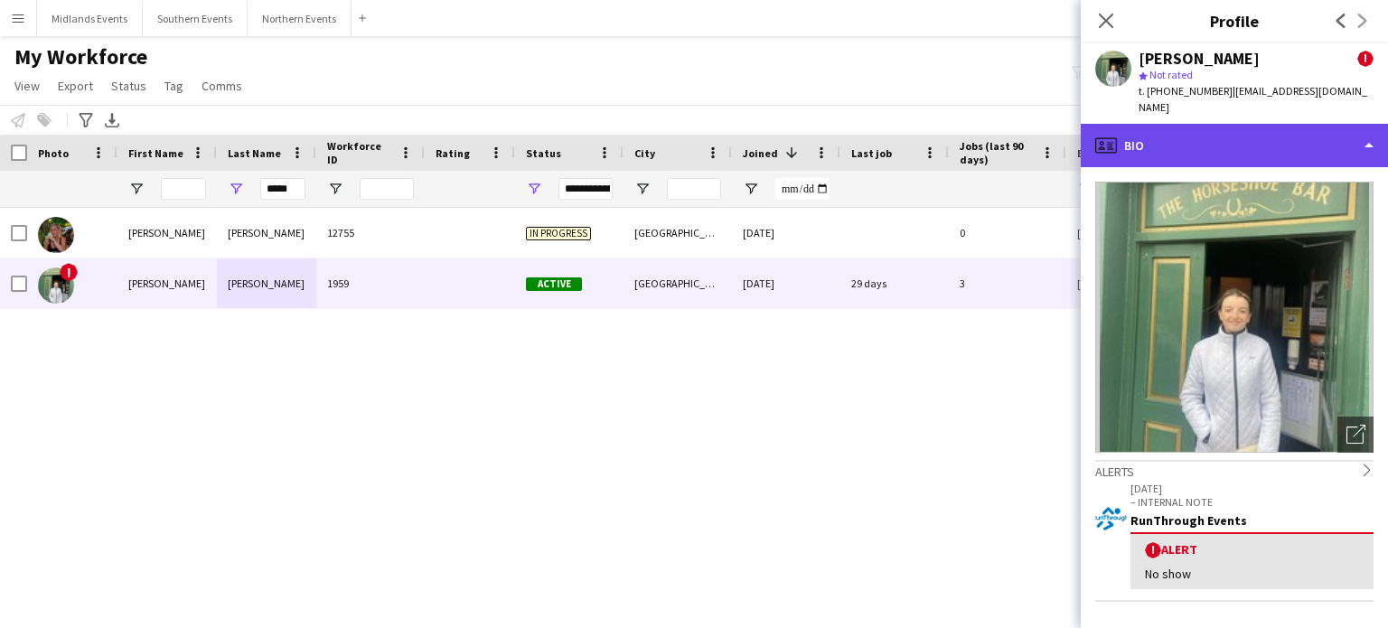
click at [1345, 129] on div "profile Bio" at bounding box center [1234, 145] width 307 height 43
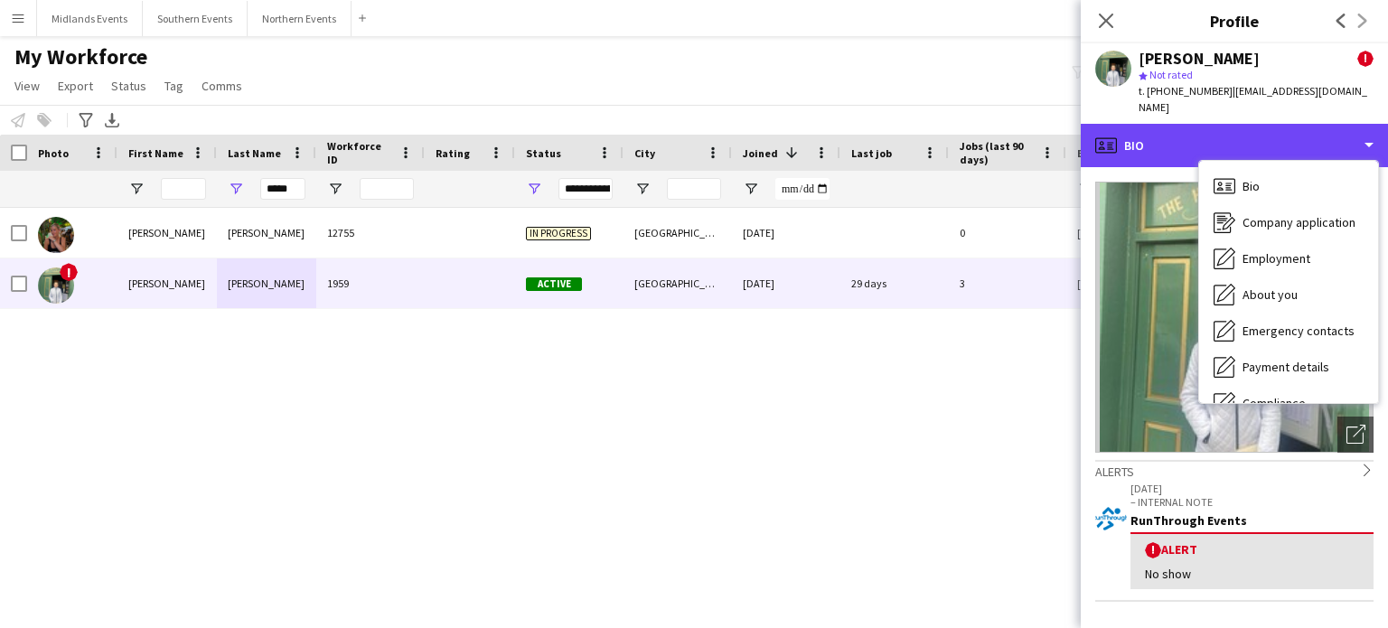
scroll to position [170, 0]
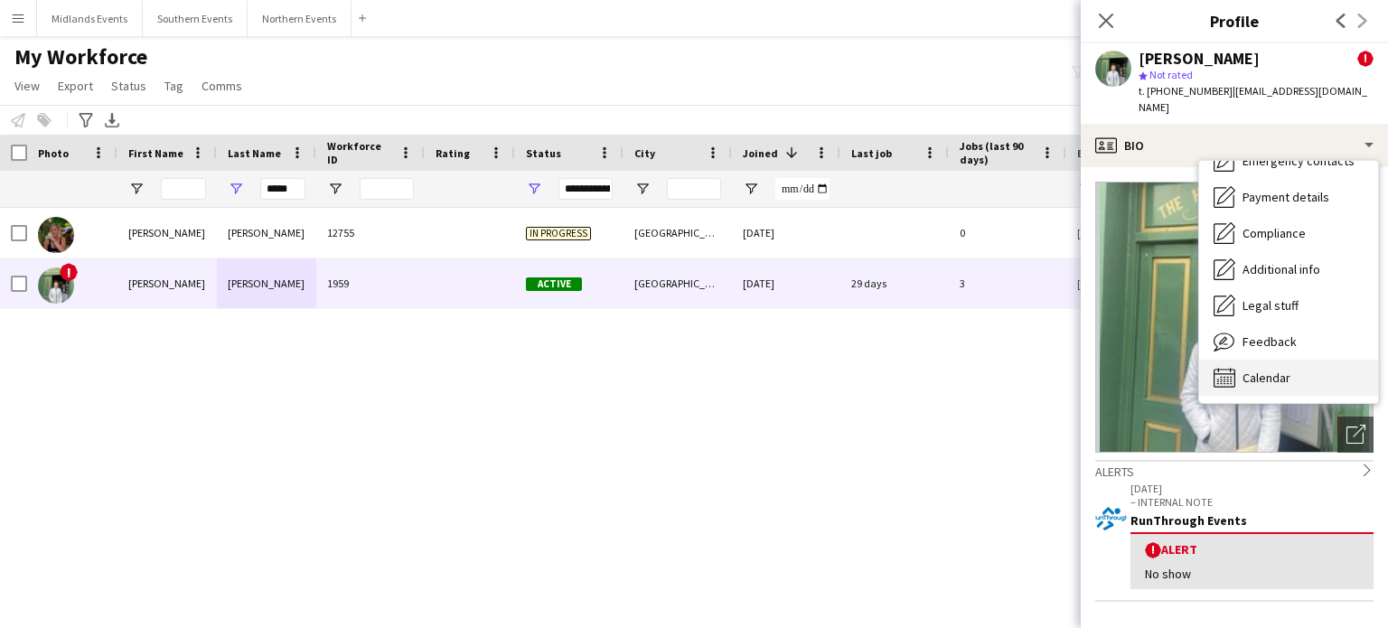
click at [1300, 360] on div "Calendar Calendar" at bounding box center [1288, 378] width 179 height 36
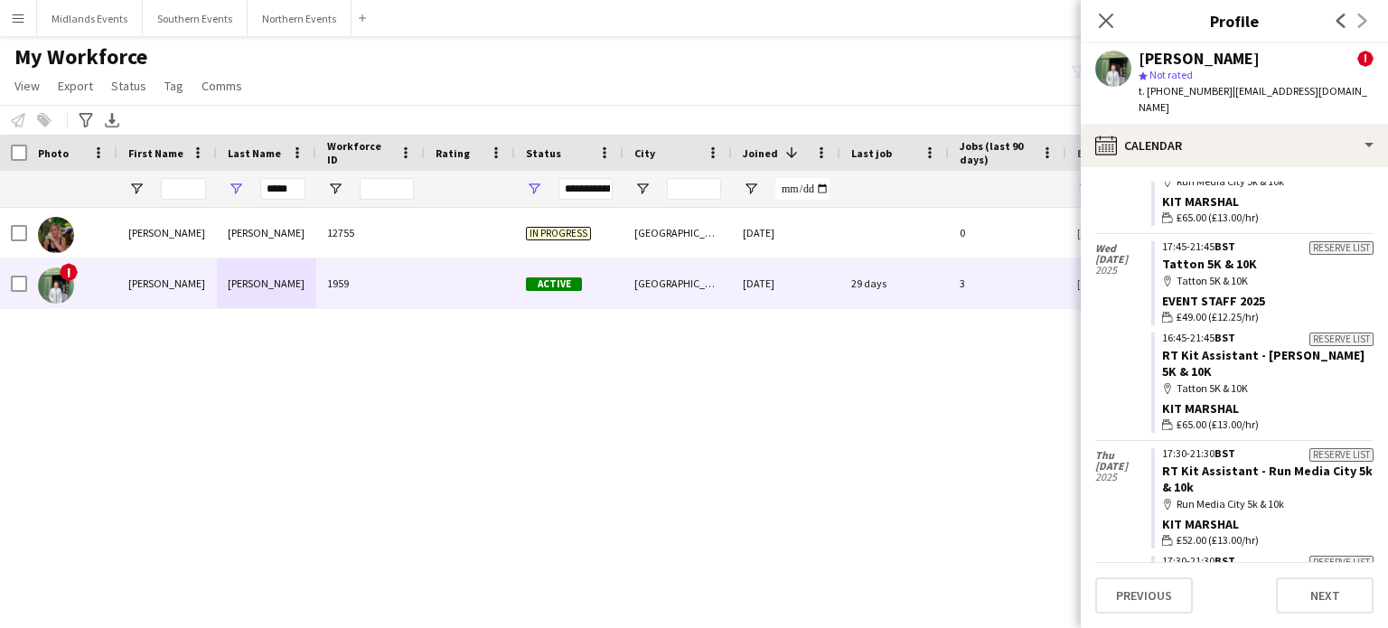
scroll to position [198, 0]
